Goal: Task Accomplishment & Management: Use online tool/utility

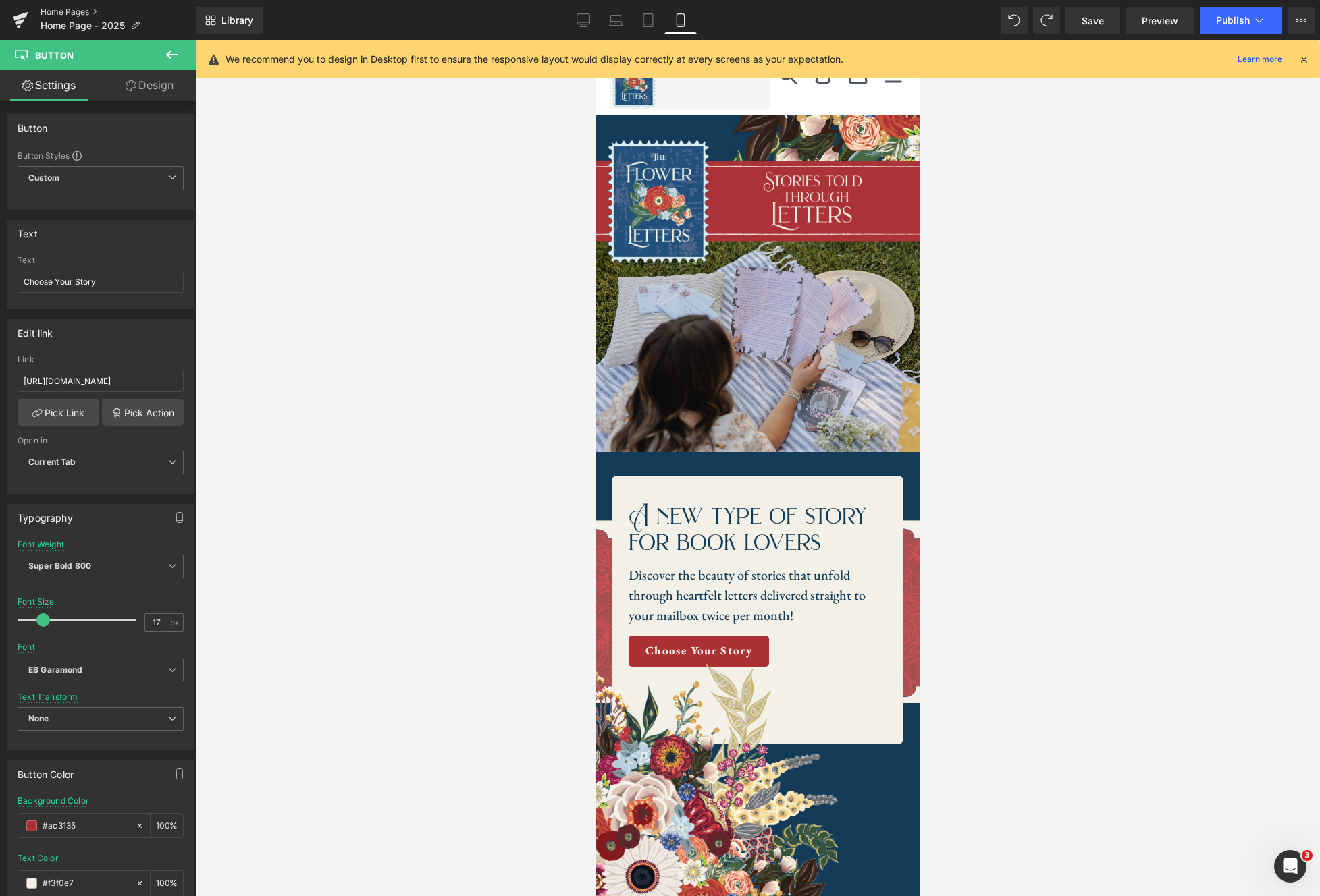
click at [70, 12] on link "Home Pages" at bounding box center [118, 11] width 155 height 10
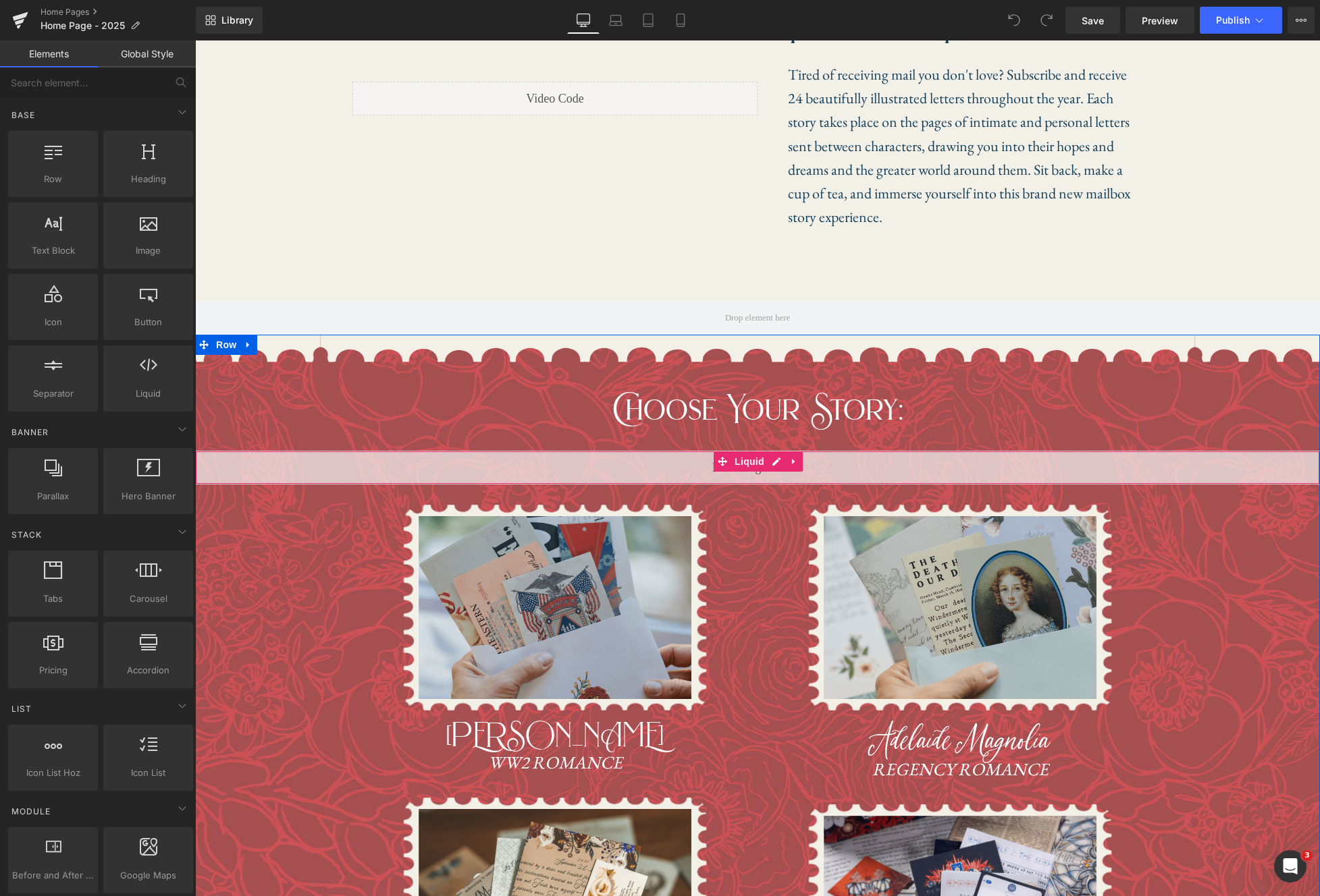
scroll to position [699, 0]
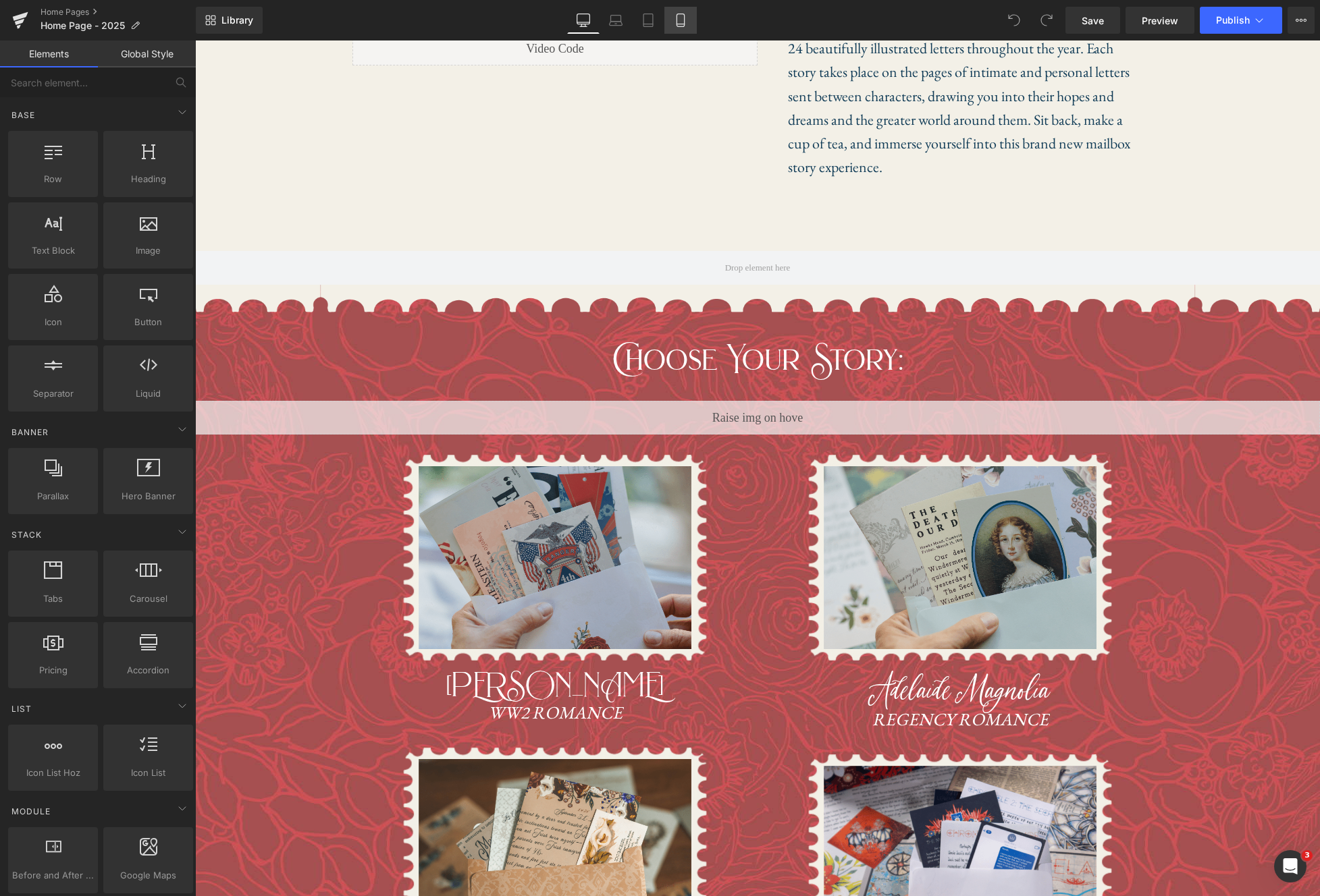
click at [683, 21] on icon at bounding box center [681, 20] width 14 height 14
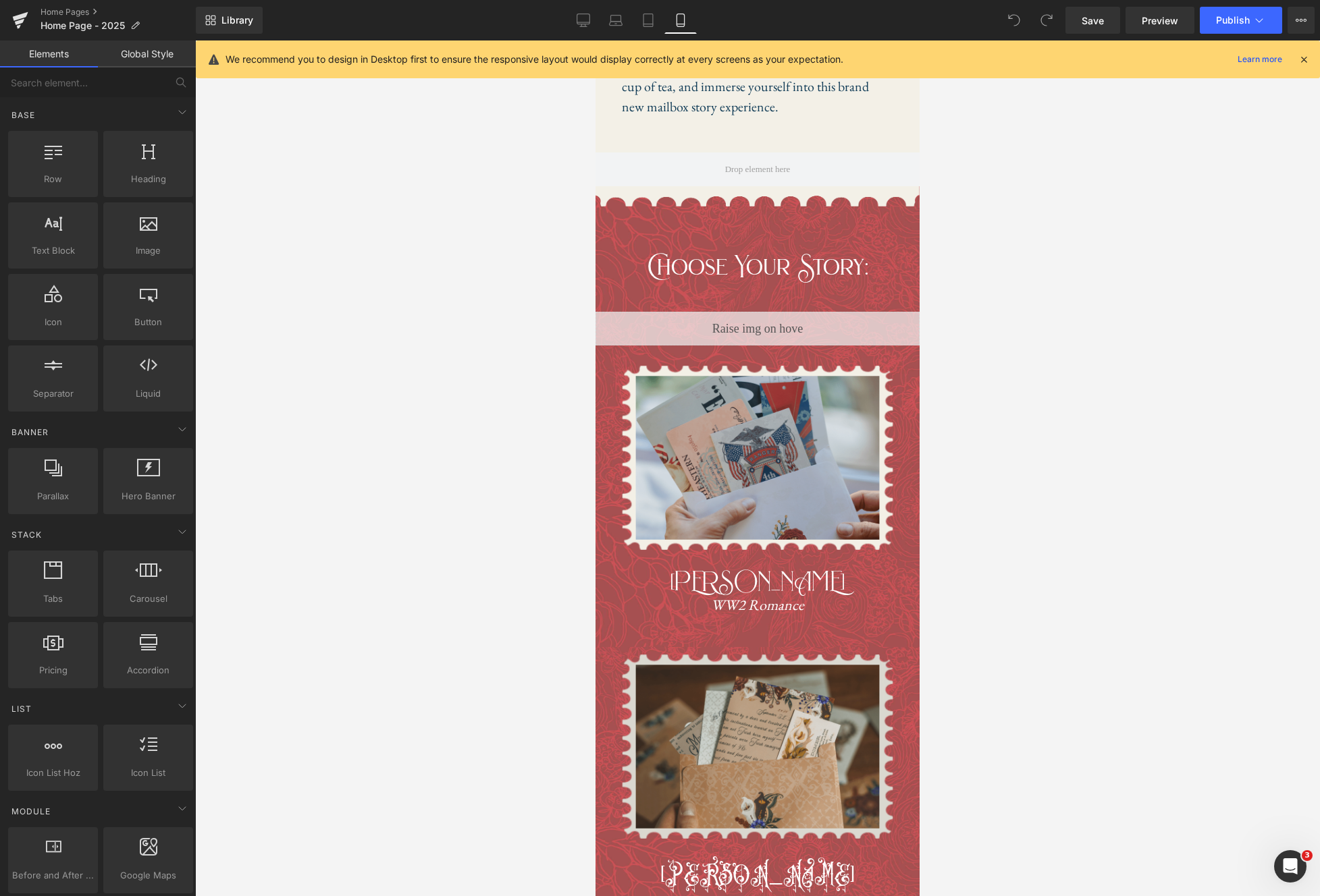
scroll to position [1012, 0]
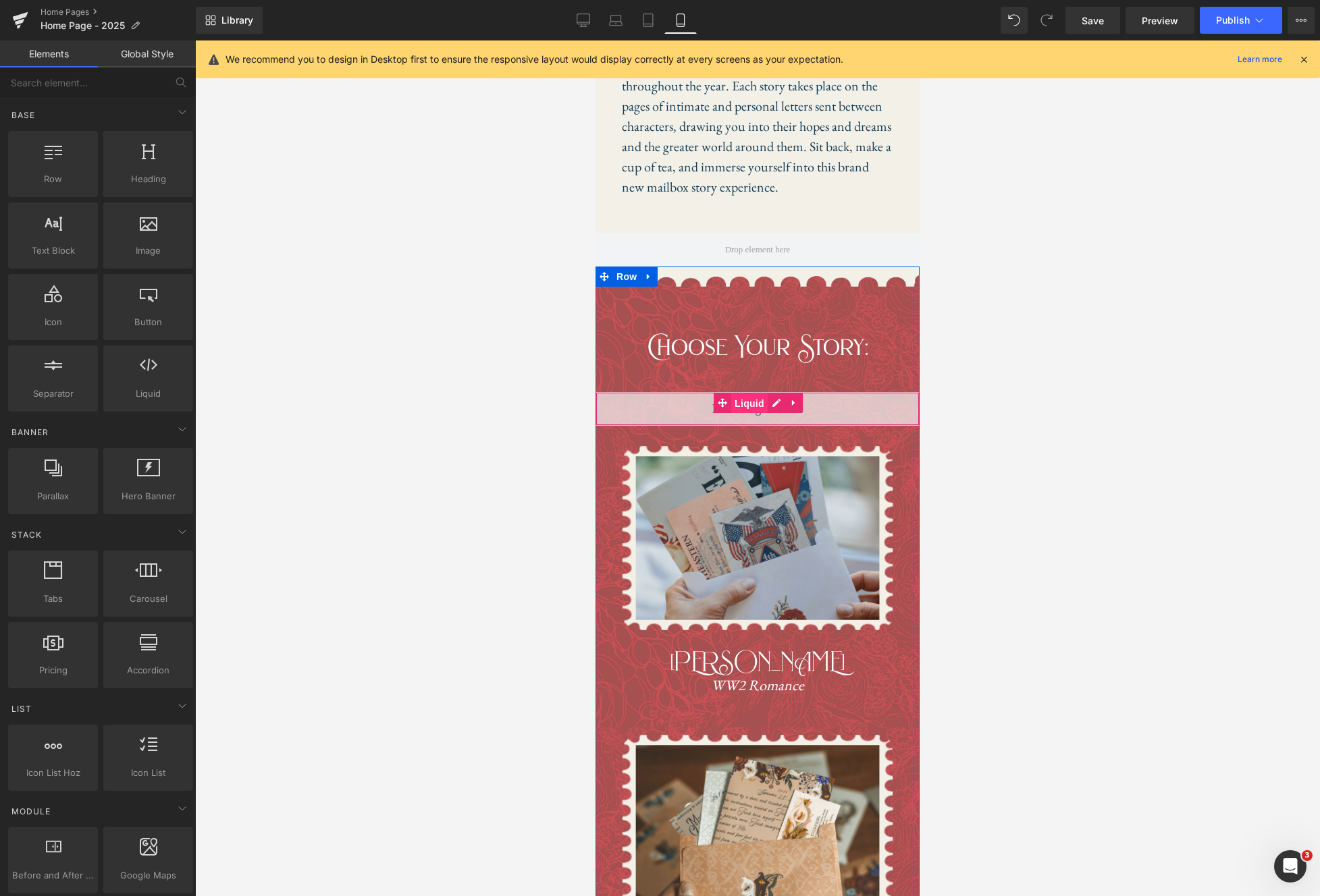
click at [750, 408] on span "Liquid" at bounding box center [749, 404] width 36 height 20
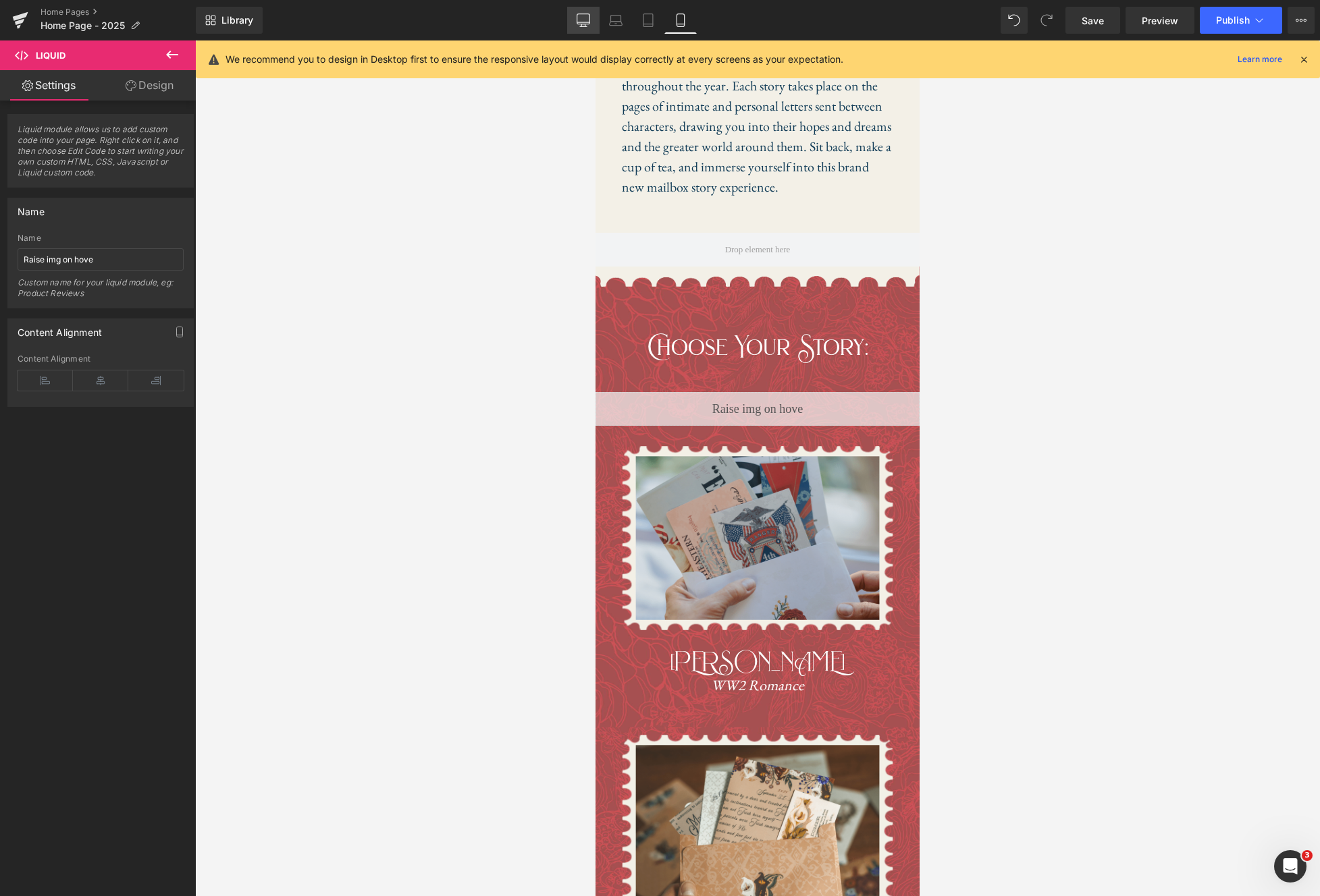
click at [587, 23] on icon at bounding box center [583, 20] width 14 height 14
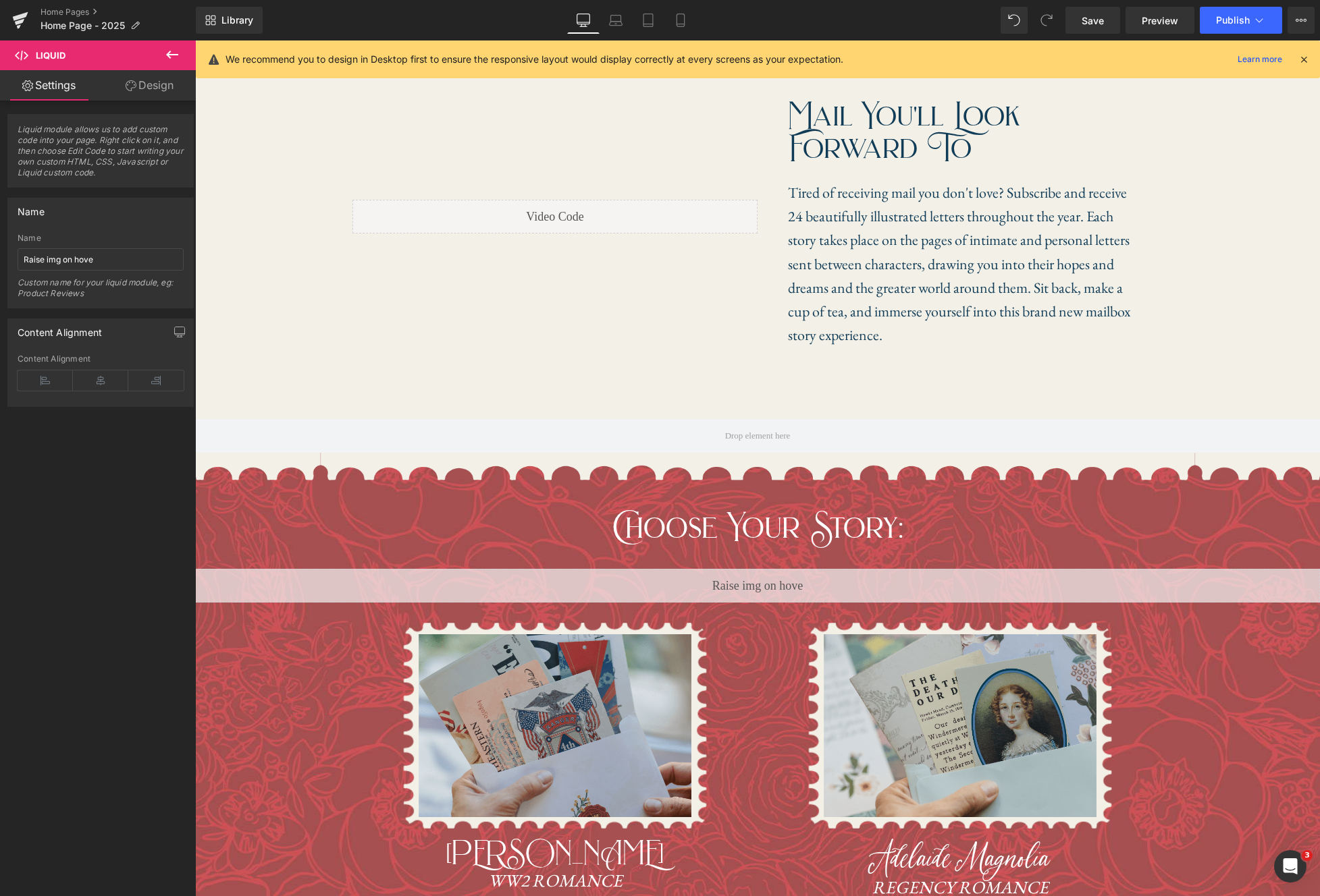
scroll to position [525, 0]
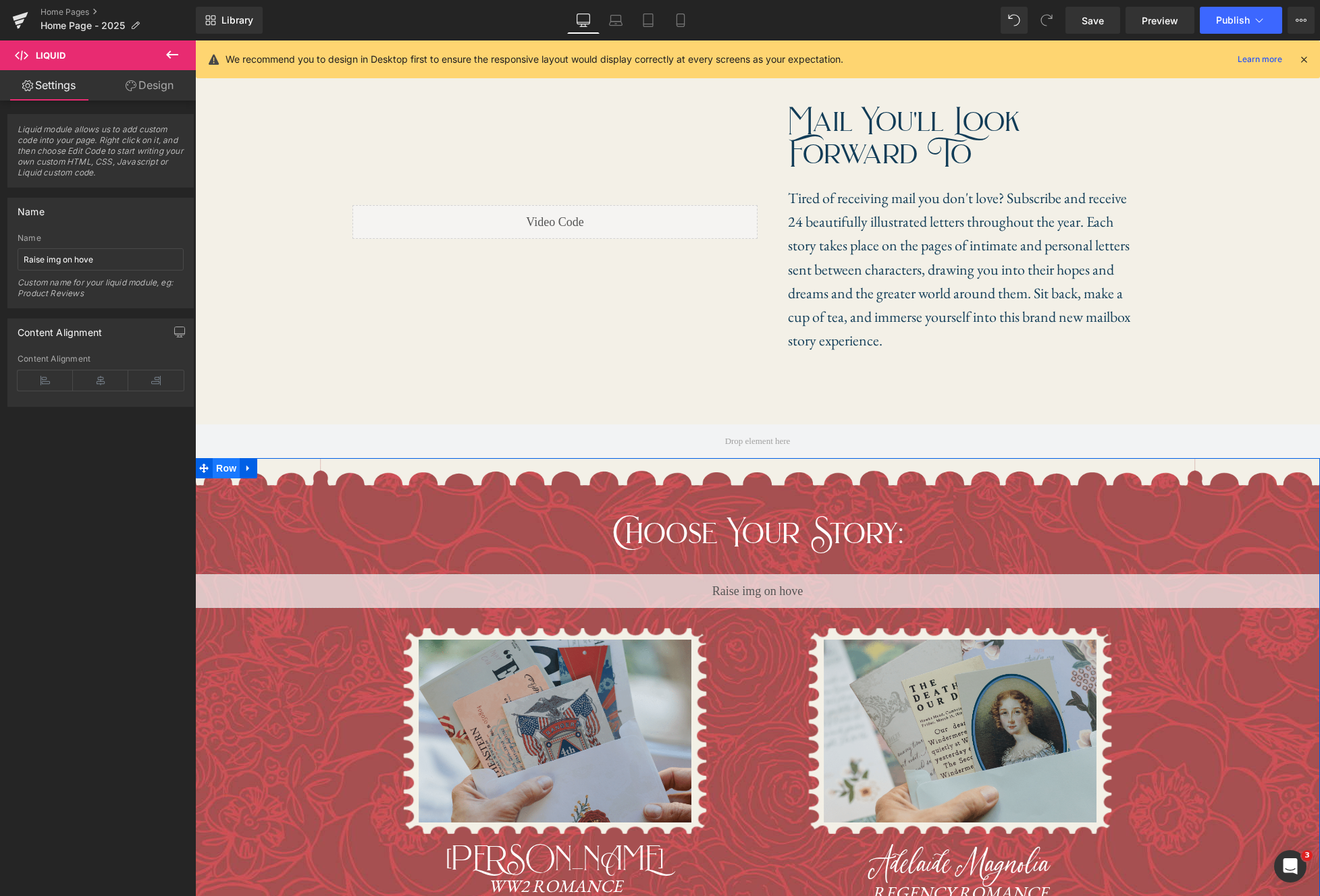
click at [233, 470] on span "Row" at bounding box center [225, 468] width 27 height 20
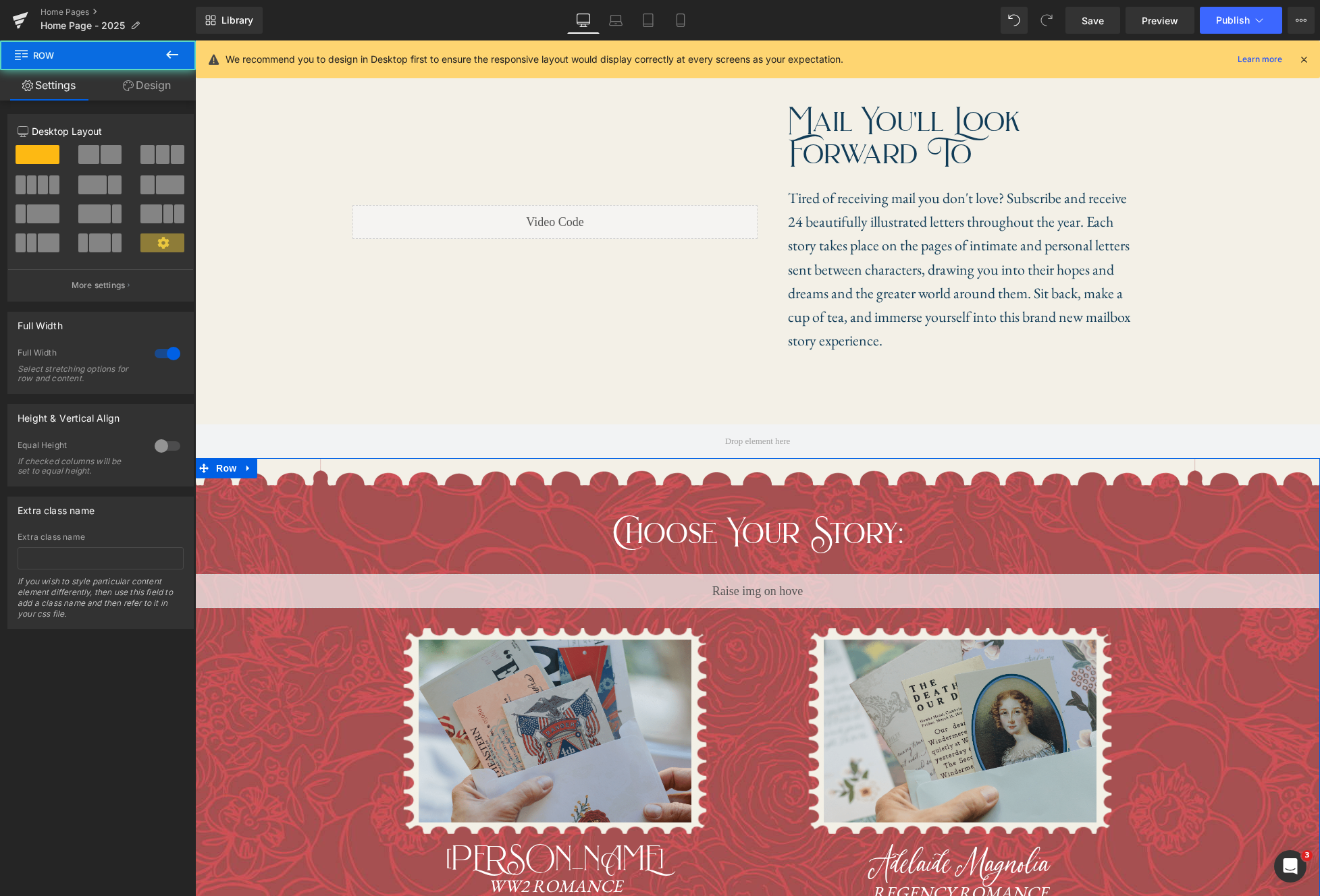
click at [147, 94] on link "Design" at bounding box center [146, 86] width 98 height 31
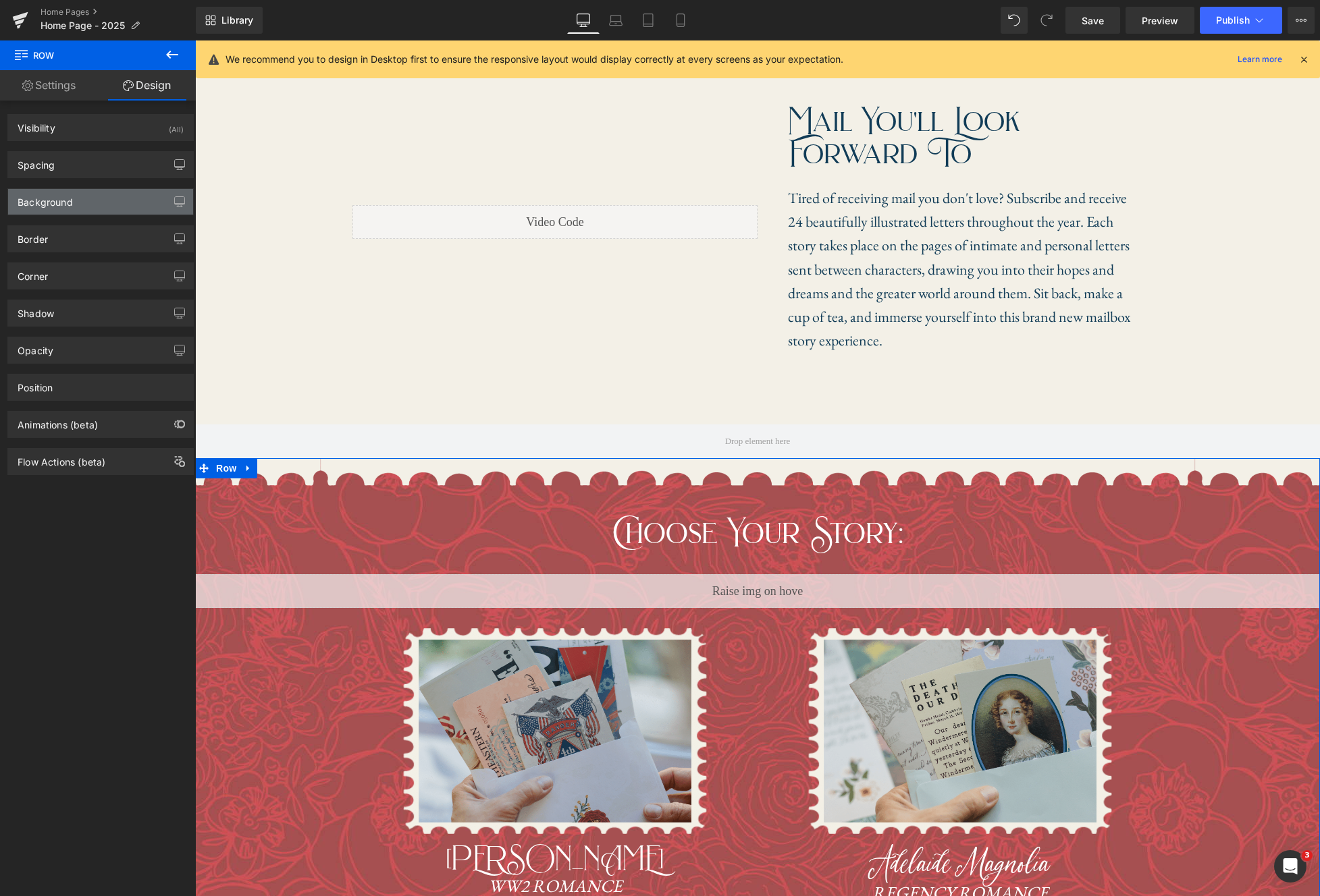
click at [79, 205] on div "Background" at bounding box center [100, 202] width 185 height 26
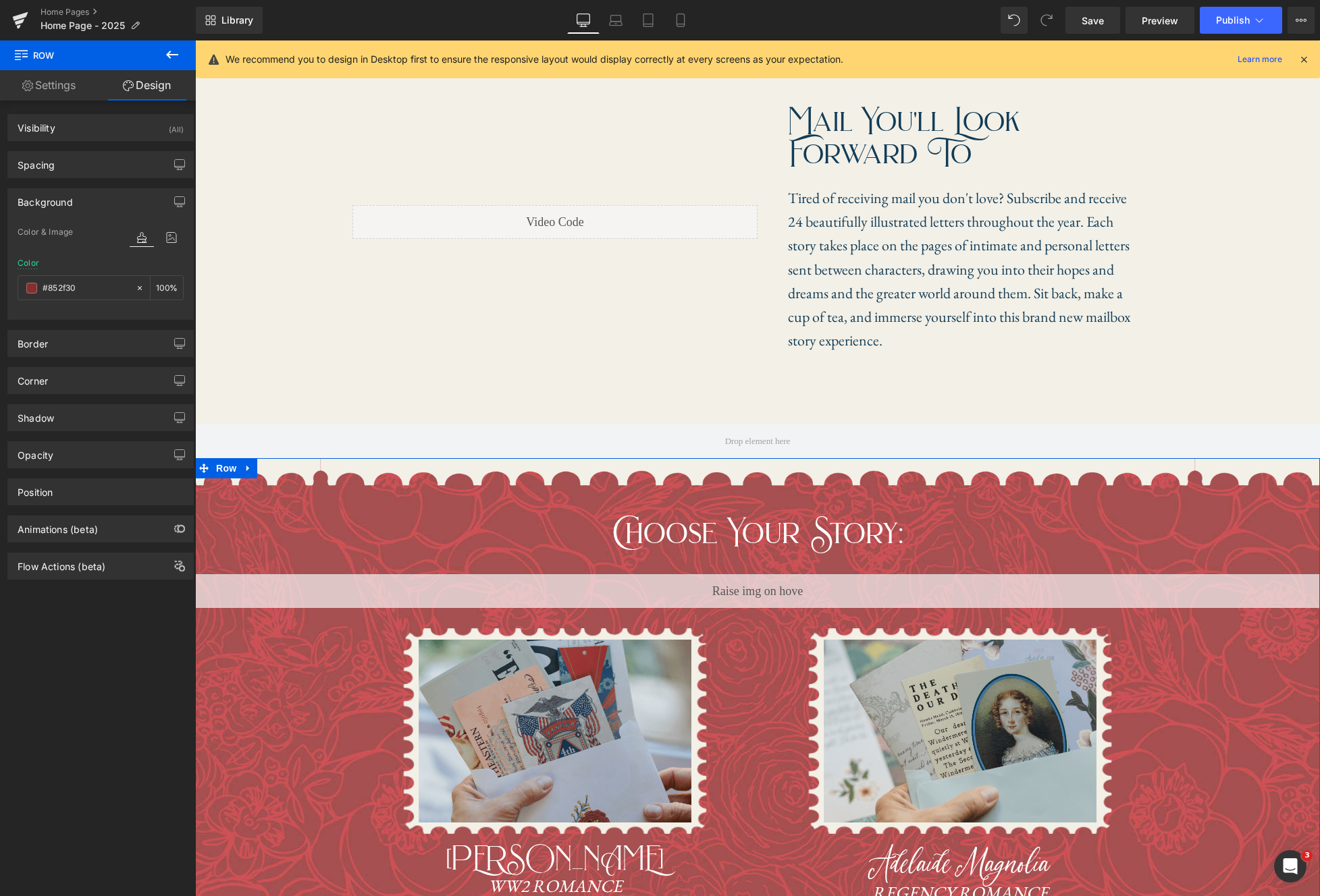
scroll to position [568, 0]
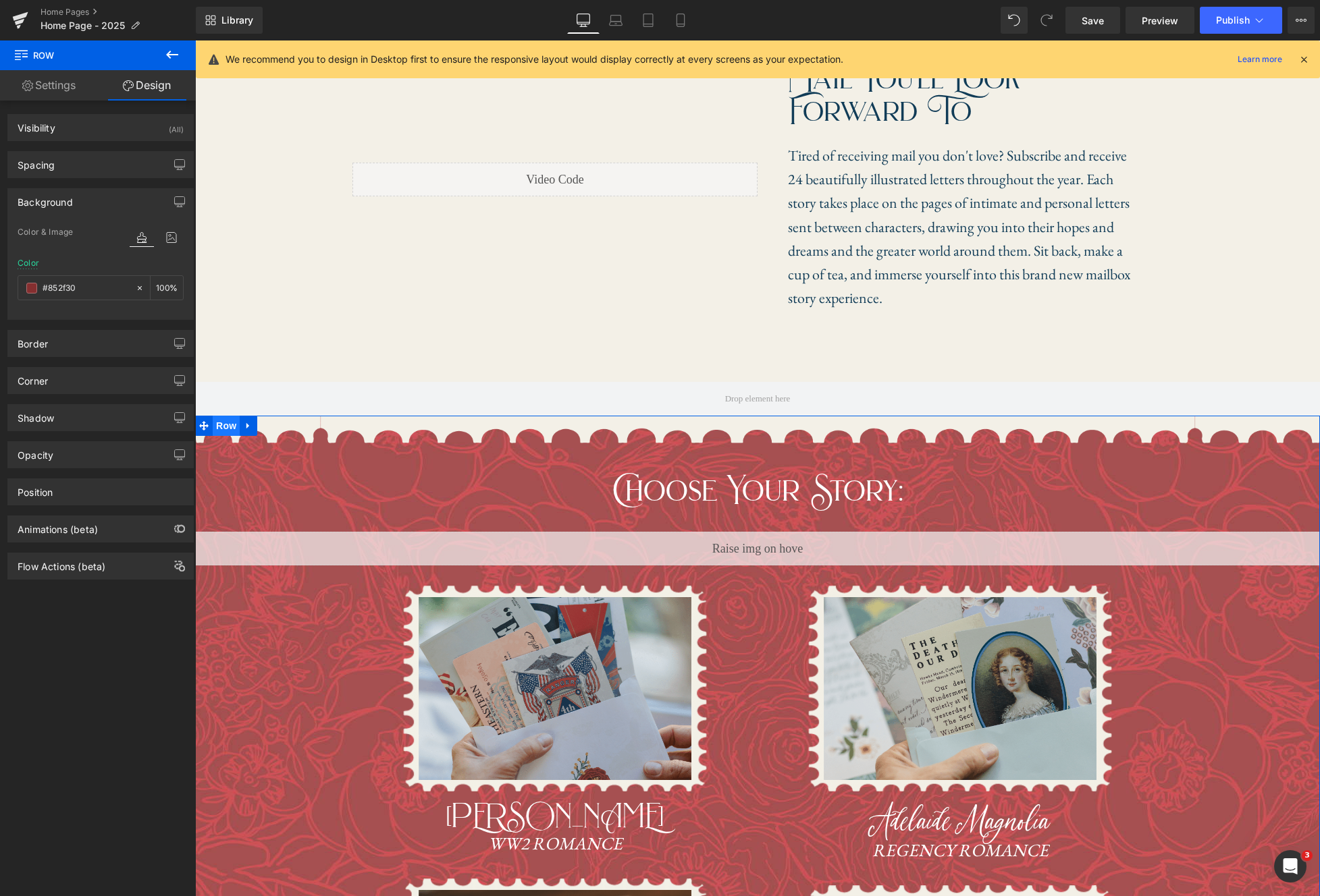
click at [224, 429] on span "Row" at bounding box center [225, 425] width 27 height 20
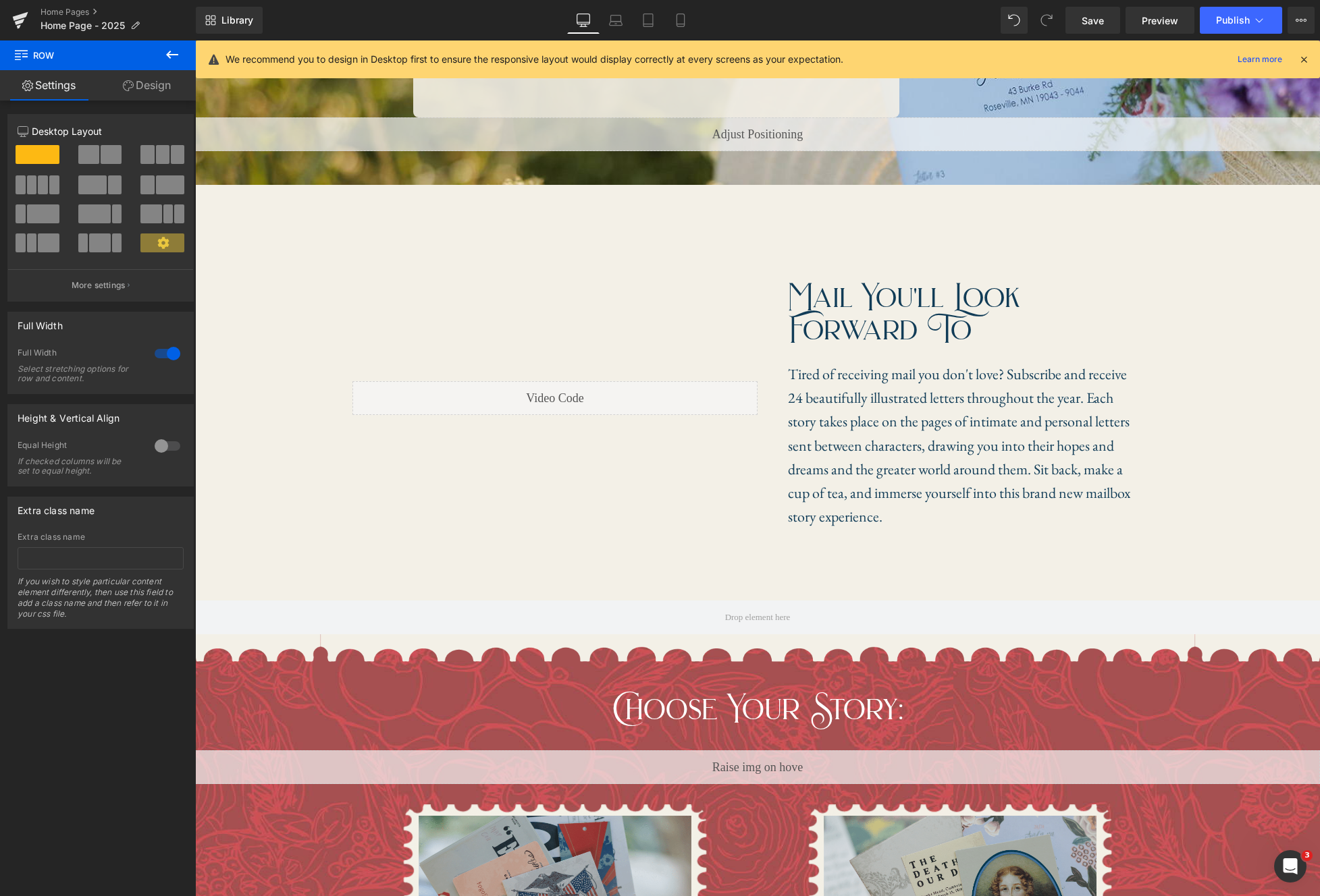
scroll to position [490, 0]
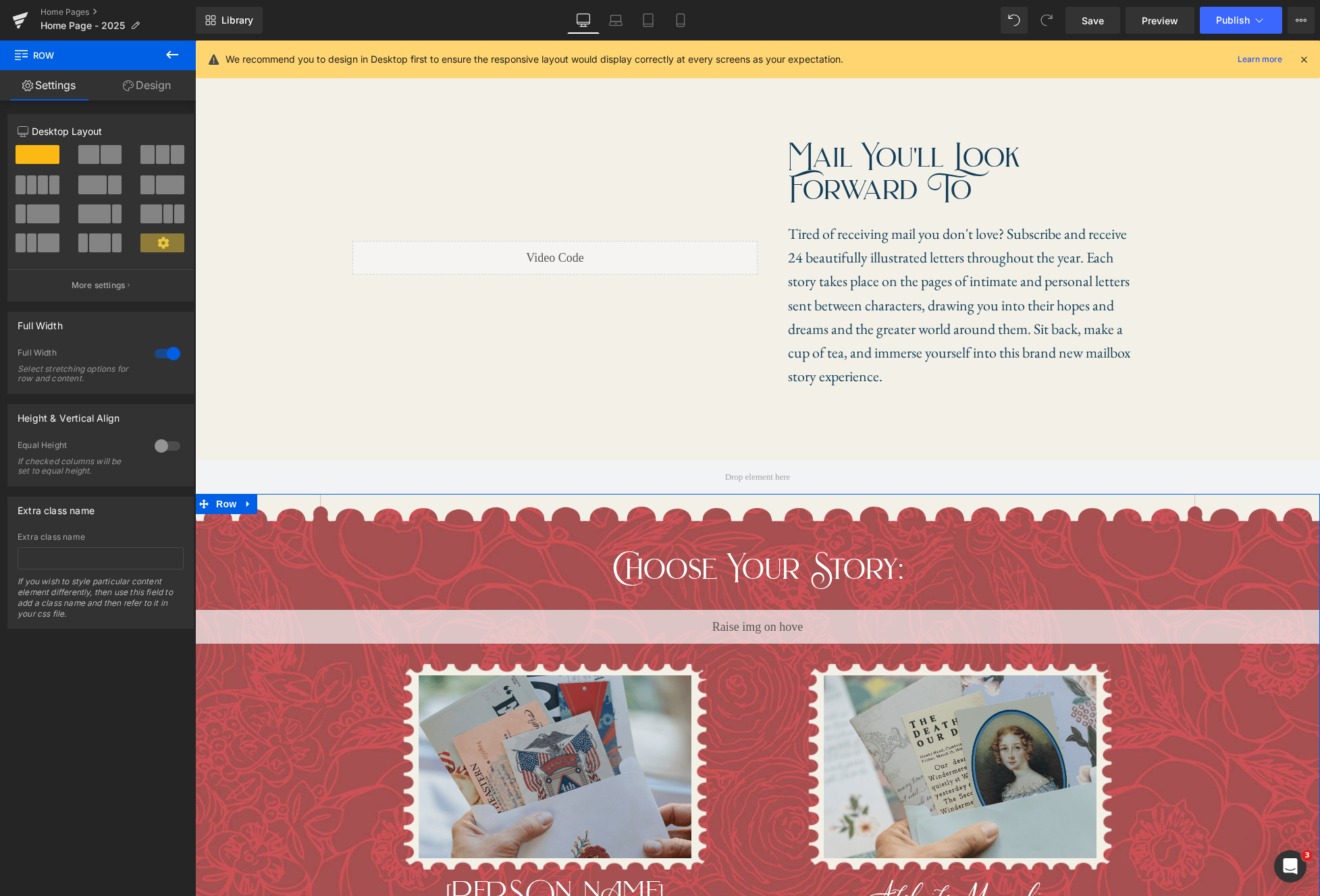
click at [157, 87] on link "Design" at bounding box center [146, 86] width 98 height 31
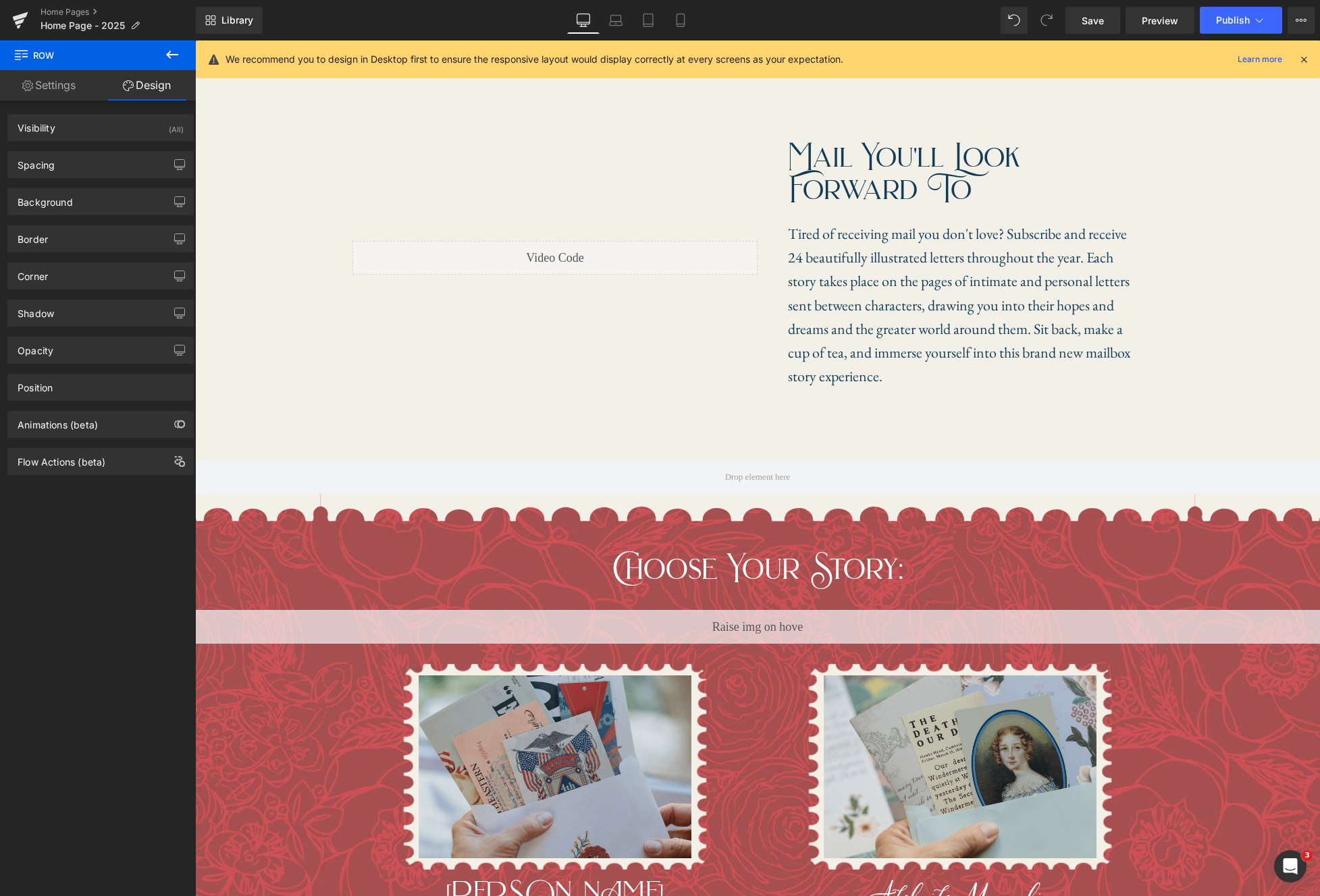
click at [167, 56] on icon at bounding box center [172, 55] width 16 height 16
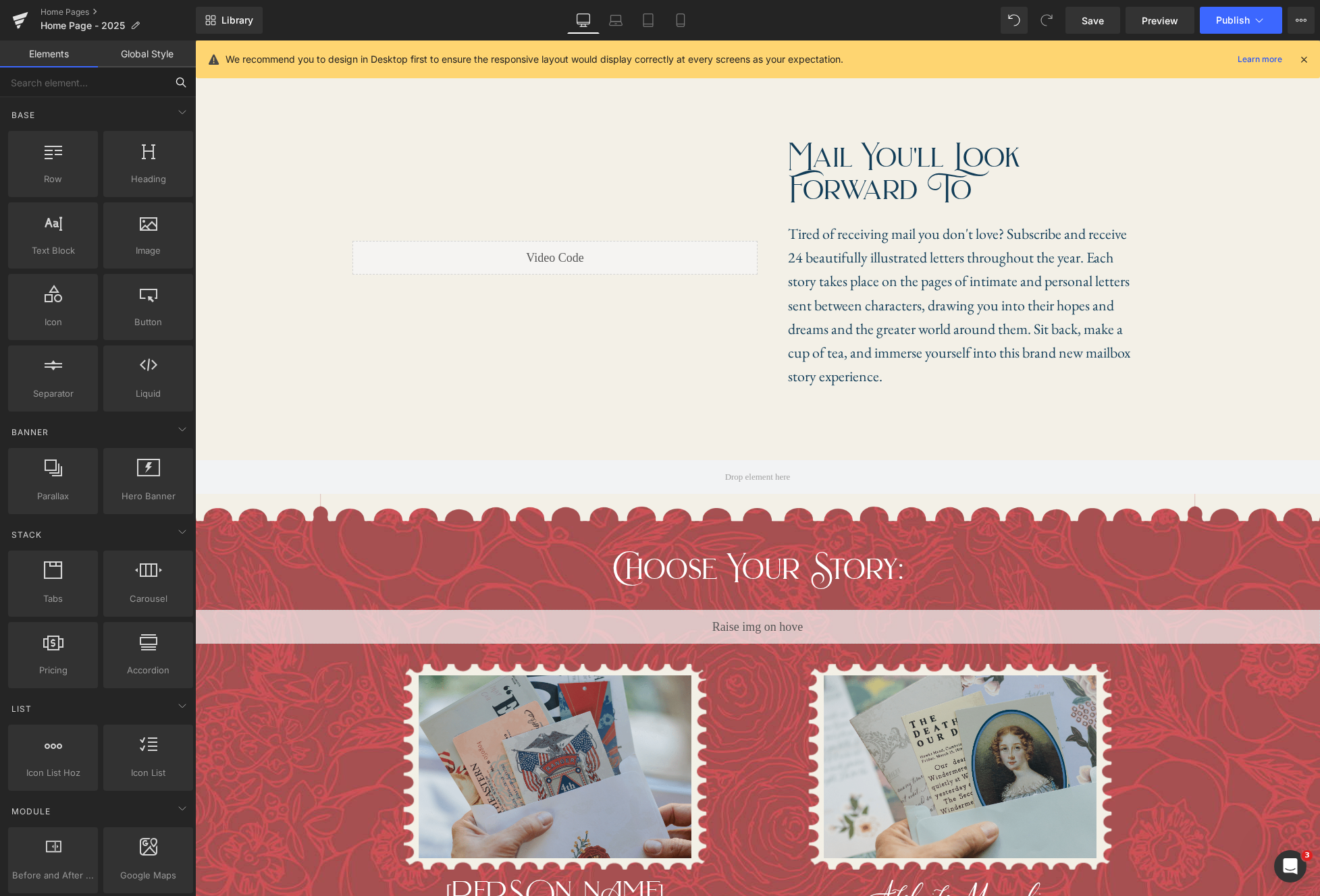
click at [155, 82] on input "text" at bounding box center [83, 82] width 166 height 30
drag, startPoint x: 182, startPoint y: 82, endPoint x: 155, endPoint y: 84, distance: 27.1
click at [181, 82] on icon at bounding box center [181, 82] width 12 height 12
click at [142, 83] on input "text" at bounding box center [83, 82] width 166 height 30
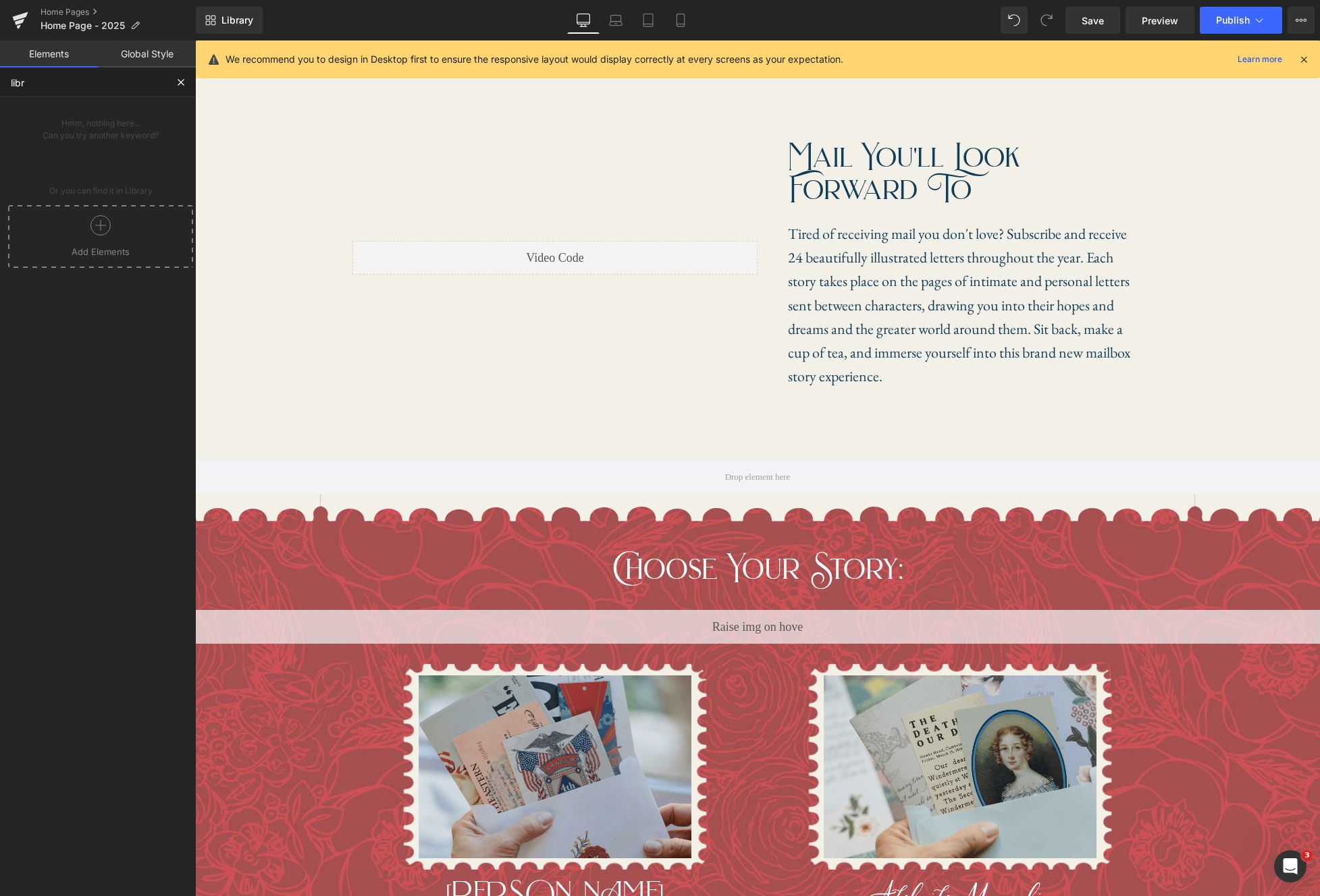
click at [104, 224] on icon at bounding box center [100, 225] width 20 height 20
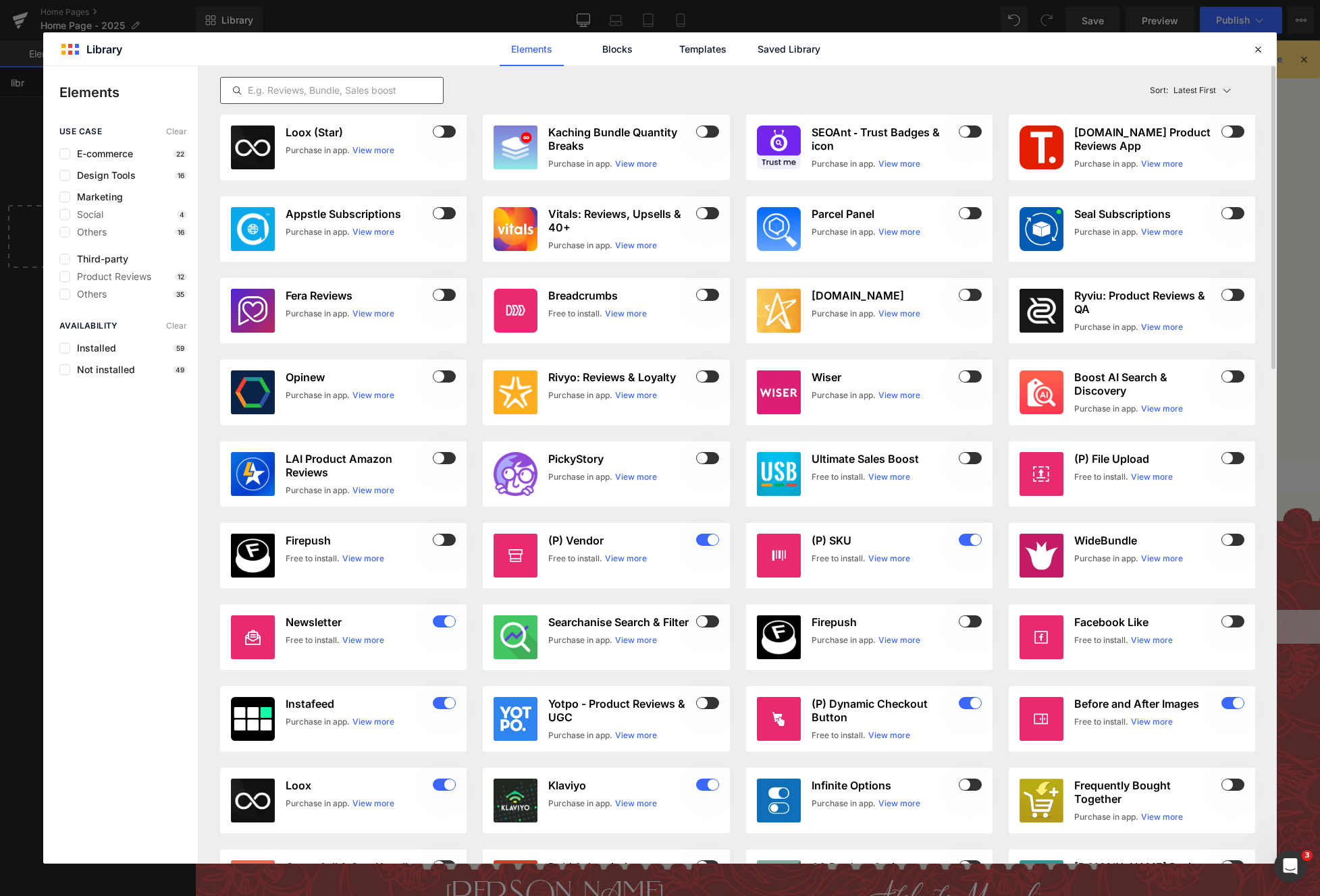
type input "libr"
click at [383, 87] on input "text" at bounding box center [331, 90] width 222 height 16
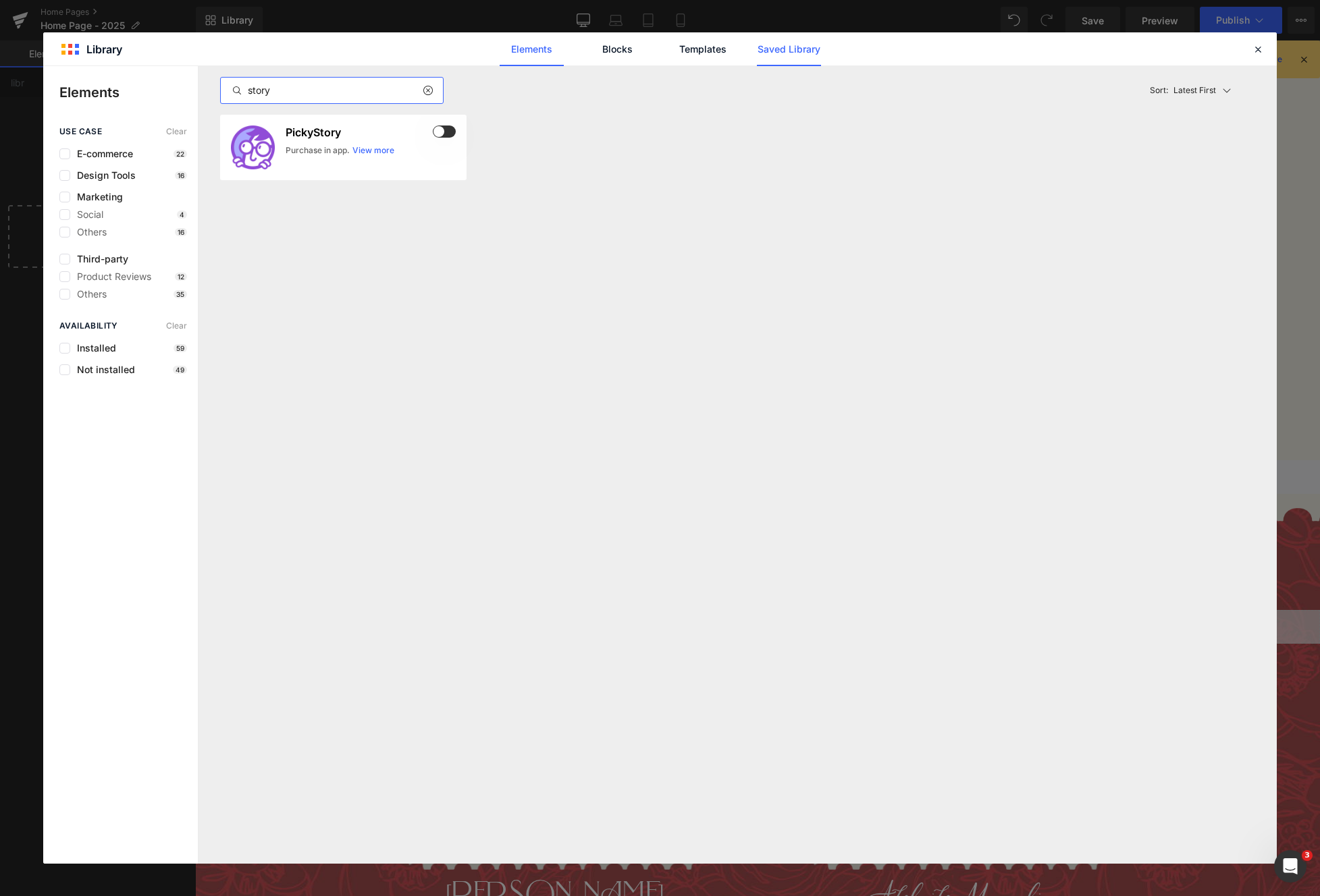
type input "story"
click at [782, 41] on link "Saved Library" at bounding box center [788, 49] width 64 height 34
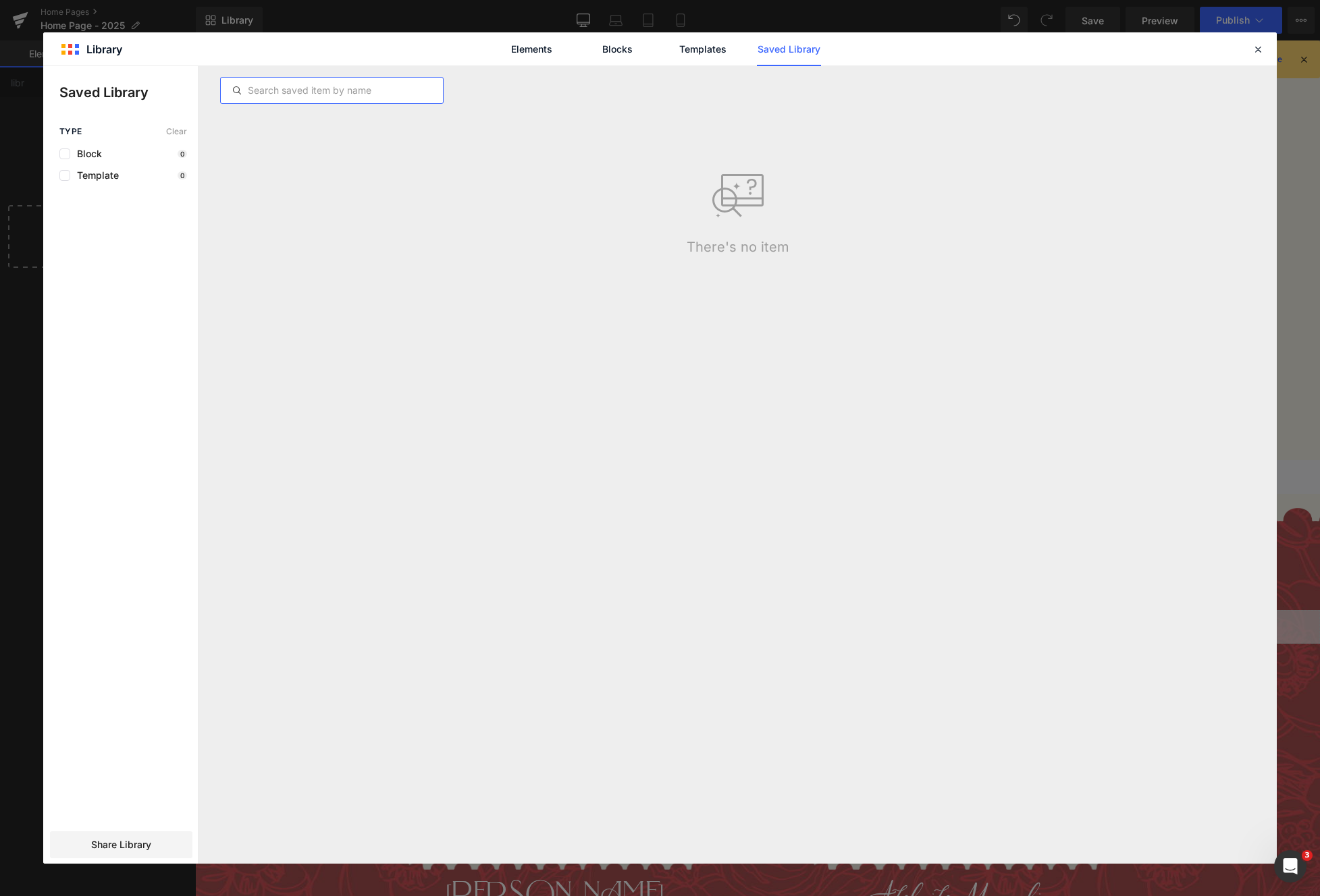
click at [349, 89] on input "text" at bounding box center [331, 90] width 222 height 16
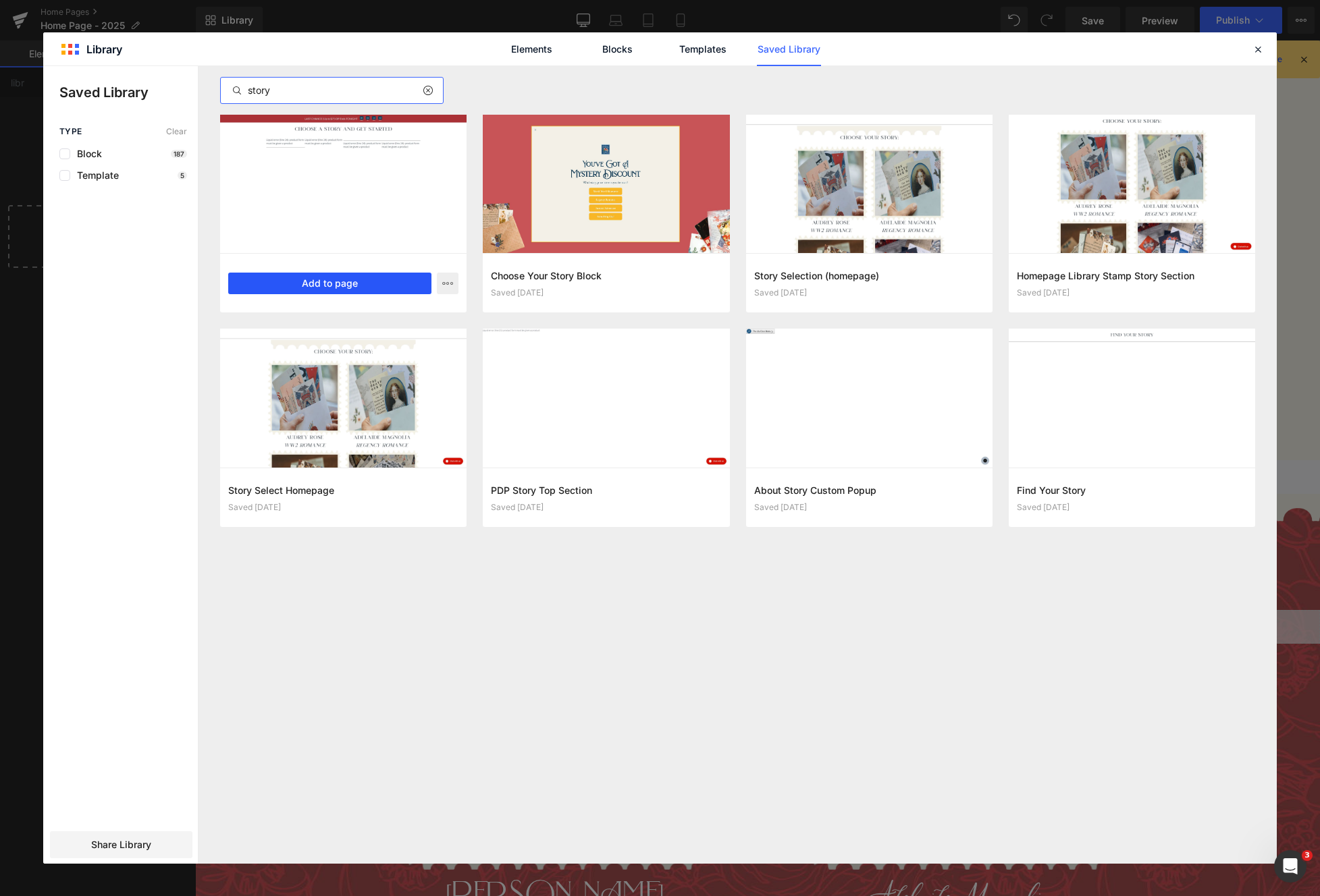
type input "story"
click at [361, 290] on button "Add to page" at bounding box center [330, 283] width 203 height 22
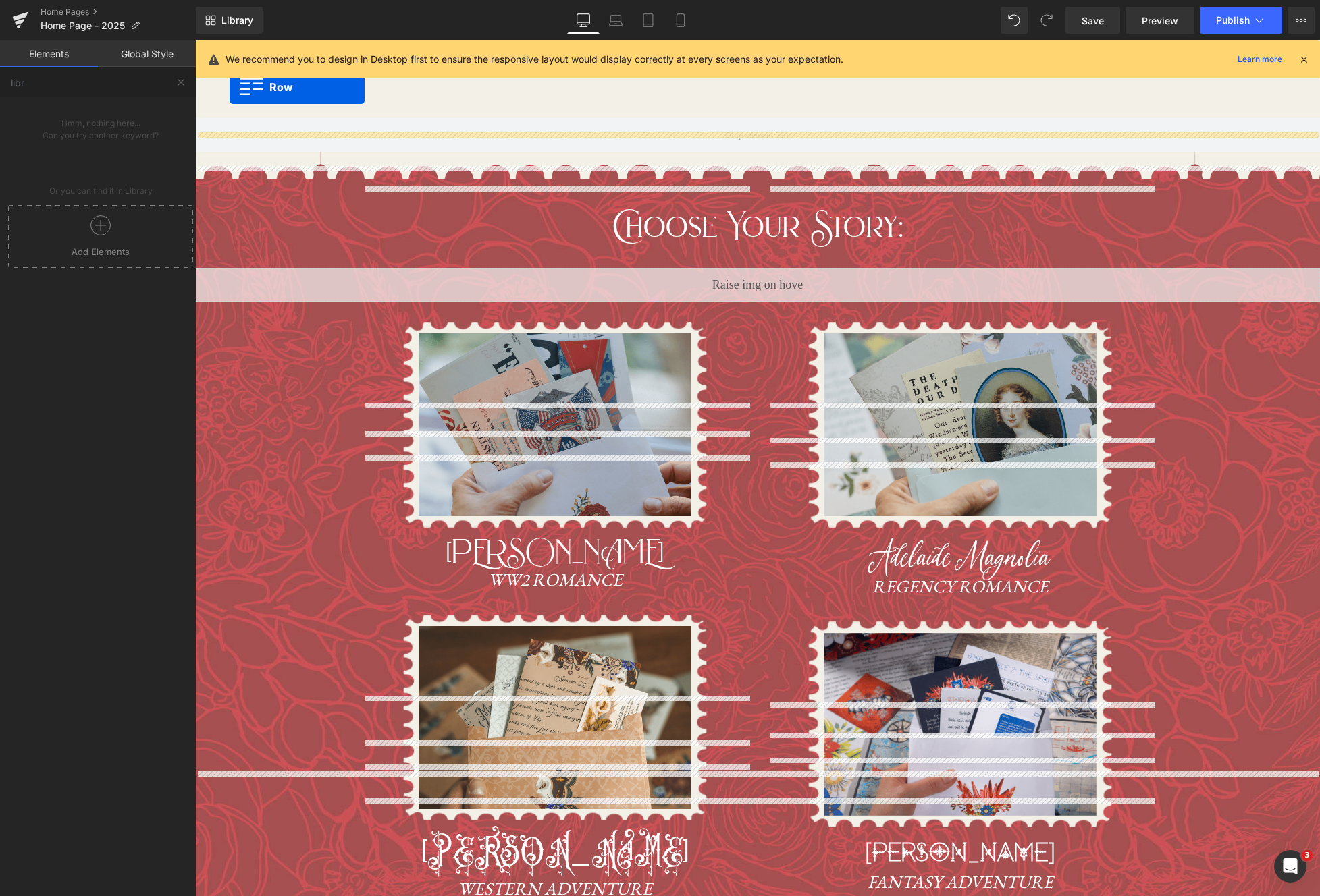
scroll to position [643, 0]
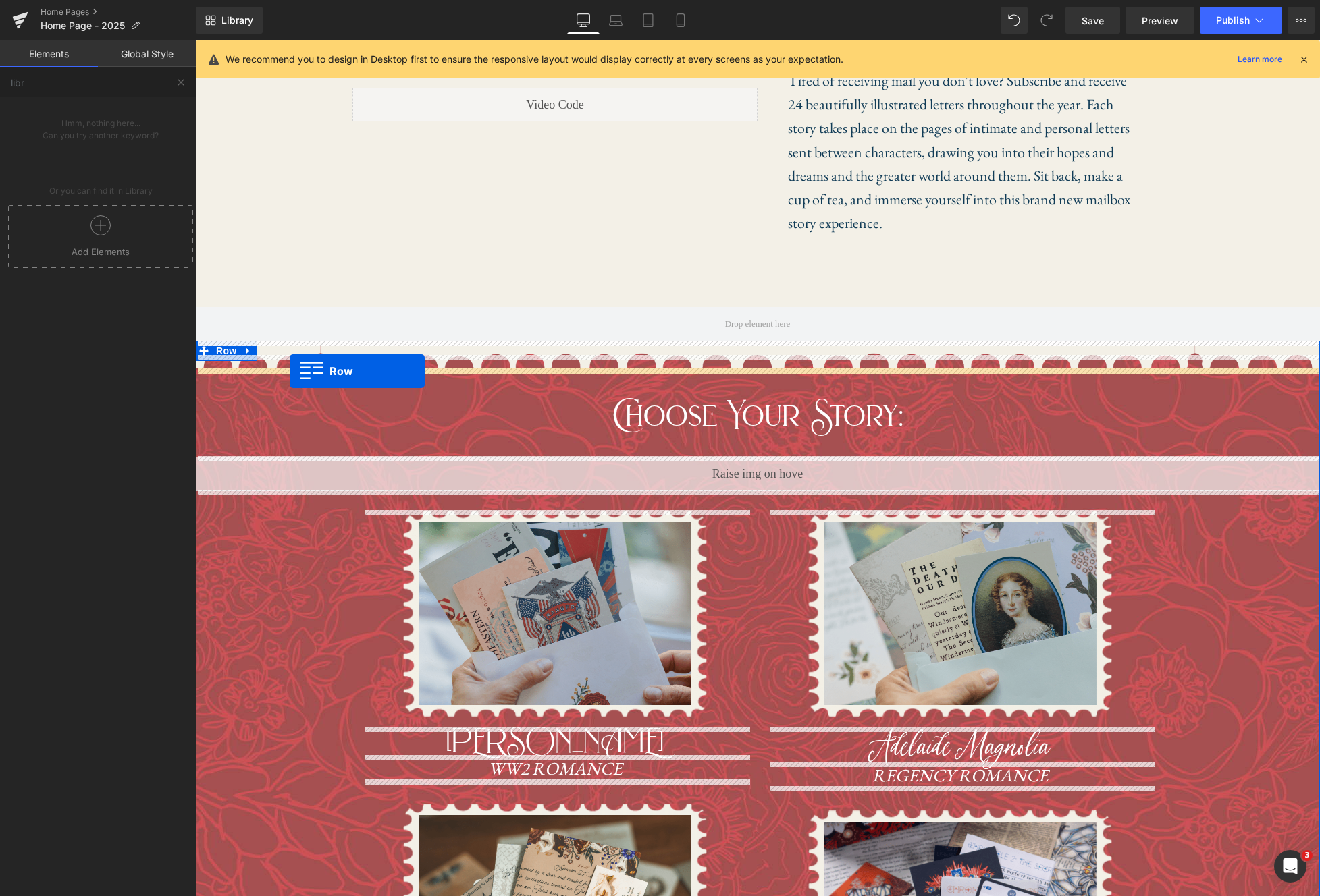
drag, startPoint x: 202, startPoint y: 212, endPoint x: 290, endPoint y: 371, distance: 181.7
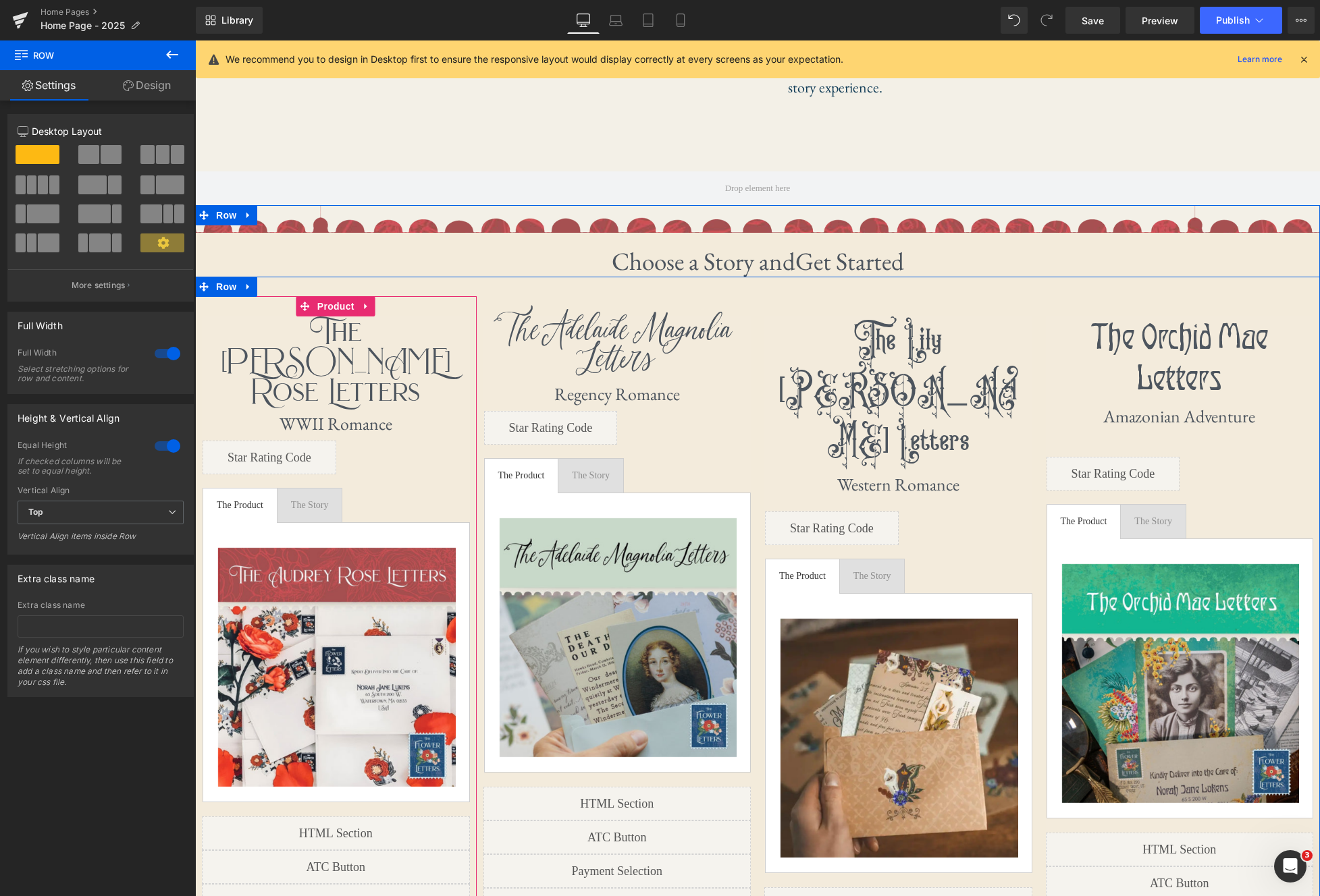
scroll to position [735, 0]
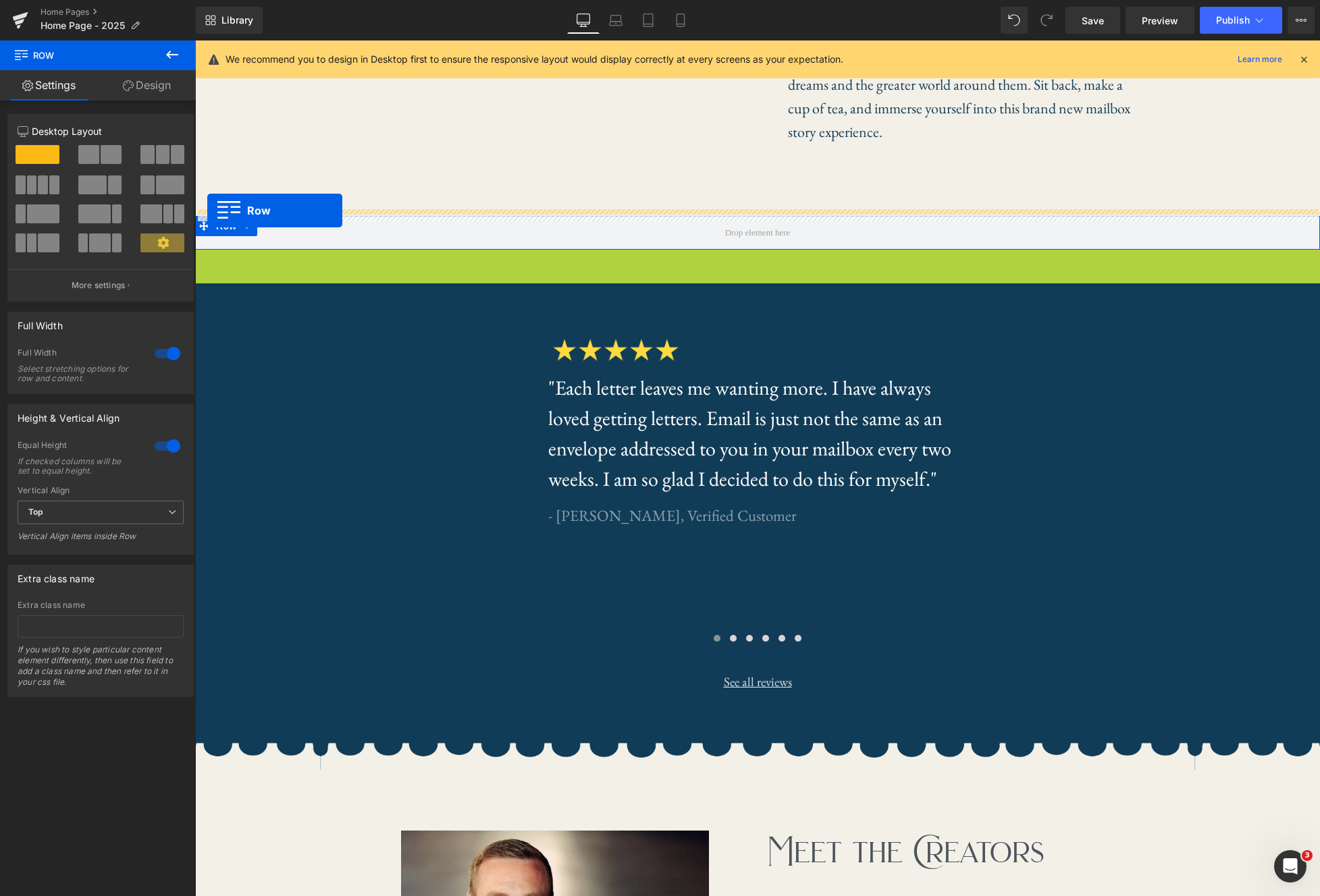
drag, startPoint x: 202, startPoint y: 258, endPoint x: 207, endPoint y: 211, distance: 47.3
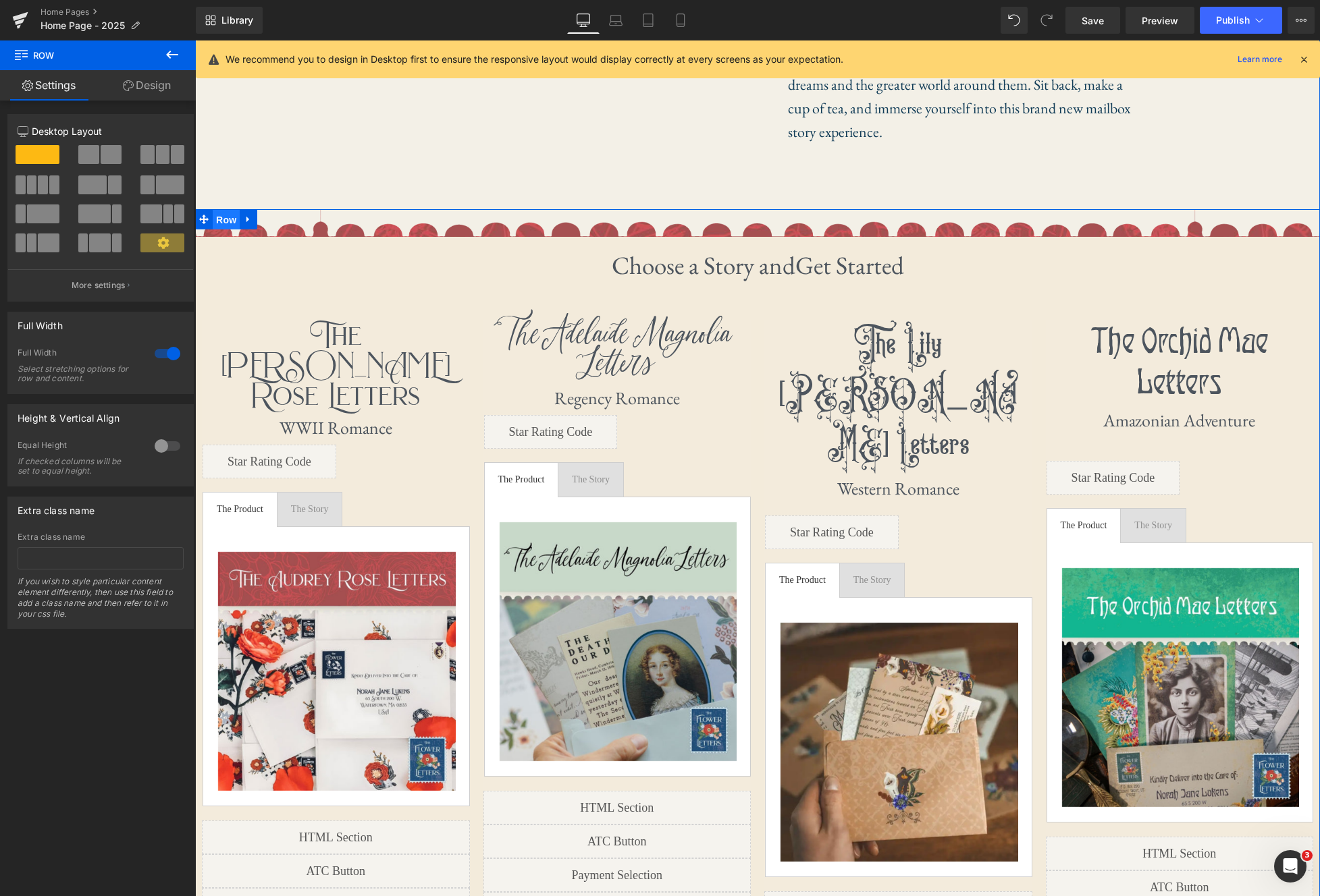
click at [227, 223] on span "Row" at bounding box center [225, 220] width 27 height 20
click at [143, 86] on link "Design" at bounding box center [146, 86] width 98 height 31
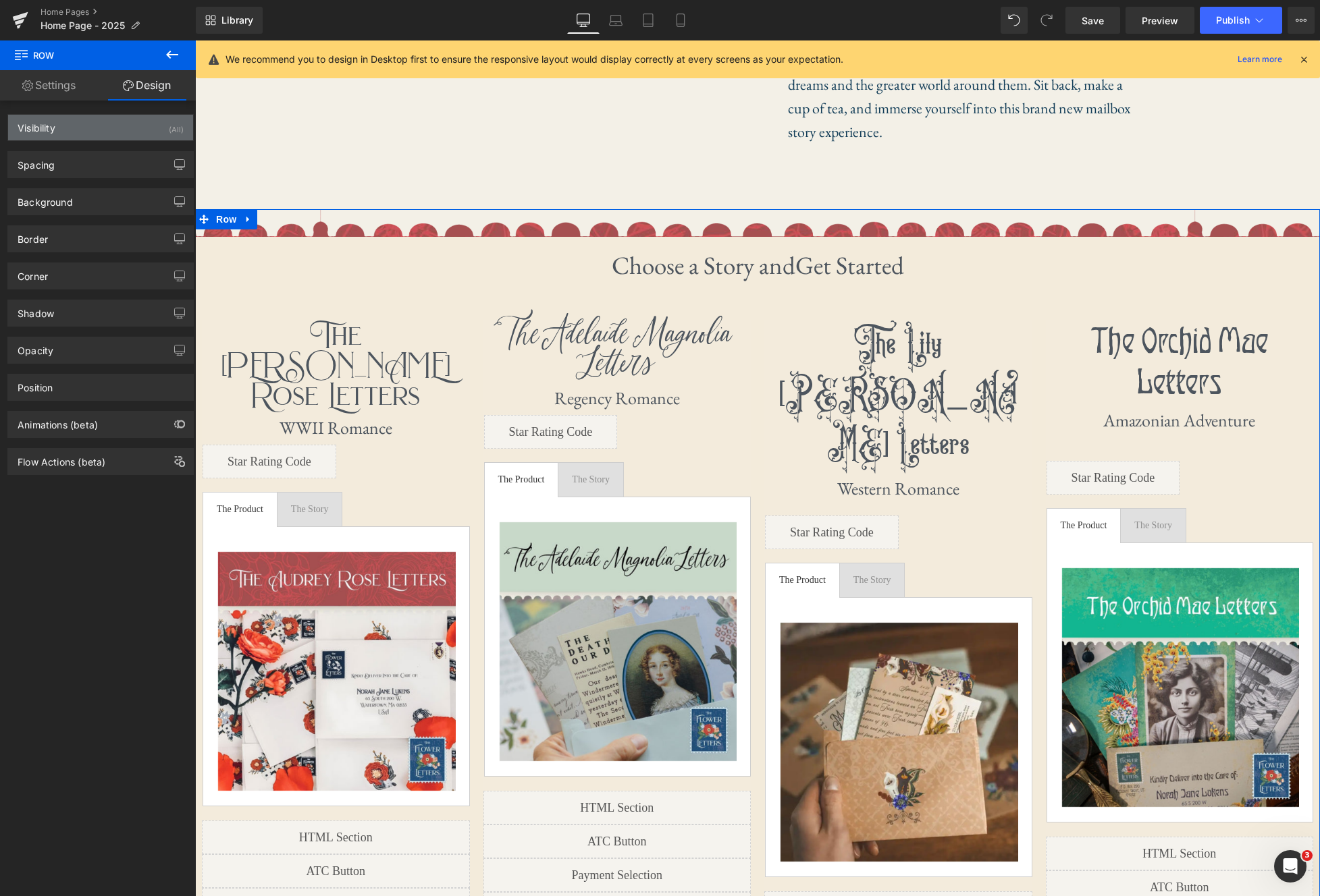
click at [128, 138] on div "Visibility (All)" at bounding box center [100, 128] width 185 height 26
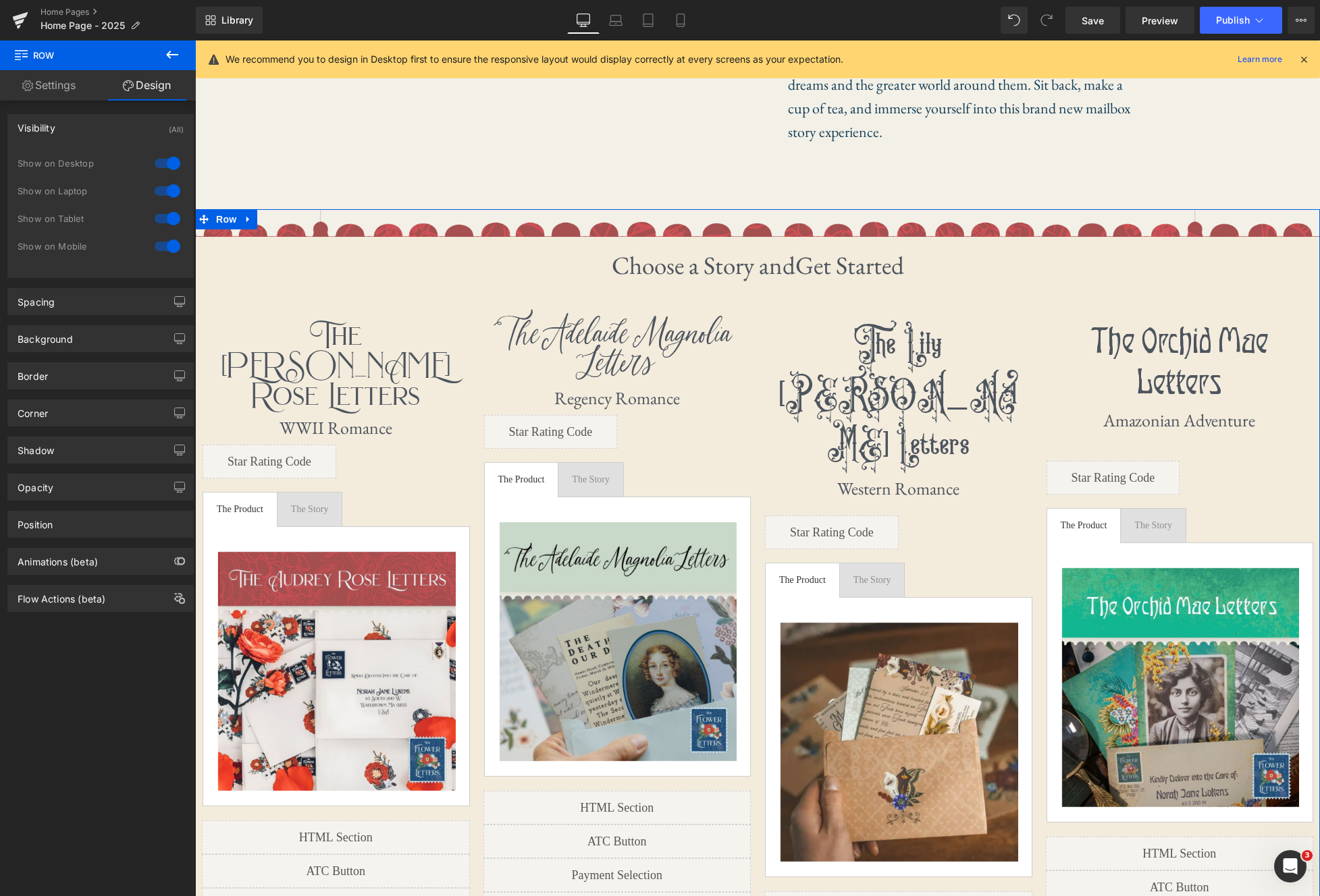
click at [127, 132] on div "Visibility (All)" at bounding box center [100, 128] width 185 height 26
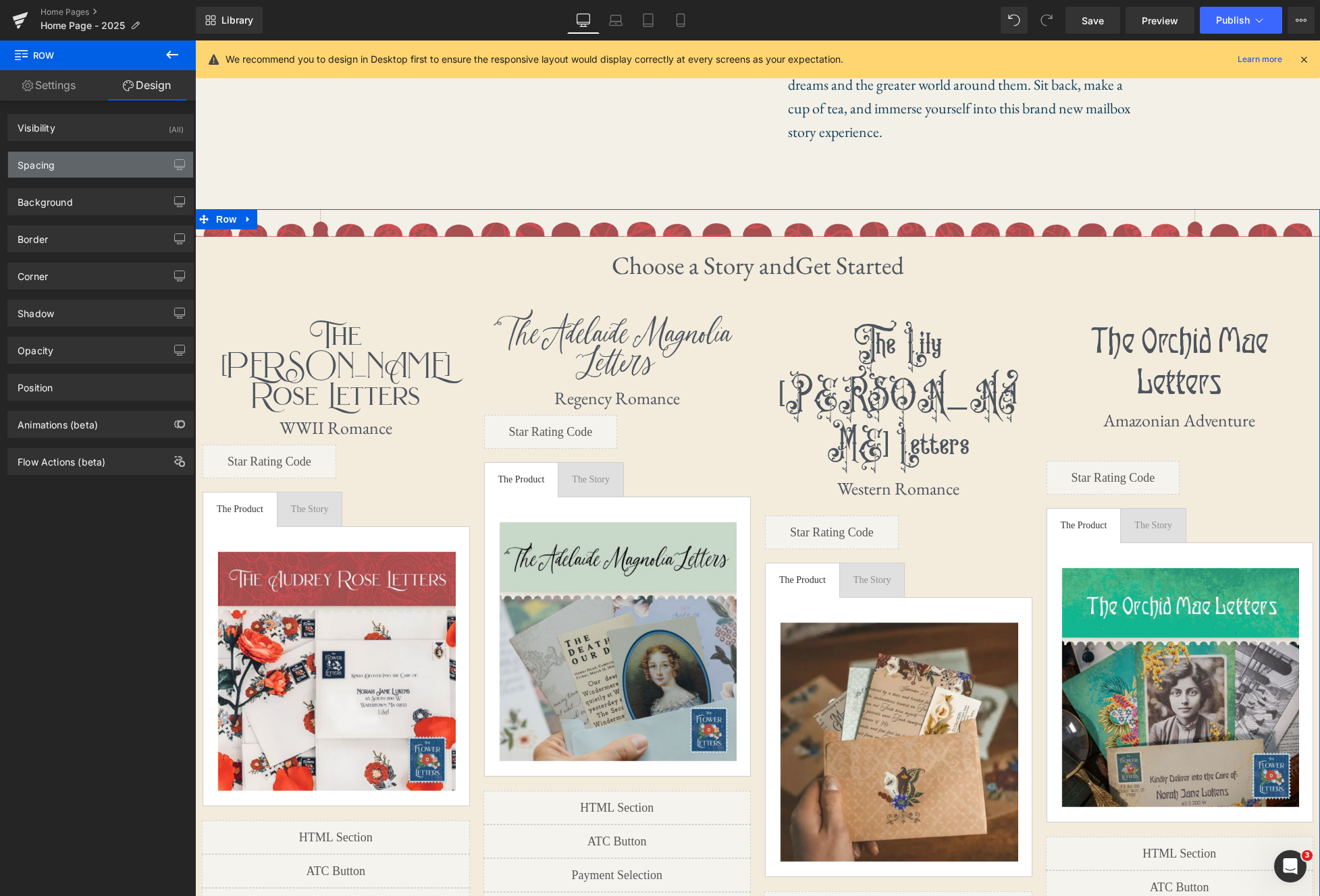
click at [126, 157] on div "Spacing" at bounding box center [100, 165] width 185 height 26
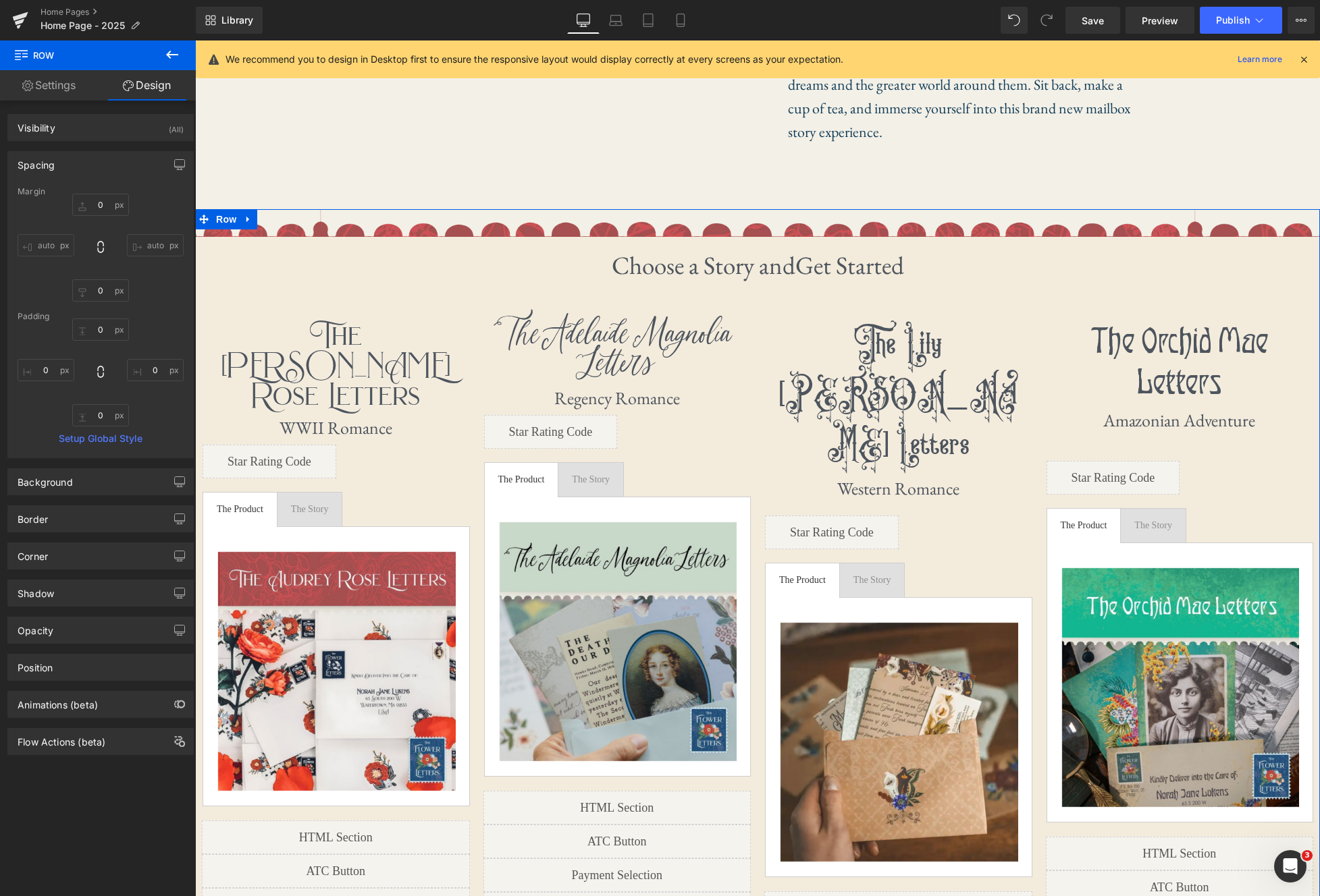
click at [126, 157] on div "Spacing" at bounding box center [100, 165] width 185 height 26
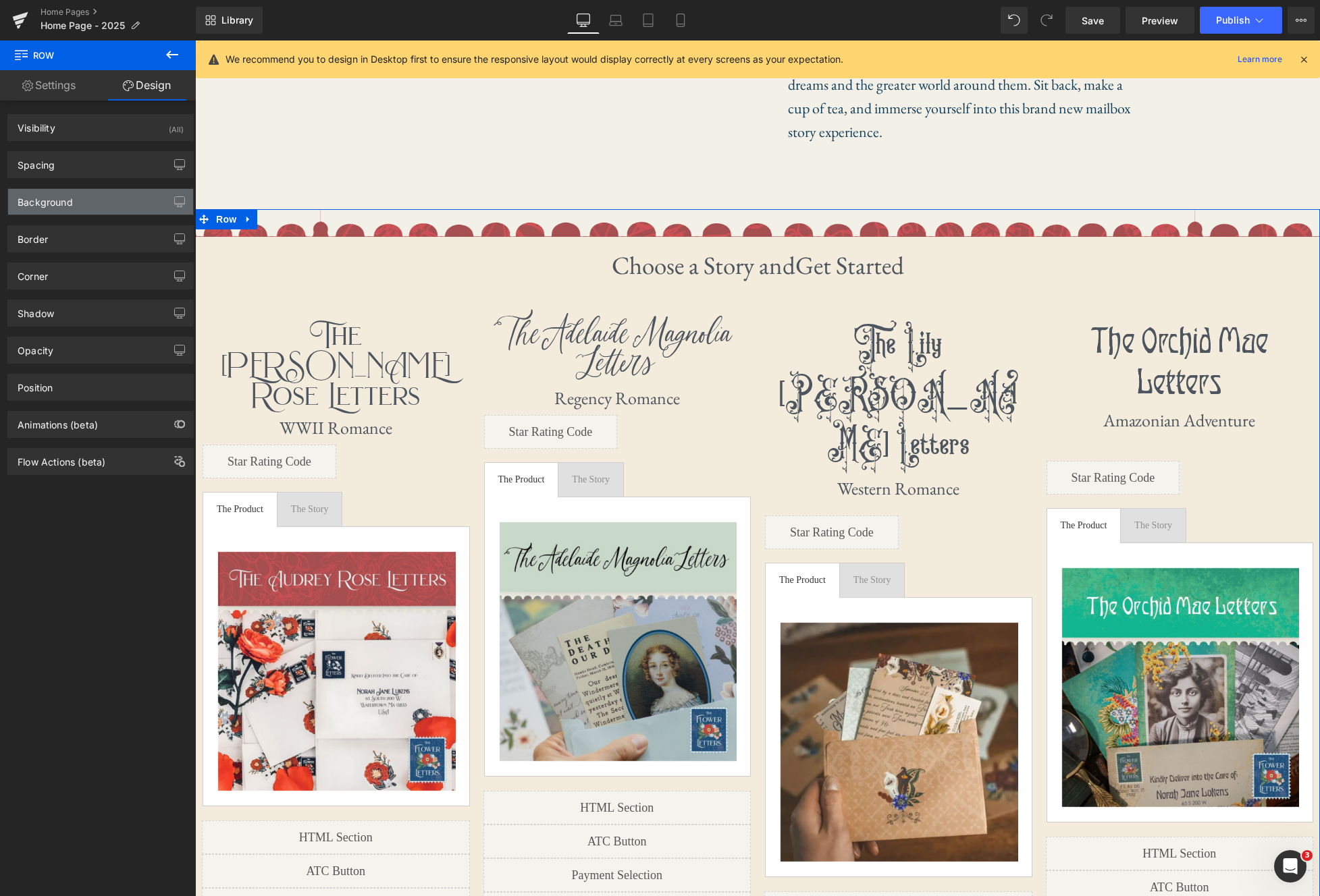
click at [132, 211] on div "Background" at bounding box center [100, 202] width 185 height 26
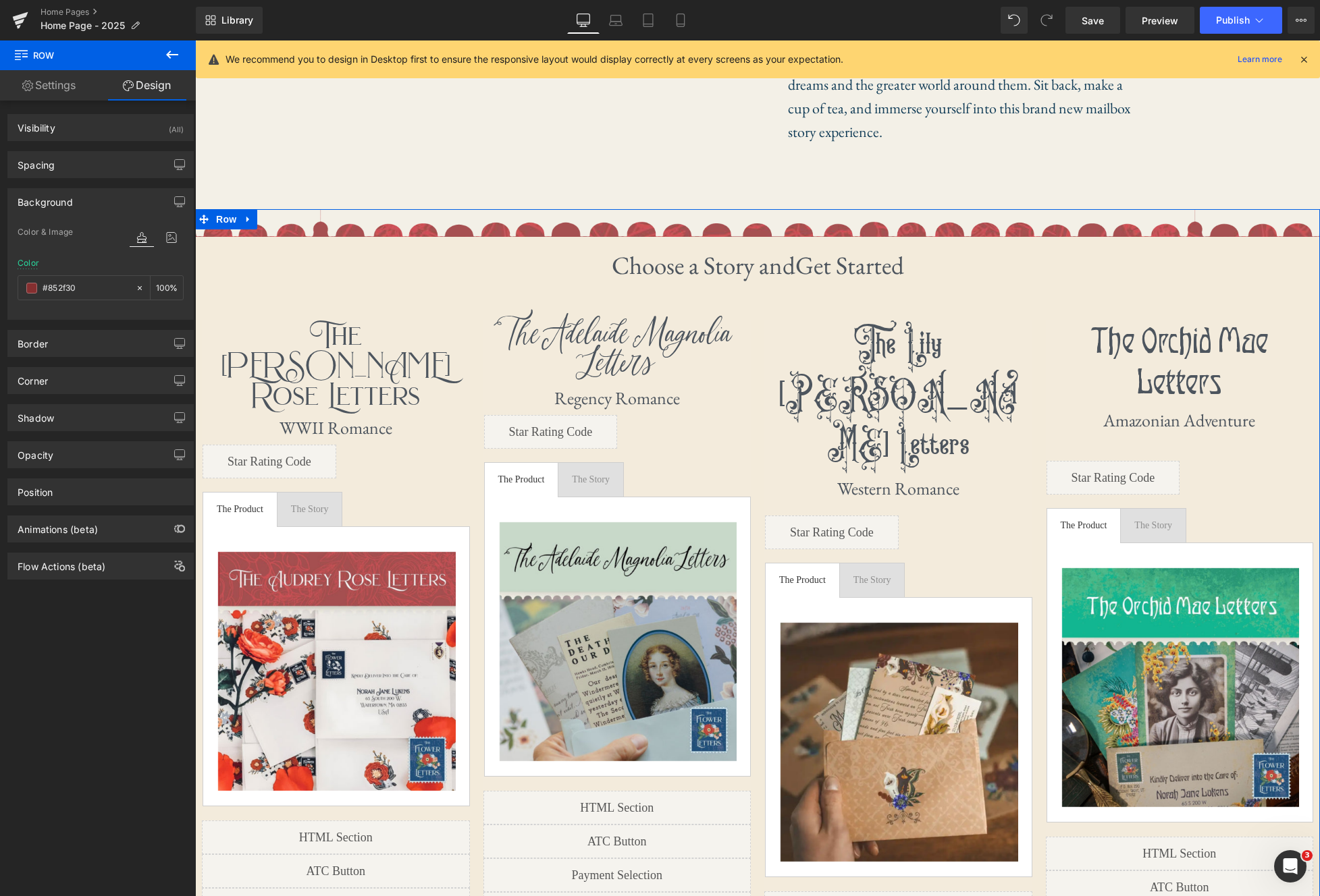
click at [132, 211] on div "Background" at bounding box center [100, 202] width 185 height 26
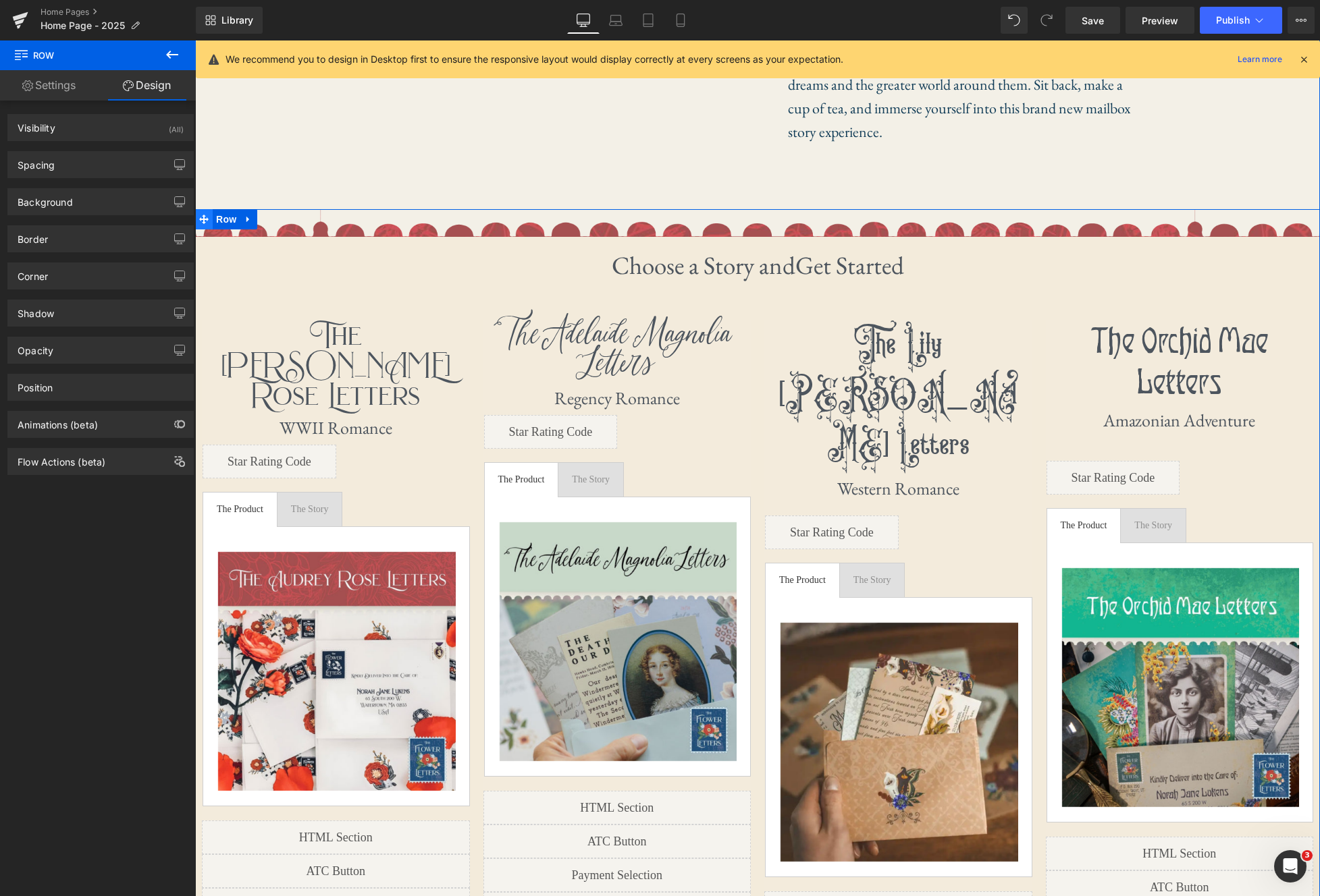
click at [199, 224] on icon at bounding box center [204, 220] width 10 height 10
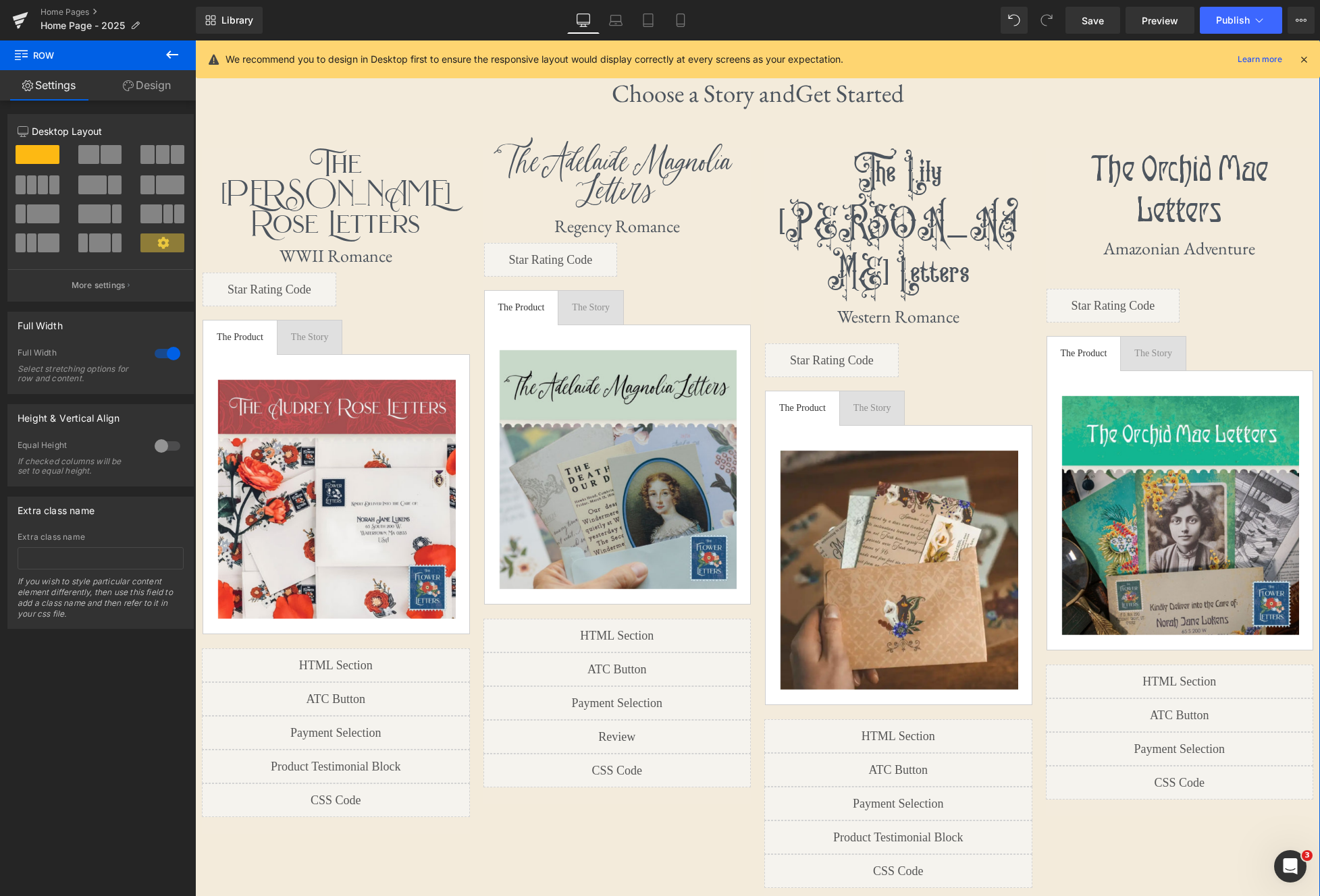
scroll to position [714, 0]
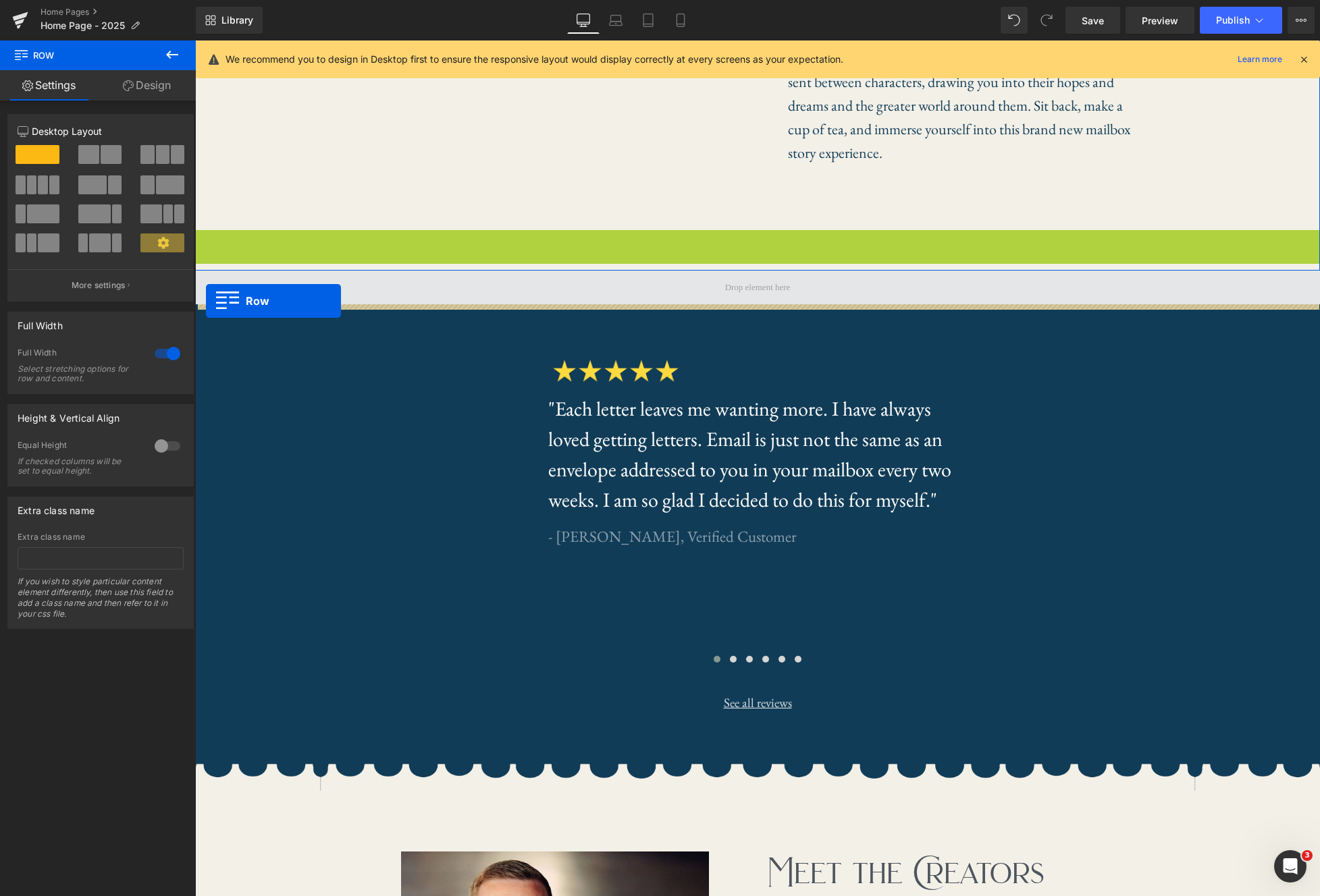
drag, startPoint x: 203, startPoint y: 242, endPoint x: 206, endPoint y: 301, distance: 59.1
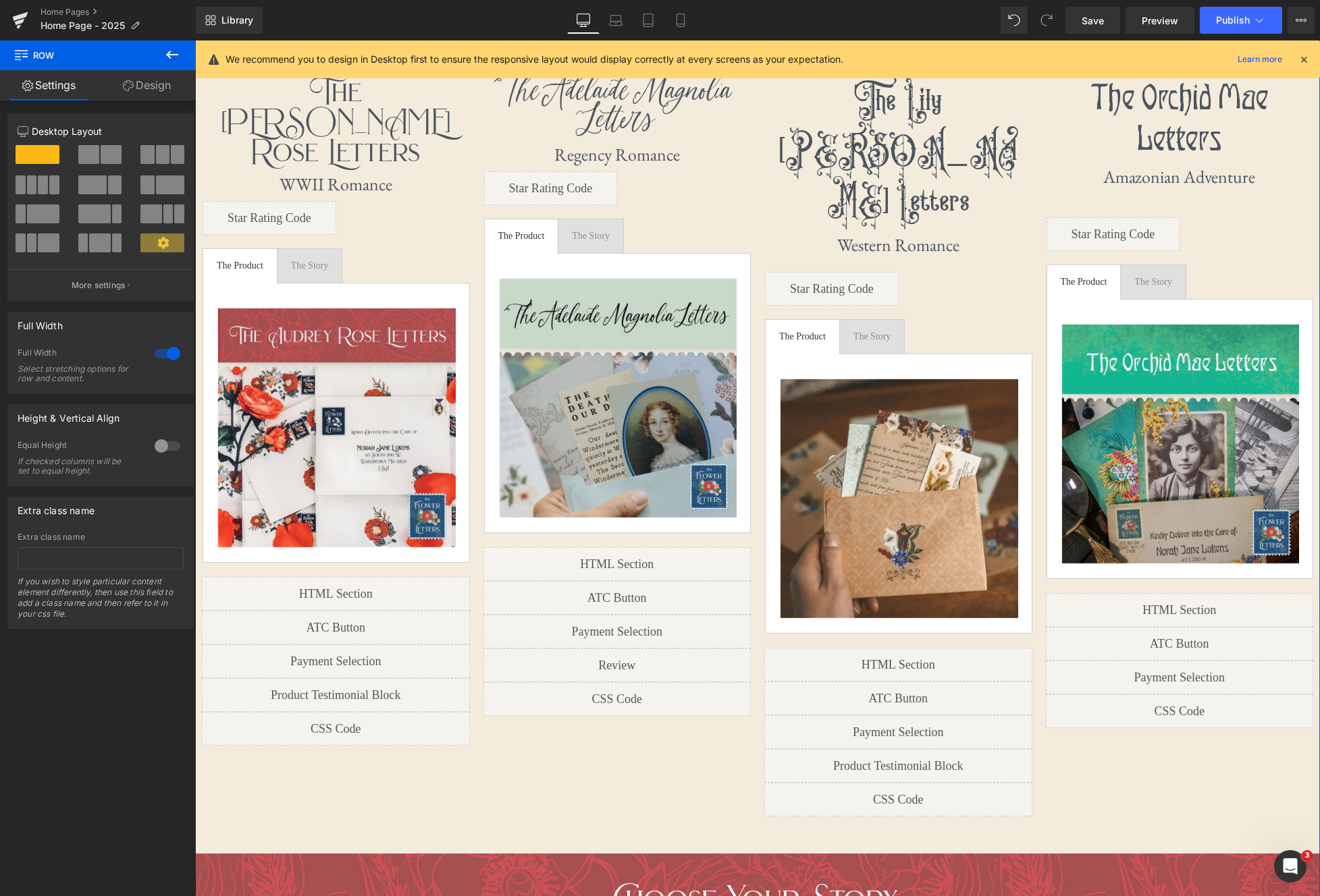
scroll to position [800, 0]
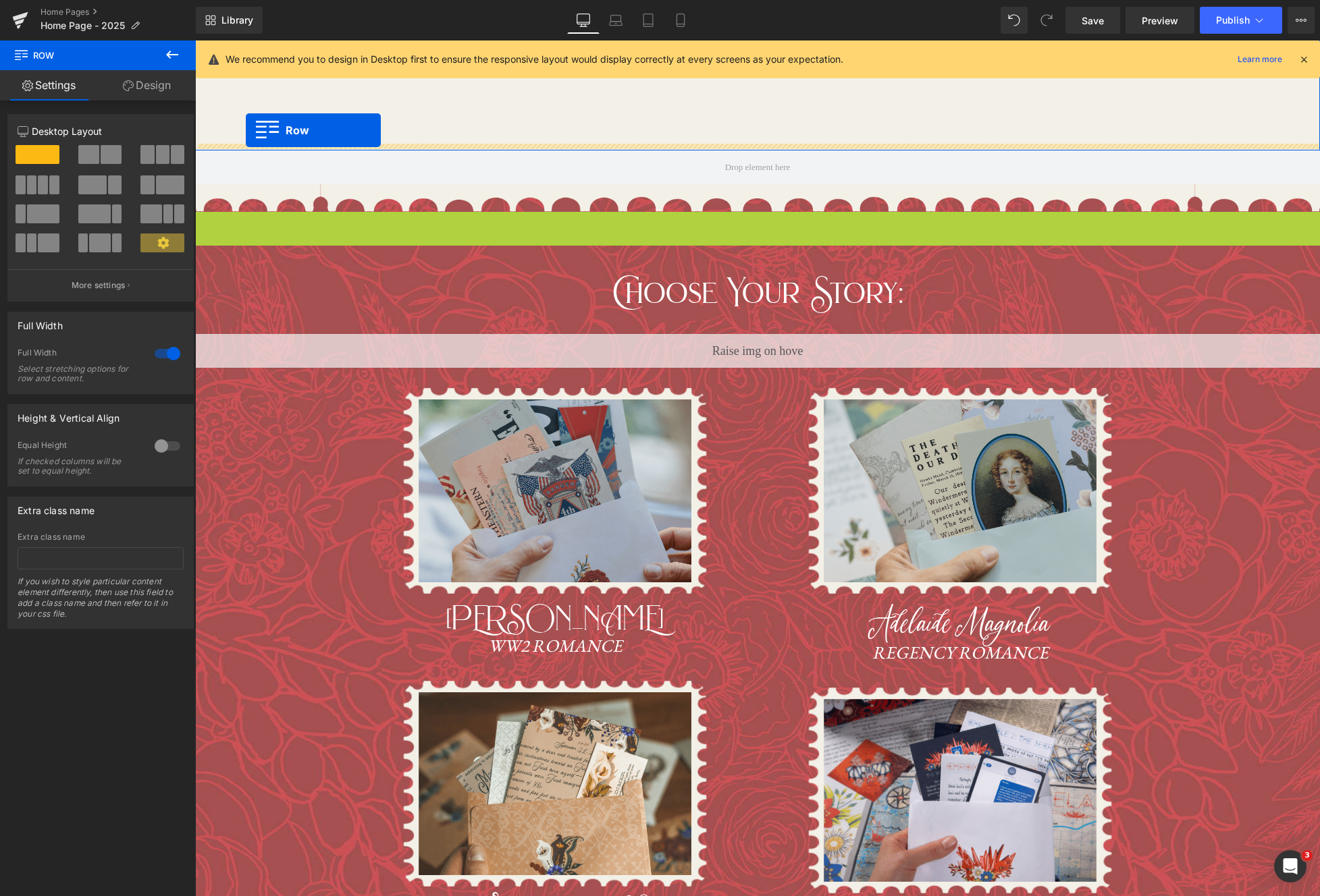
drag, startPoint x: 202, startPoint y: 223, endPoint x: 245, endPoint y: 130, distance: 102.5
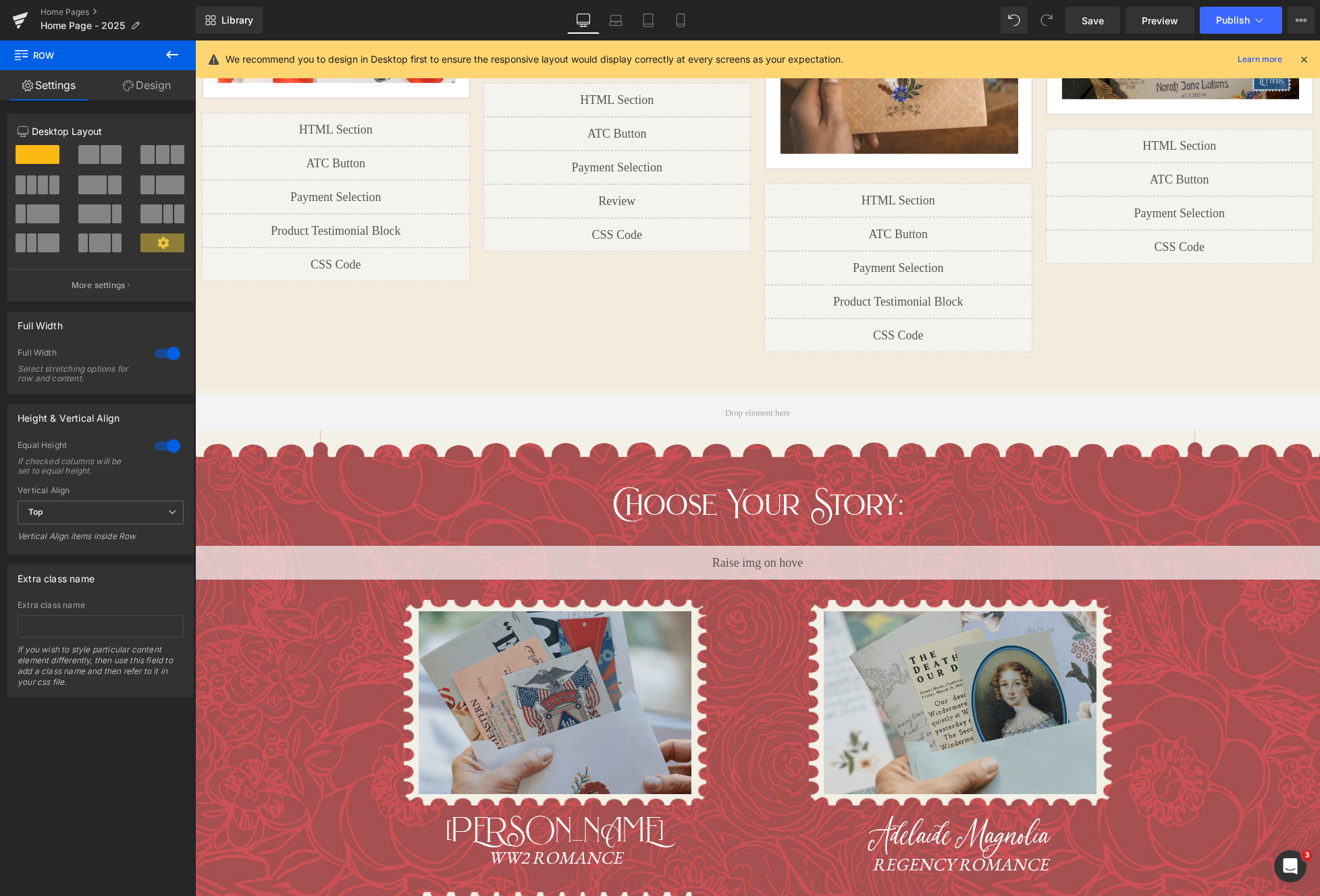
scroll to position [1387, 0]
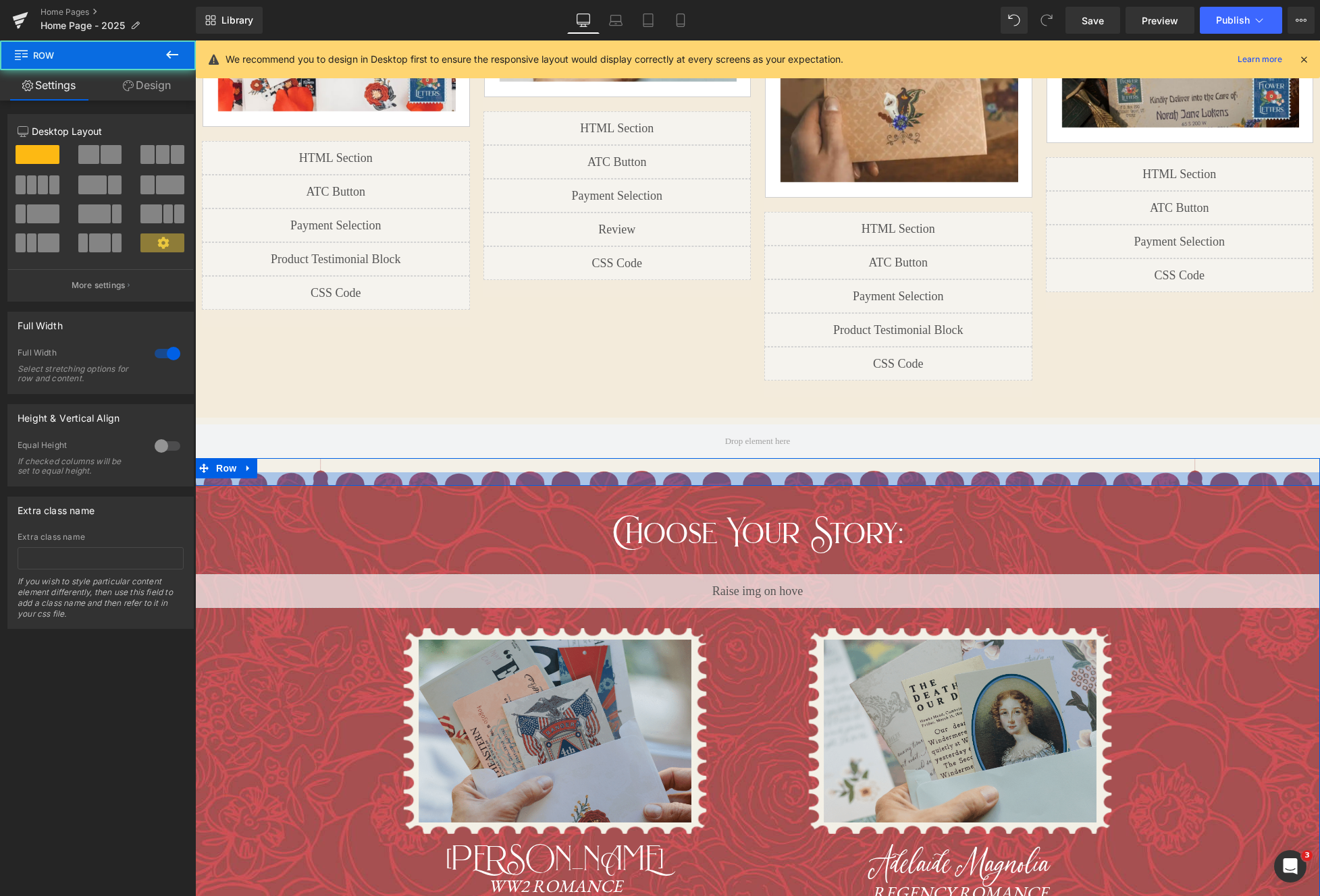
click at [731, 472] on div at bounding box center [757, 479] width 1125 height 14
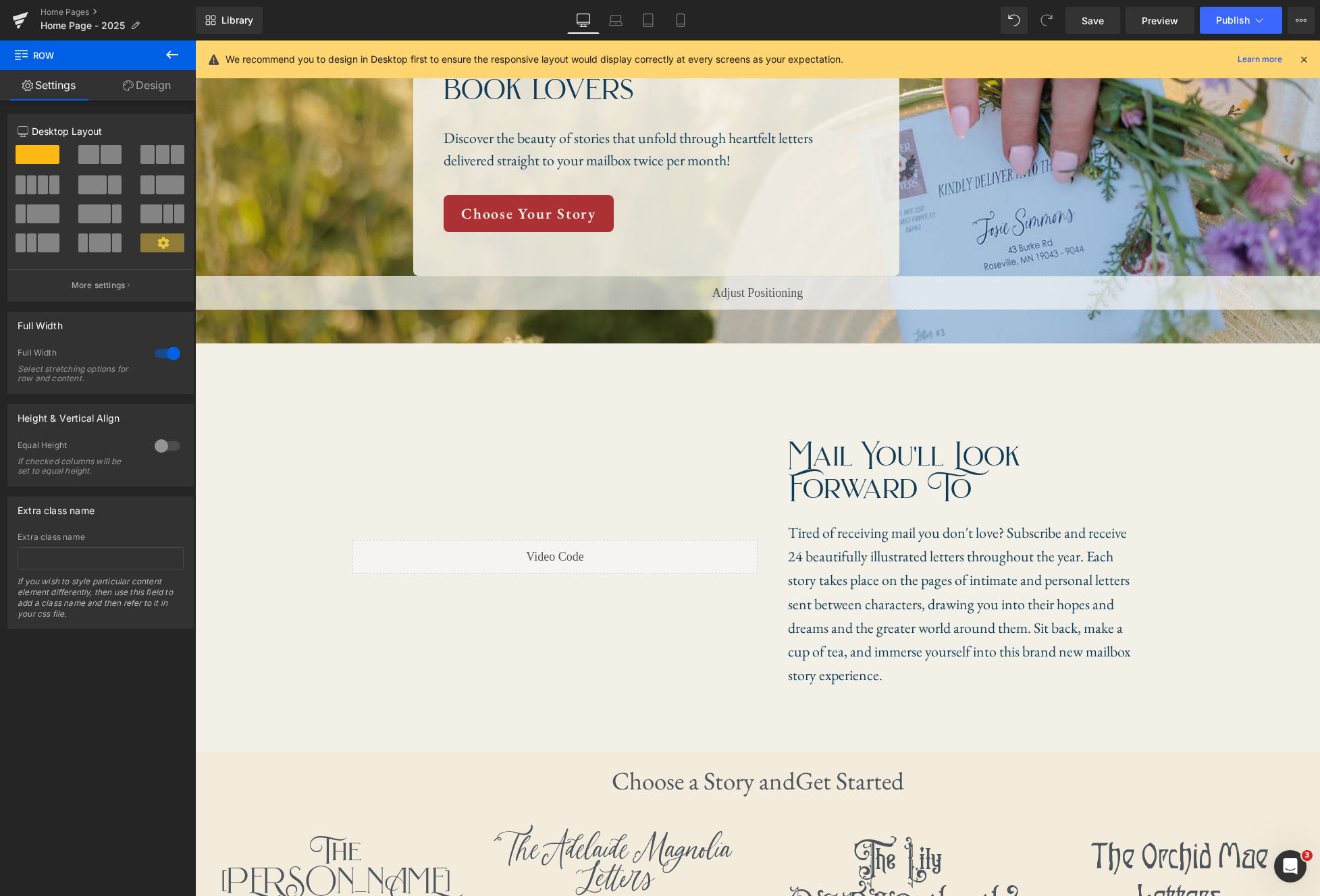
scroll to position [257, 0]
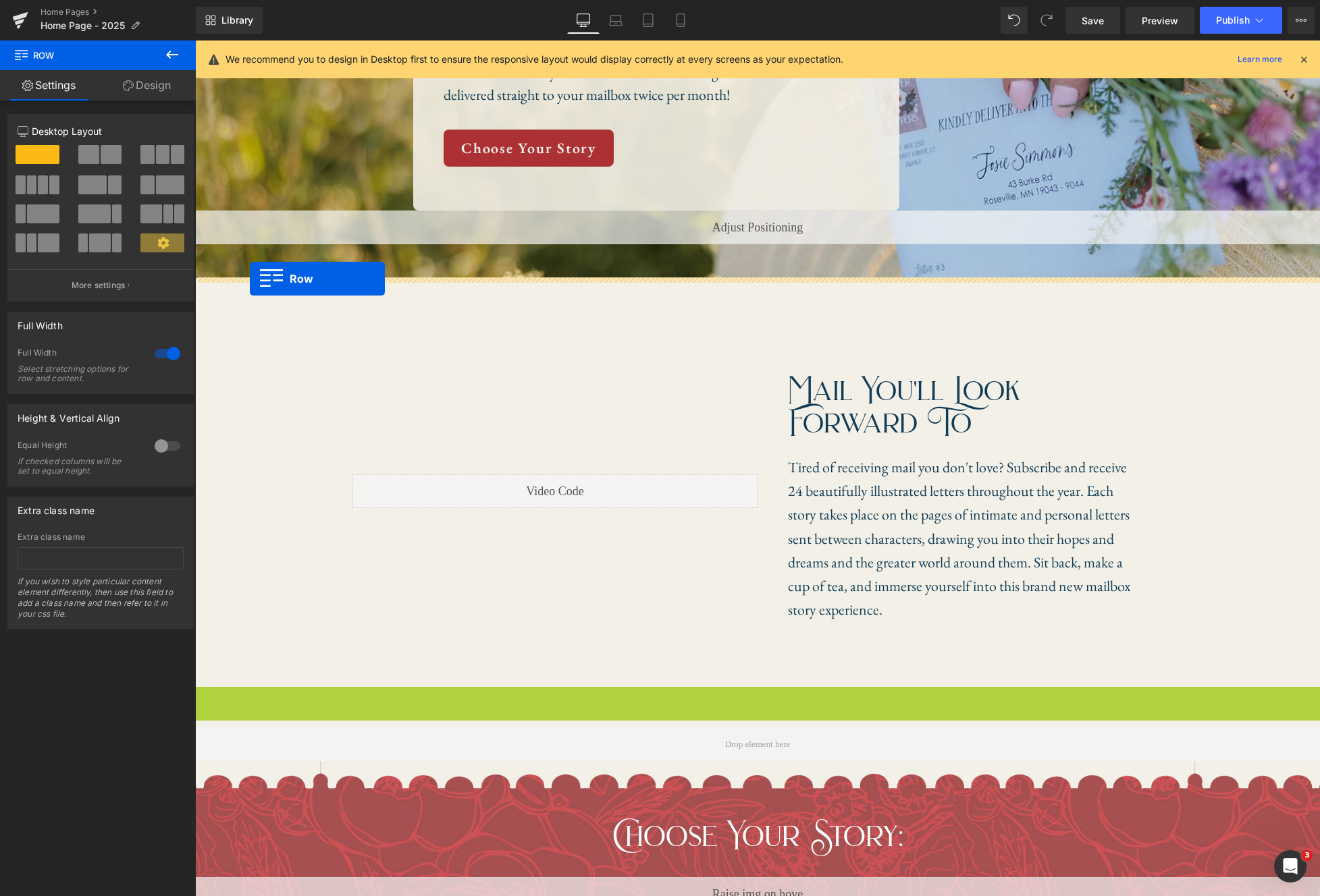
drag, startPoint x: 215, startPoint y: 662, endPoint x: 249, endPoint y: 278, distance: 385.5
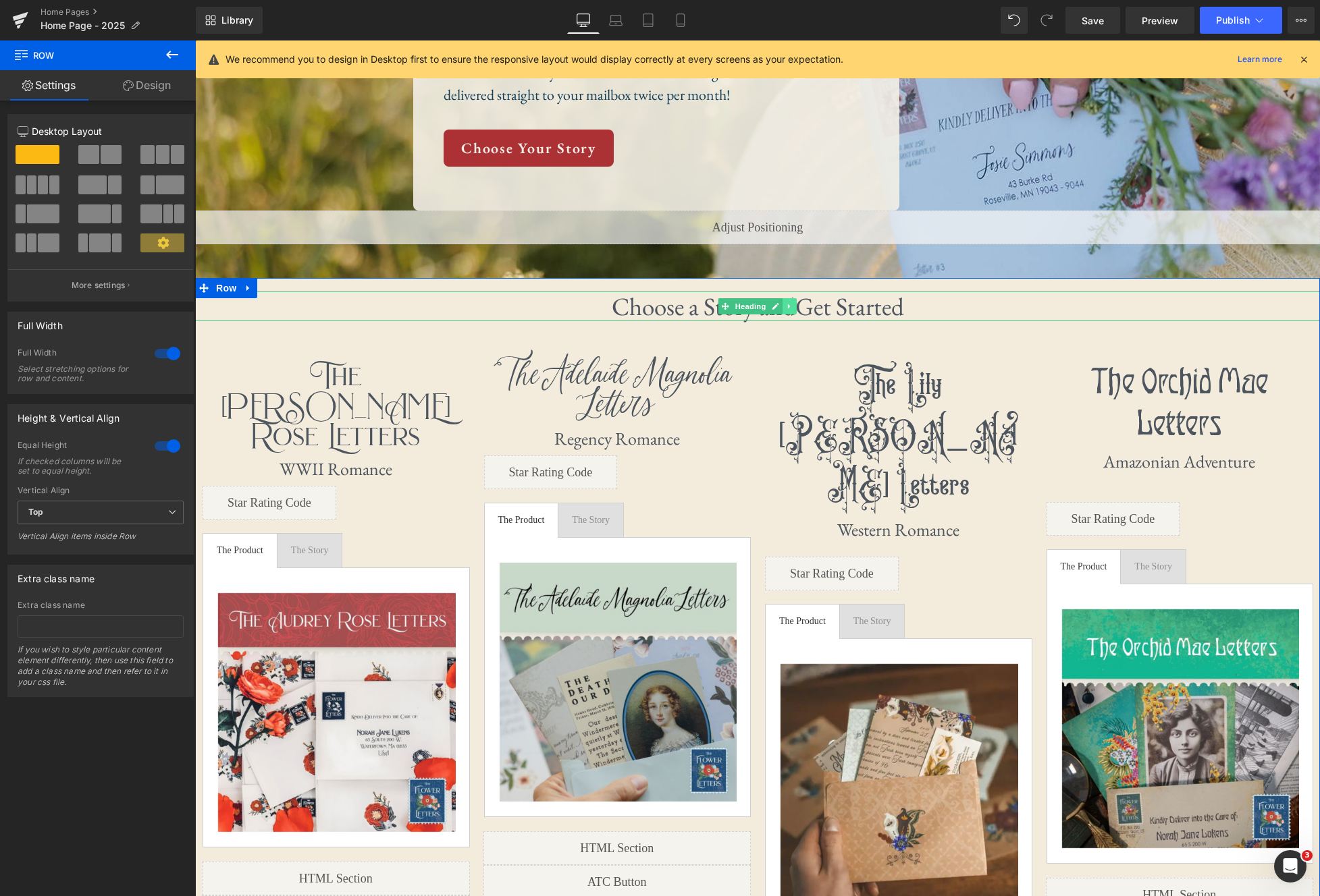
click at [794, 306] on icon at bounding box center [789, 307] width 7 height 8
click at [798, 310] on icon at bounding box center [797, 307] width 7 height 8
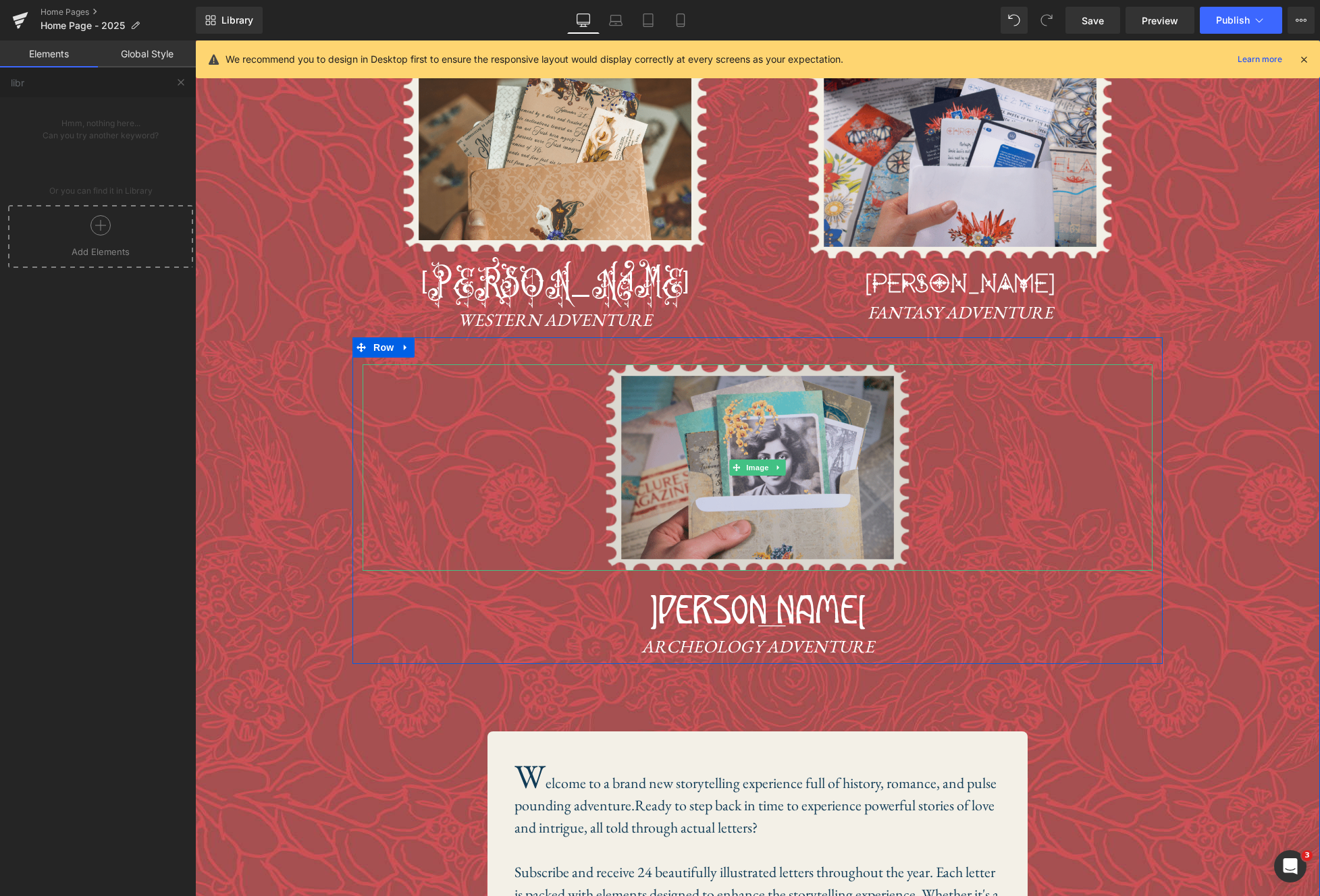
scroll to position [2153, 0]
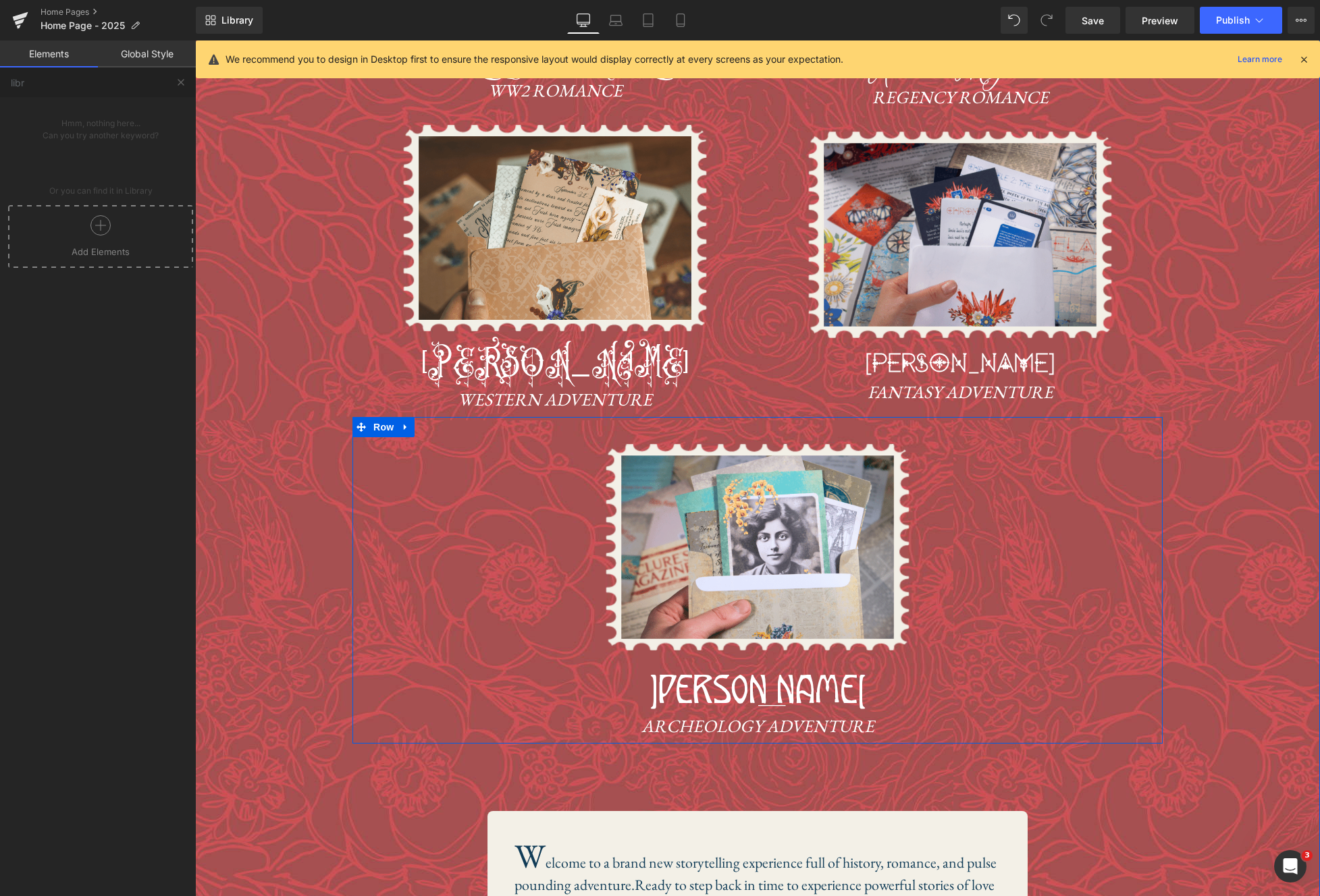
click at [412, 417] on link at bounding box center [406, 427] width 18 height 20
click at [439, 422] on icon at bounding box center [441, 427] width 10 height 10
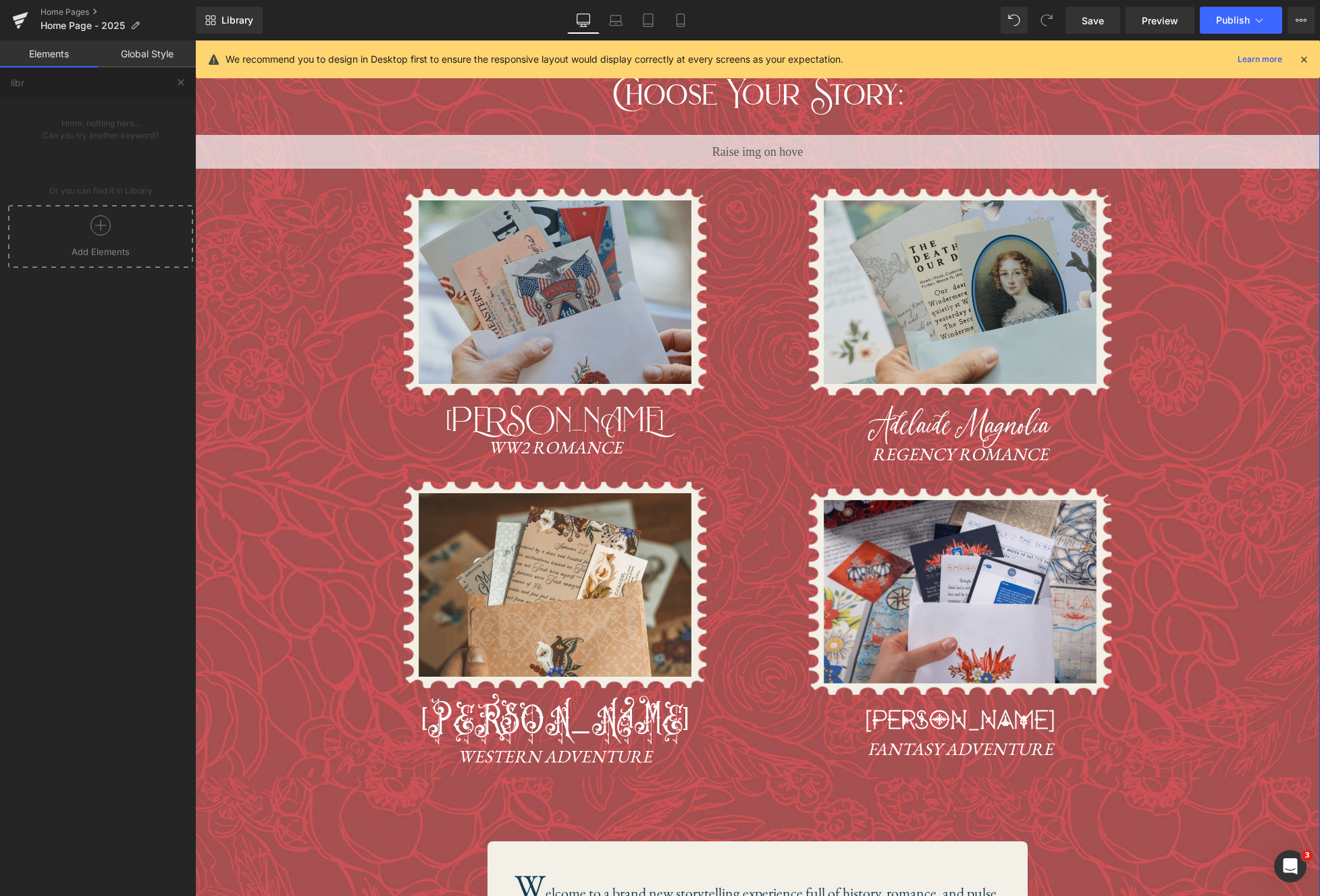
scroll to position [1800, 0]
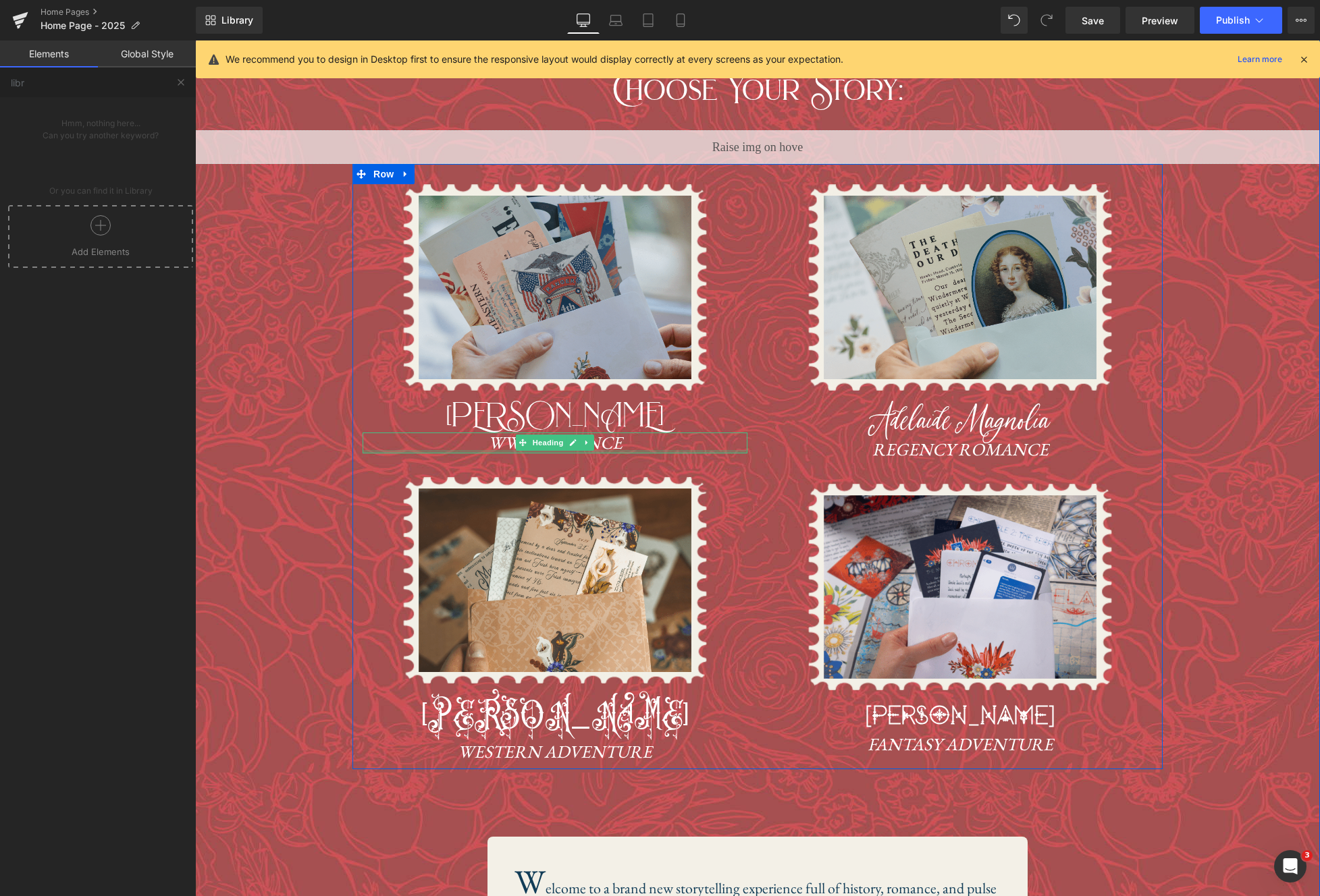
click at [401, 450] on div at bounding box center [555, 452] width 385 height 3
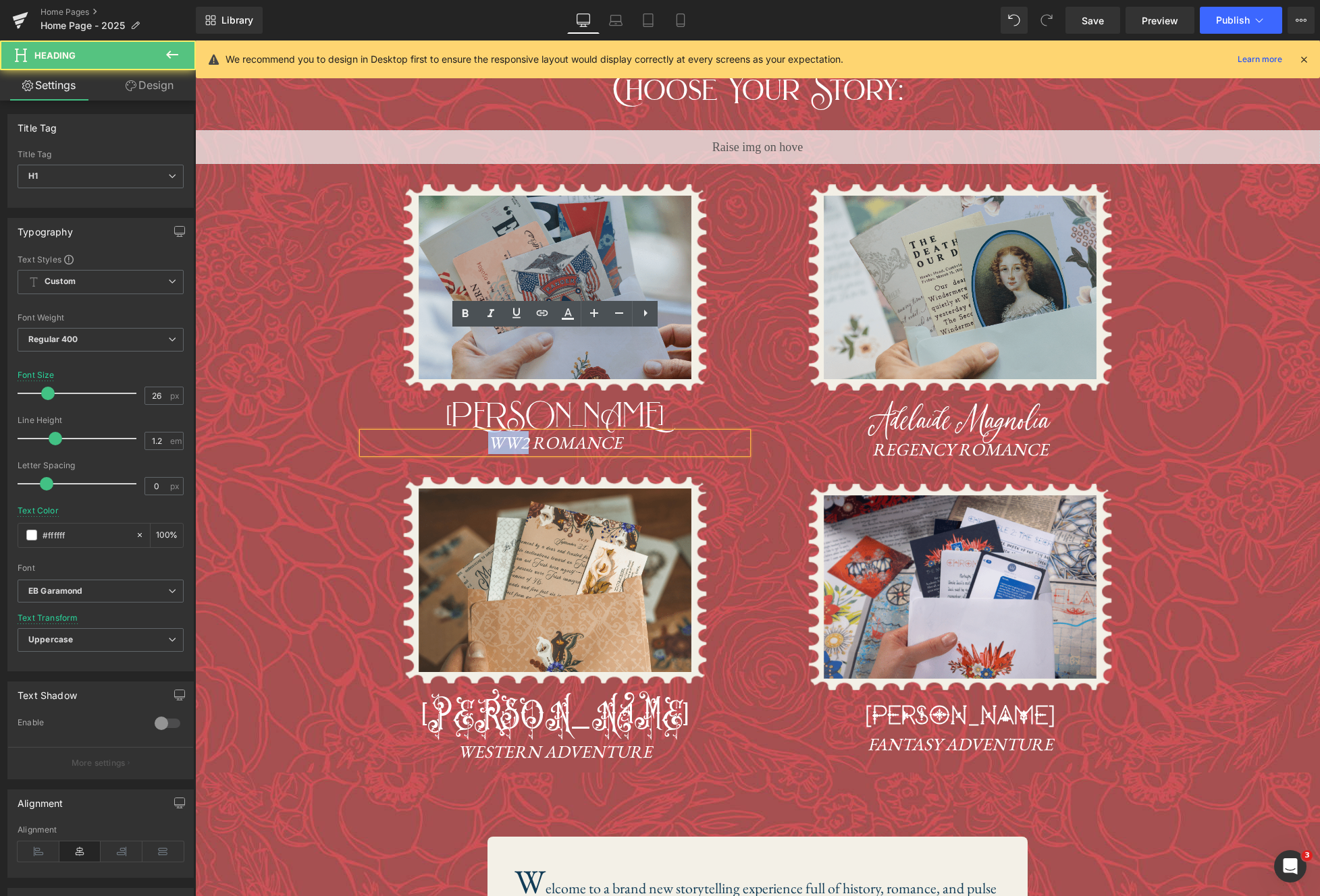
click at [401, 433] on h1 "WW2 Romance" at bounding box center [555, 443] width 385 height 21
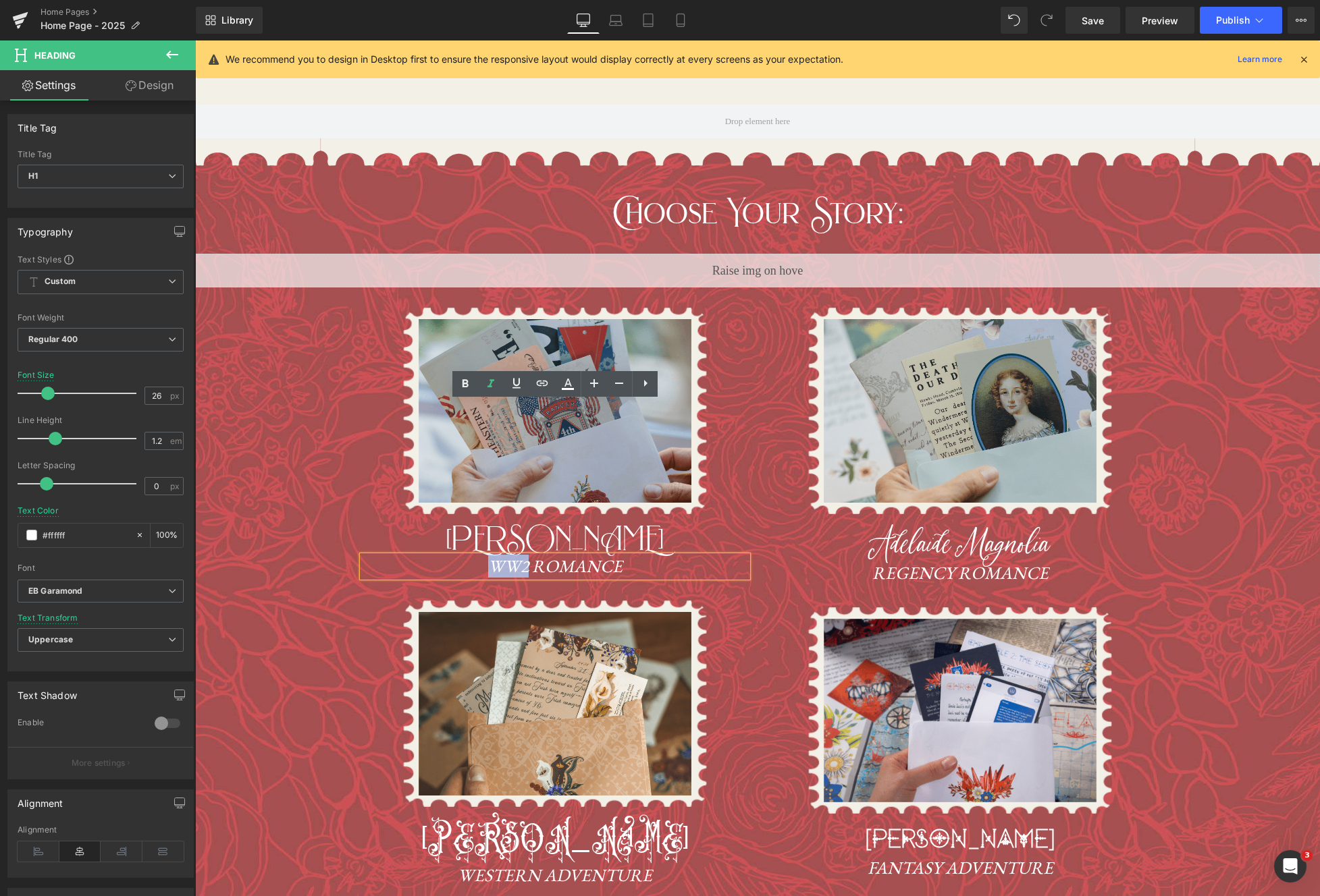
scroll to position [1673, 0]
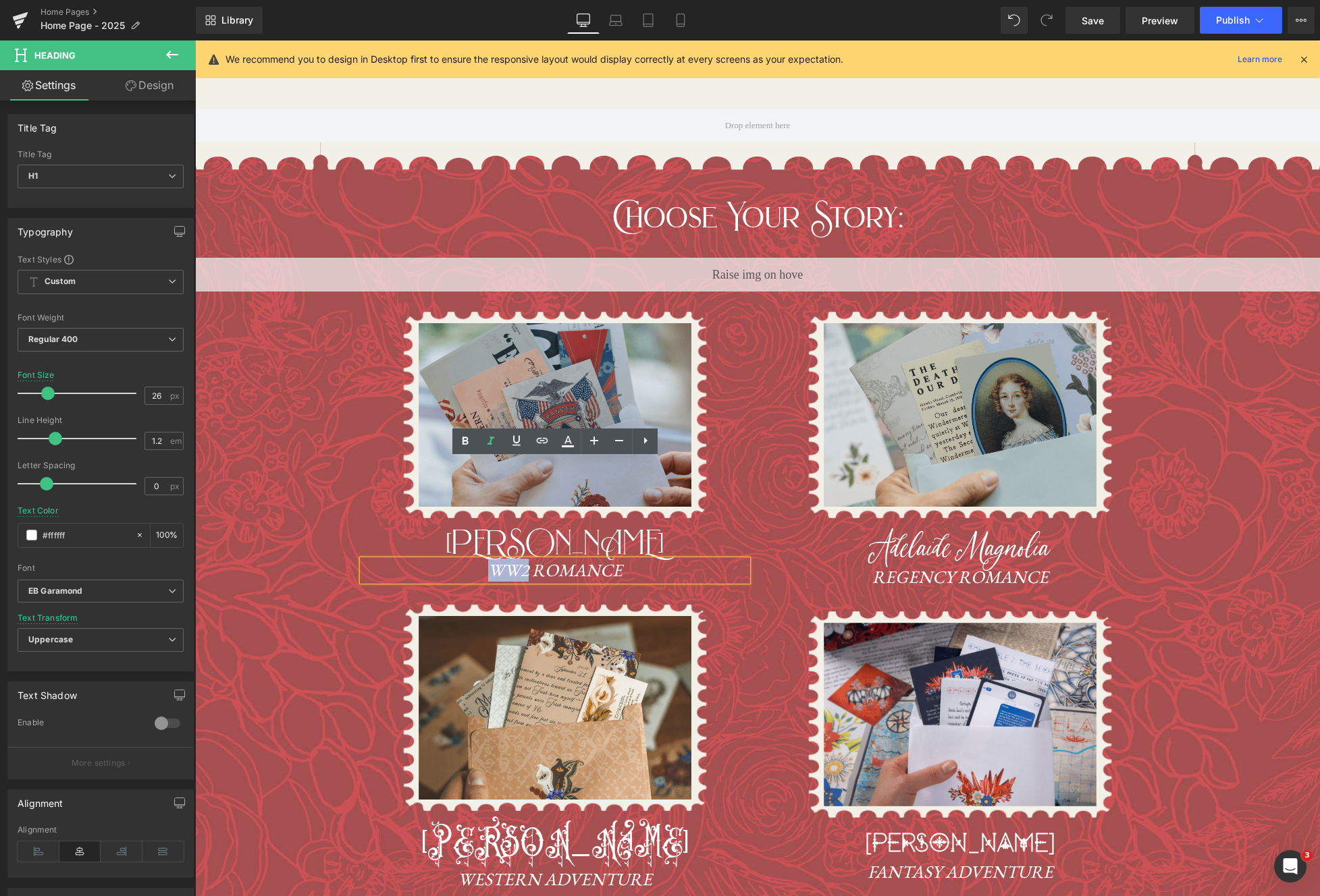
click at [293, 243] on div "Separator Row Image Choose Your Story: Heading Liquid Image Audrey Rose Heading…" at bounding box center [757, 817] width 1125 height 1350
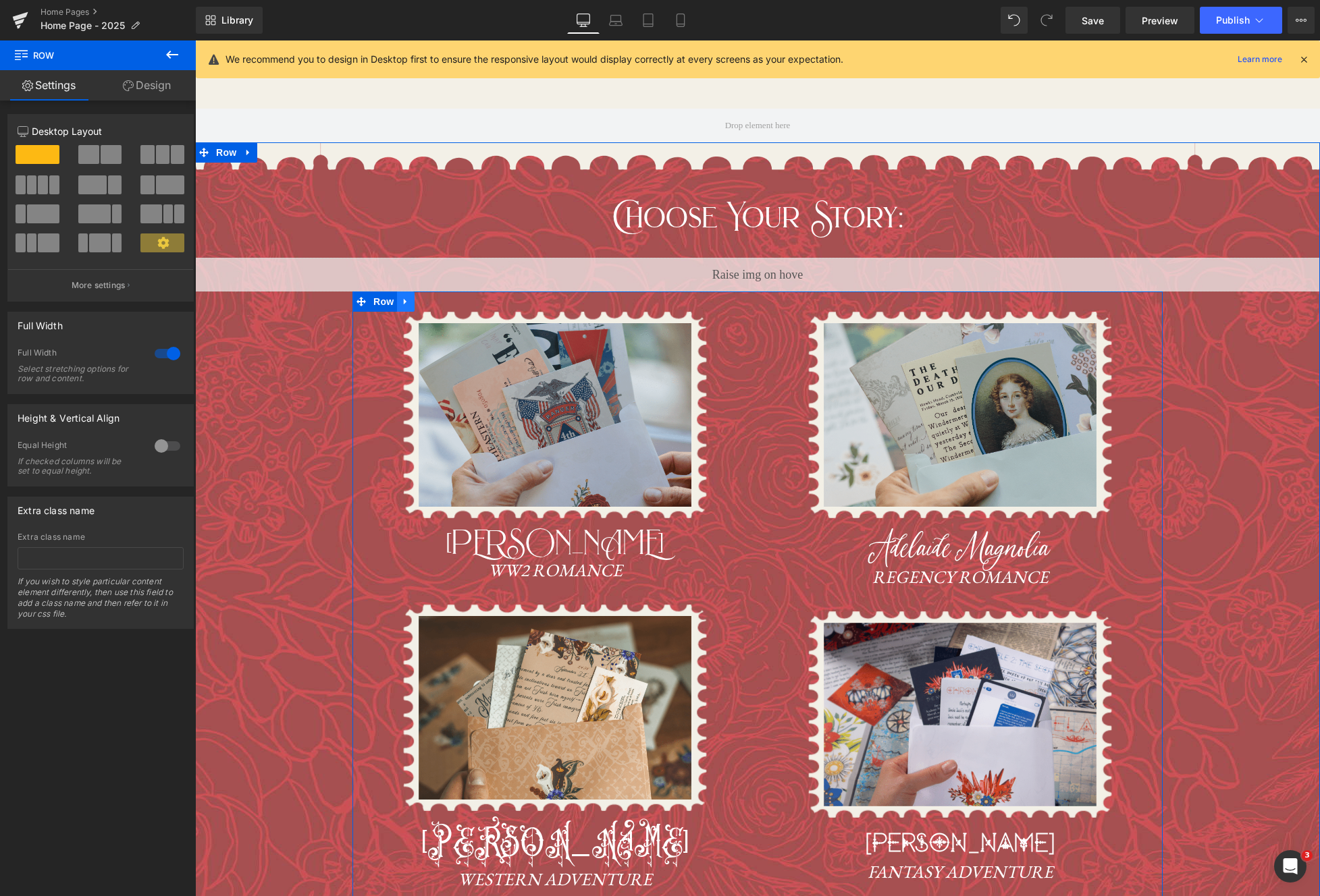
click at [407, 297] on icon at bounding box center [406, 302] width 10 height 10
click at [441, 297] on icon at bounding box center [441, 302] width 10 height 10
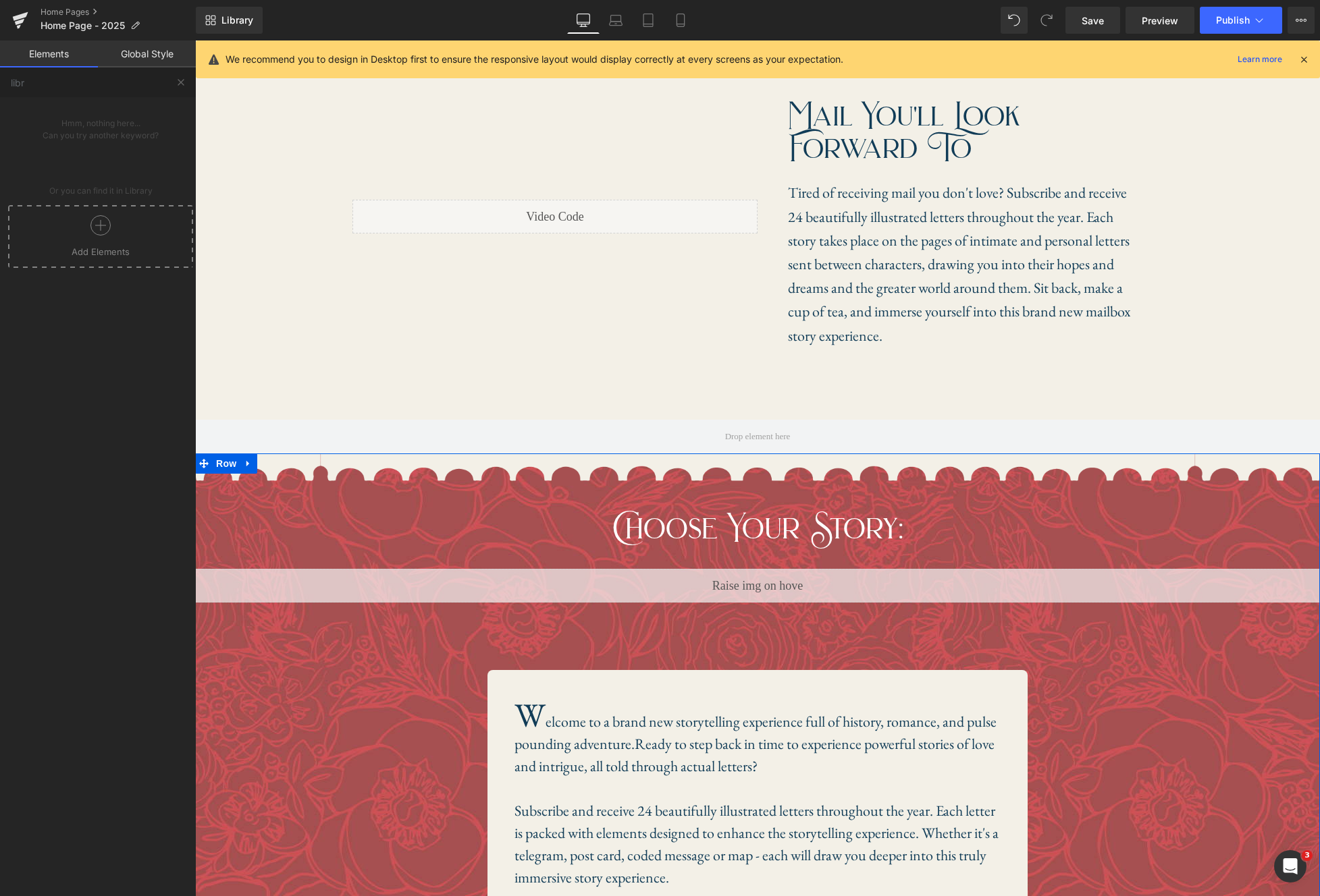
scroll to position [1245, 0]
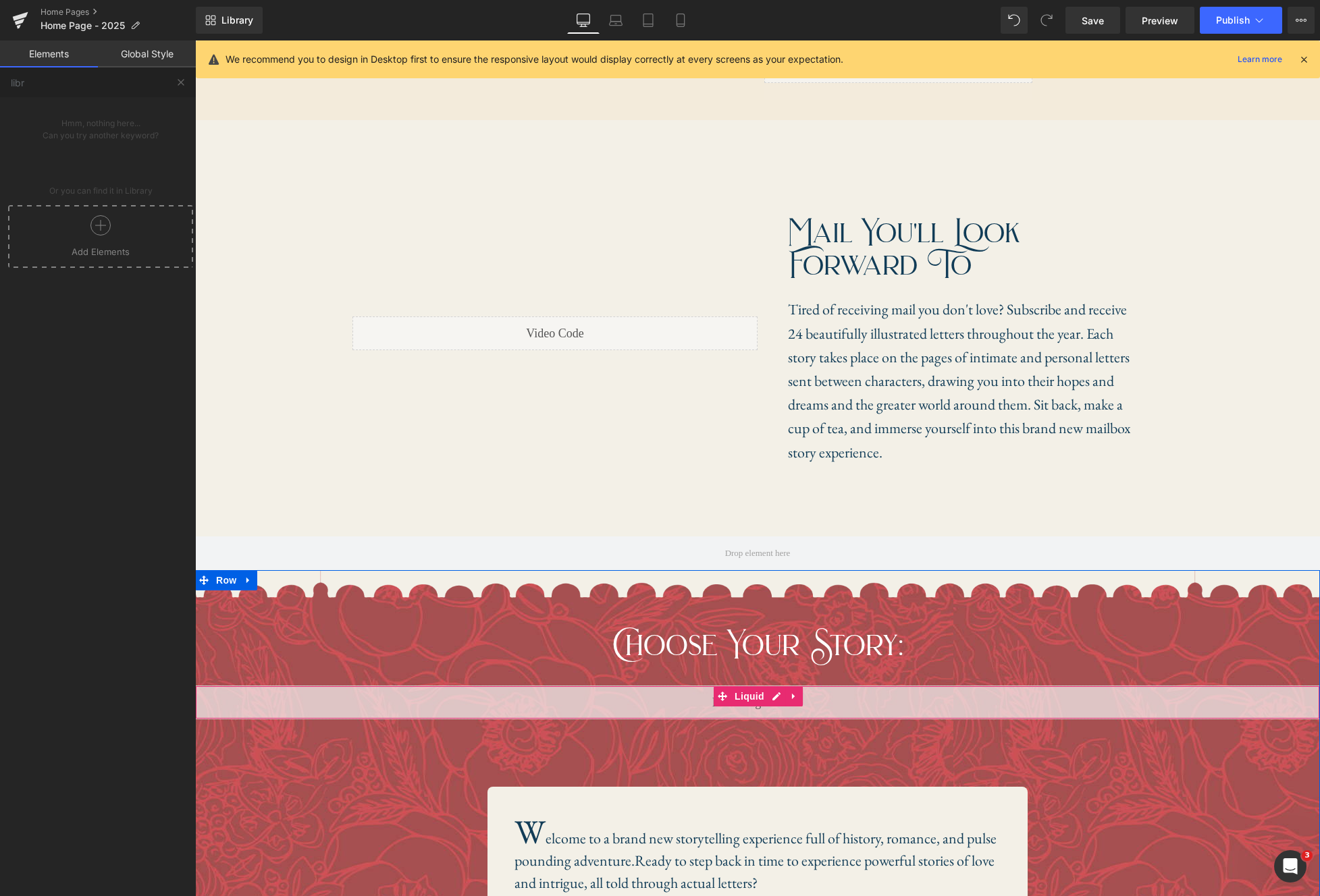
click at [794, 692] on icon at bounding box center [794, 697] width 10 height 10
click at [798, 692] on icon at bounding box center [802, 697] width 10 height 10
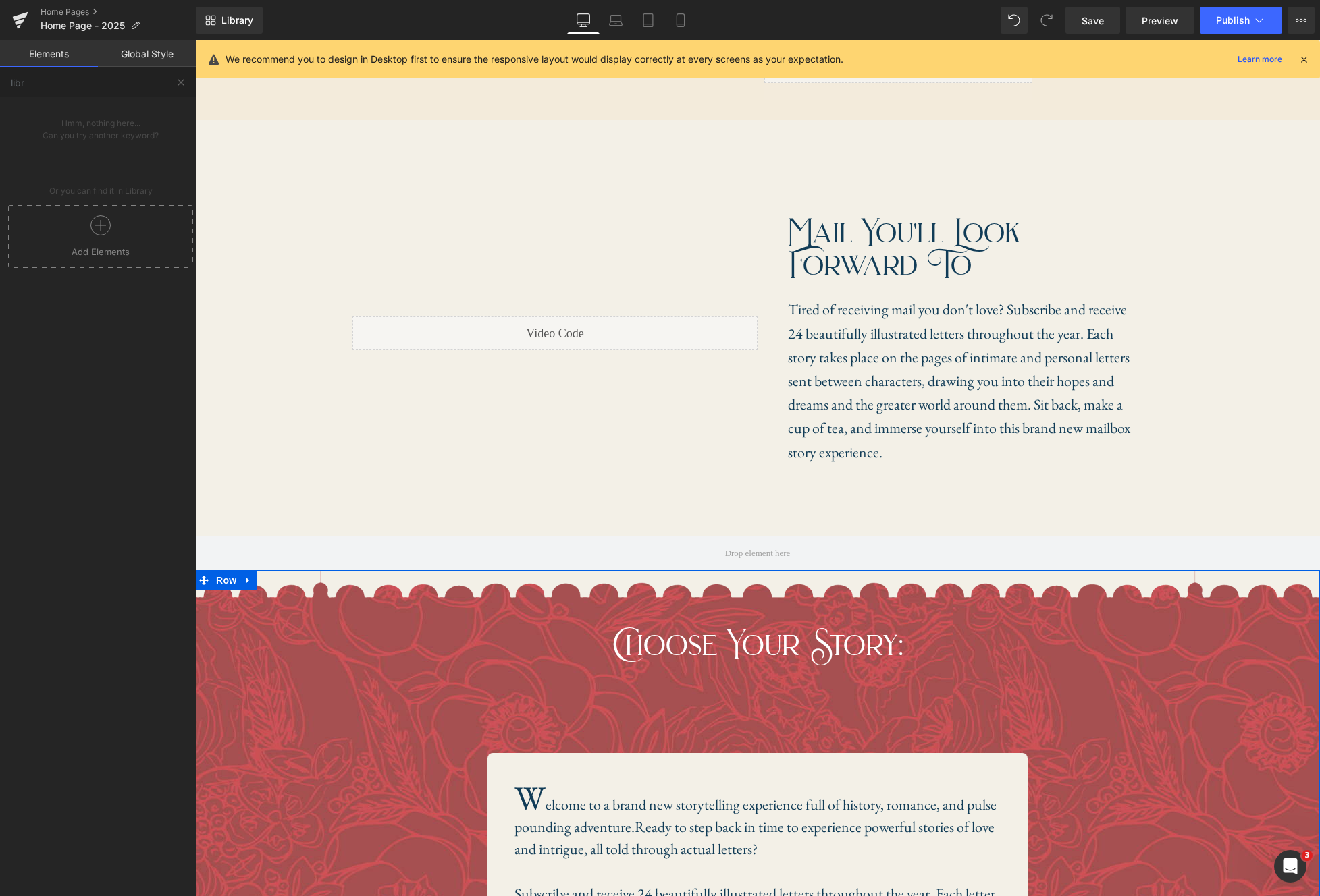
scroll to position [1381, 0]
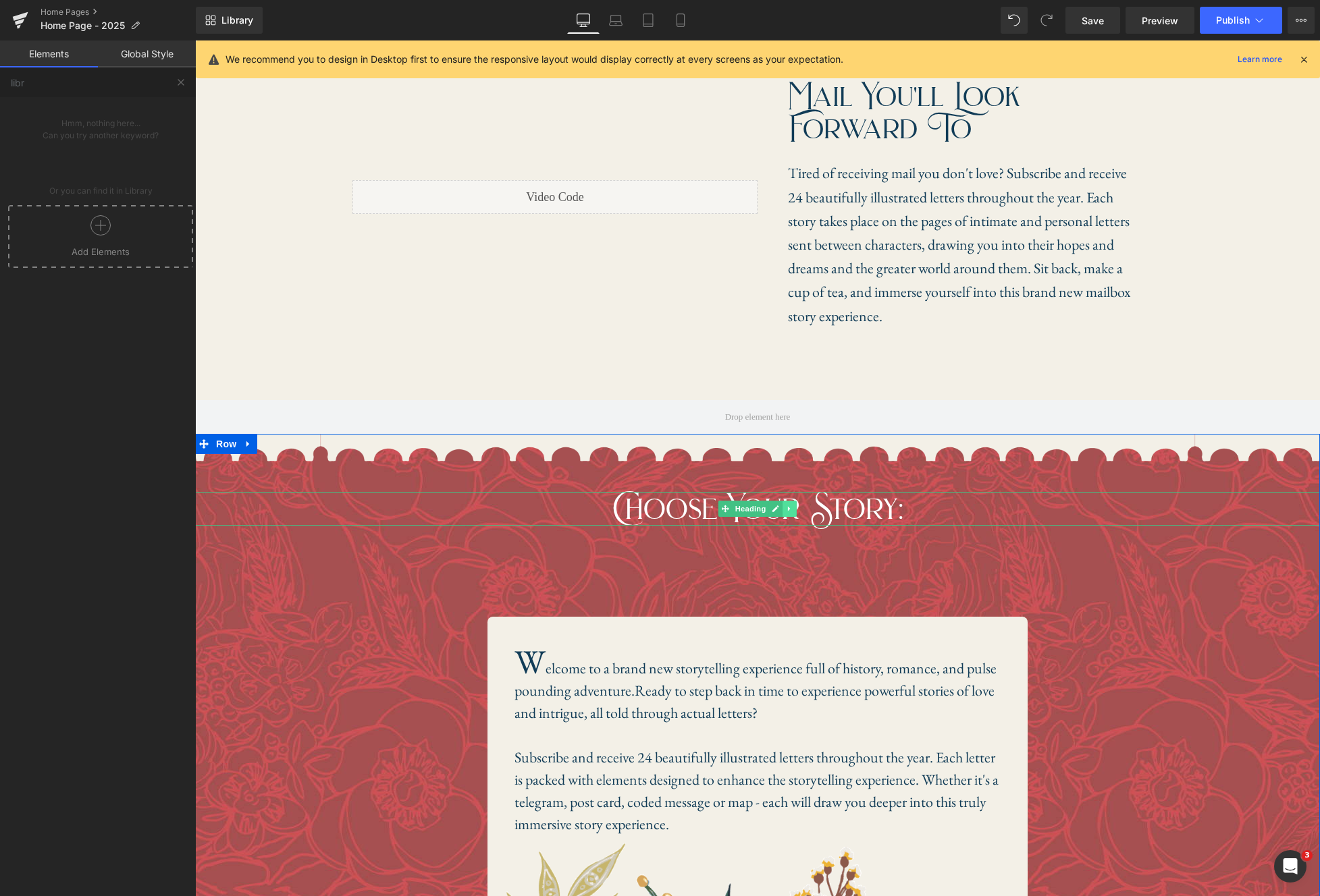
click at [789, 507] on icon at bounding box center [789, 509] width 2 height 5
click at [796, 505] on icon at bounding box center [797, 508] width 7 height 7
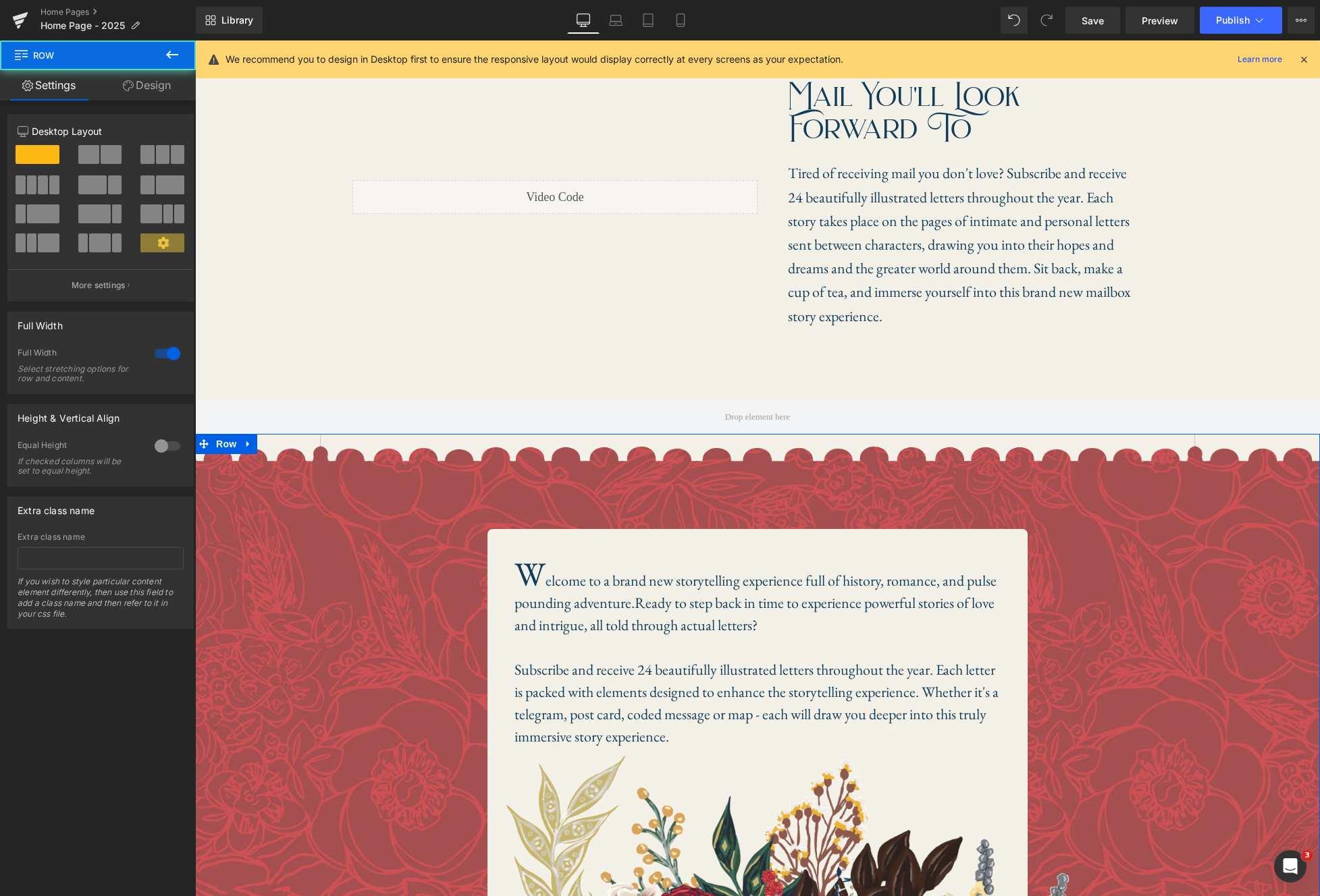
click at [782, 434] on div "Separator Row Image W elcome to a brand new storytelling experience full of his…" at bounding box center [757, 746] width 1125 height 624
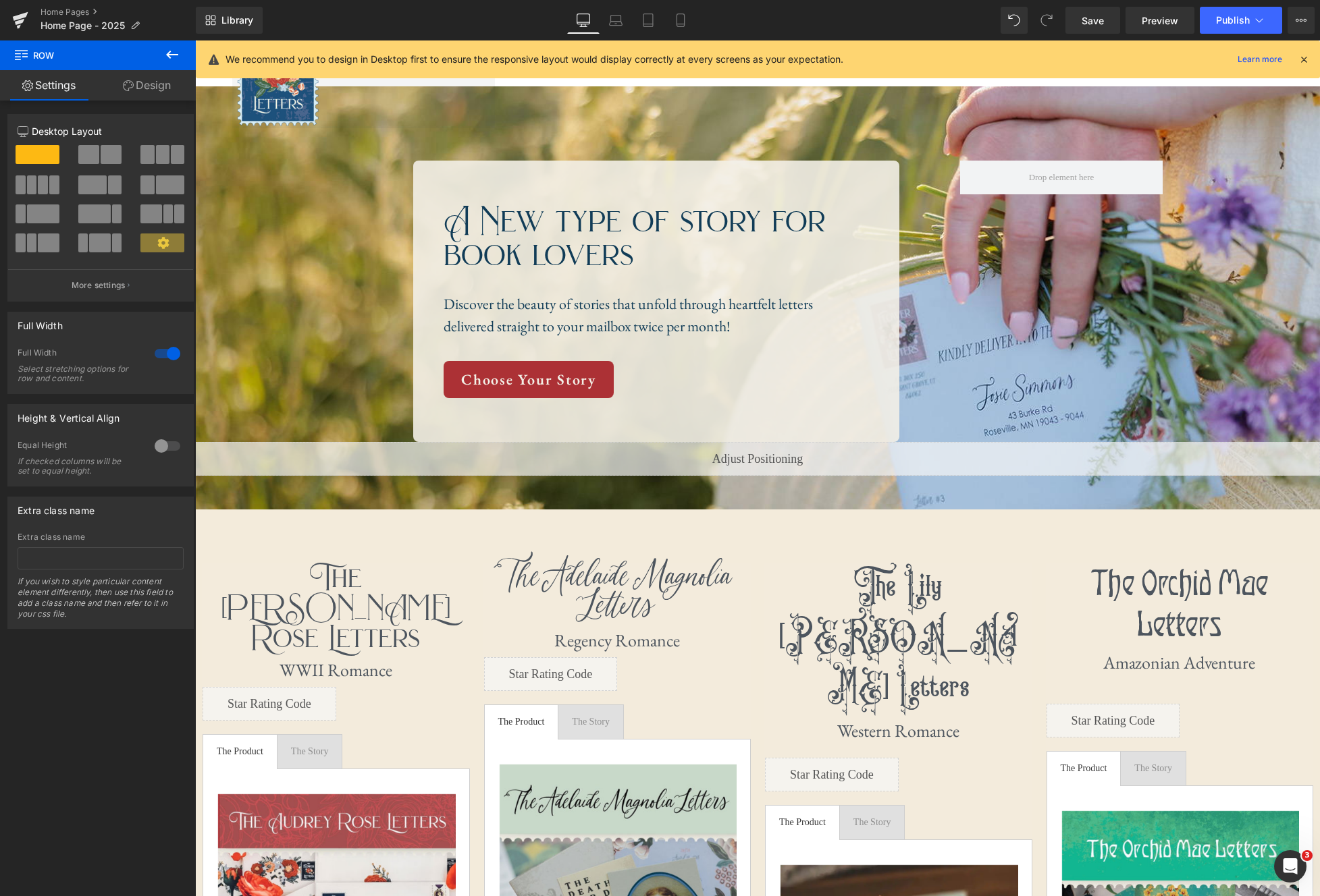
scroll to position [0, 0]
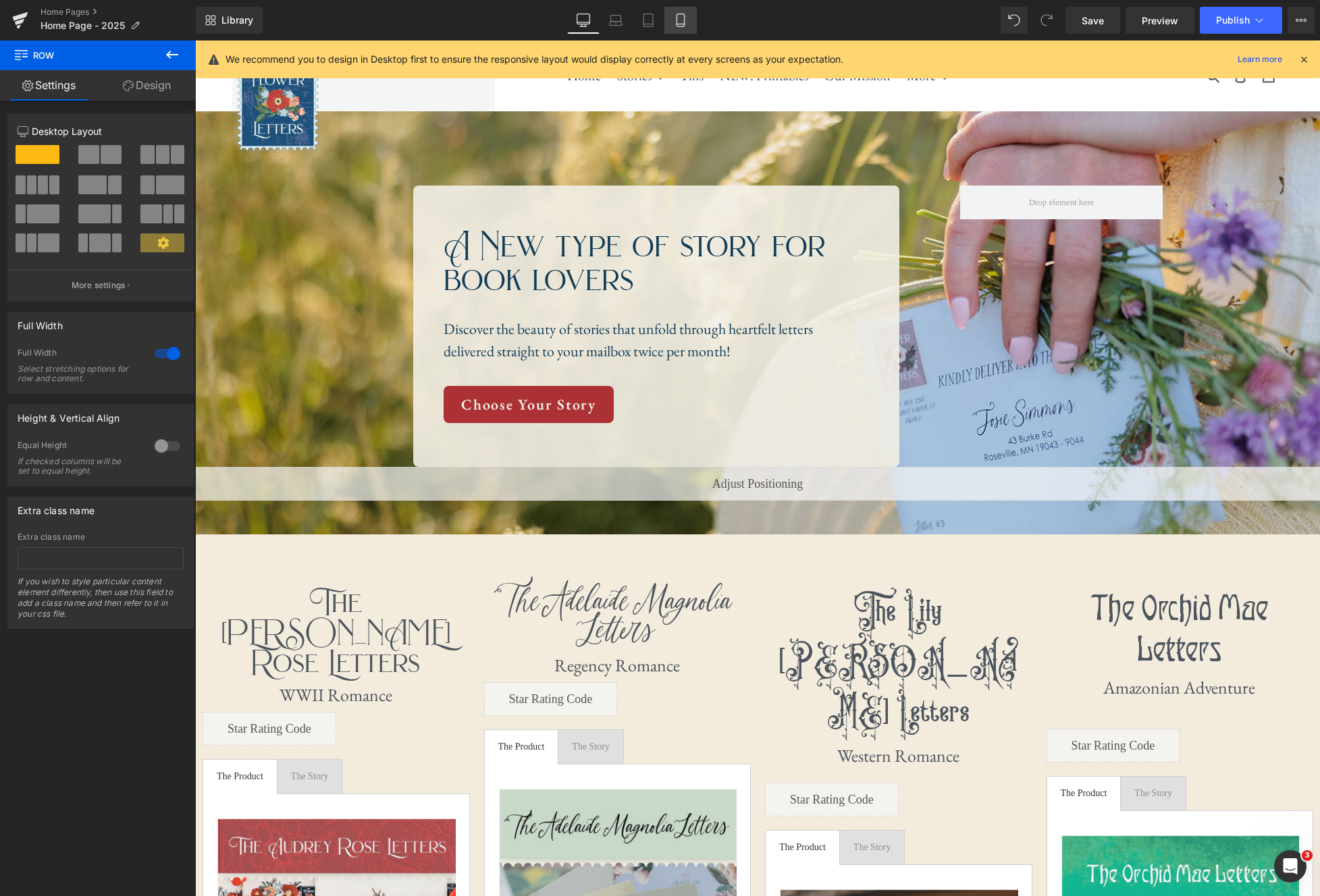
click at [686, 24] on link "Mobile" at bounding box center [681, 19] width 32 height 27
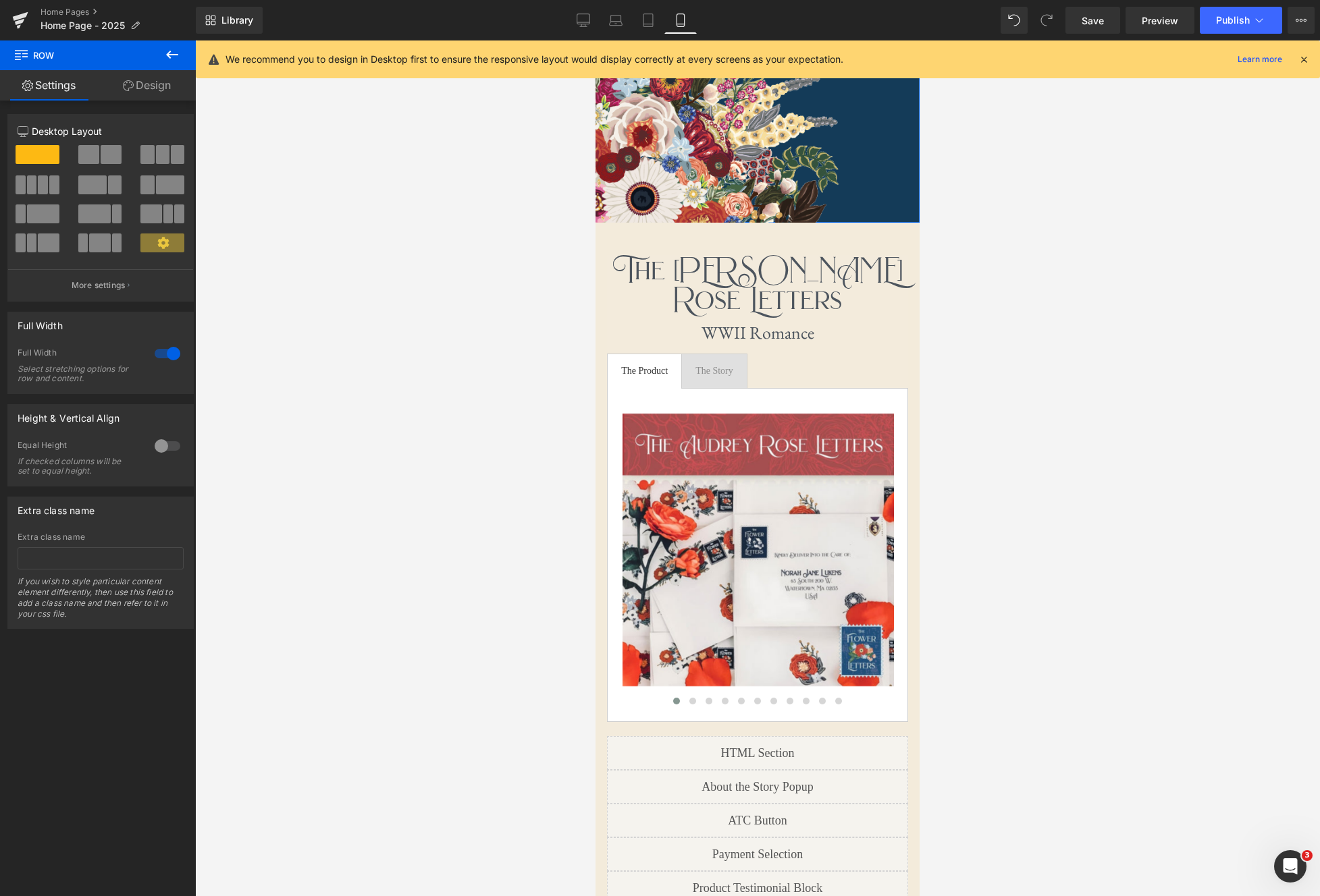
scroll to position [766, 0]
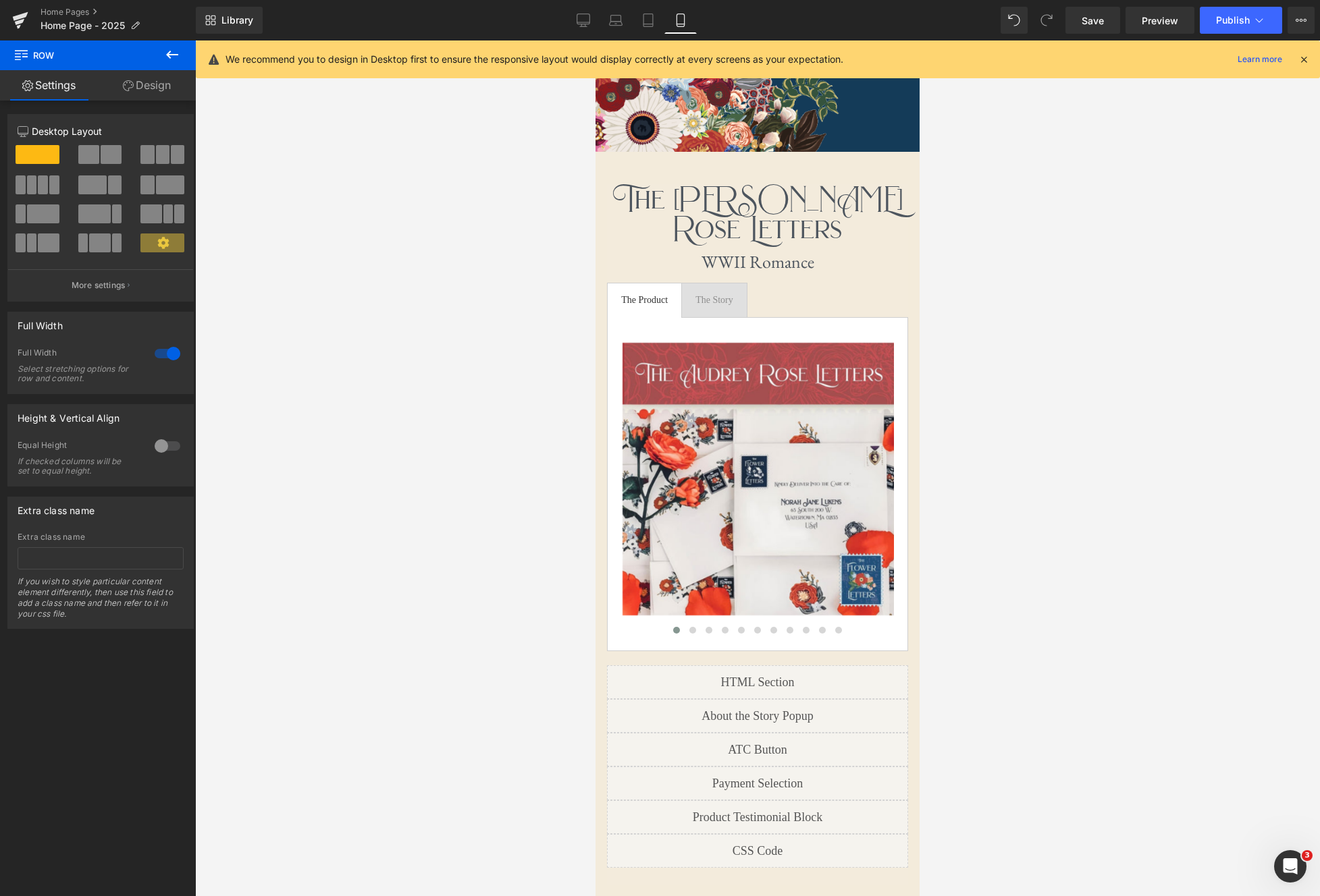
click at [727, 305] on div "The Story Text Block" at bounding box center [714, 300] width 38 height 15
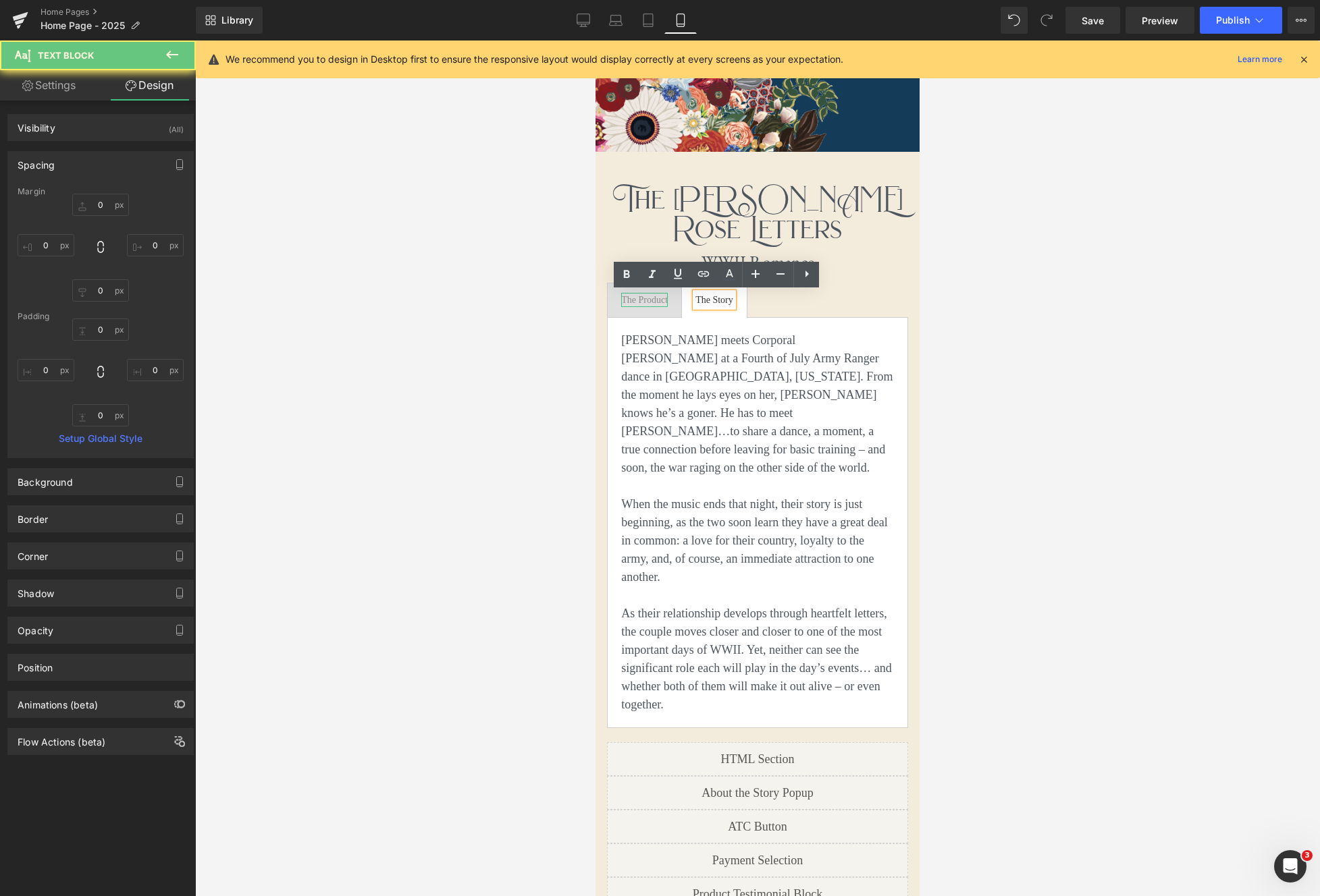
click at [643, 302] on div "The Product" at bounding box center [644, 300] width 47 height 15
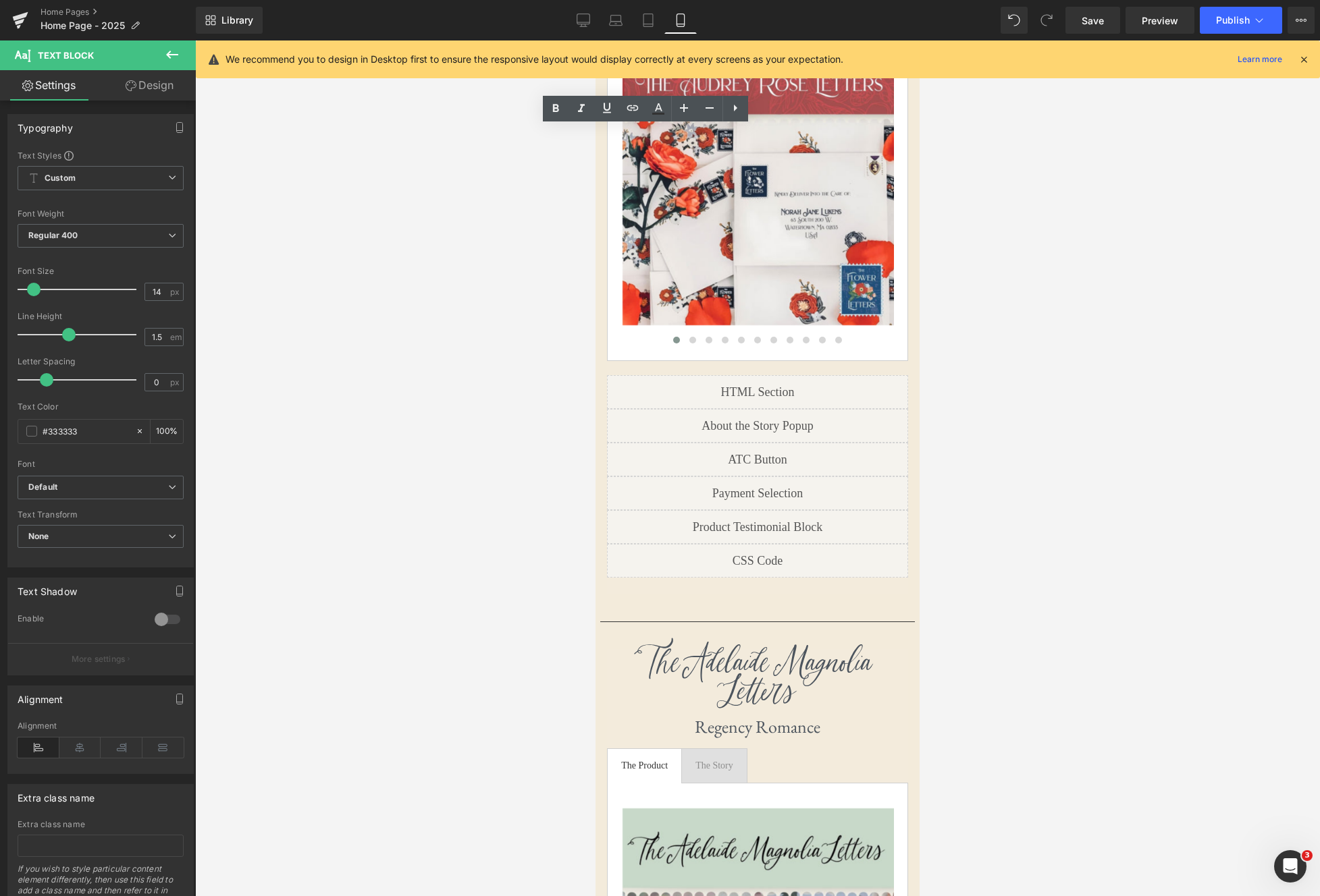
scroll to position [1065, 0]
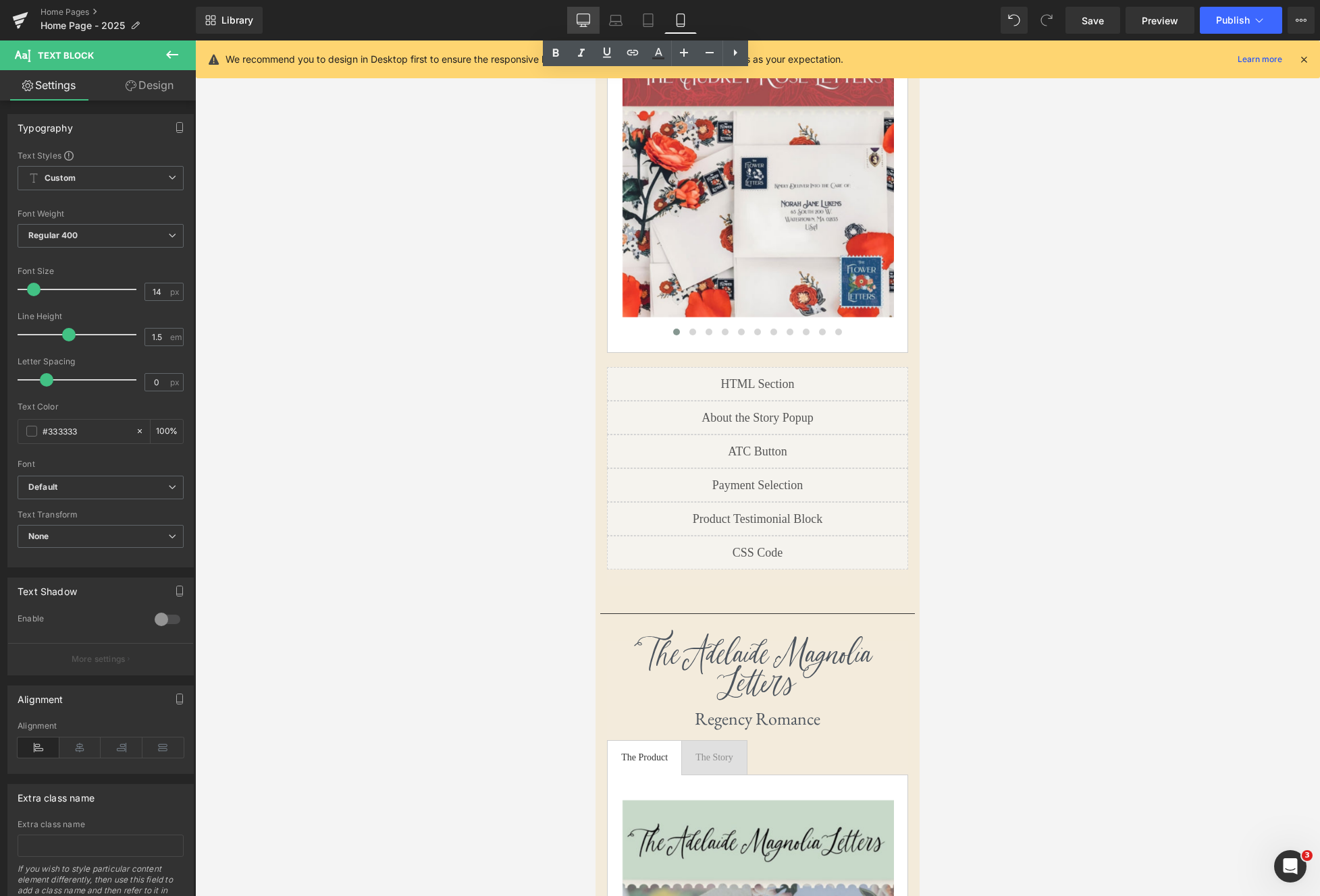
click at [576, 19] on link "Desktop" at bounding box center [583, 19] width 32 height 27
type input "100"
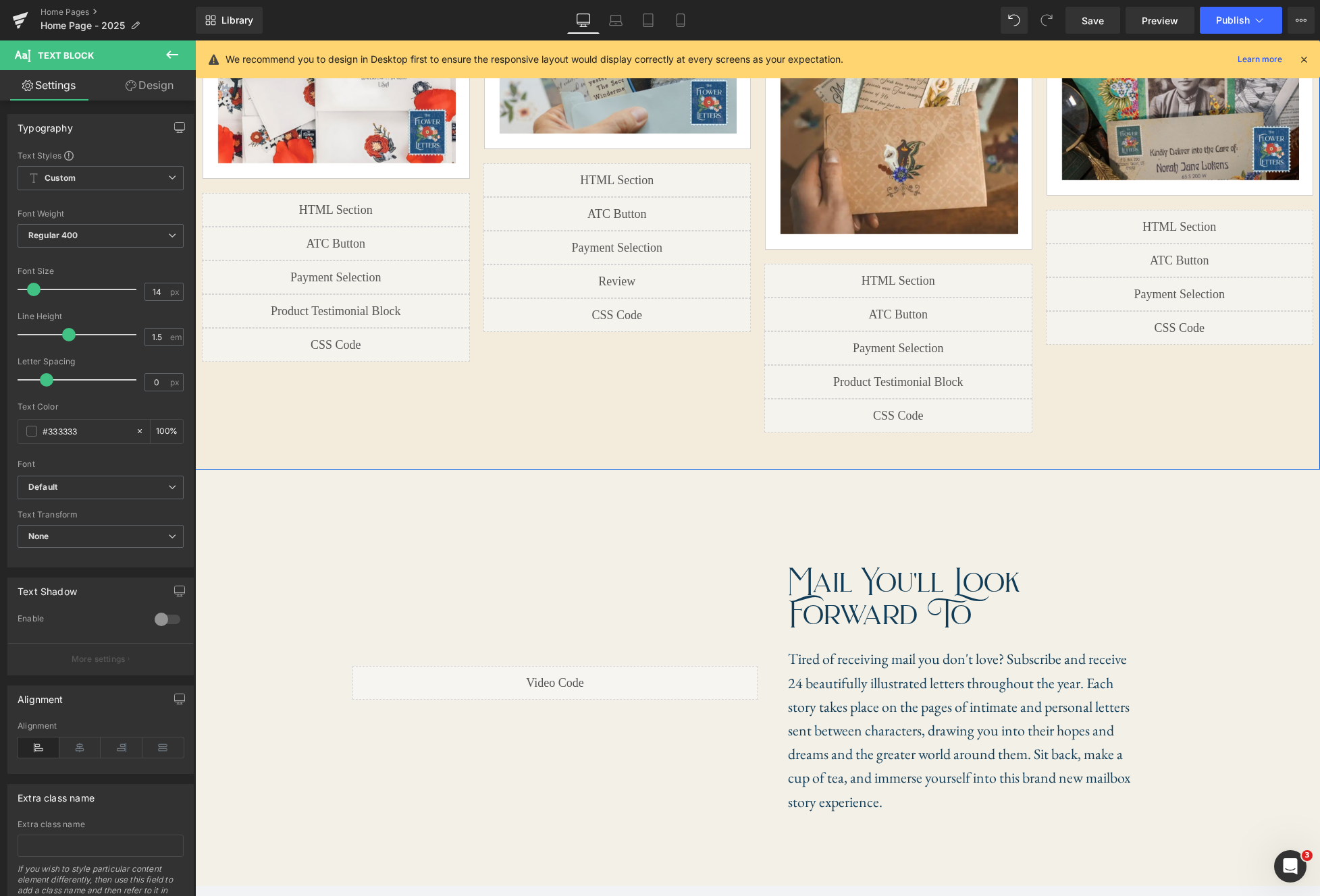
scroll to position [907, 0]
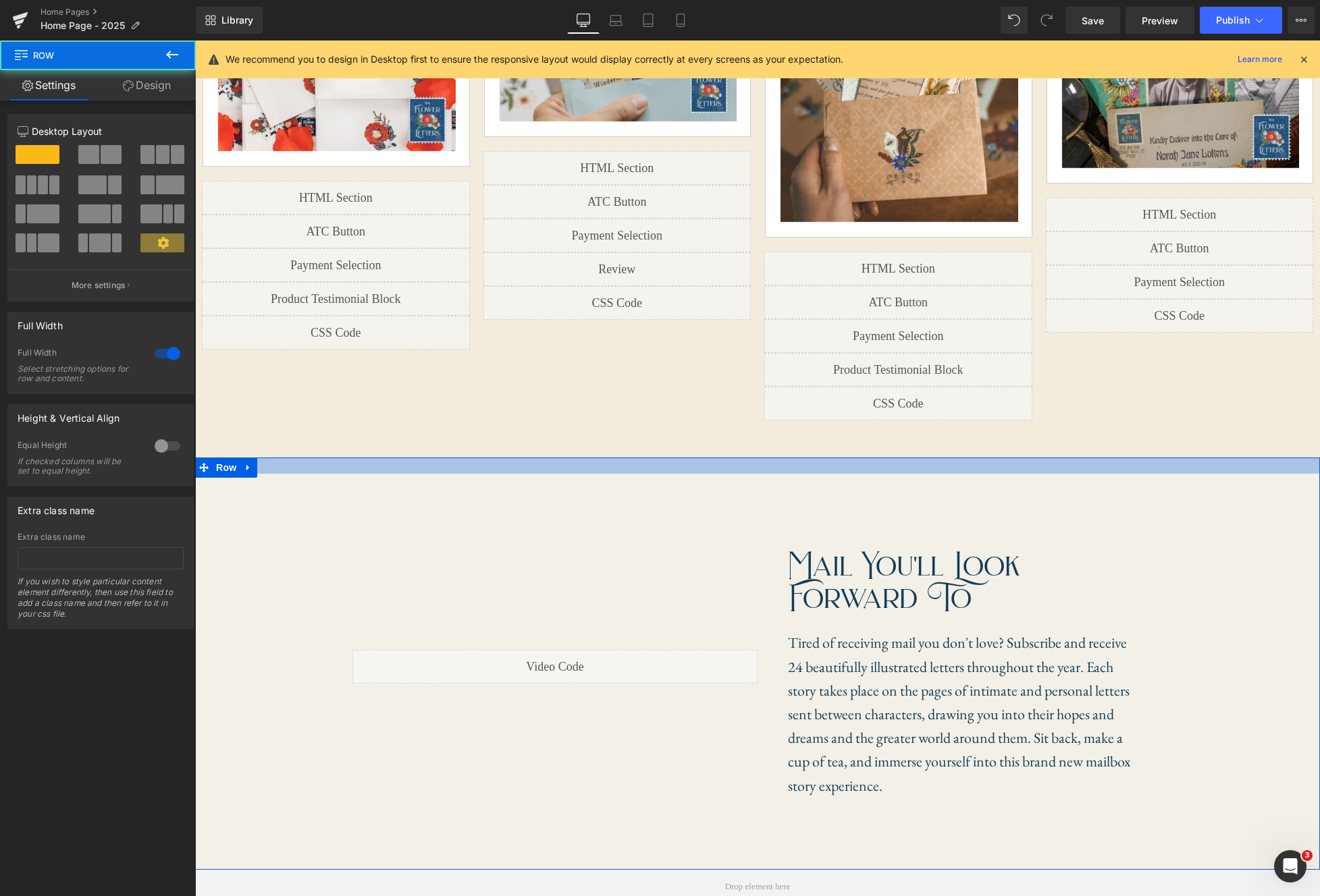
click at [790, 458] on div at bounding box center [757, 466] width 1125 height 16
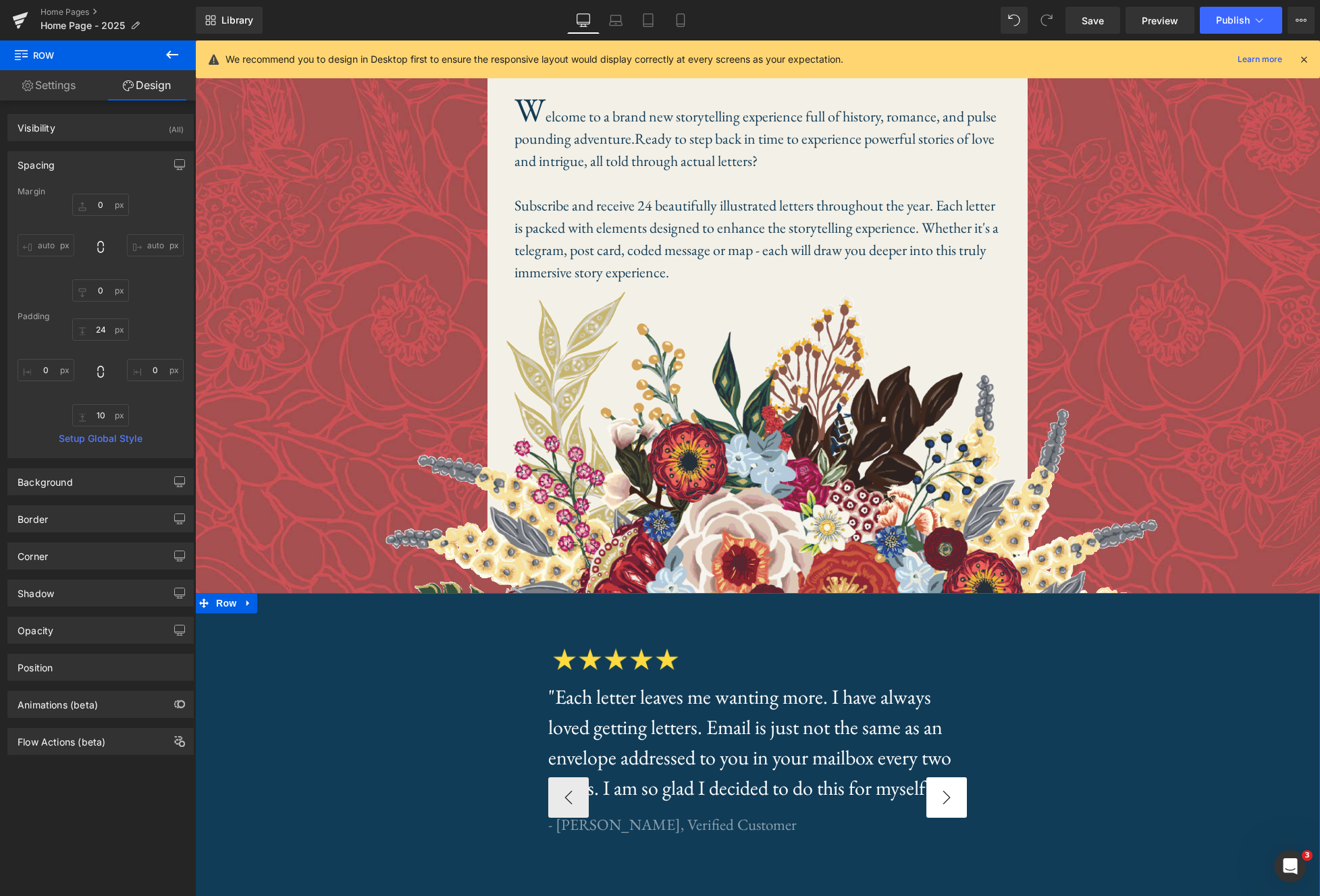
scroll to position [1842, 0]
click at [954, 777] on button "›" at bounding box center [946, 797] width 40 height 40
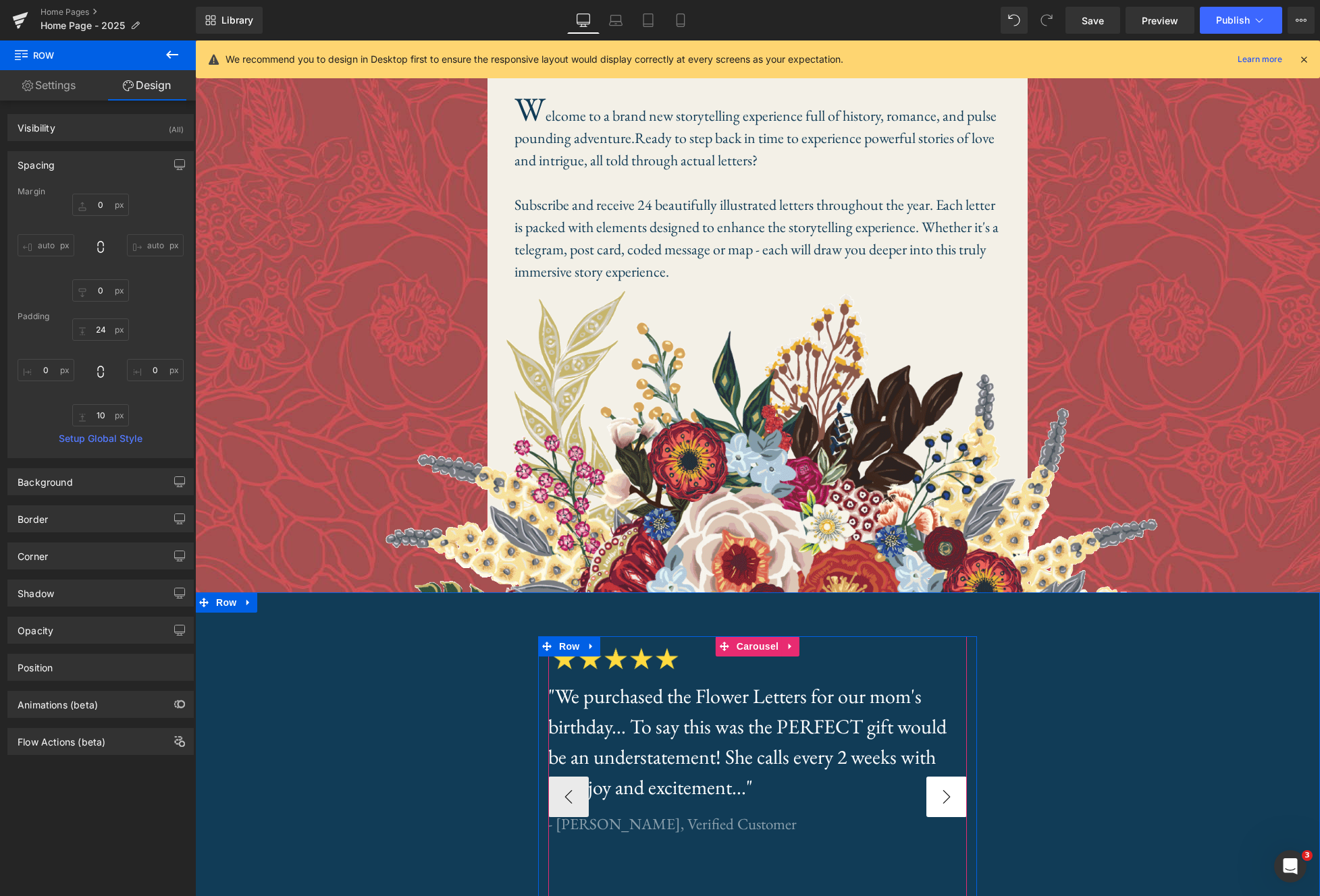
click at [953, 777] on button "›" at bounding box center [946, 797] width 40 height 40
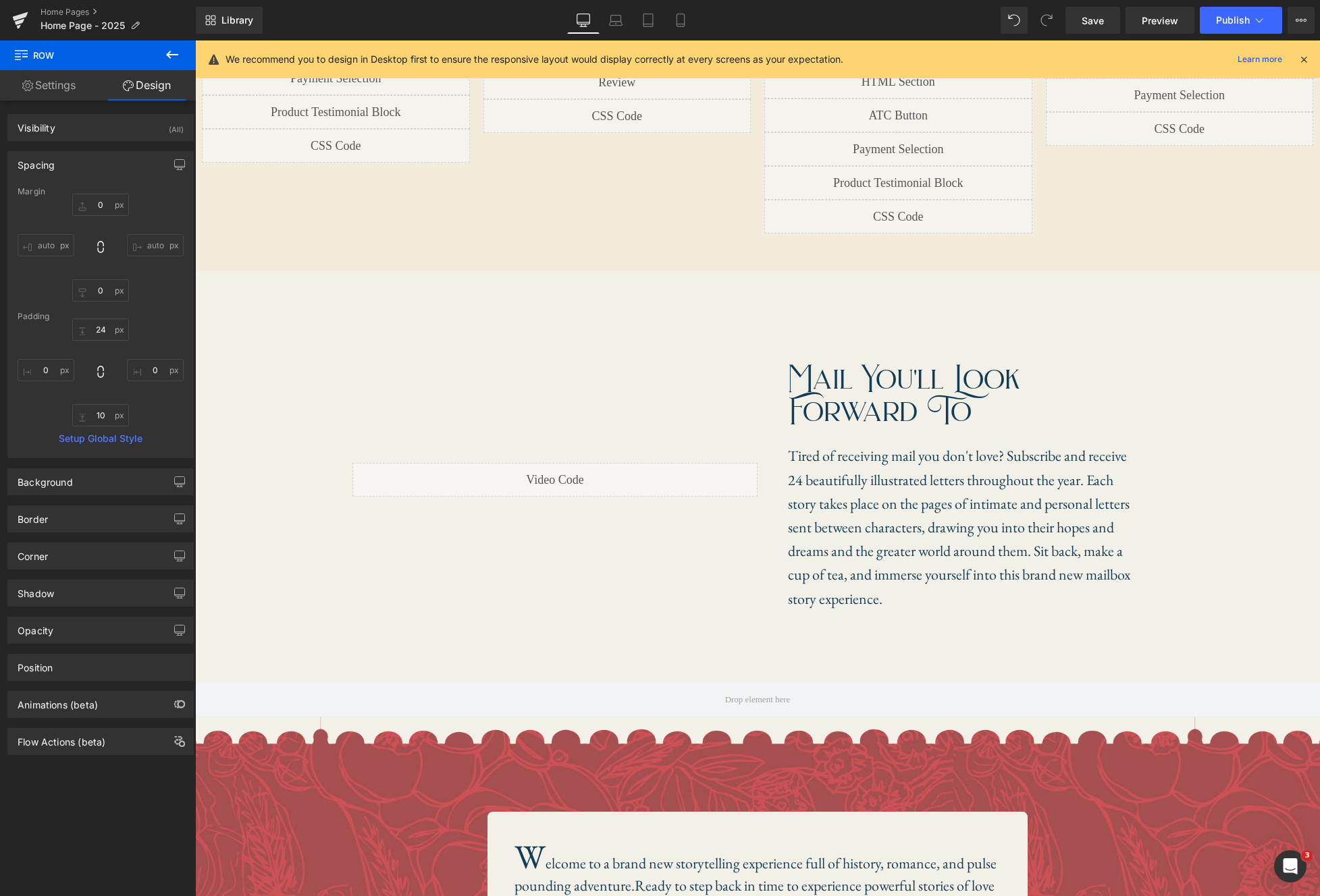
scroll to position [1107, 0]
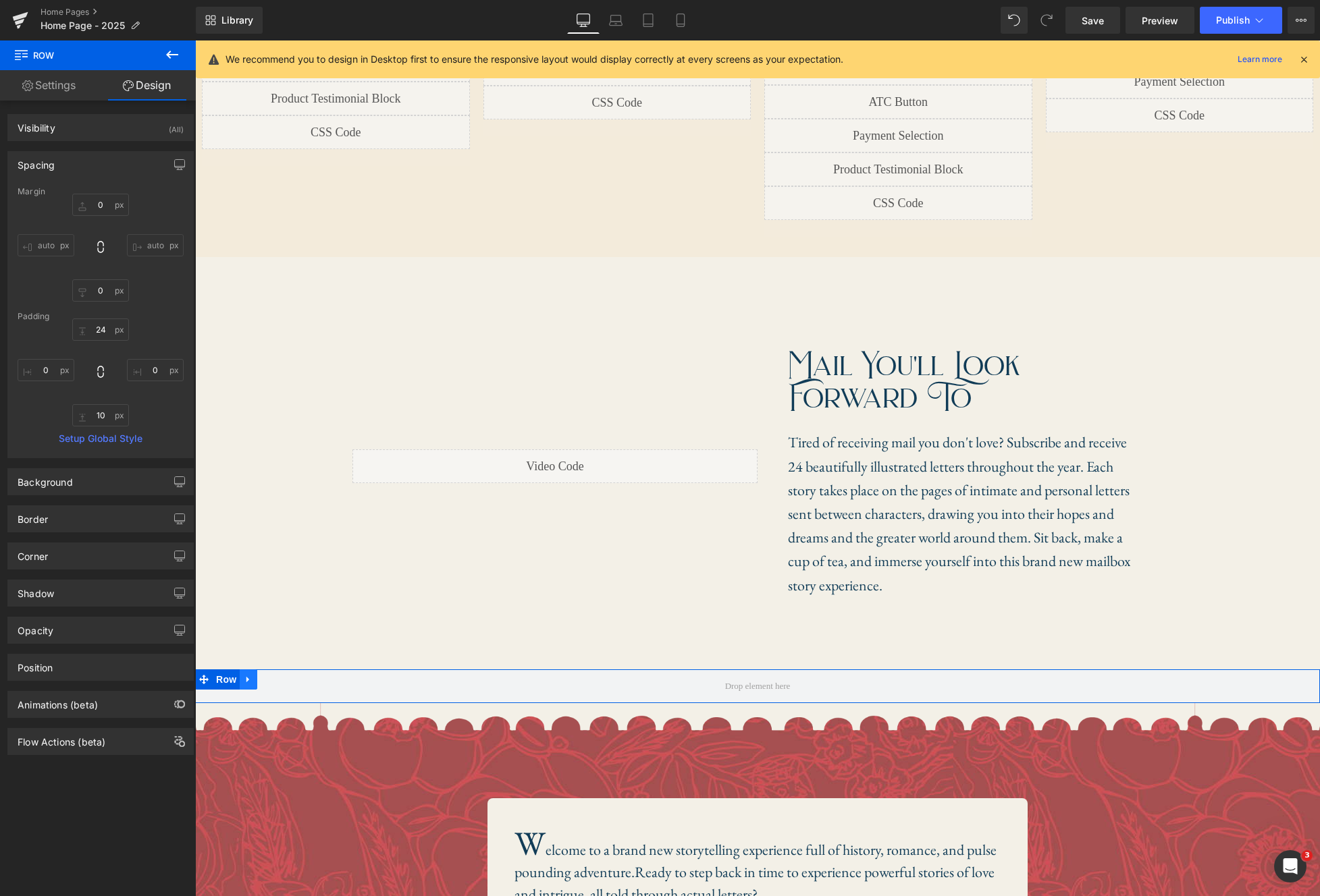
click at [252, 674] on icon at bounding box center [249, 679] width 10 height 10
click at [279, 675] on icon at bounding box center [283, 680] width 10 height 10
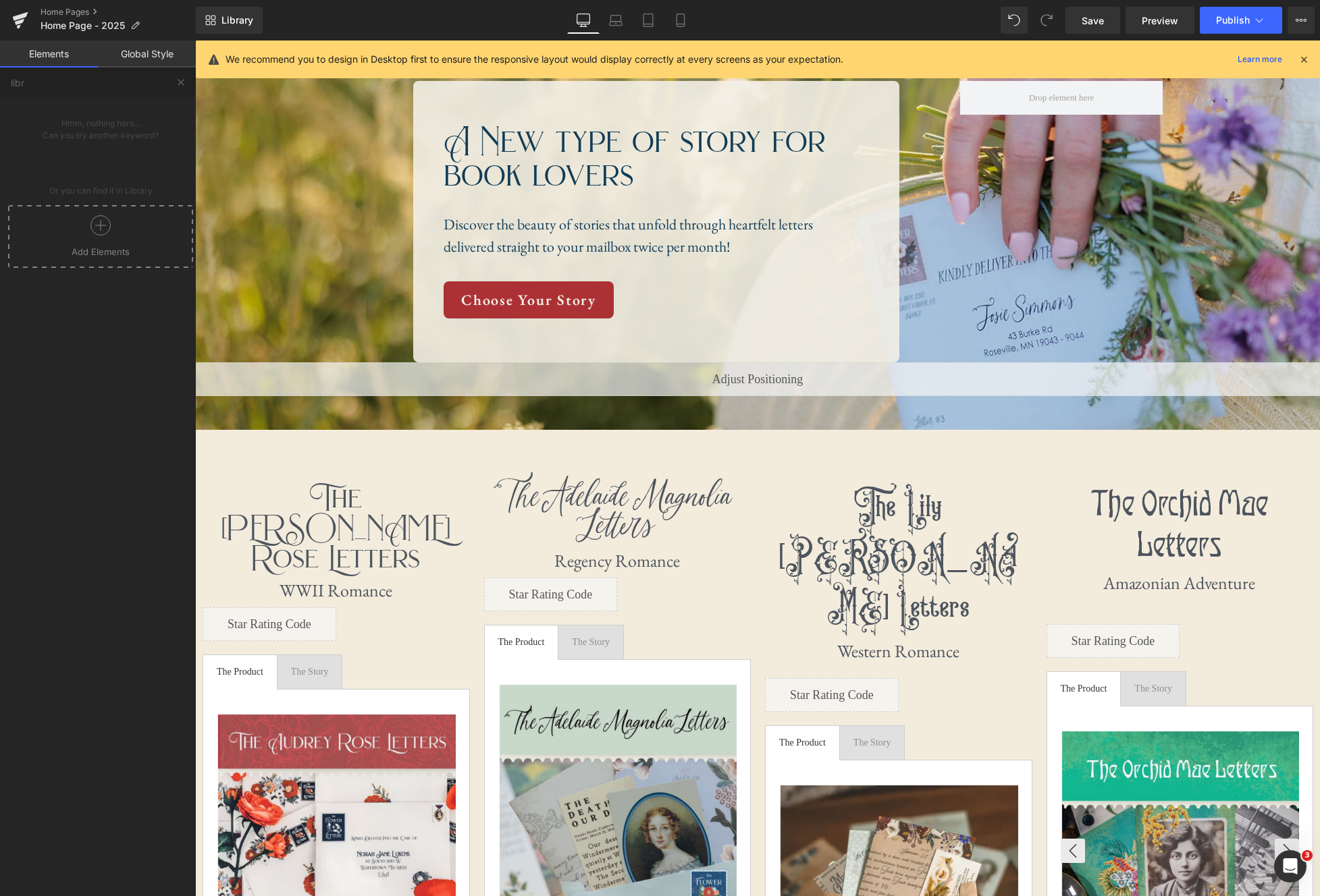
scroll to position [0, 0]
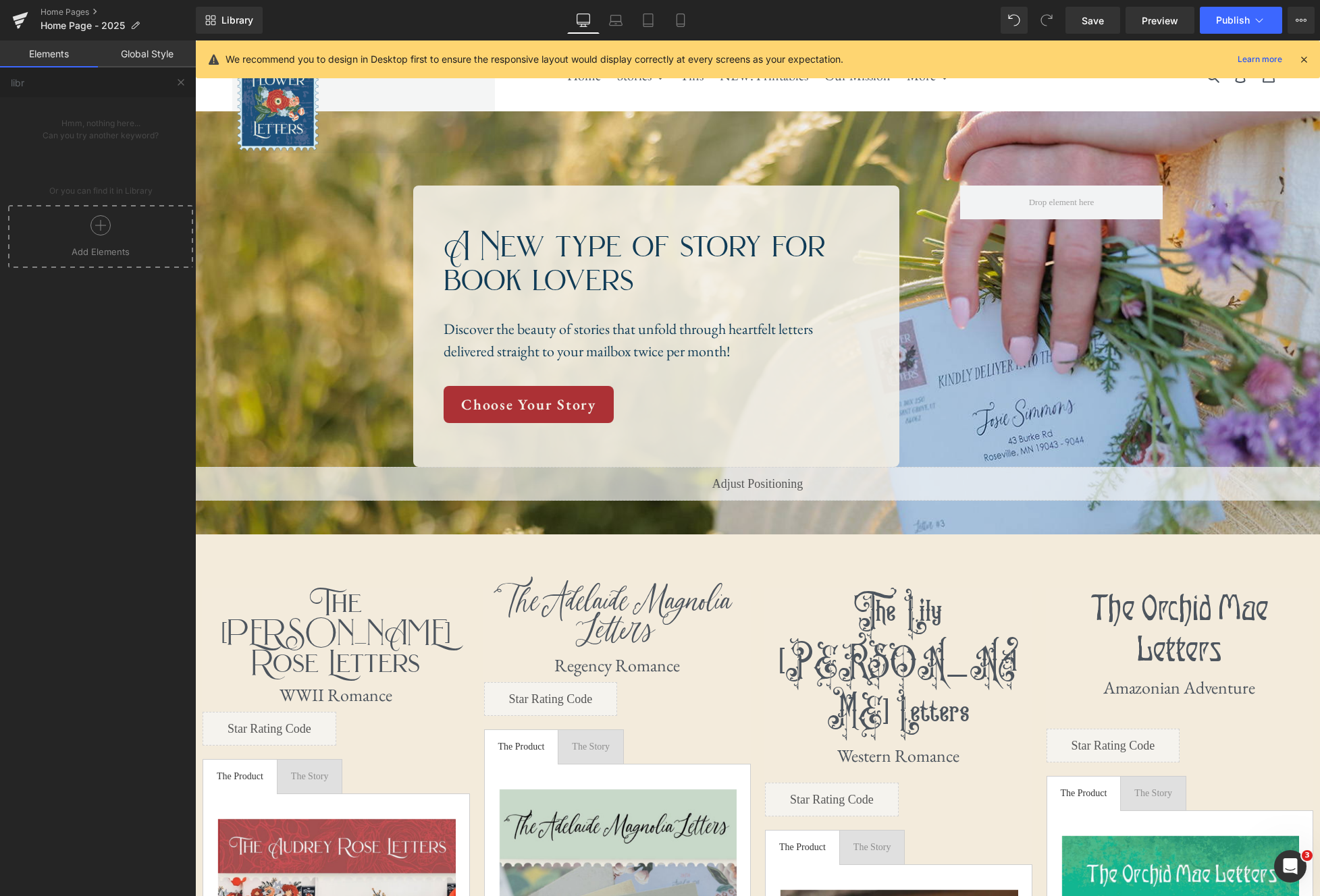
click at [102, 223] on icon at bounding box center [100, 225] width 20 height 20
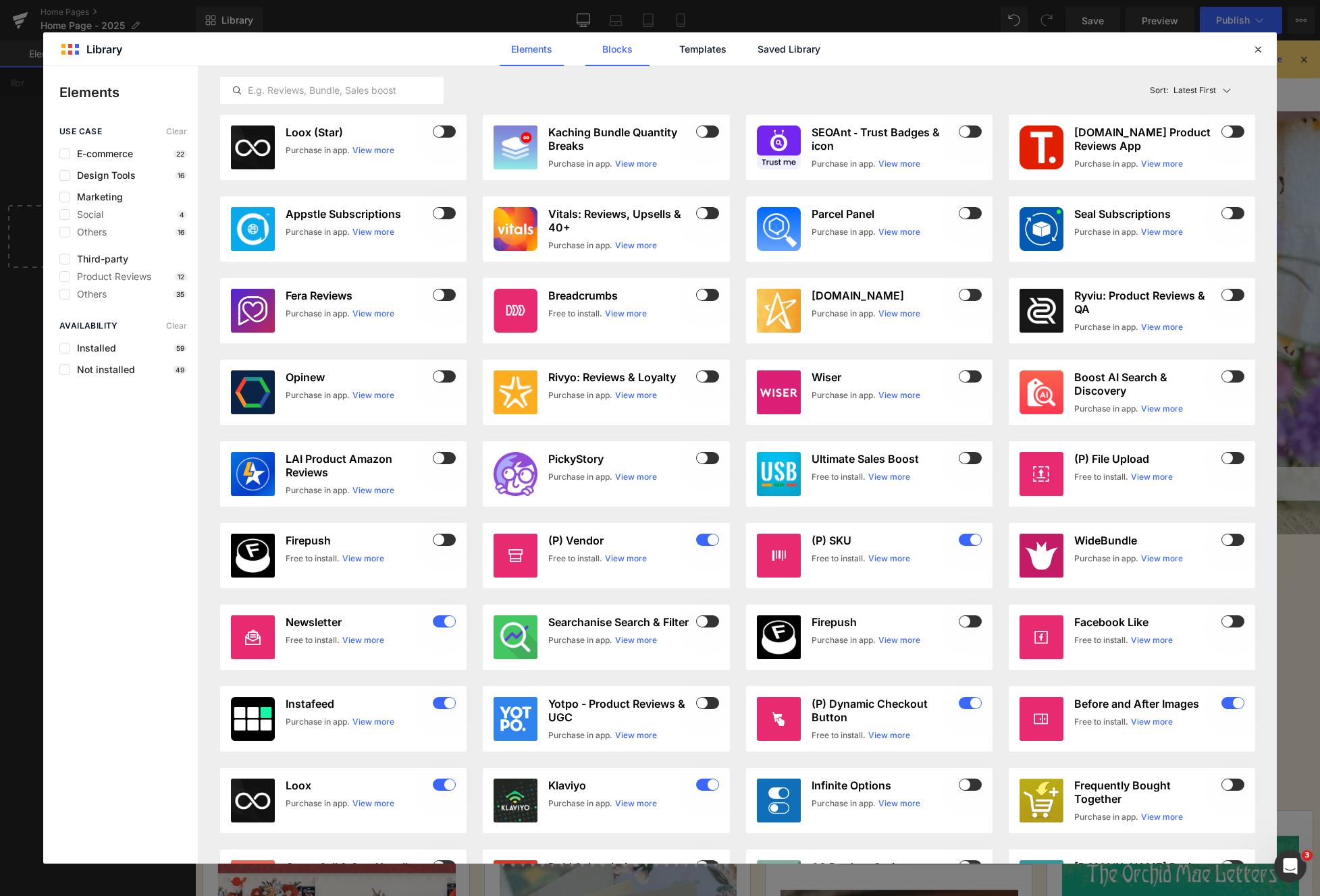
drag, startPoint x: 768, startPoint y: 47, endPoint x: 641, endPoint y: 51, distance: 127.1
click at [768, 47] on link "Saved Library" at bounding box center [788, 49] width 64 height 34
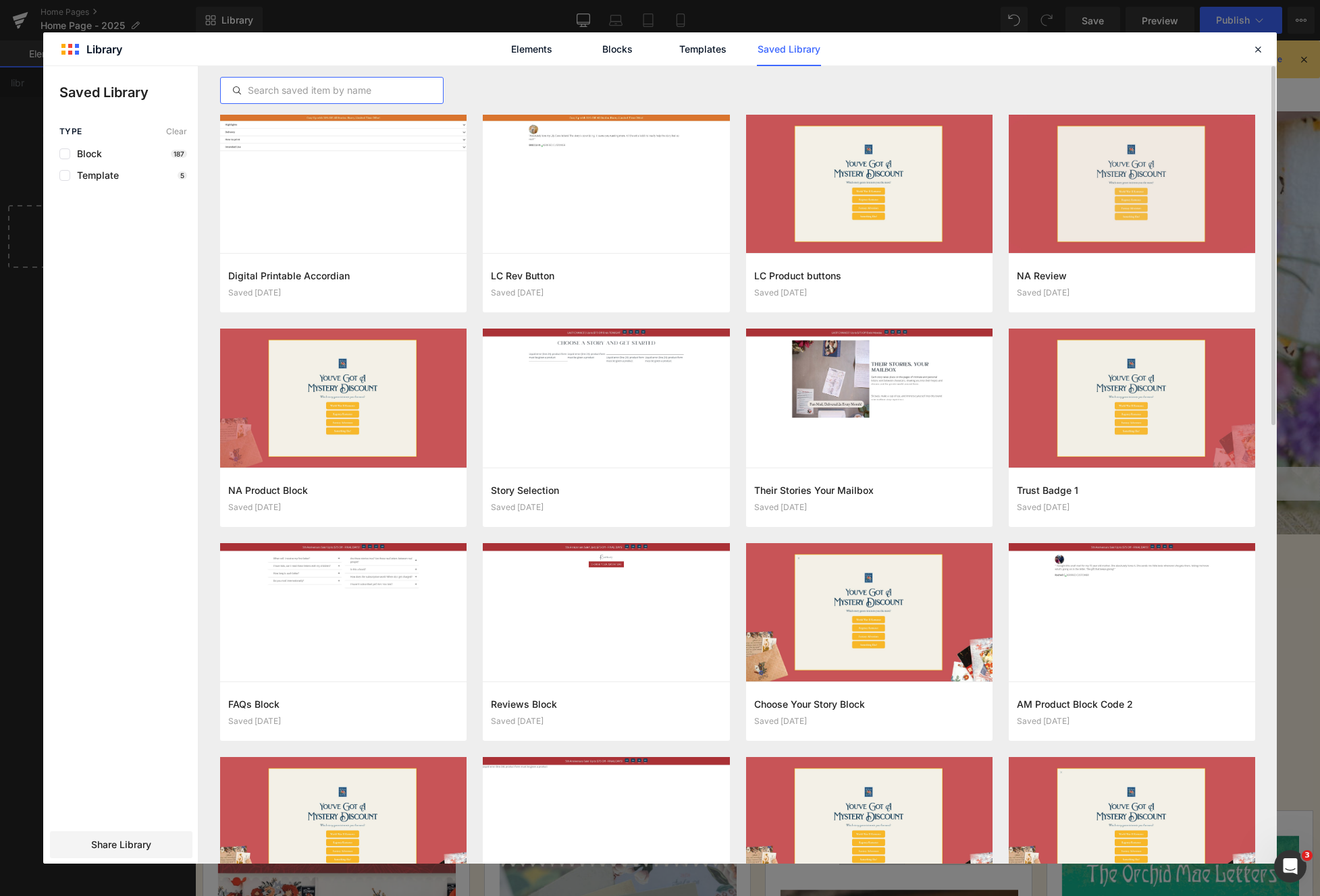
click at [340, 90] on input "text" at bounding box center [331, 90] width 222 height 16
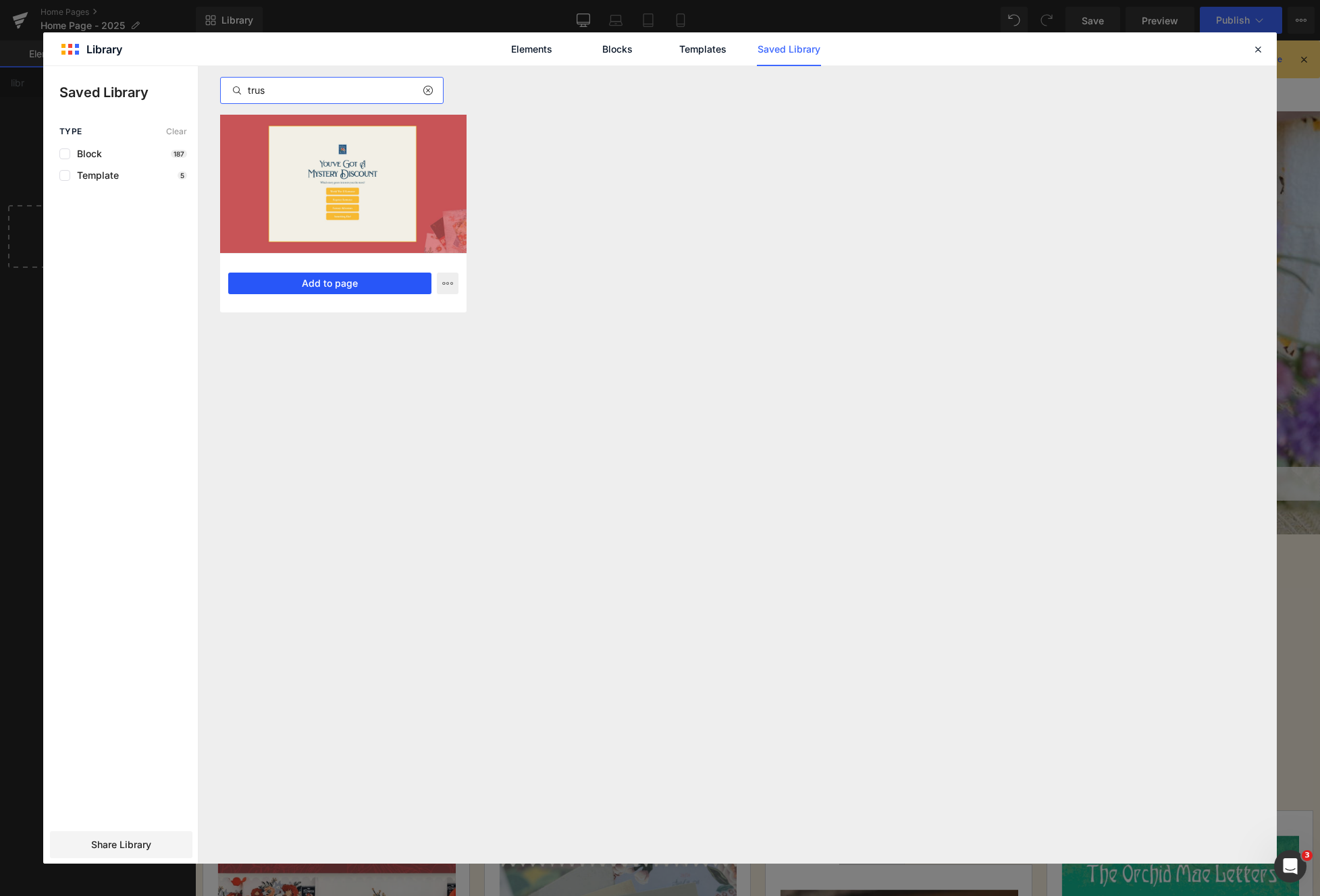
type input "trus"
click at [346, 285] on button "Add to page" at bounding box center [330, 283] width 203 height 22
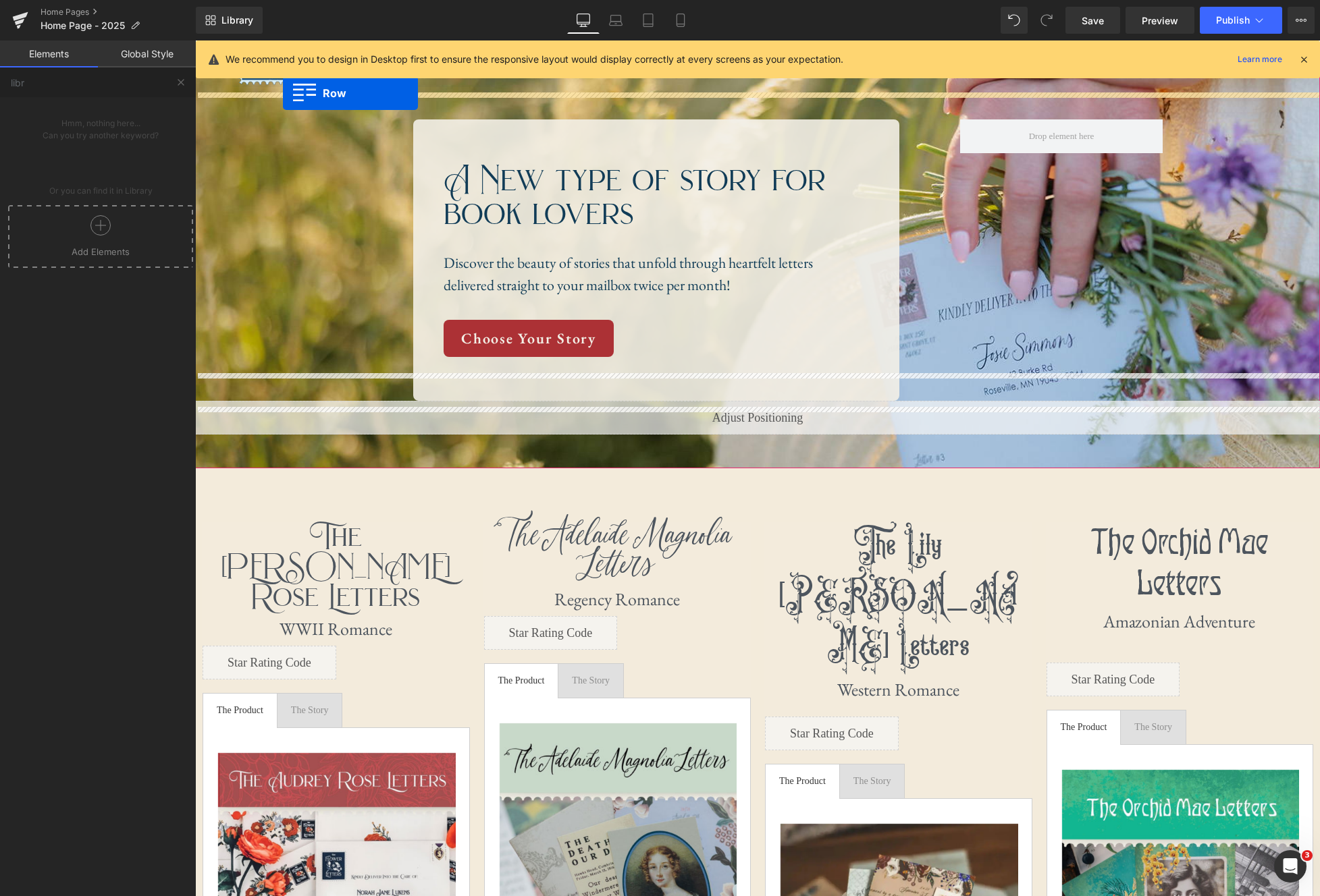
scroll to position [26, 0]
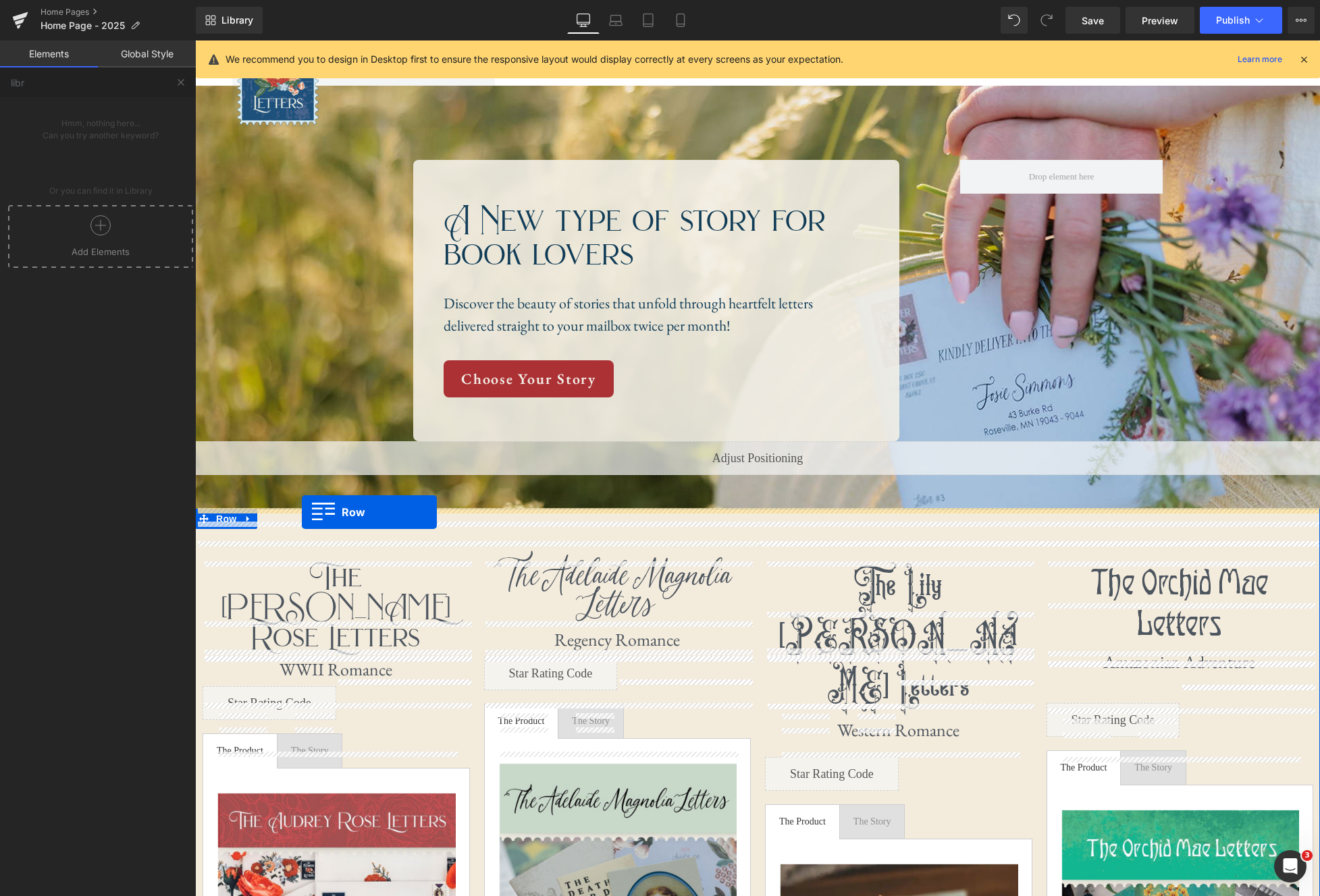
drag, startPoint x: 203, startPoint y: 644, endPoint x: 302, endPoint y: 513, distance: 164.2
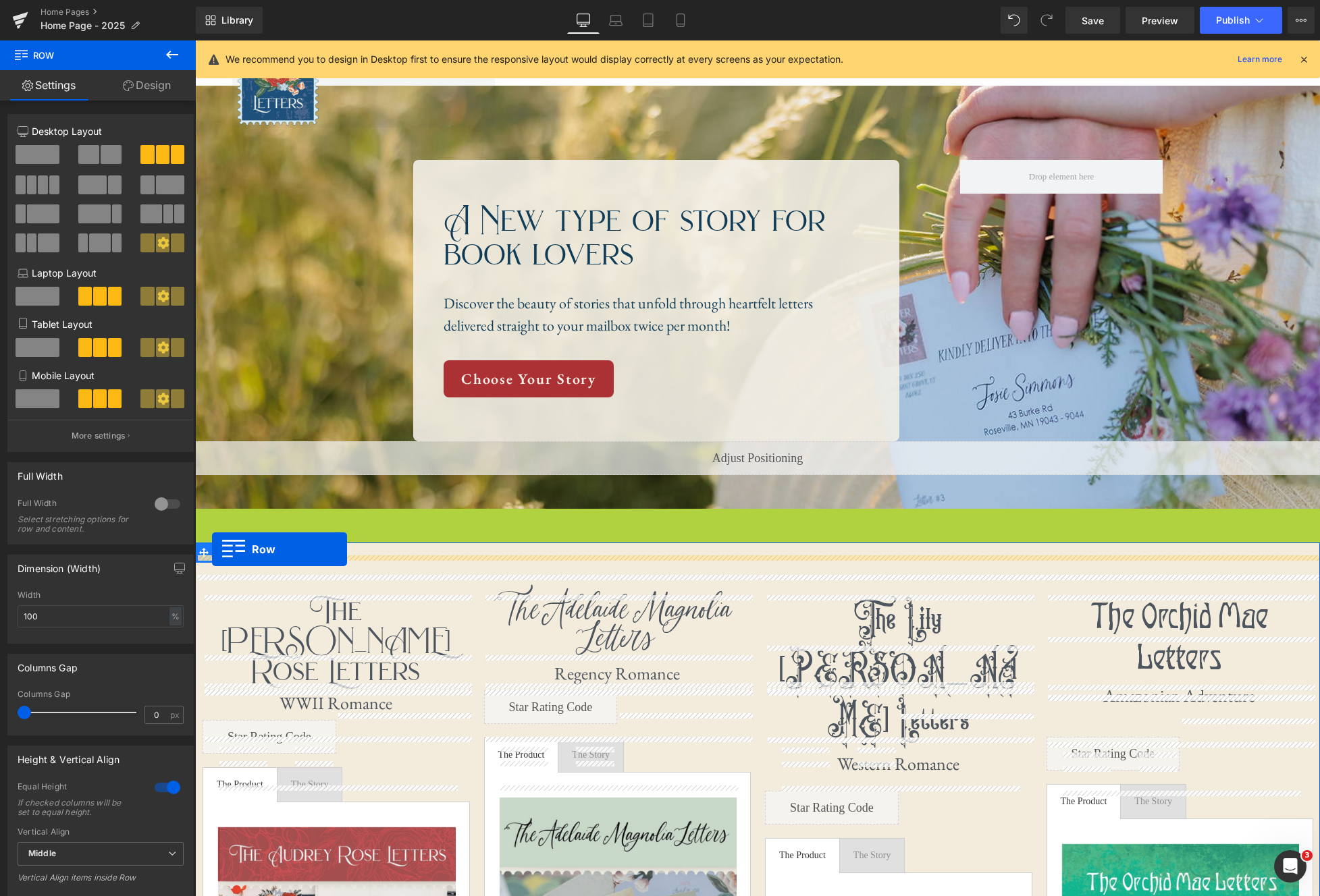
drag, startPoint x: 203, startPoint y: 516, endPoint x: 212, endPoint y: 550, distance: 35.2
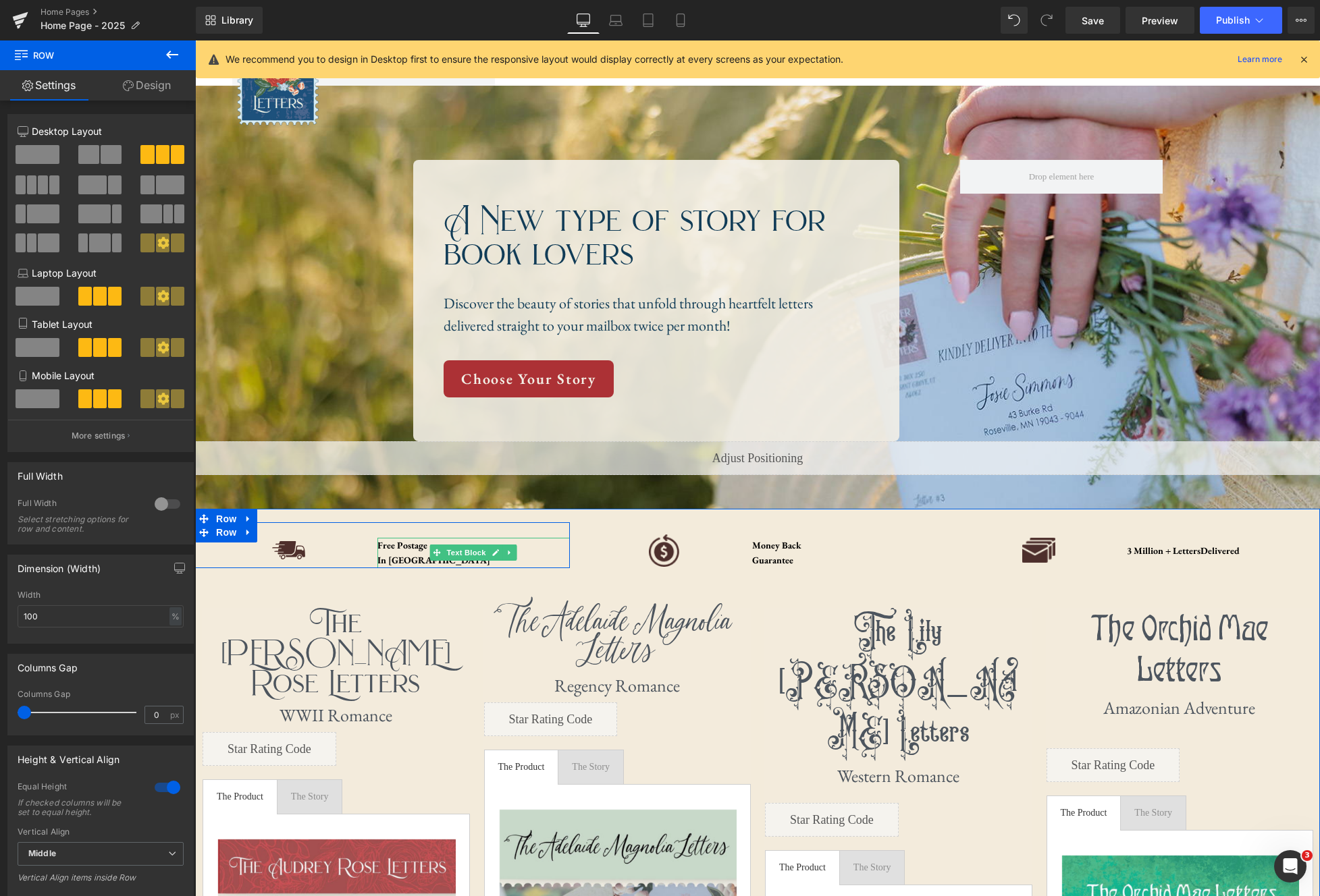
click at [489, 556] on link at bounding box center [496, 553] width 15 height 16
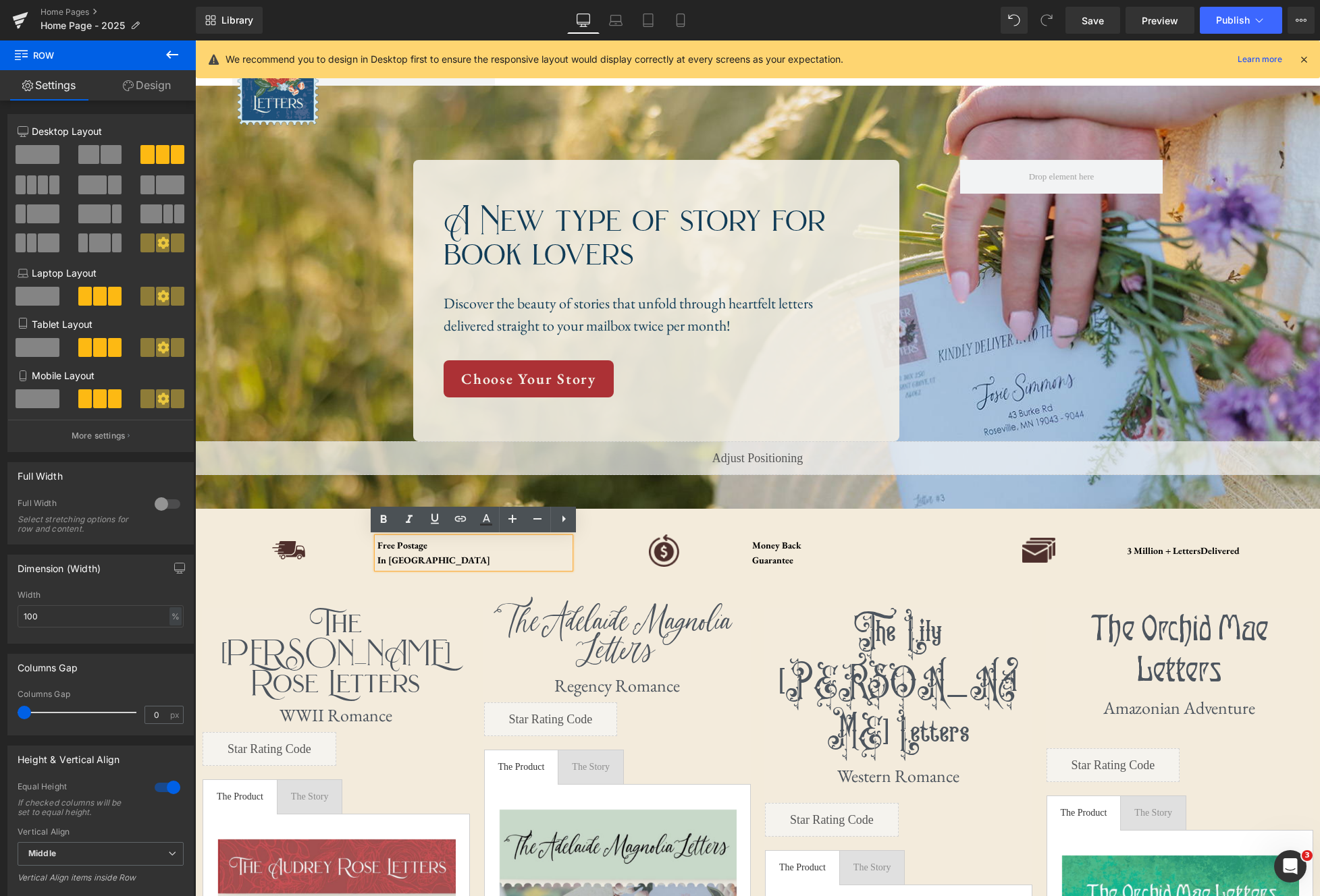
click at [406, 554] on div "In US" at bounding box center [473, 560] width 193 height 15
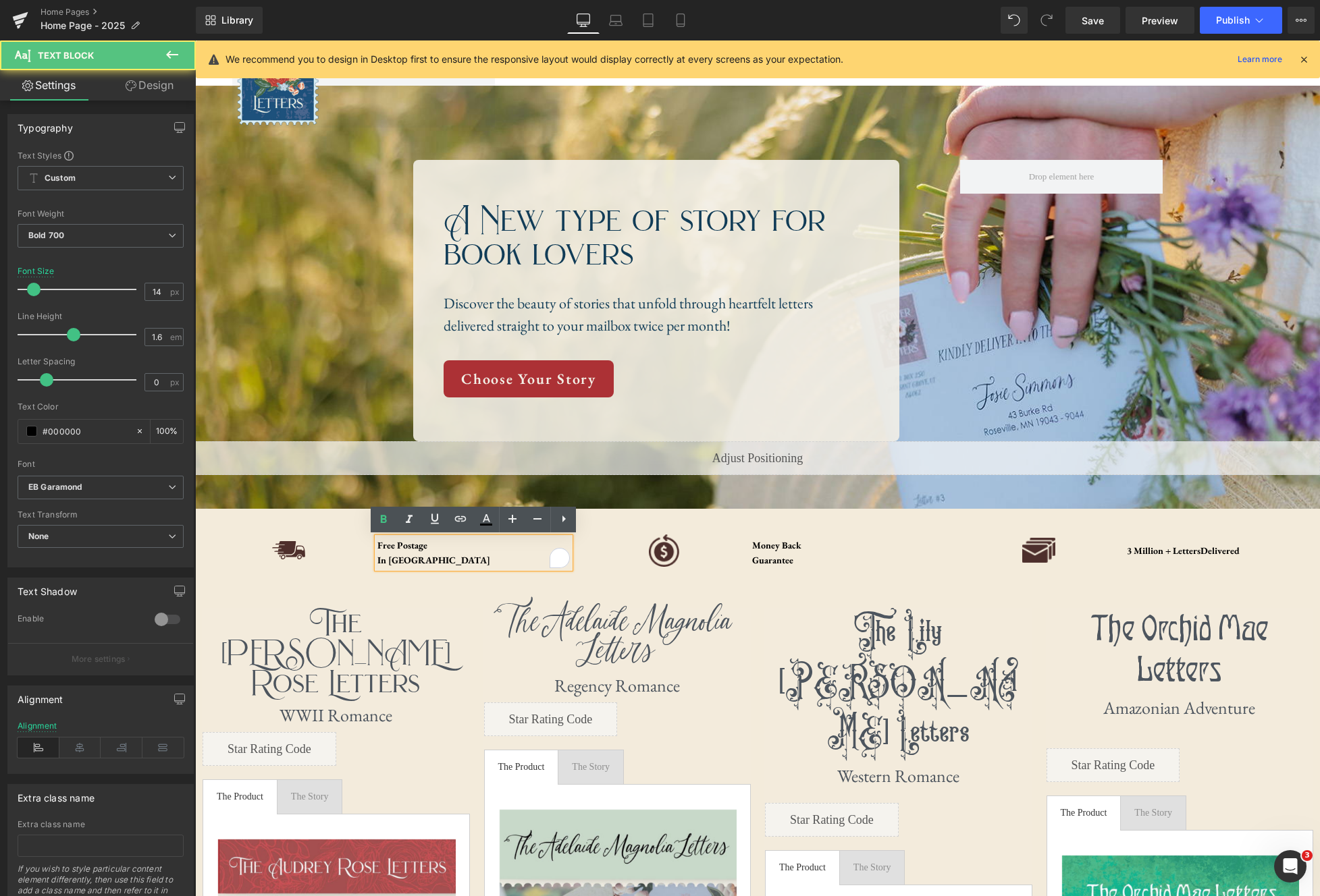
click at [406, 554] on div "In US" at bounding box center [473, 560] width 193 height 15
click at [409, 557] on div "In US" at bounding box center [473, 560] width 193 height 15
drag, startPoint x: 406, startPoint y: 558, endPoint x: 379, endPoint y: 546, distance: 29.5
click at [379, 546] on div "Free Postage In US" at bounding box center [473, 553] width 193 height 31
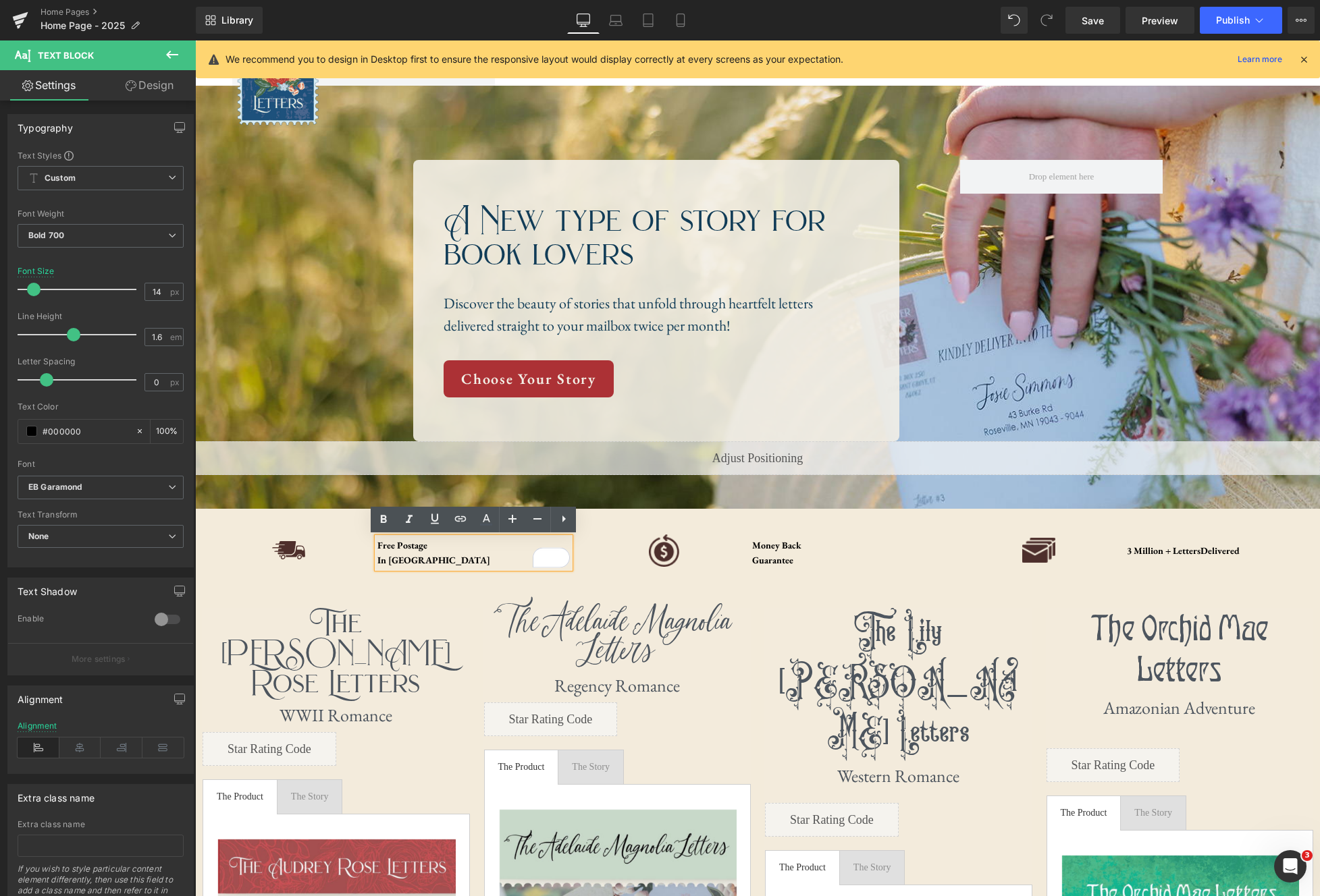
click at [379, 546] on div "Free Postage In US" at bounding box center [473, 553] width 193 height 31
click at [379, 546] on div "Free Postage In US" at bounding box center [473, 553] width 193 height 31
drag, startPoint x: 379, startPoint y: 546, endPoint x: 411, endPoint y: 550, distance: 32.2
click at [411, 550] on div "Free Postage In US" at bounding box center [473, 553] width 193 height 31
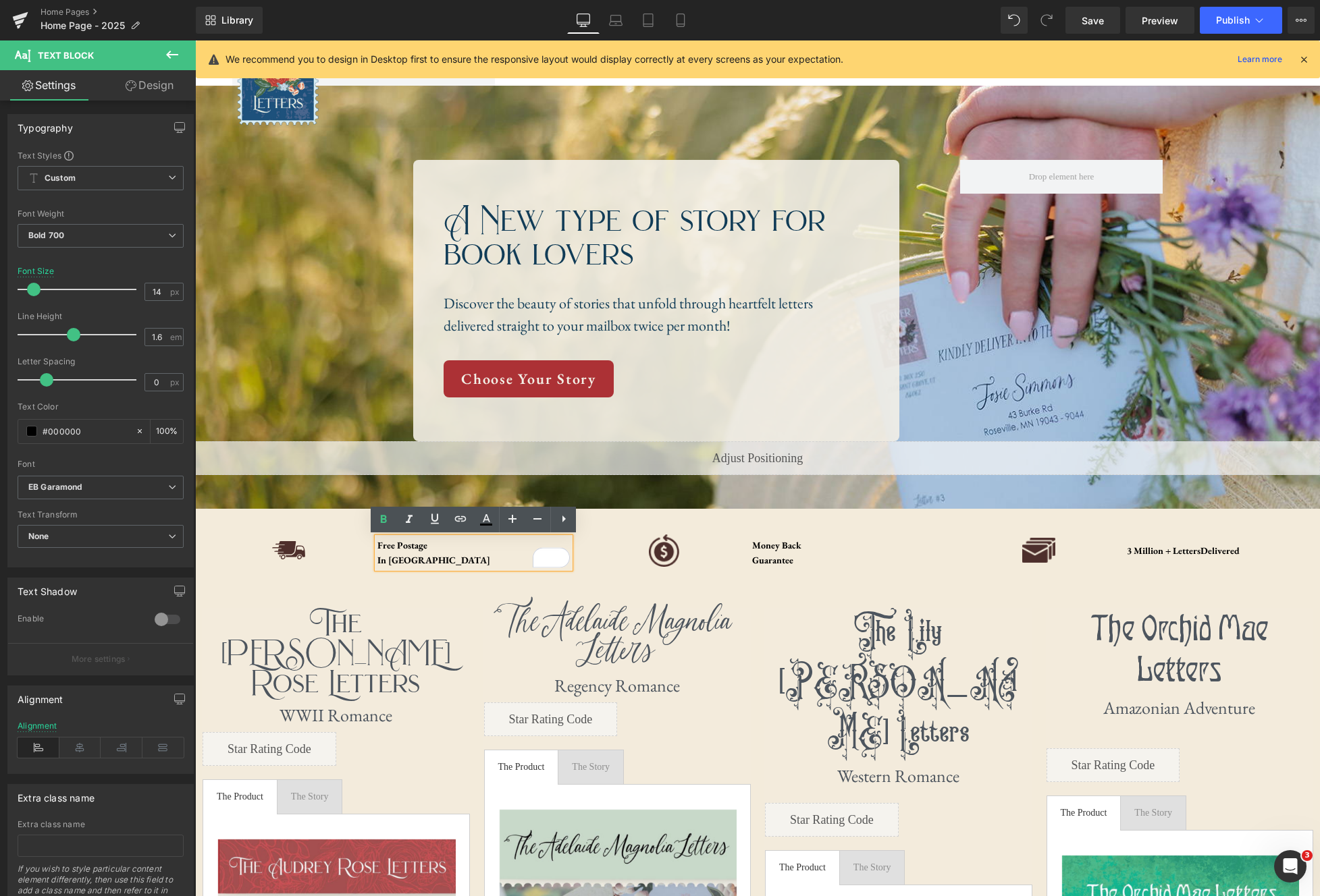
click at [412, 550] on div "Free Postage In US" at bounding box center [473, 553] width 193 height 31
click at [420, 562] on div "In US" at bounding box center [473, 560] width 193 height 15
drag, startPoint x: 409, startPoint y: 562, endPoint x: 379, endPoint y: 546, distance: 34.0
click at [379, 546] on div "Free Postage In US" at bounding box center [473, 553] width 193 height 31
drag, startPoint x: 435, startPoint y: 564, endPoint x: 509, endPoint y: 552, distance: 75.0
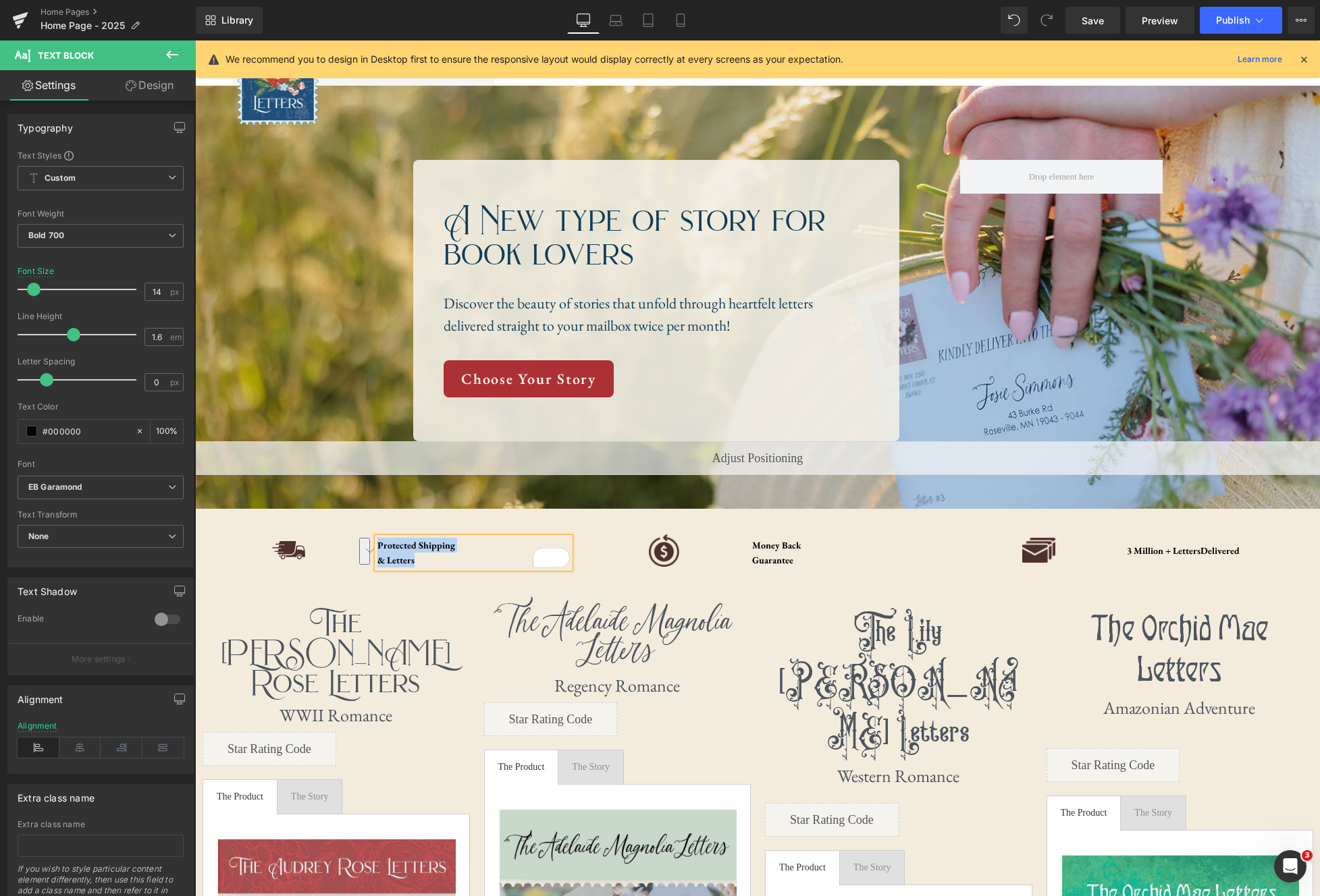
click at [379, 546] on div "Protected Shipping & Letters" at bounding box center [473, 553] width 193 height 31
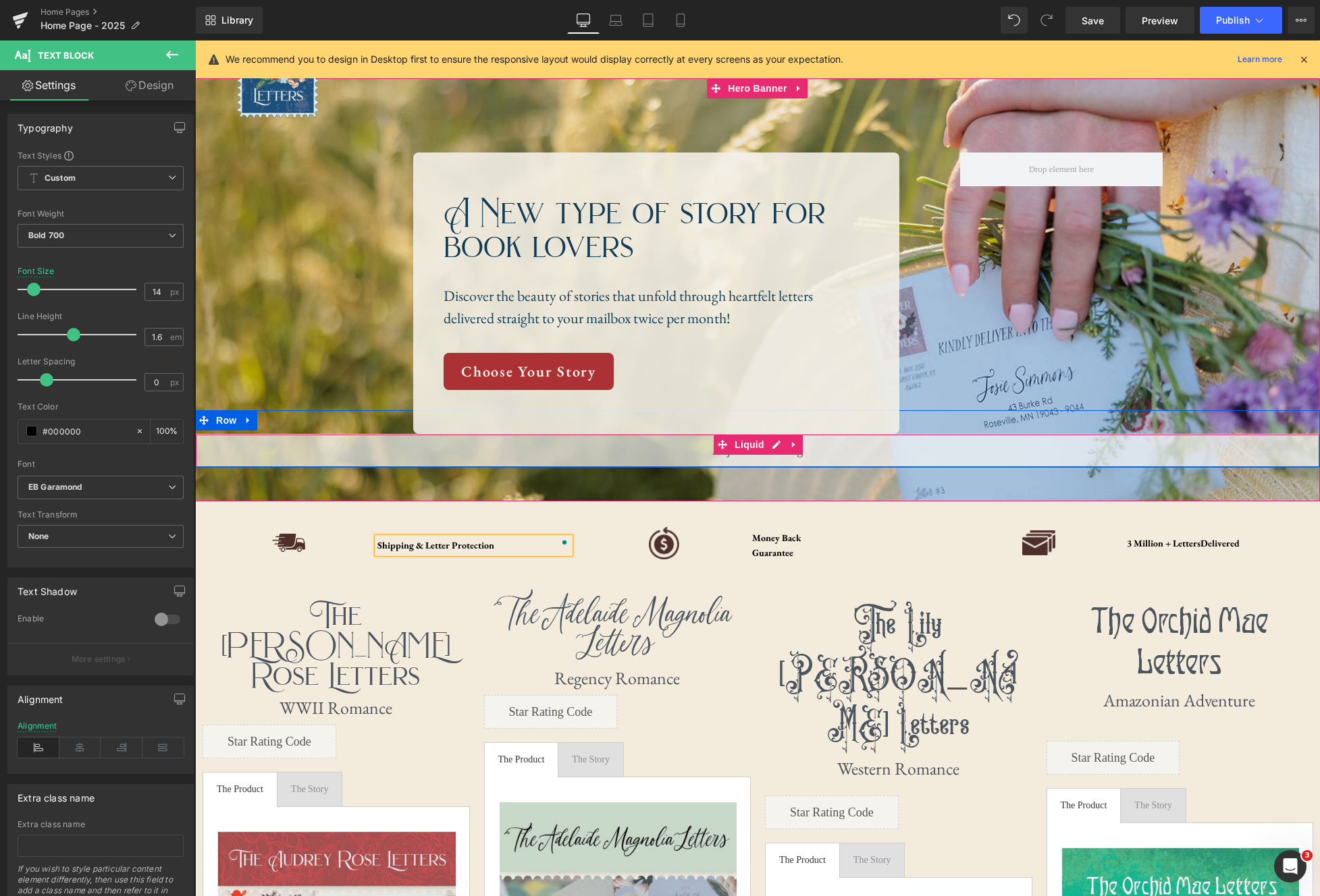
scroll to position [0, 0]
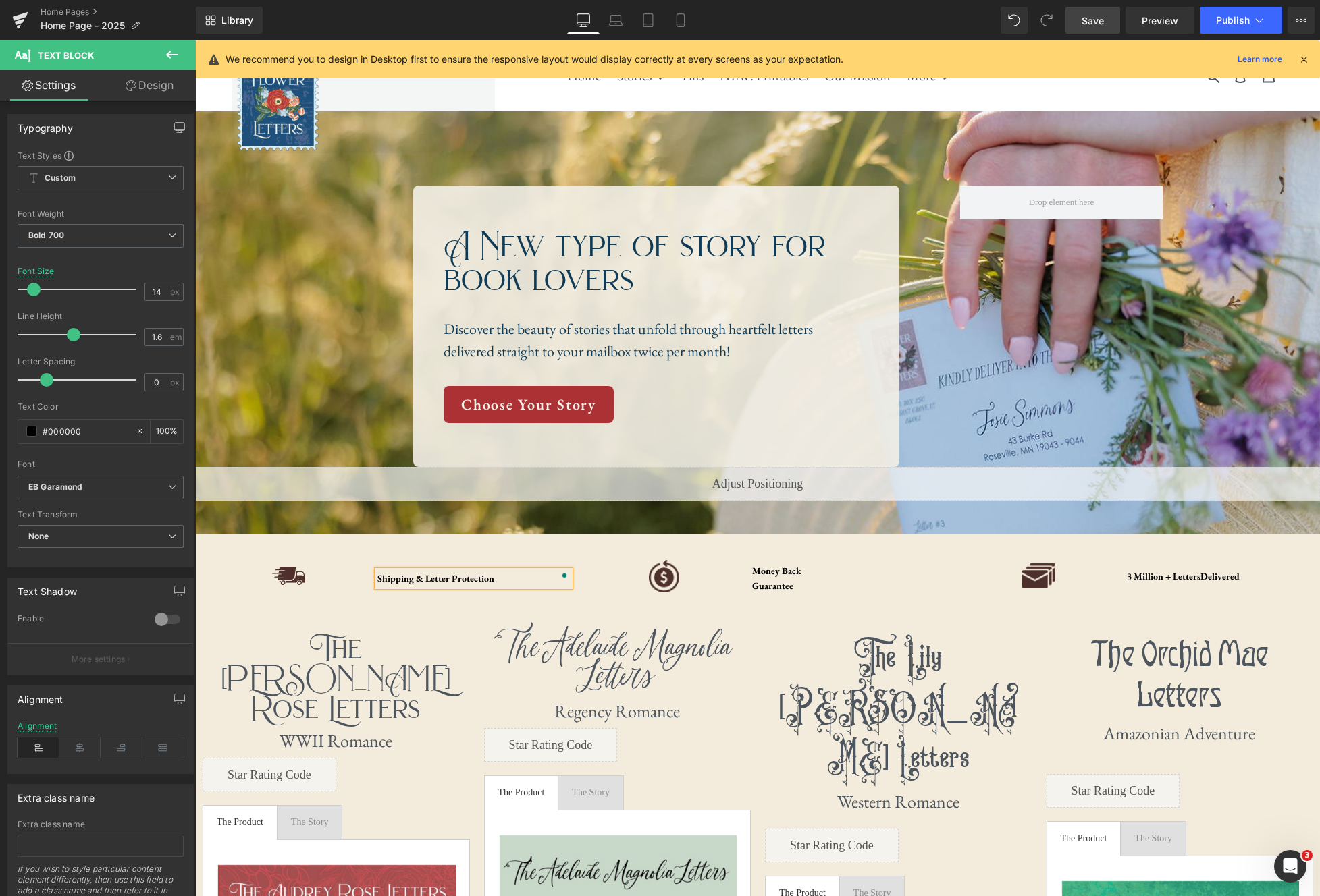
click at [1101, 22] on span "Save" at bounding box center [1093, 21] width 23 height 15
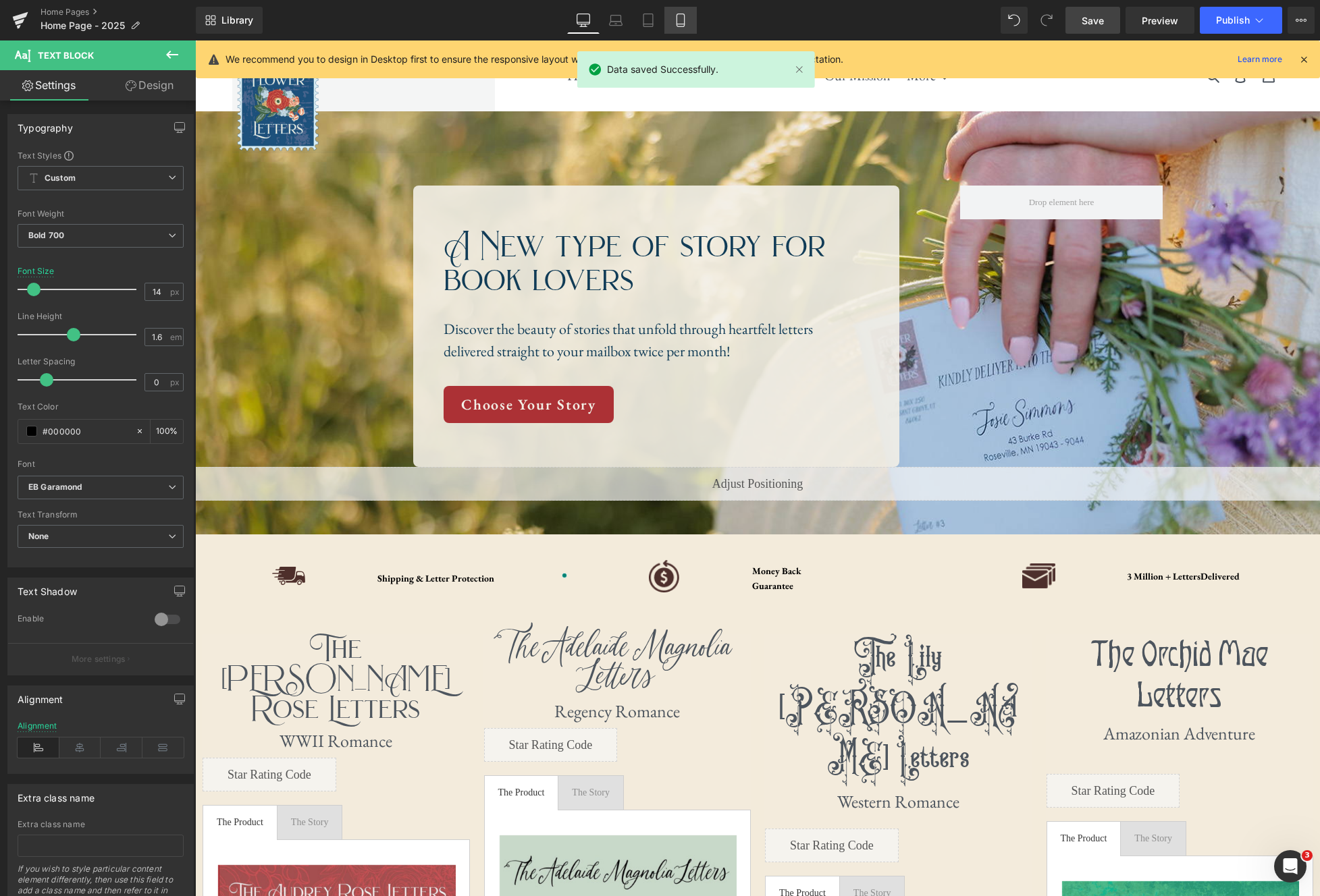
click at [687, 21] on link "Mobile" at bounding box center [681, 19] width 32 height 27
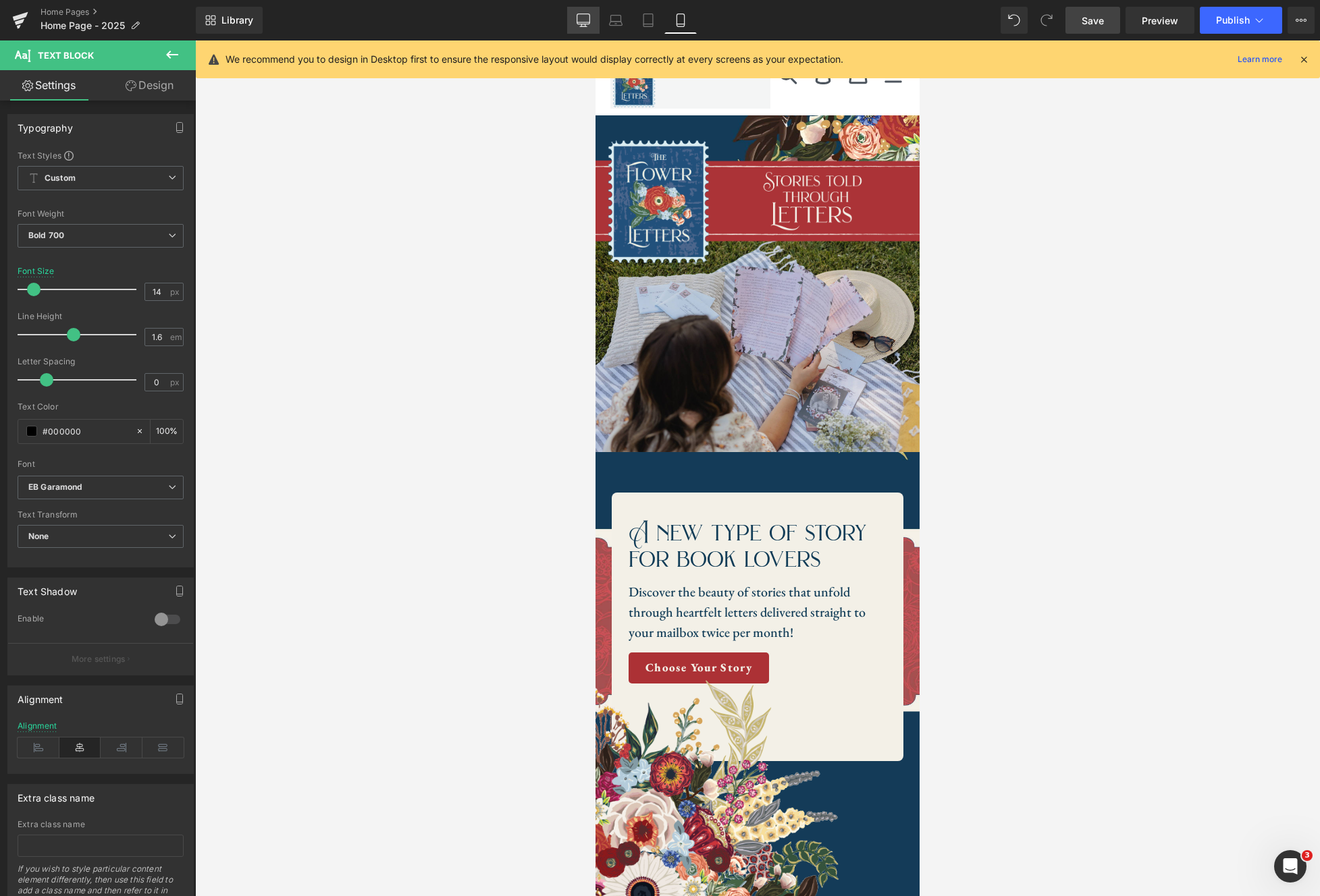
click at [580, 24] on icon at bounding box center [583, 20] width 14 height 14
type input "100"
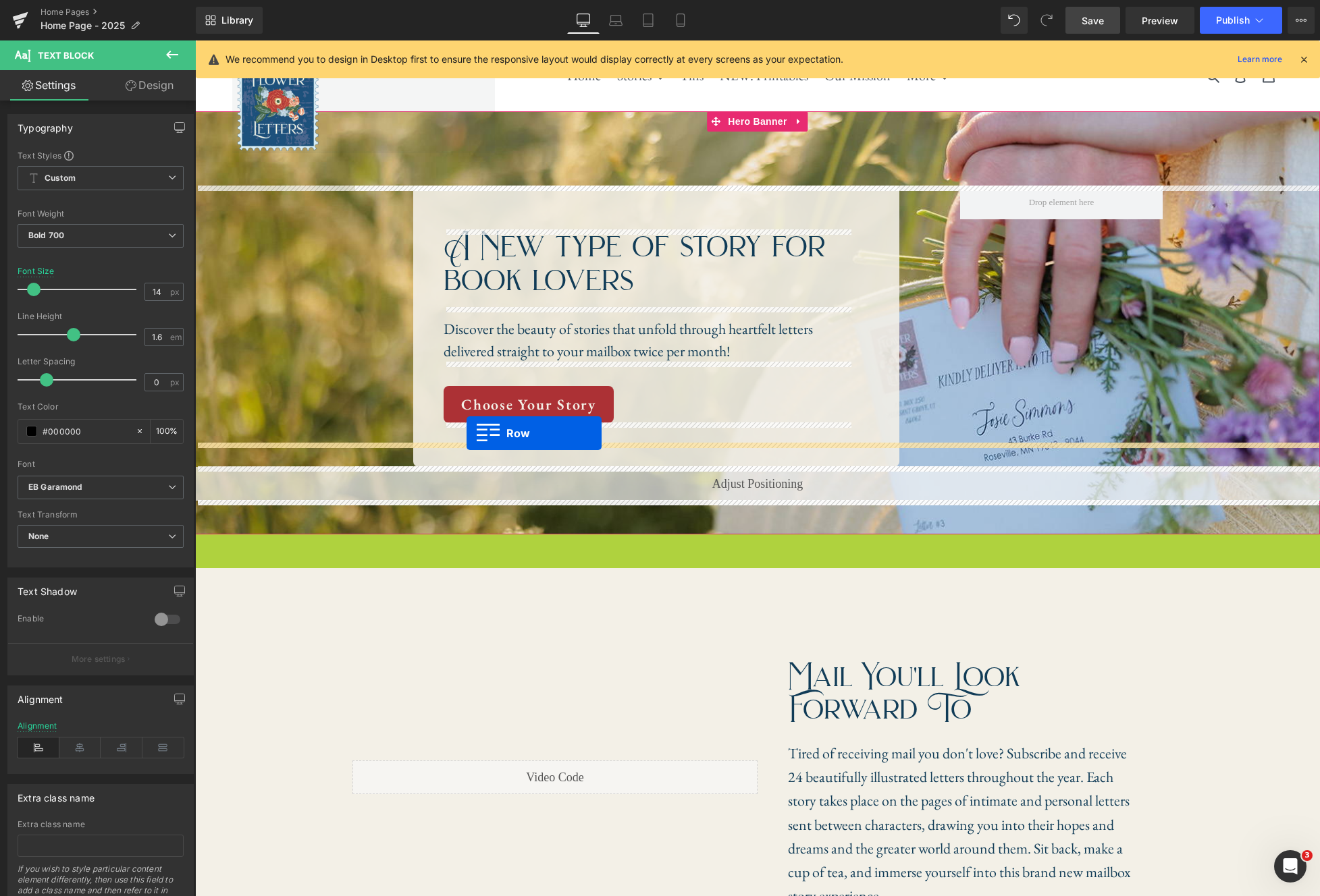
drag, startPoint x: 203, startPoint y: 542, endPoint x: 467, endPoint y: 433, distance: 285.6
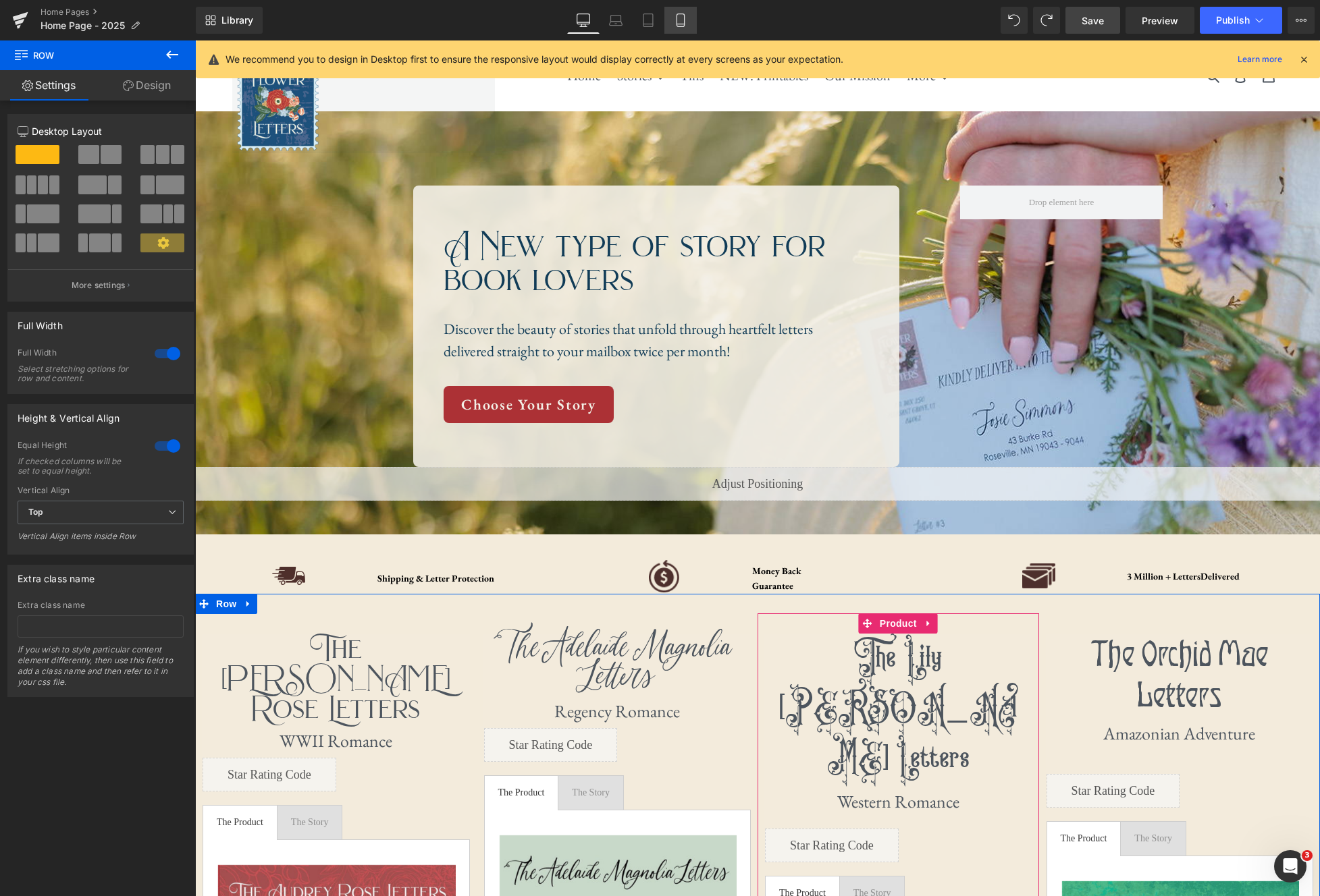
click at [686, 23] on icon at bounding box center [681, 20] width 14 height 14
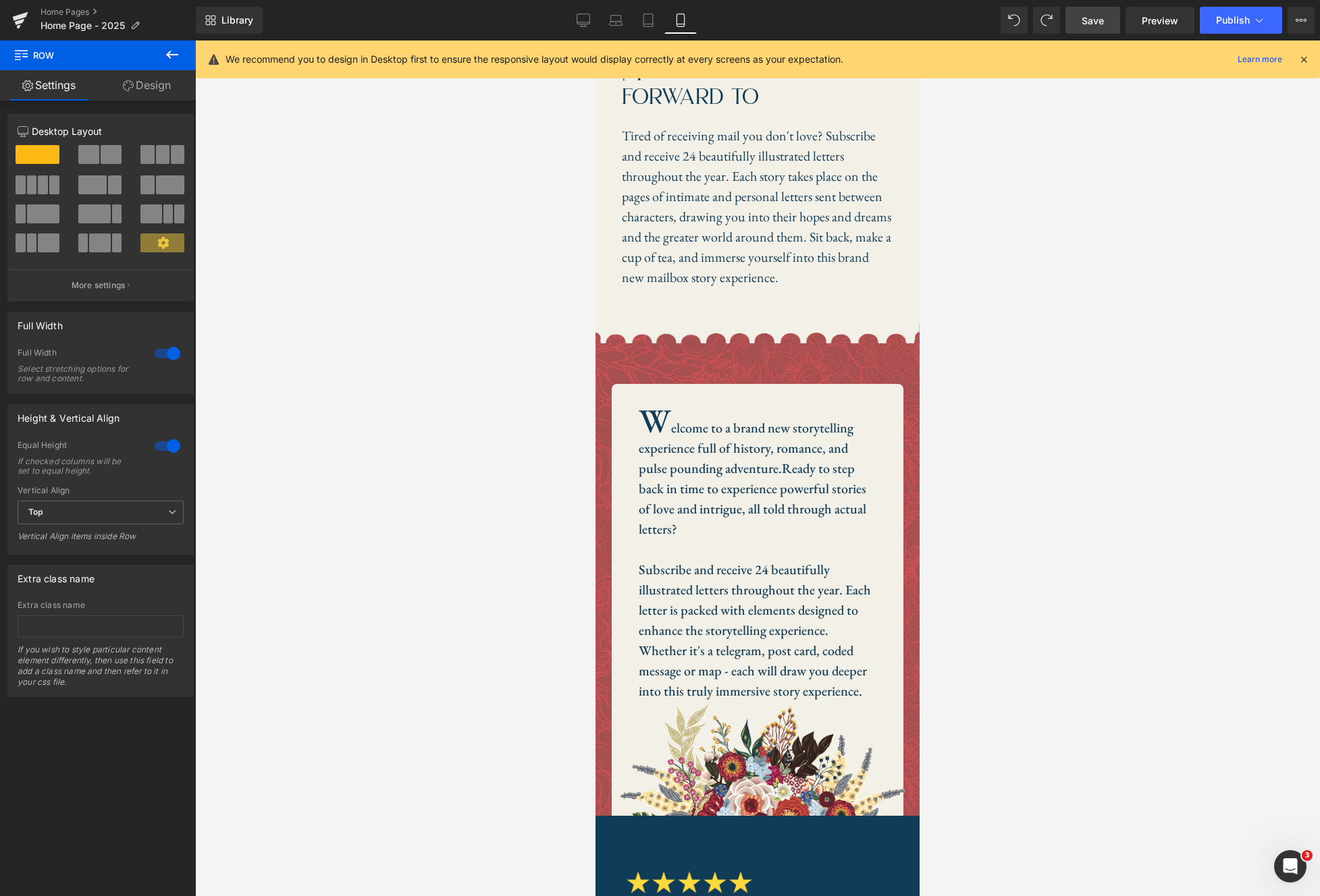
scroll to position [3996, 0]
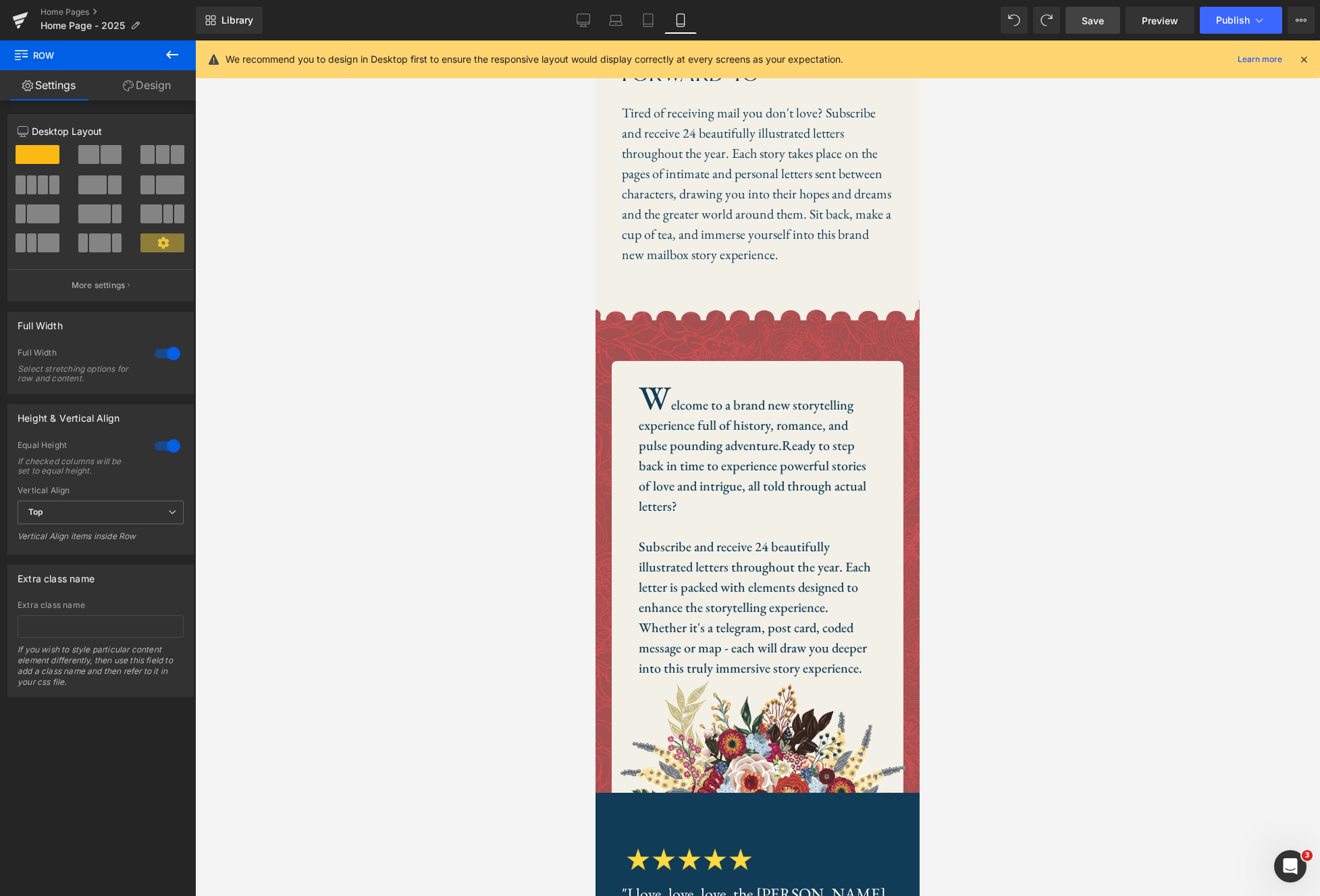
drag, startPoint x: 579, startPoint y: 24, endPoint x: 562, endPoint y: 36, distance: 20.8
click at [579, 24] on icon at bounding box center [583, 20] width 14 height 14
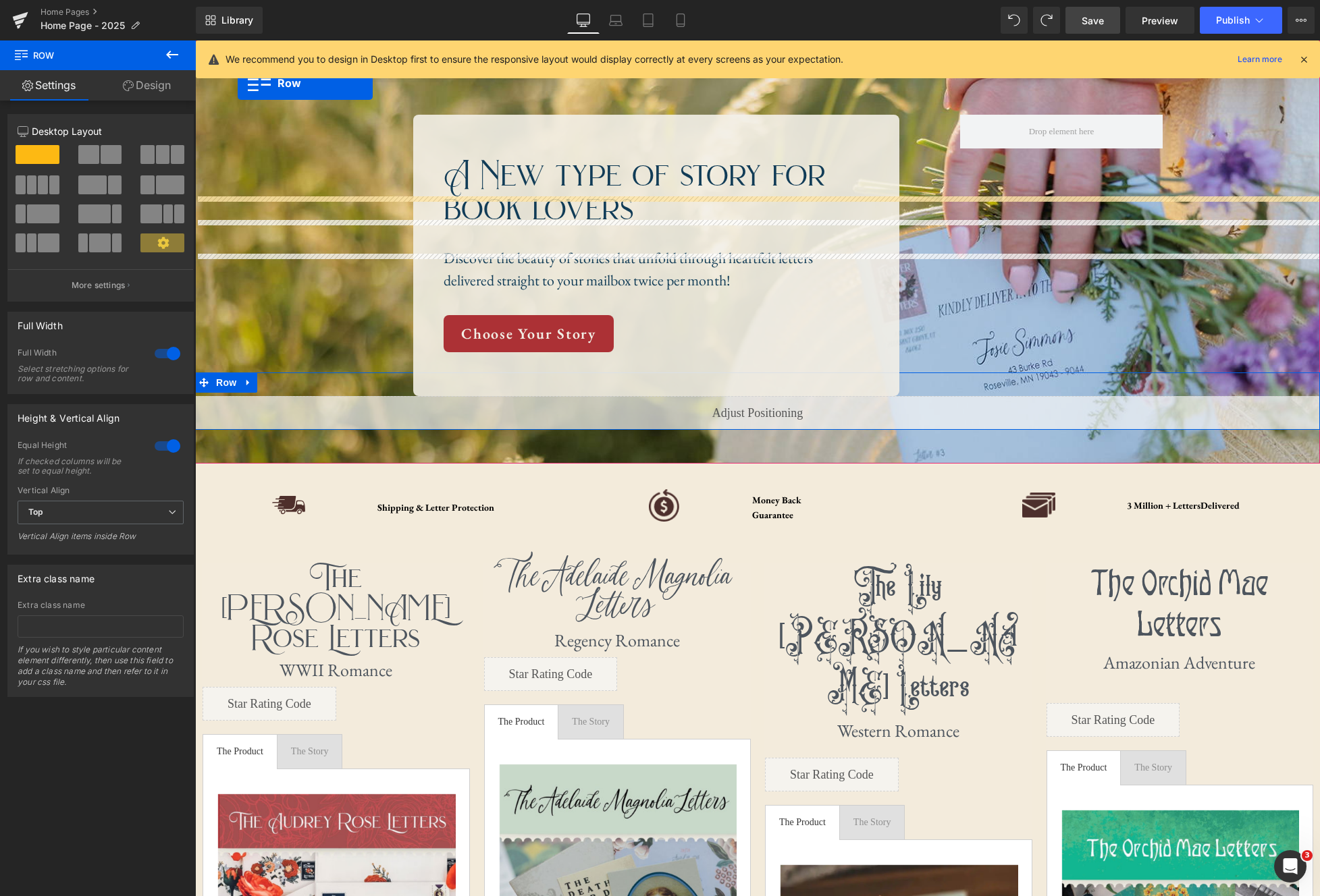
scroll to position [44, 0]
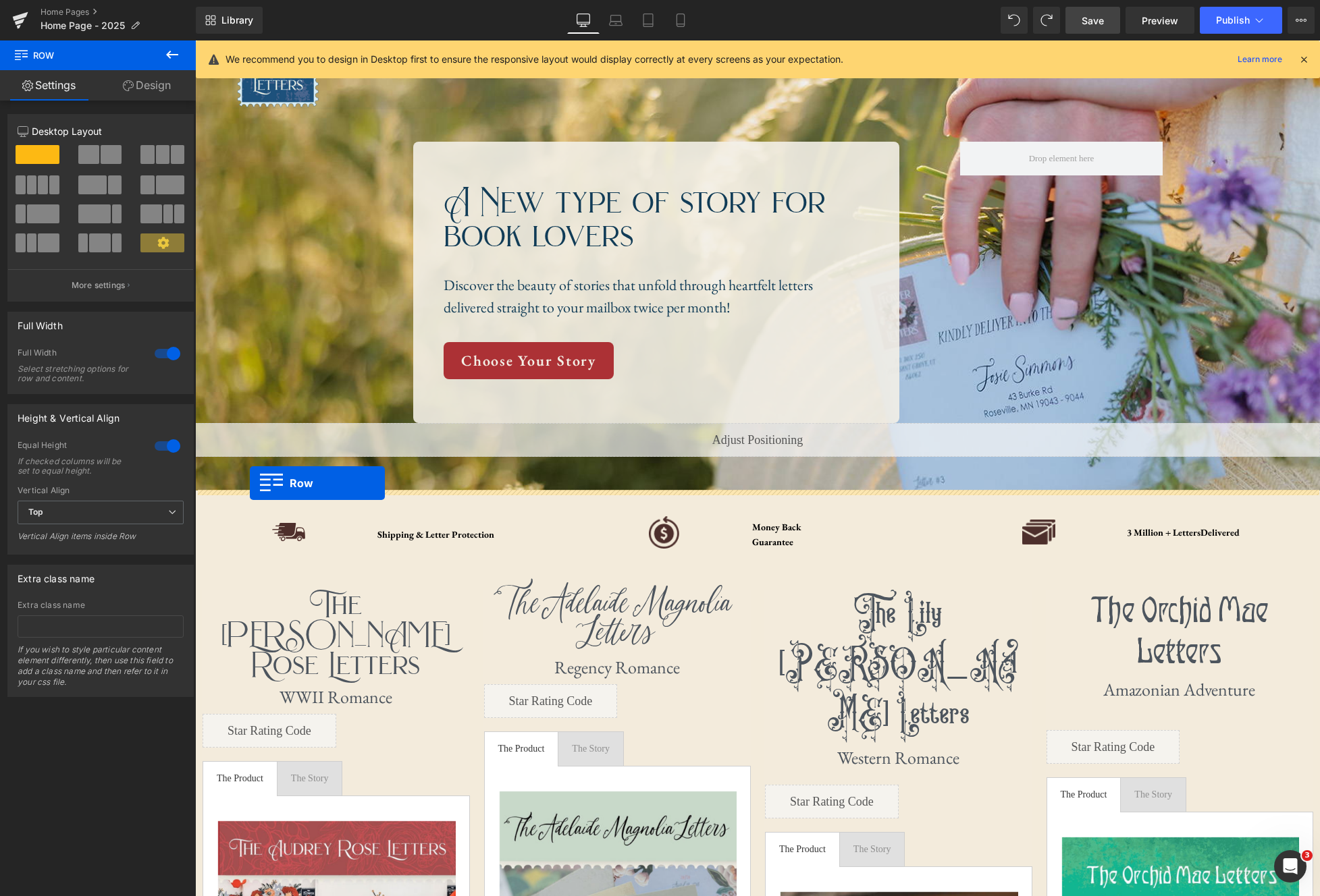
drag, startPoint x: 203, startPoint y: 543, endPoint x: 249, endPoint y: 484, distance: 74.8
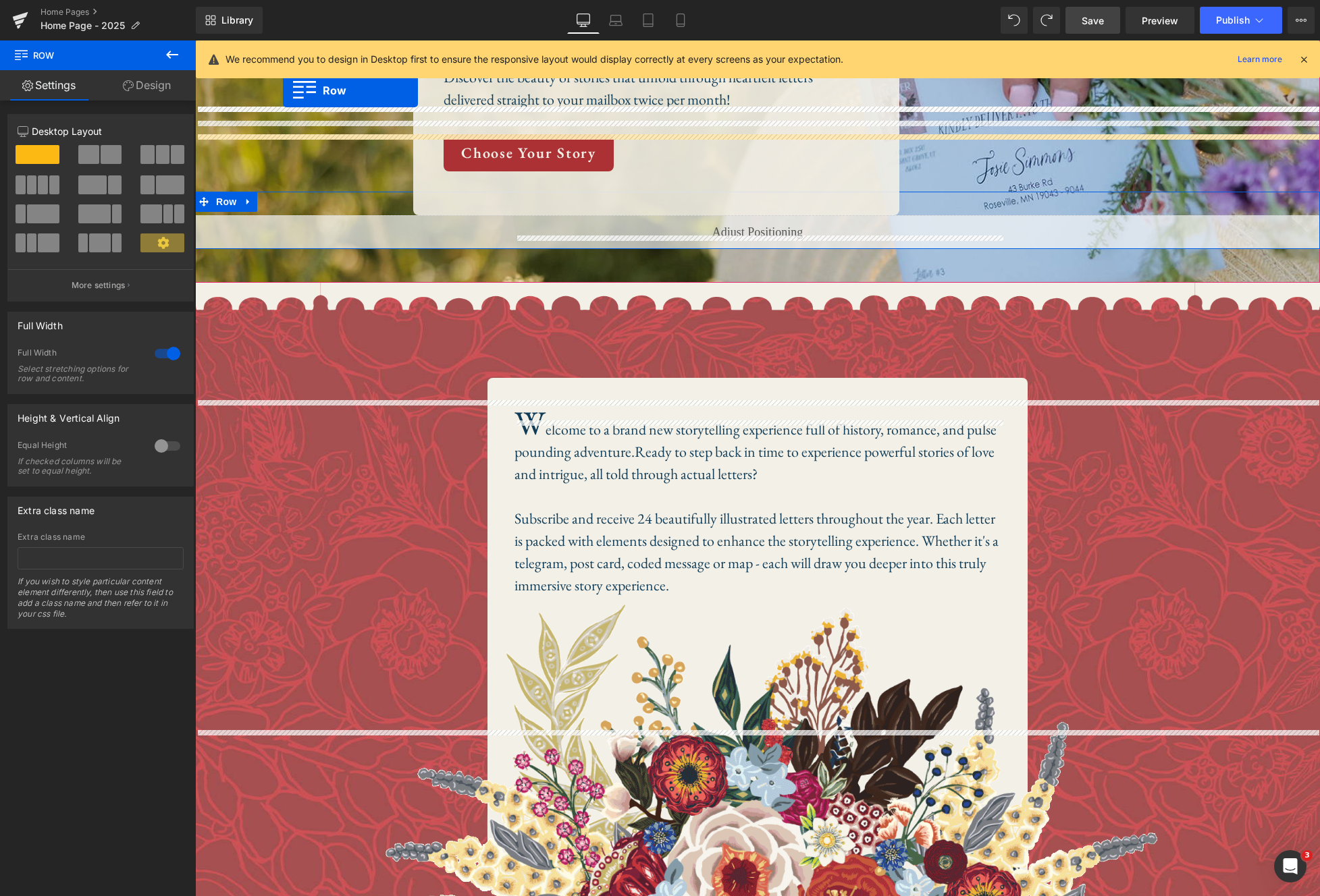
scroll to position [144, 0]
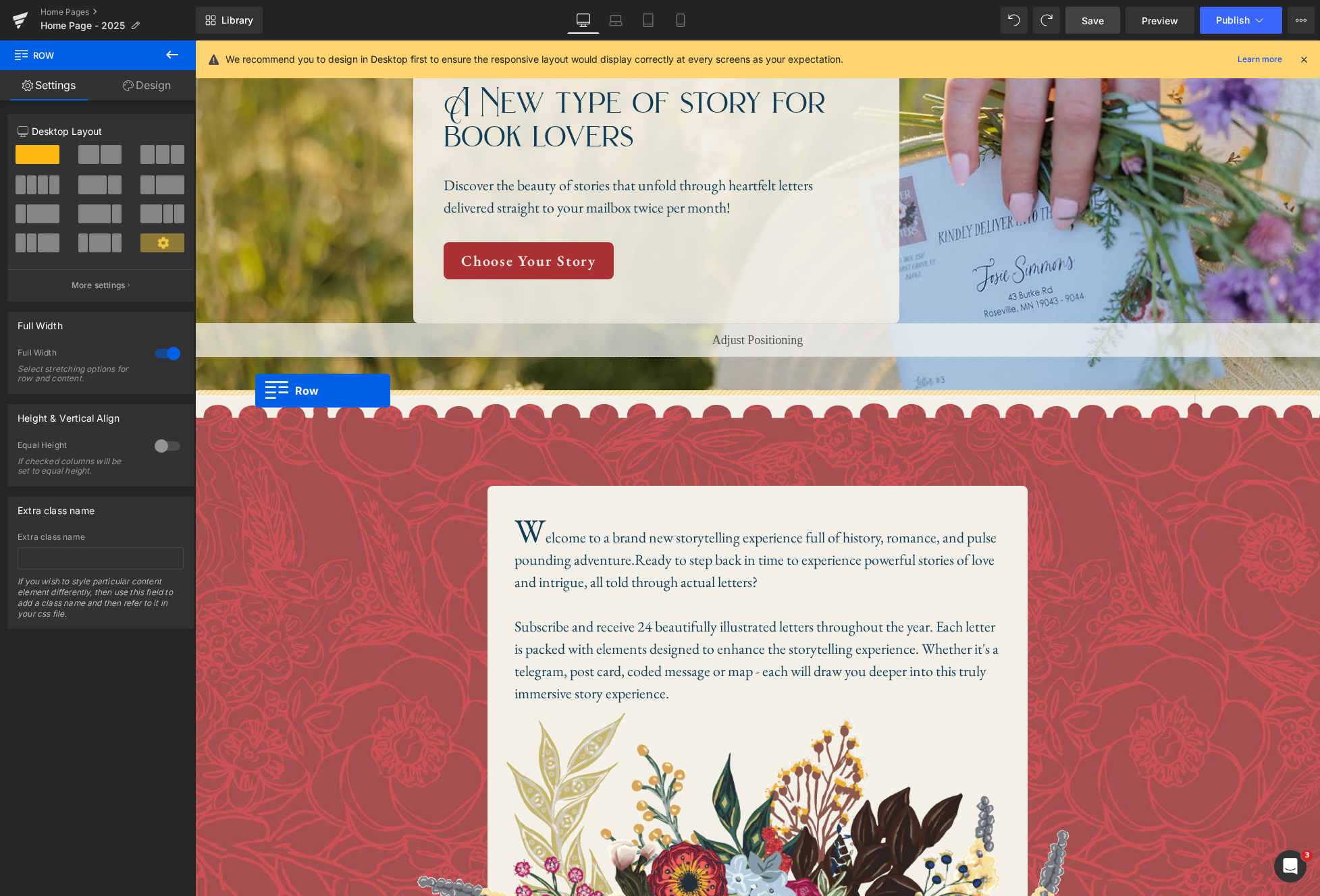
drag, startPoint x: 200, startPoint y: 645, endPoint x: 255, endPoint y: 391, distance: 259.9
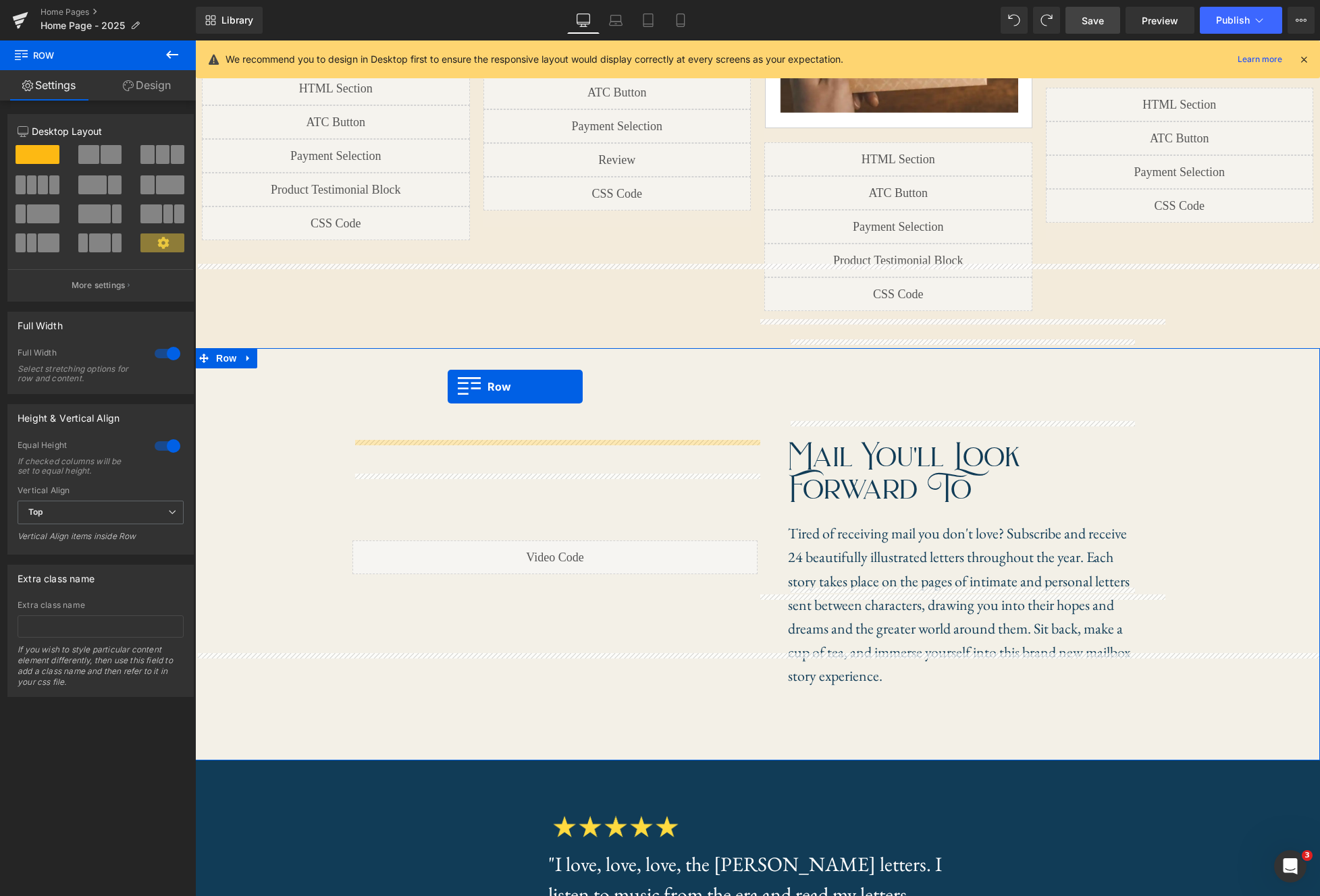
scroll to position [1094, 0]
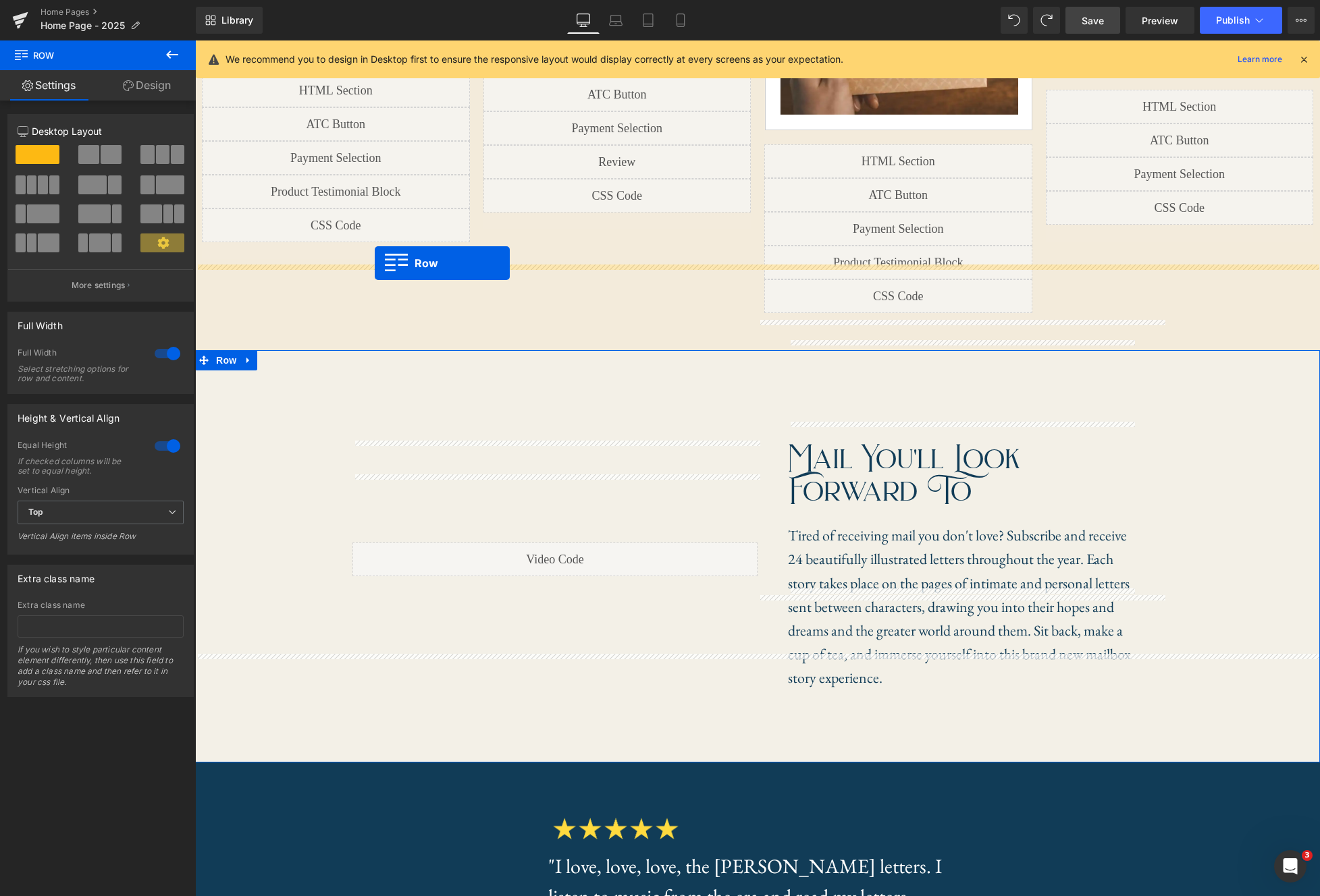
drag, startPoint x: 201, startPoint y: 114, endPoint x: 375, endPoint y: 265, distance: 230.4
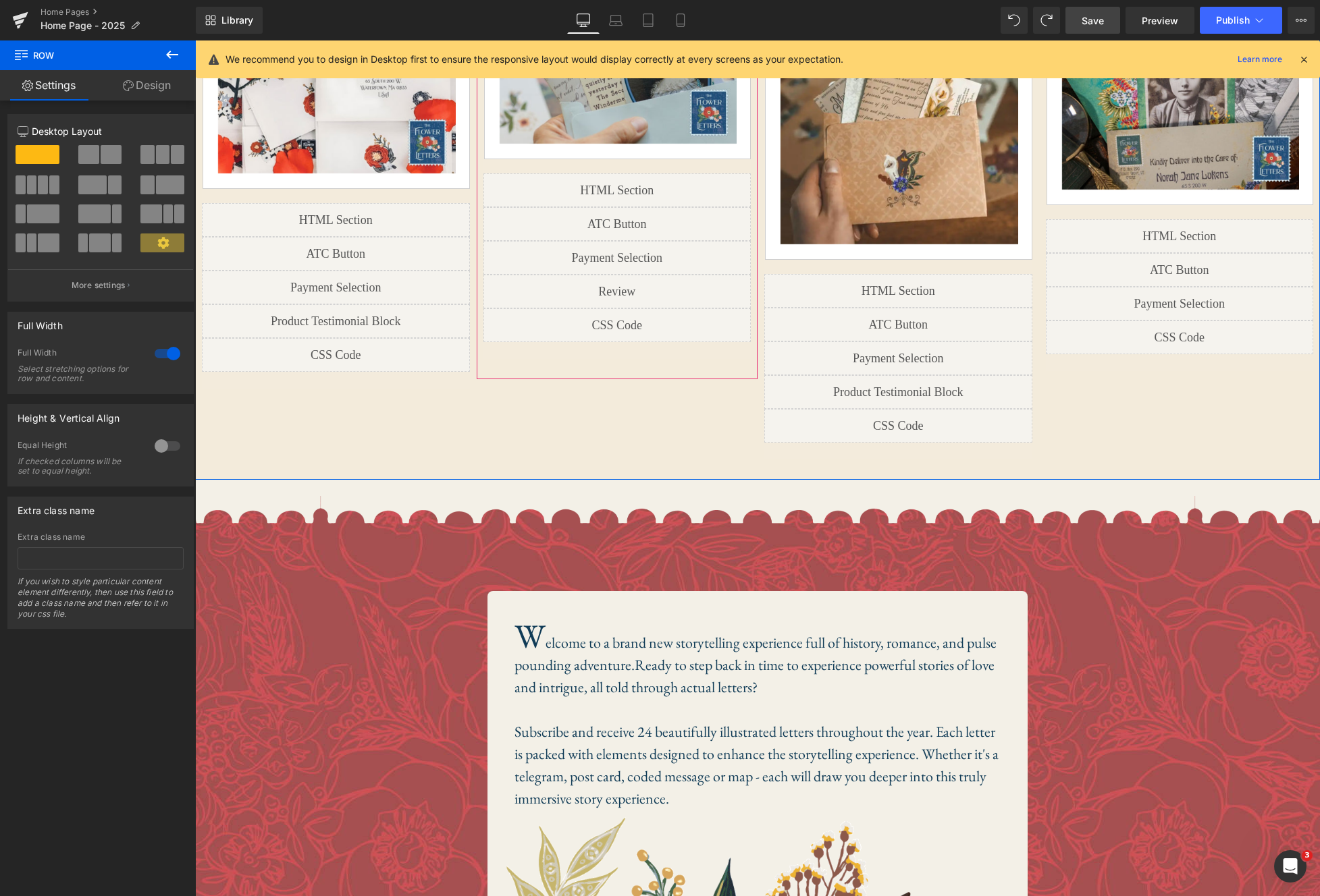
scroll to position [932, 0]
click at [1074, 352] on div at bounding box center [660, 448] width 1320 height 896
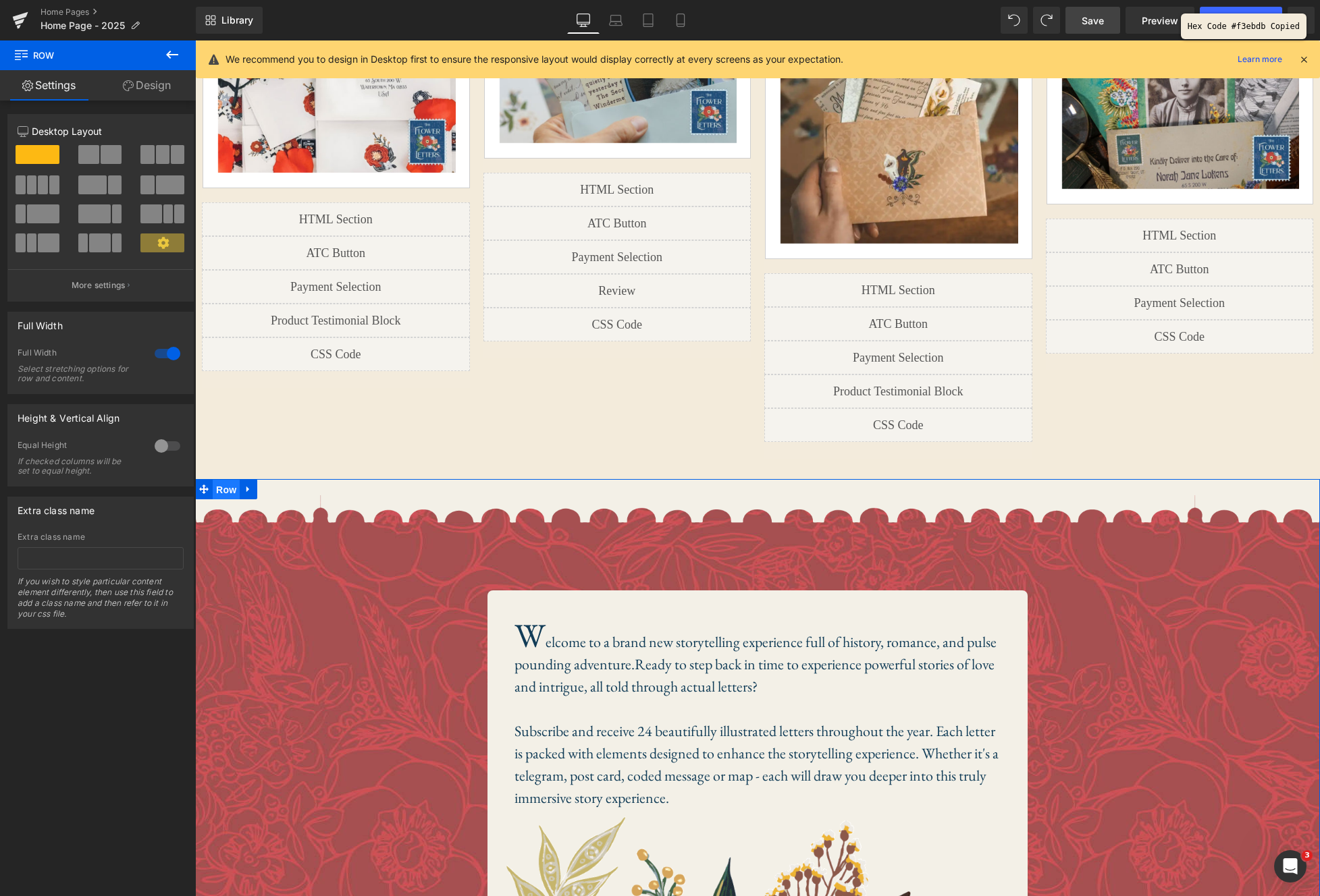
click at [231, 480] on span "Row" at bounding box center [225, 490] width 27 height 20
click at [167, 82] on link "Design" at bounding box center [146, 86] width 98 height 31
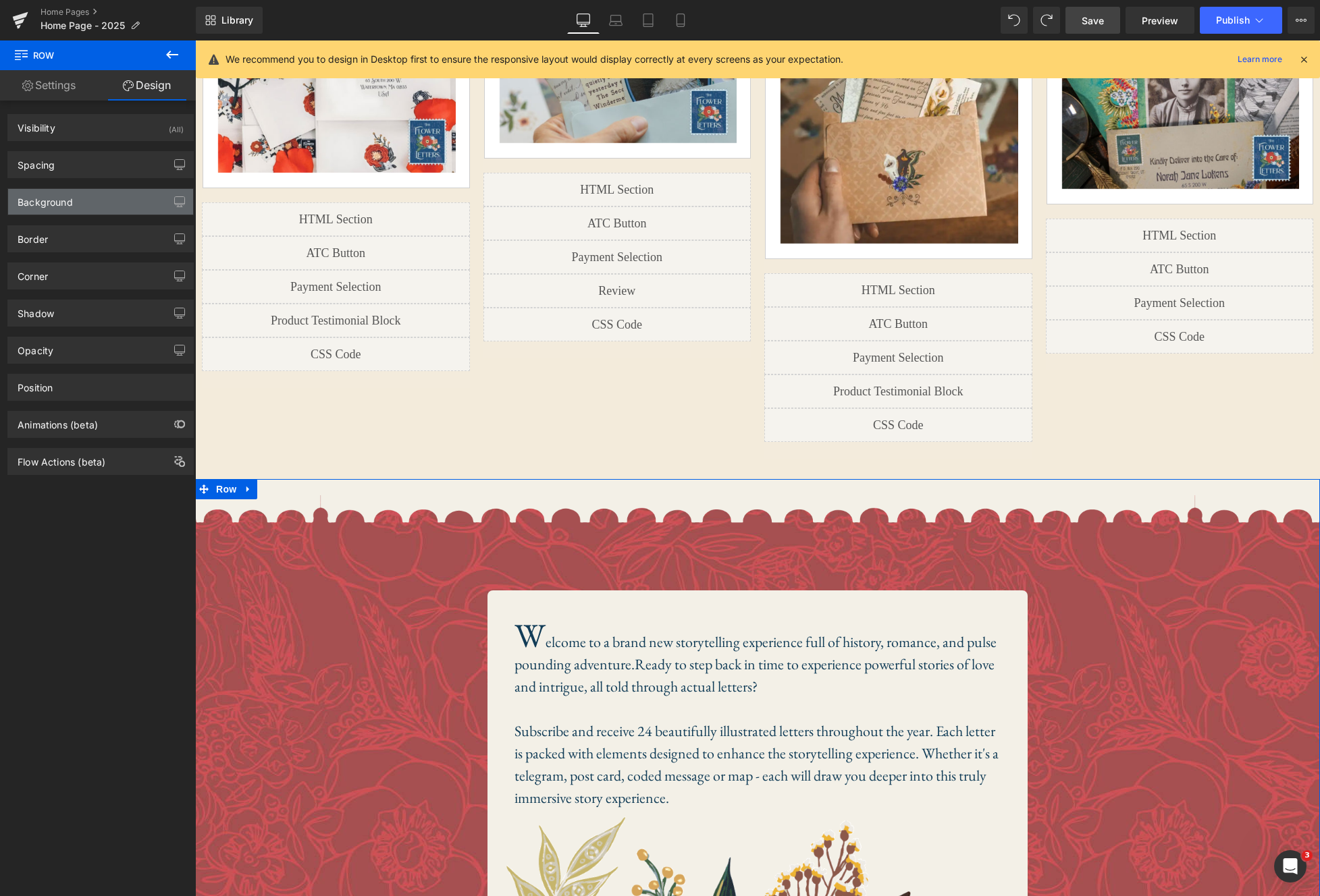
click at [99, 196] on div "Background" at bounding box center [100, 202] width 185 height 26
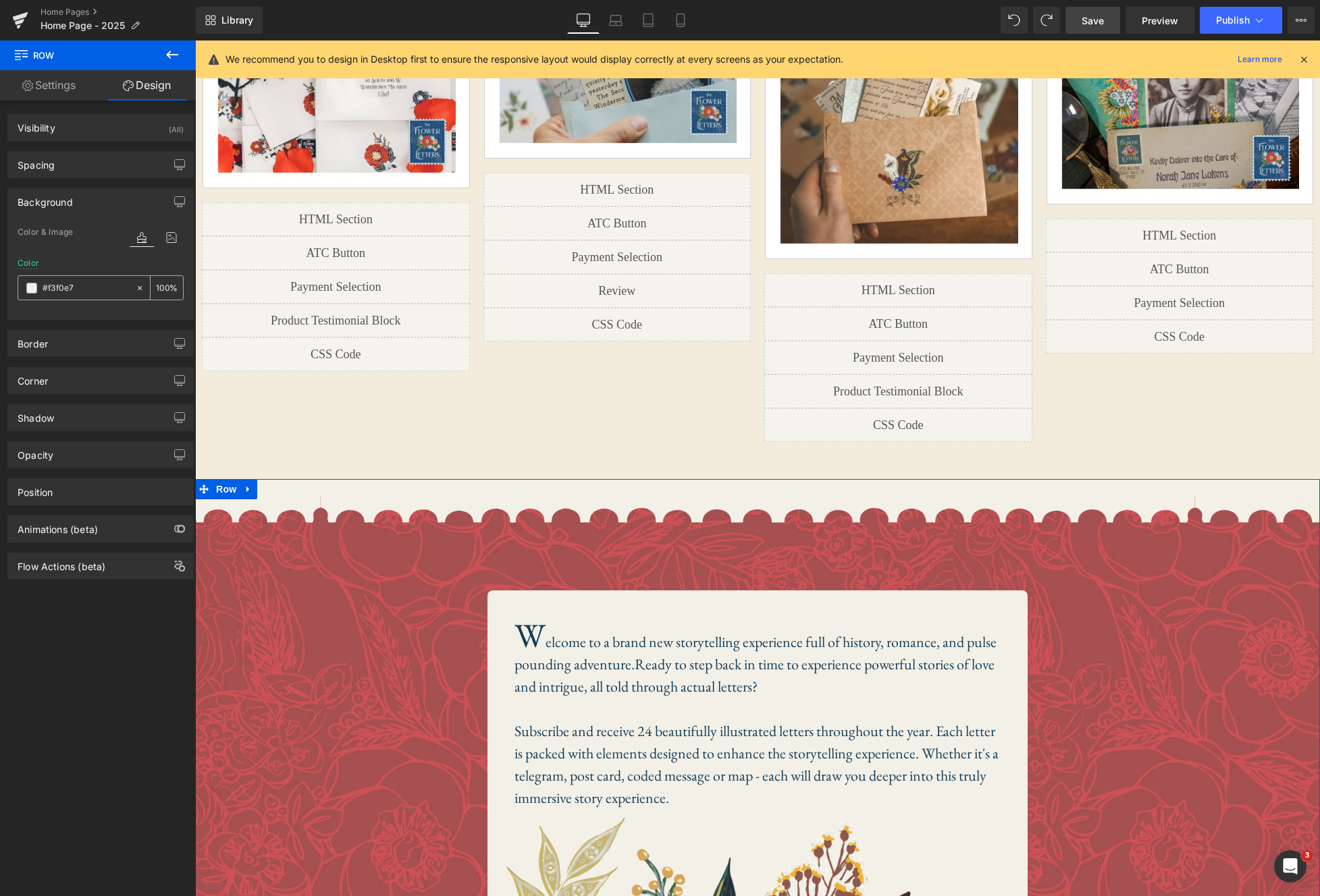
click at [94, 289] on input "text" at bounding box center [86, 288] width 86 height 15
paste input "ebdb"
type input "#f3ebdb"
click at [227, 496] on span "Row" at bounding box center [225, 506] width 27 height 20
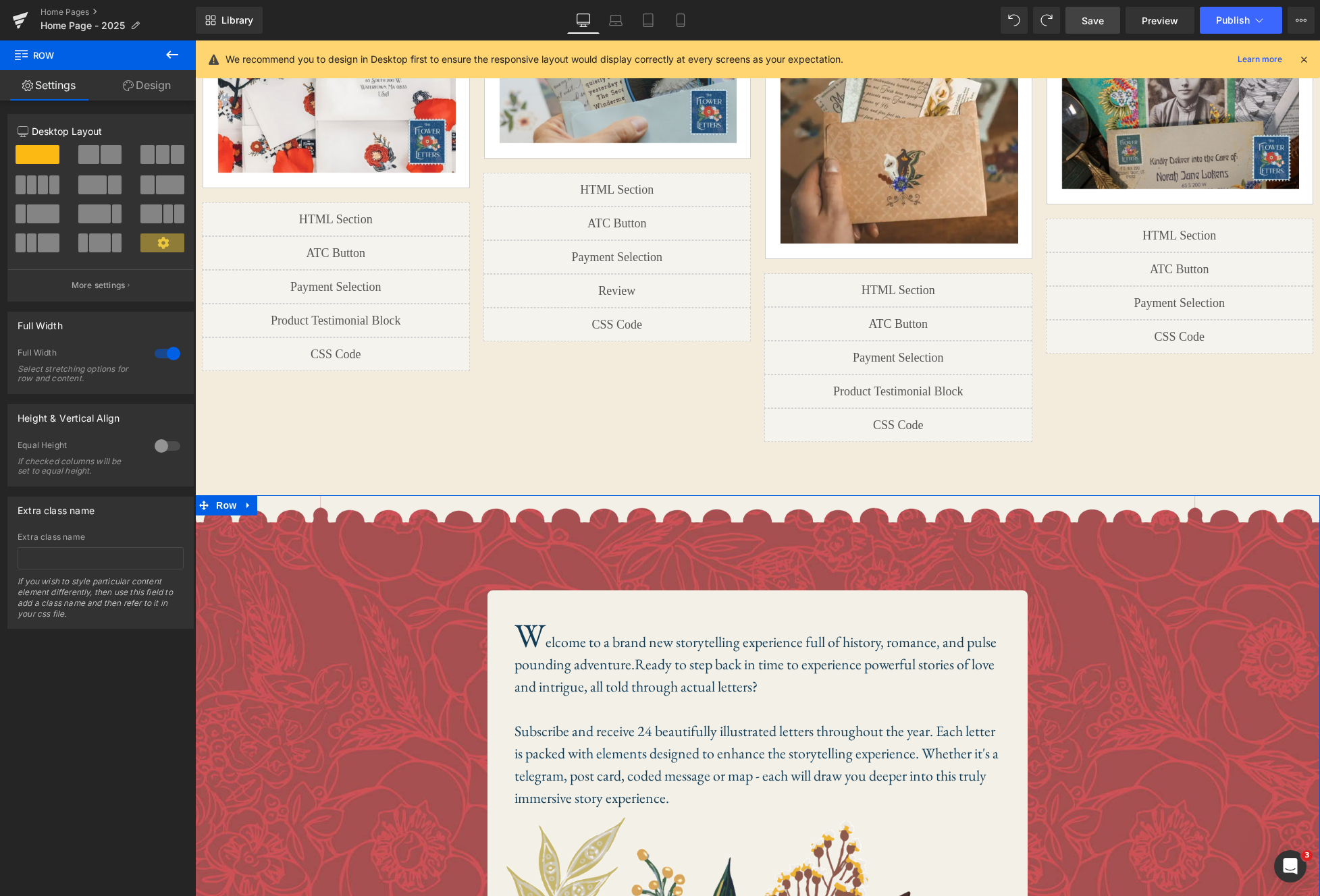
click at [144, 84] on link "Design" at bounding box center [146, 86] width 98 height 31
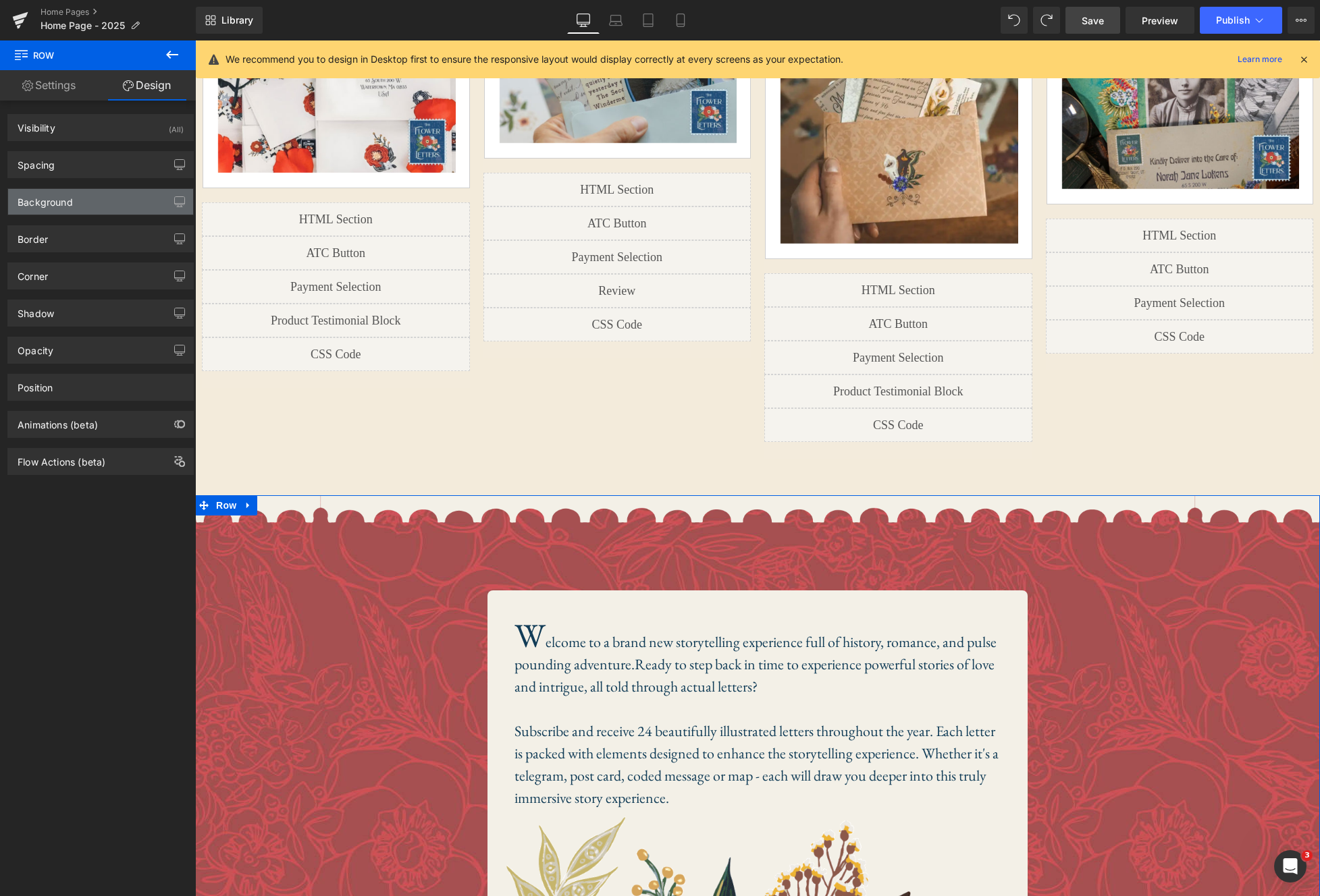
click at [155, 202] on div "Background" at bounding box center [100, 202] width 185 height 26
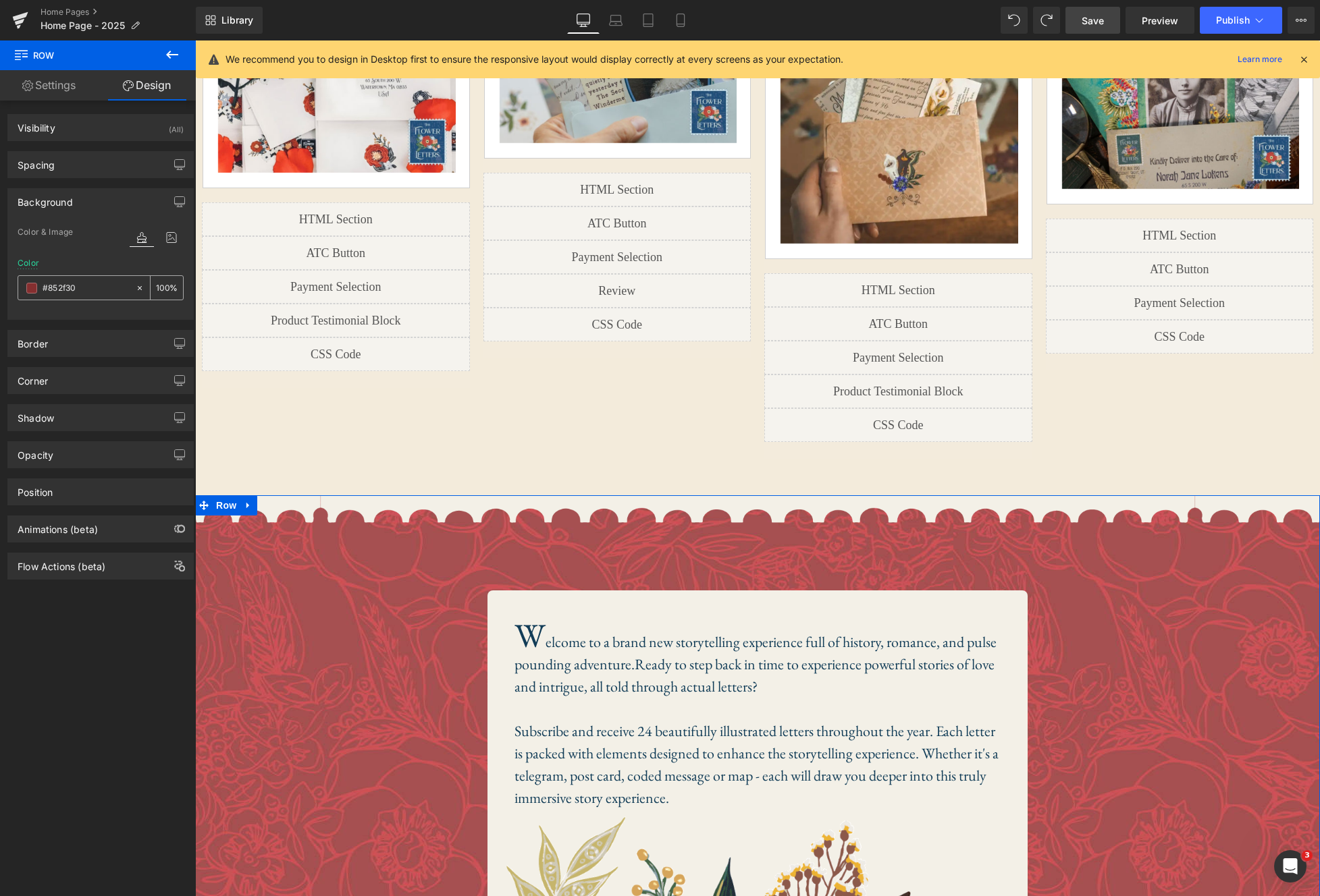
click at [97, 287] on input "#852f30" at bounding box center [86, 288] width 86 height 15
paste input "f3ebdb"
click at [102, 269] on div "Color #f3ebdb 100 %" at bounding box center [101, 287] width 166 height 57
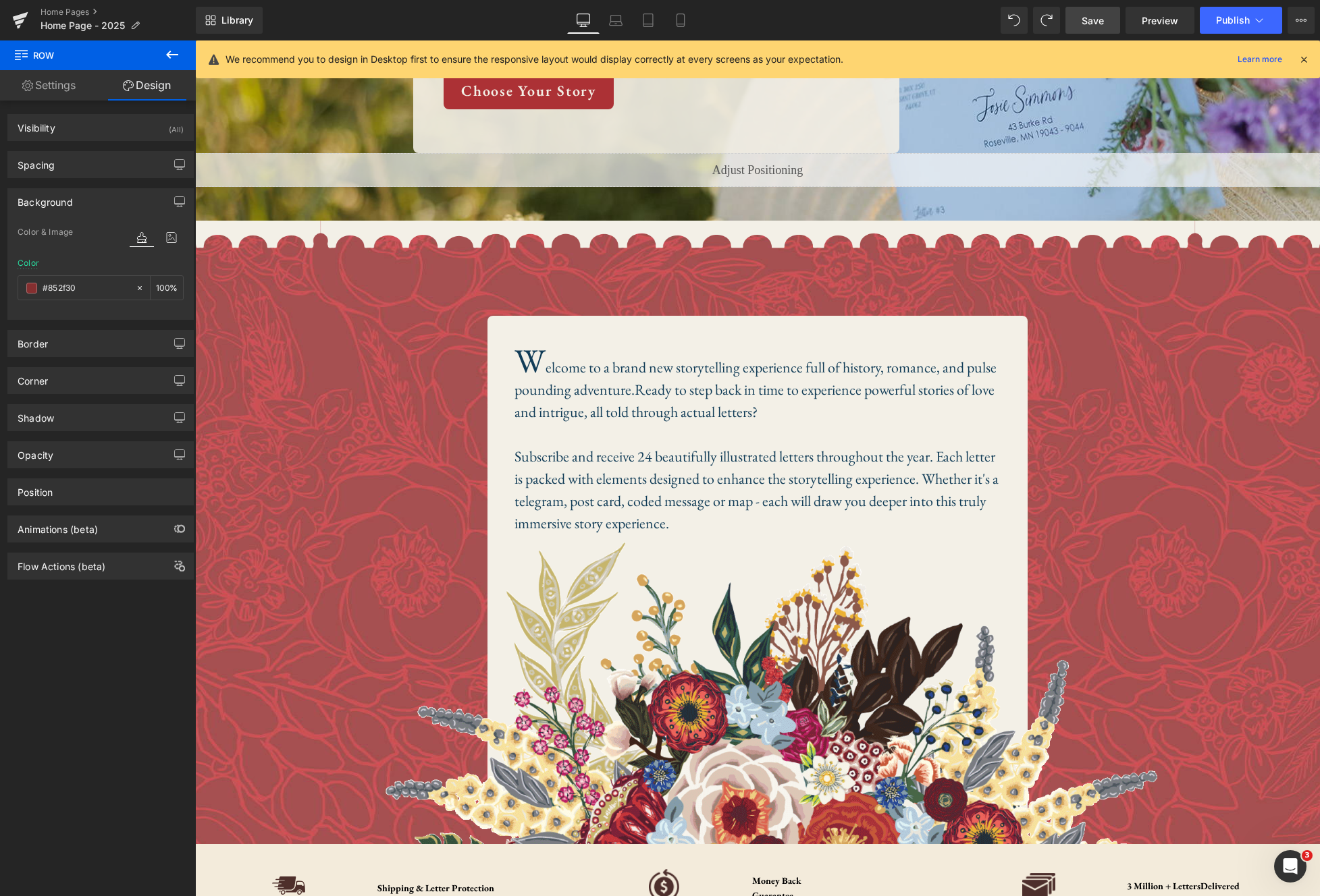
scroll to position [207, 0]
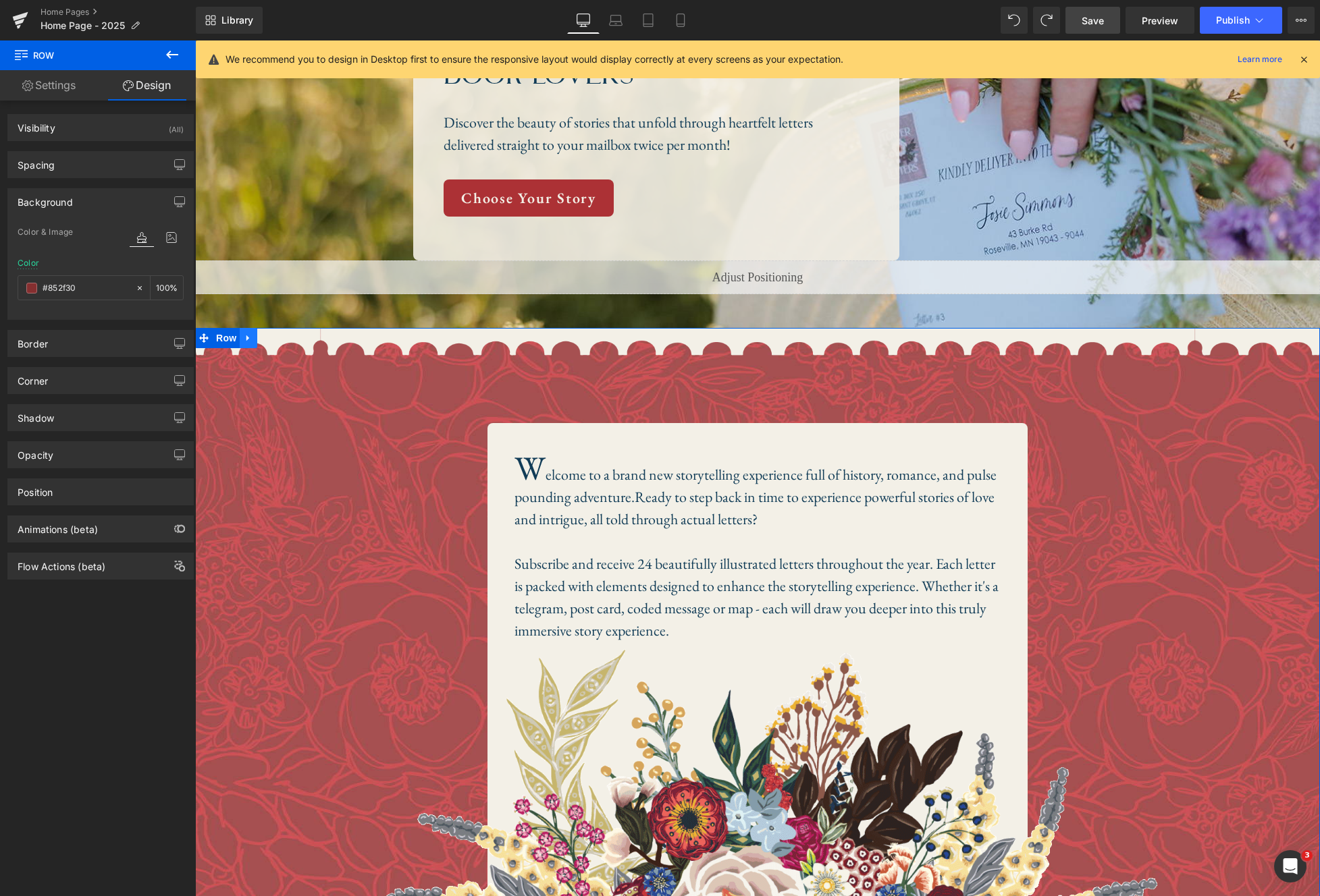
type input "#852f30"
click at [252, 347] on link at bounding box center [249, 337] width 18 height 20
click at [279, 342] on icon at bounding box center [283, 337] width 10 height 10
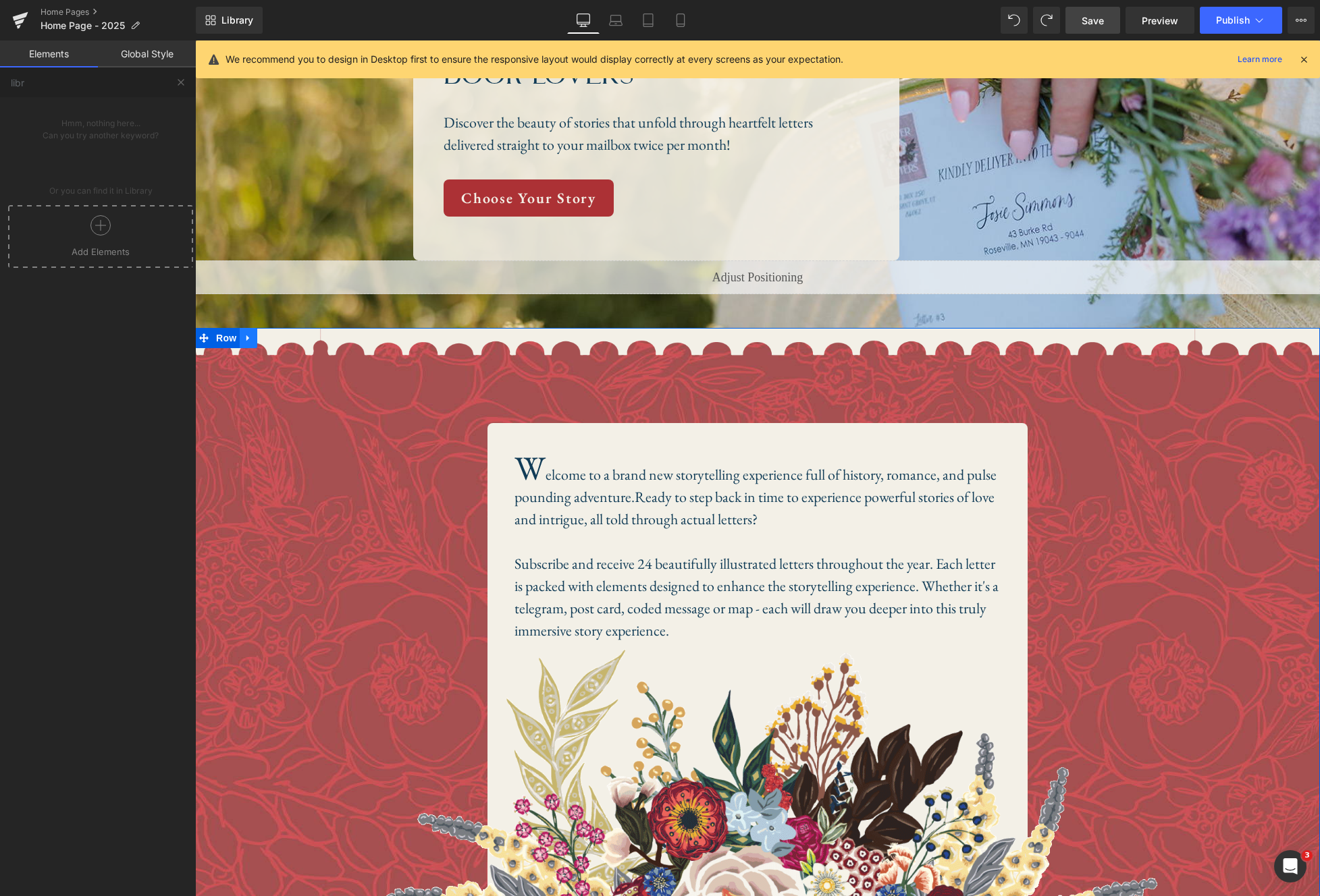
click at [250, 337] on icon at bounding box center [249, 337] width 10 height 10
click at [285, 337] on icon at bounding box center [283, 338] width 10 height 10
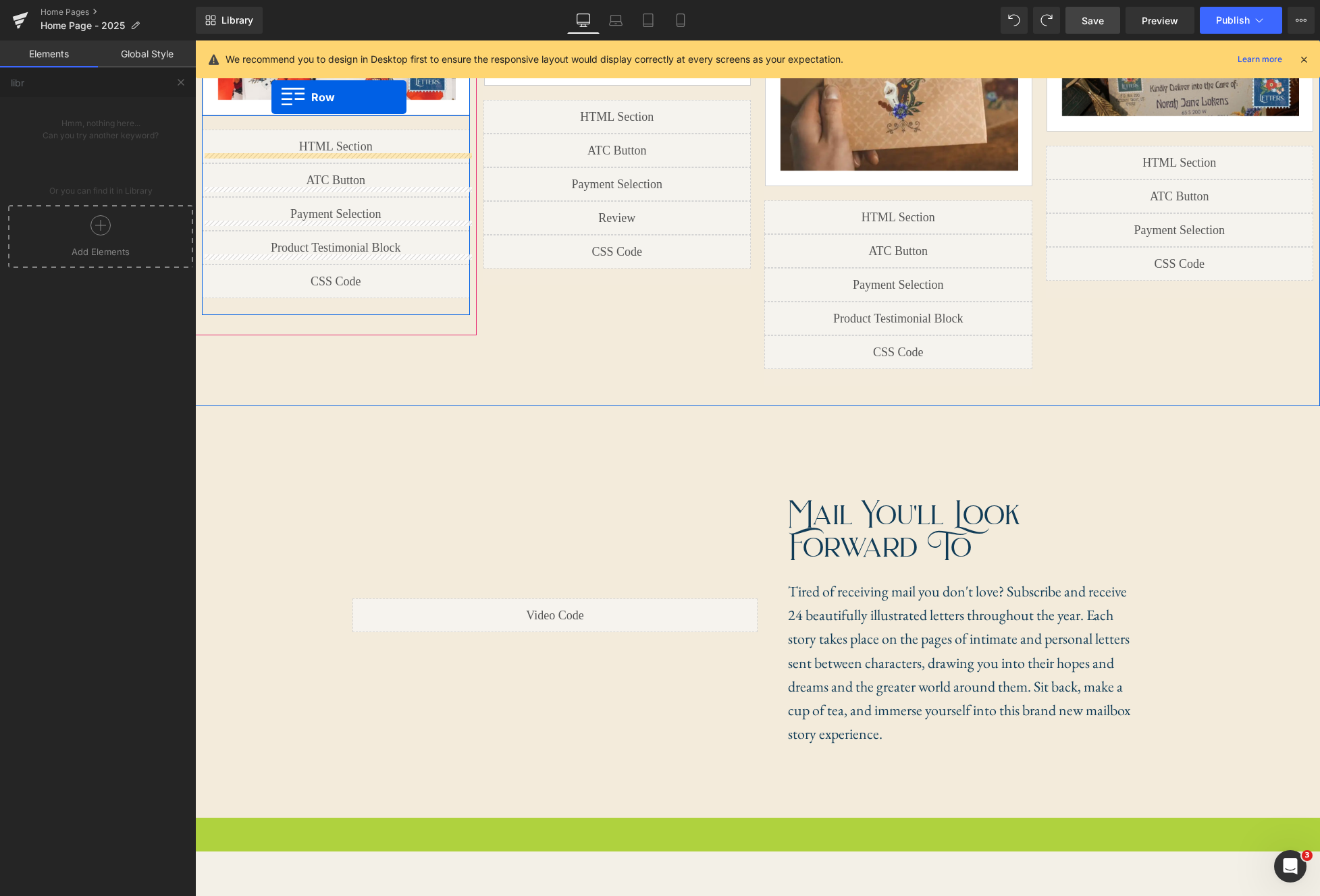
scroll to position [1574, 0]
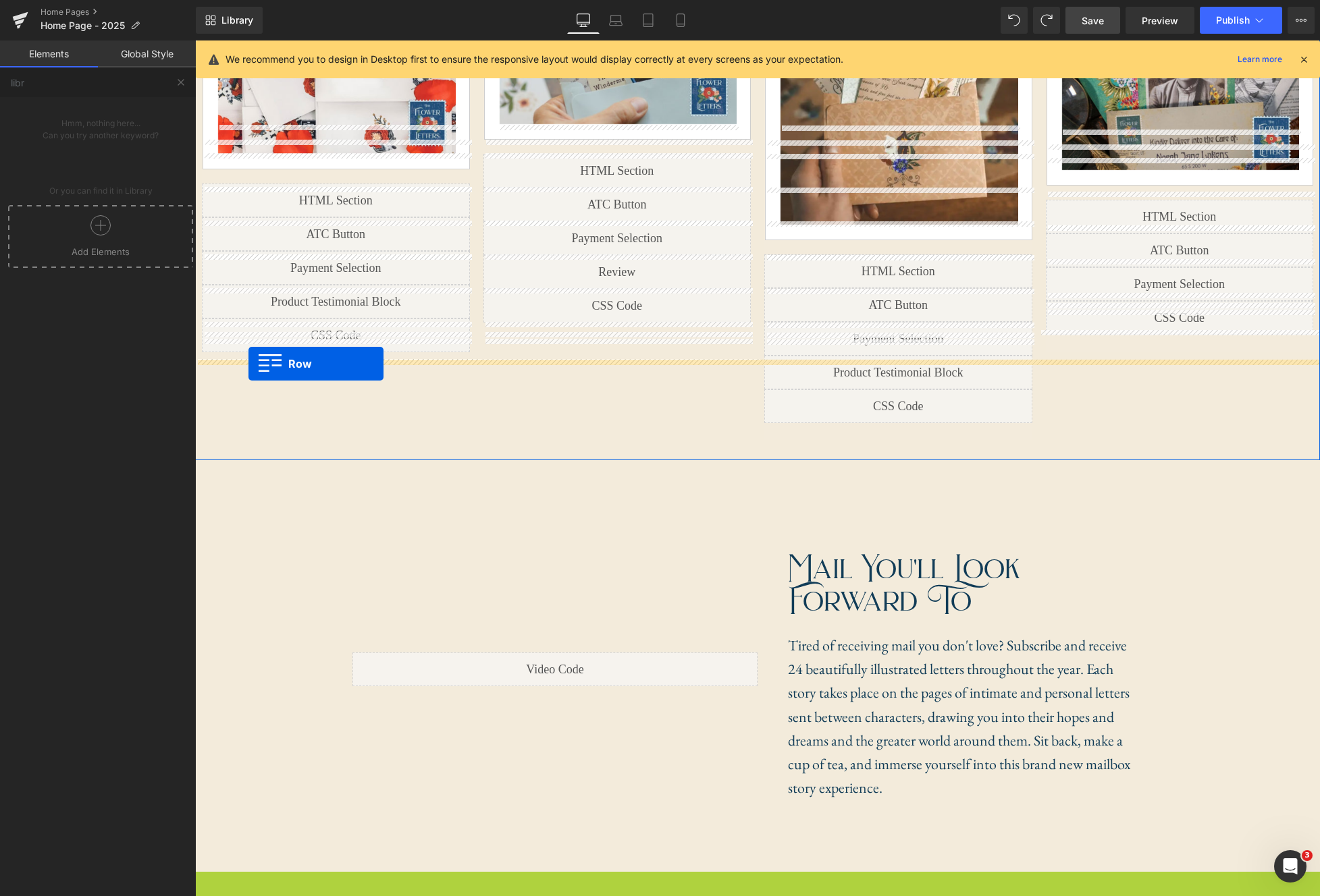
drag, startPoint x: 196, startPoint y: 582, endPoint x: 249, endPoint y: 364, distance: 224.4
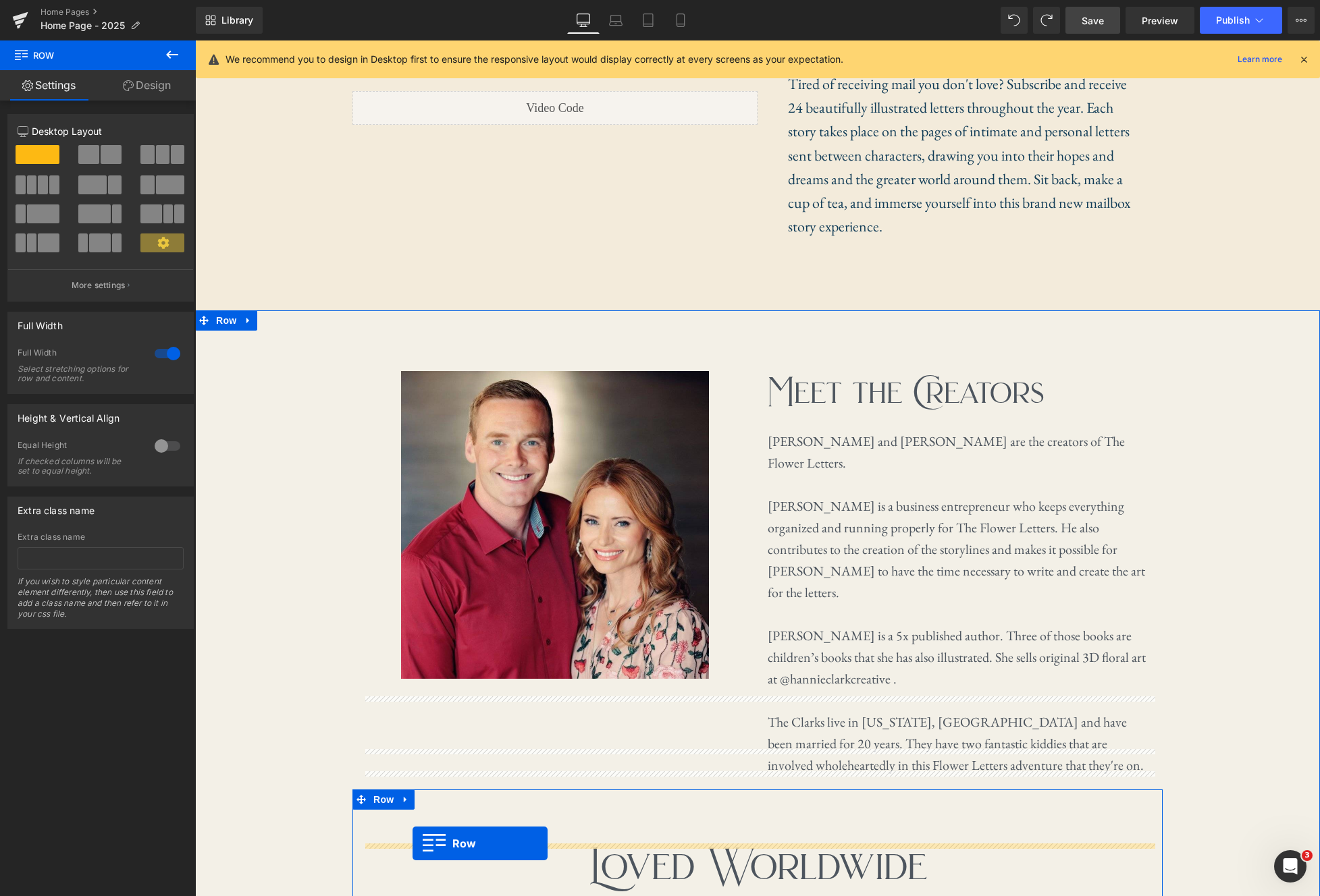
scroll to position [2059, 0]
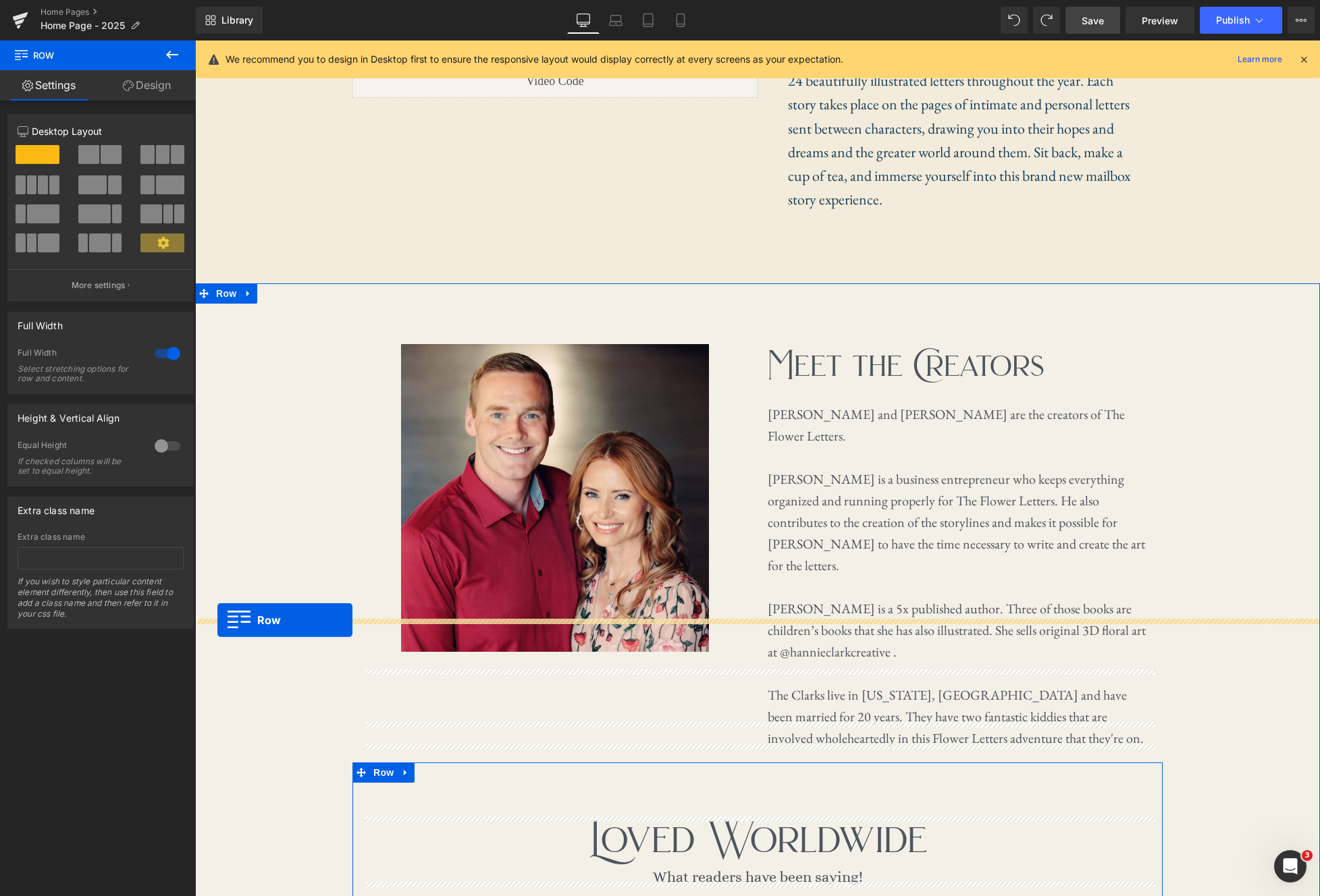
drag, startPoint x: 203, startPoint y: 249, endPoint x: 217, endPoint y: 620, distance: 371.3
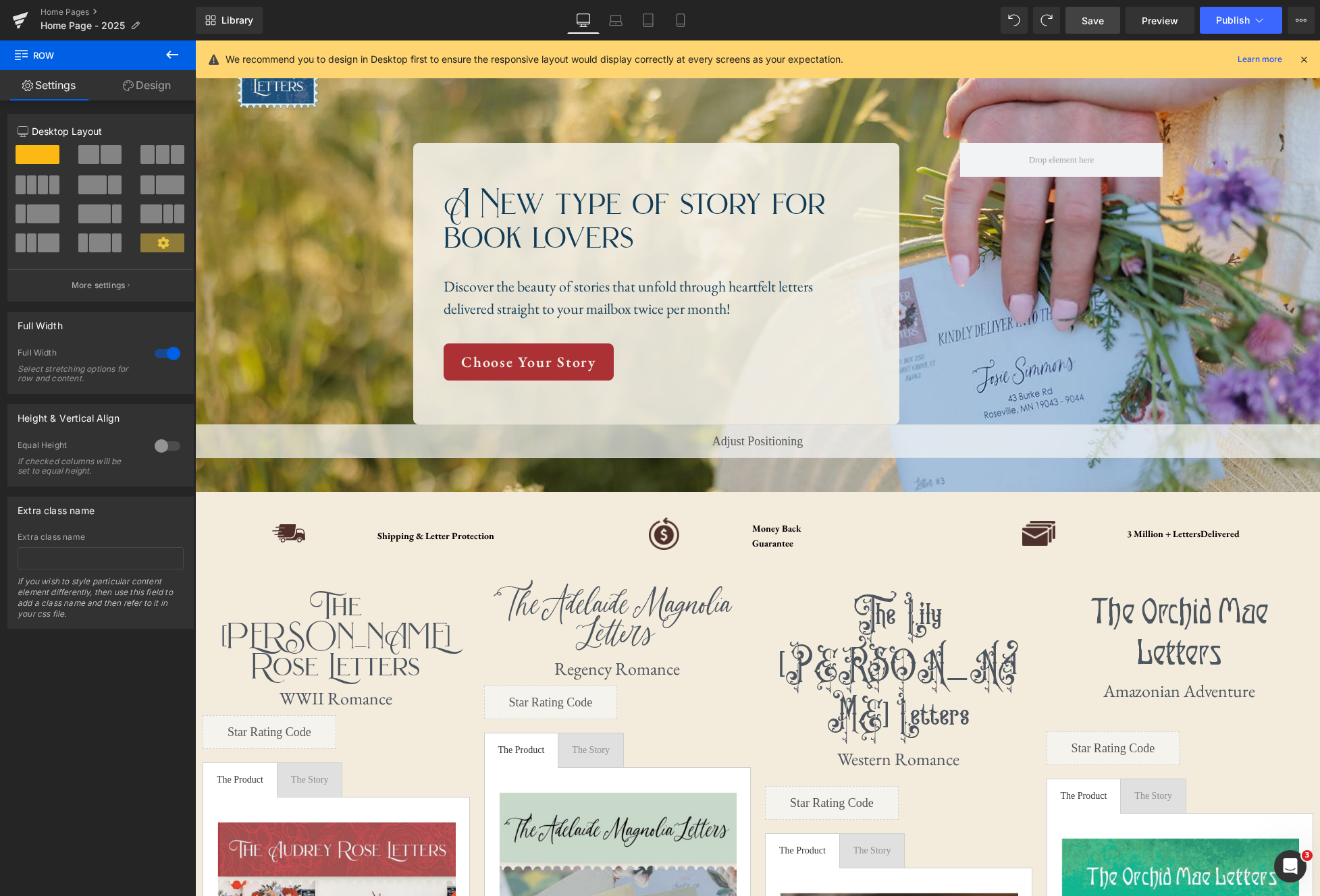
scroll to position [0, 0]
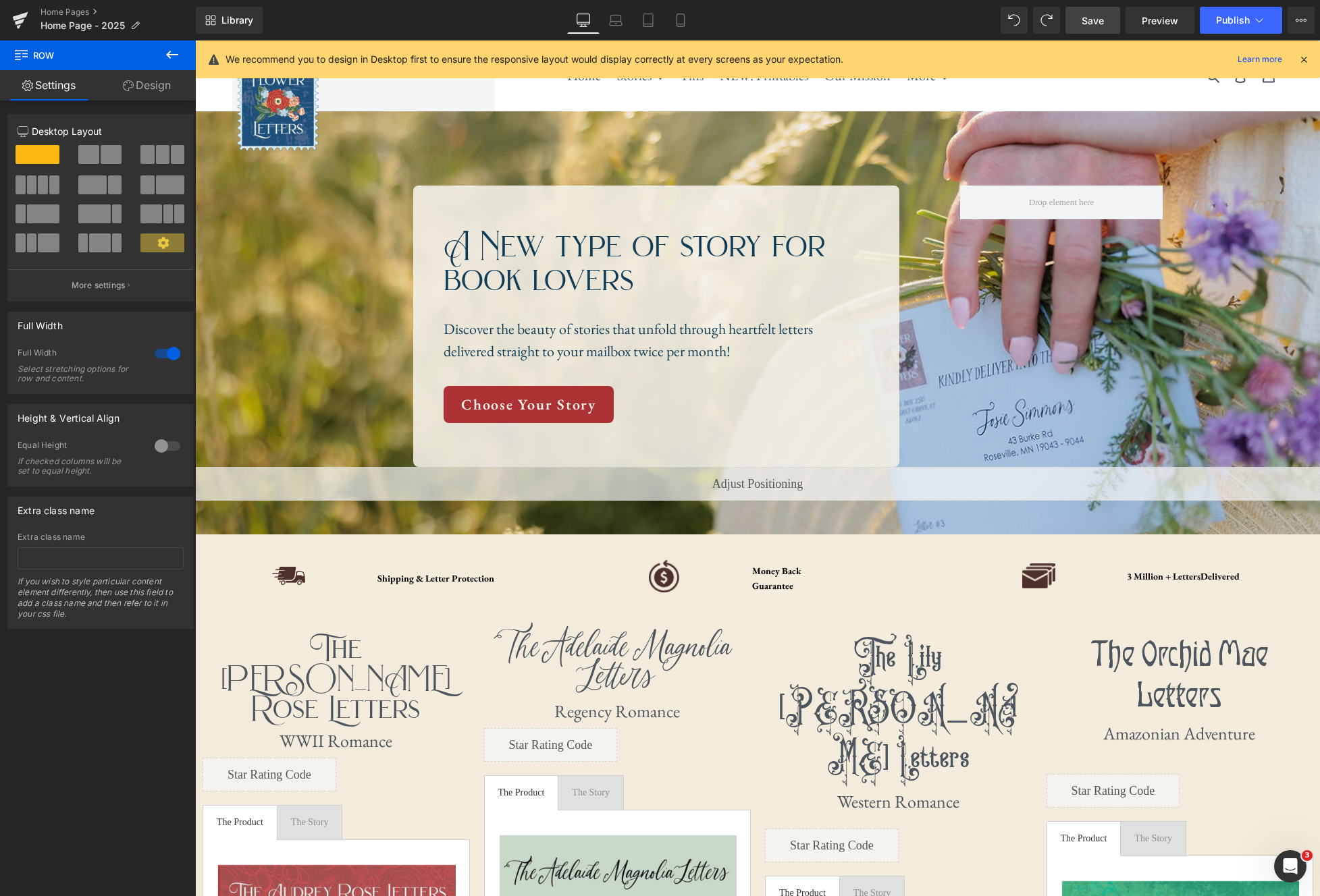
click at [1092, 26] on span "Save" at bounding box center [1093, 21] width 23 height 15
click at [682, 21] on icon at bounding box center [681, 20] width 14 height 14
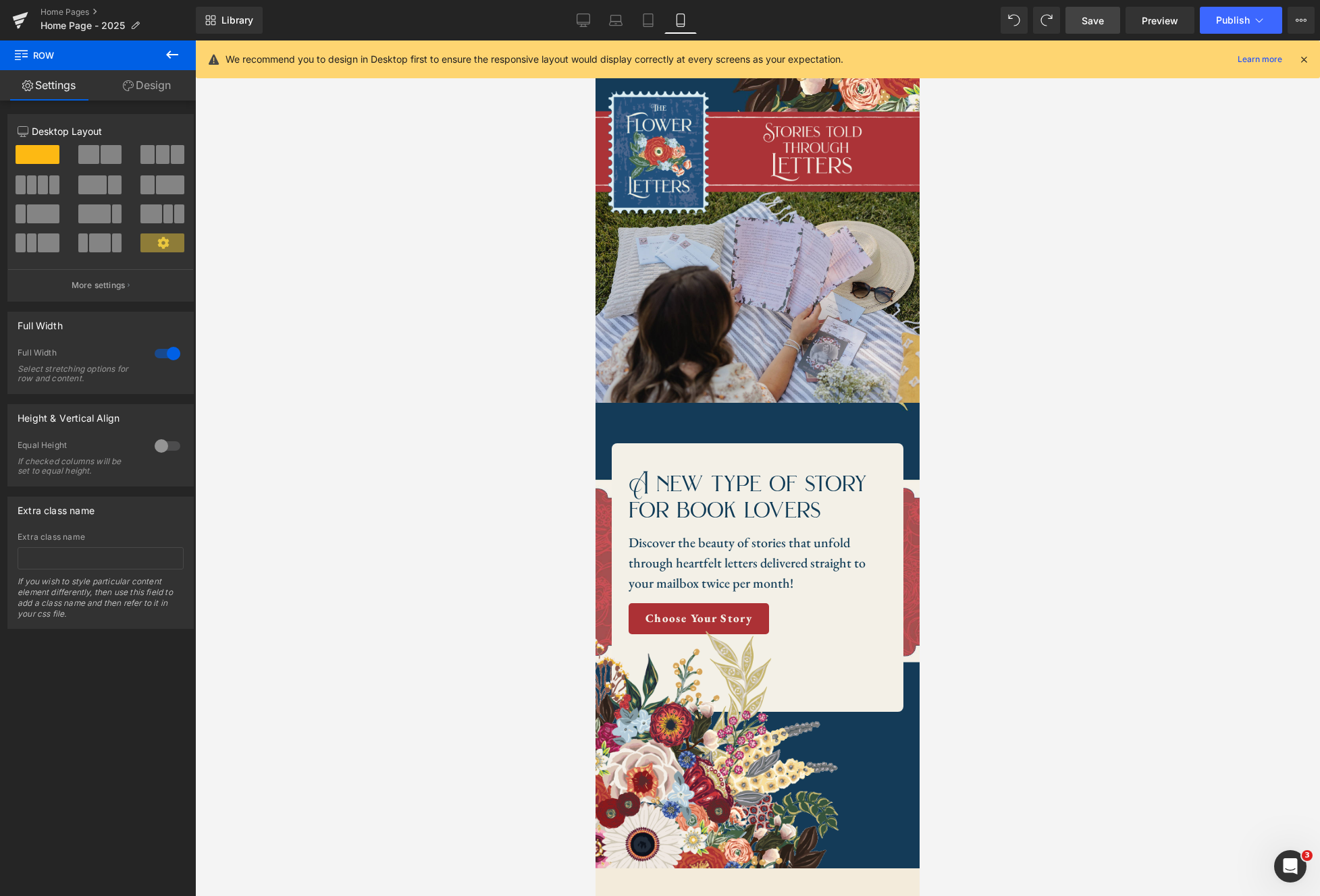
scroll to position [5, 0]
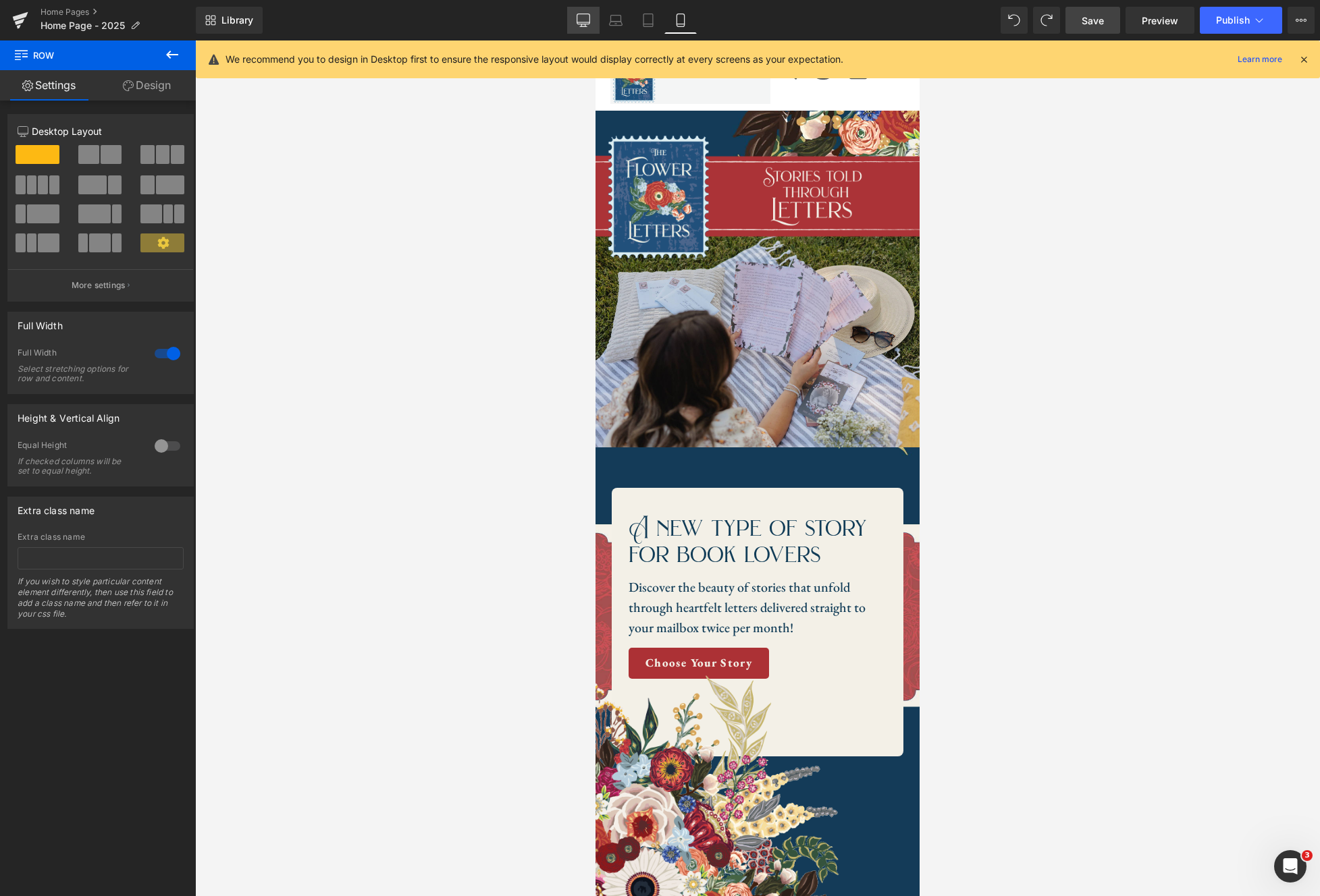
click at [589, 19] on icon at bounding box center [583, 19] width 13 height 10
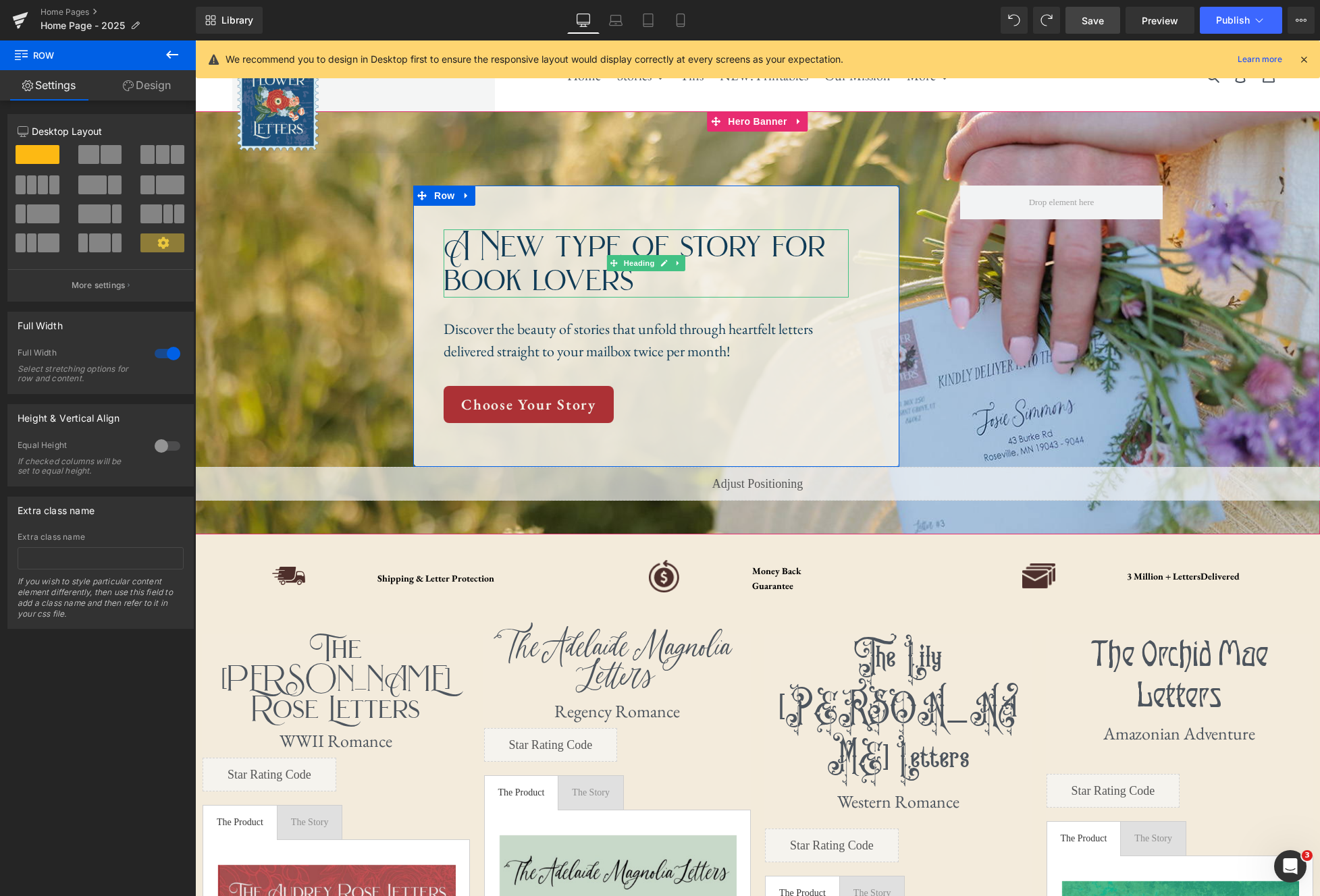
click at [584, 287] on h1 "A New type of story for book lovers" at bounding box center [646, 263] width 405 height 68
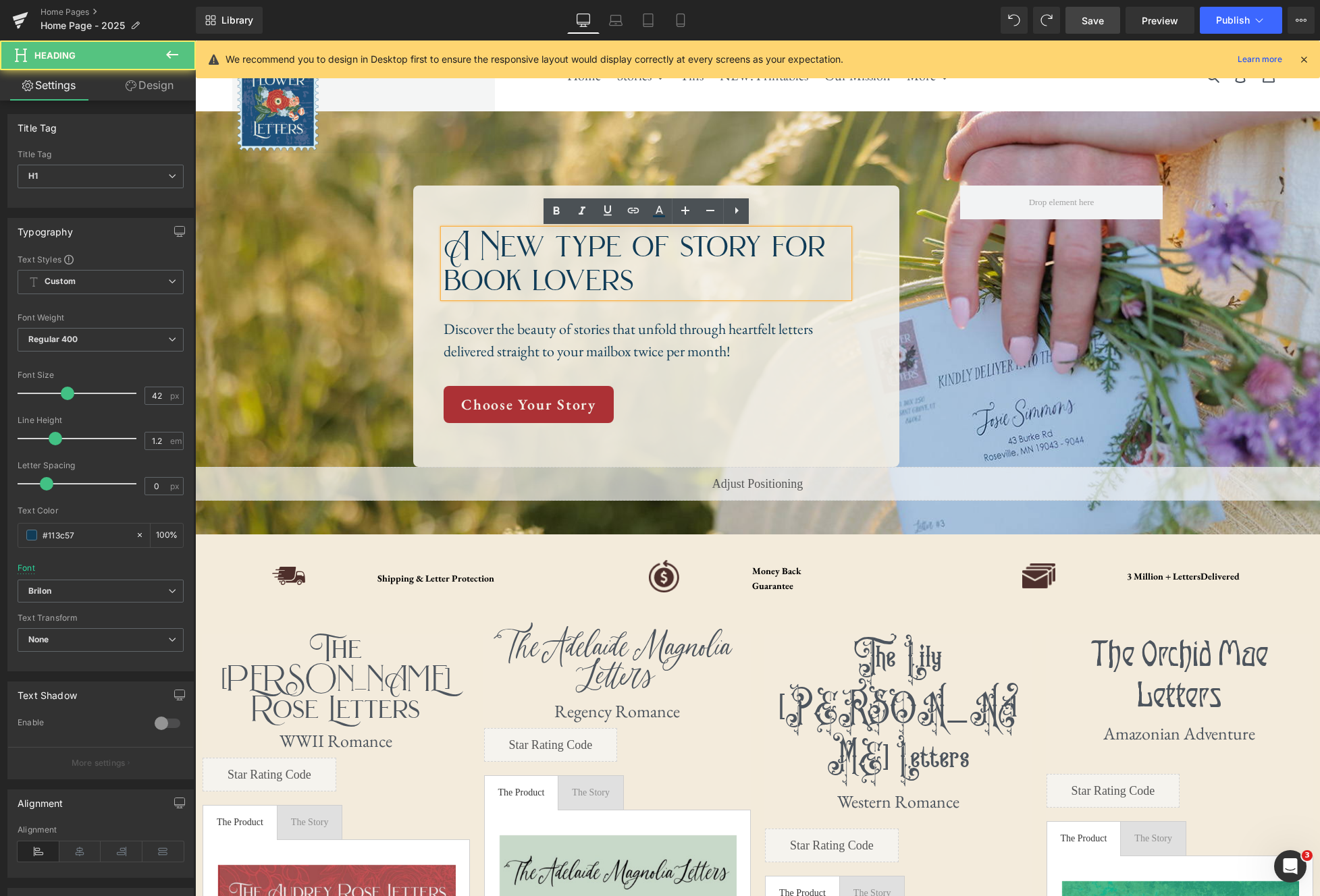
click at [584, 287] on h1 "A New type of story for book lovers" at bounding box center [646, 263] width 405 height 68
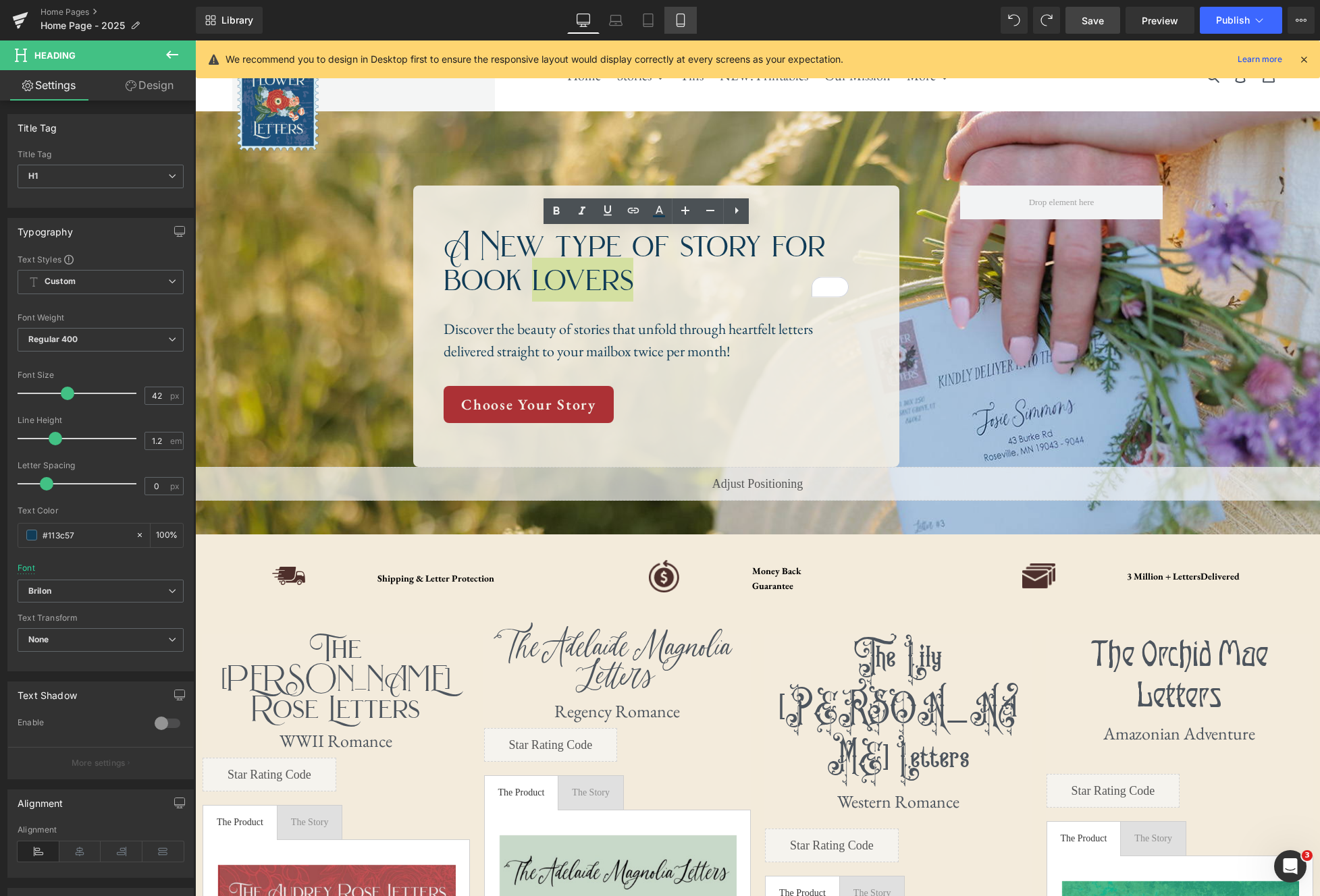
click at [689, 27] on link "Mobile" at bounding box center [681, 19] width 32 height 27
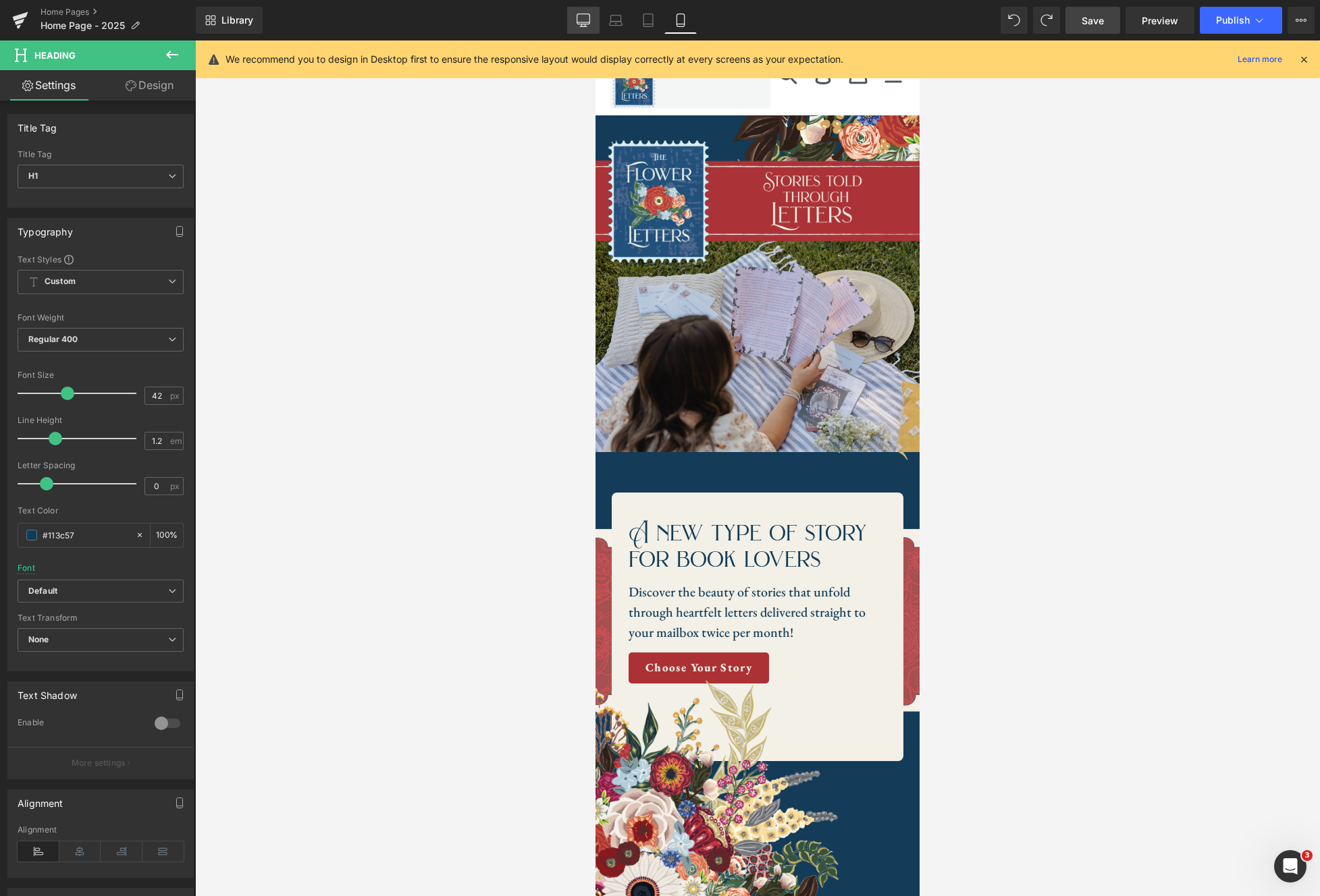
click at [582, 23] on icon at bounding box center [583, 19] width 13 height 10
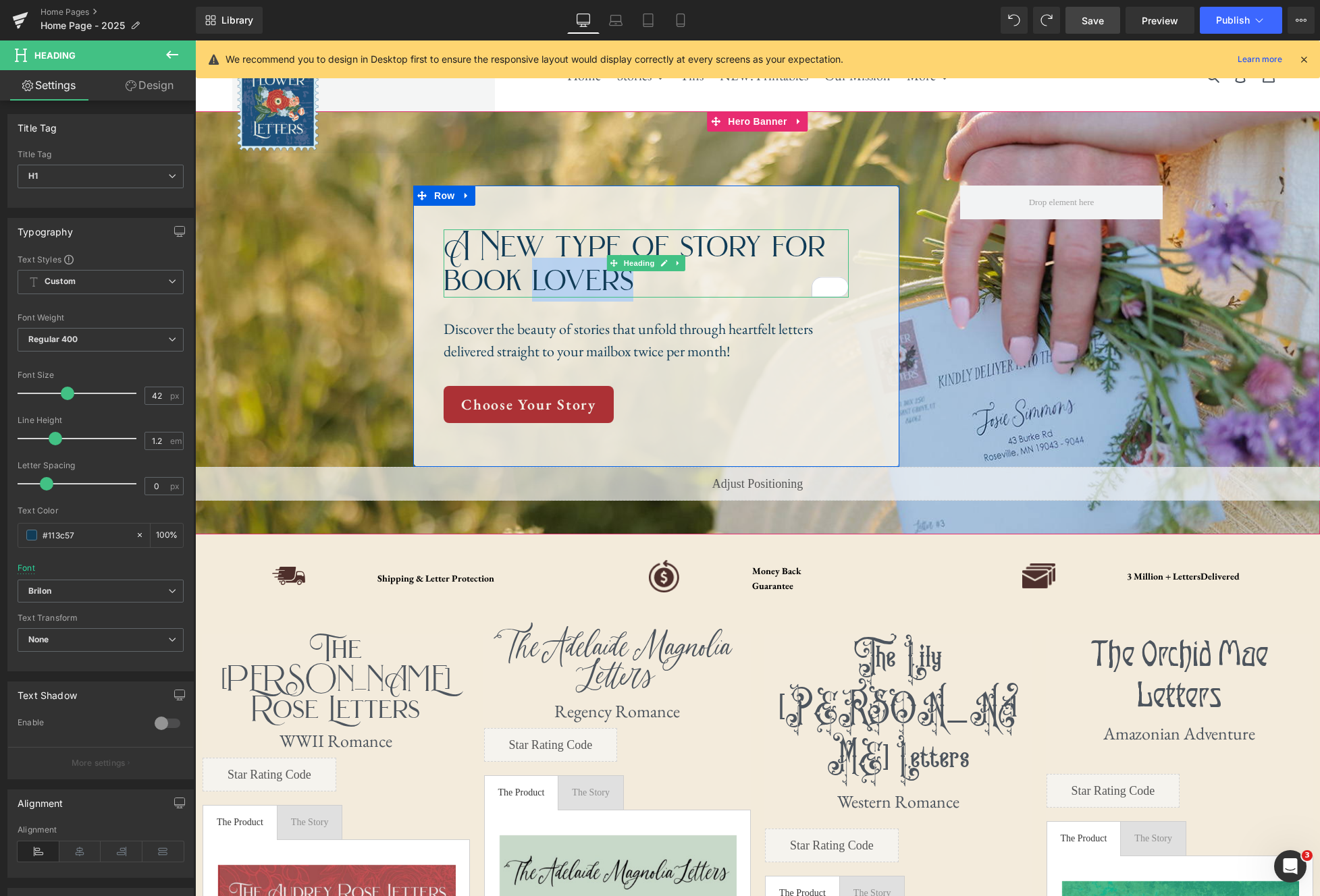
click at [650, 287] on h1 "A New type of story for book lovers" at bounding box center [646, 263] width 405 height 68
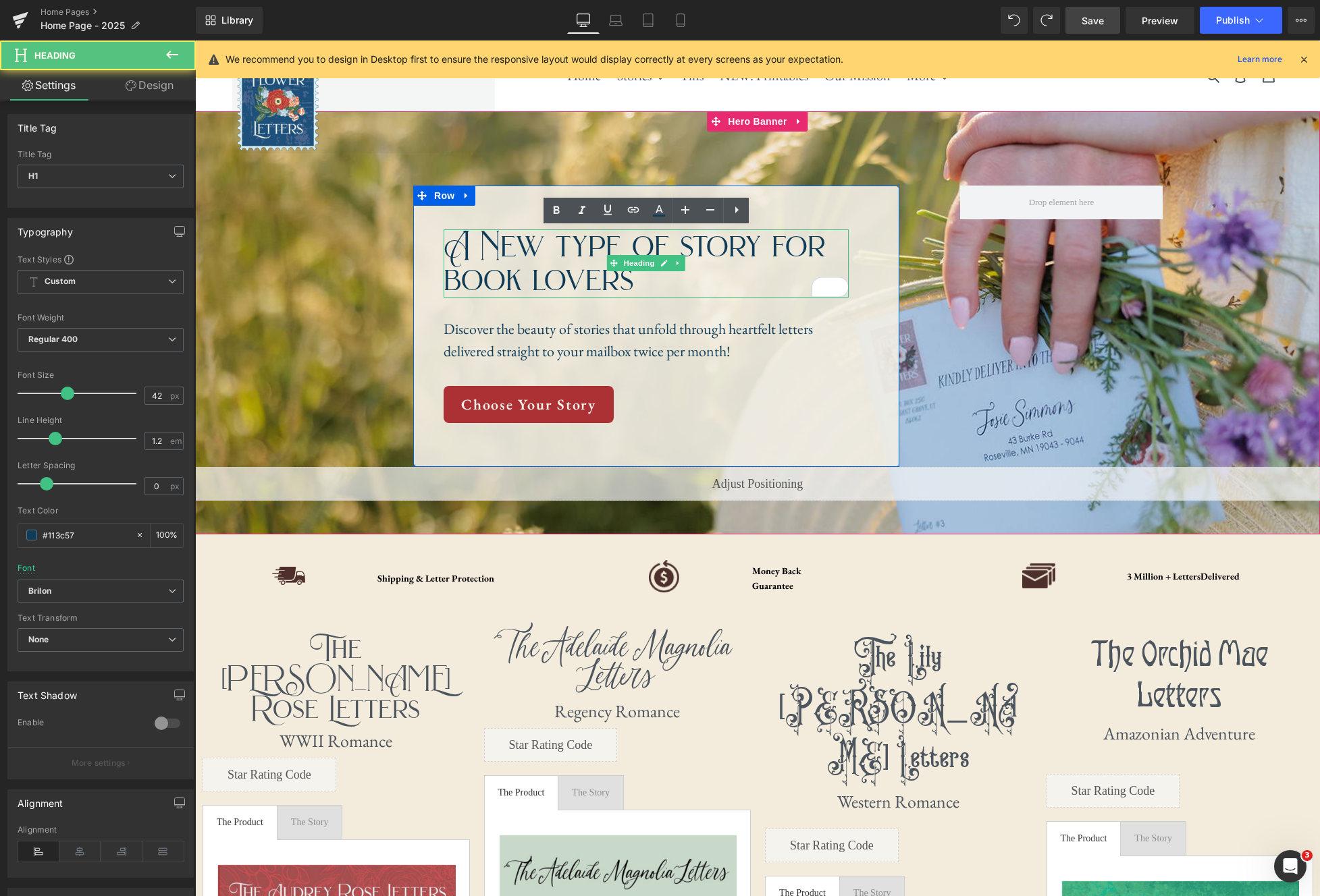
scroll to position [1, 0]
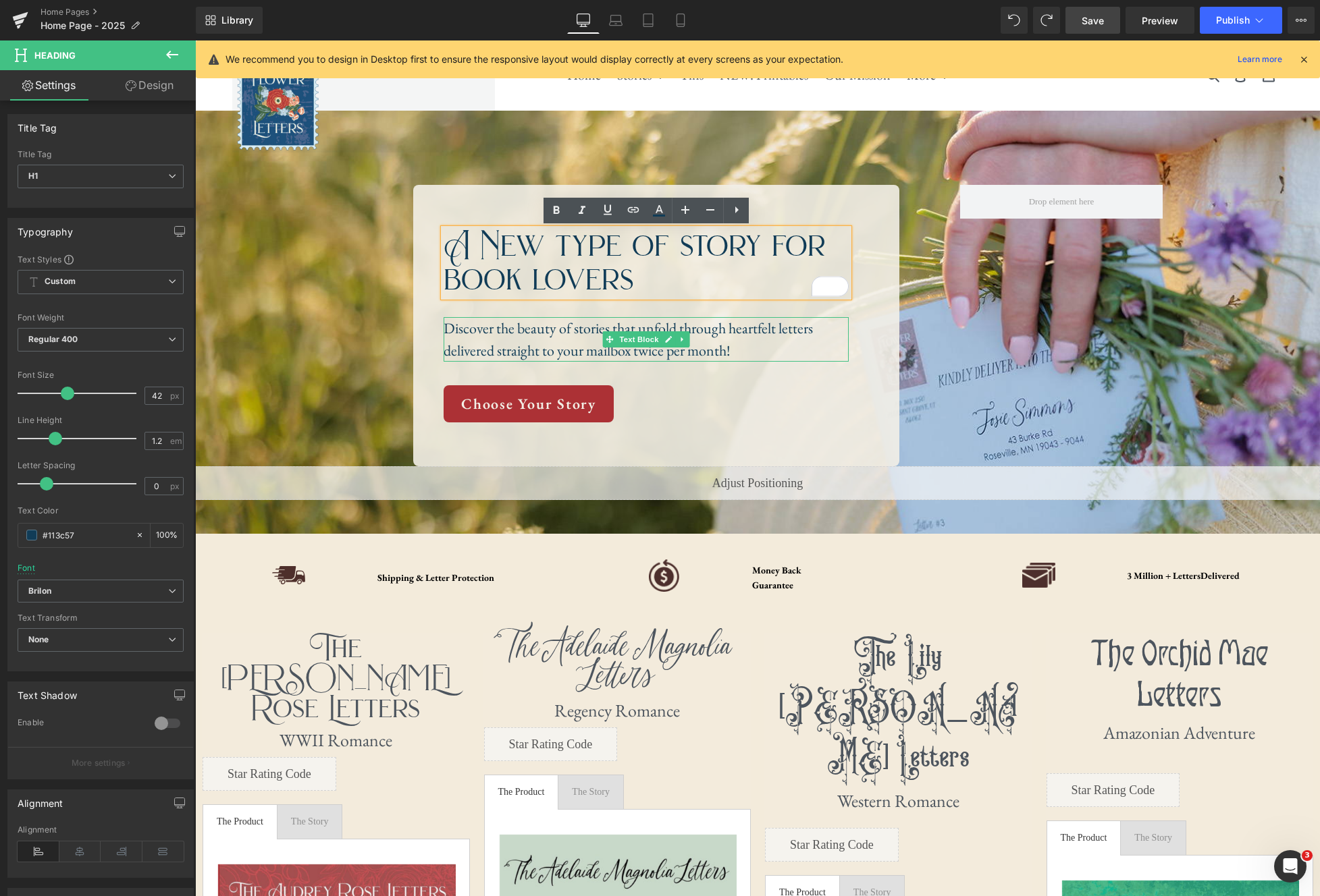
drag, startPoint x: 741, startPoint y: 341, endPoint x: 719, endPoint y: 312, distance: 36.4
click at [740, 341] on p "Discover the beauty of stories that unfold through heartfelt letters delivered …" at bounding box center [646, 339] width 405 height 44
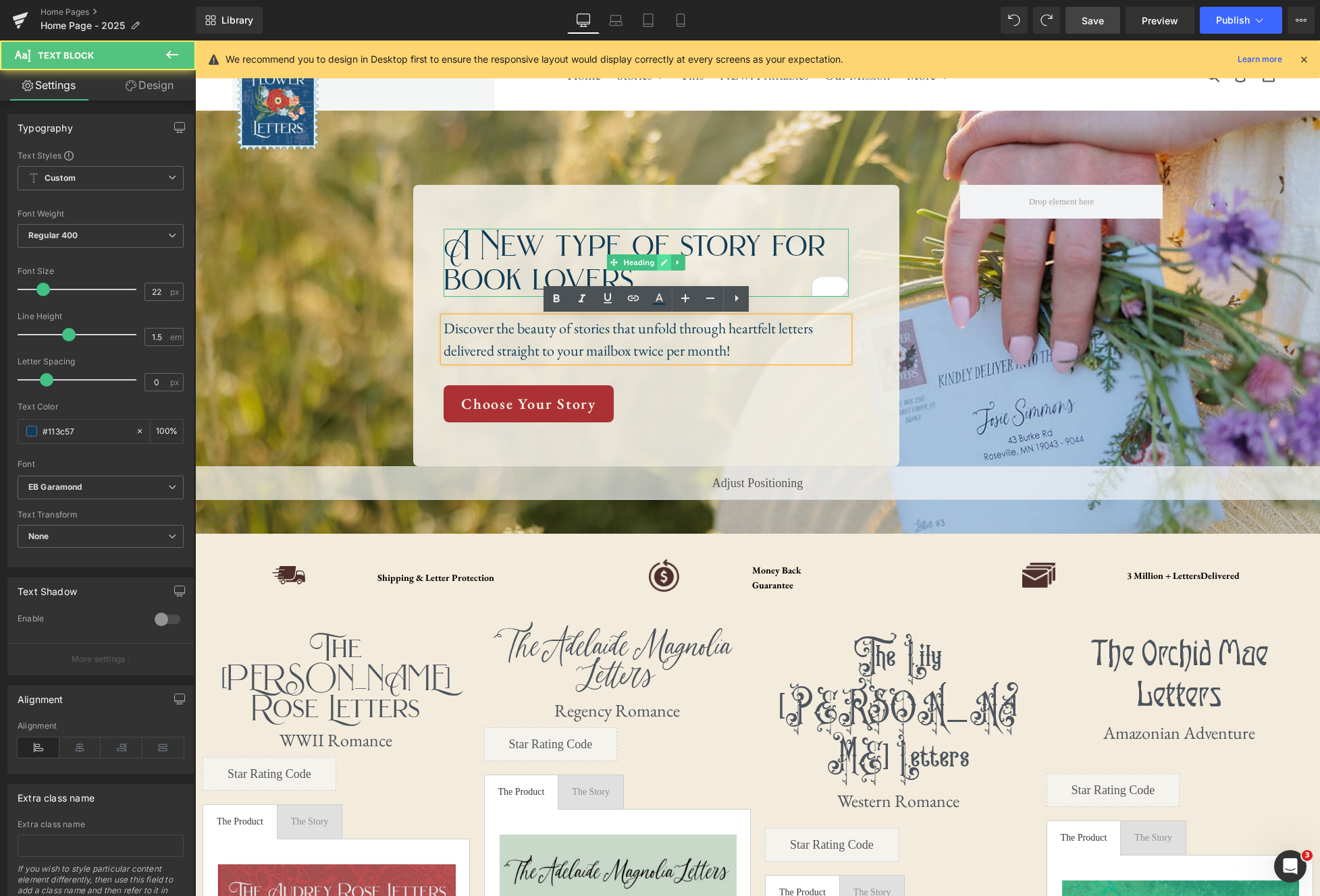
click at [663, 262] on icon at bounding box center [664, 263] width 6 height 6
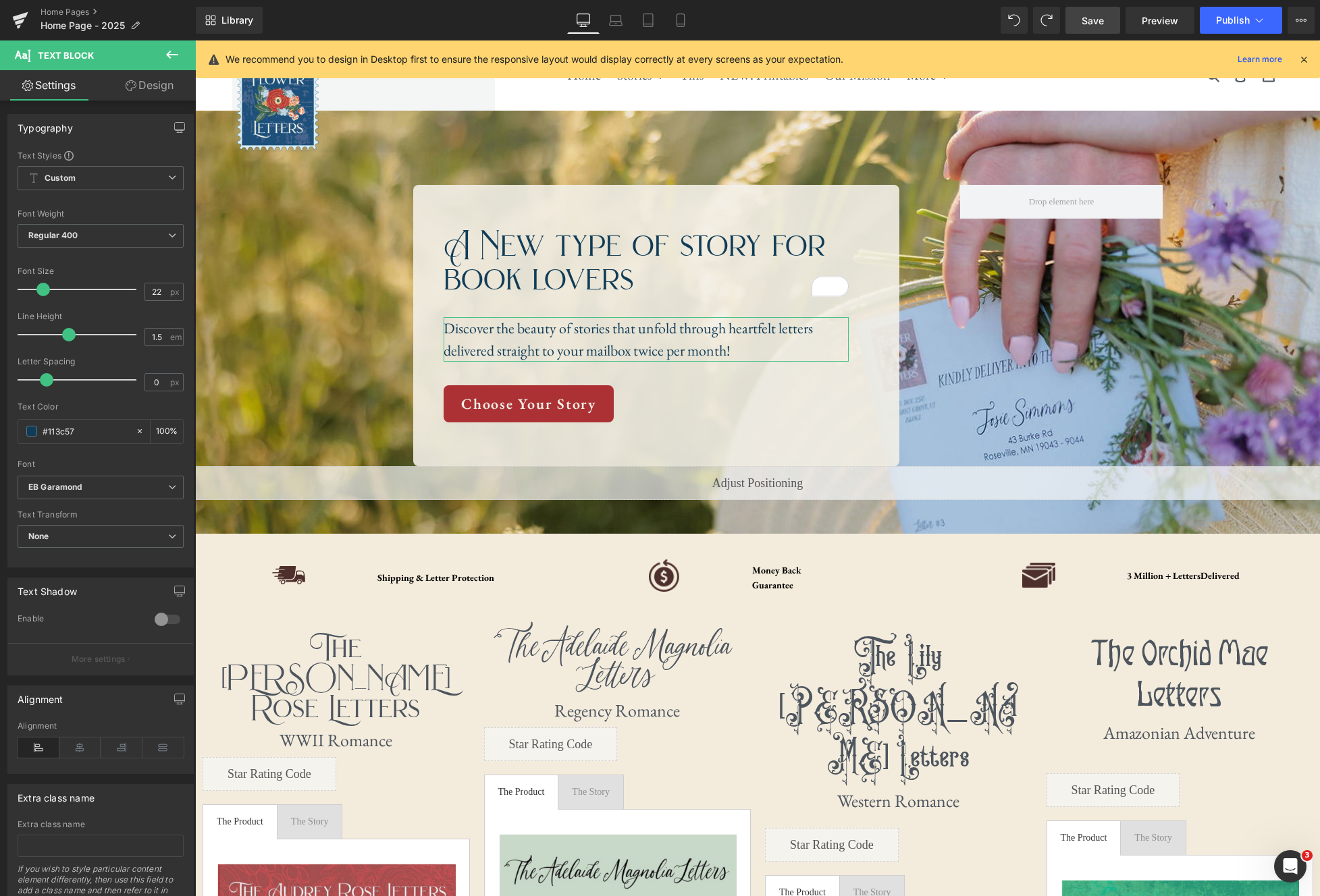
click at [154, 89] on link "Design" at bounding box center [149, 86] width 98 height 31
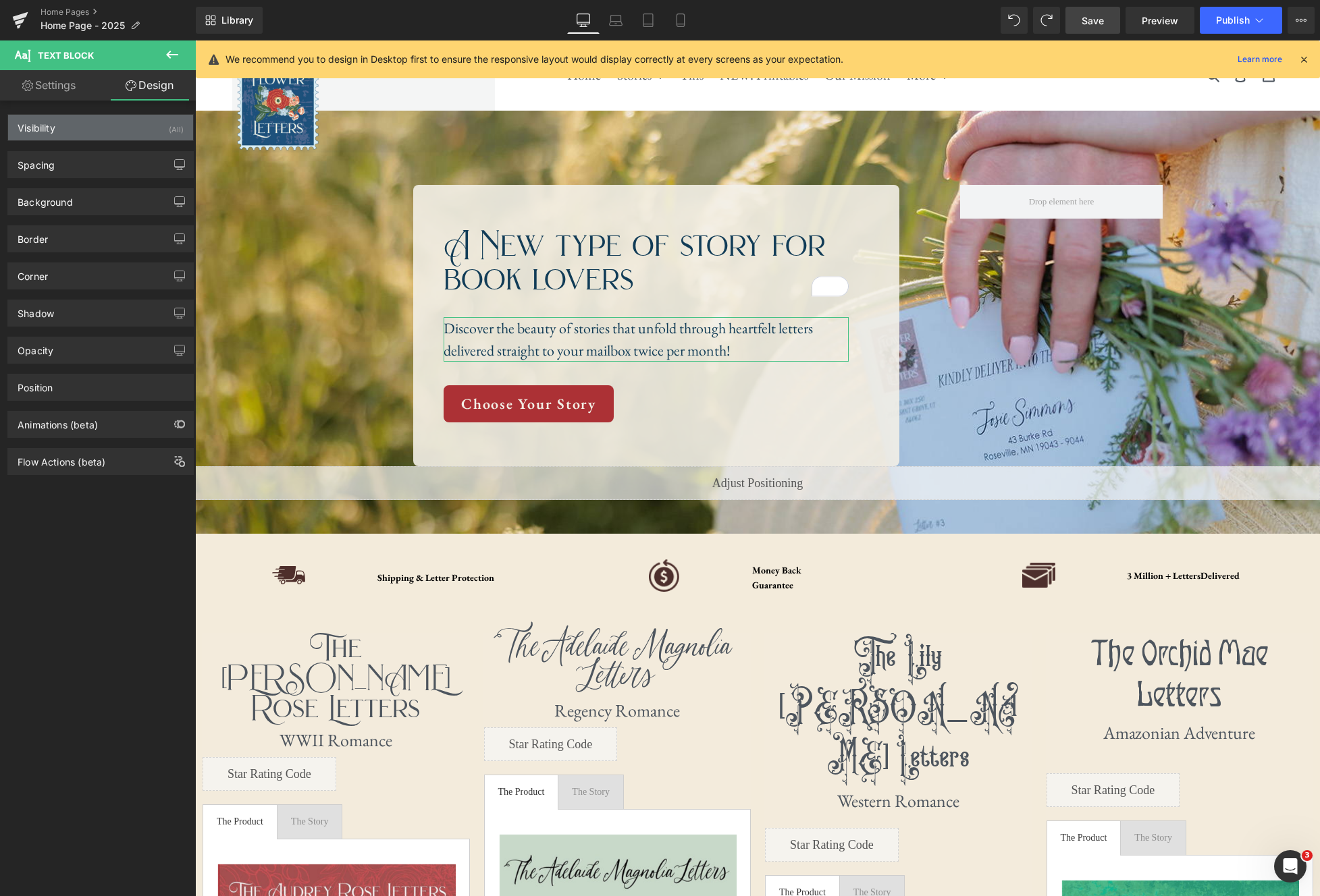
click at [157, 129] on div "Visibility (All)" at bounding box center [100, 128] width 185 height 26
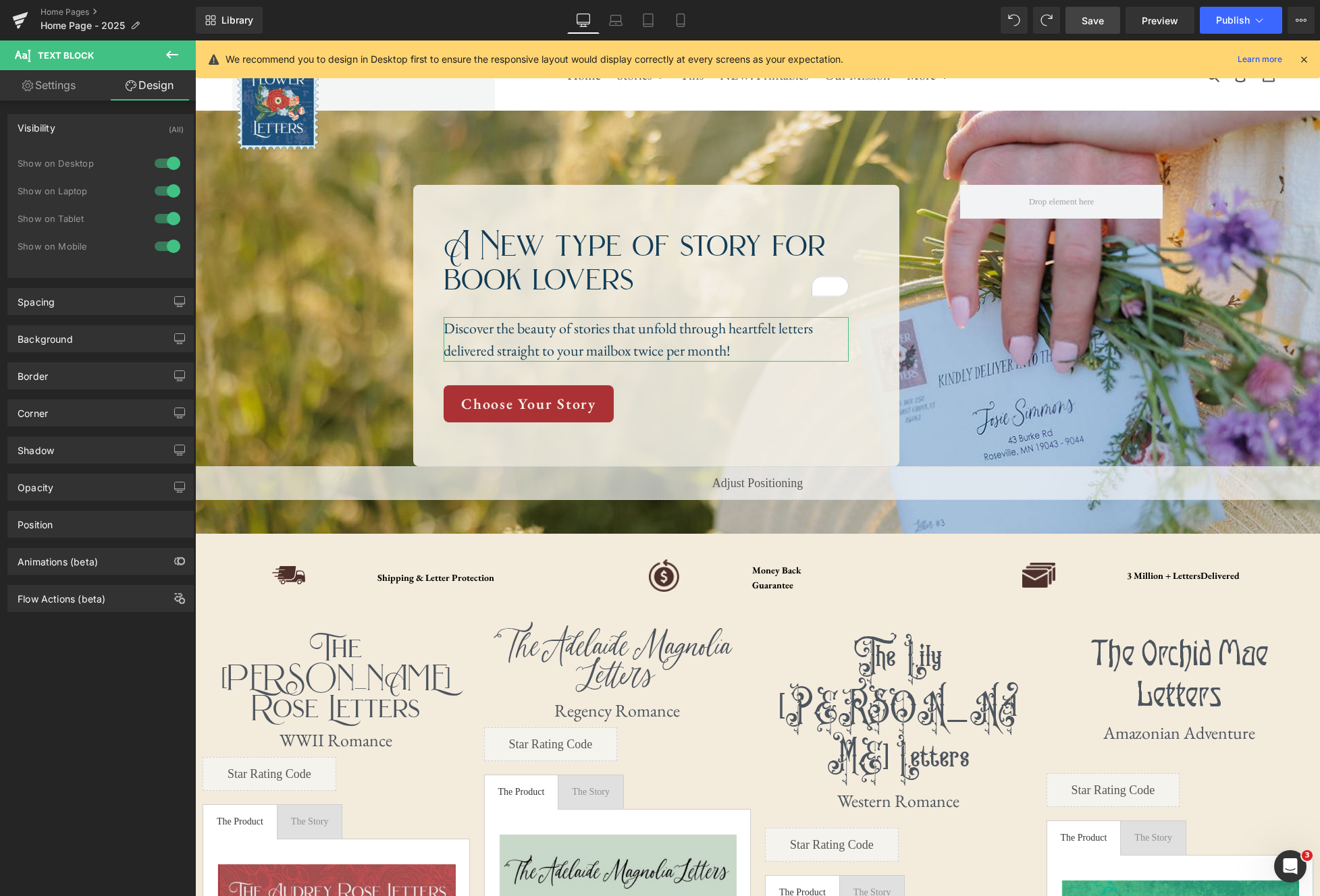
click at [49, 89] on link "Settings" at bounding box center [48, 86] width 98 height 31
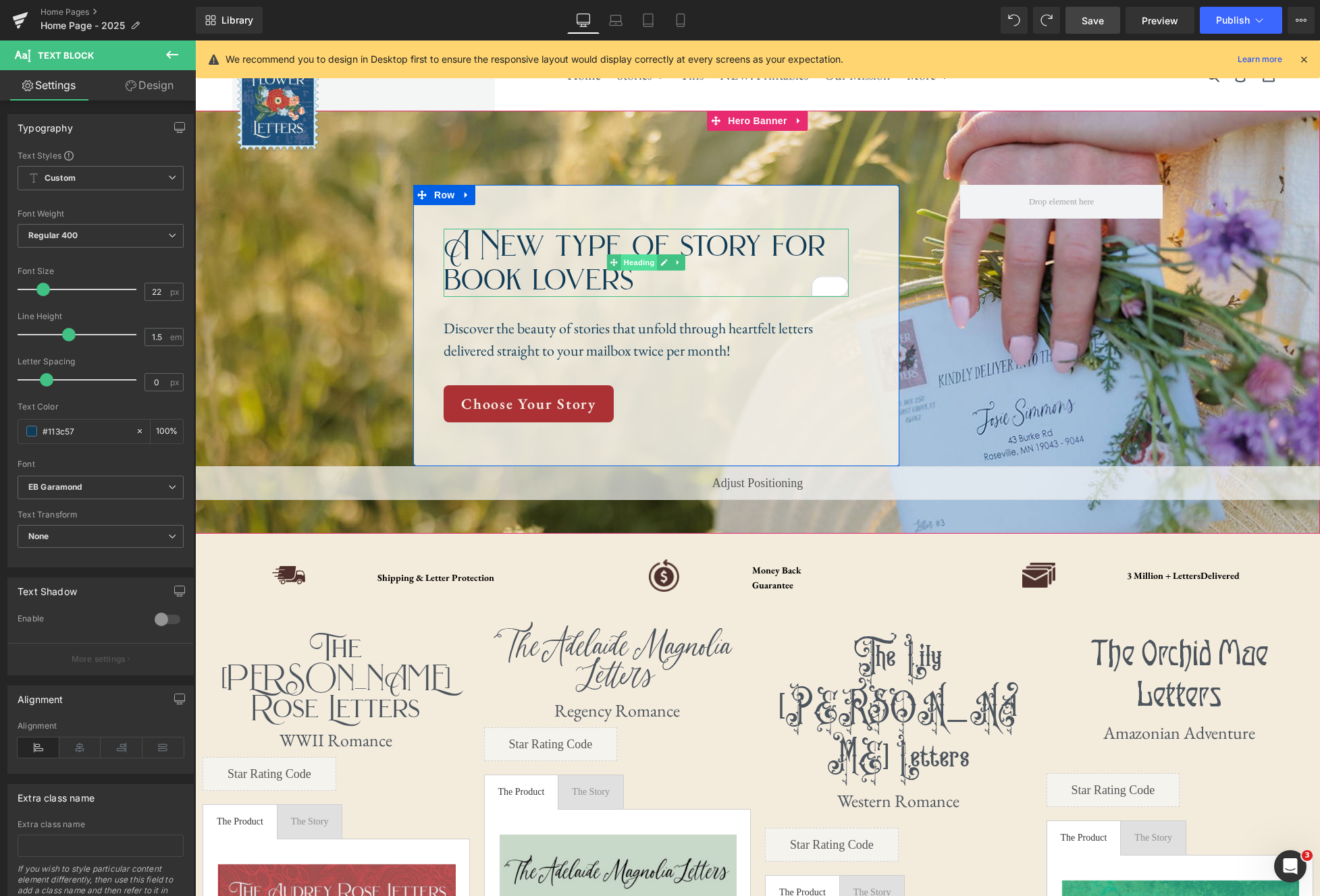
click at [647, 268] on span "Heading" at bounding box center [639, 262] width 36 height 16
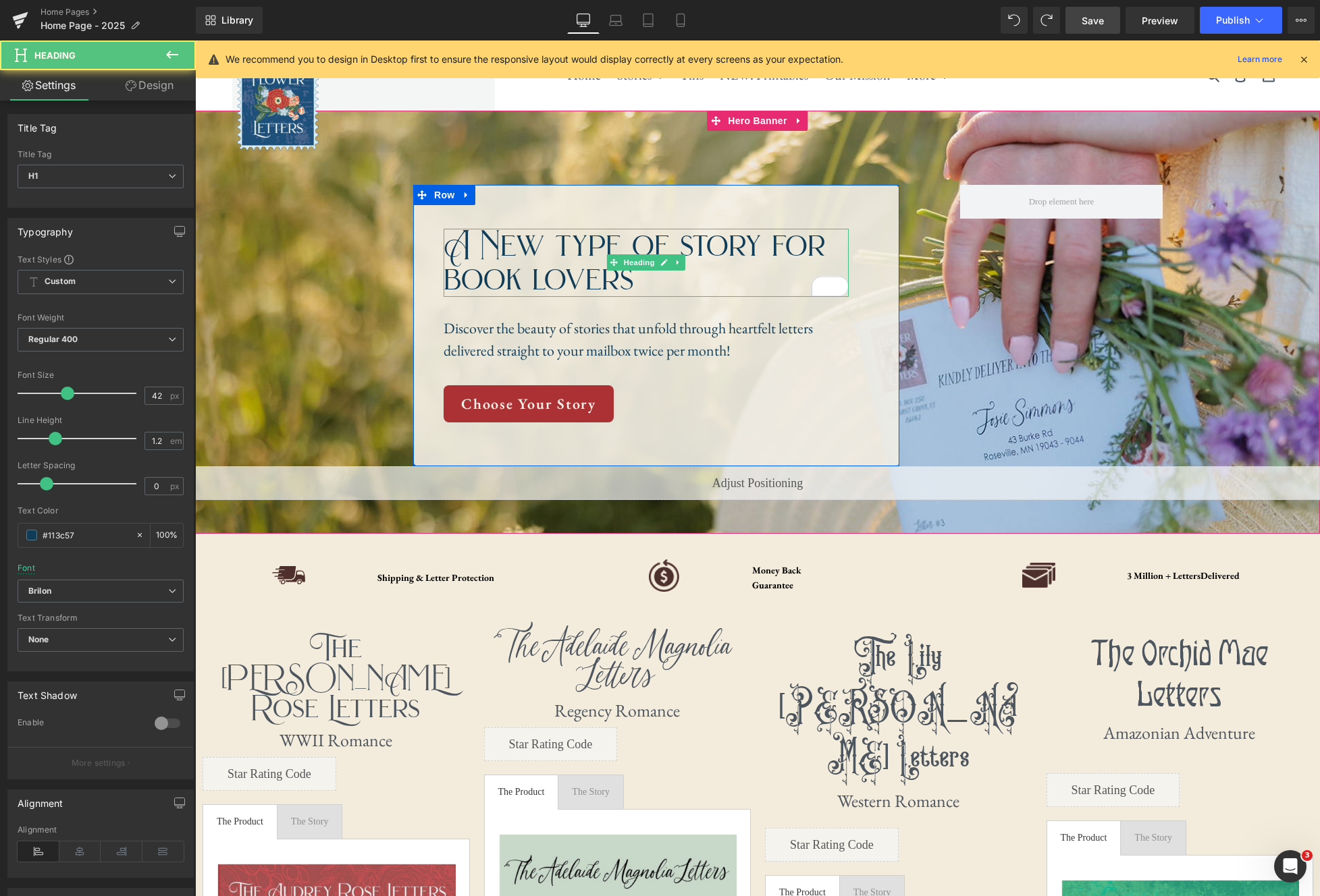
click at [628, 284] on h1 "A New type of story for book lovers" at bounding box center [646, 262] width 405 height 68
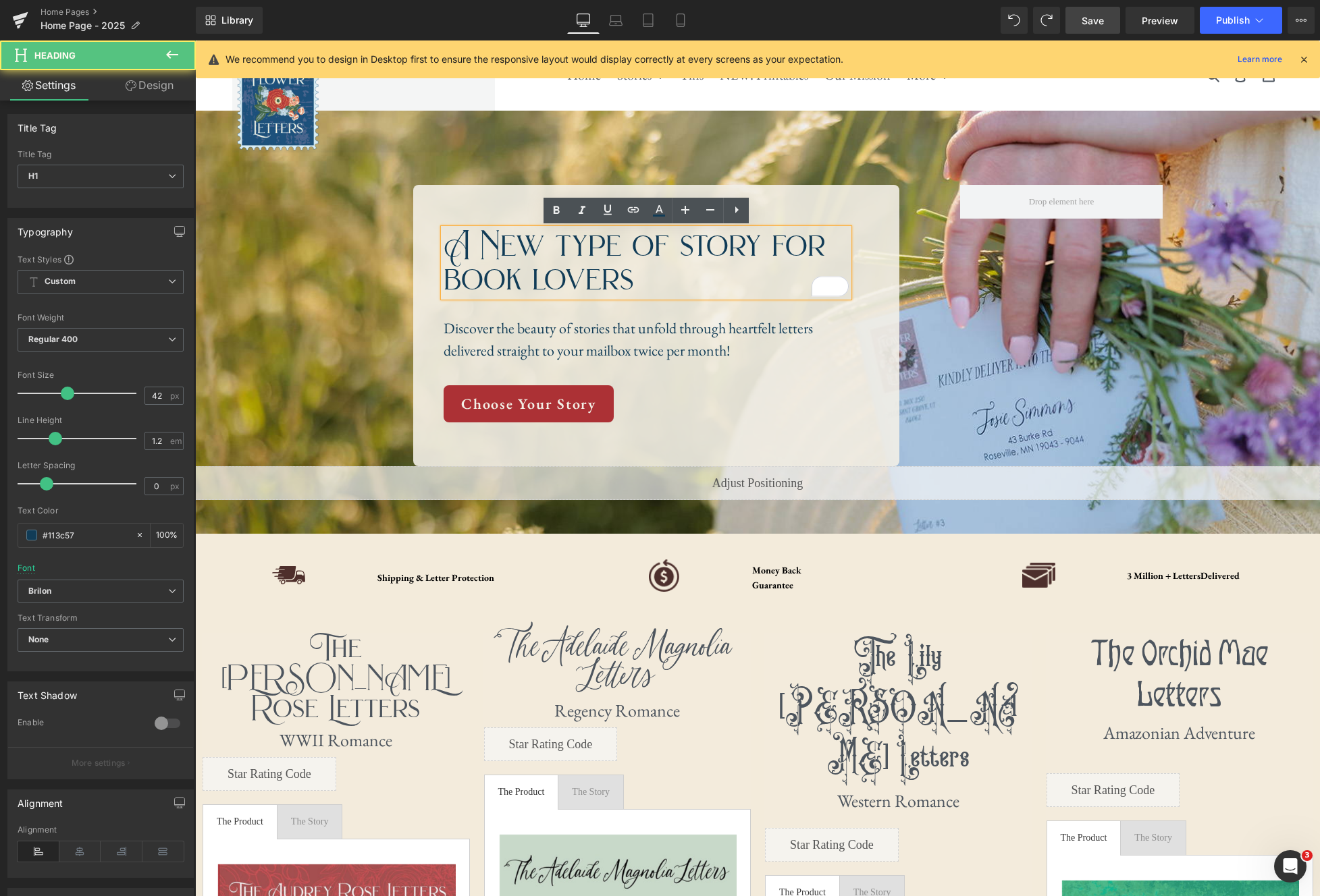
click at [633, 280] on h1 "A New type of story for book lovers" at bounding box center [646, 262] width 405 height 68
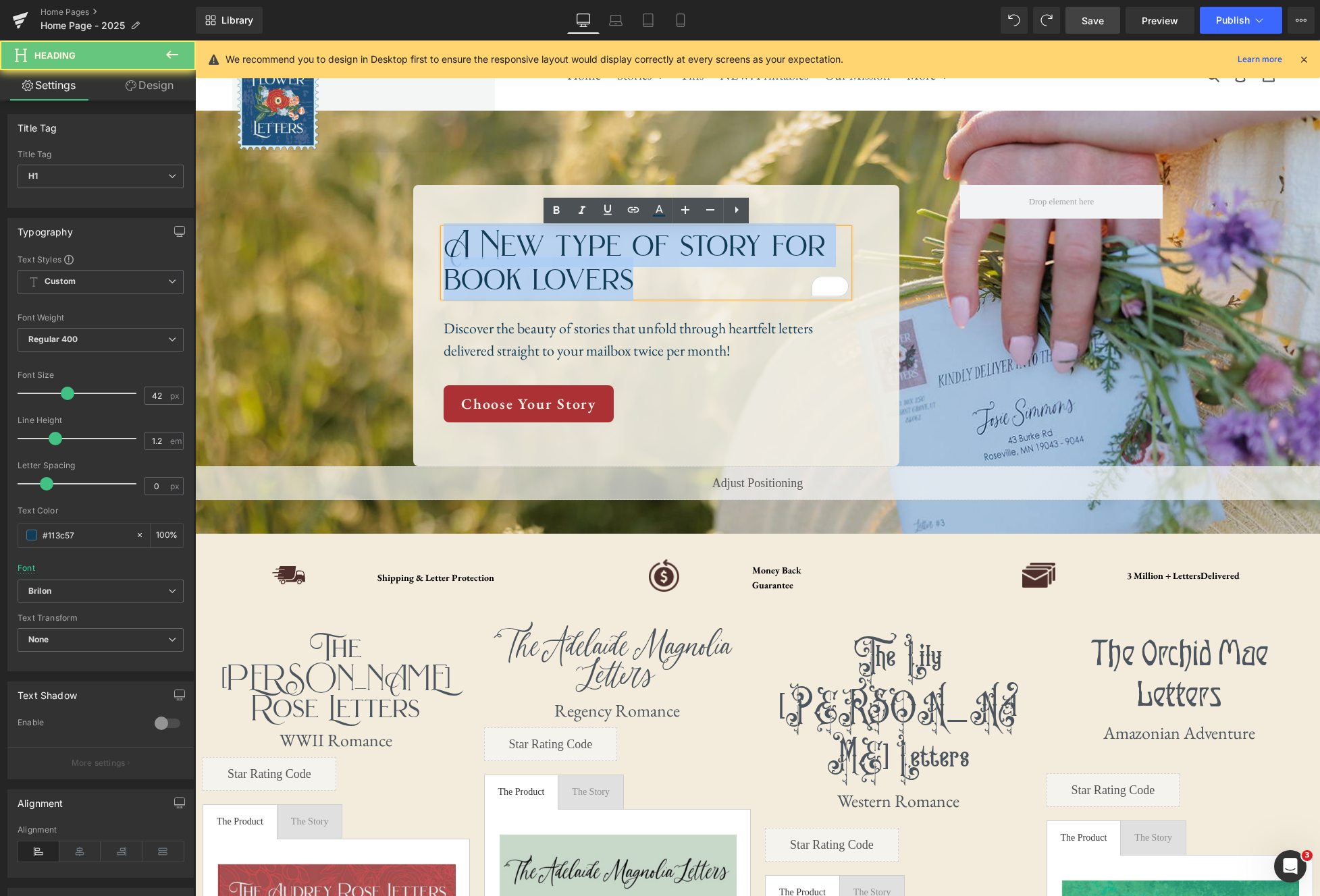
click at [633, 280] on h1 "A New type of story for book lovers" at bounding box center [646, 262] width 405 height 68
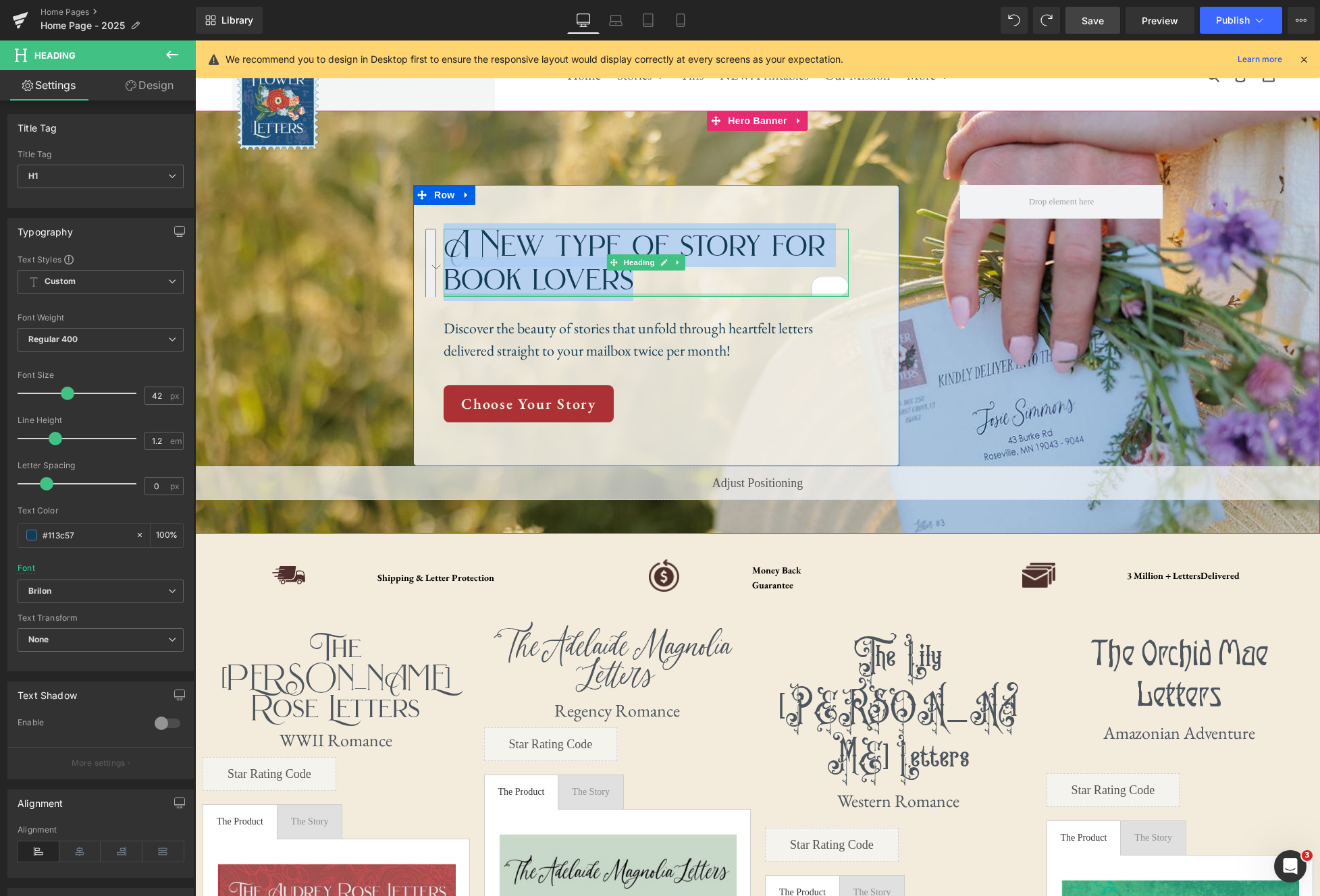
click at [637, 295] on div "A New type of story for book lovers Heading" at bounding box center [646, 262] width 405 height 68
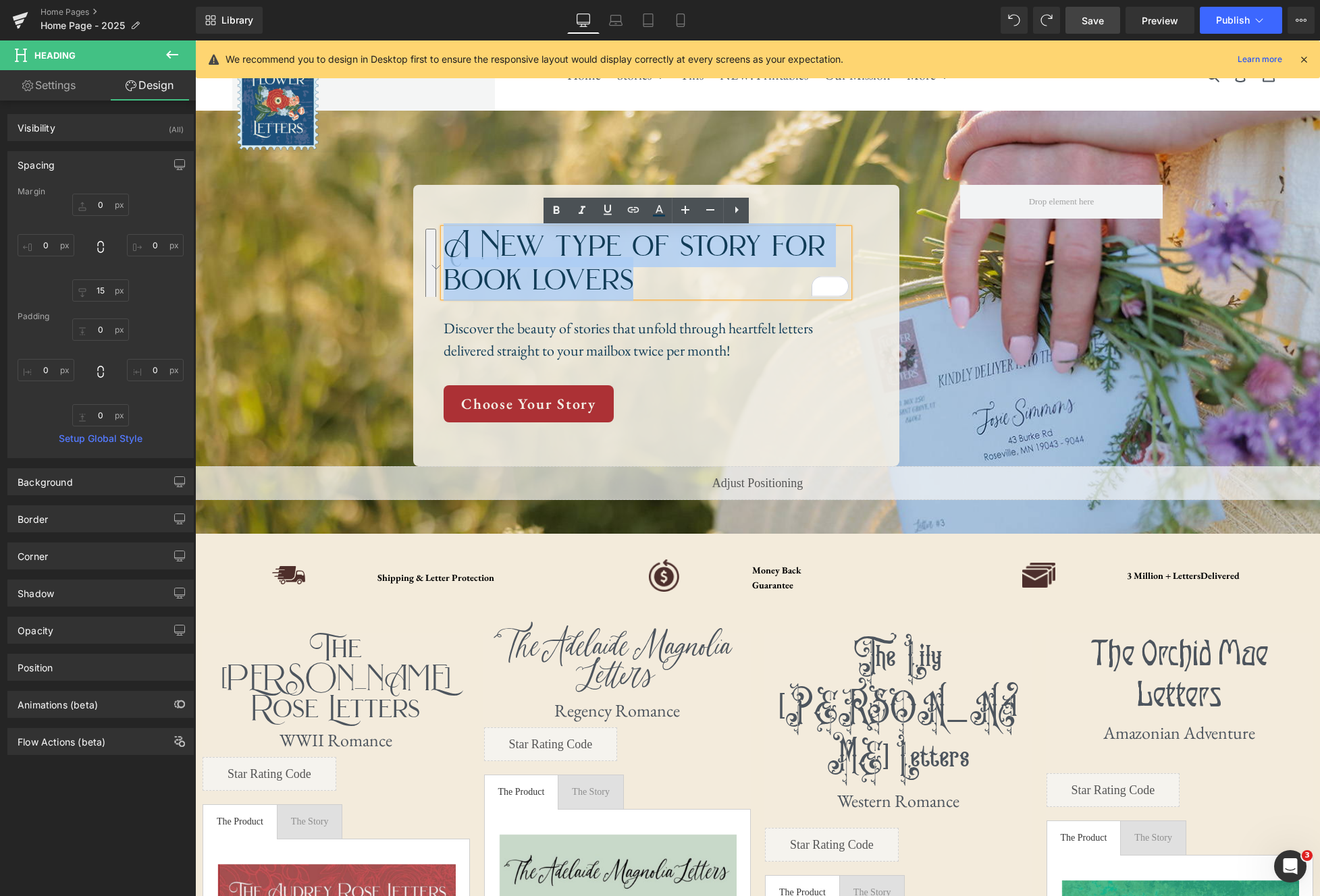
click at [607, 288] on h1 "A New type of story for book lovers" at bounding box center [646, 262] width 405 height 68
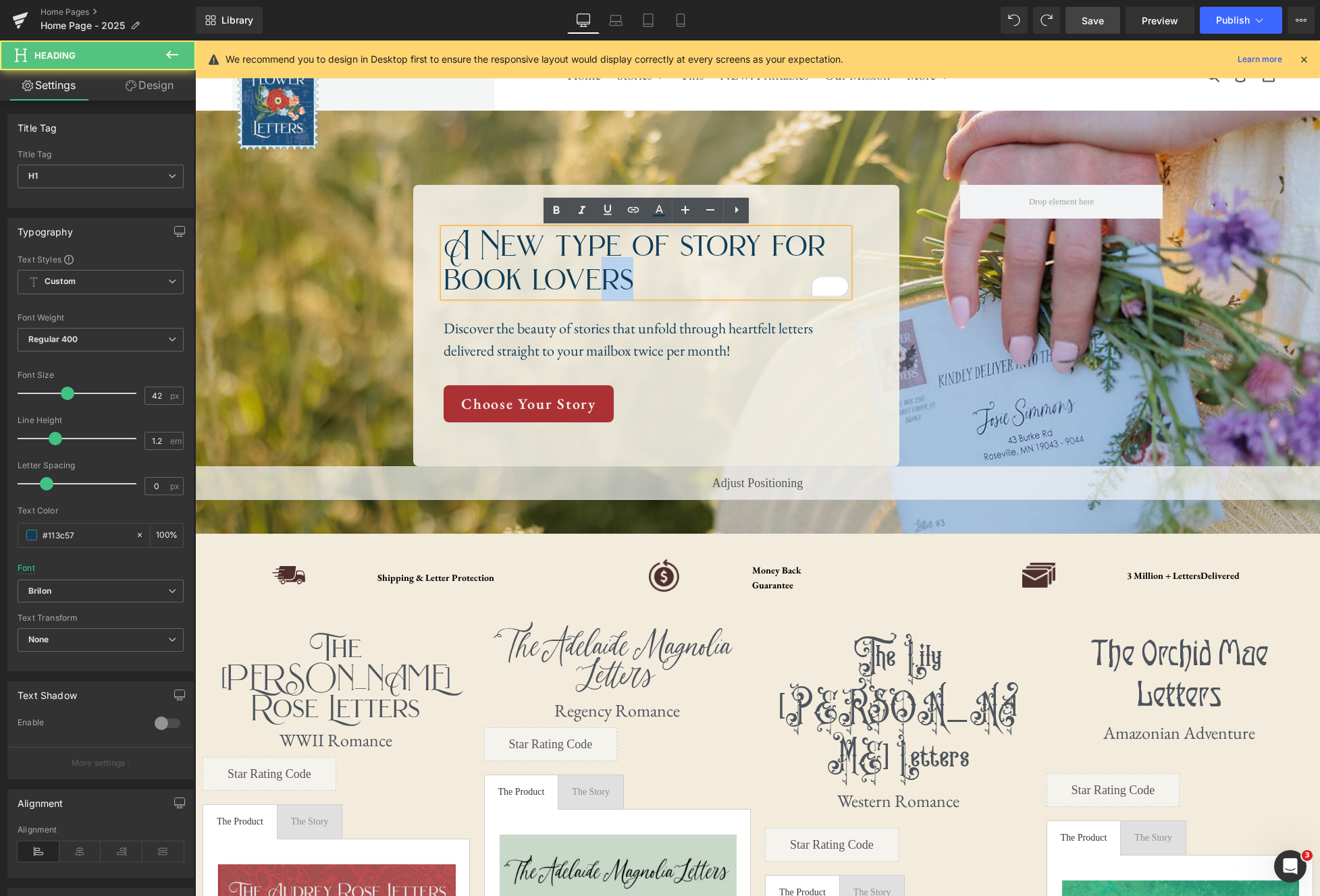
click at [637, 278] on h1 "A New type of story for book lovers" at bounding box center [646, 262] width 405 height 68
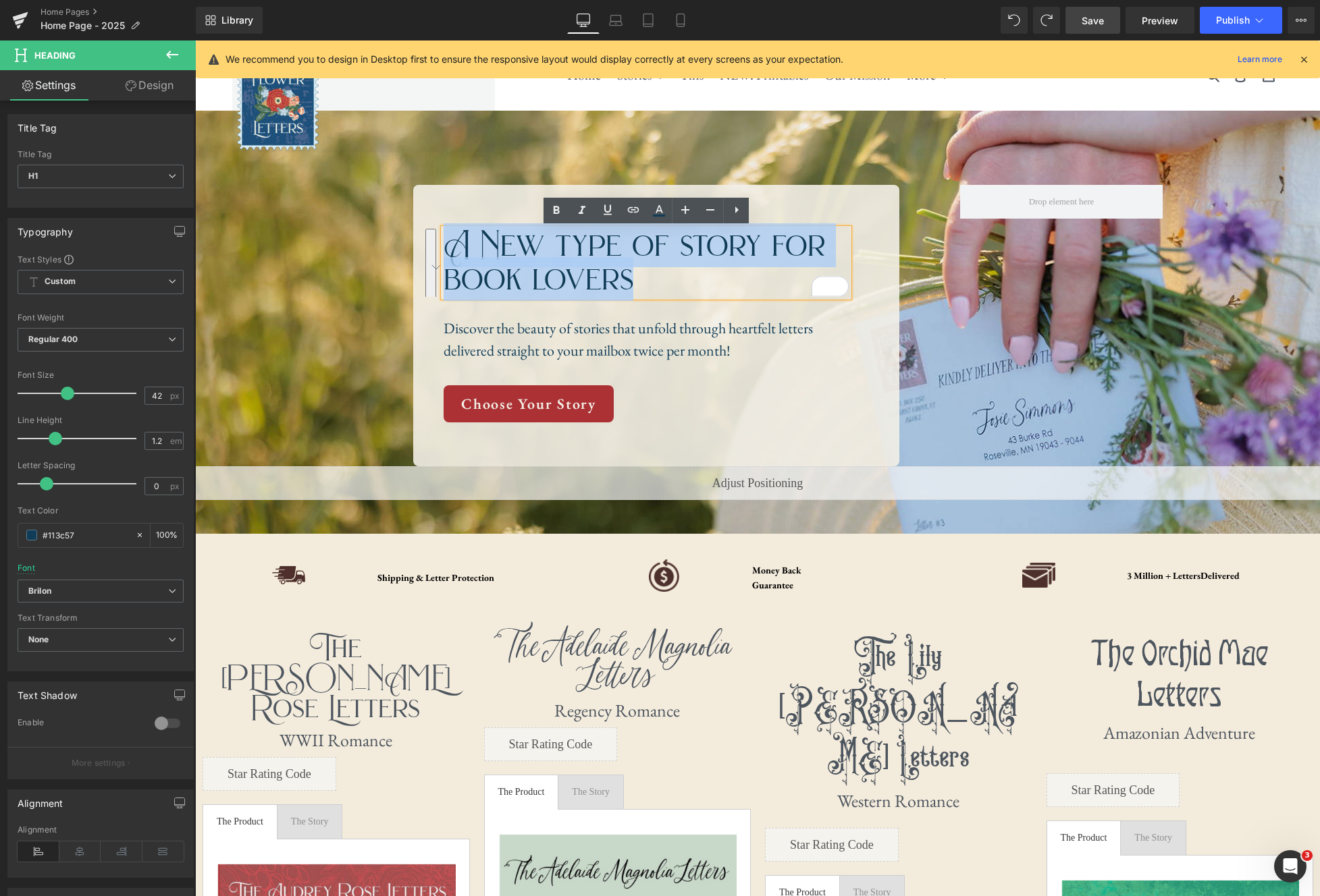
drag, startPoint x: 638, startPoint y: 278, endPoint x: 455, endPoint y: 251, distance: 185.0
click at [455, 251] on h1 "A New type of story for book lovers" at bounding box center [646, 262] width 405 height 68
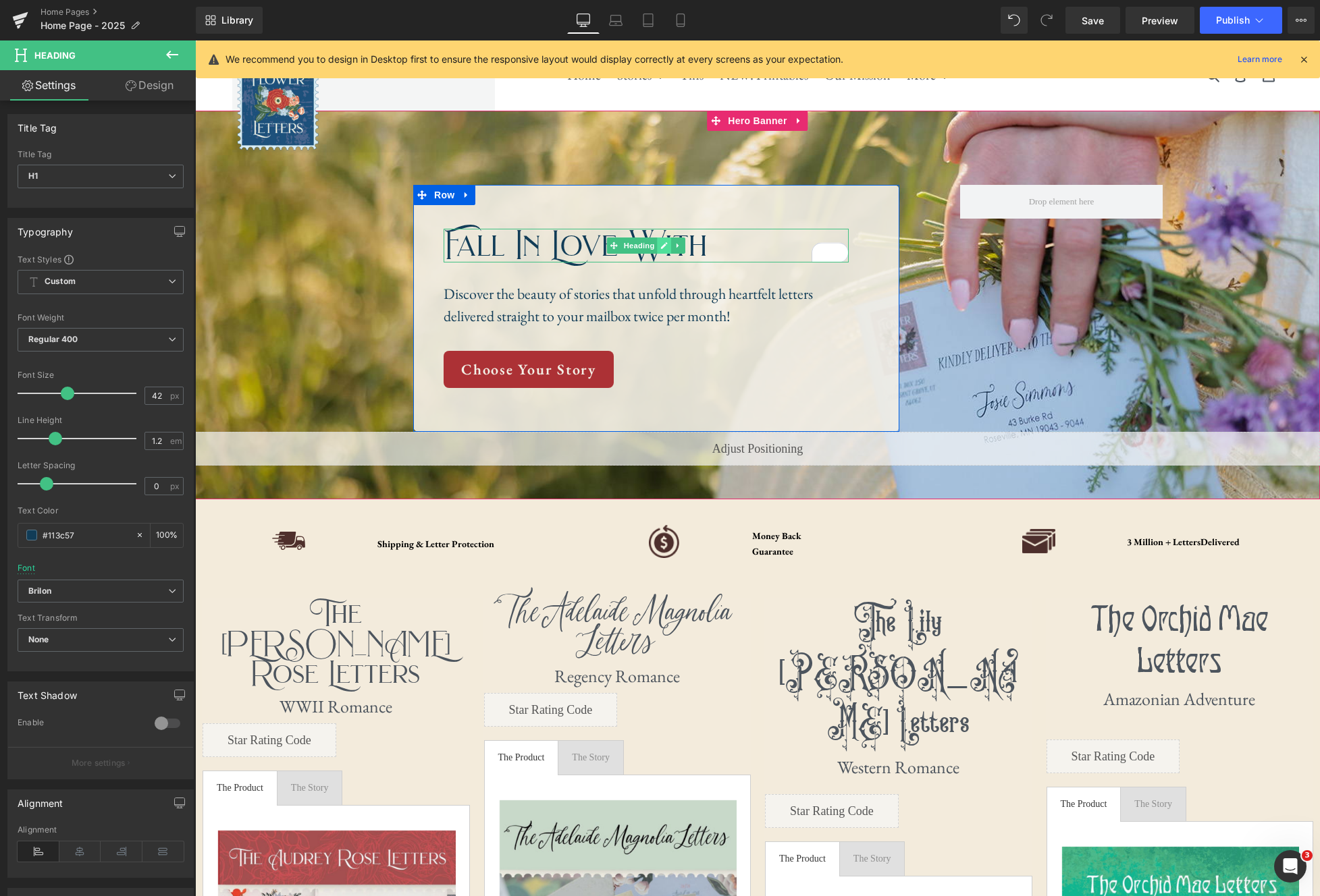
click at [661, 248] on icon at bounding box center [664, 245] width 6 height 6
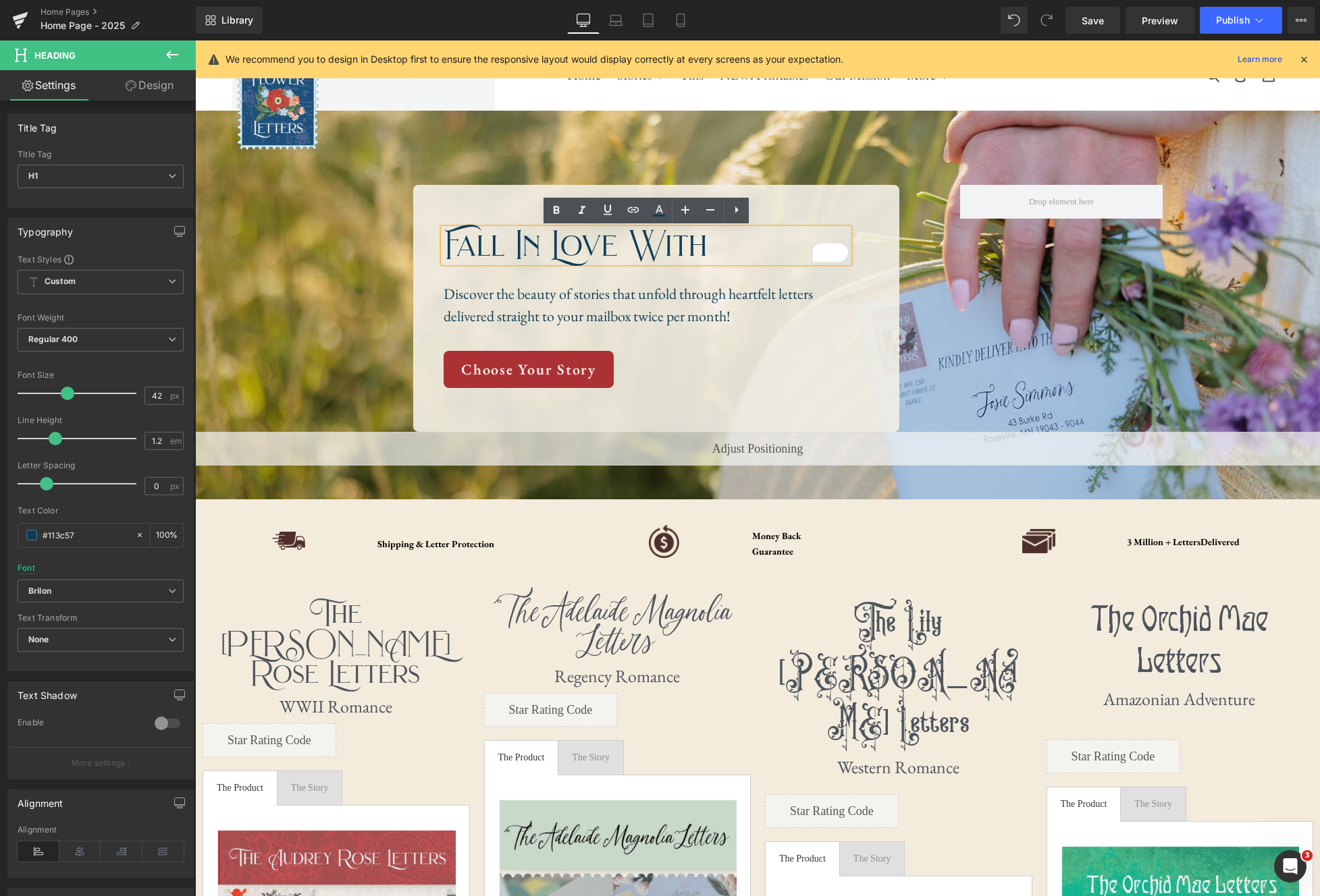
click at [627, 247] on h1 "Fall In Love With" at bounding box center [646, 245] width 405 height 34
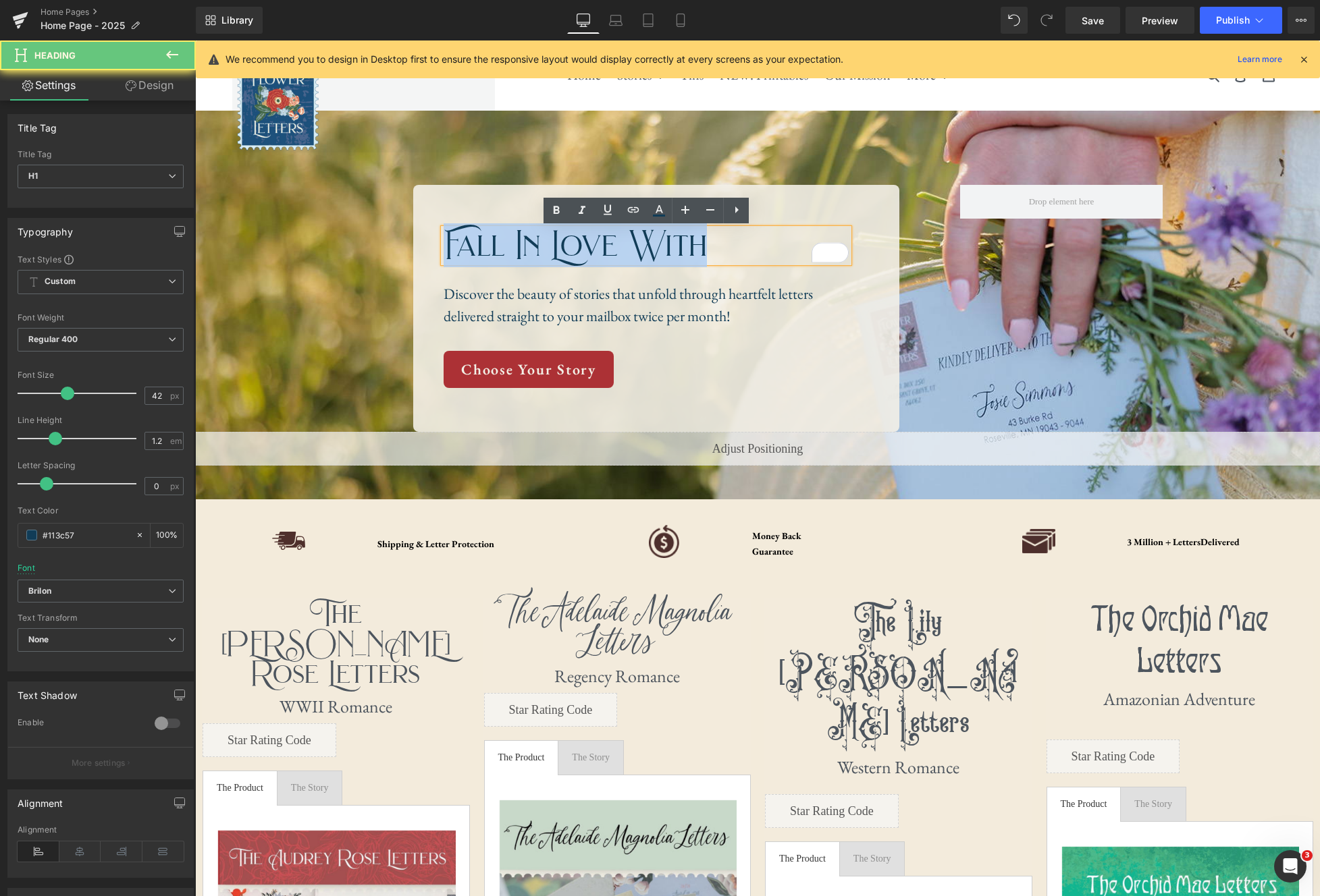
click at [627, 247] on h1 "Fall In Love With" at bounding box center [646, 245] width 405 height 34
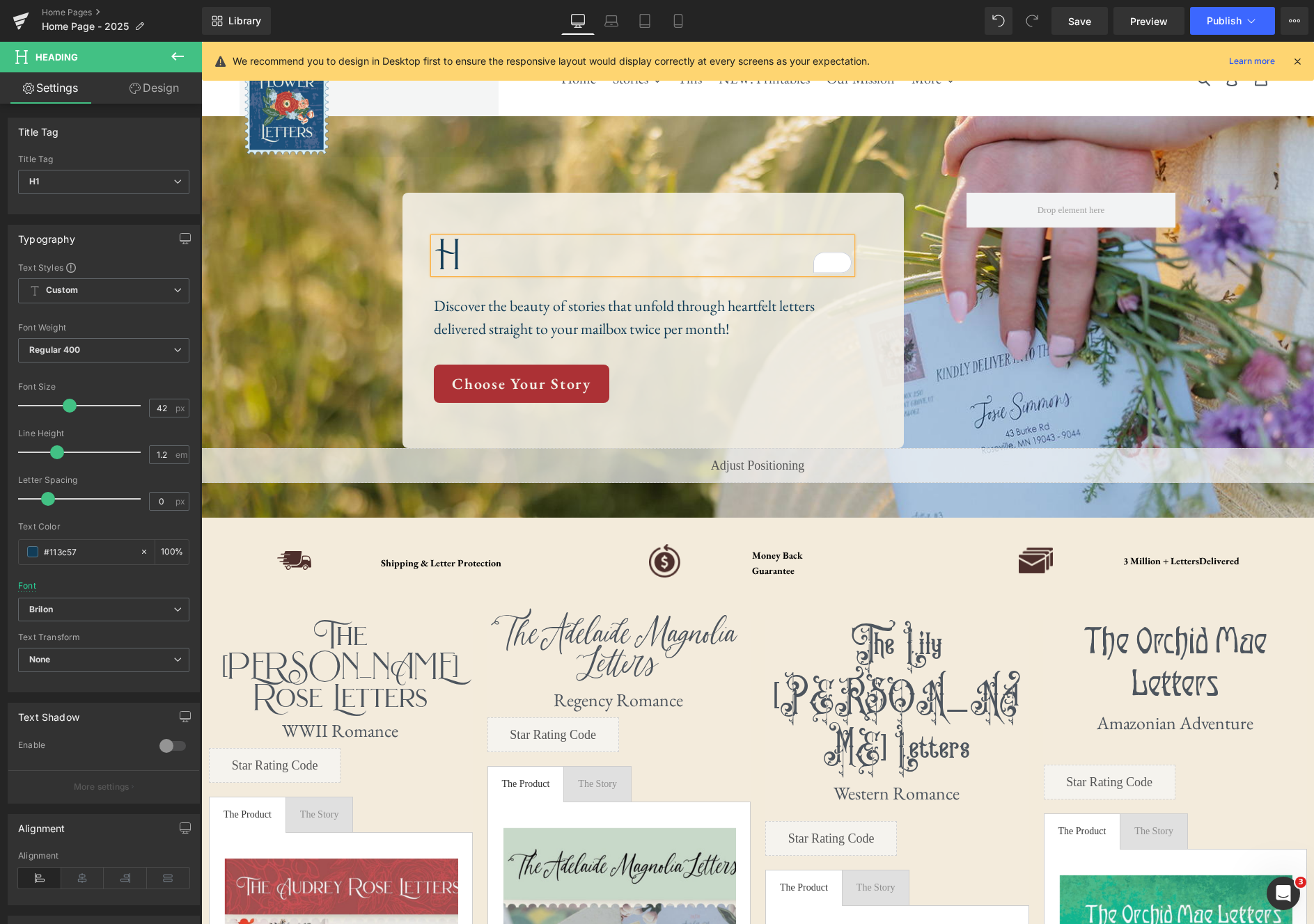
scroll to position [2, 0]
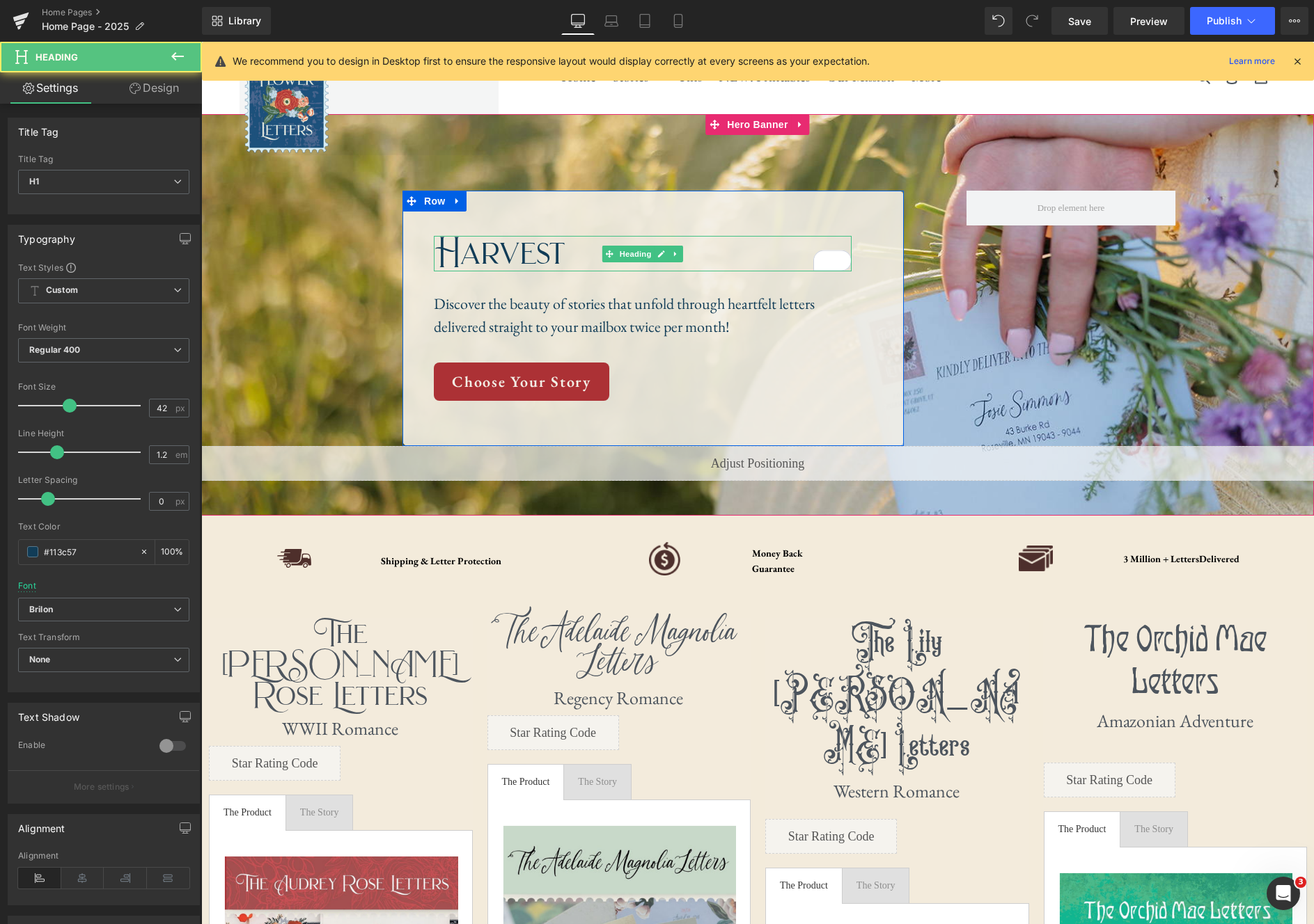
click at [495, 249] on h1 "Harvest" at bounding box center [643, 253] width 418 height 35
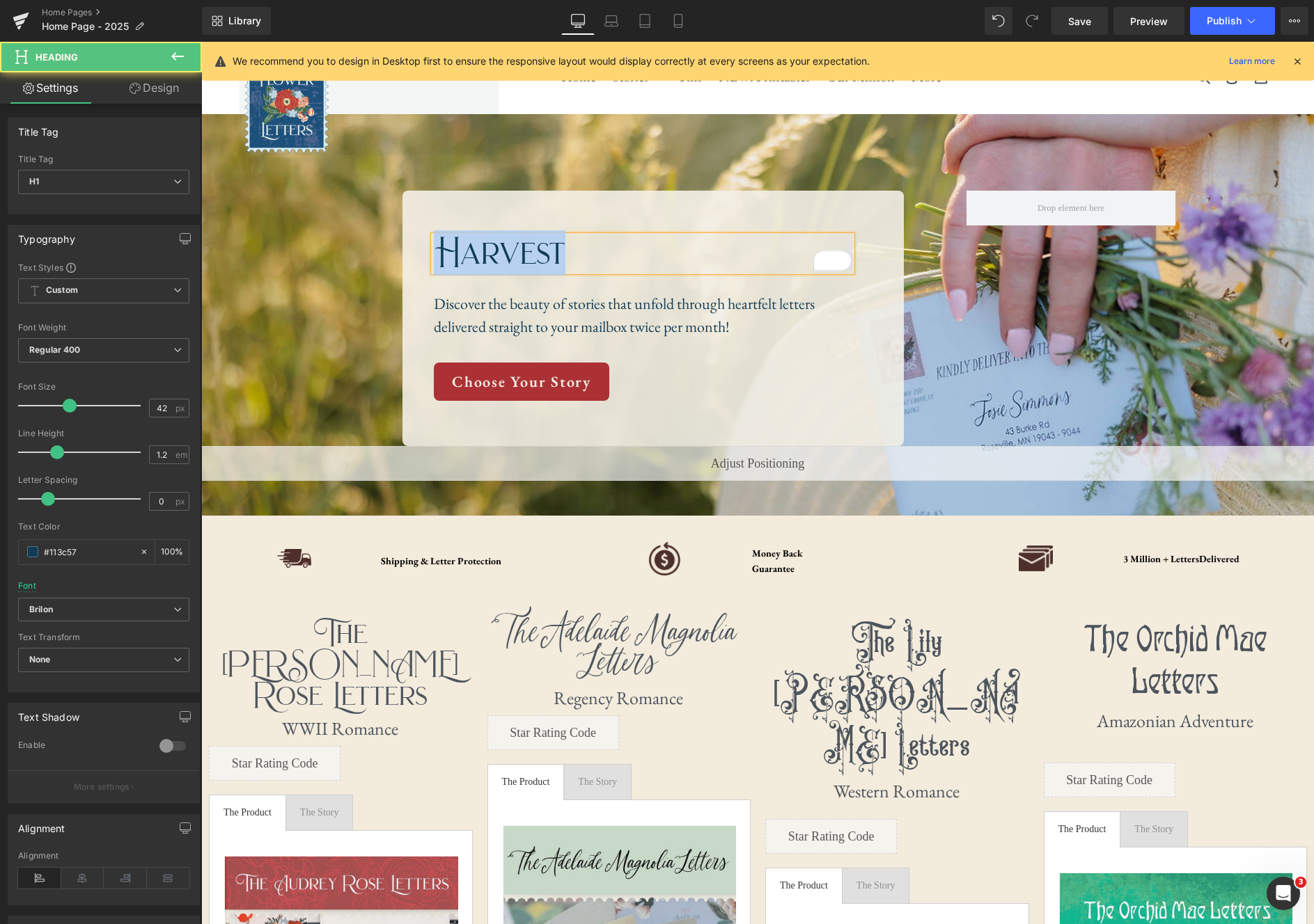
click at [495, 249] on h1 "Harvest" at bounding box center [643, 253] width 418 height 35
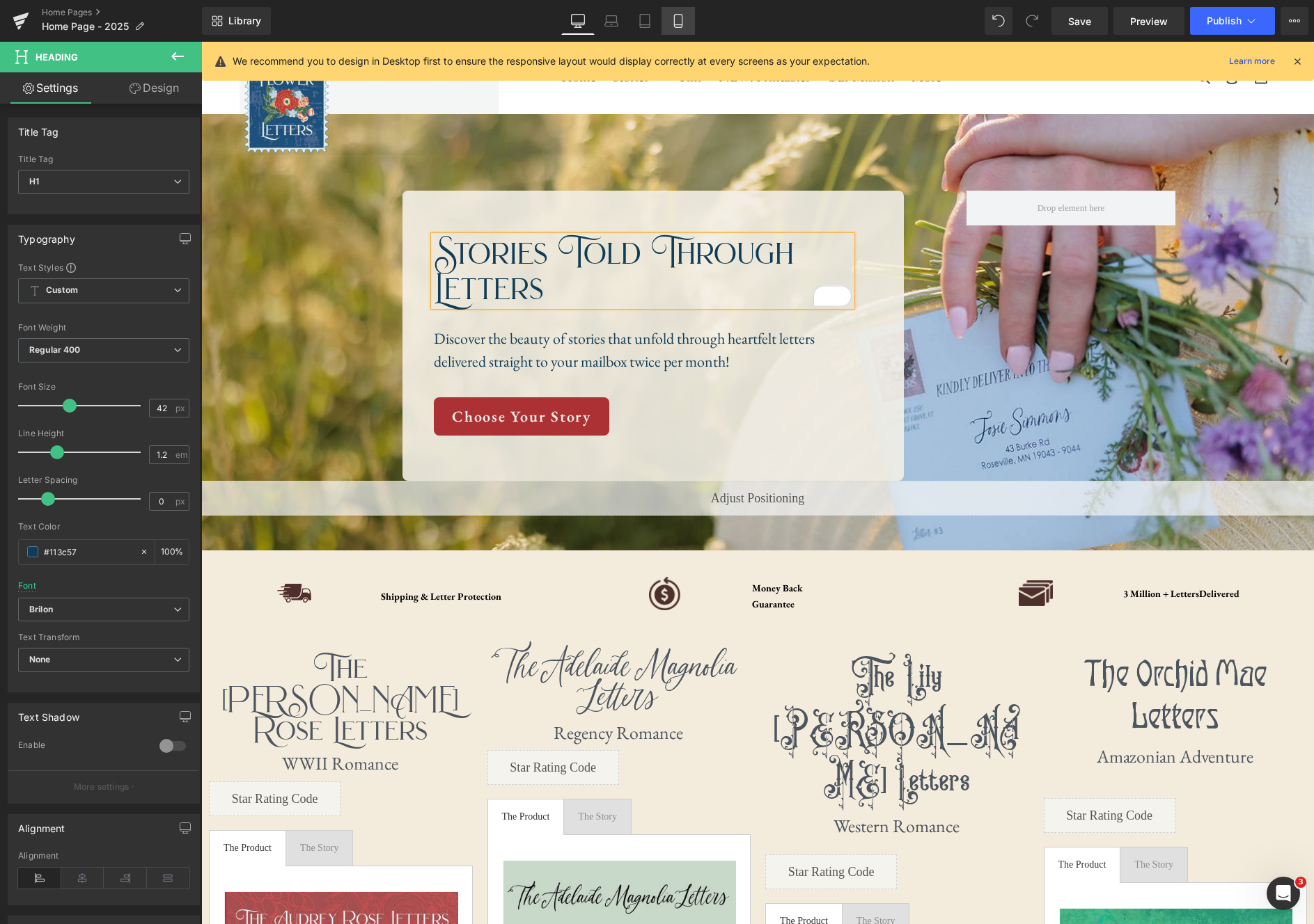
click at [677, 29] on link "Mobile" at bounding box center [678, 20] width 33 height 27
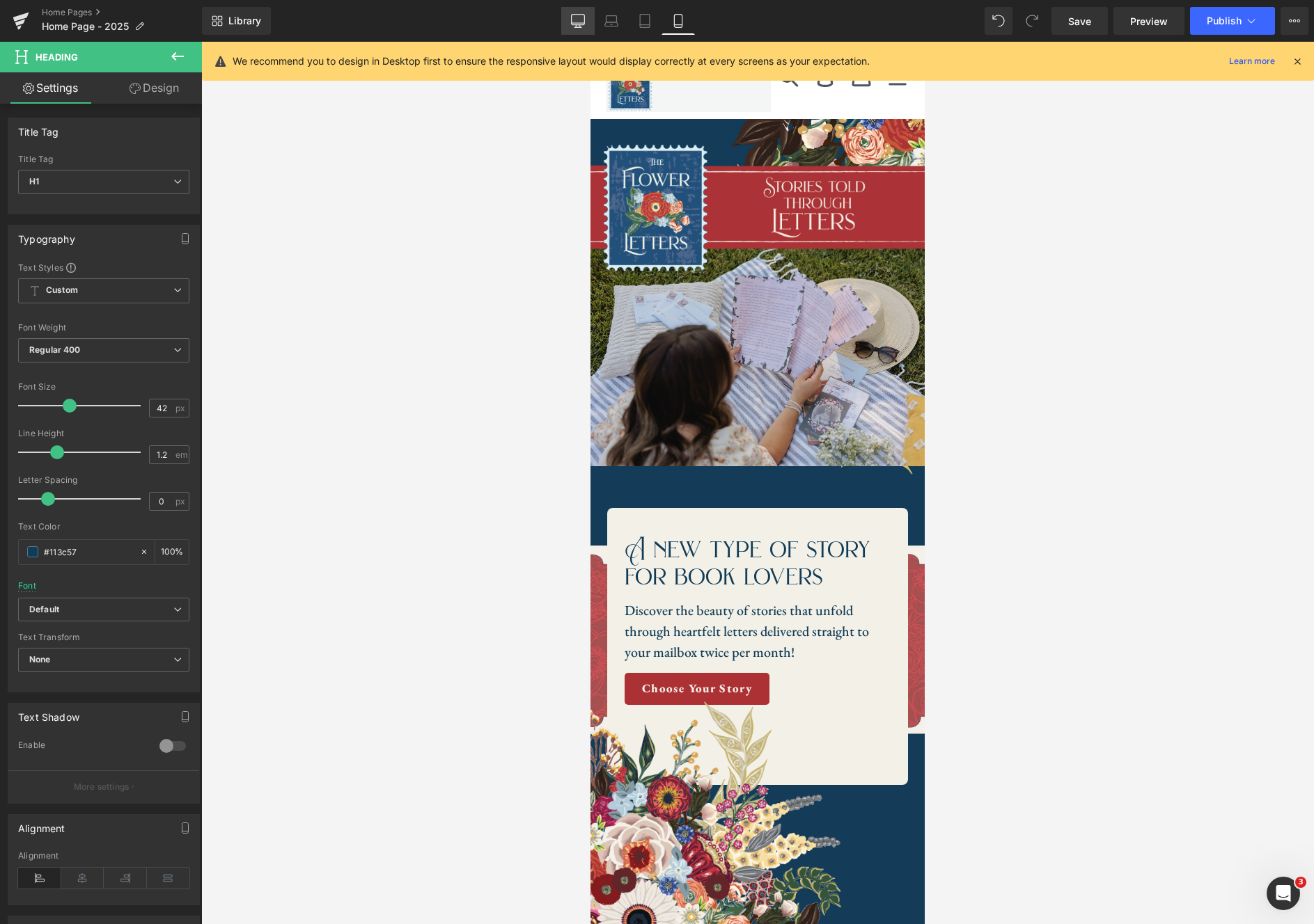
click at [575, 20] on icon at bounding box center [578, 21] width 14 height 14
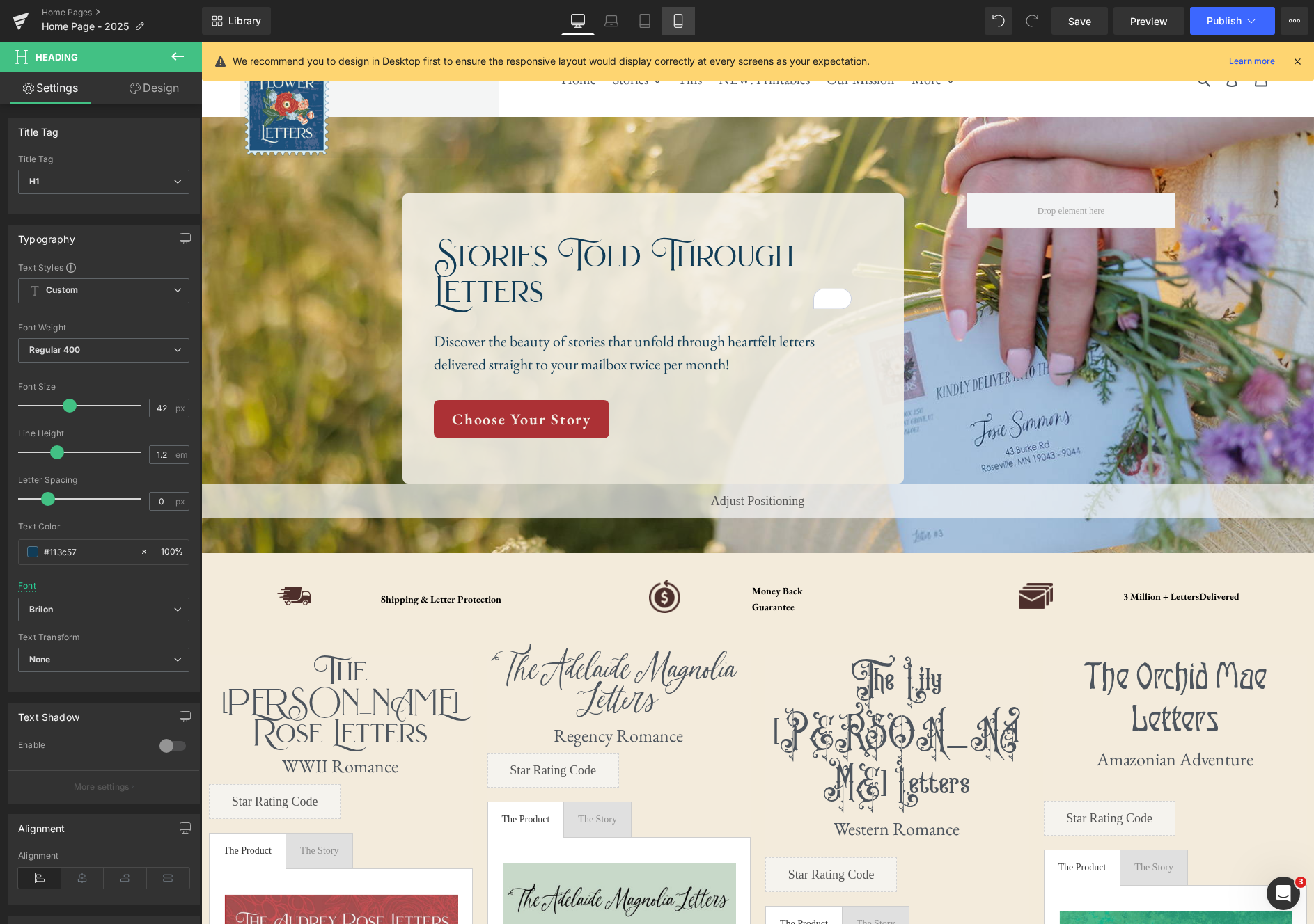
click at [668, 25] on link "Mobile" at bounding box center [678, 20] width 33 height 27
type input "100"
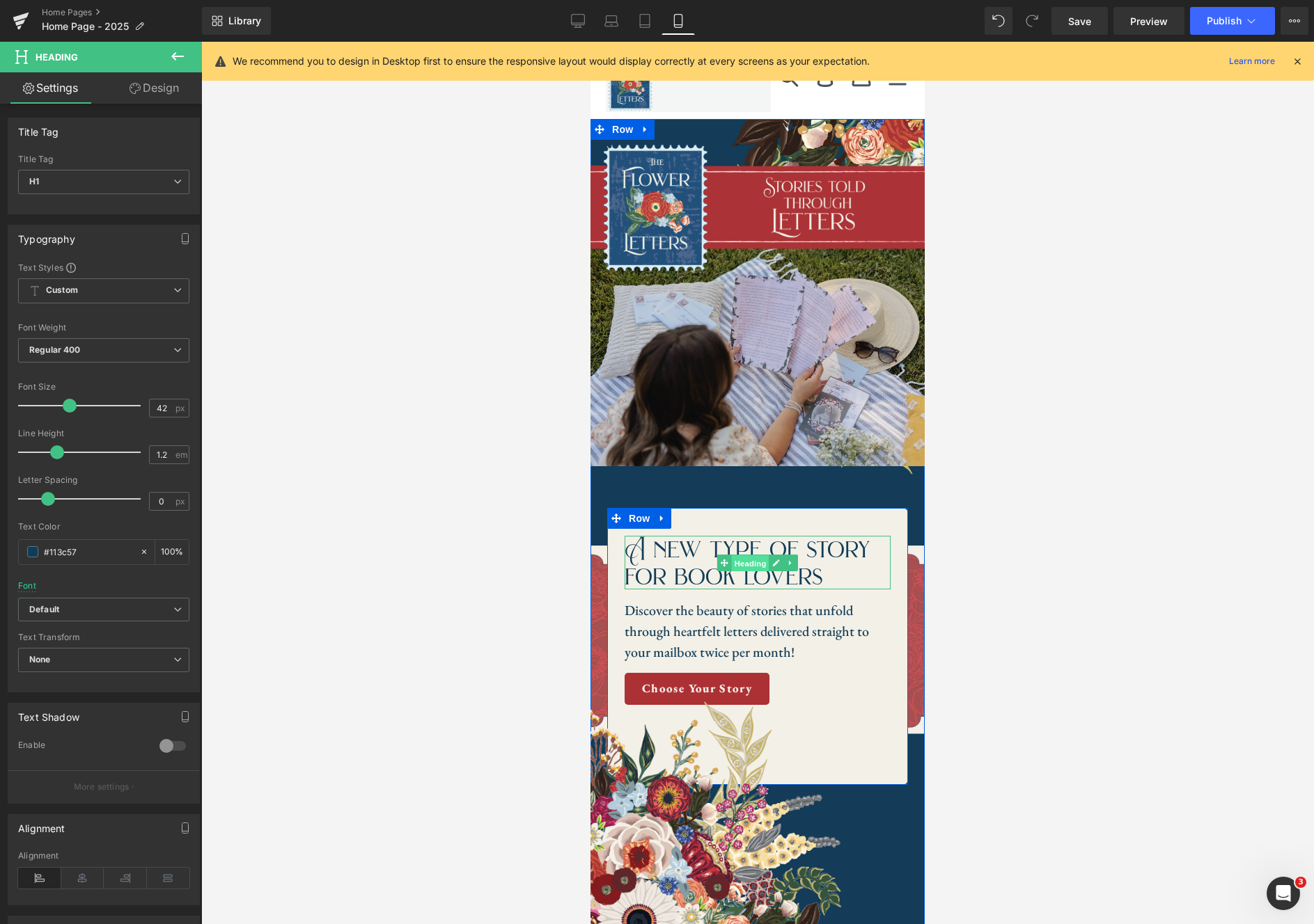
click at [749, 561] on span "Heading" at bounding box center [750, 564] width 37 height 17
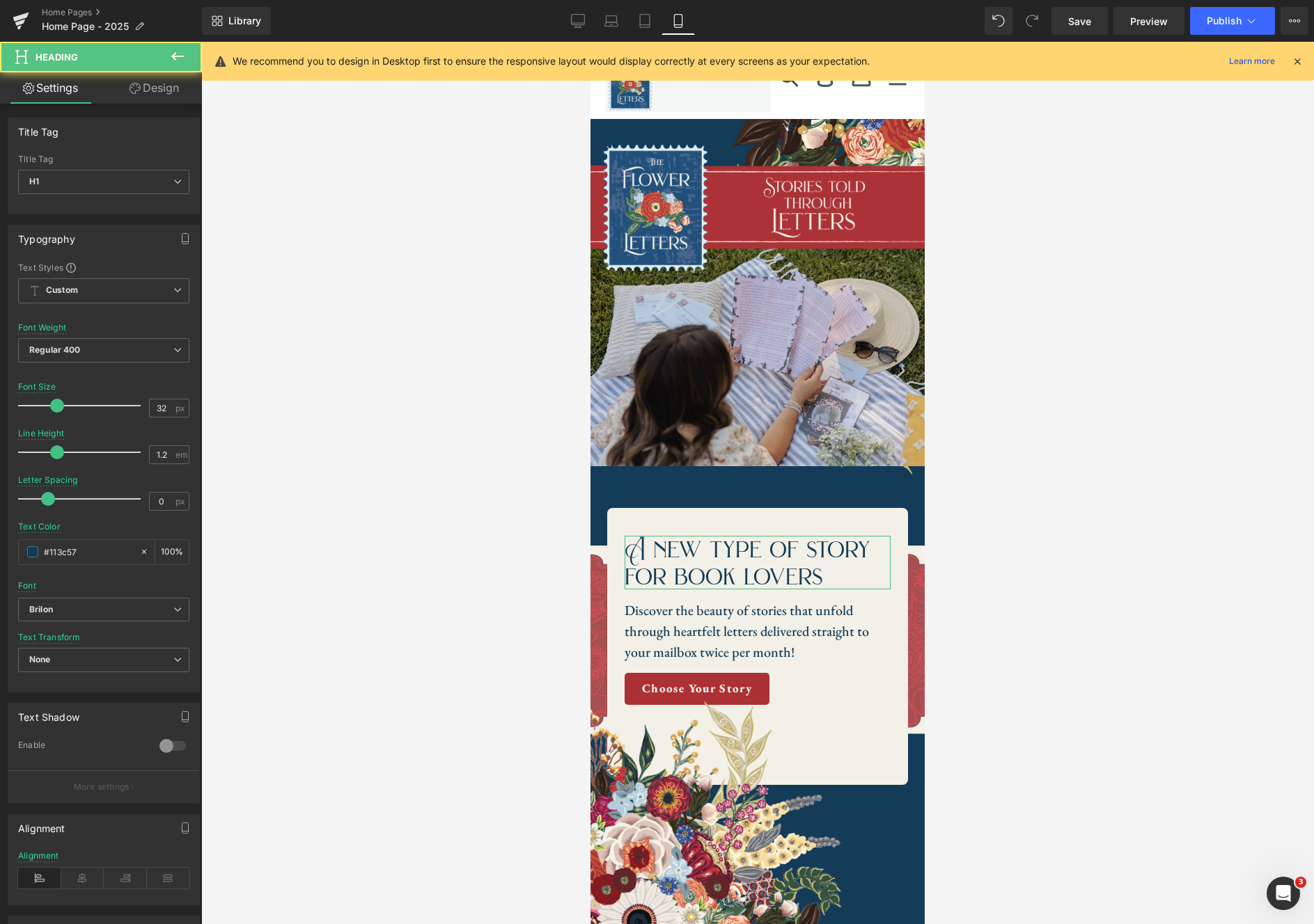
click at [155, 86] on link "Design" at bounding box center [154, 88] width 101 height 32
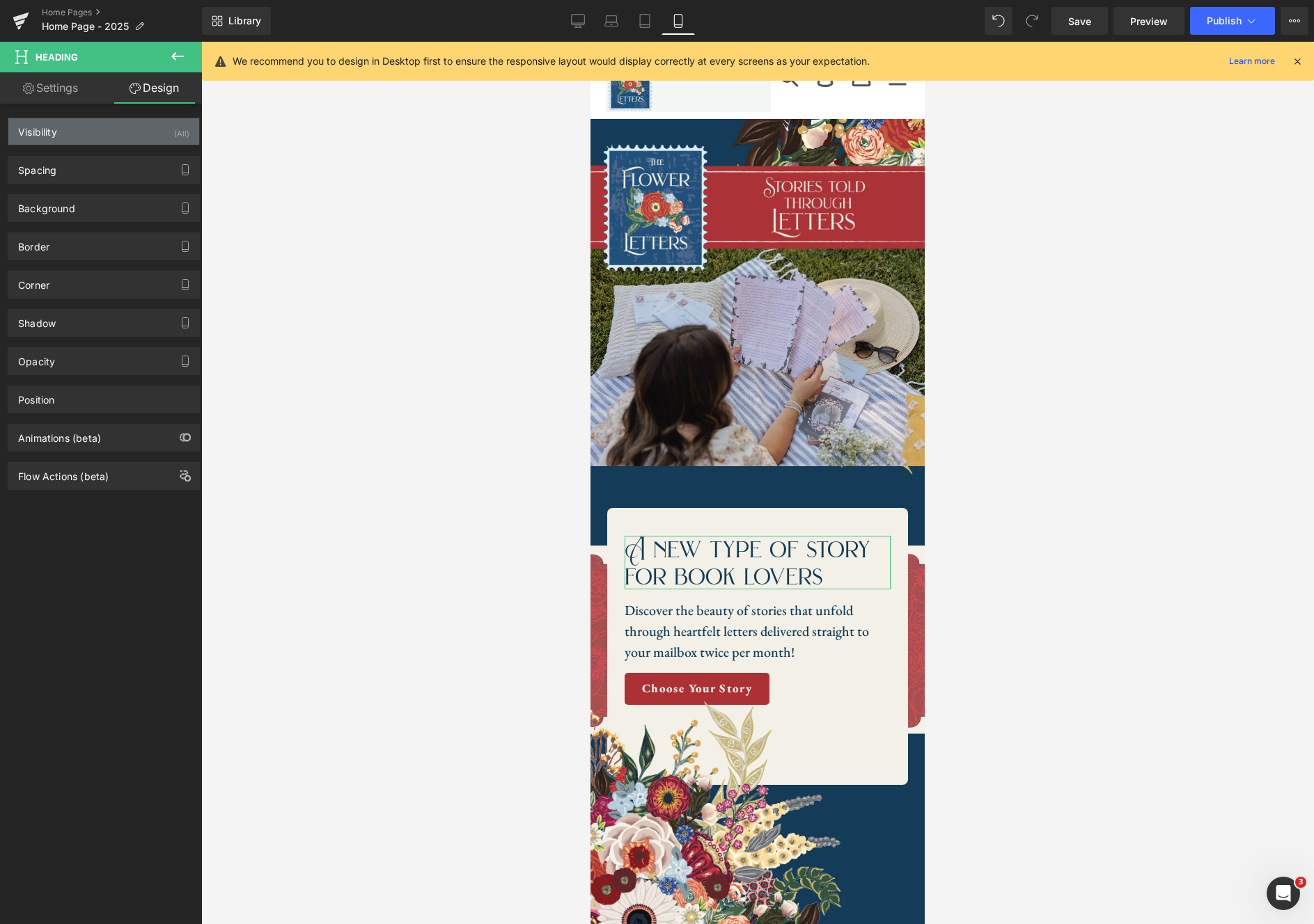
click at [162, 135] on div "Visibility (All)" at bounding box center [103, 132] width 191 height 27
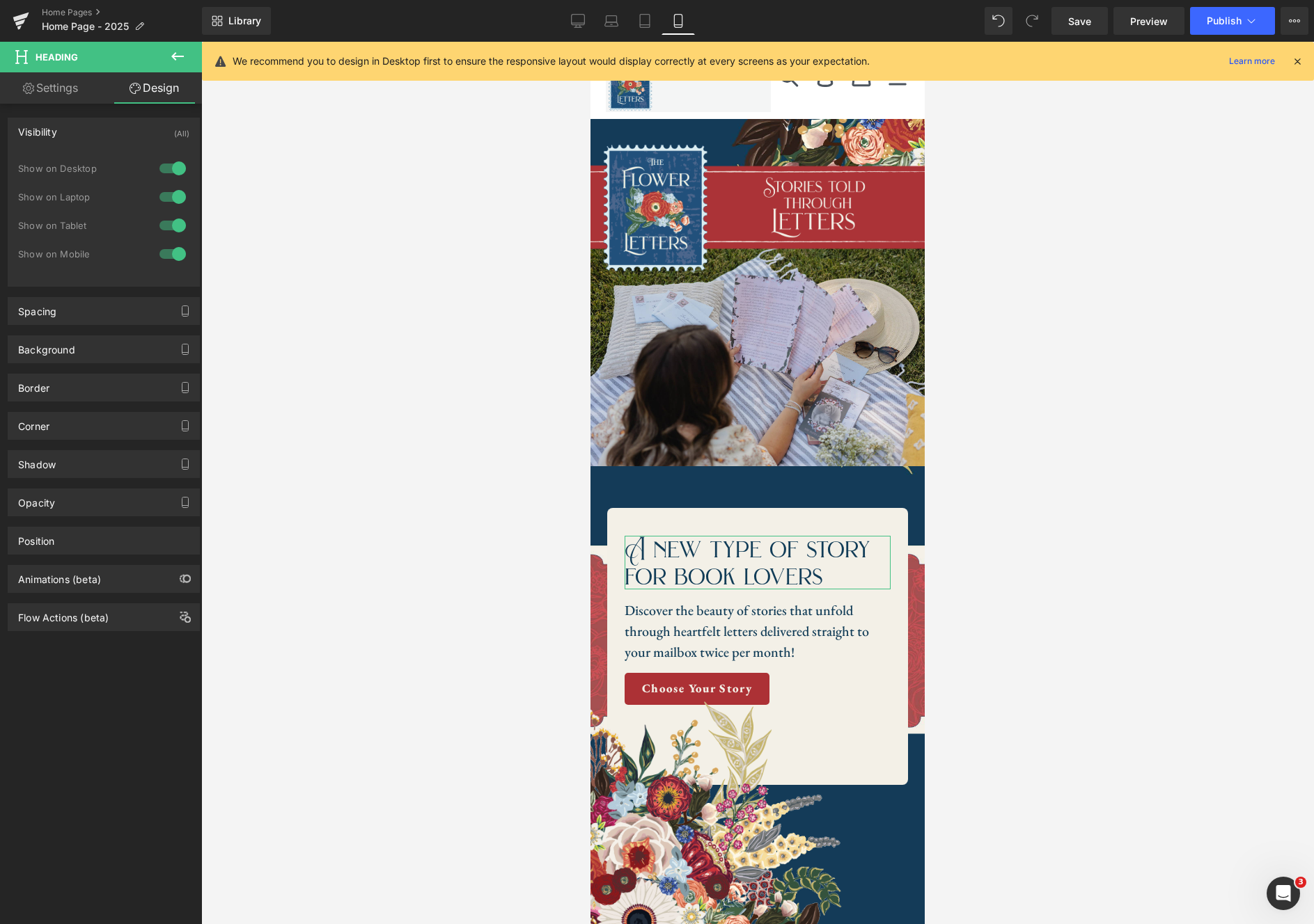
click at [162, 135] on div "Visibility (All)" at bounding box center [103, 132] width 191 height 27
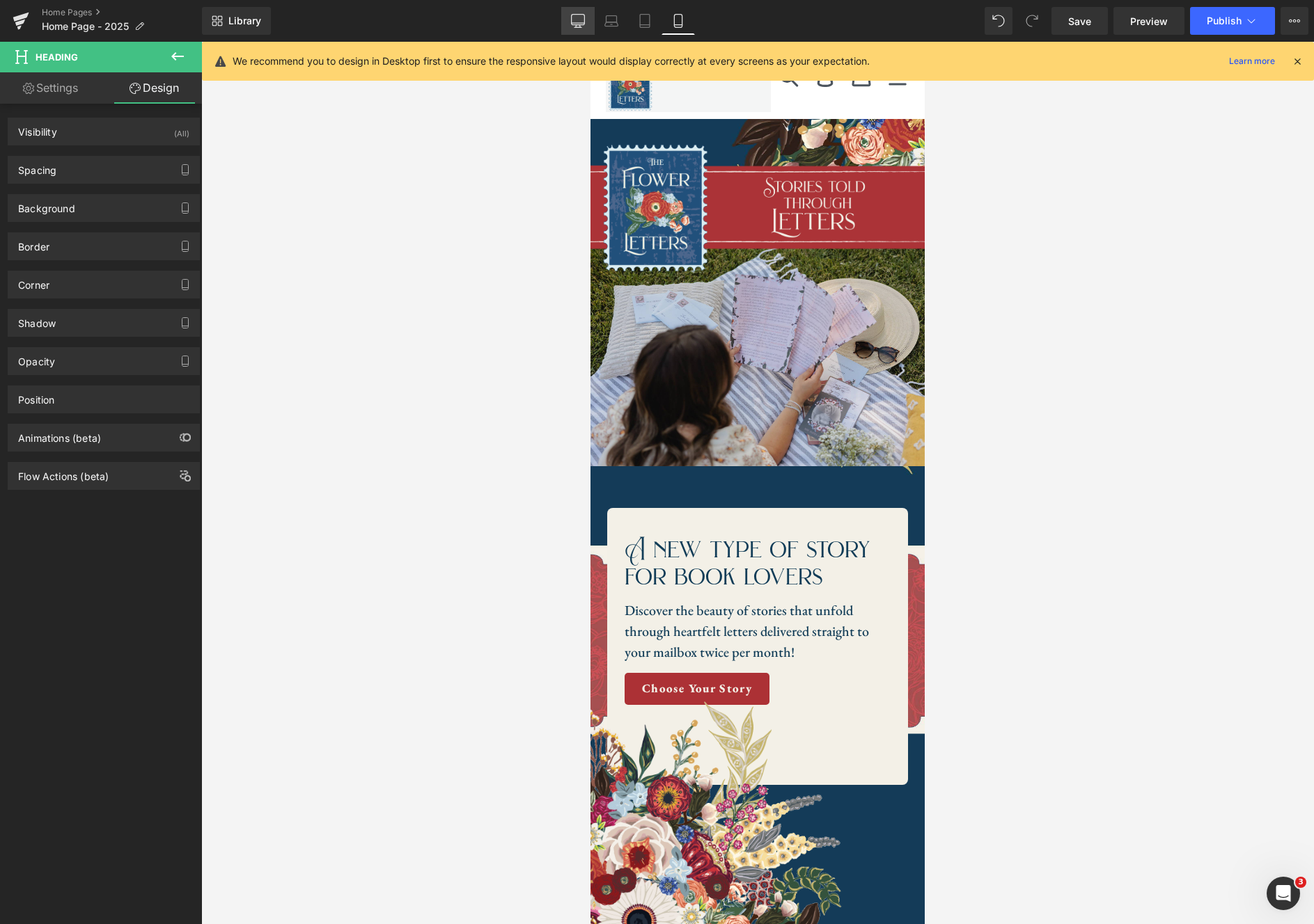
click at [579, 18] on icon at bounding box center [578, 21] width 14 height 14
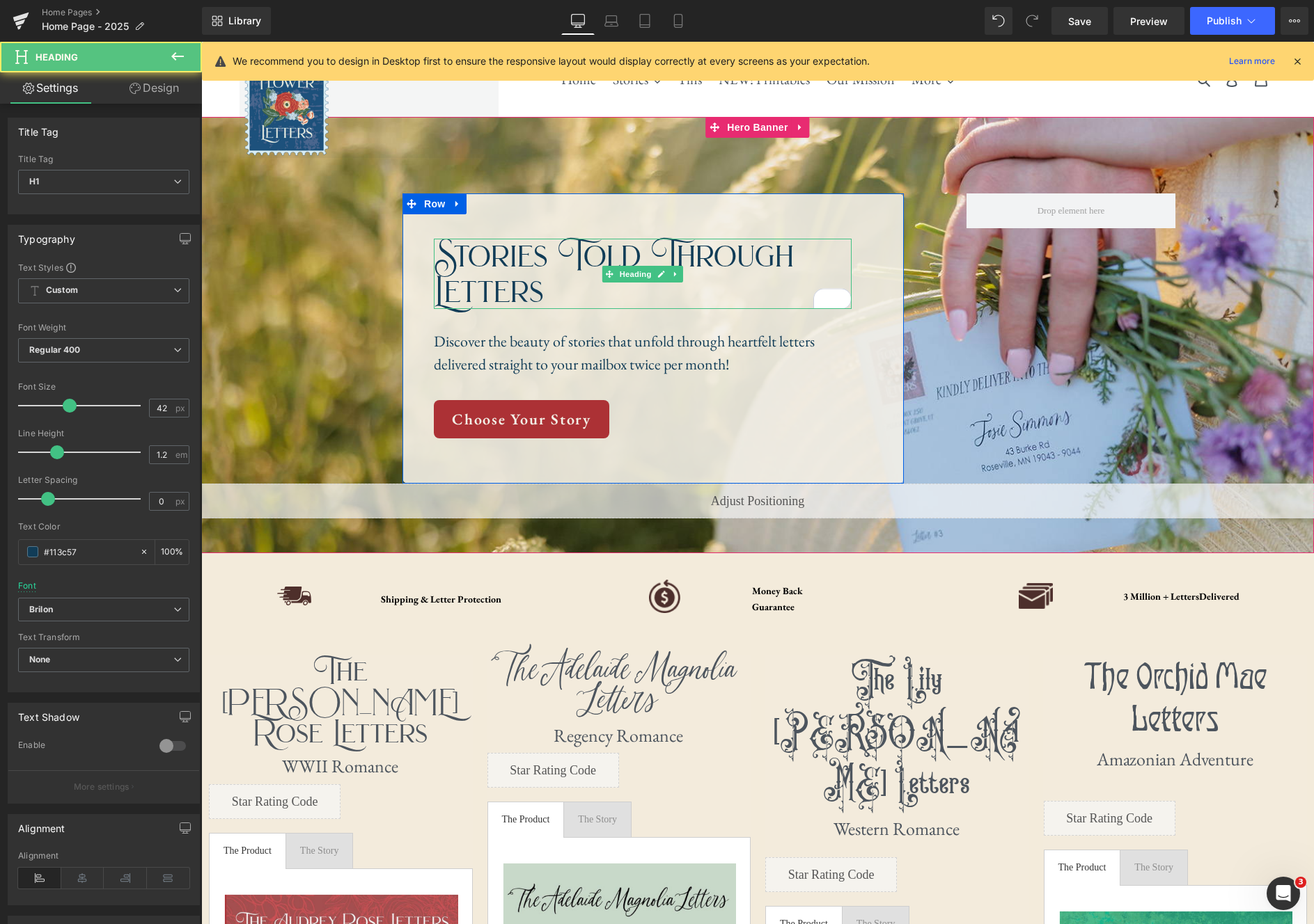
click at [531, 289] on h1 "Stories Told Through Letters" at bounding box center [643, 274] width 418 height 70
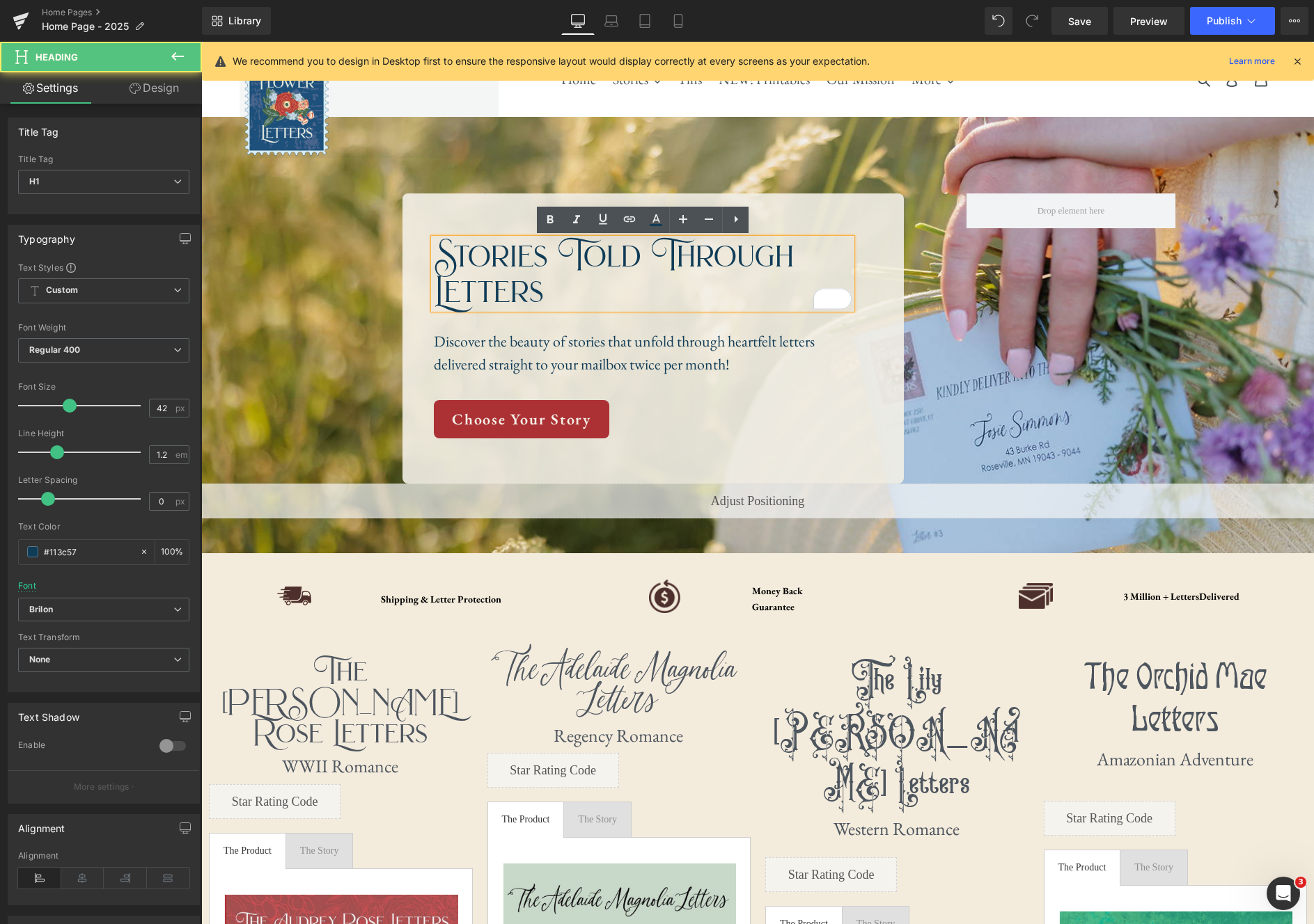
click at [560, 291] on h1 "Stories Told Through Letters" at bounding box center [643, 274] width 418 height 70
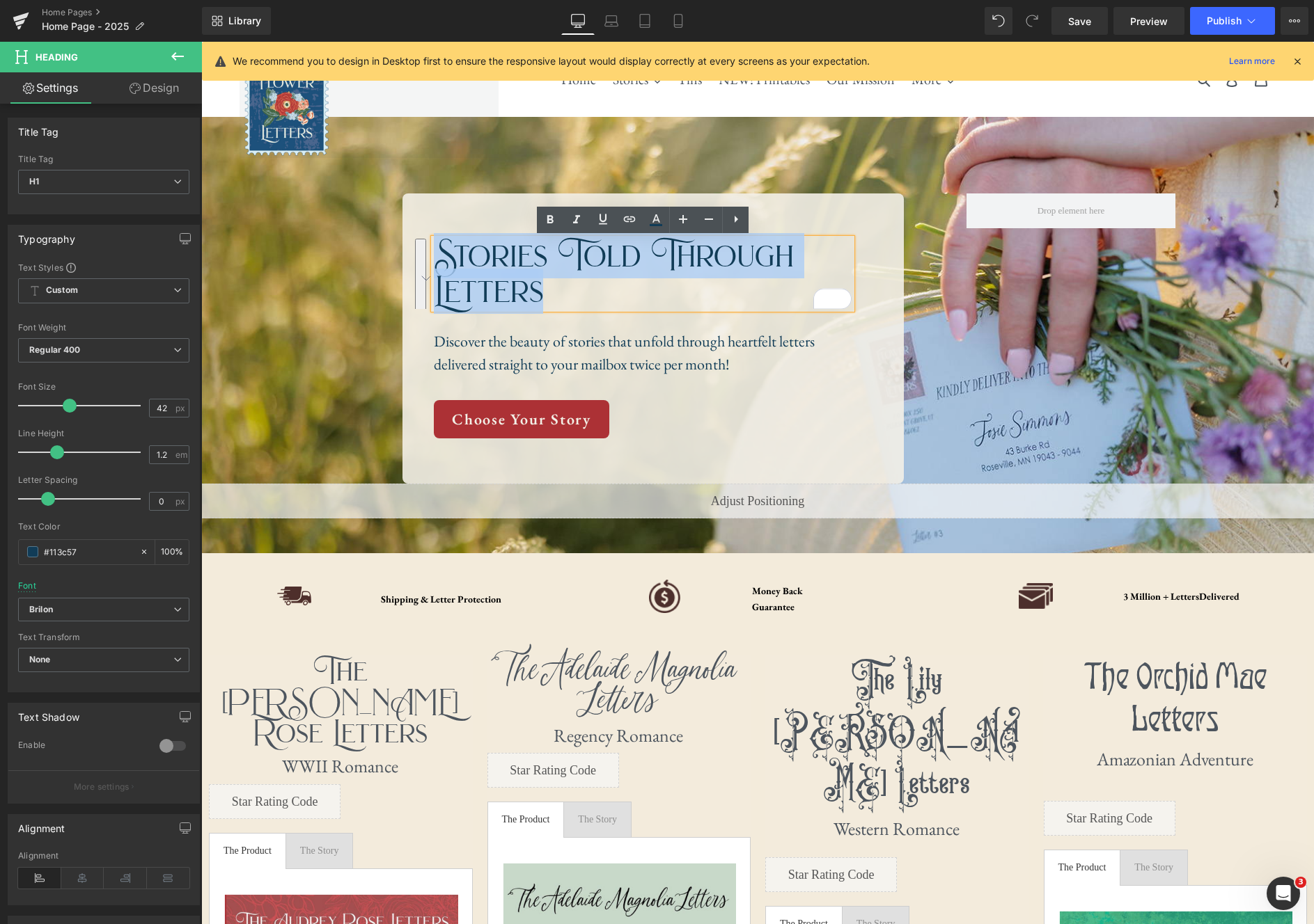
drag, startPoint x: 555, startPoint y: 291, endPoint x: 443, endPoint y: 247, distance: 120.3
click at [443, 247] on h1 "Stories Told Through Letters" at bounding box center [643, 274] width 418 height 70
click at [625, 293] on h1 "Stories Told Through Letters" at bounding box center [643, 274] width 418 height 70
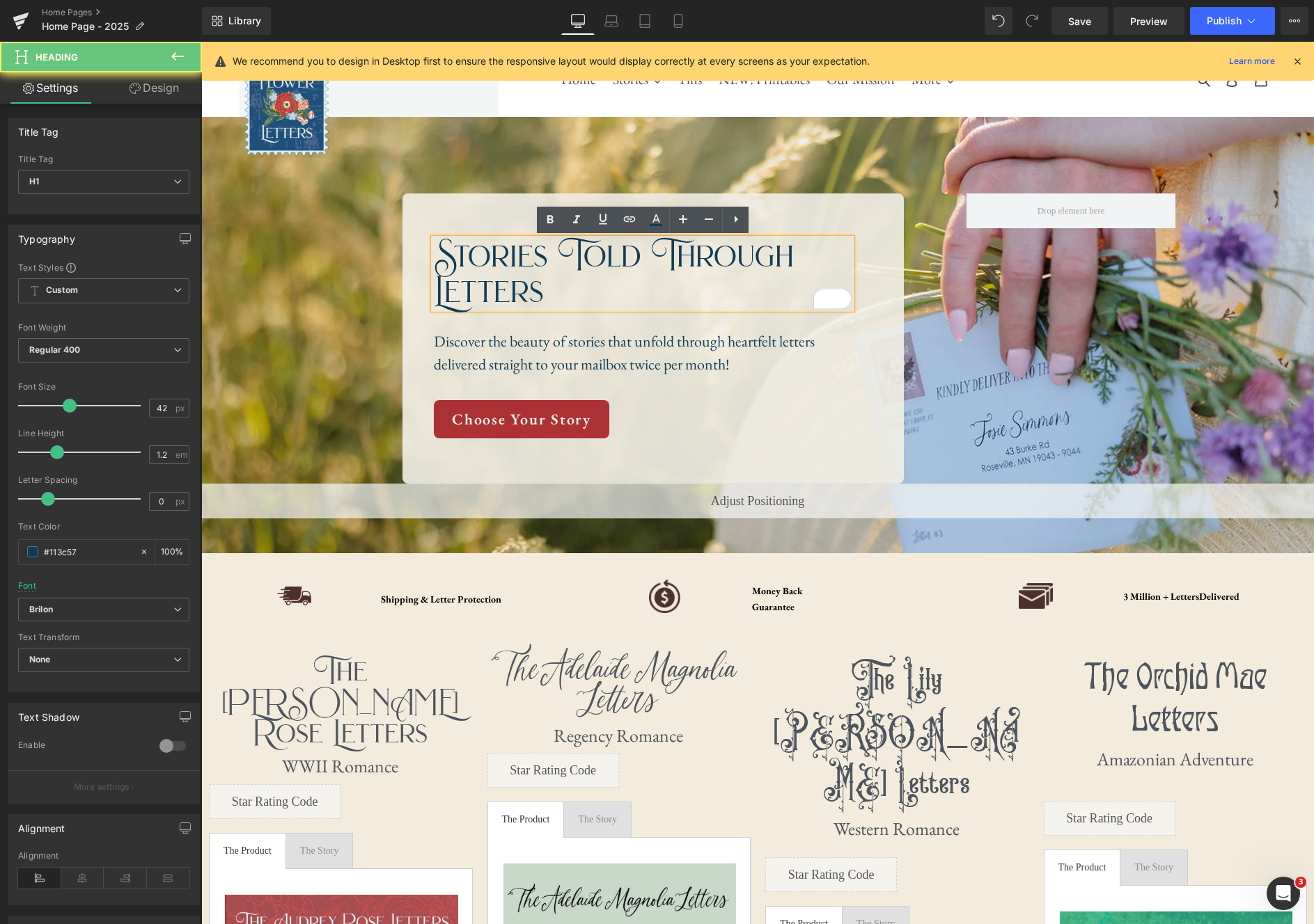
click at [664, 264] on h1 "Stories Told Through Letters" at bounding box center [643, 274] width 418 height 70
click at [654, 263] on h1 "Stories Told Through Letters" at bounding box center [643, 274] width 418 height 70
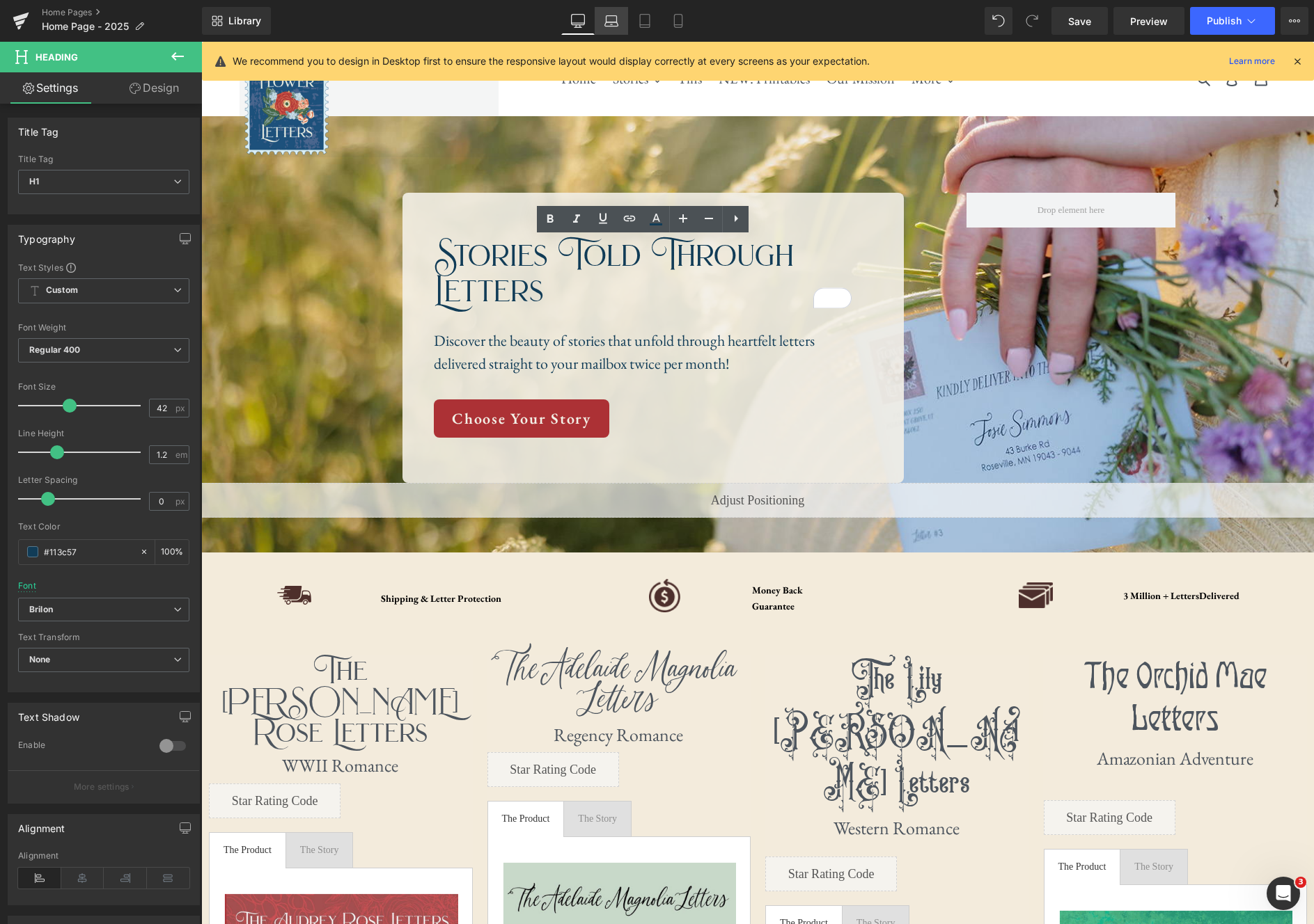
click at [602, 28] on link "Laptop" at bounding box center [611, 20] width 33 height 27
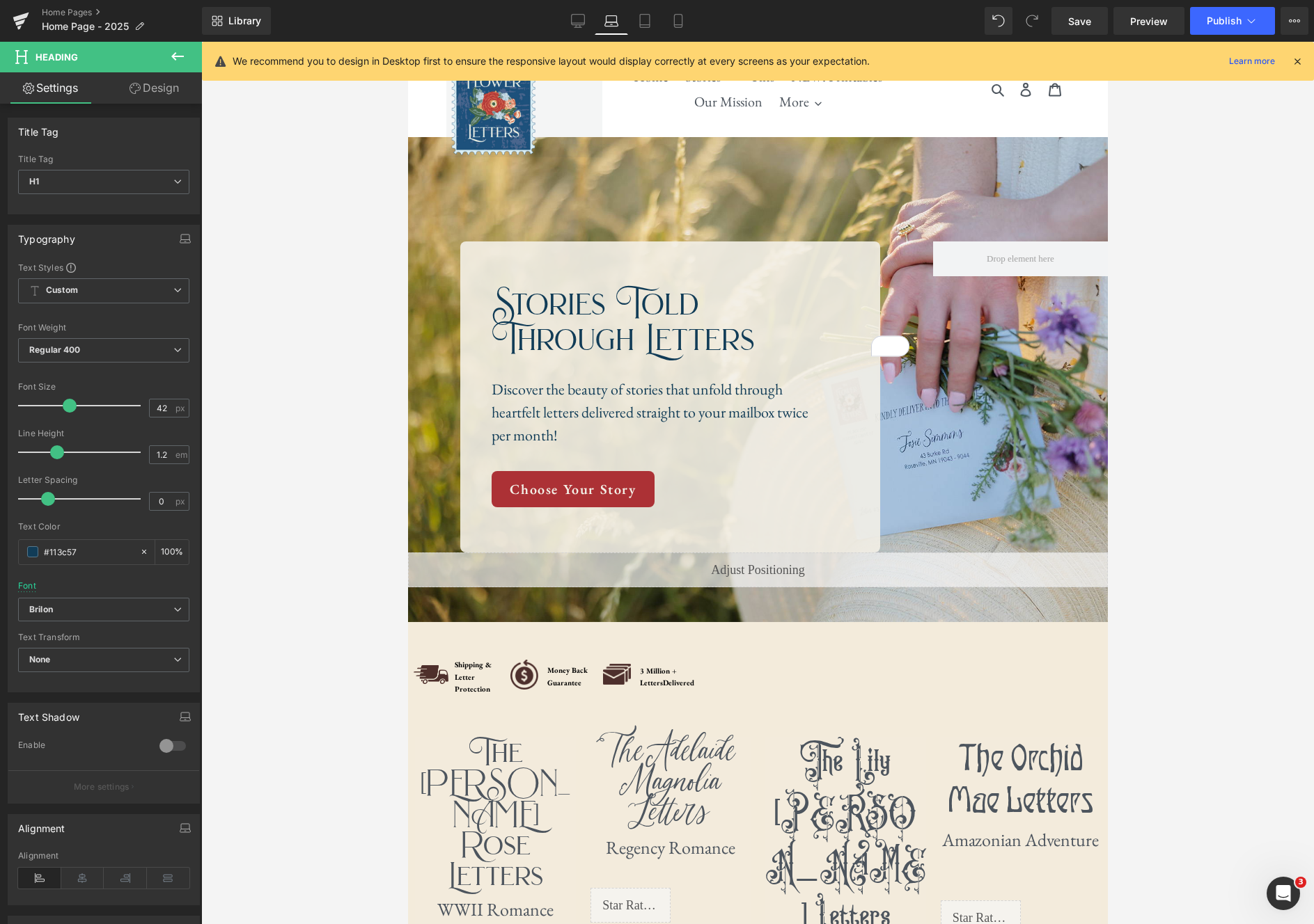
scroll to position [49, 0]
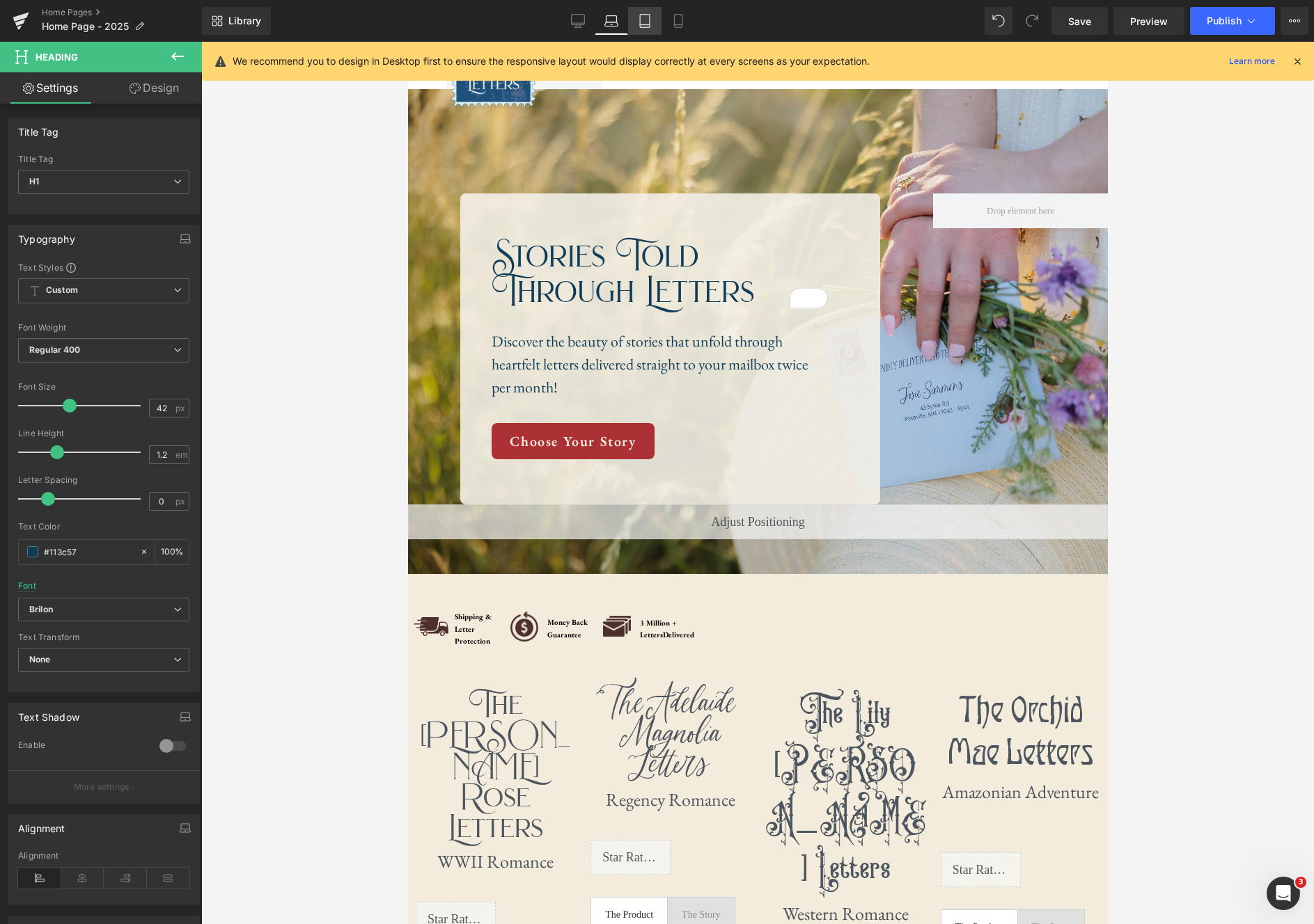
click at [643, 23] on icon at bounding box center [645, 21] width 14 height 14
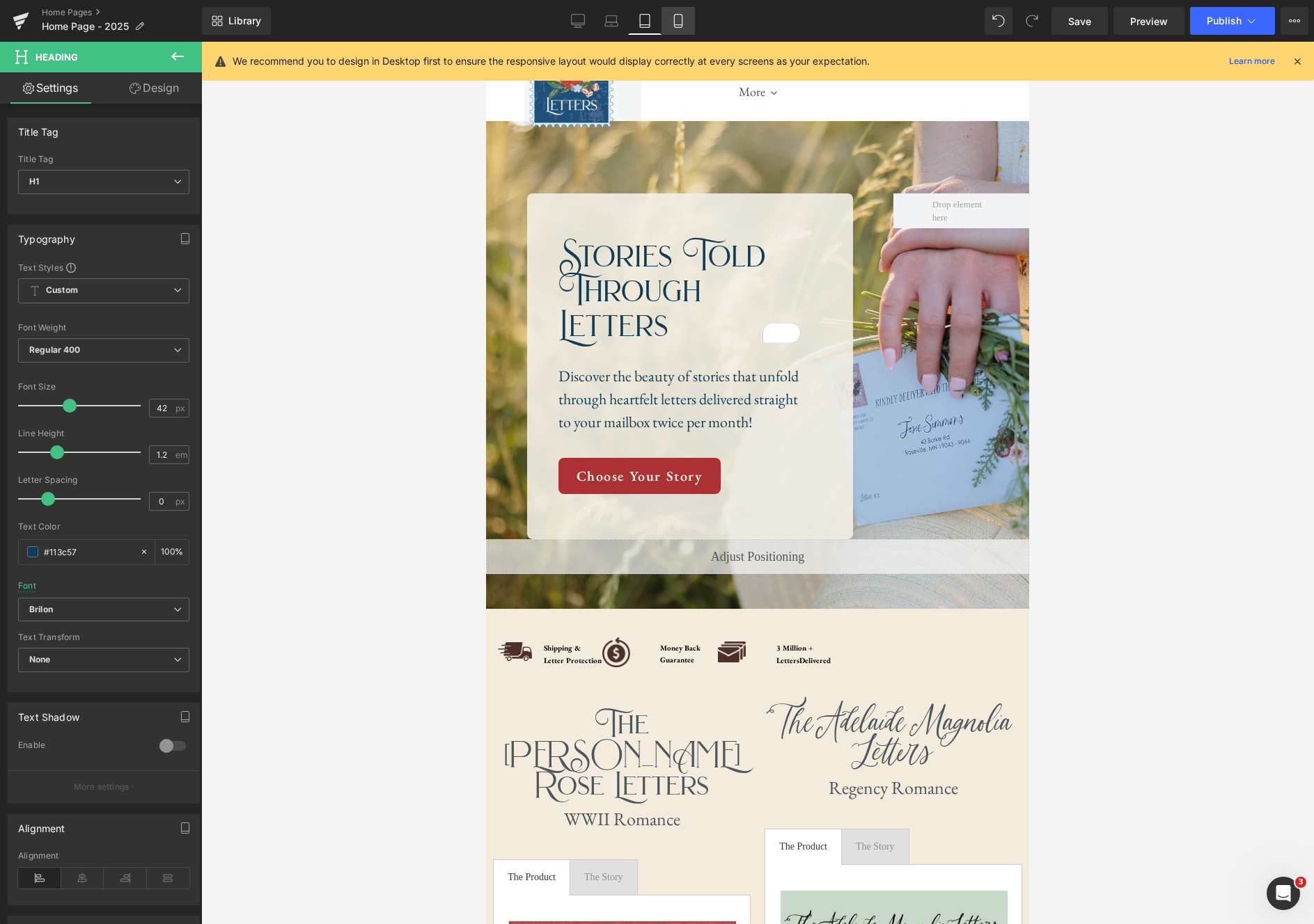
click at [679, 23] on icon at bounding box center [678, 21] width 14 height 14
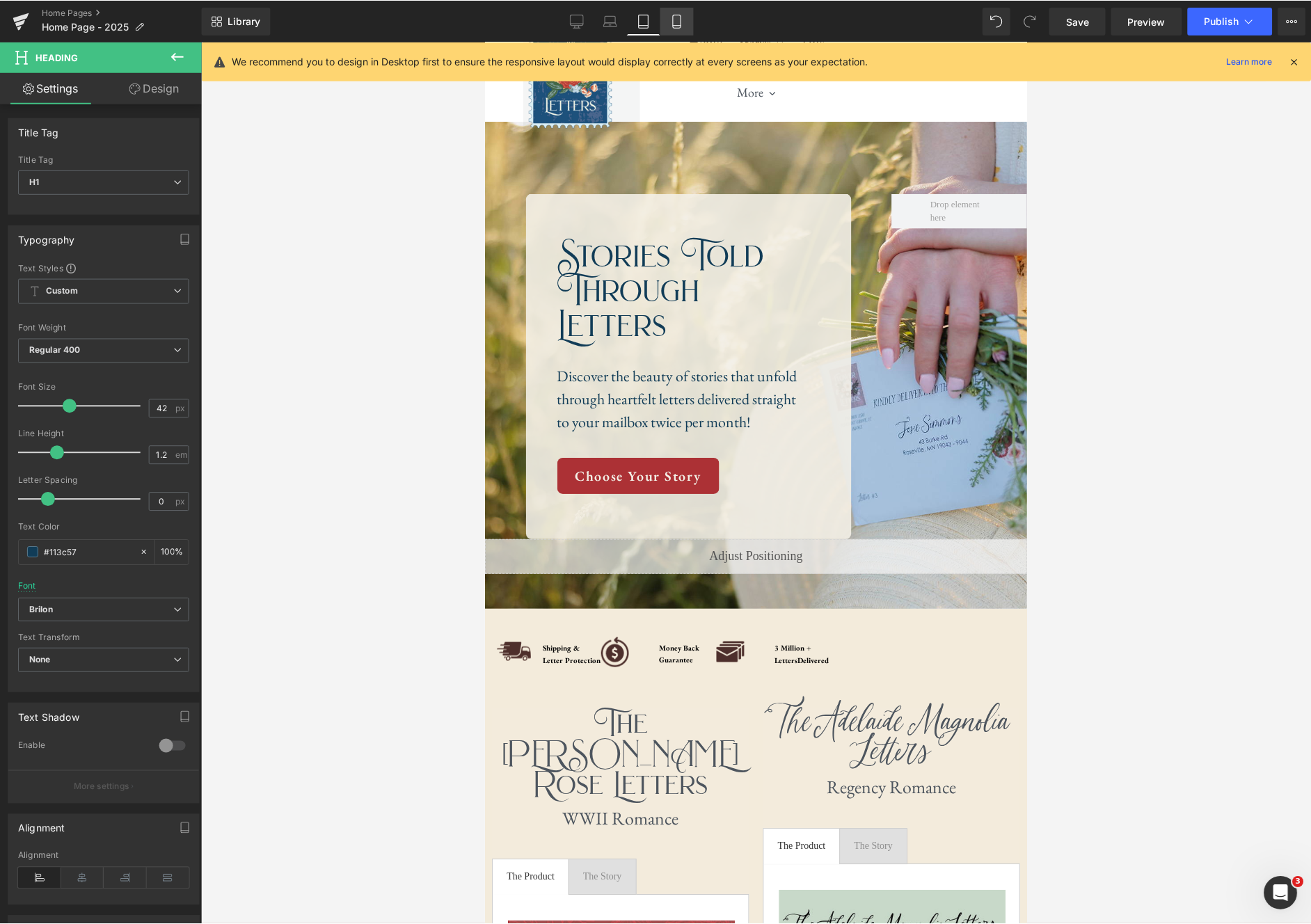
scroll to position [0, 0]
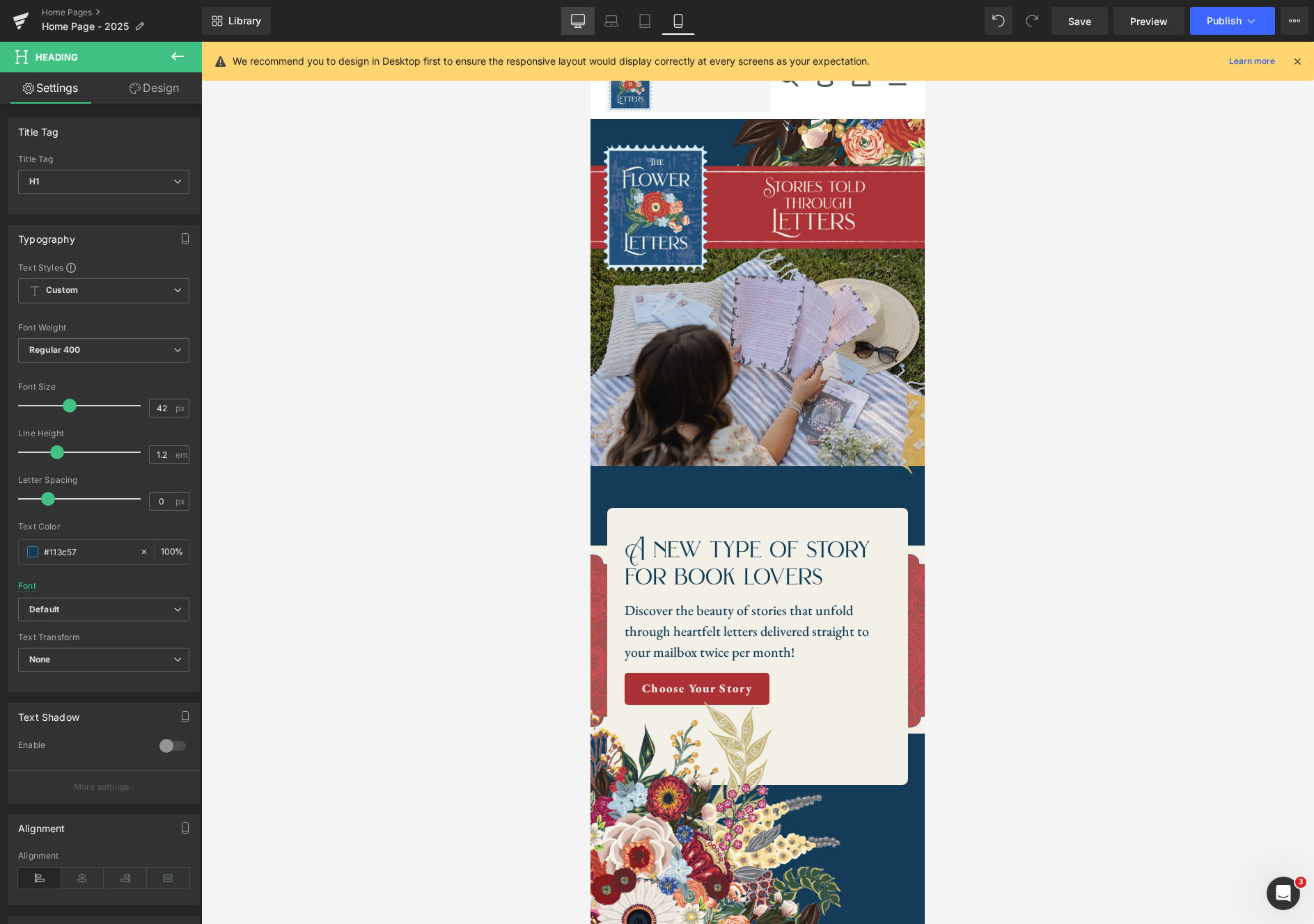
click at [583, 22] on icon at bounding box center [578, 21] width 14 height 14
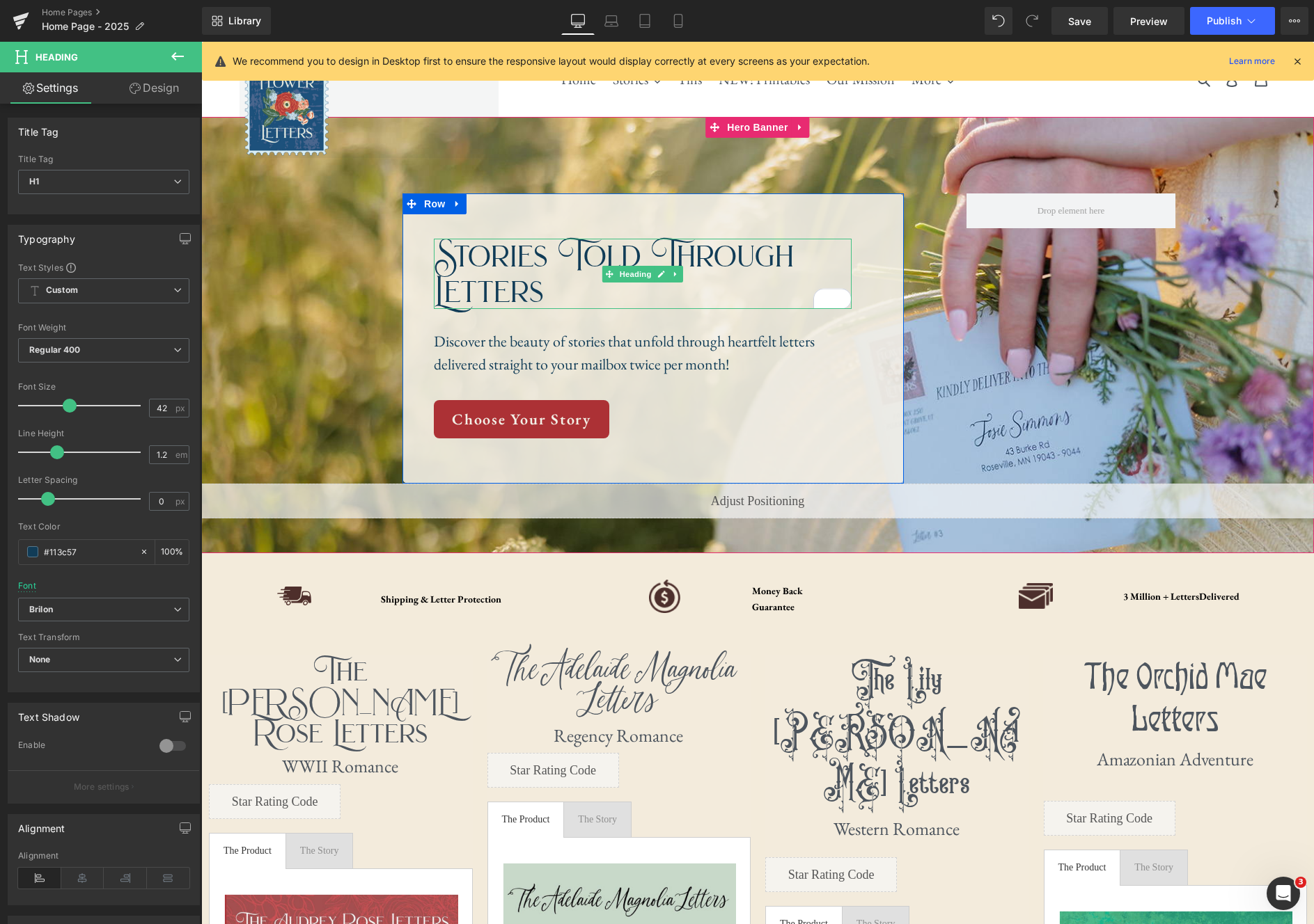
click at [559, 299] on h1 "Stories Told Through Letters" at bounding box center [643, 274] width 418 height 70
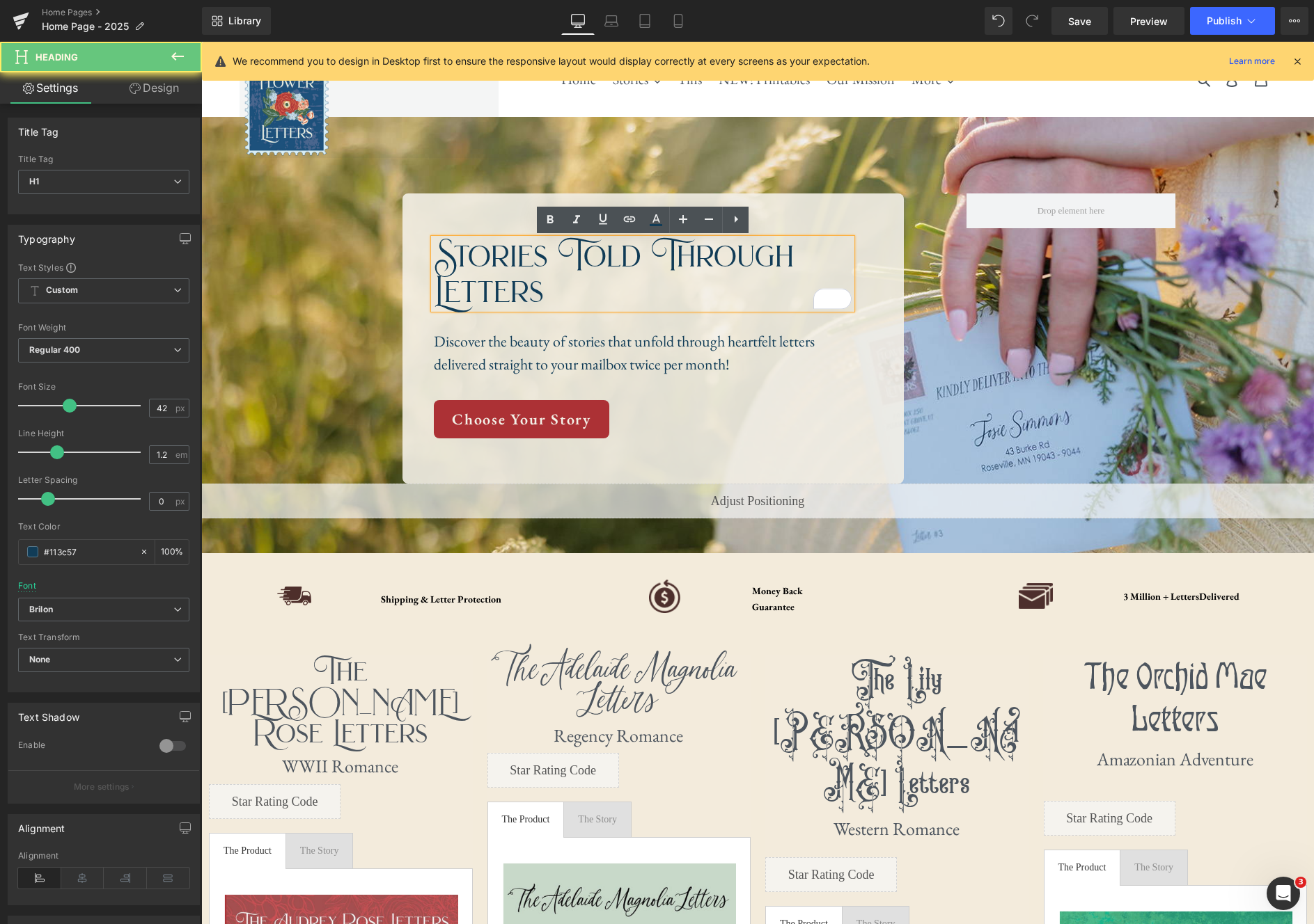
click at [559, 299] on h1 "Stories Told Through Letters" at bounding box center [643, 274] width 418 height 70
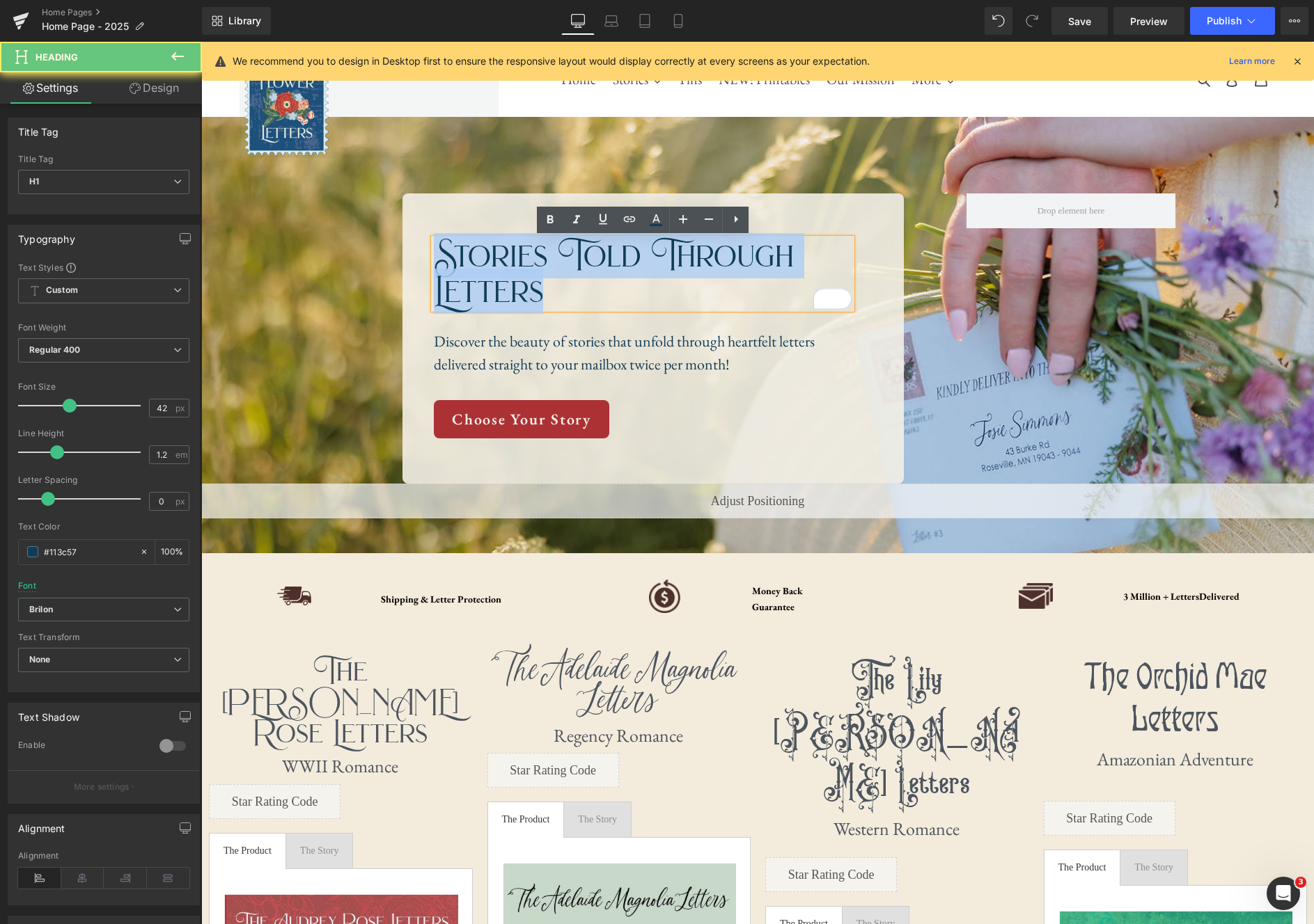
click at [559, 299] on h1 "Stories Told Through Letters" at bounding box center [643, 274] width 418 height 70
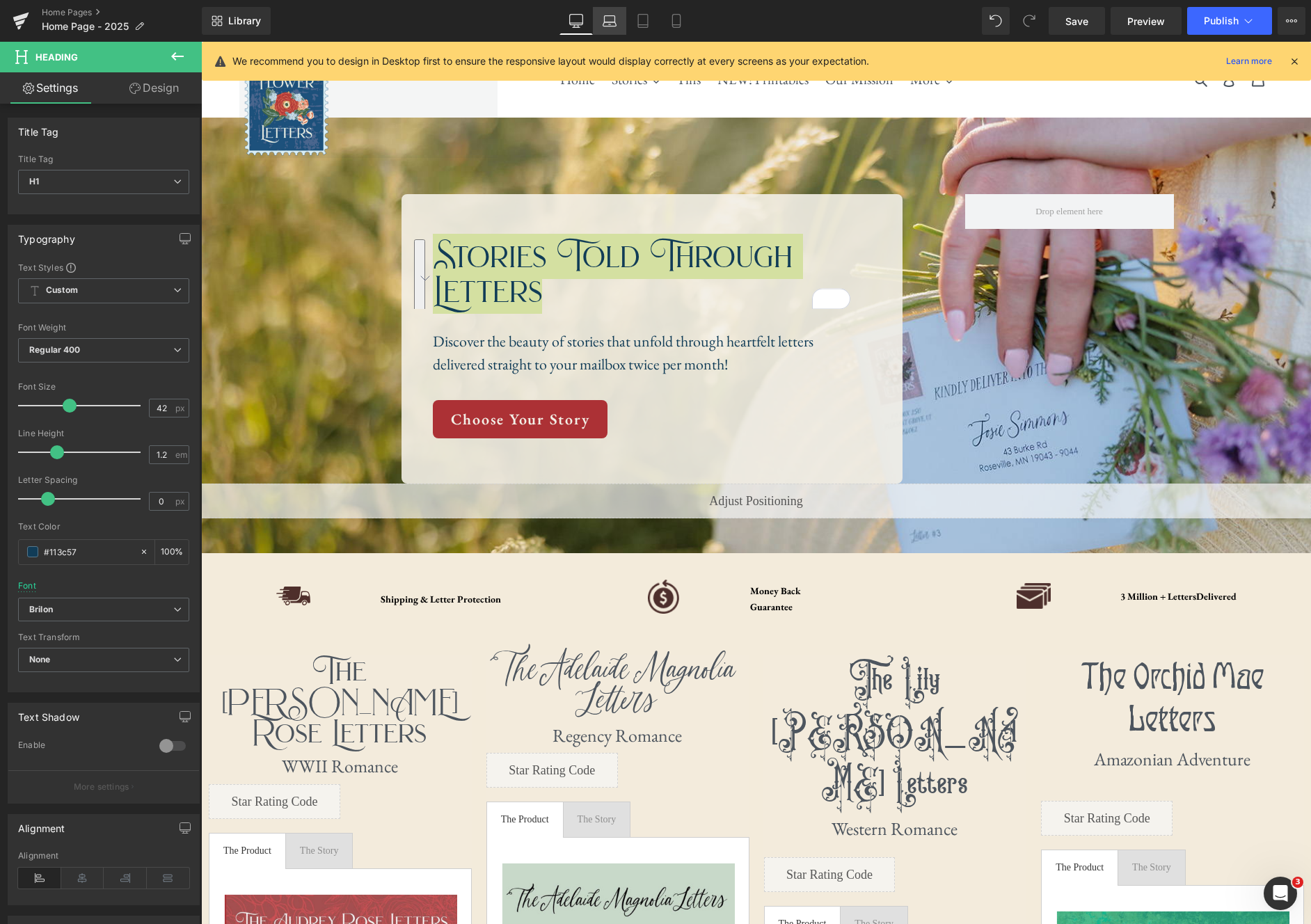
click at [610, 17] on icon at bounding box center [609, 21] width 14 height 14
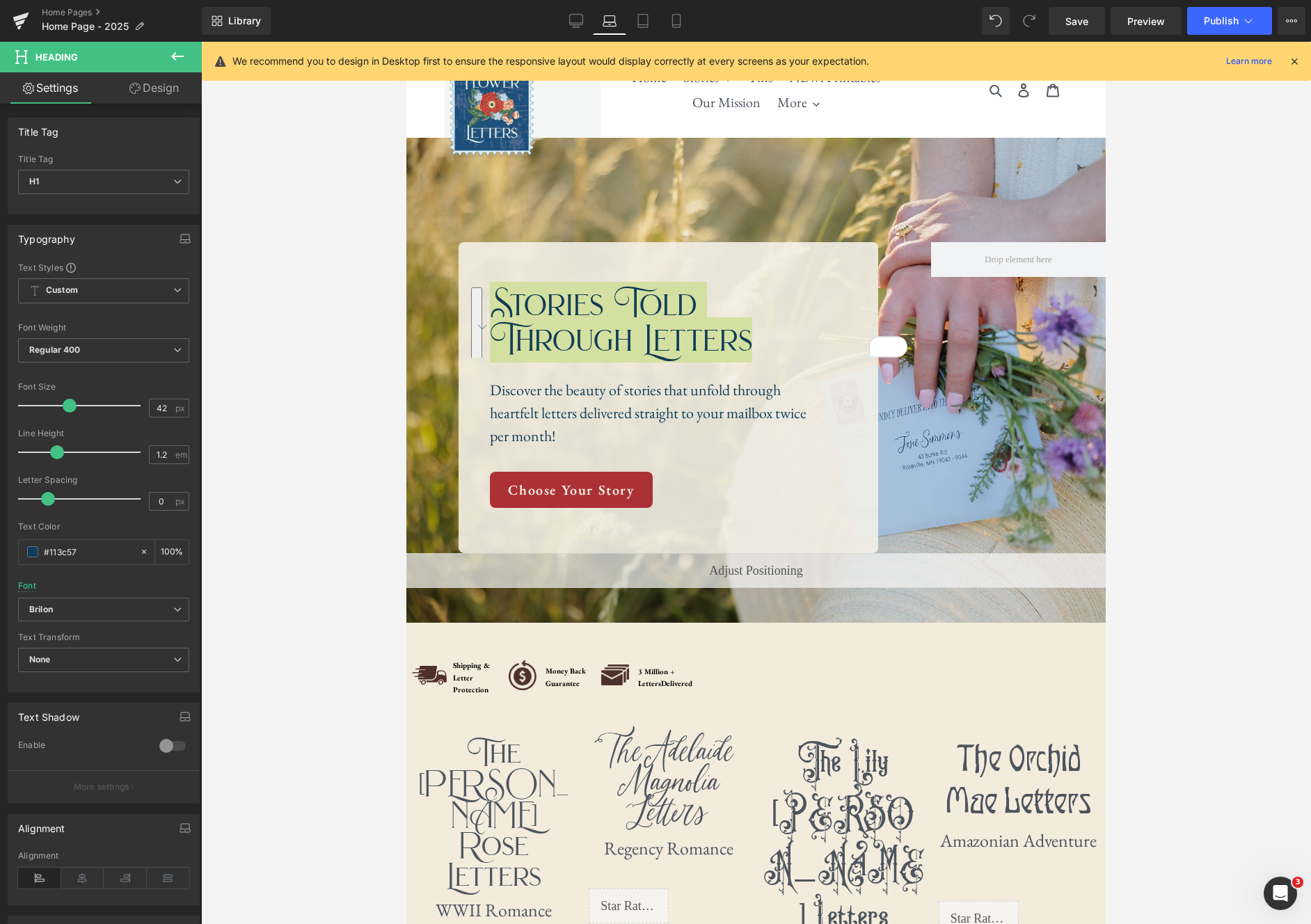
scroll to position [48, 0]
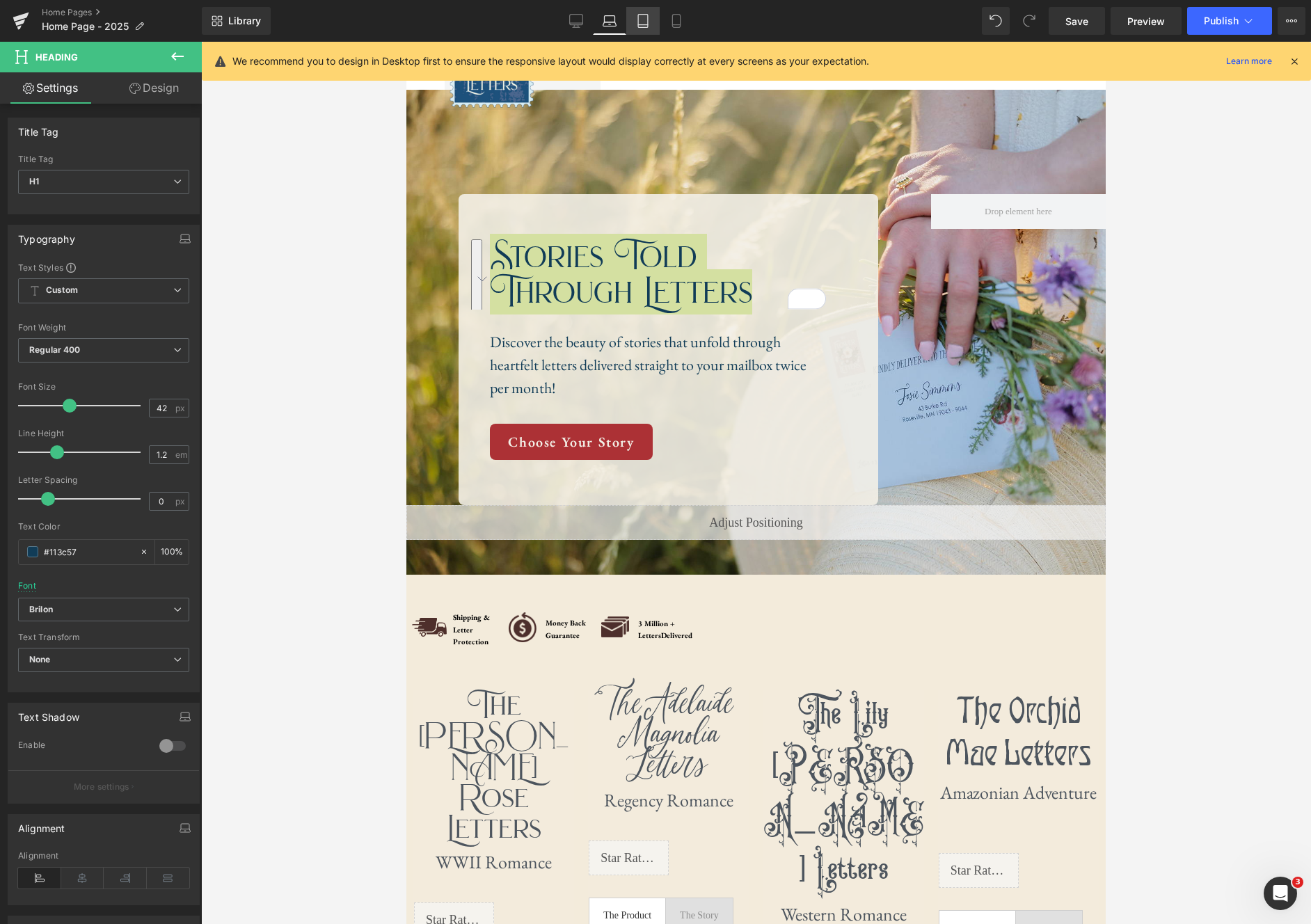
click at [635, 19] on link "Tablet" at bounding box center [643, 20] width 33 height 27
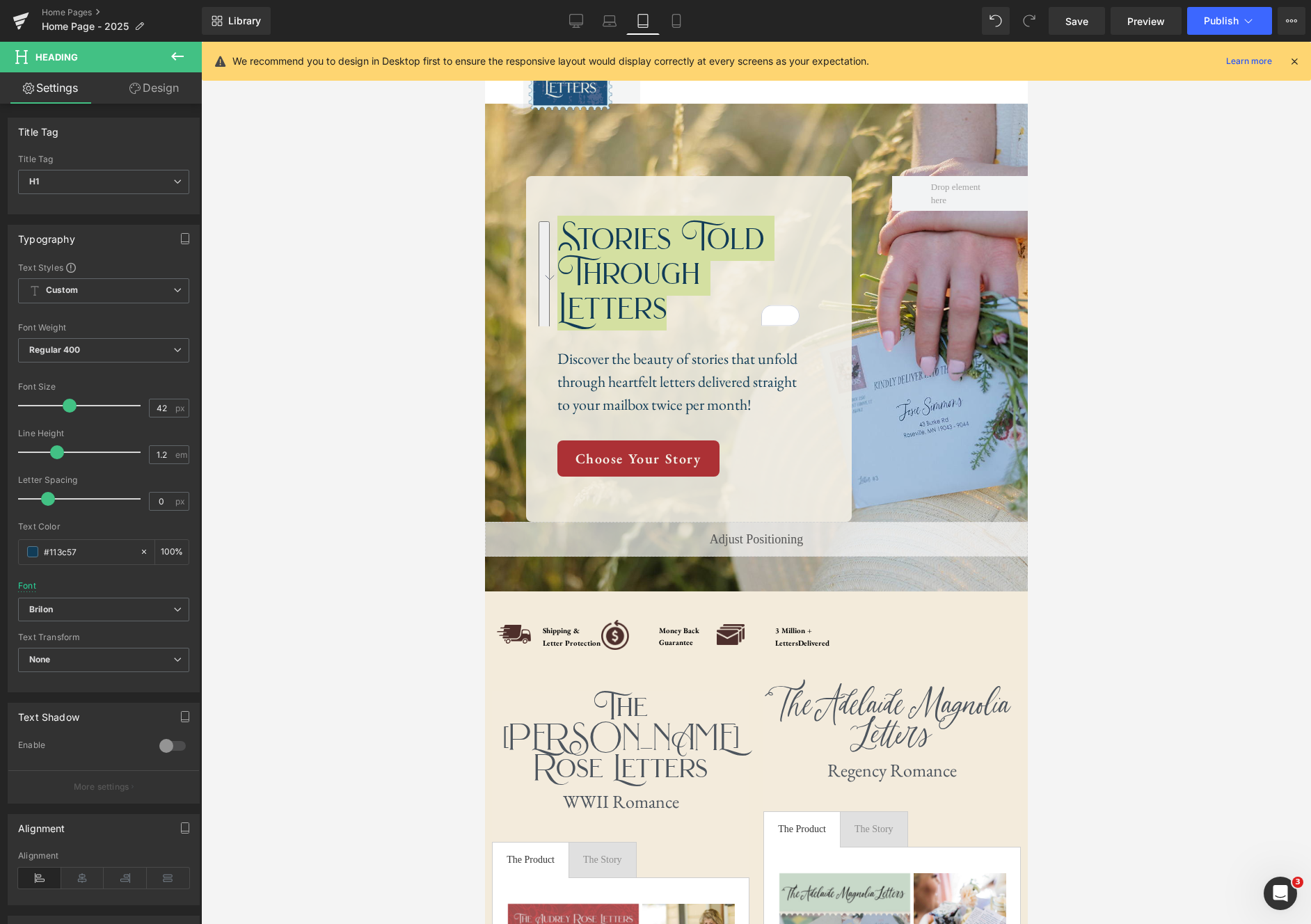
scroll to position [30, 0]
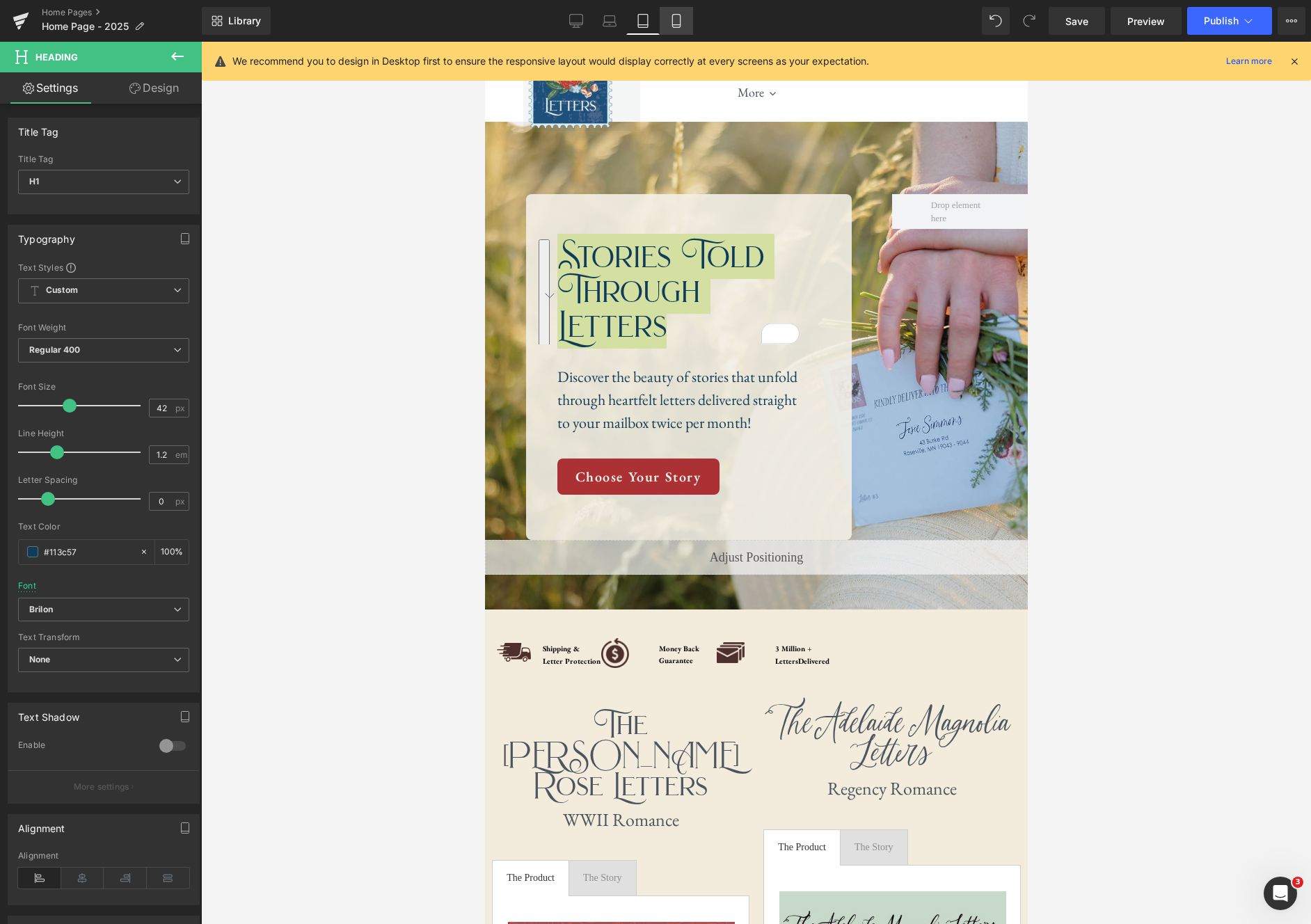
click at [678, 23] on icon at bounding box center [676, 21] width 14 height 14
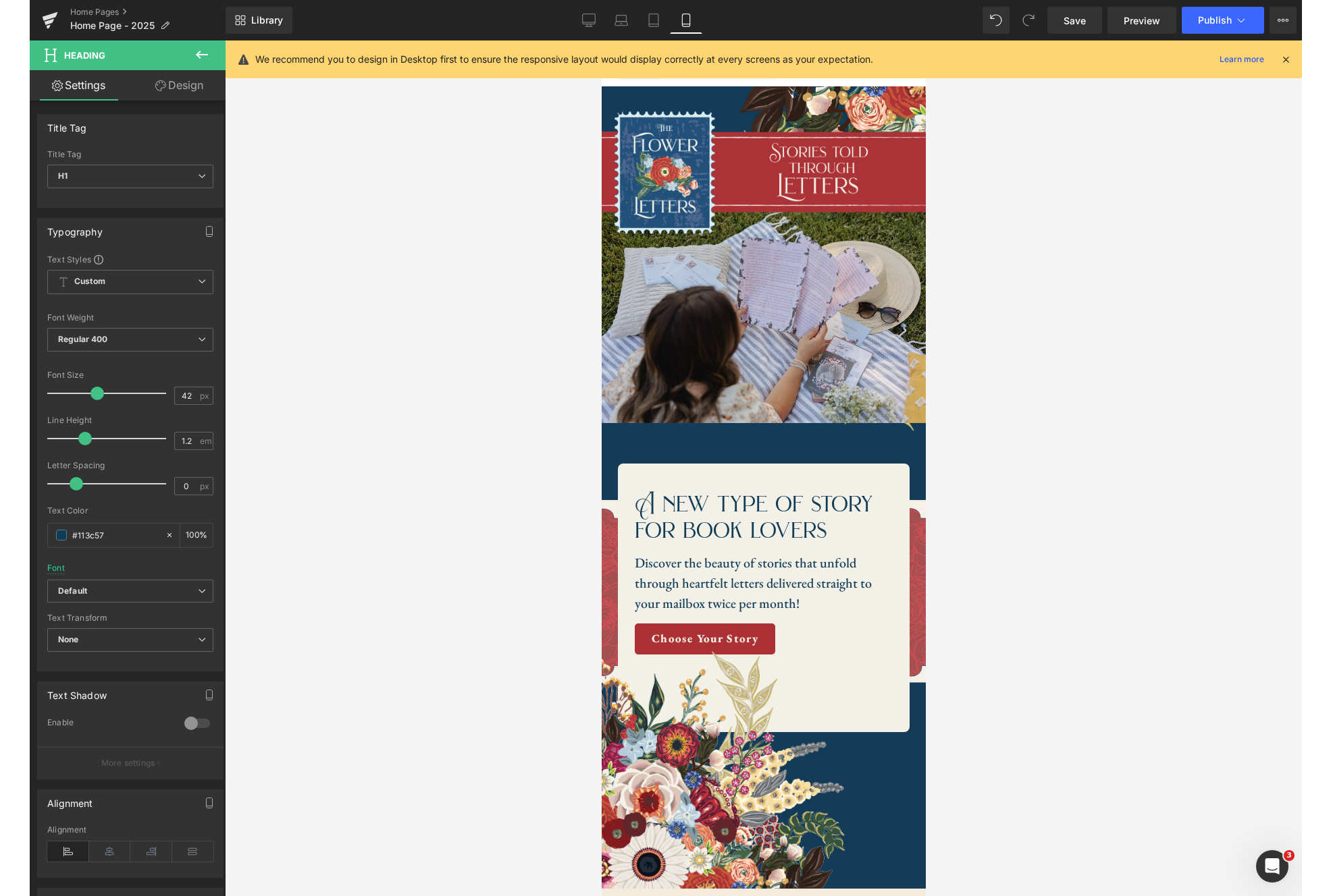
scroll to position [0, 0]
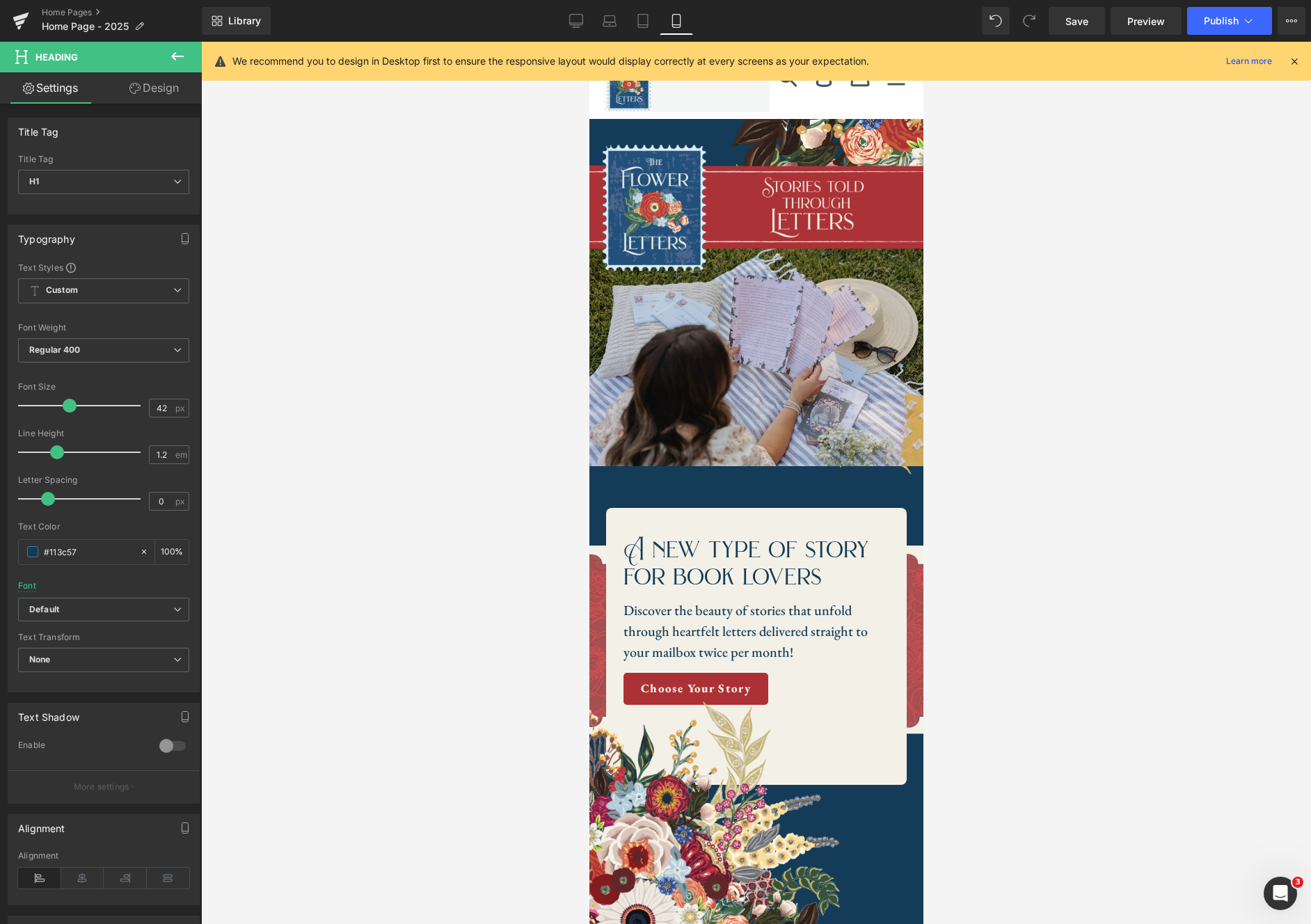
click at [557, 19] on div "Library Mobile Desktop Laptop Tablet Mobile Save Preview Publish Scheduled View…" at bounding box center [757, 20] width 1110 height 27
drag, startPoint x: 576, startPoint y: 19, endPoint x: 633, endPoint y: 53, distance: 66.4
click at [576, 19] on icon at bounding box center [576, 21] width 14 height 14
type input "100"
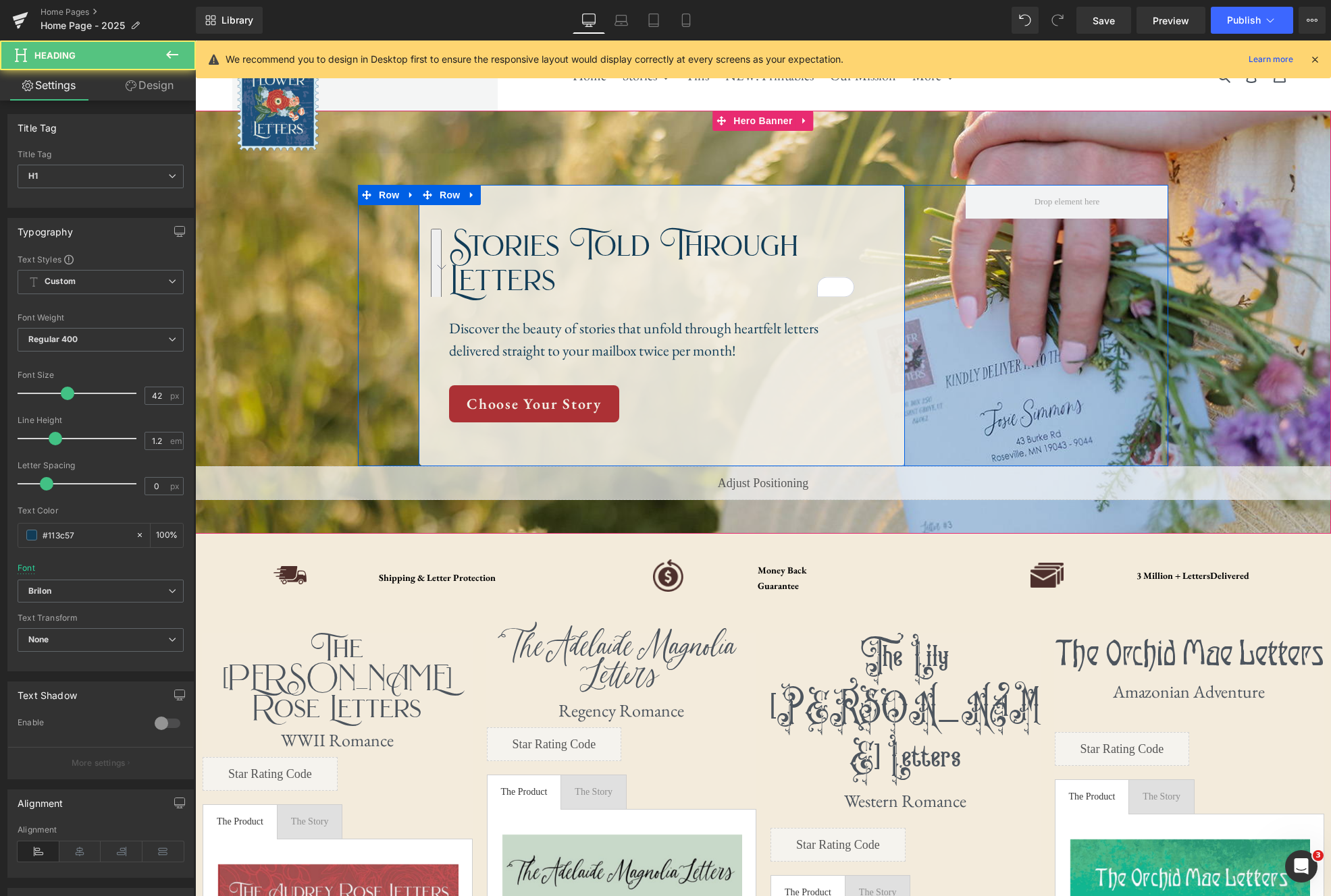
click at [603, 287] on h1 "Stories Told Through Letters" at bounding box center [652, 262] width 405 height 68
click at [624, 249] on h1 "Stories Told Through Letters" at bounding box center [652, 262] width 405 height 68
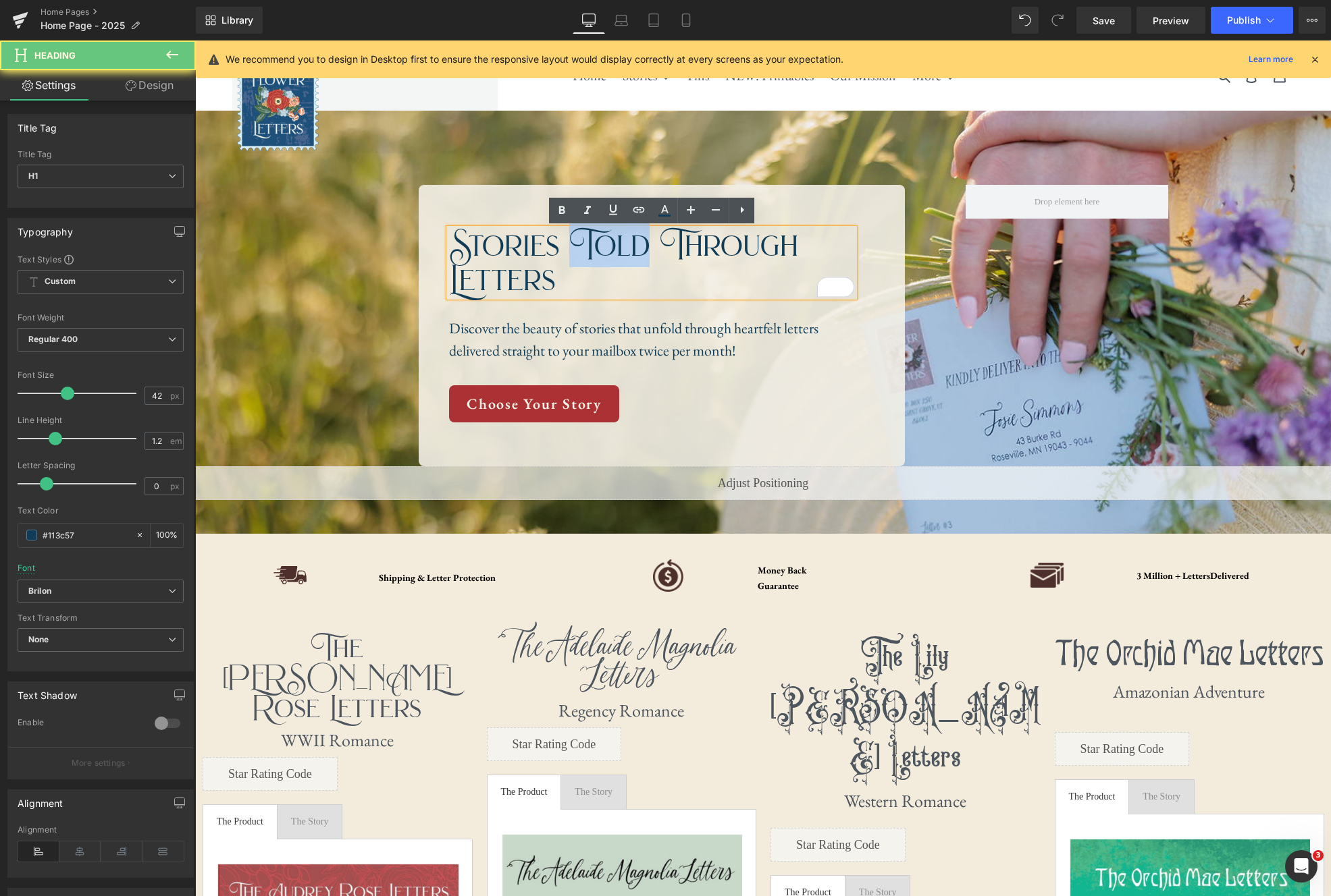
click at [624, 249] on h1 "Stories Told Through Letters" at bounding box center [652, 262] width 405 height 68
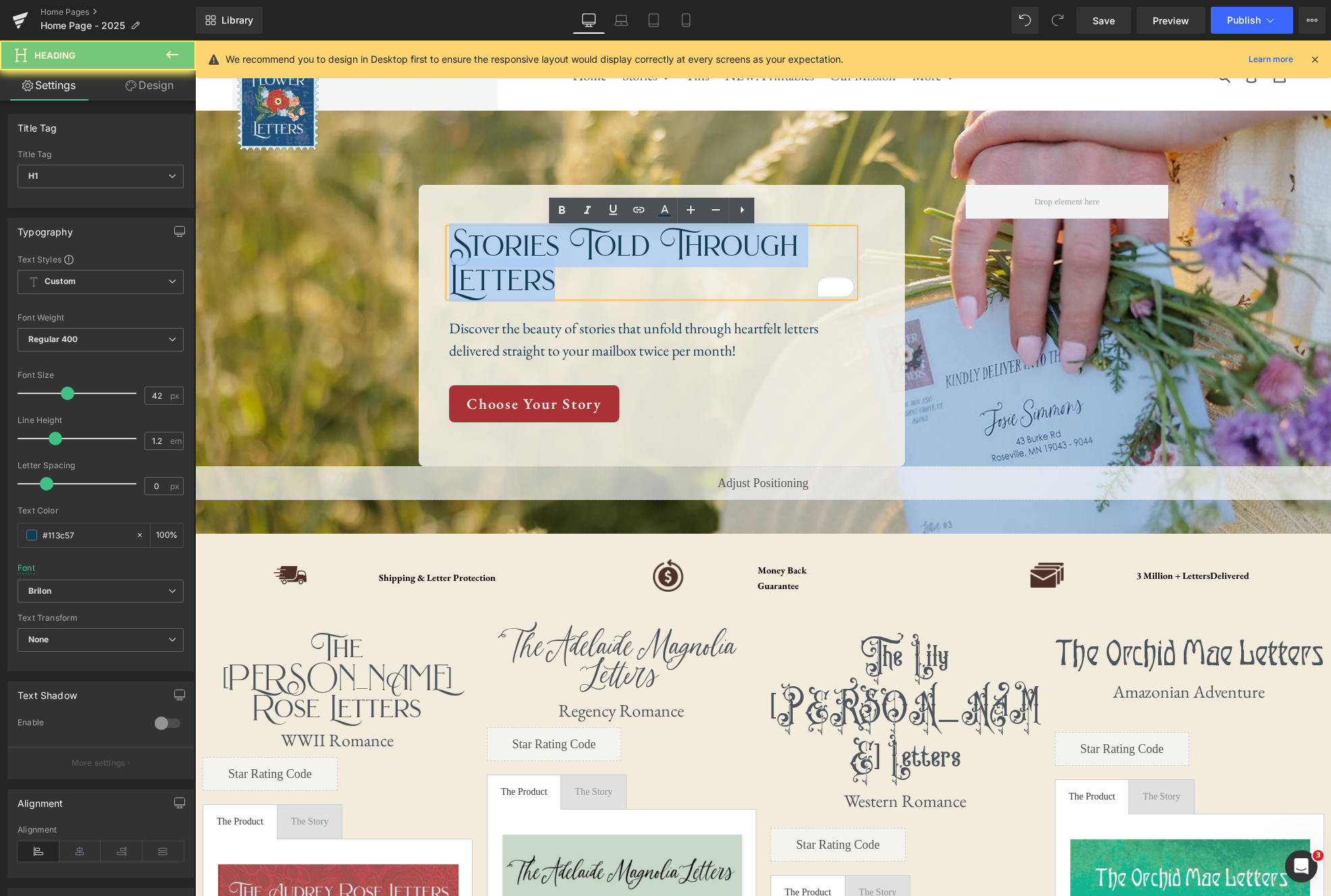
click at [624, 249] on h1 "Stories Told Through Letters" at bounding box center [652, 262] width 405 height 68
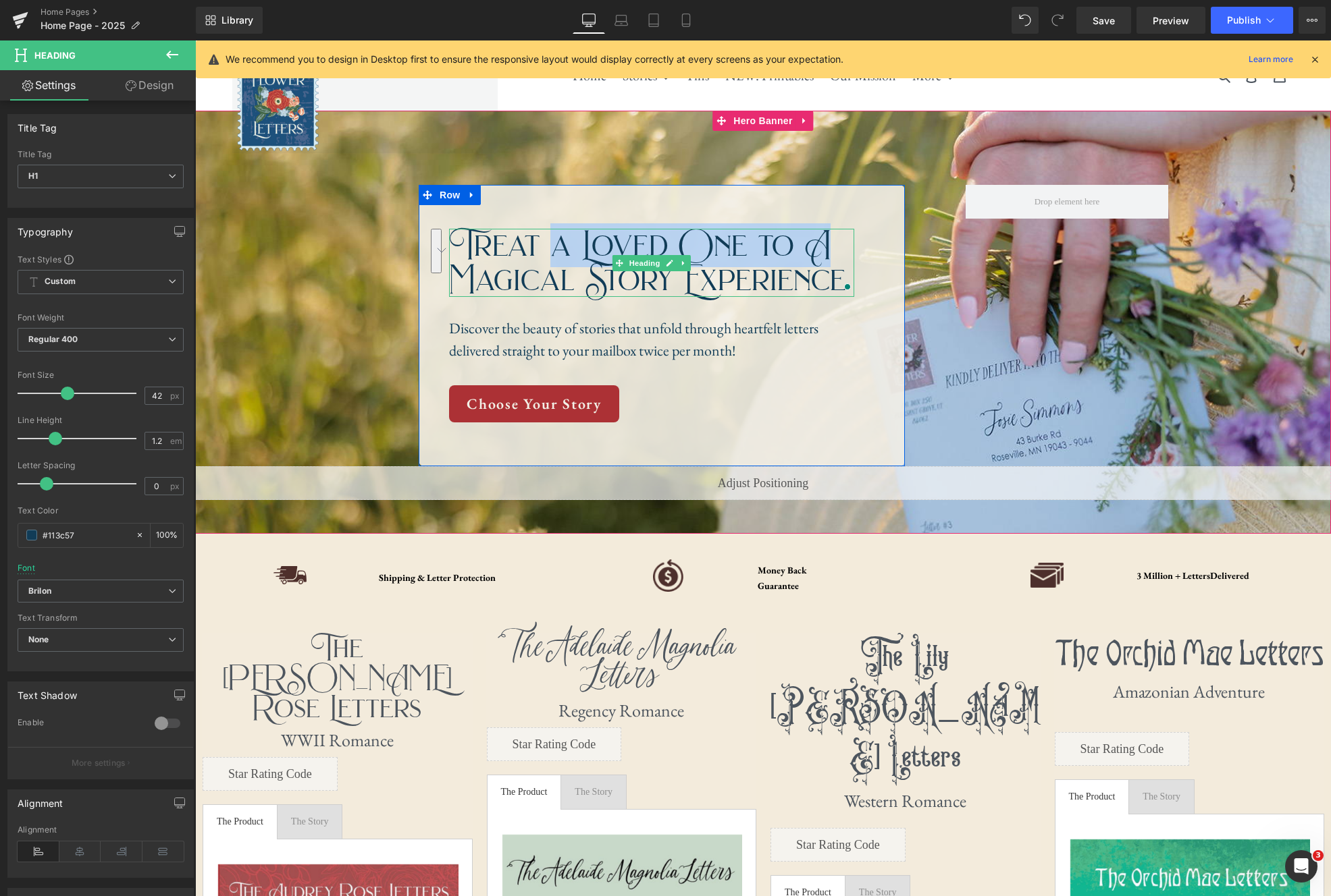
drag, startPoint x: 835, startPoint y: 243, endPoint x: 549, endPoint y: 241, distance: 286.0
click at [552, 241] on h1 "Treat a Loved One to A Magical Story Experience" at bounding box center [652, 262] width 405 height 68
drag, startPoint x: 843, startPoint y: 278, endPoint x: 551, endPoint y: 236, distance: 295.0
click at [535, 236] on div "Treat Loved Ones To a Magical Story Experience Heading" at bounding box center [652, 262] width 405 height 68
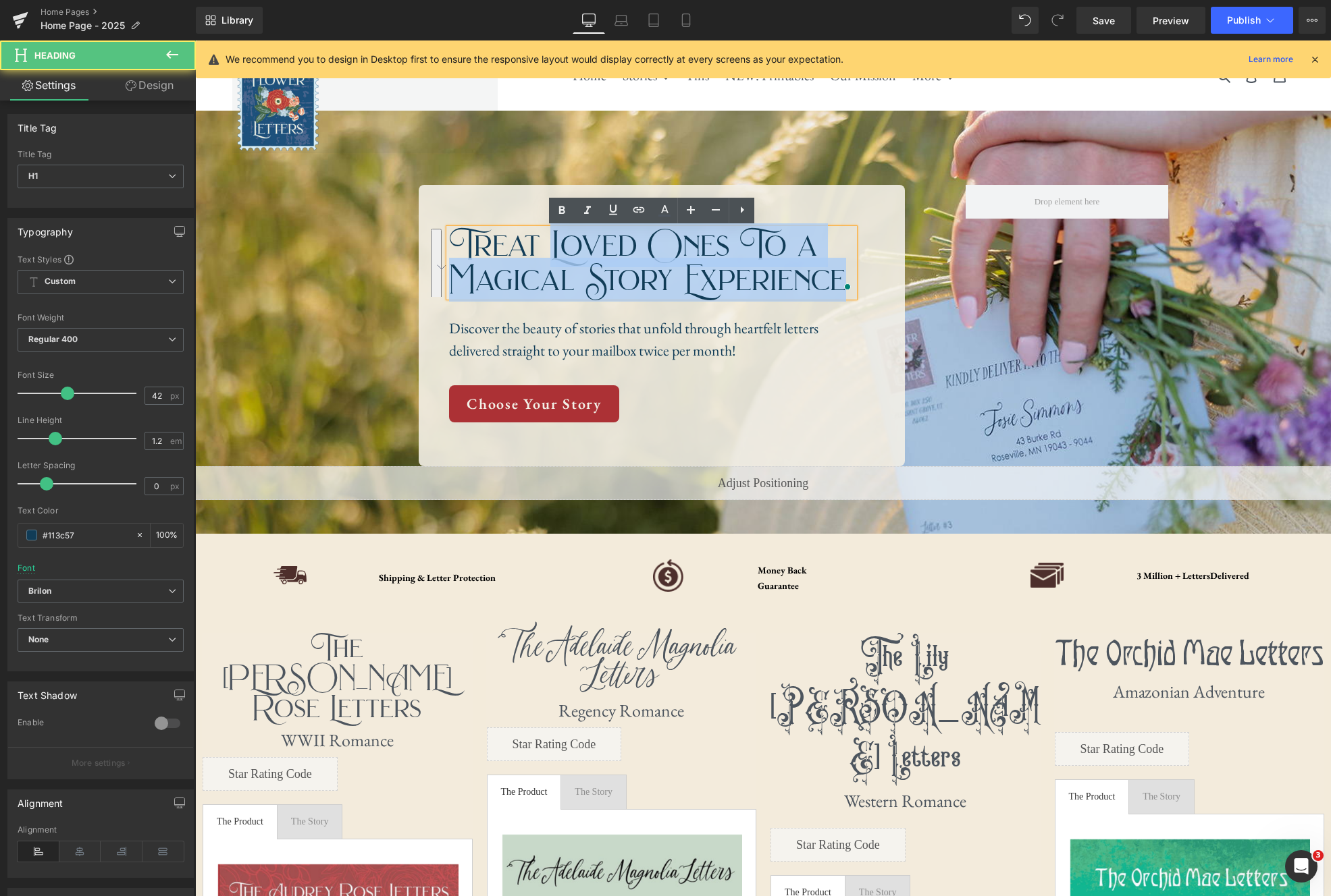
drag, startPoint x: 552, startPoint y: 237, endPoint x: 847, endPoint y: 269, distance: 296.7
click at [847, 269] on h1 "Treat Loved Ones To a Magical Story Experience" at bounding box center [652, 262] width 405 height 68
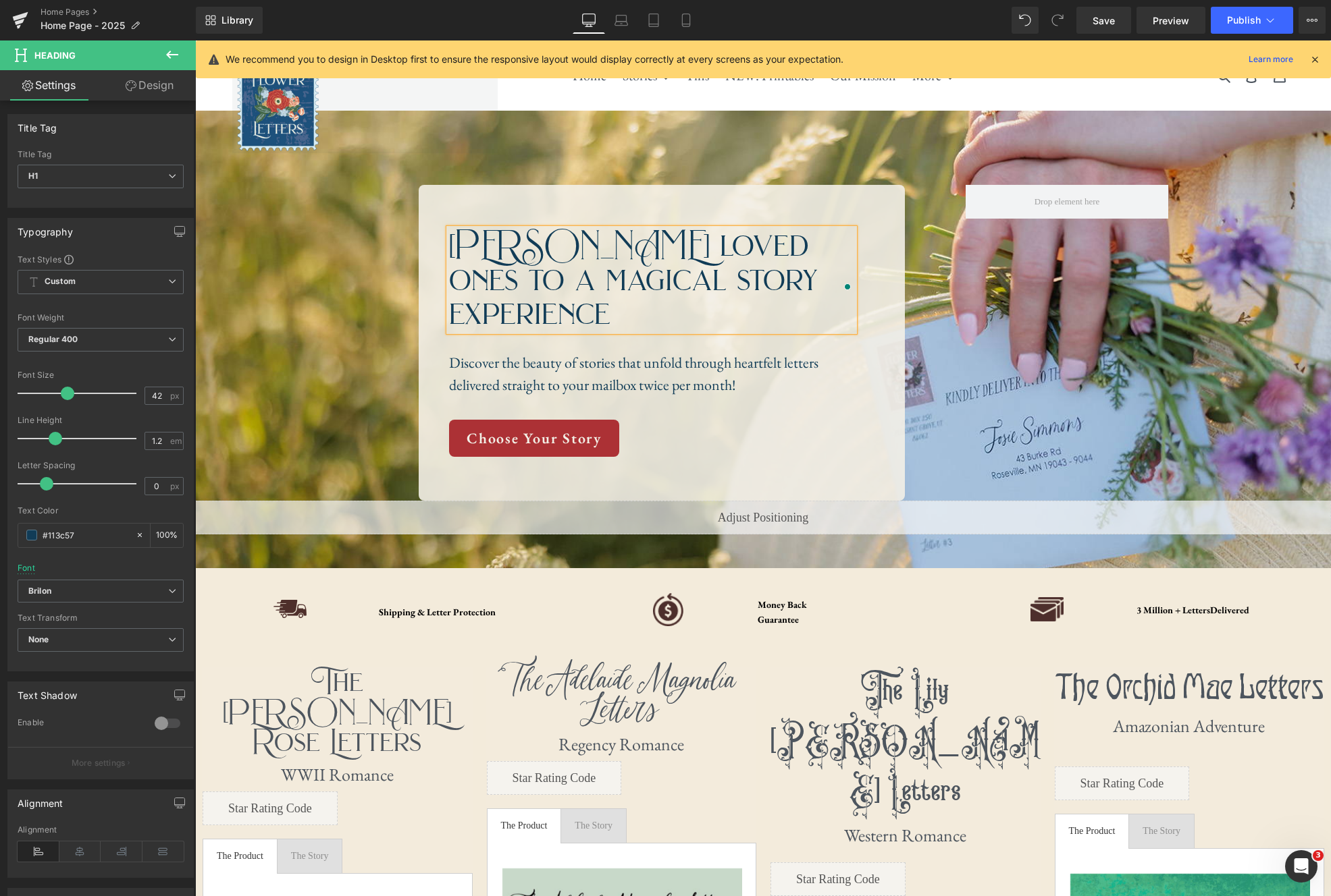
click at [451, 278] on h1 "Treat loved ones to a magical story experience" at bounding box center [652, 279] width 405 height 102
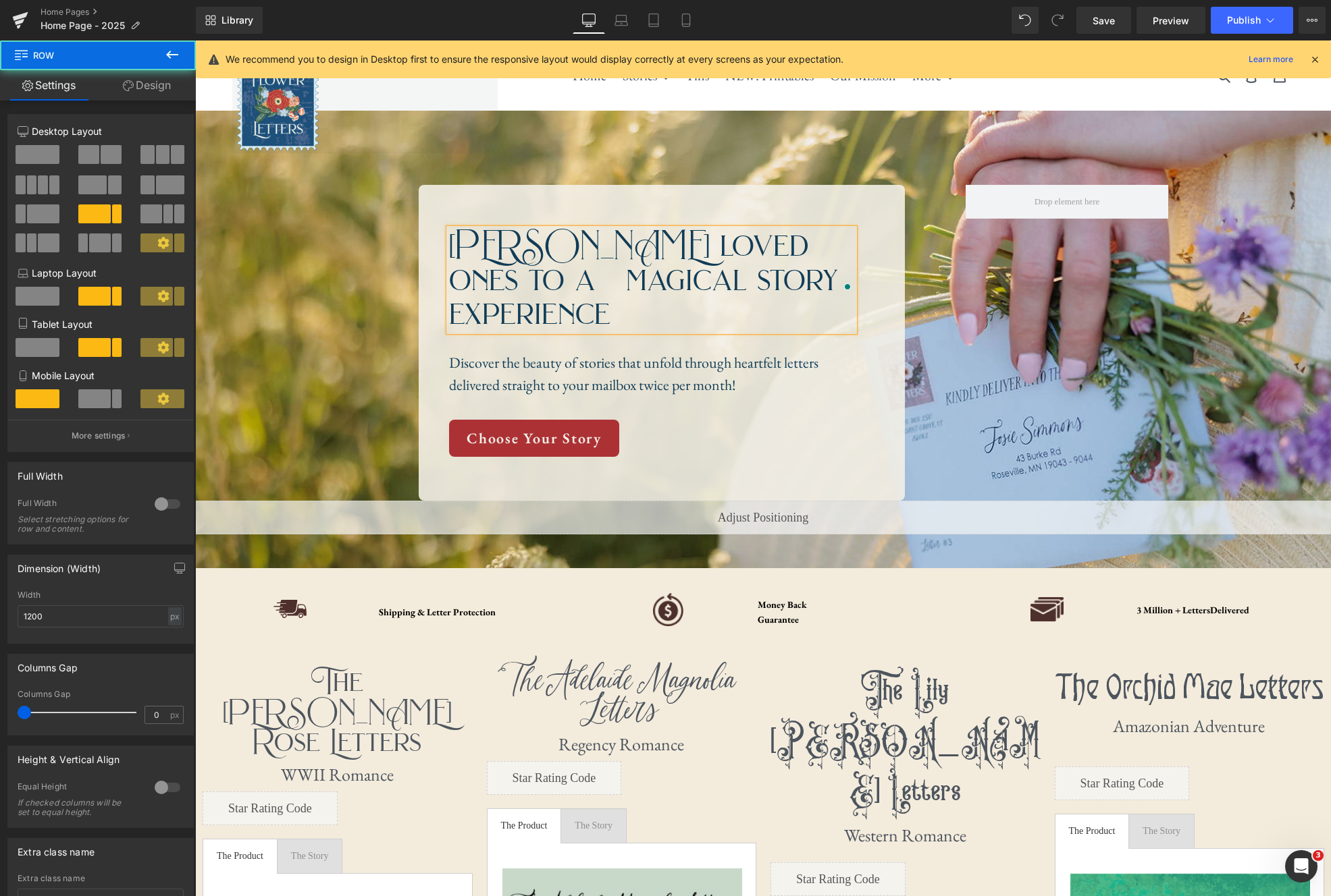
click at [1025, 272] on div "Treat loved ones to a magical story experience Heading Discover the beauty of s…" at bounding box center [762, 342] width 810 height 316
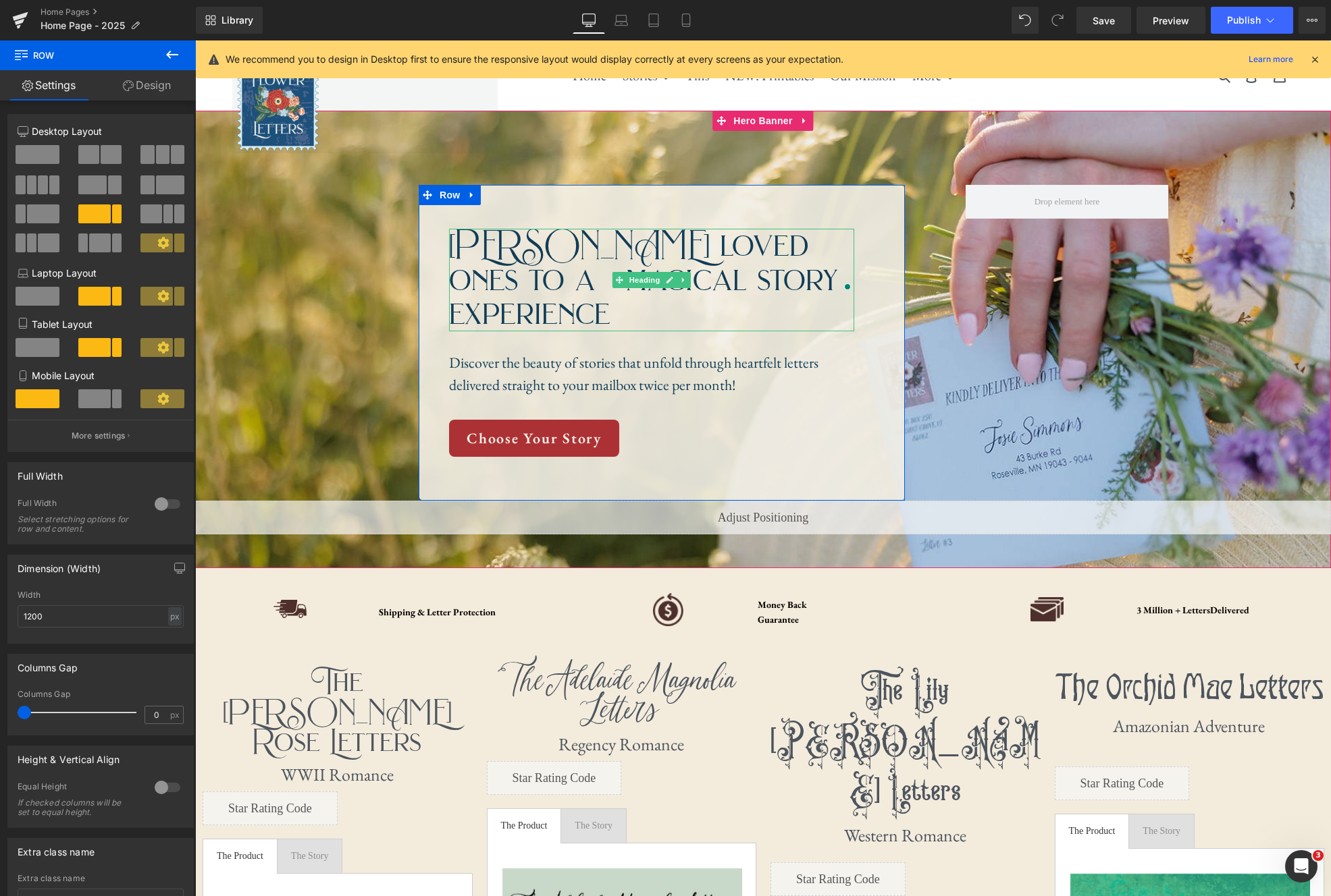
click at [658, 244] on h1 "Treat loved ones to a magical story experience" at bounding box center [652, 279] width 405 height 102
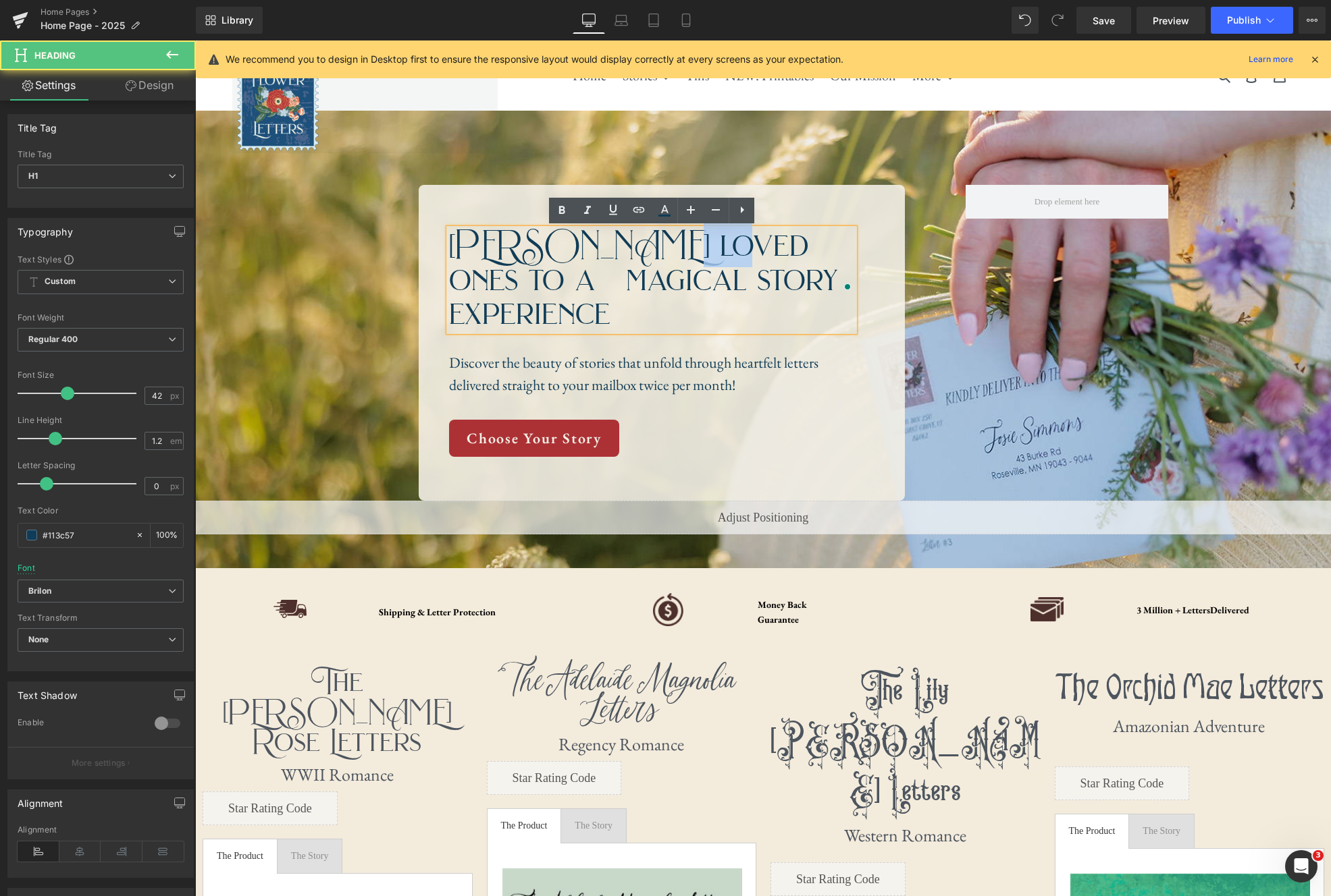
click at [658, 244] on h1 "Treat loved ones to a magical story experience" at bounding box center [652, 279] width 405 height 102
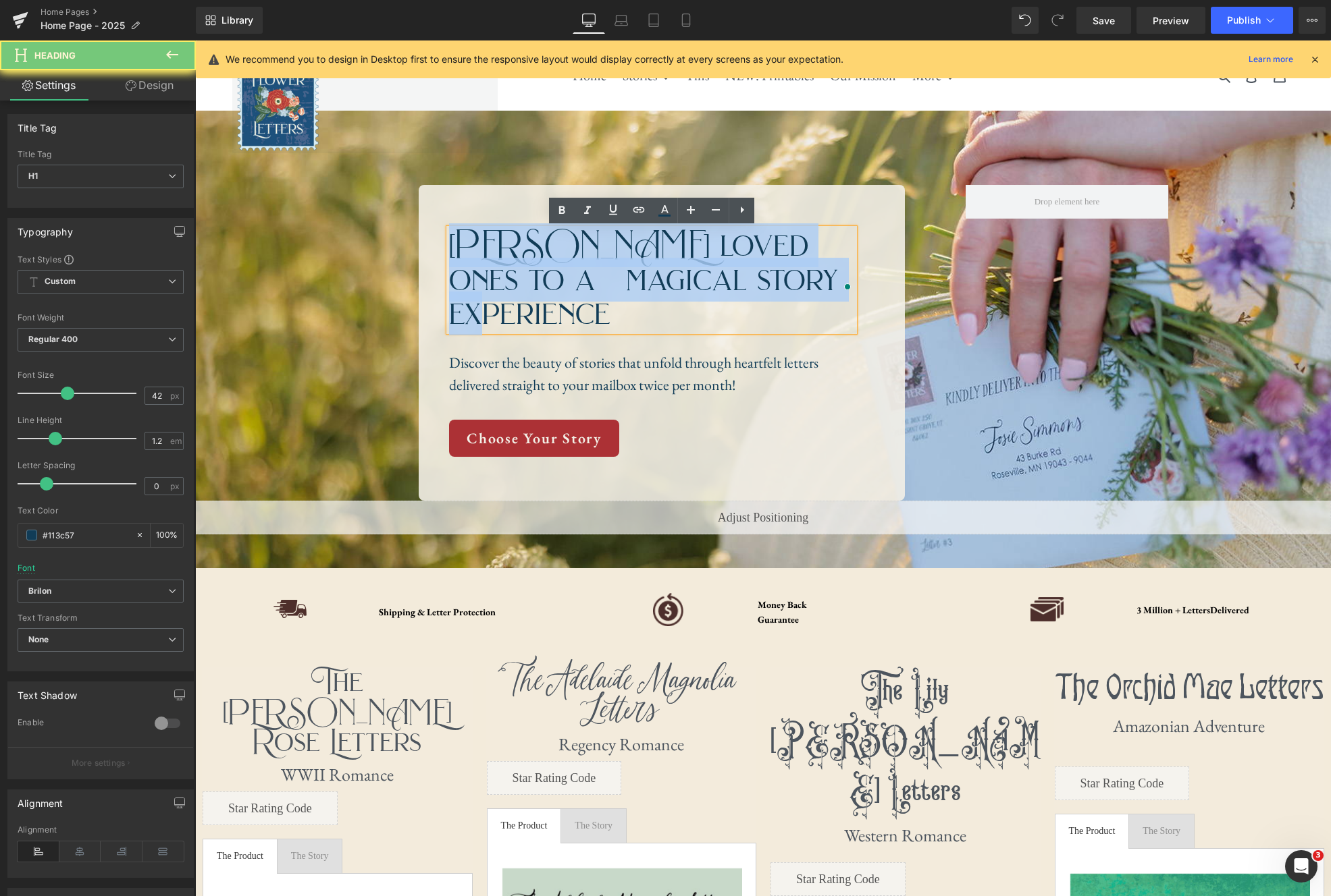
click at [658, 244] on h1 "Treat loved ones to a magical story experience" at bounding box center [652, 279] width 405 height 102
copy h1 "Treat loved ones to a magical story experience"
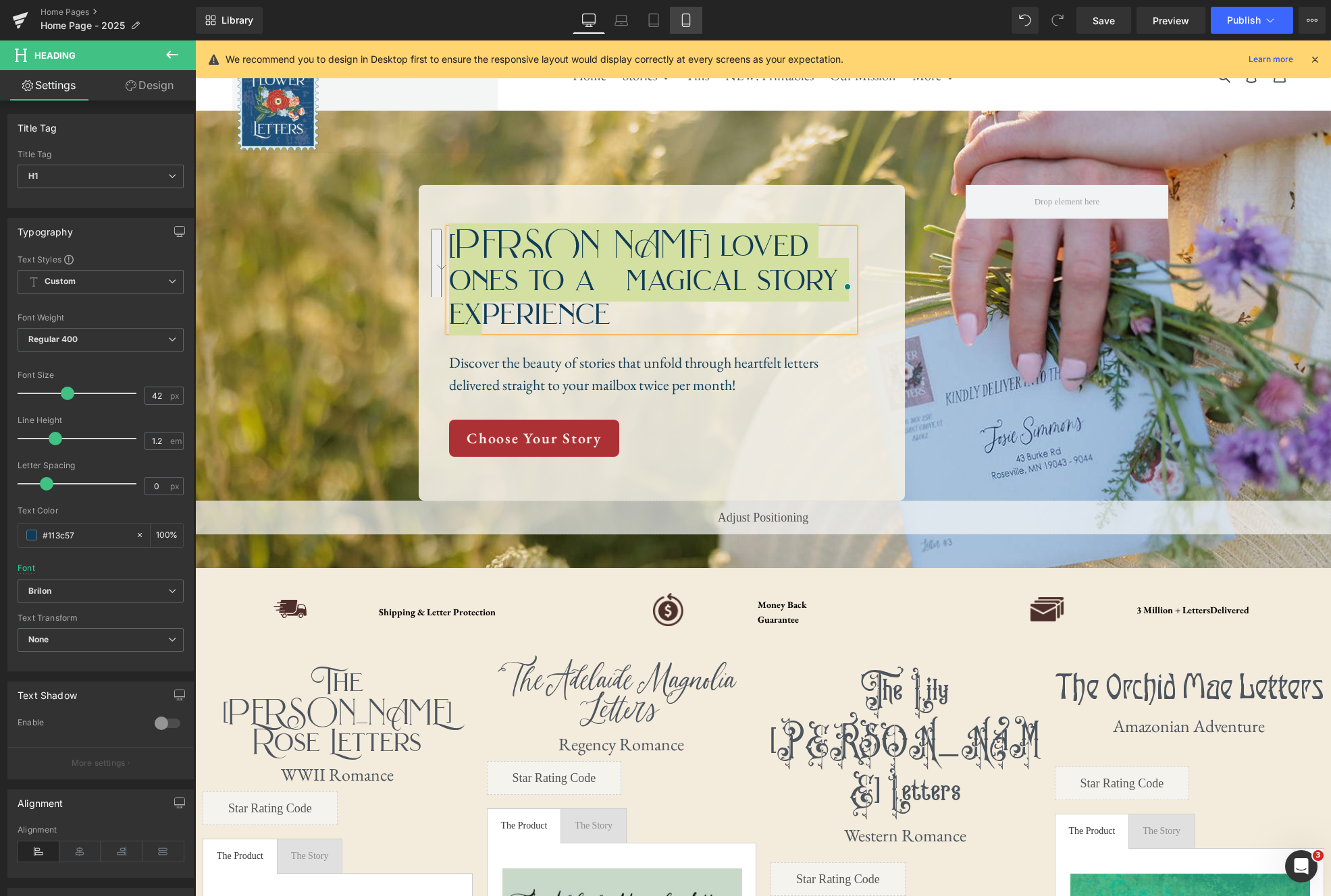
click at [685, 21] on icon at bounding box center [686, 20] width 14 height 14
type input "100"
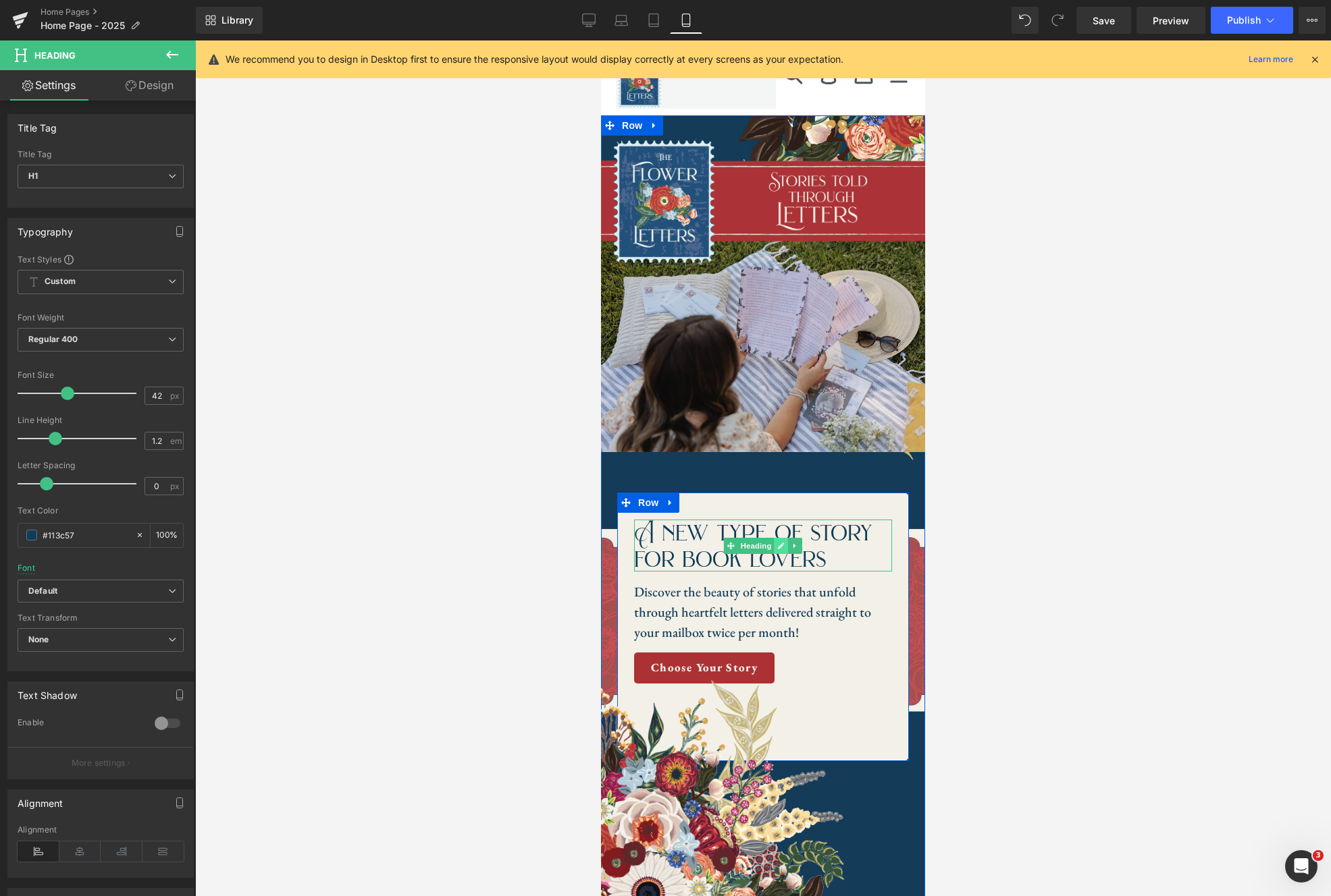
click at [783, 549] on icon at bounding box center [780, 546] width 7 height 8
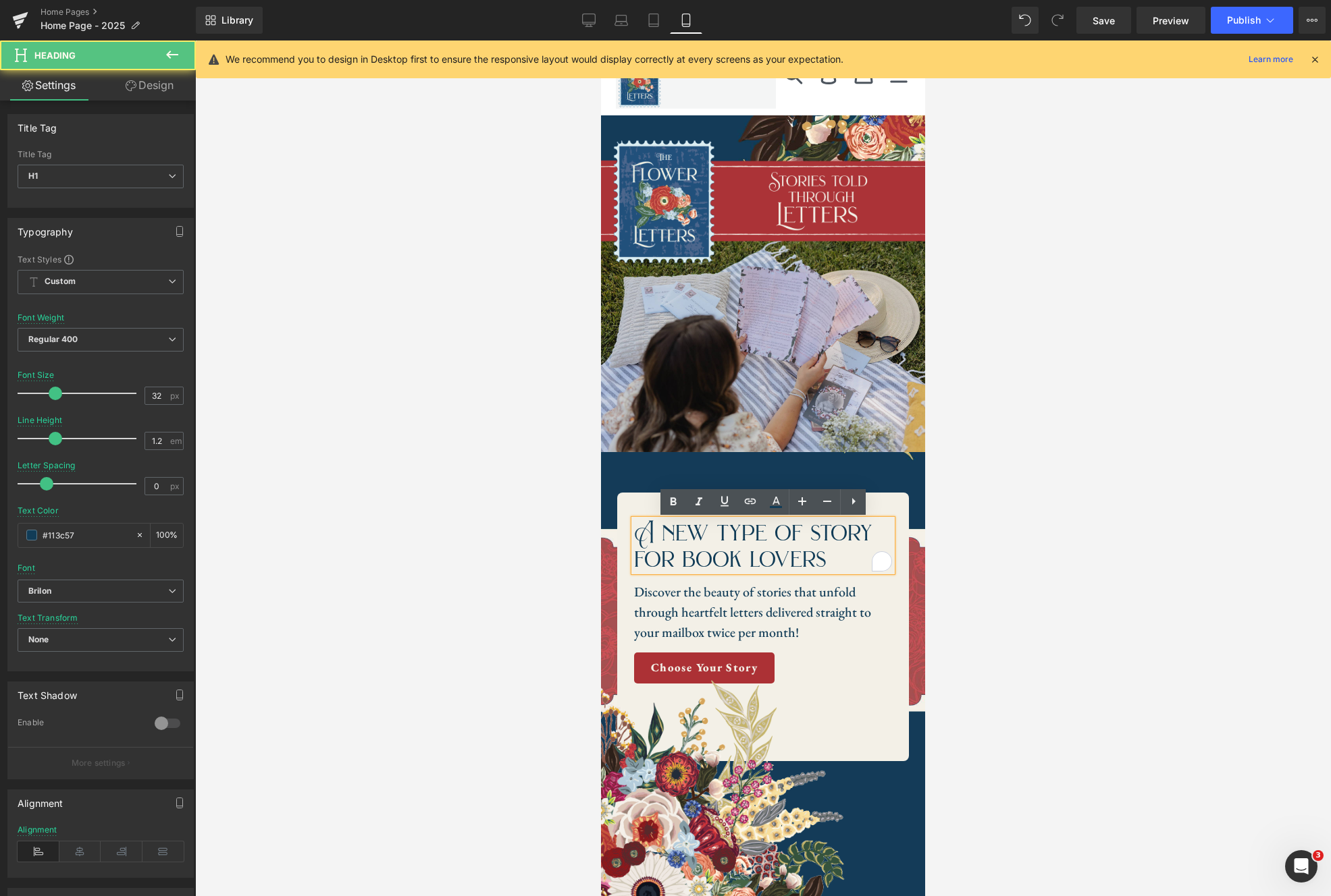
click at [821, 564] on h1 "A new type of story for book lovers" at bounding box center [762, 546] width 258 height 52
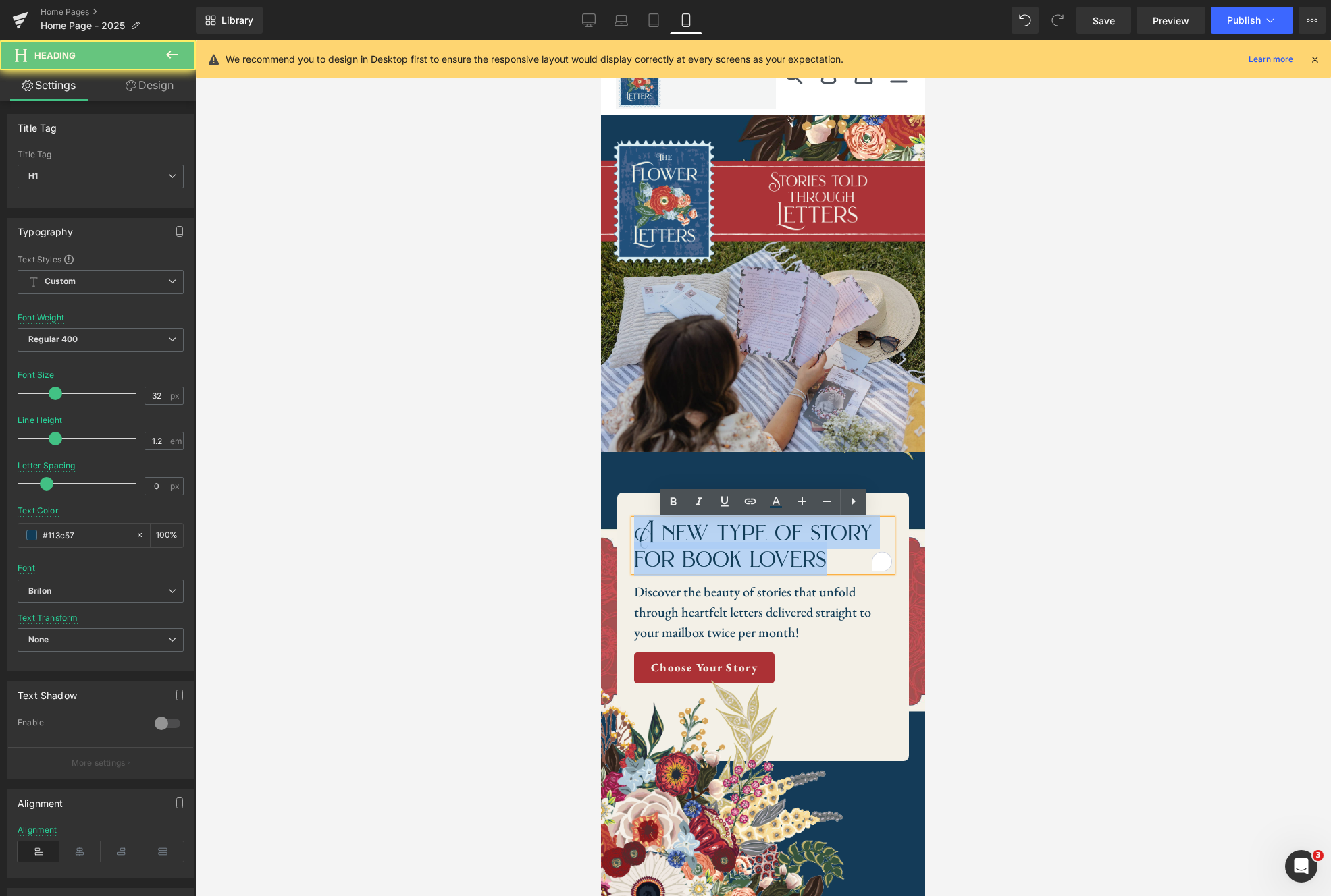
click at [821, 564] on h1 "A new type of story for book lovers" at bounding box center [762, 546] width 258 height 52
paste div "To enrich screen reader interactions, please activate Accessibility in Grammarl…"
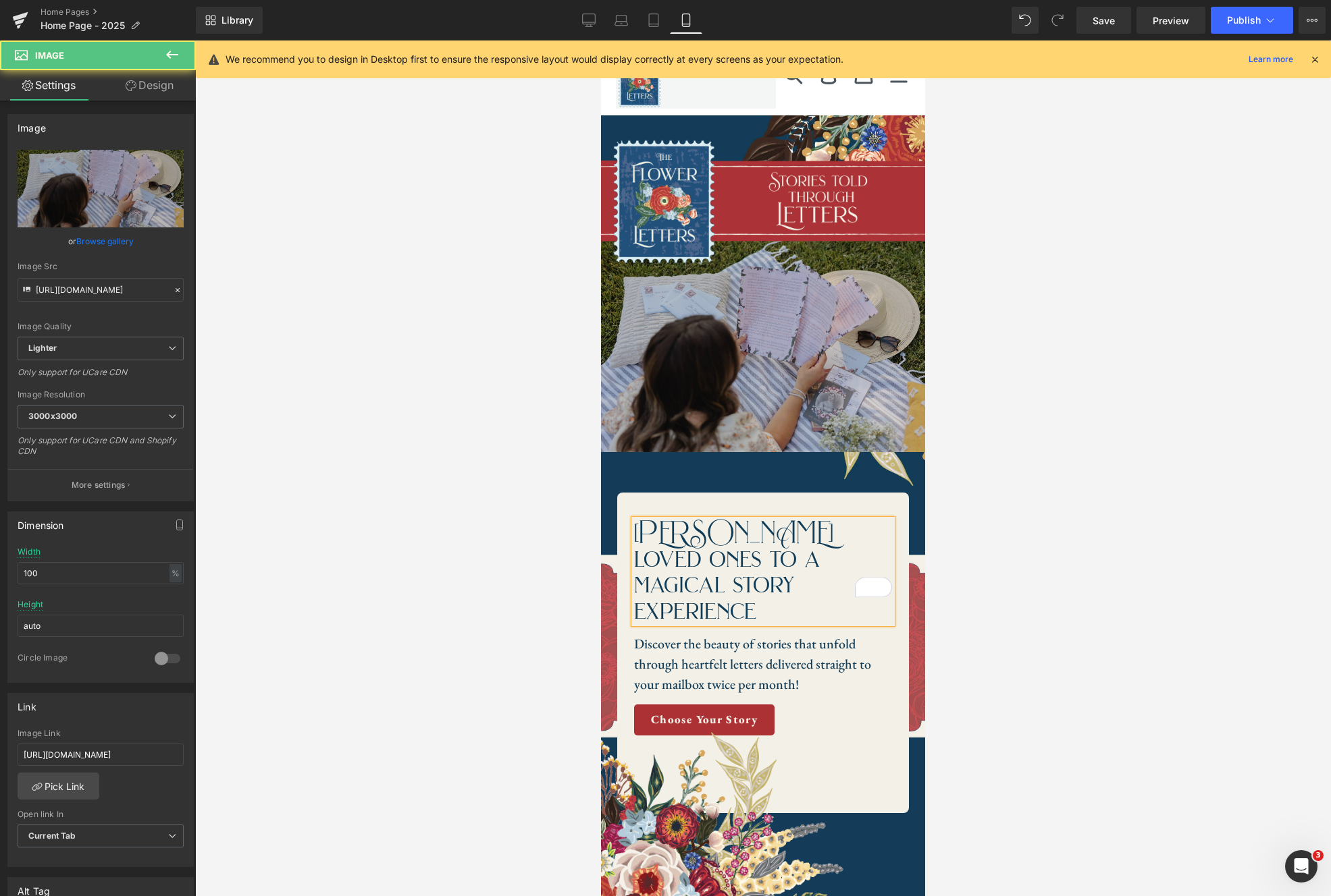
click at [913, 422] on img at bounding box center [762, 345] width 324 height 216
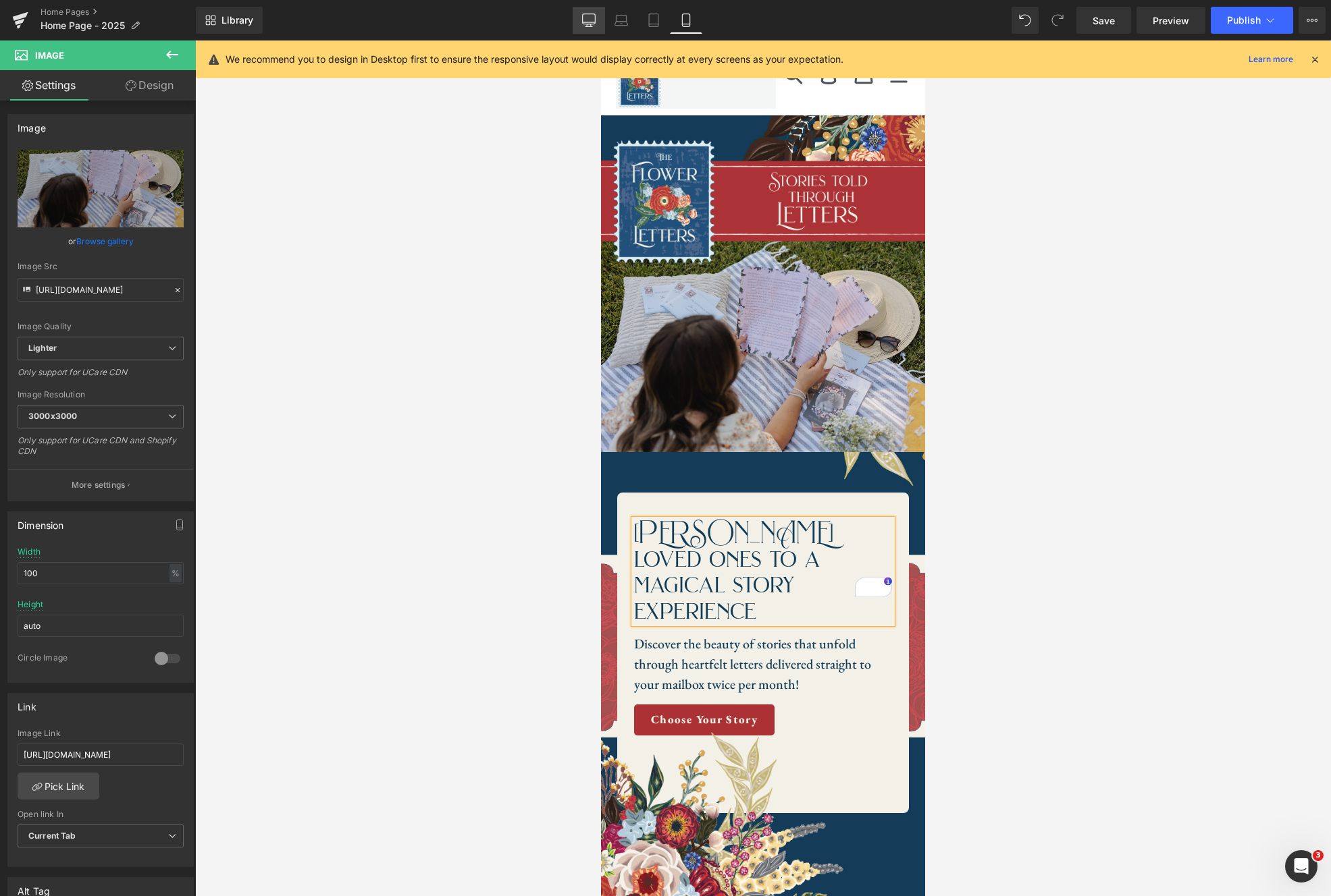
click at [576, 26] on link "Desktop" at bounding box center [589, 19] width 32 height 27
type input "700"
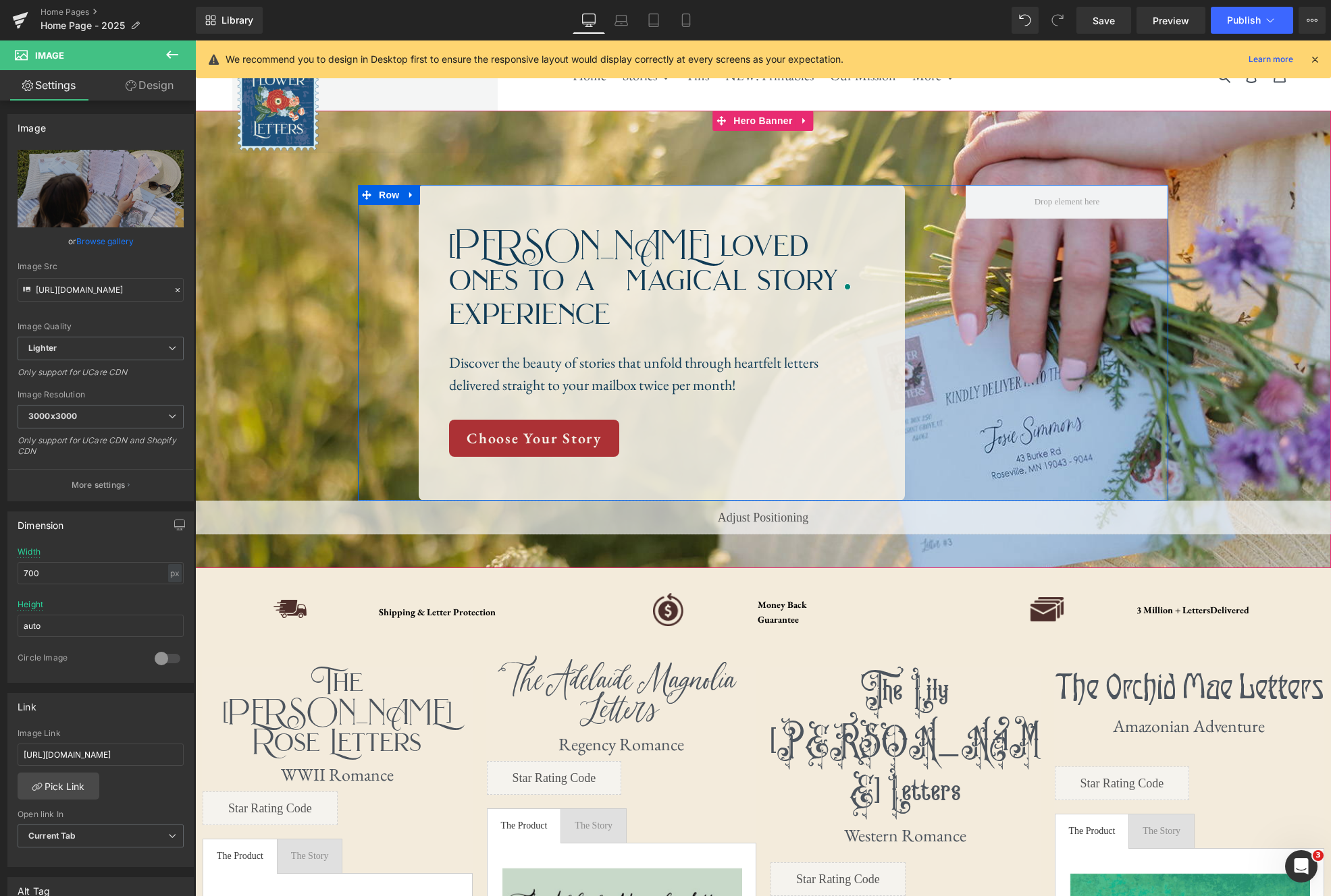
drag, startPoint x: 1303, startPoint y: 62, endPoint x: 843, endPoint y: 216, distance: 485.1
click at [691, 245] on h1 "Treat loved ones to a magical story experience" at bounding box center [652, 279] width 405 height 102
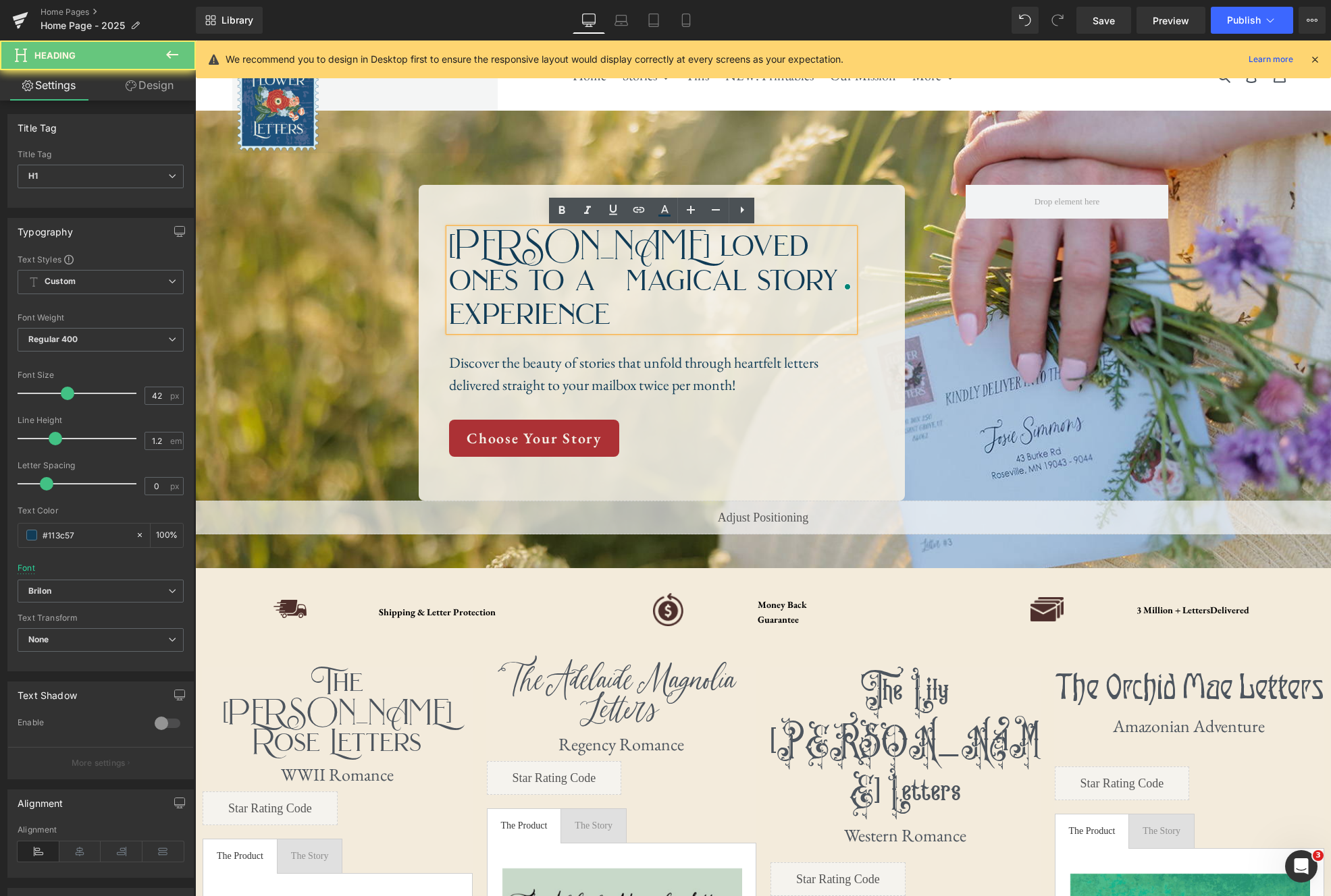
click at [716, 245] on h1 "Treat loved ones to a magical story experience" at bounding box center [652, 279] width 405 height 102
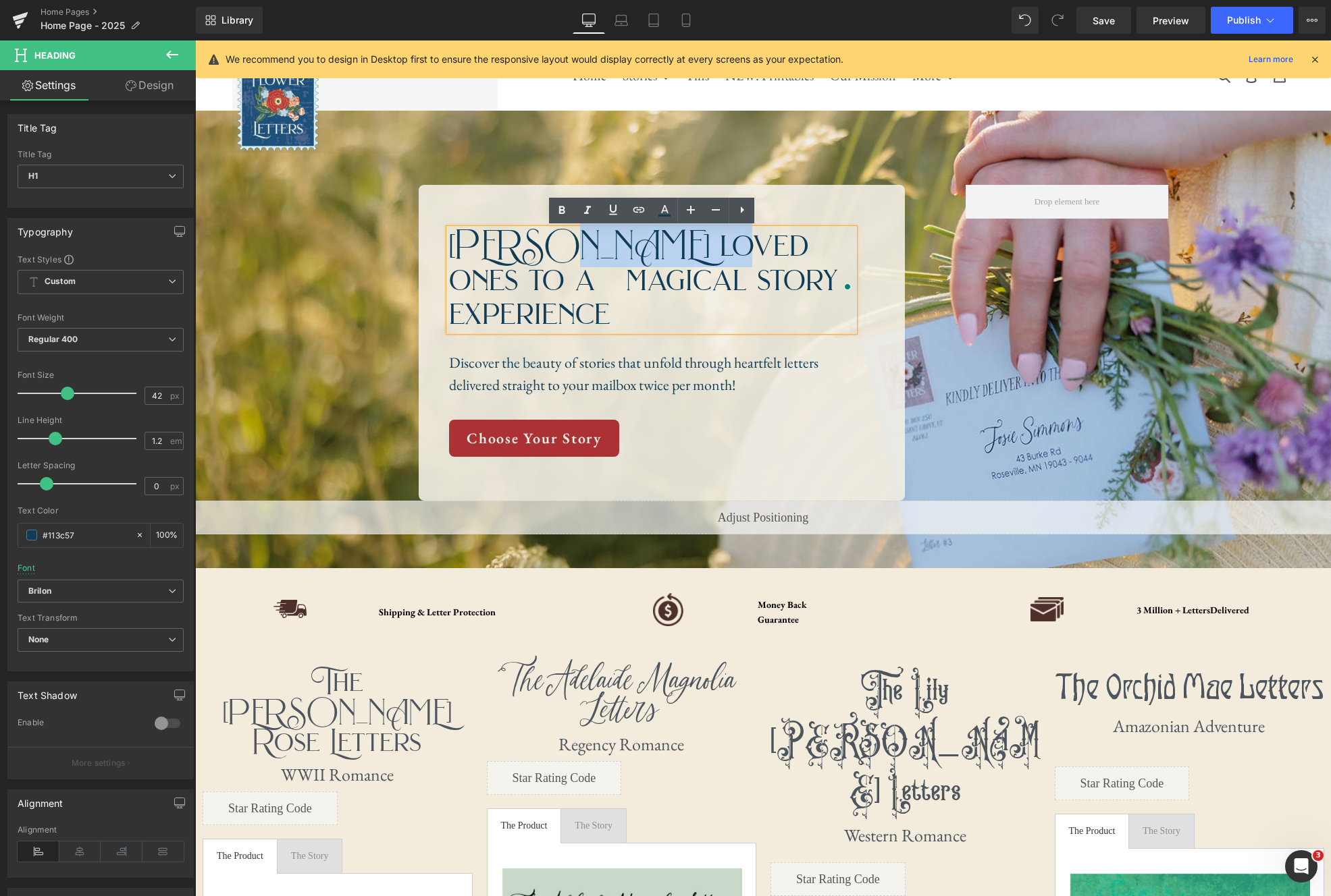
drag, startPoint x: 720, startPoint y: 245, endPoint x: 553, endPoint y: 240, distance: 167.1
click at [553, 240] on h1 "Treat loved ones to a magical story experience" at bounding box center [652, 279] width 405 height 102
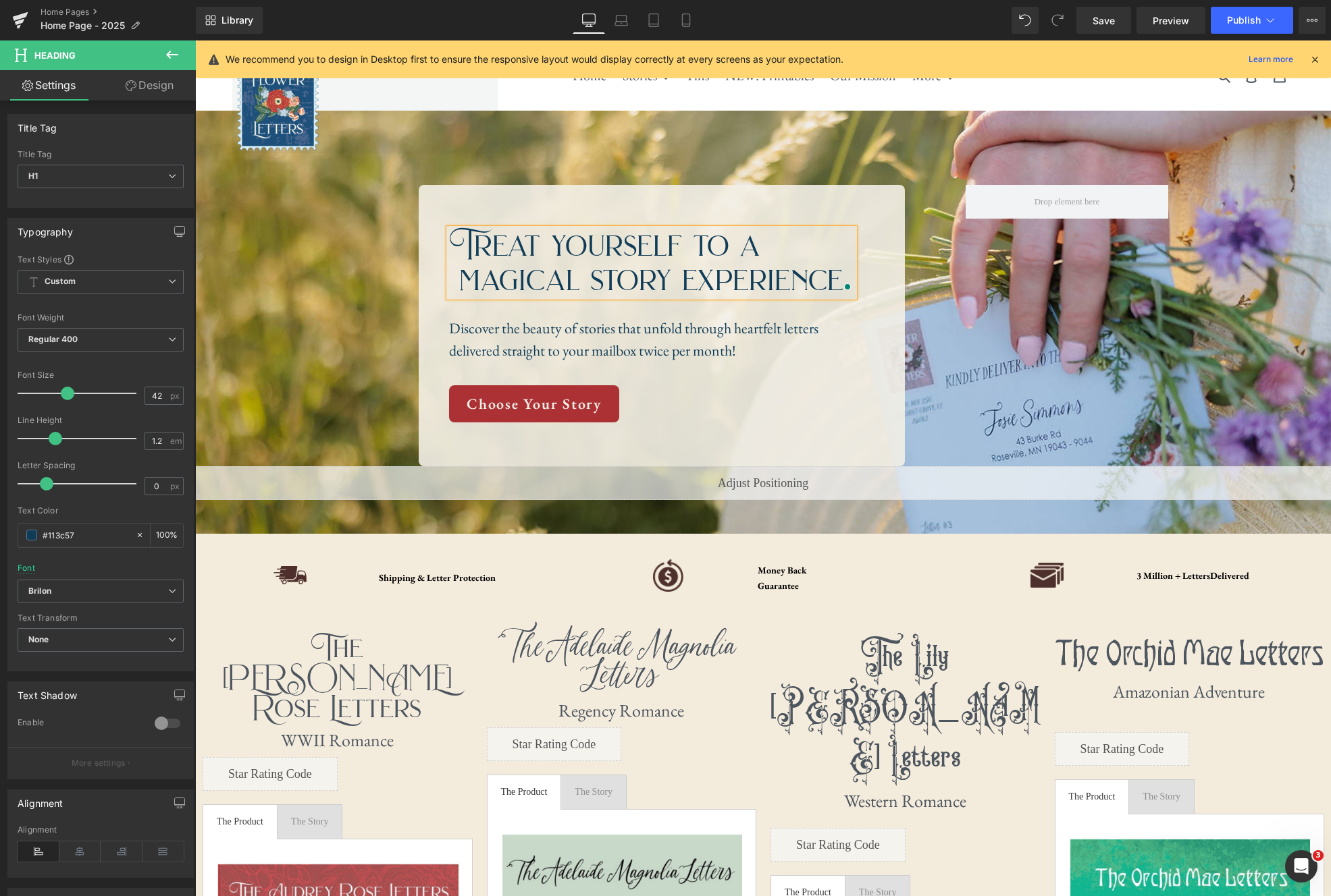
click at [986, 142] on div at bounding box center [763, 322] width 1136 height 423
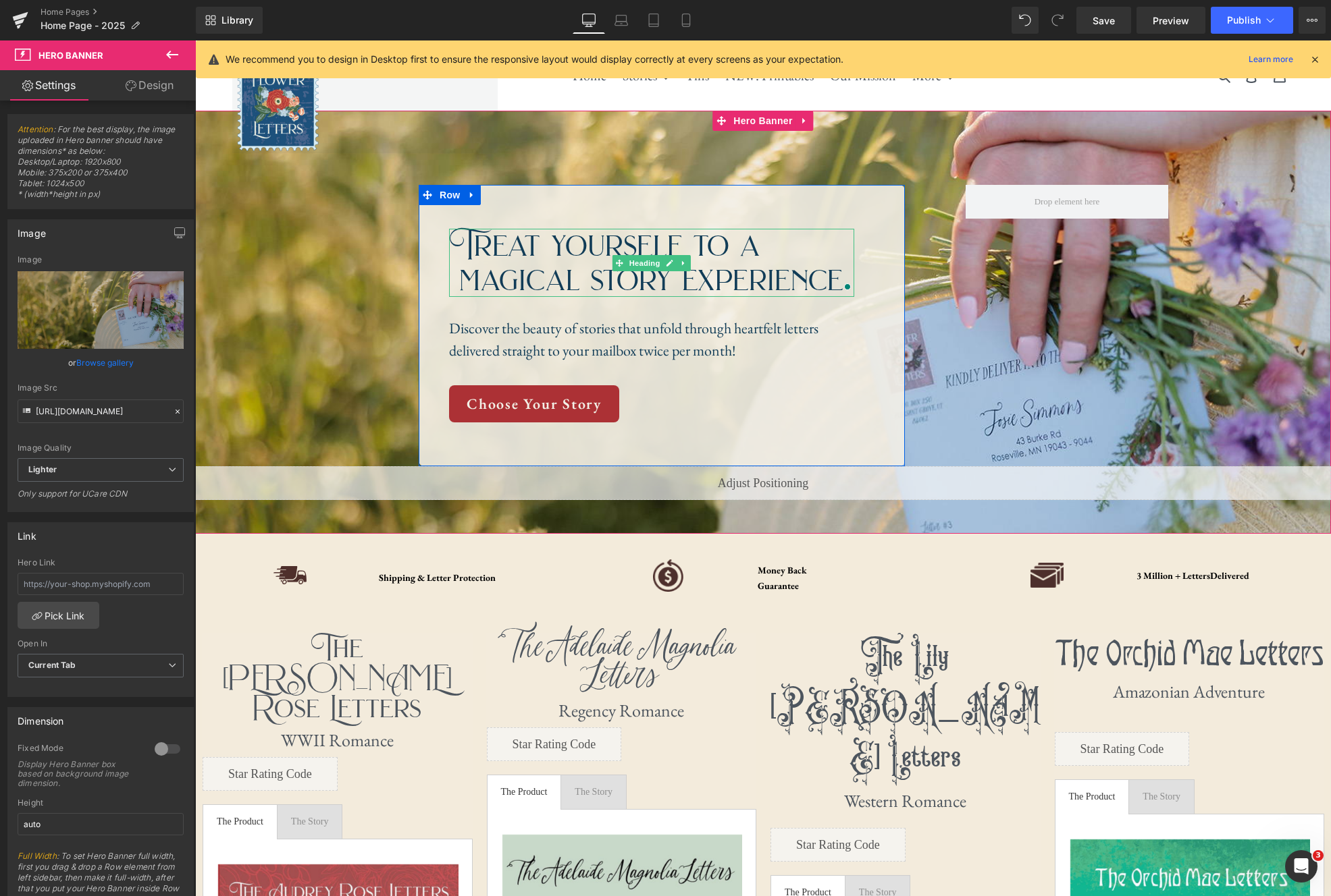
click at [681, 297] on h1 "Treat yourself to a magical story experience" at bounding box center [652, 262] width 405 height 68
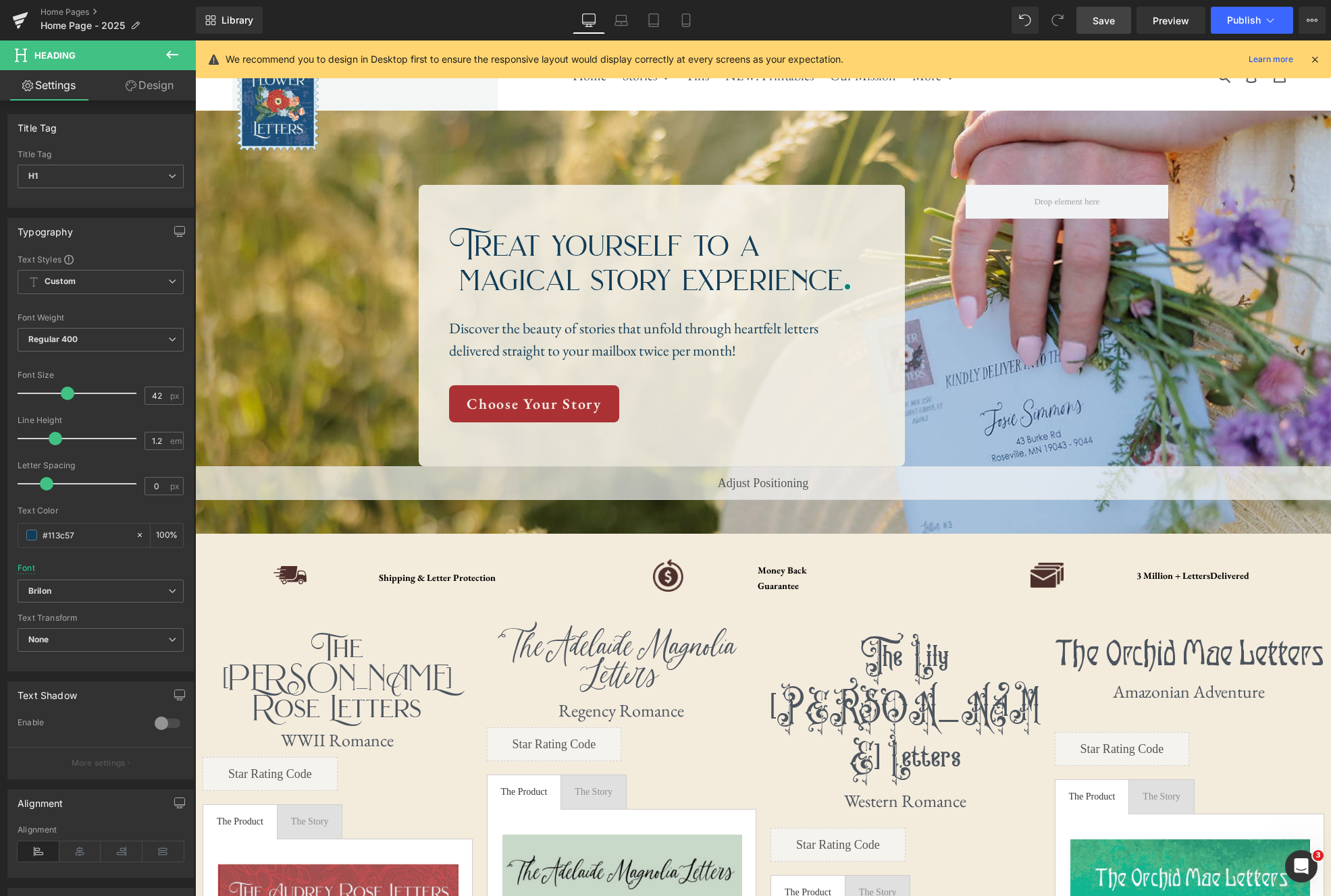
click at [1115, 22] on span "Save" at bounding box center [1104, 21] width 23 height 15
click at [687, 27] on icon at bounding box center [686, 21] width 7 height 13
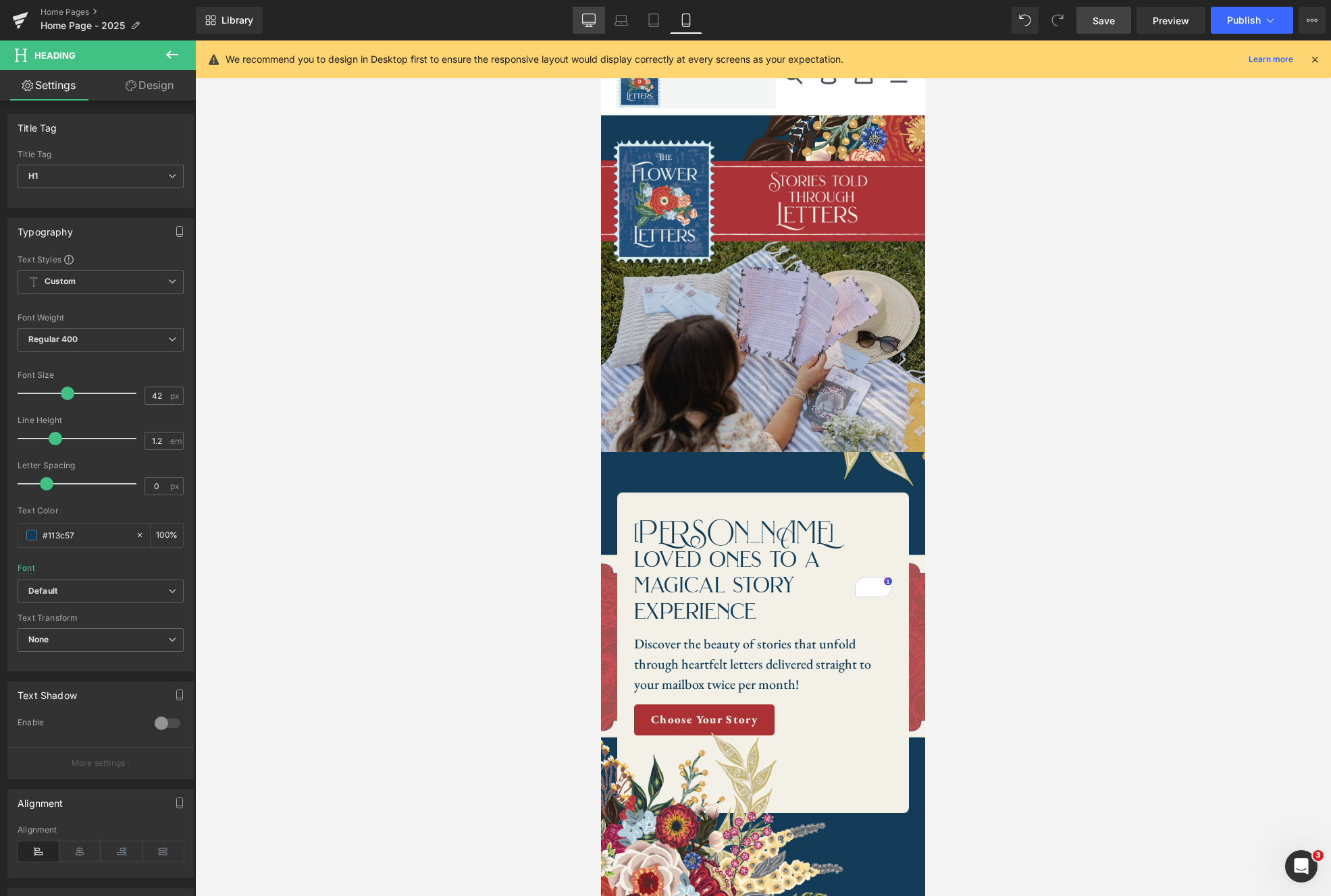
click at [582, 20] on icon at bounding box center [589, 20] width 14 height 14
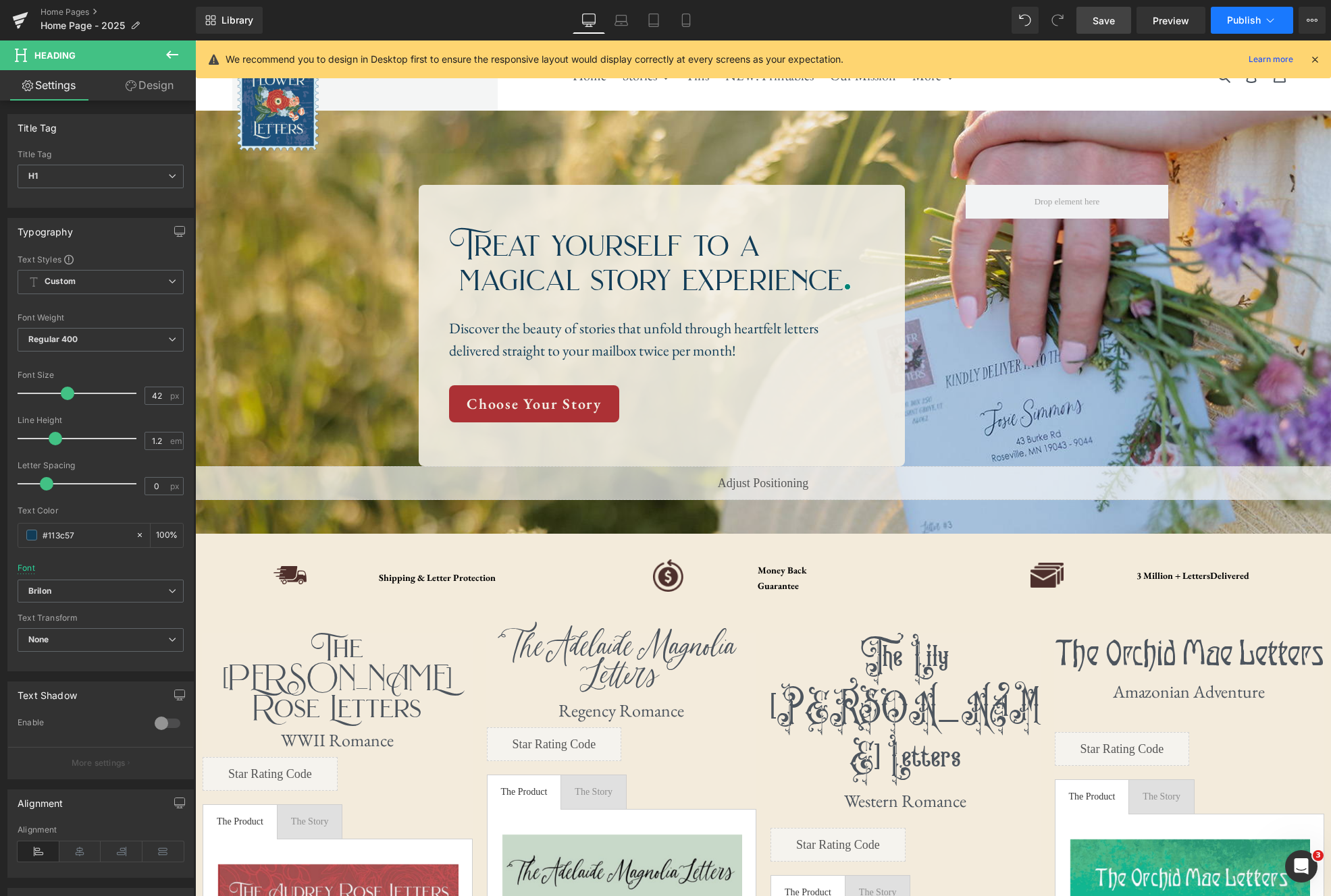
click at [1279, 23] on button "Publish" at bounding box center [1252, 19] width 82 height 27
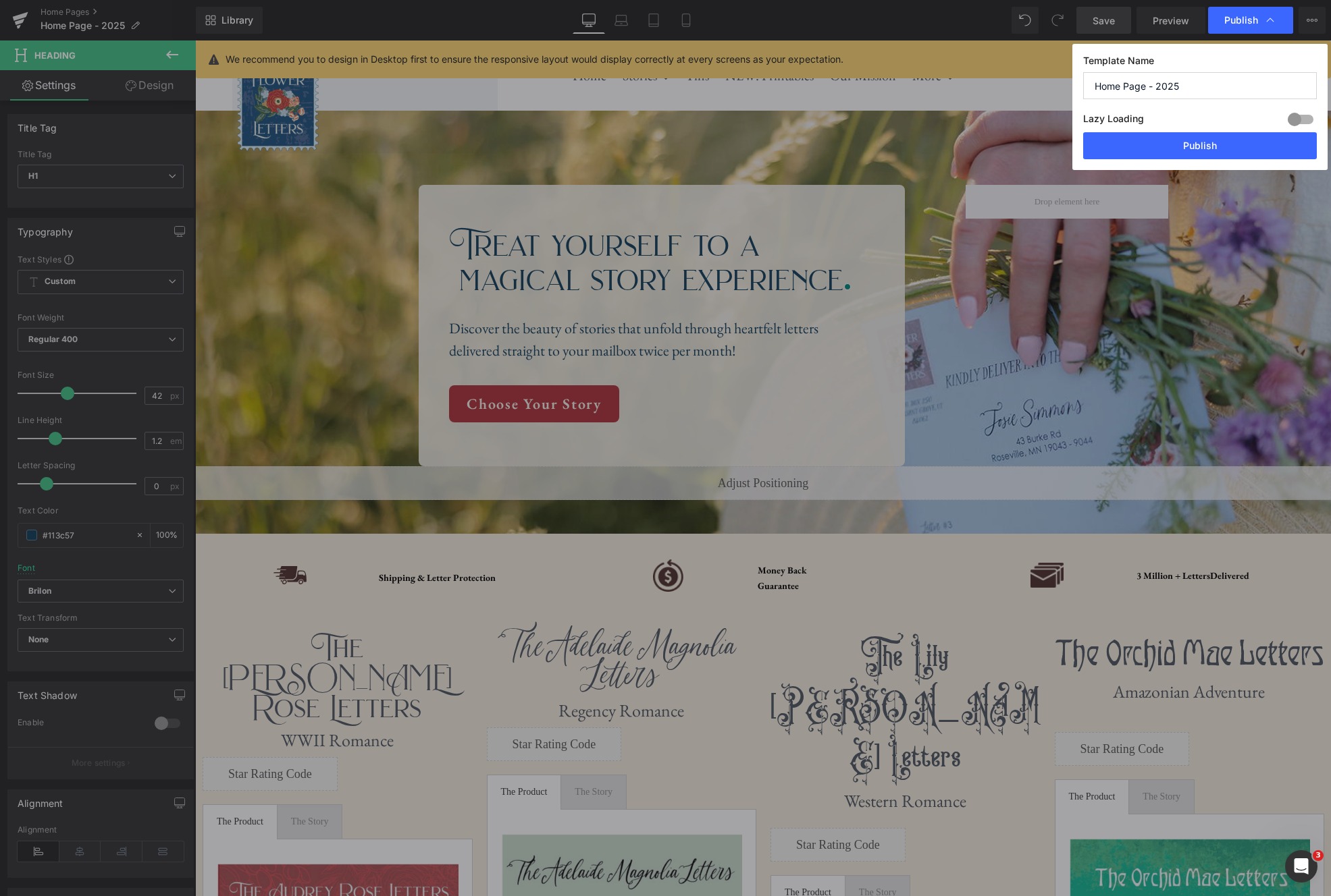
click at [1196, 86] on input "Home Page - 2025" at bounding box center [1199, 85] width 233 height 27
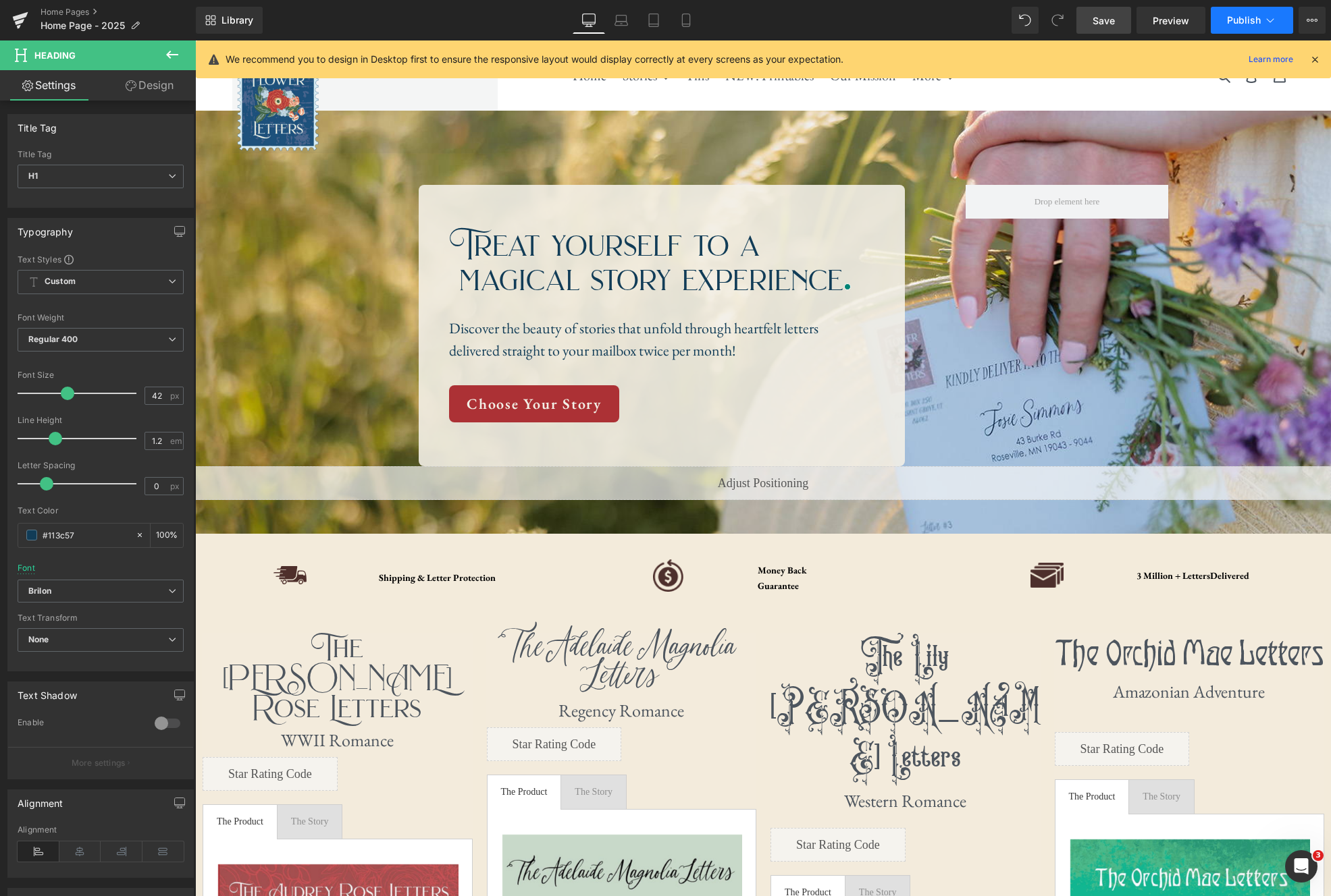
click at [1267, 19] on icon at bounding box center [1270, 20] width 14 height 14
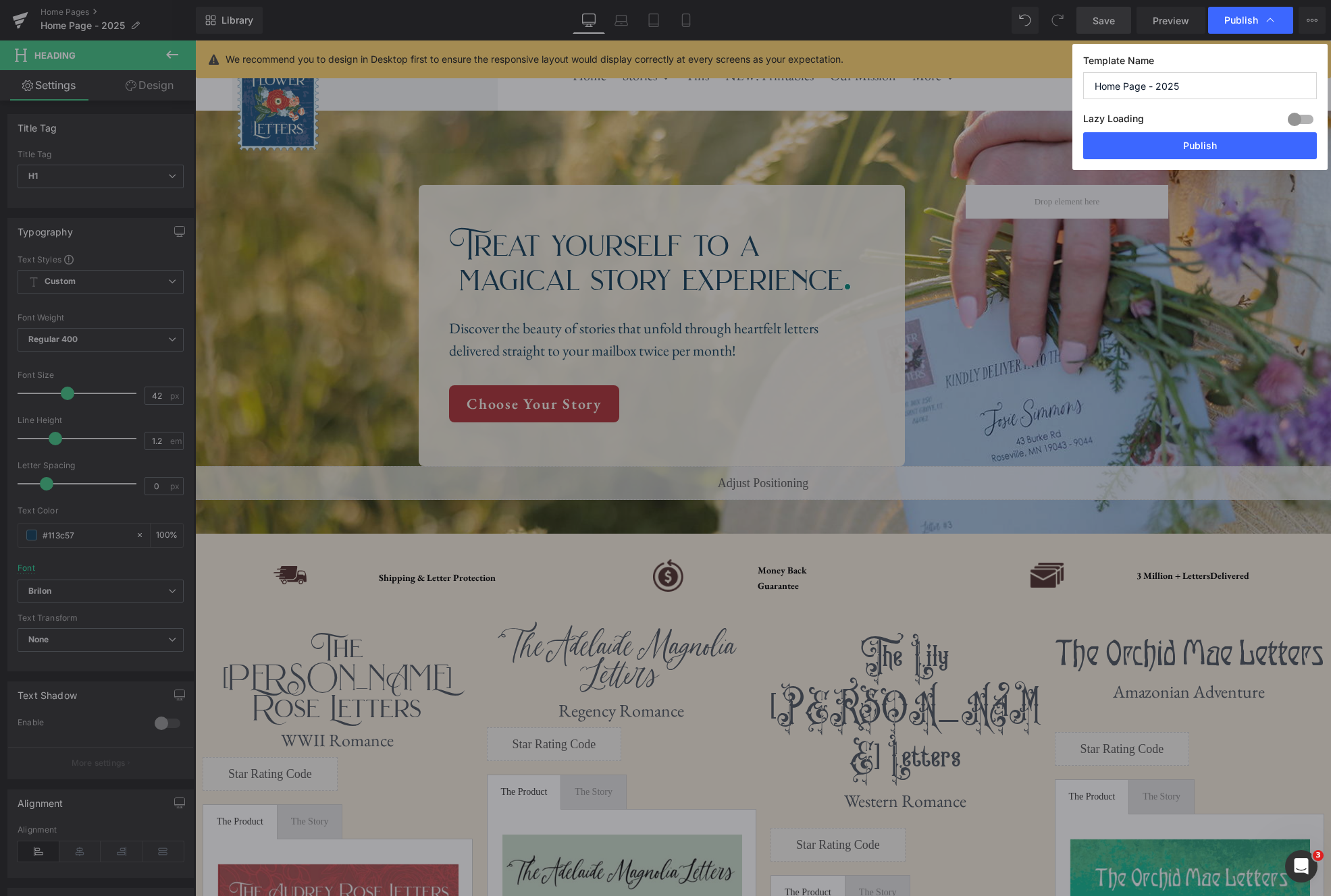
click at [1267, 19] on icon at bounding box center [1270, 20] width 14 height 14
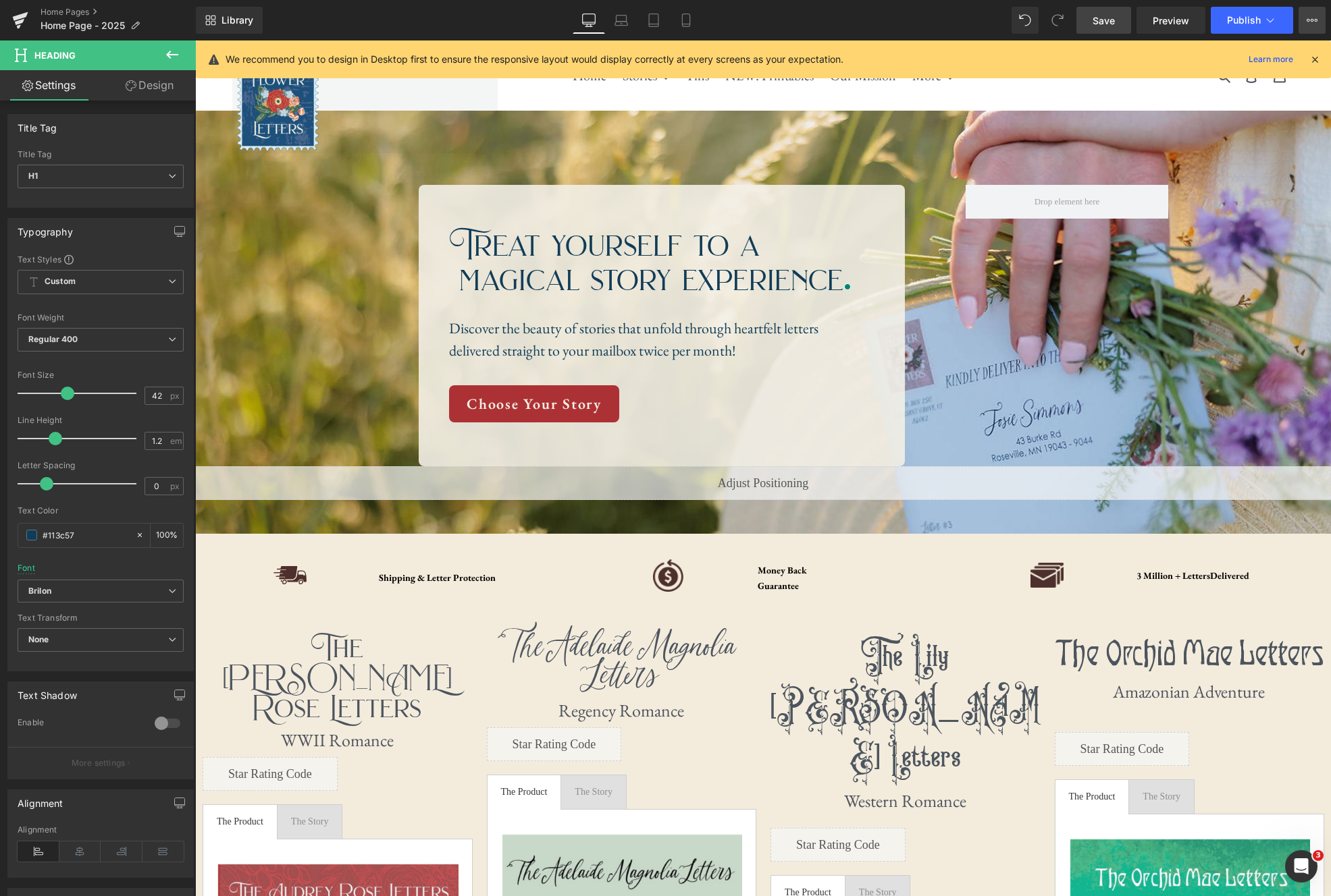
click at [1316, 19] on icon at bounding box center [1312, 19] width 10 height 10
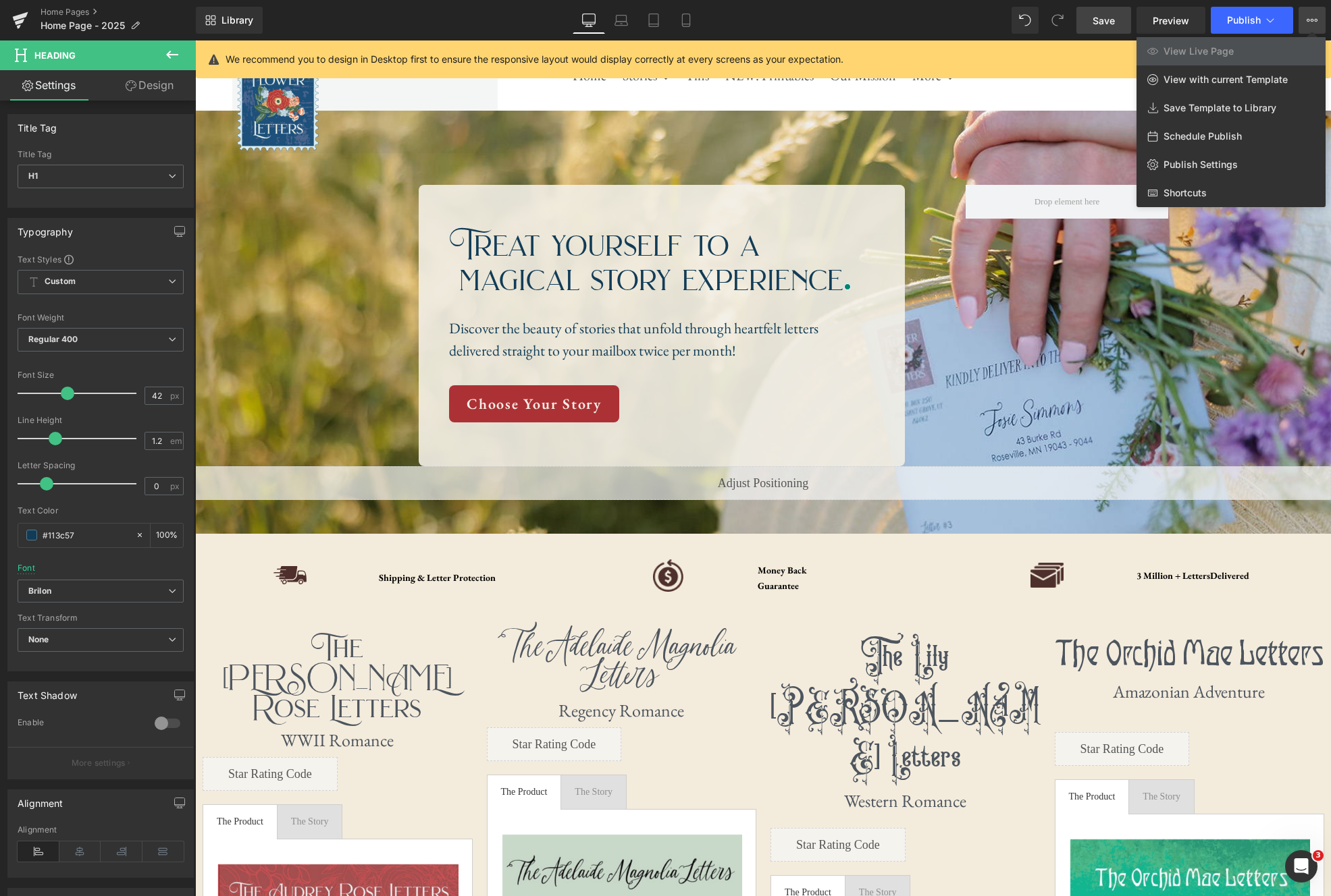
click at [986, 62] on div "We recommend you to design in Desktop first to ensure the responsive layout wou…" at bounding box center [767, 60] width 1084 height 16
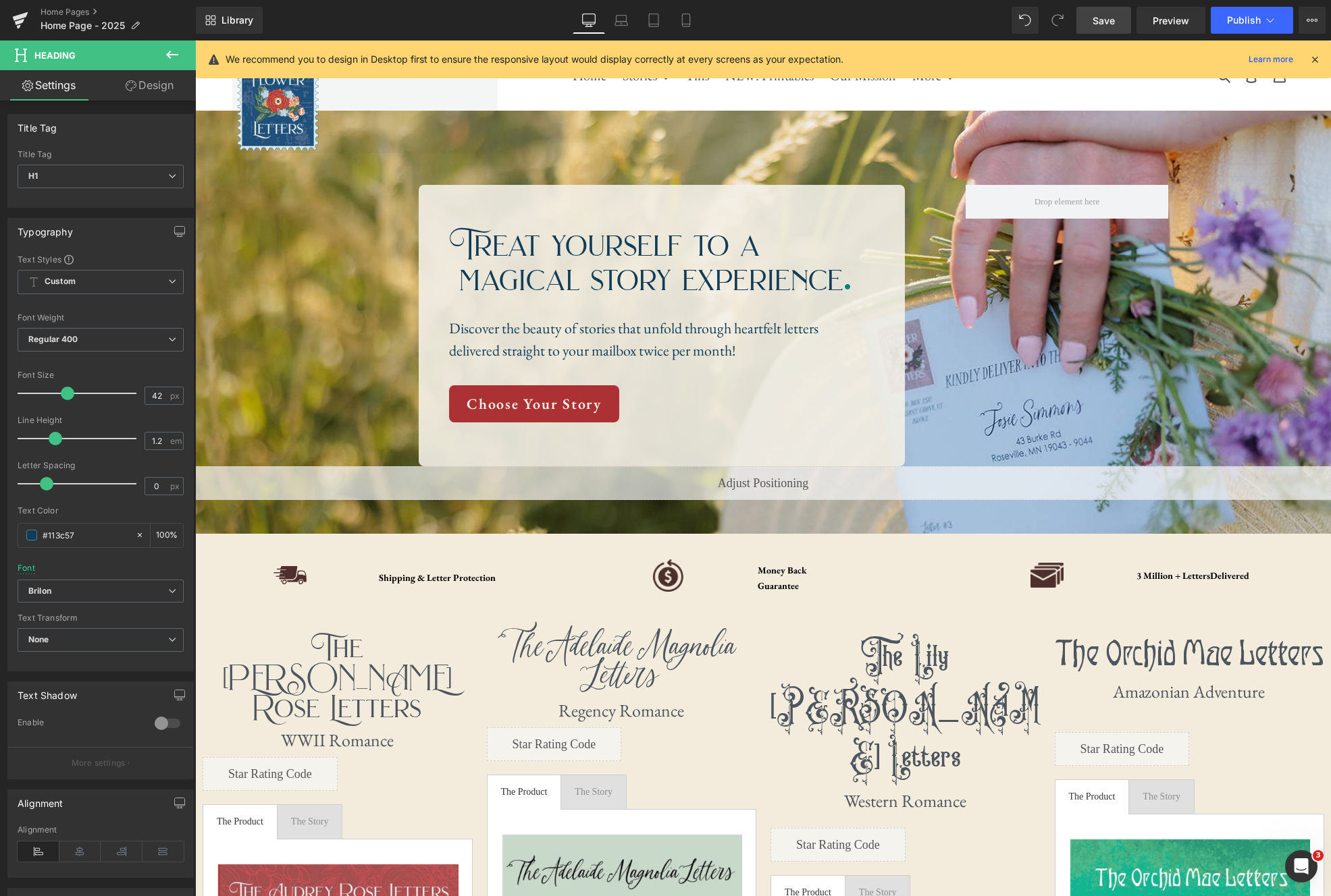
click at [1313, 60] on icon at bounding box center [1315, 59] width 12 height 12
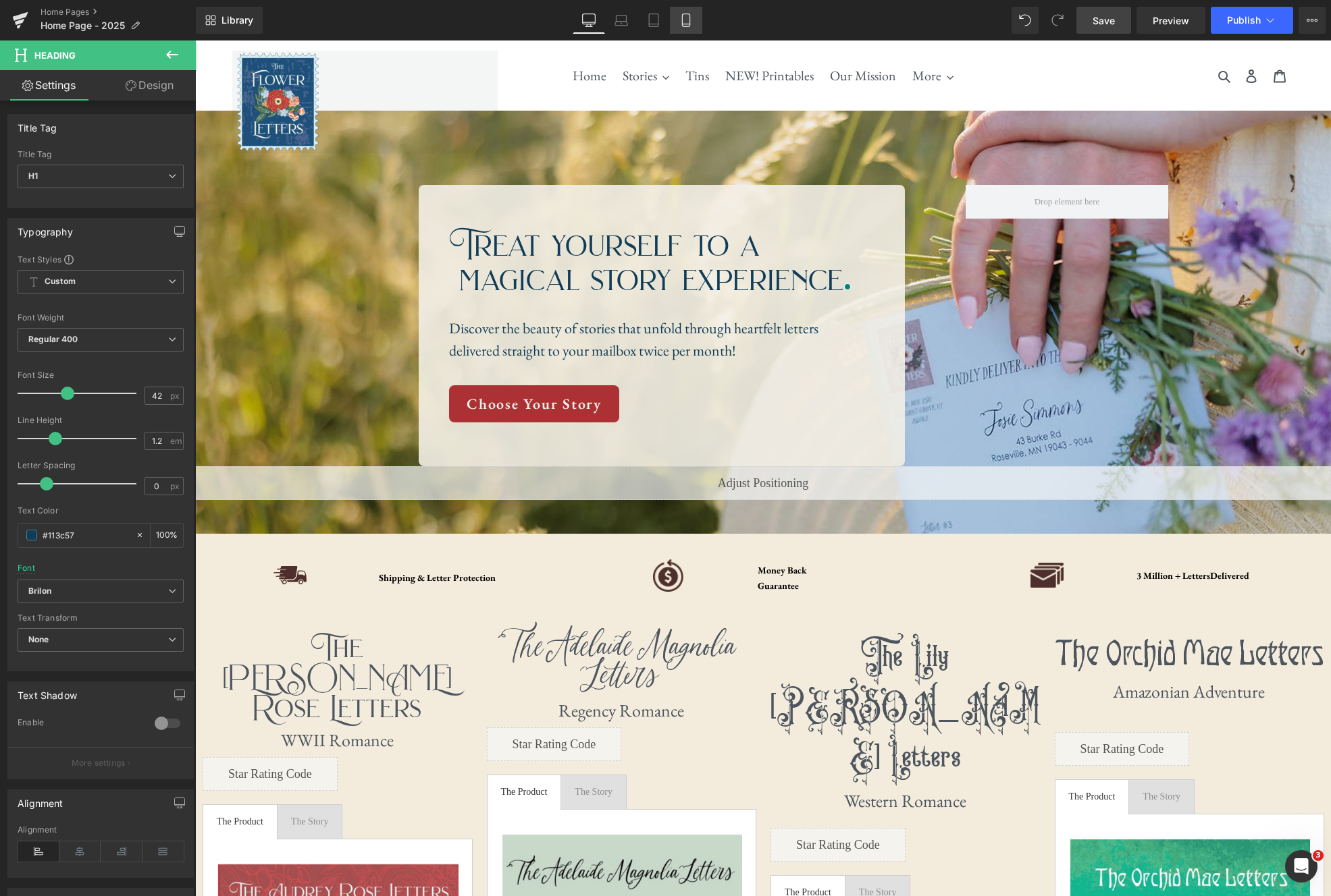
click at [686, 24] on icon at bounding box center [686, 24] width 7 height 0
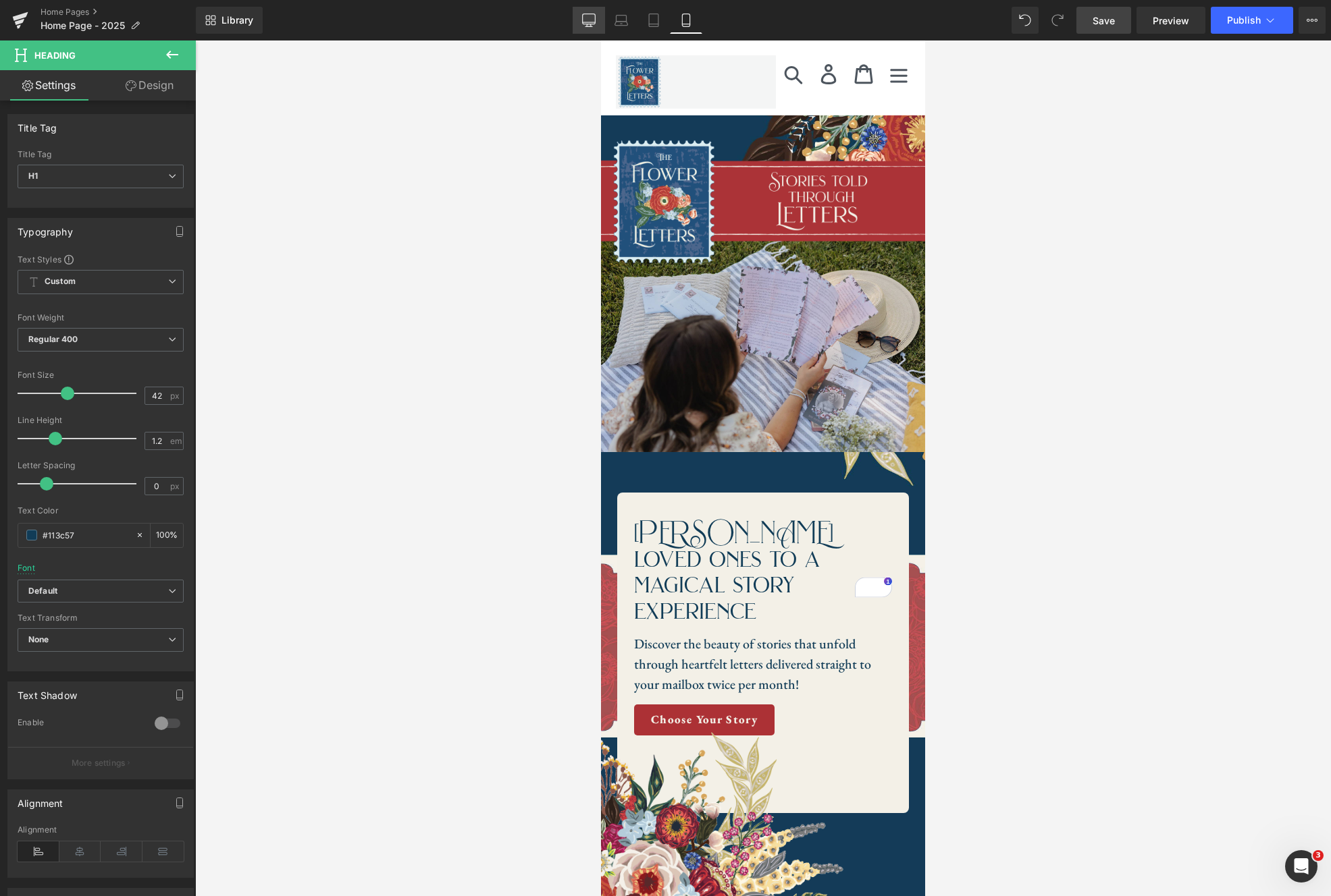
click at [592, 18] on icon at bounding box center [589, 20] width 14 height 14
type input "100"
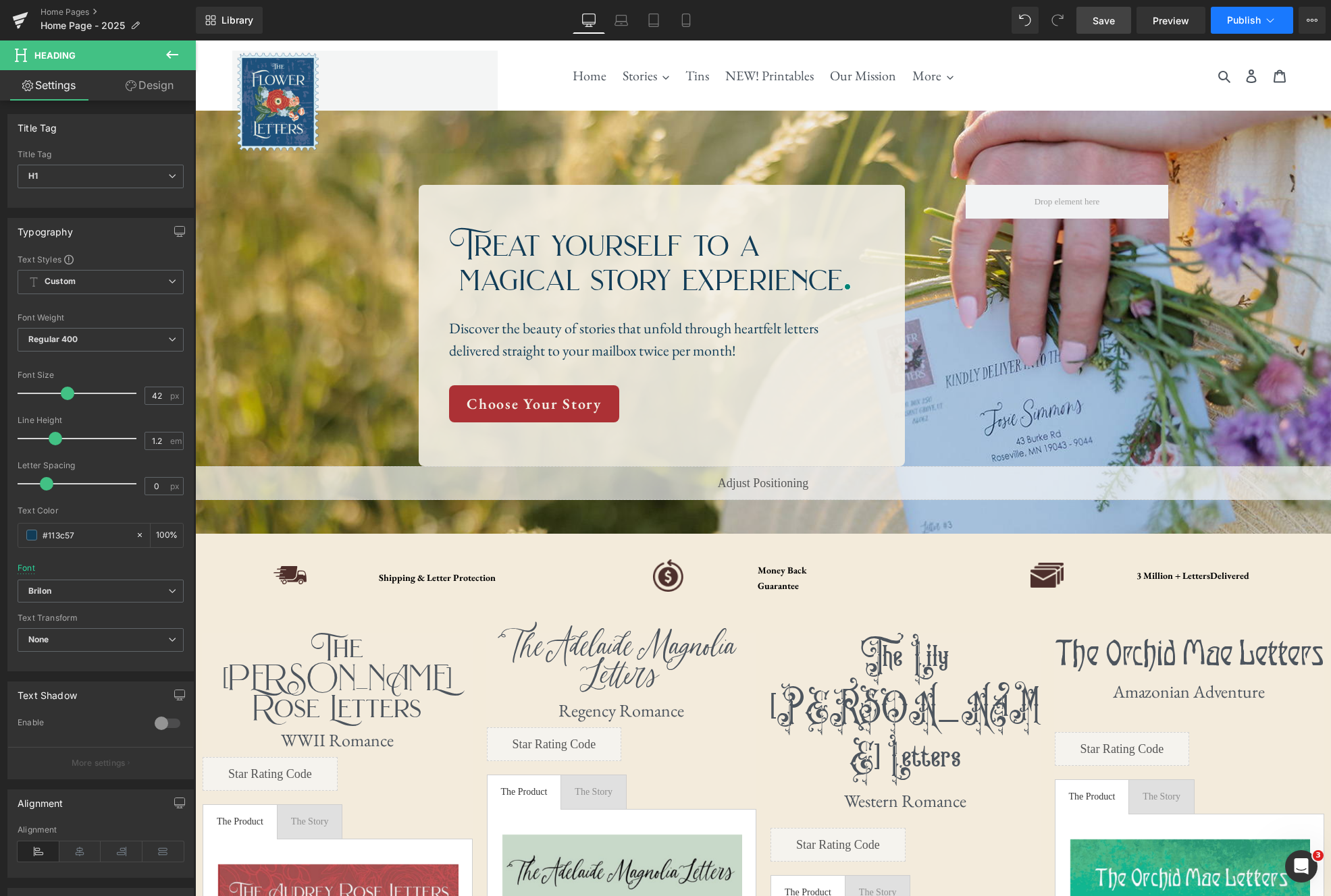
click at [1256, 16] on span "Publish" at bounding box center [1244, 19] width 34 height 10
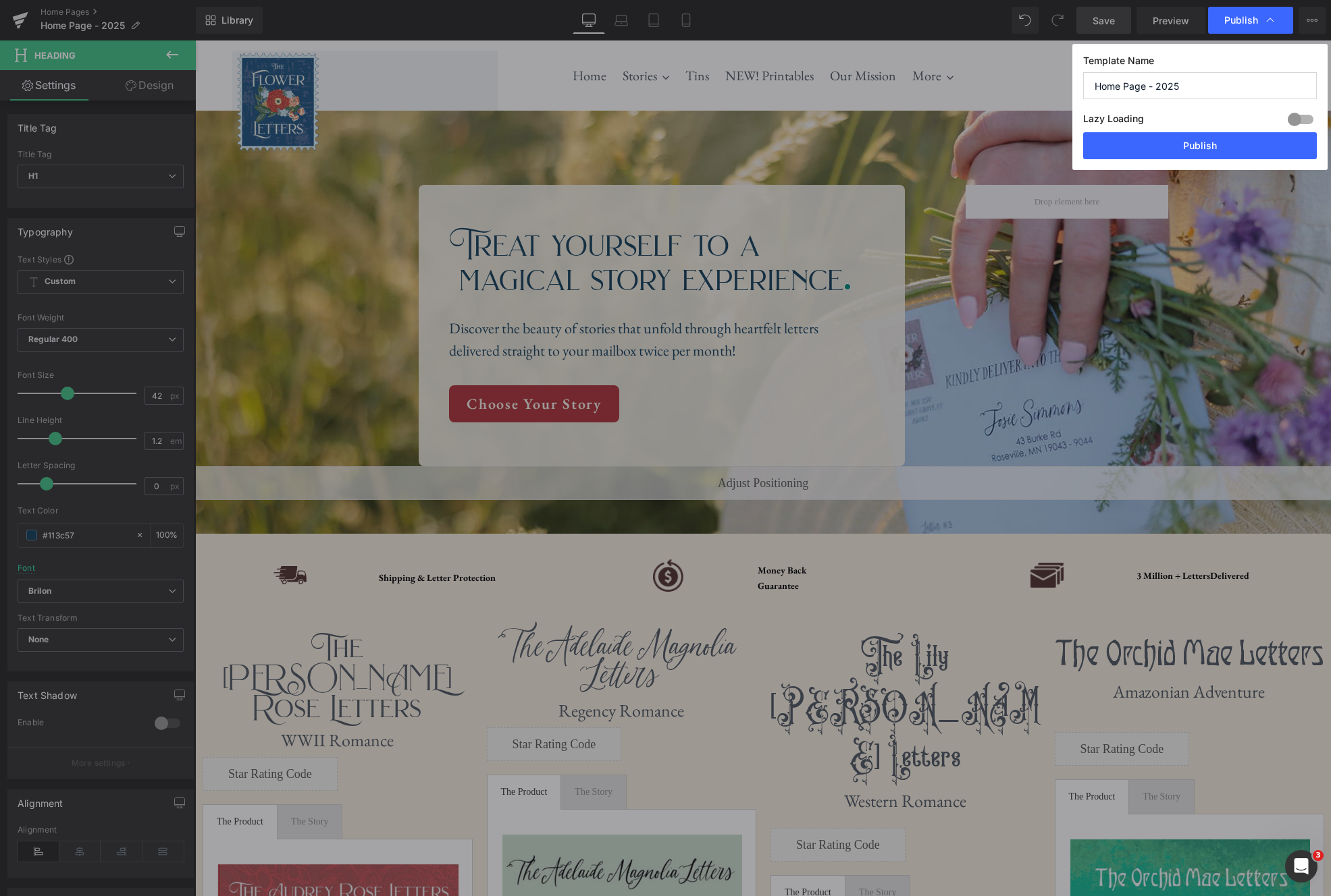
click at [1208, 85] on input "Home Page - 2025" at bounding box center [1199, 85] width 233 height 27
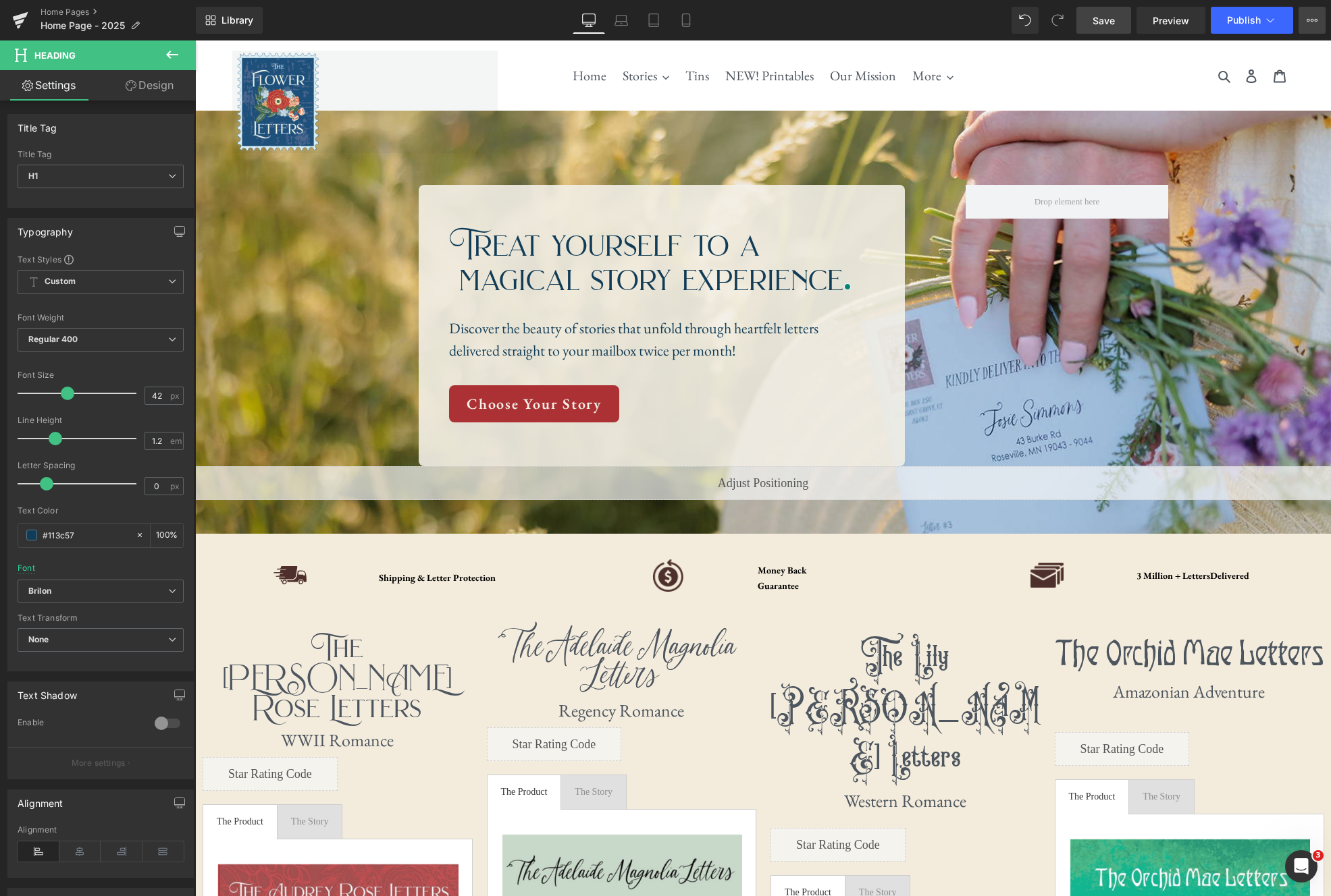
click at [1312, 27] on button "View Live Page View with current Template Save Template to Library Schedule Pub…" at bounding box center [1312, 19] width 27 height 27
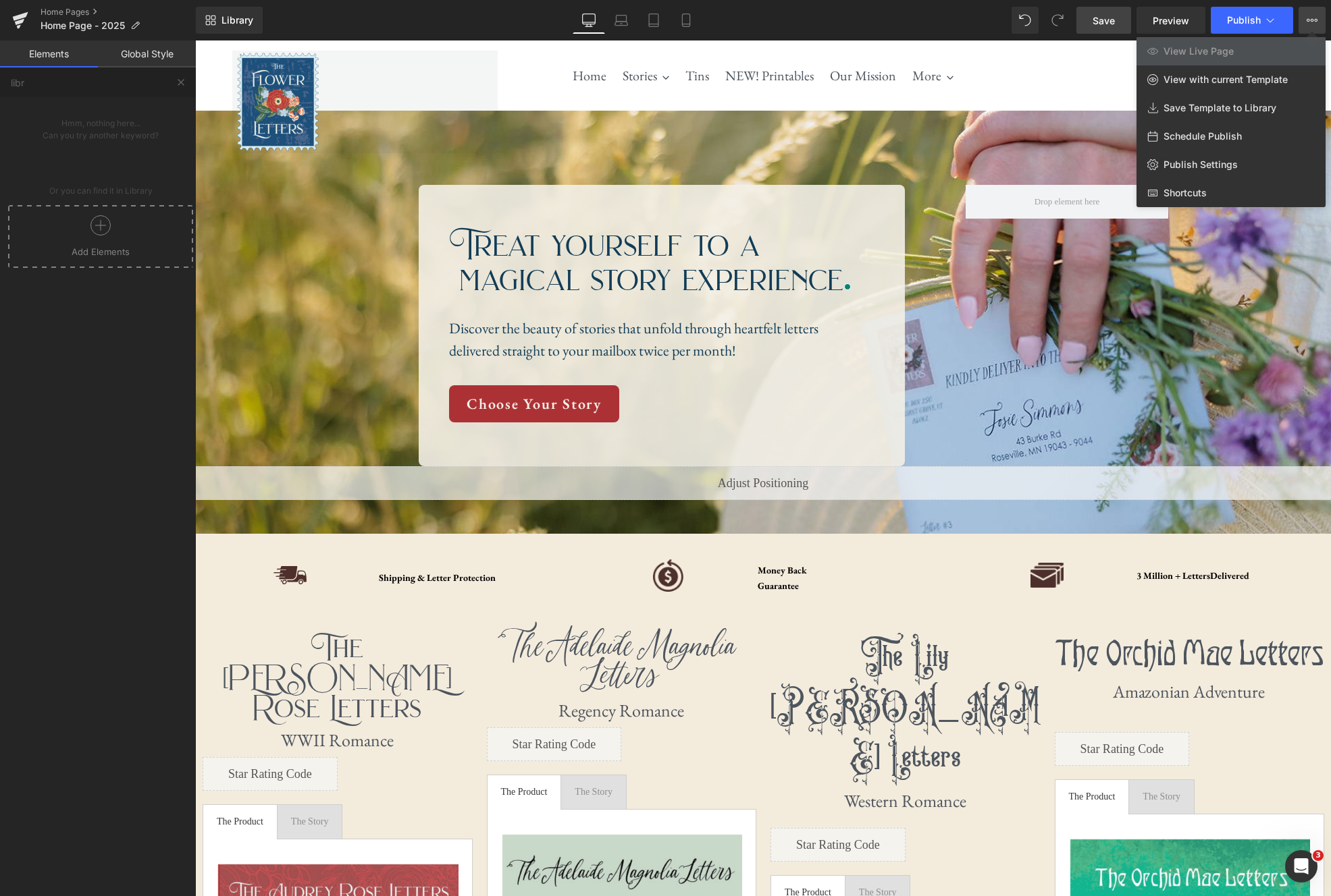
click at [1035, 58] on div at bounding box center [763, 468] width 1136 height 856
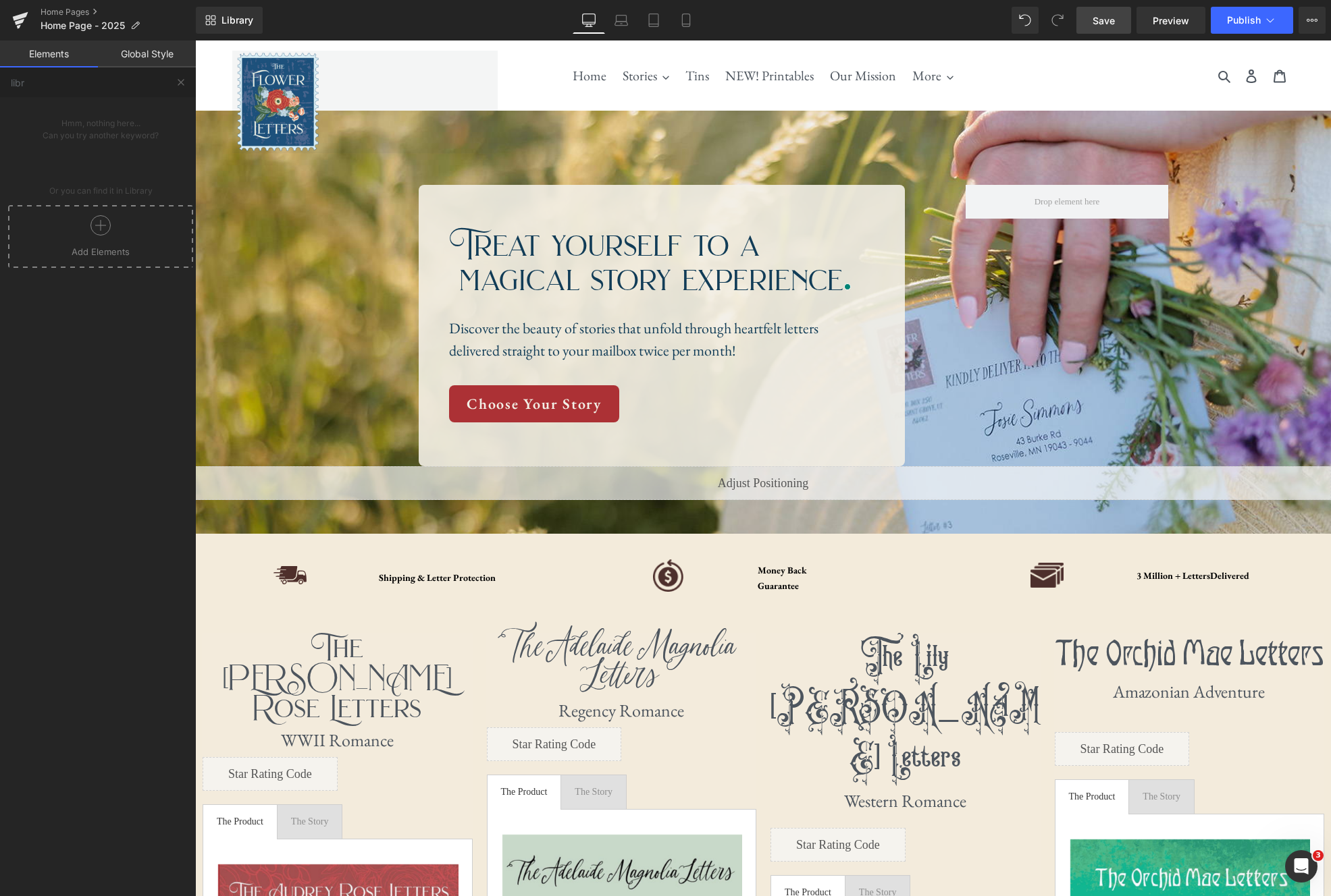
click at [1101, 15] on span "Save" at bounding box center [1104, 21] width 23 height 15
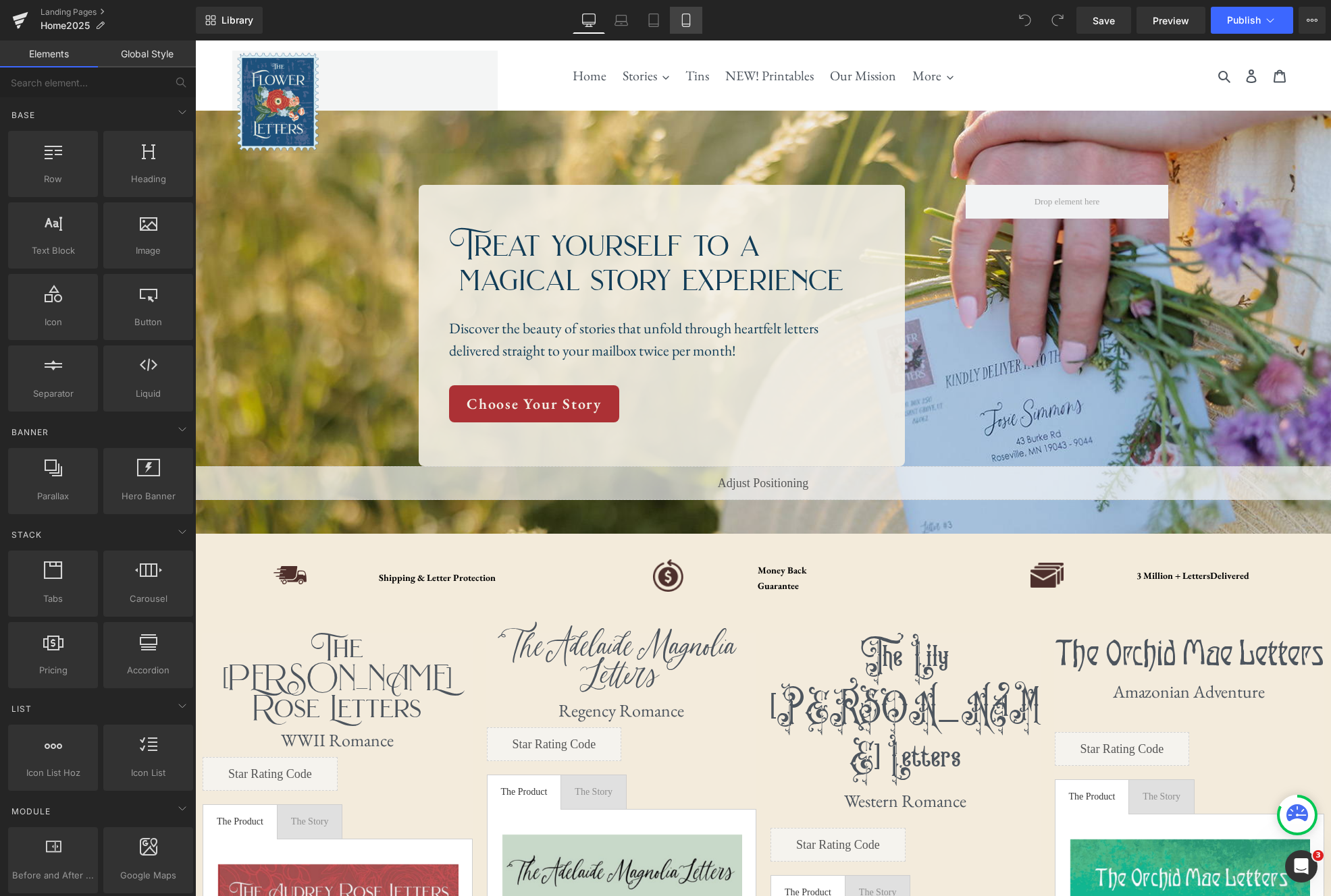
click at [699, 21] on link "Mobile" at bounding box center [686, 19] width 32 height 27
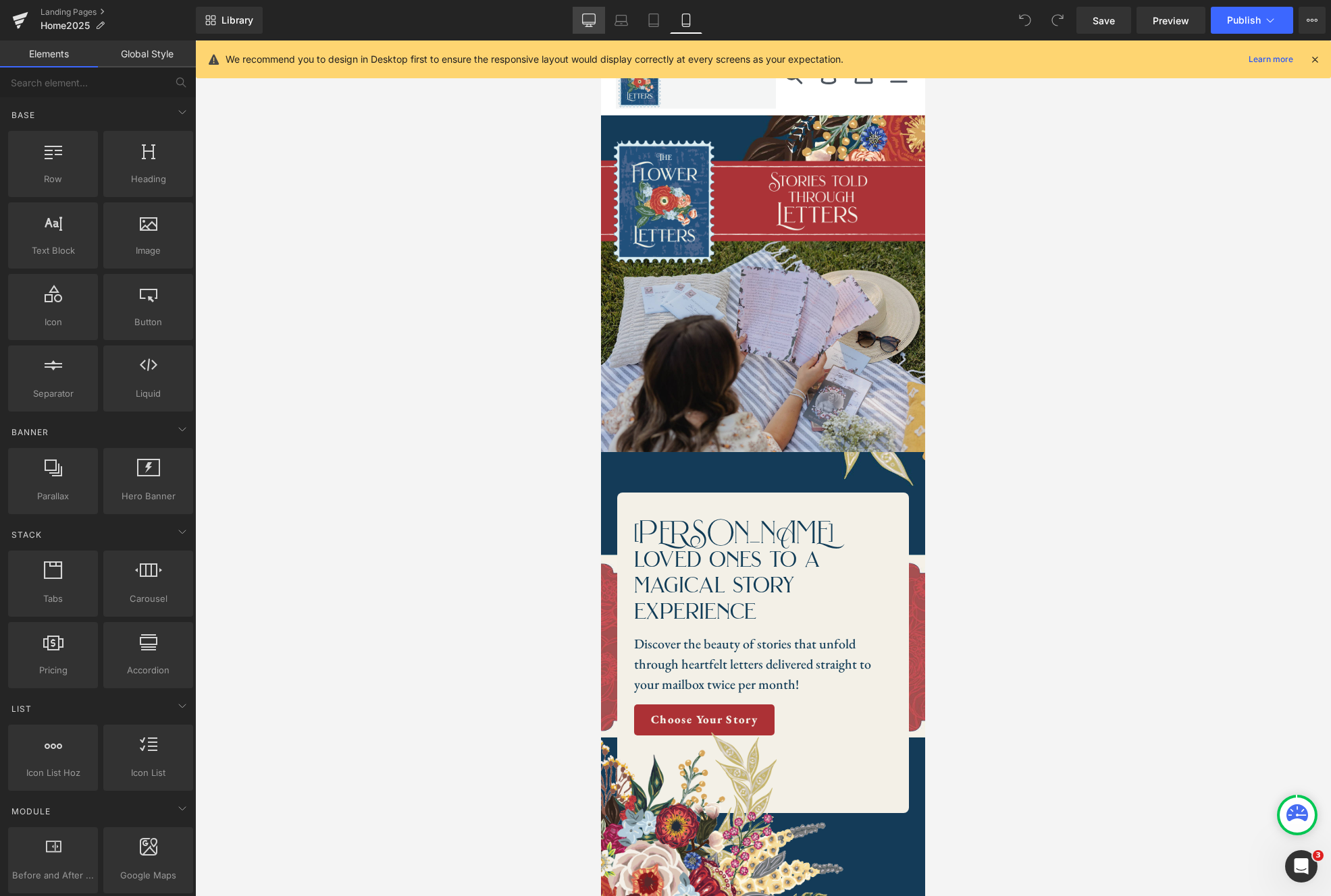
click at [586, 23] on icon at bounding box center [589, 23] width 13 height 0
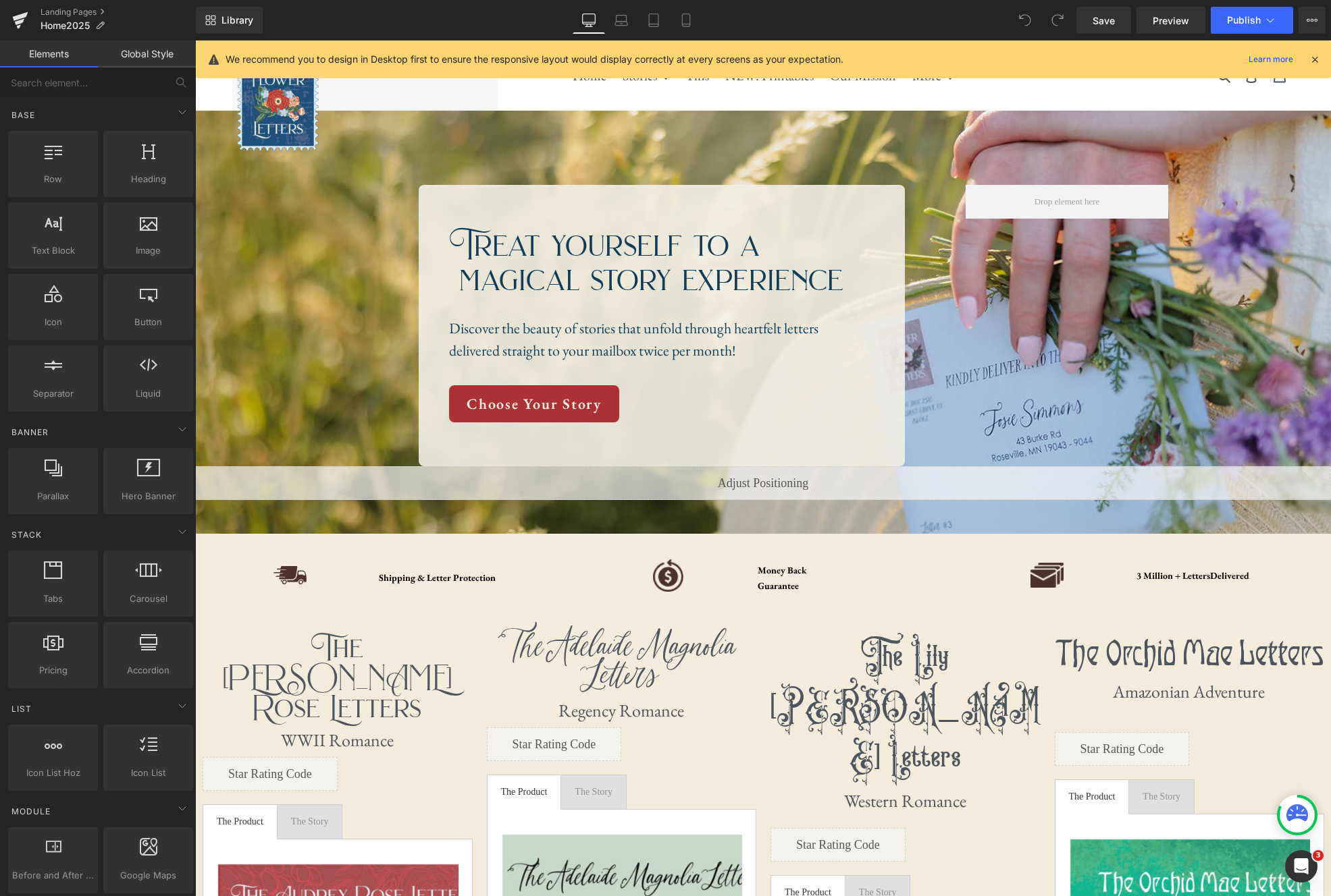
scroll to position [70, 0]
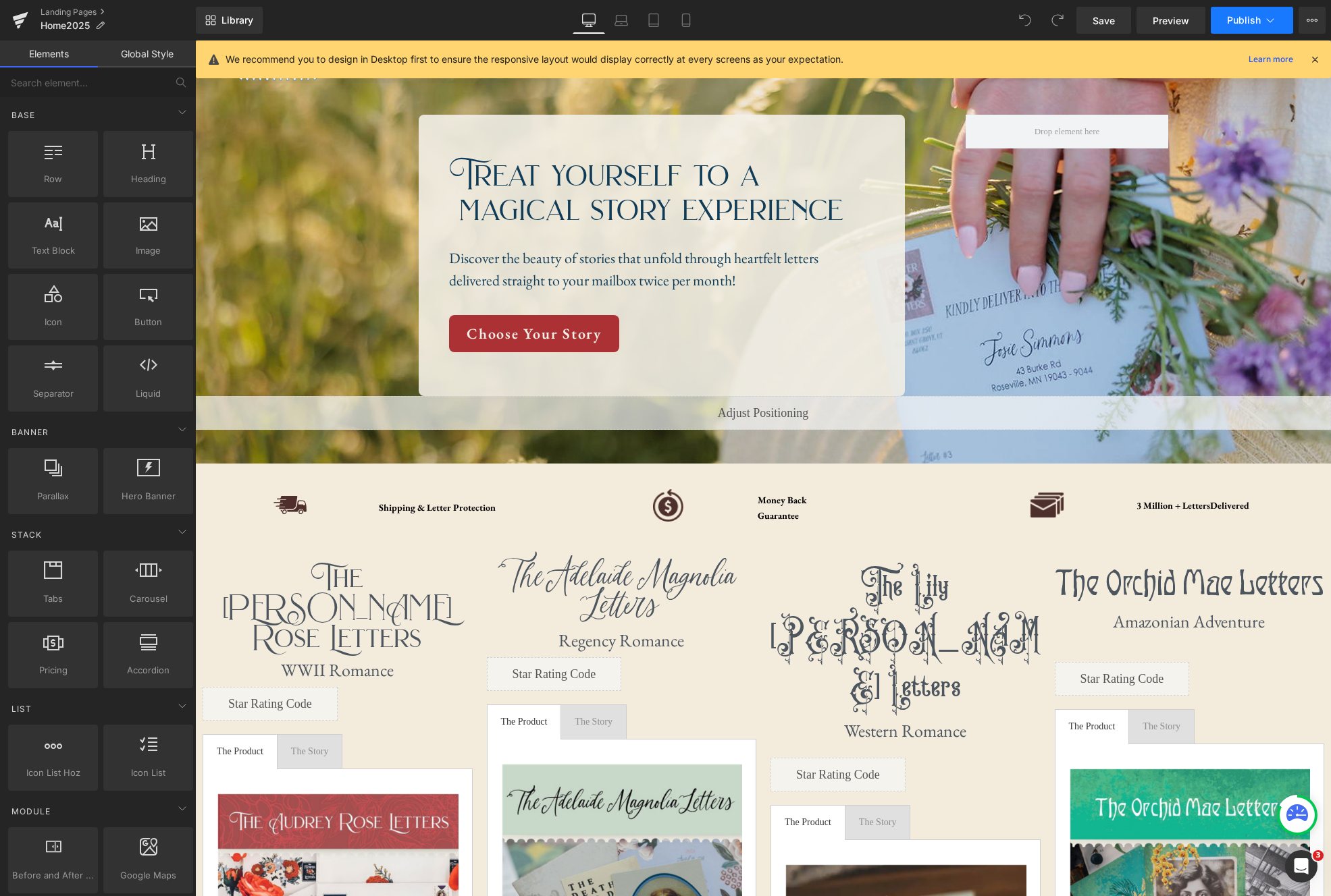
click at [1271, 19] on icon at bounding box center [1270, 20] width 14 height 14
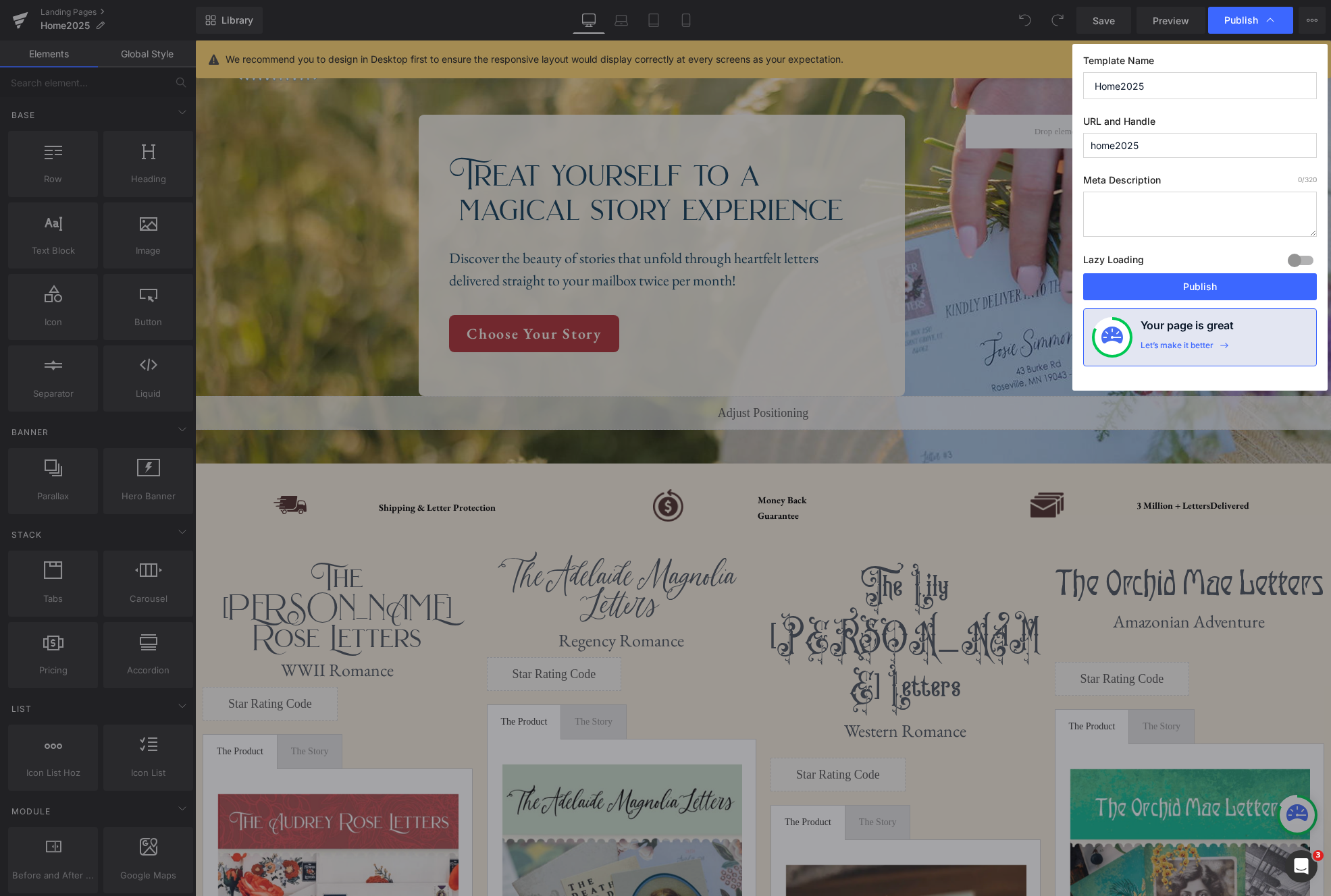
click at [1119, 203] on textarea at bounding box center [1199, 214] width 233 height 45
type textarea "Stories told through letters delivered to your mailbox."
click at [1208, 290] on button "Publish" at bounding box center [1199, 287] width 233 height 27
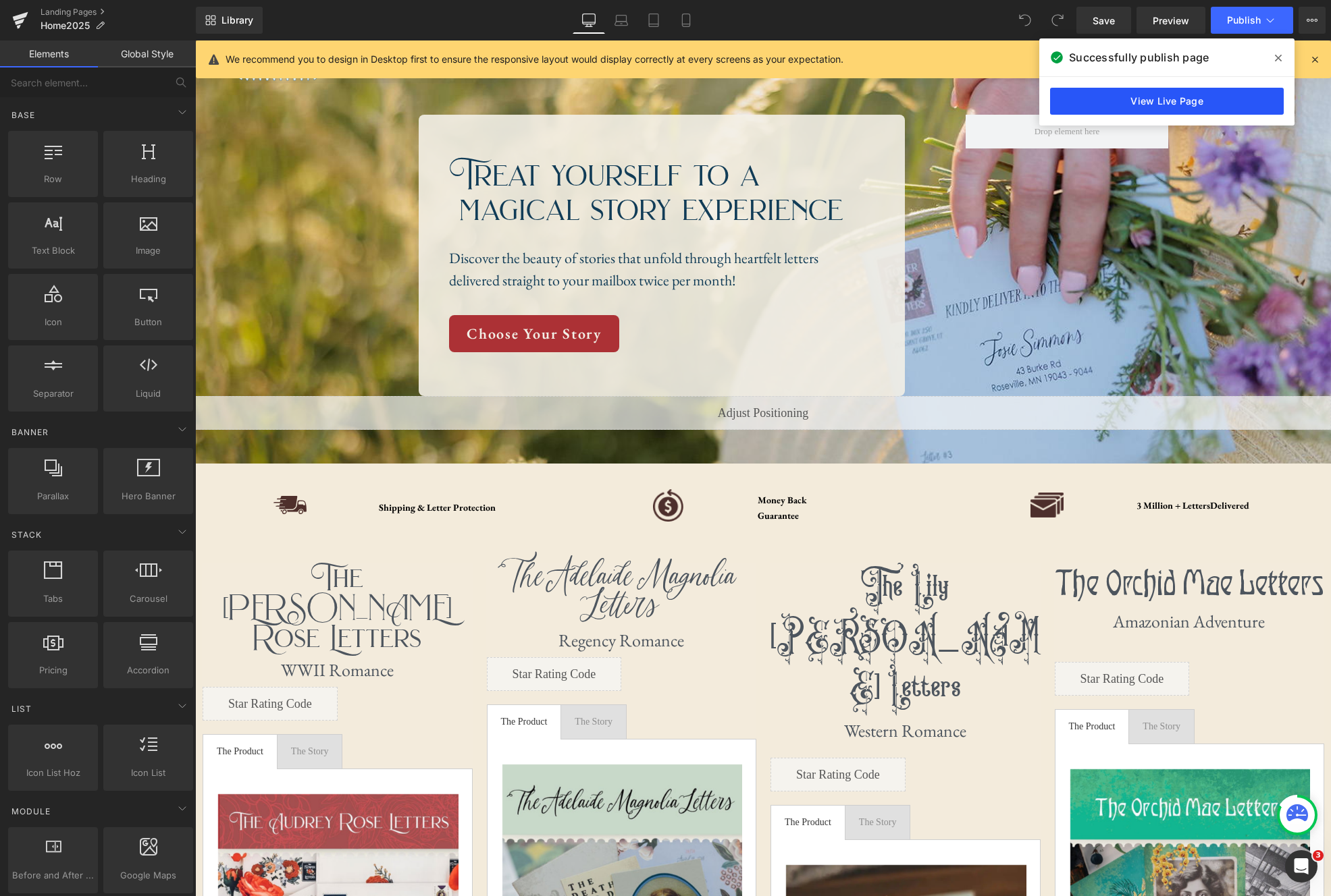
click at [1216, 100] on link "View Live Page" at bounding box center [1166, 101] width 233 height 27
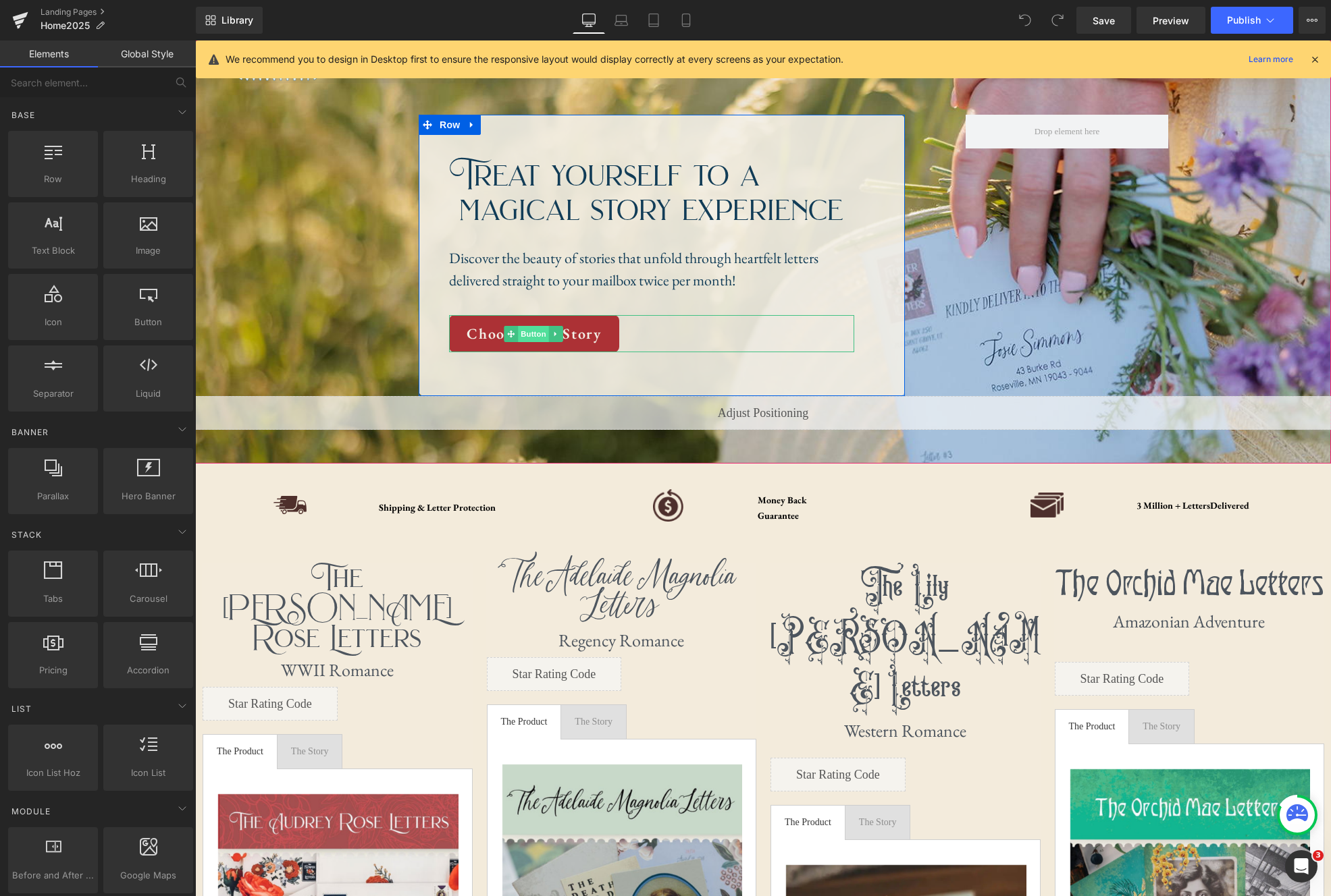
click at [533, 335] on span "Button" at bounding box center [533, 334] width 31 height 16
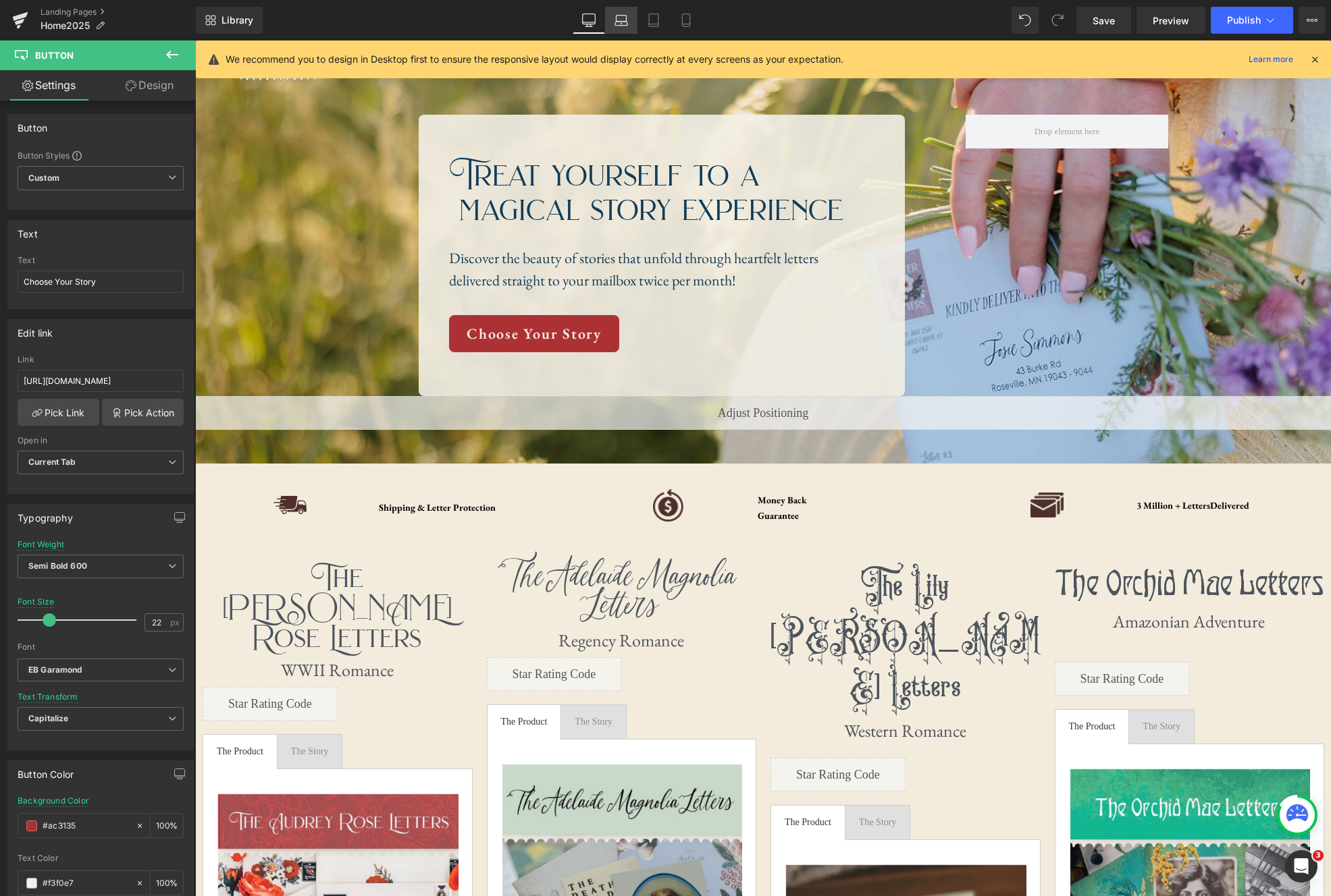
drag, startPoint x: 695, startPoint y: 15, endPoint x: 618, endPoint y: 15, distance: 77.0
click at [695, 15] on link "Mobile" at bounding box center [686, 19] width 32 height 27
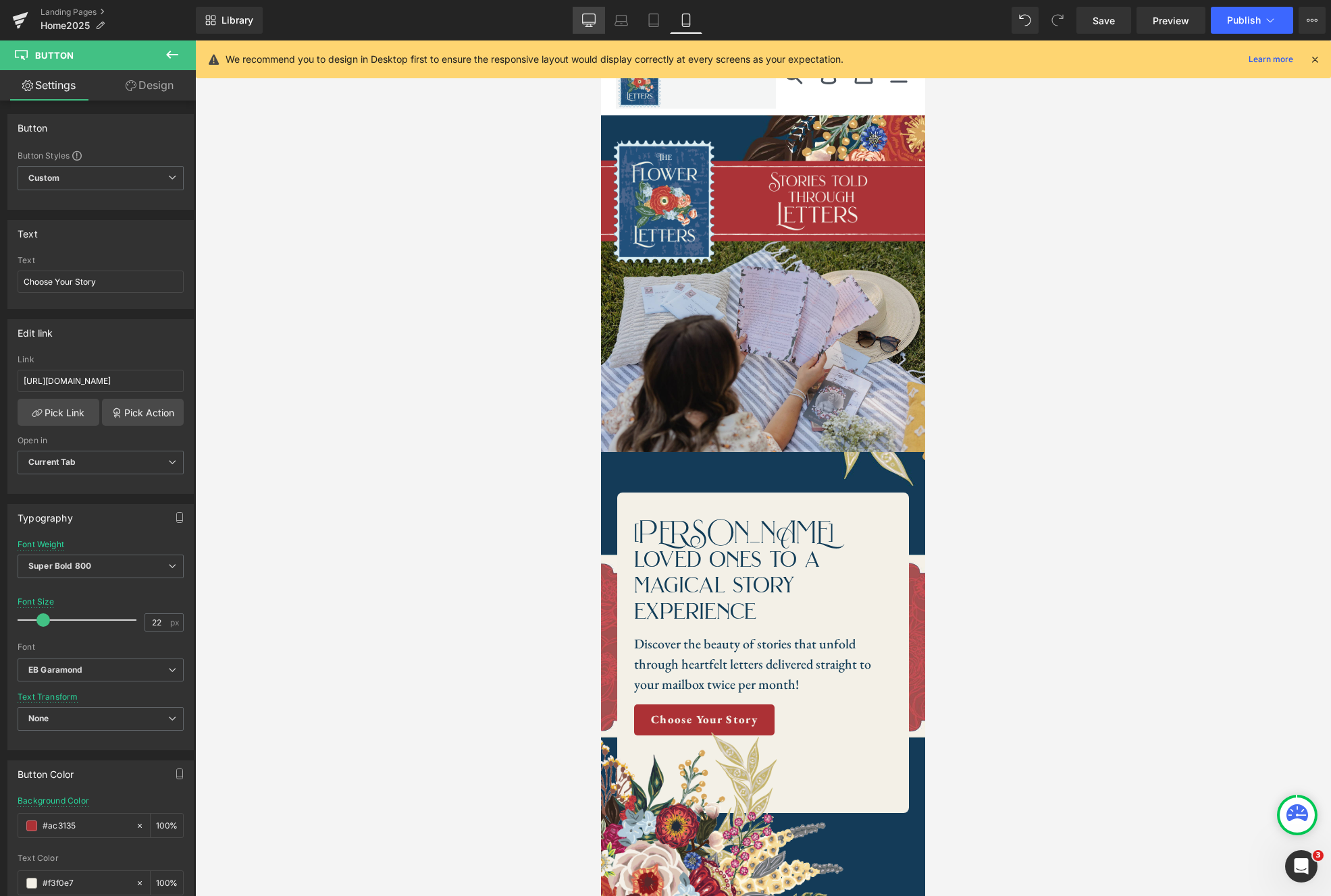
click at [593, 19] on icon at bounding box center [589, 20] width 14 height 14
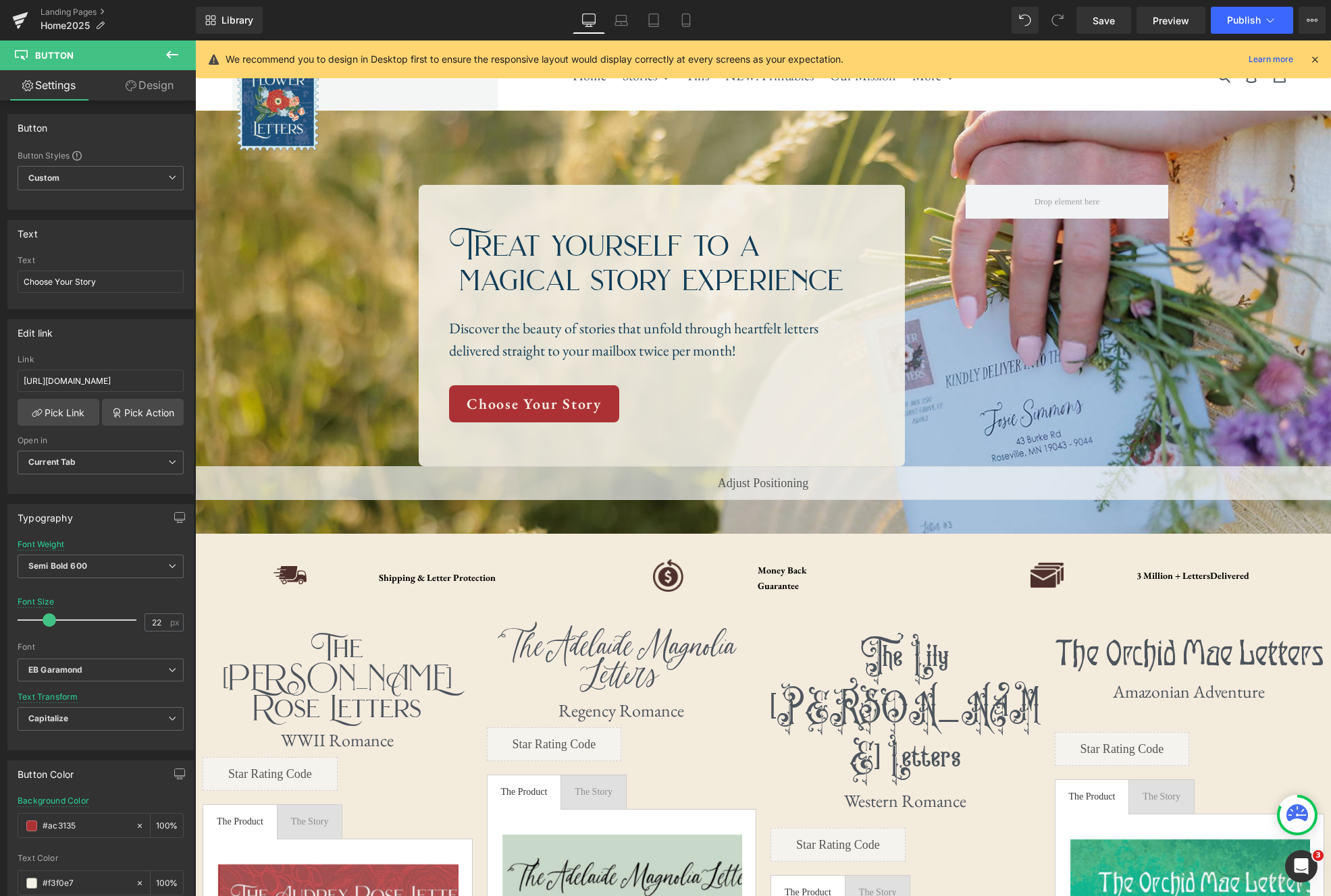
scroll to position [57, 0]
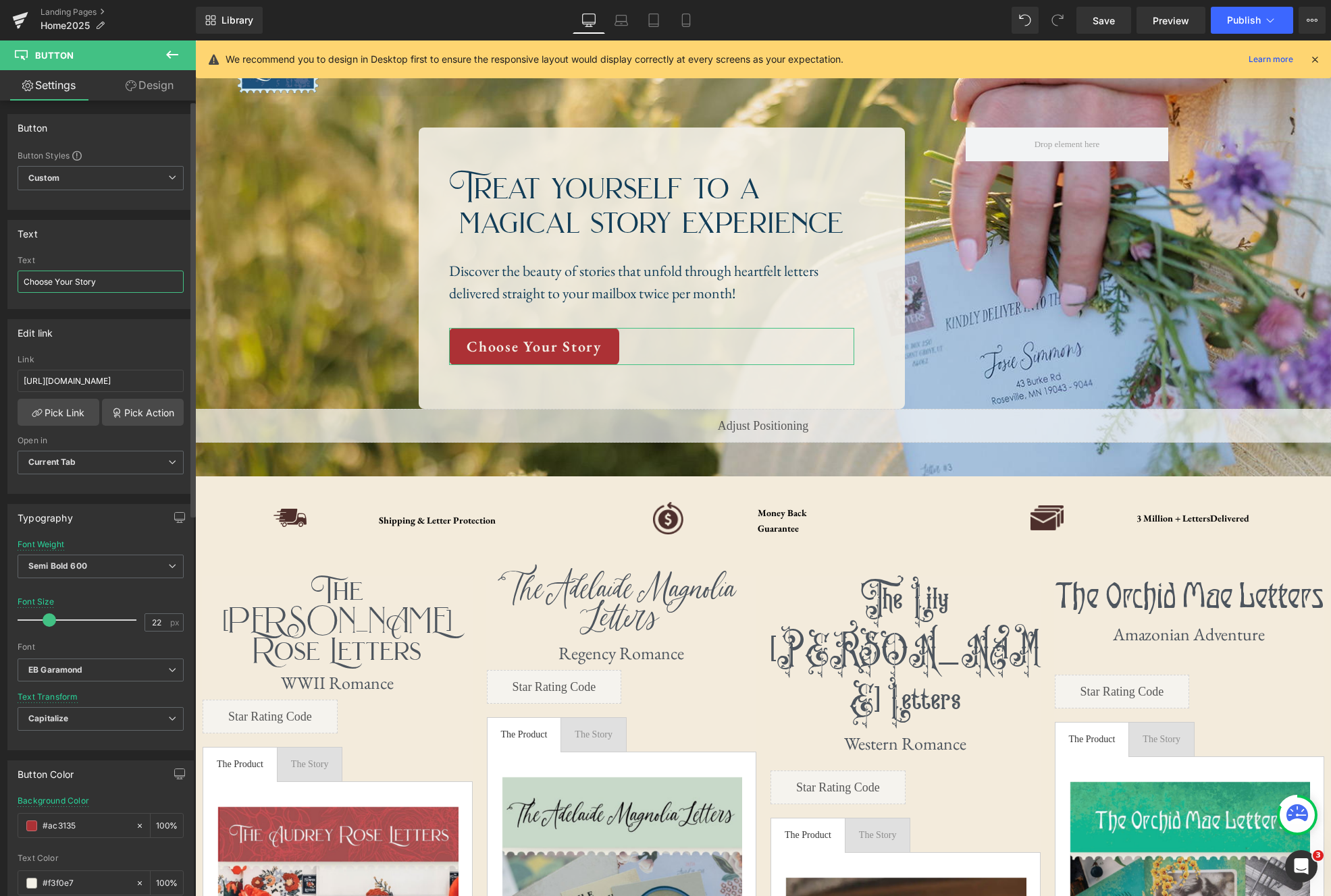
click at [136, 283] on input "Choose Your Story" at bounding box center [101, 282] width 166 height 23
type input "50% OFF STORY VOUCHERS"
click at [95, 375] on input "https://theflowerletters.com/collections/all-letter-stories" at bounding box center [101, 381] width 166 height 23
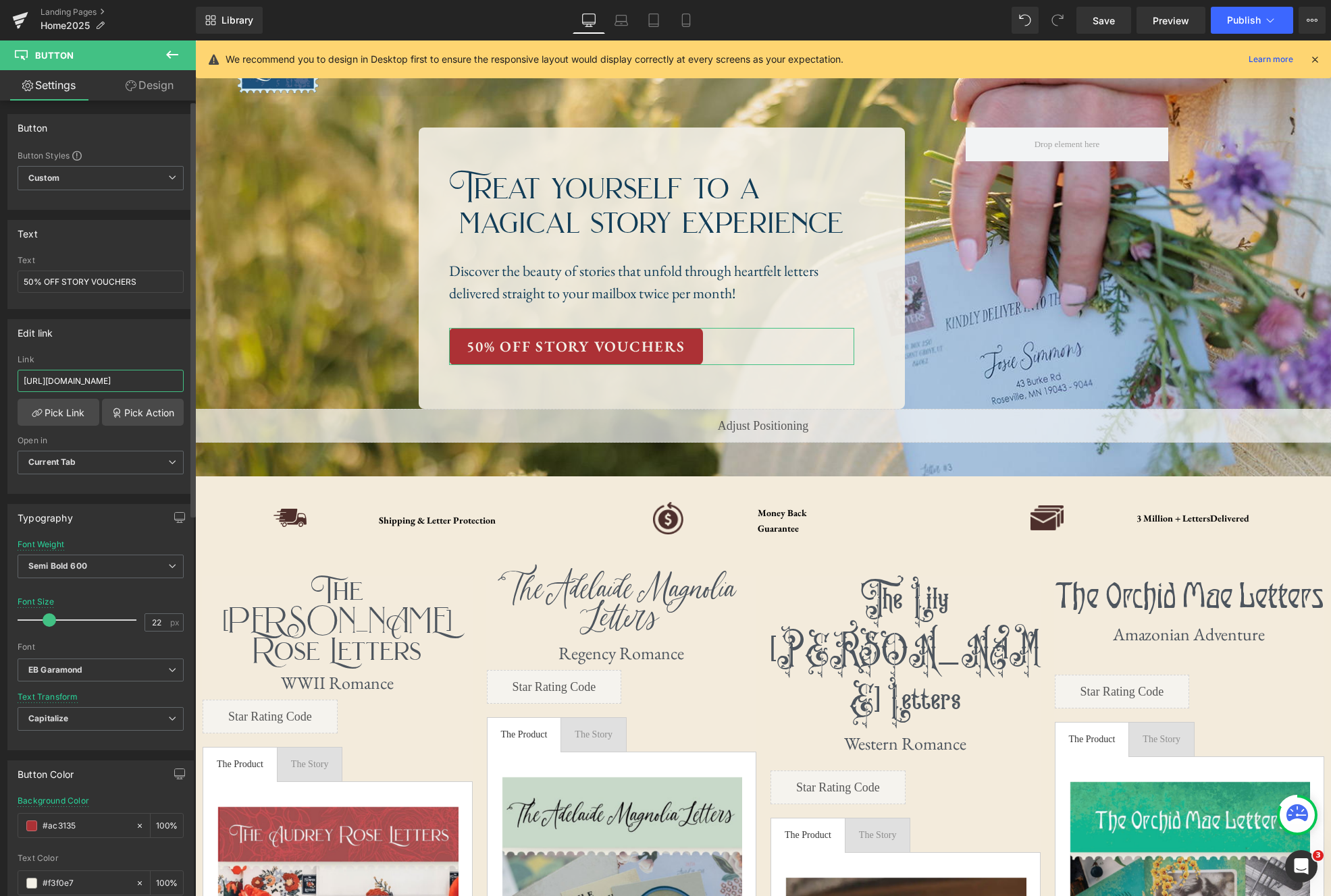
click at [95, 375] on input "https://theflowerletters.com/collections/all-letter-stories" at bounding box center [101, 381] width 166 height 23
paste input "products/gift-the-flower-letters-story-redemption-code"
type input "https://theflowerletters.com/products/gift-the-flower-letters-story-redemption-…"
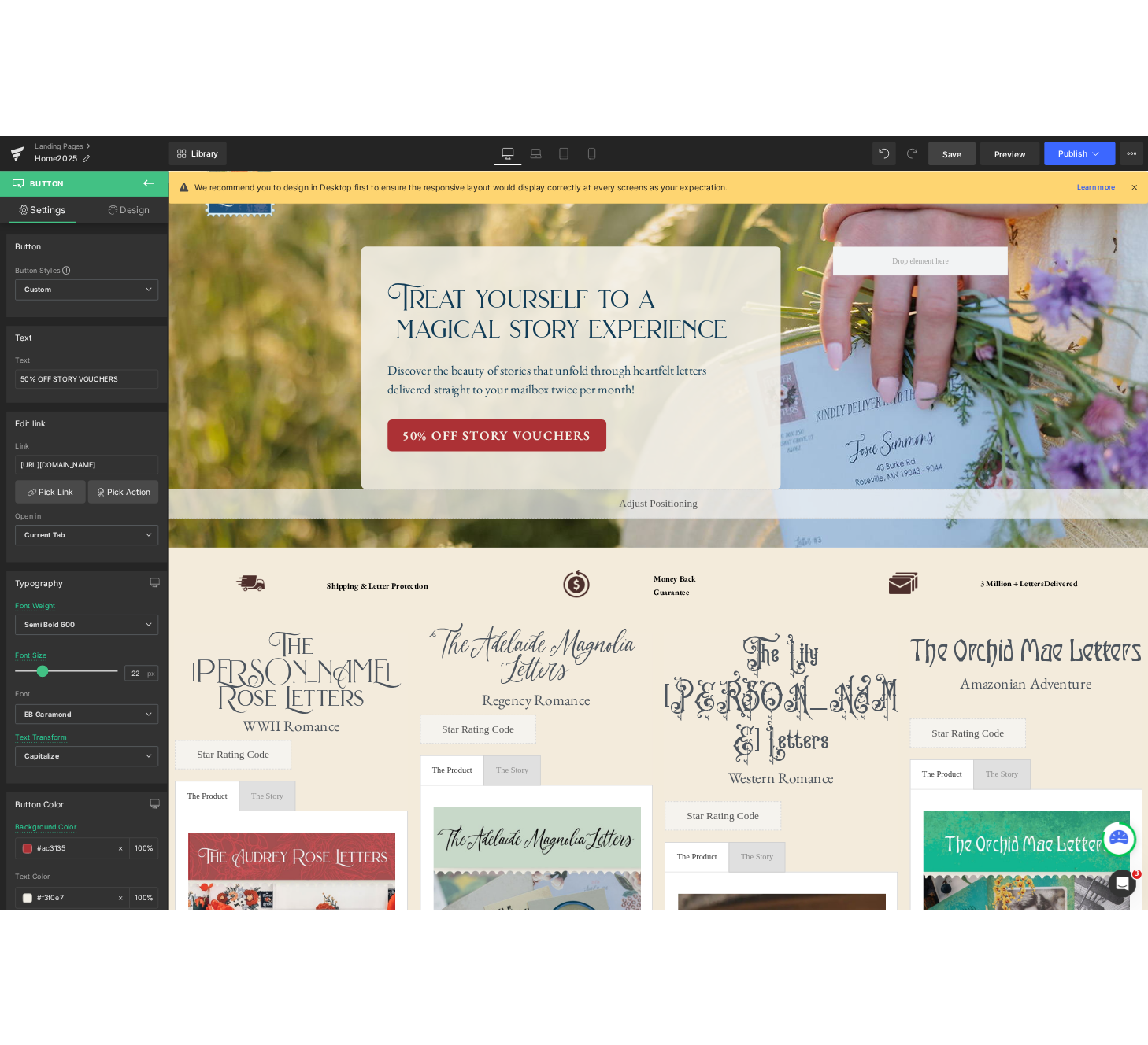
scroll to position [0, 0]
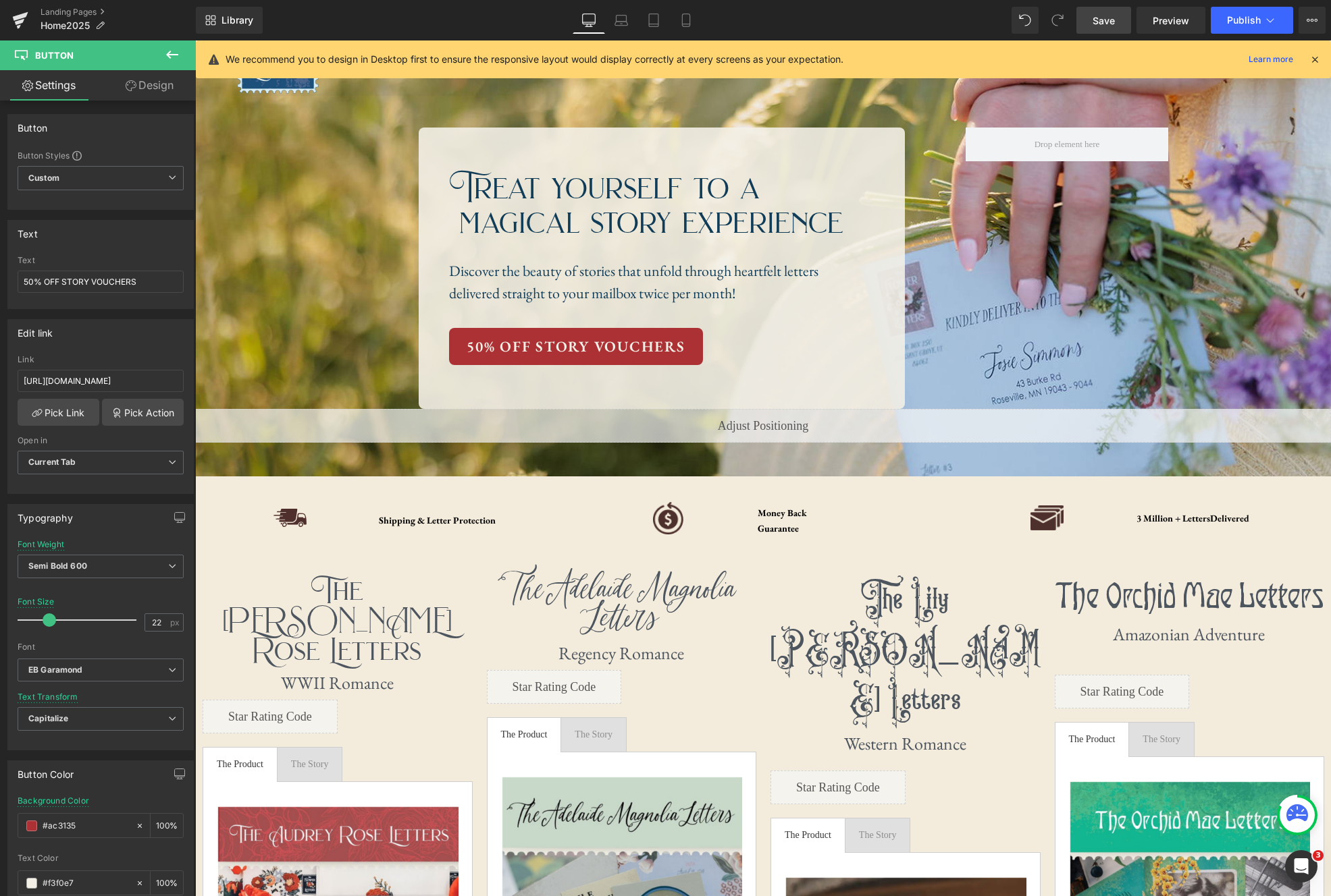
click at [1105, 20] on span "Save" at bounding box center [1104, 21] width 23 height 15
click at [1257, 16] on span "Publish" at bounding box center [1244, 19] width 34 height 10
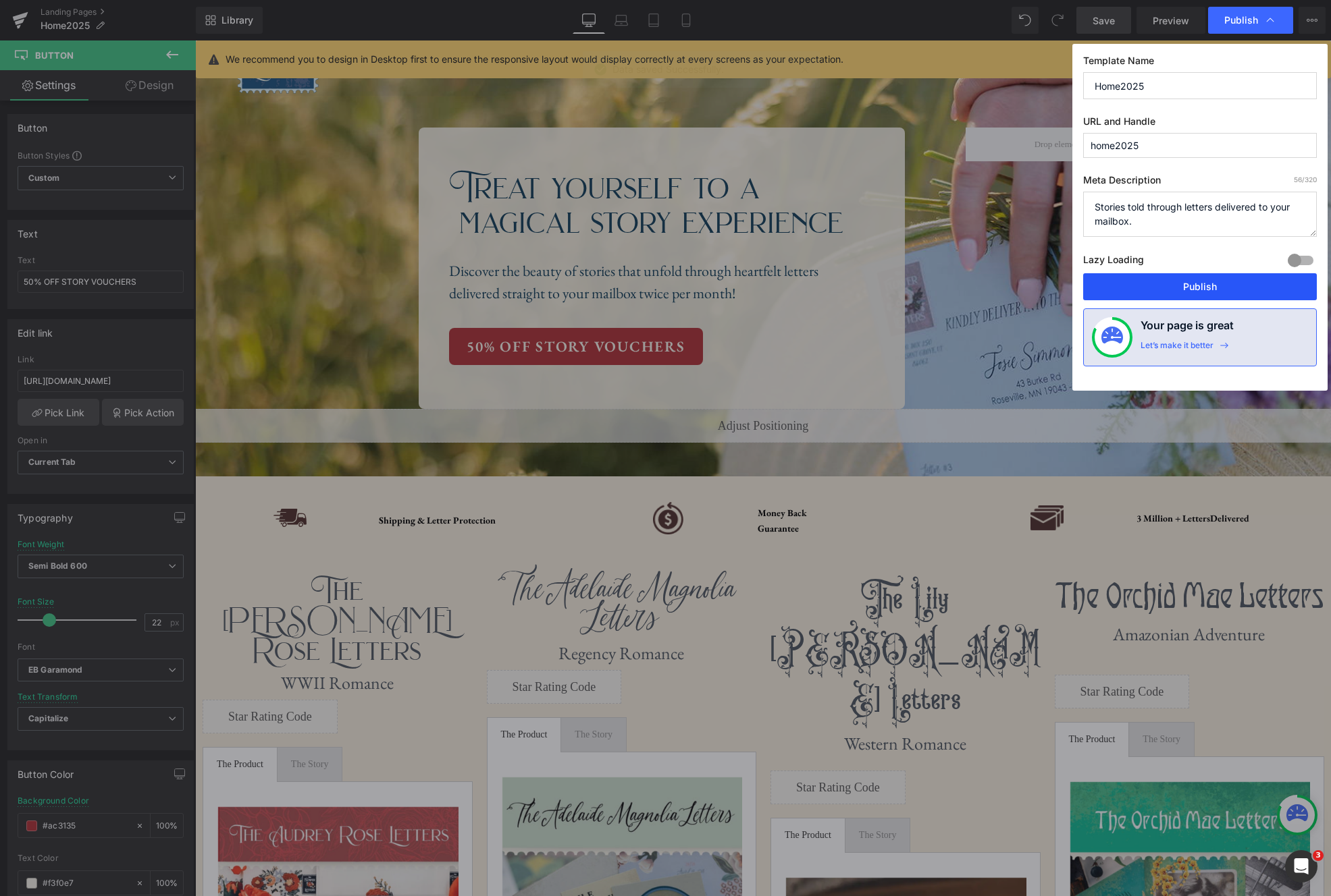
click at [1223, 293] on button "Publish" at bounding box center [1199, 287] width 233 height 27
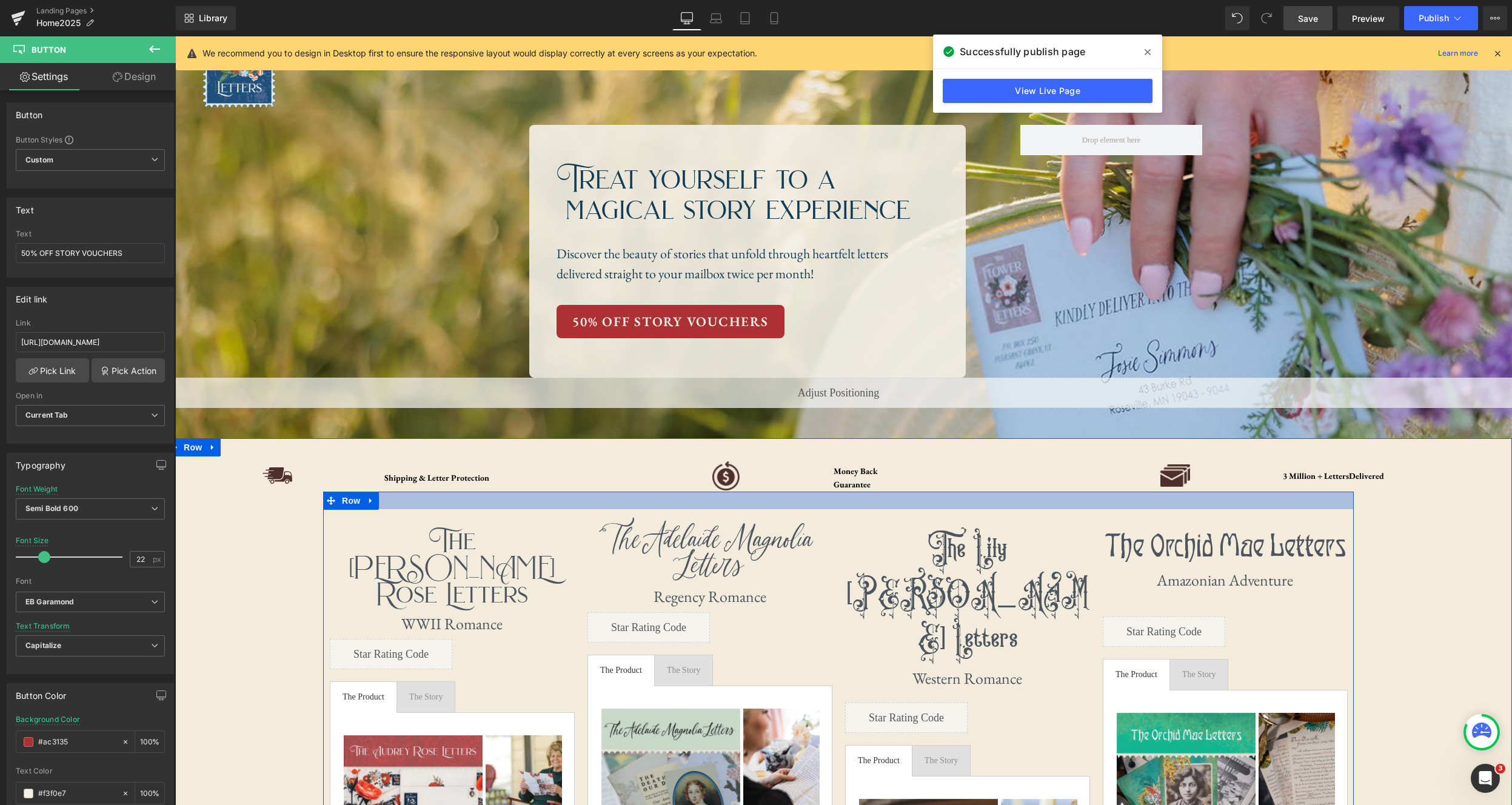
scroll to position [30, 0]
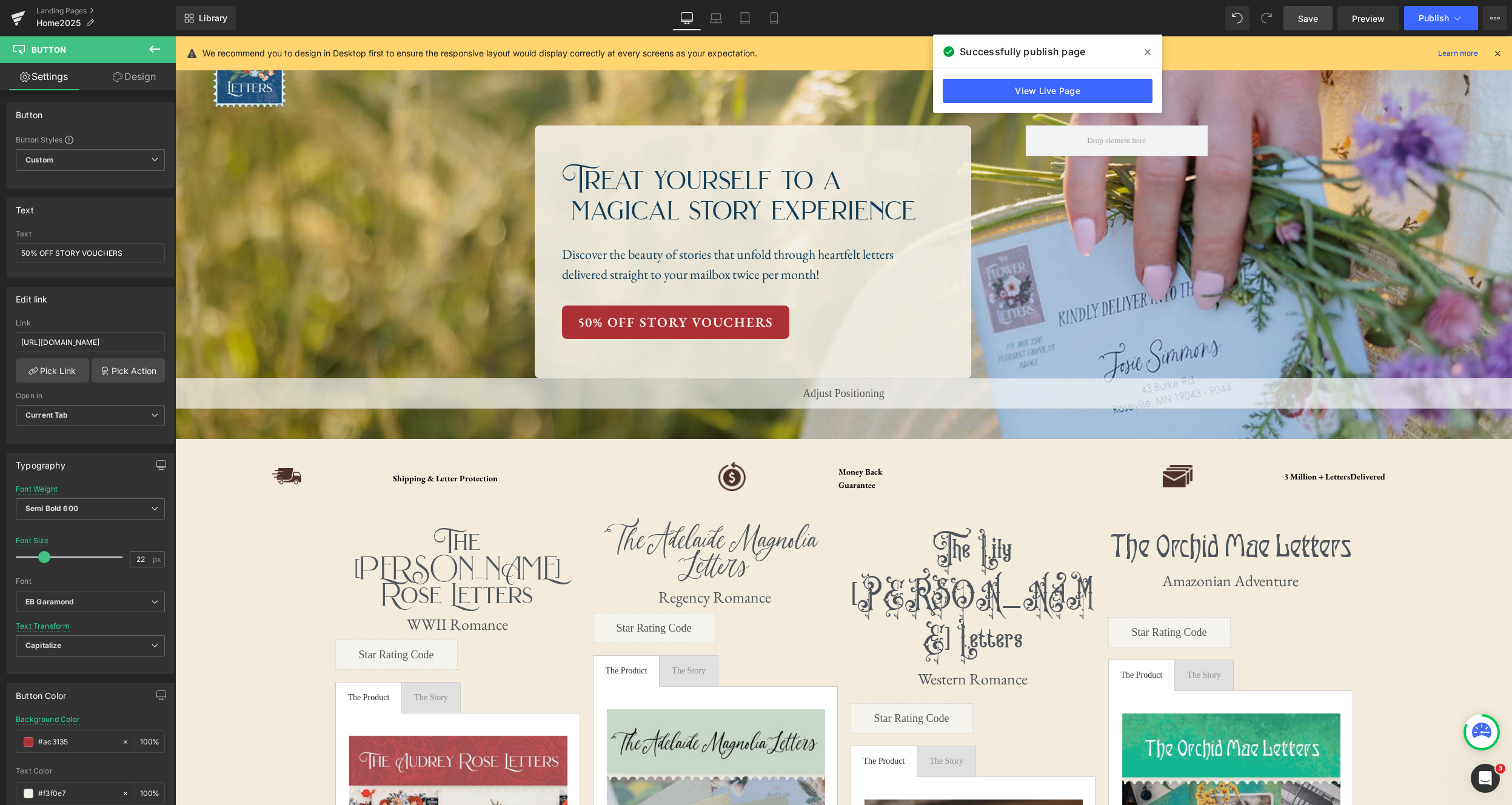
click at [154, 50] on icon at bounding box center [154, 49] width 14 height 15
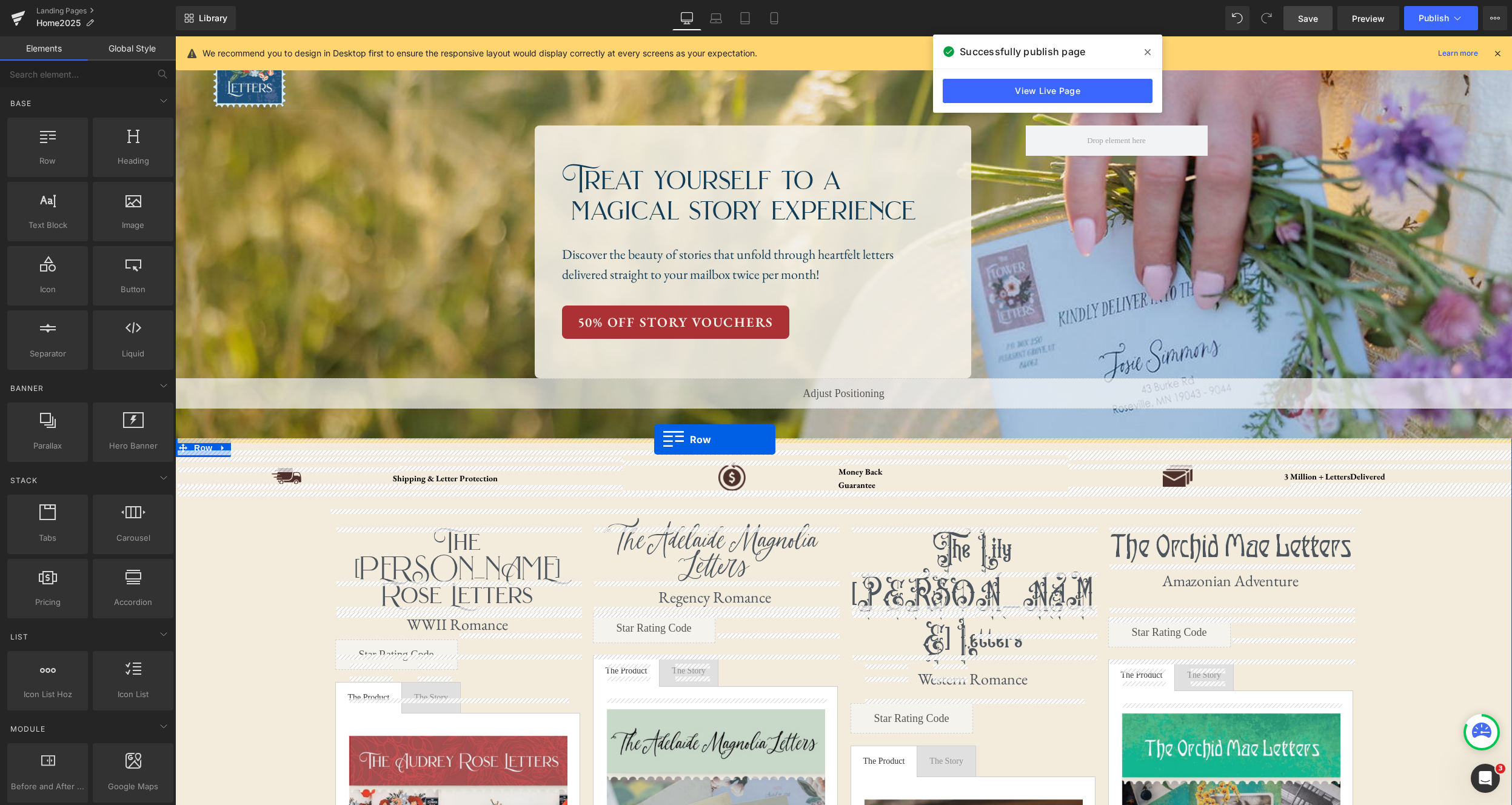
drag, startPoint x: 225, startPoint y: 180, endPoint x: 654, endPoint y: 439, distance: 501.1
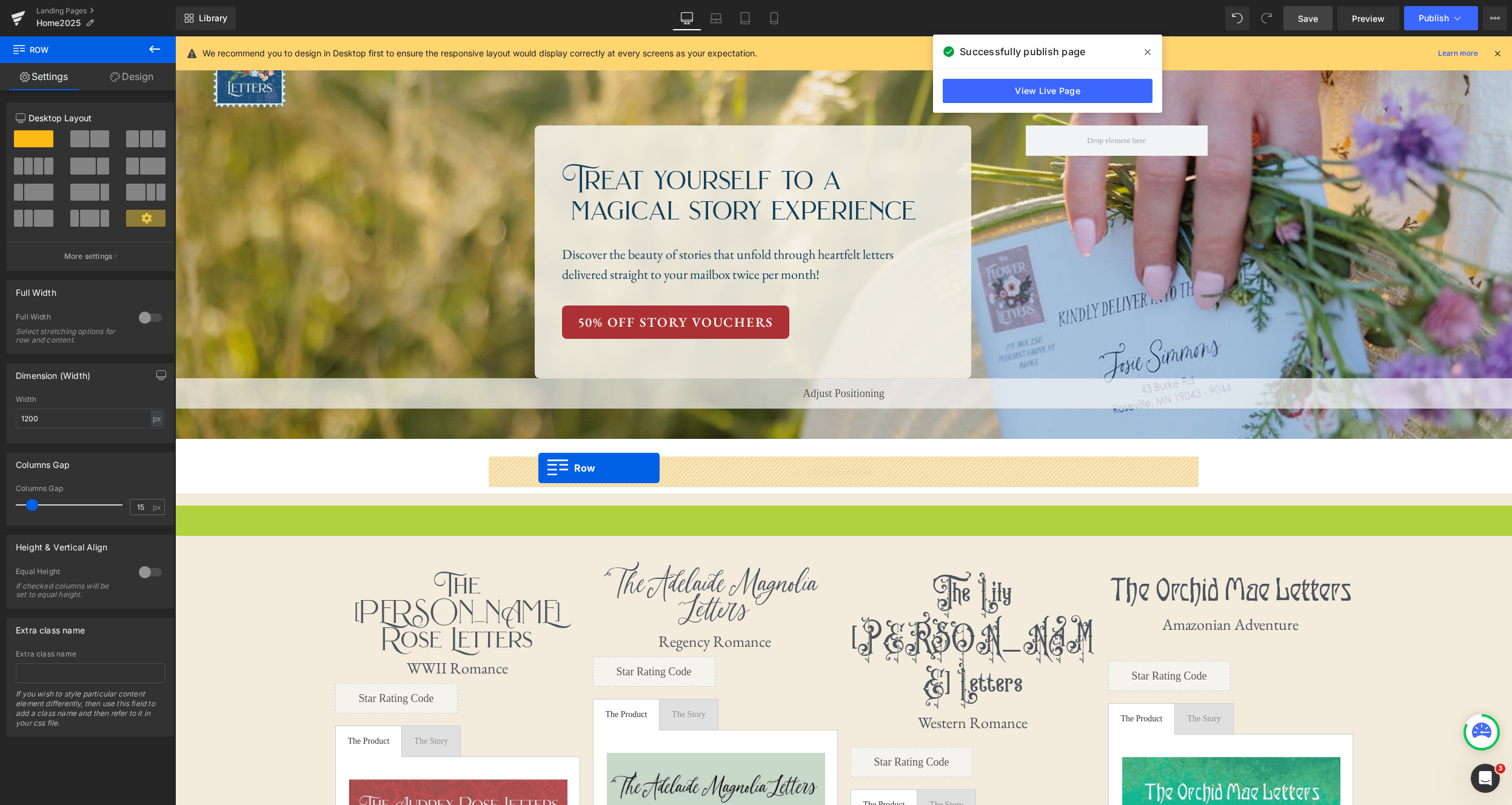
drag, startPoint x: 186, startPoint y: 518, endPoint x: 539, endPoint y: 468, distance: 356.5
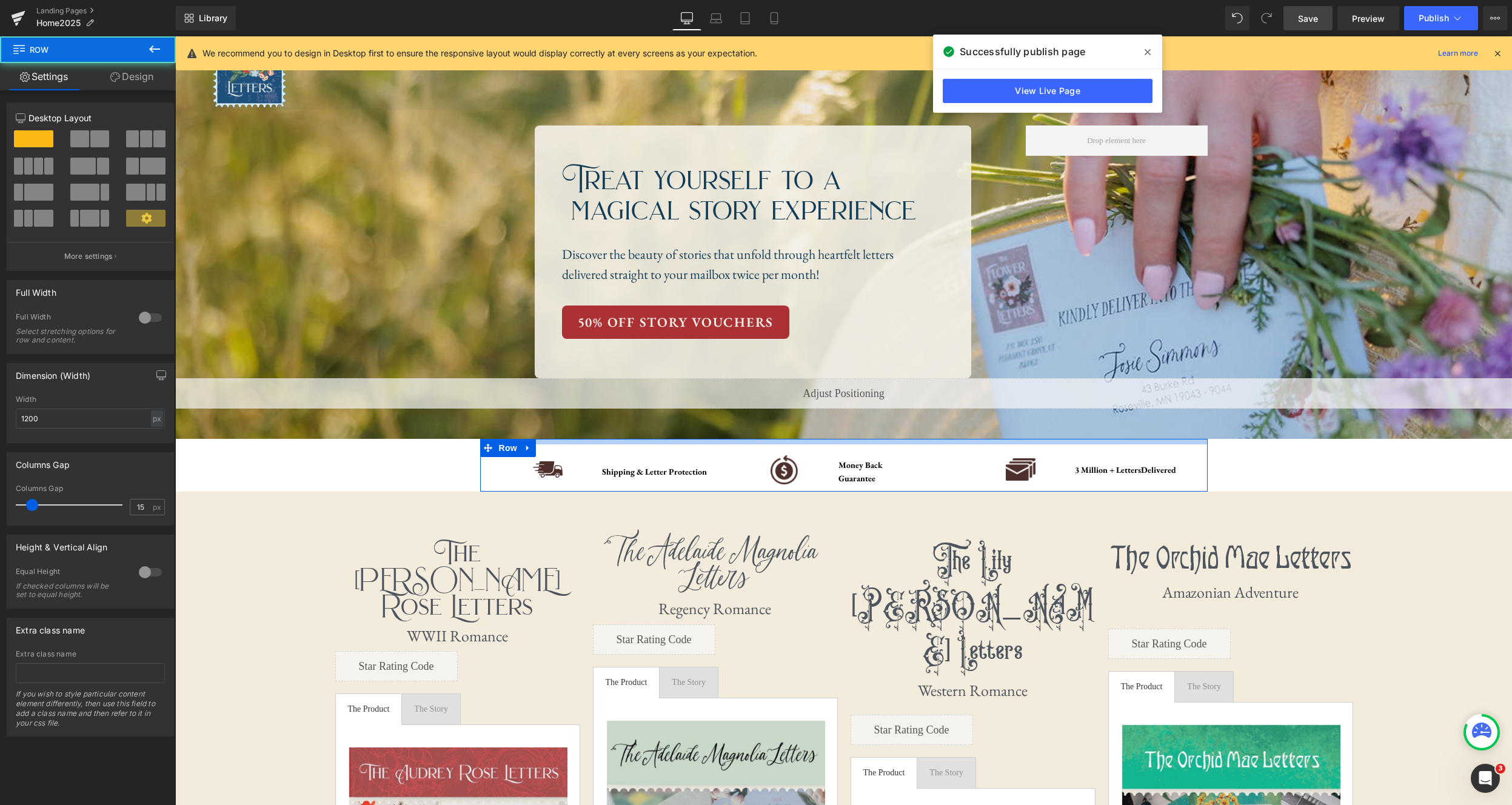
drag, startPoint x: 928, startPoint y: 455, endPoint x: 924, endPoint y: 390, distance: 65.1
click at [930, 442] on div at bounding box center [843, 442] width 727 height 6
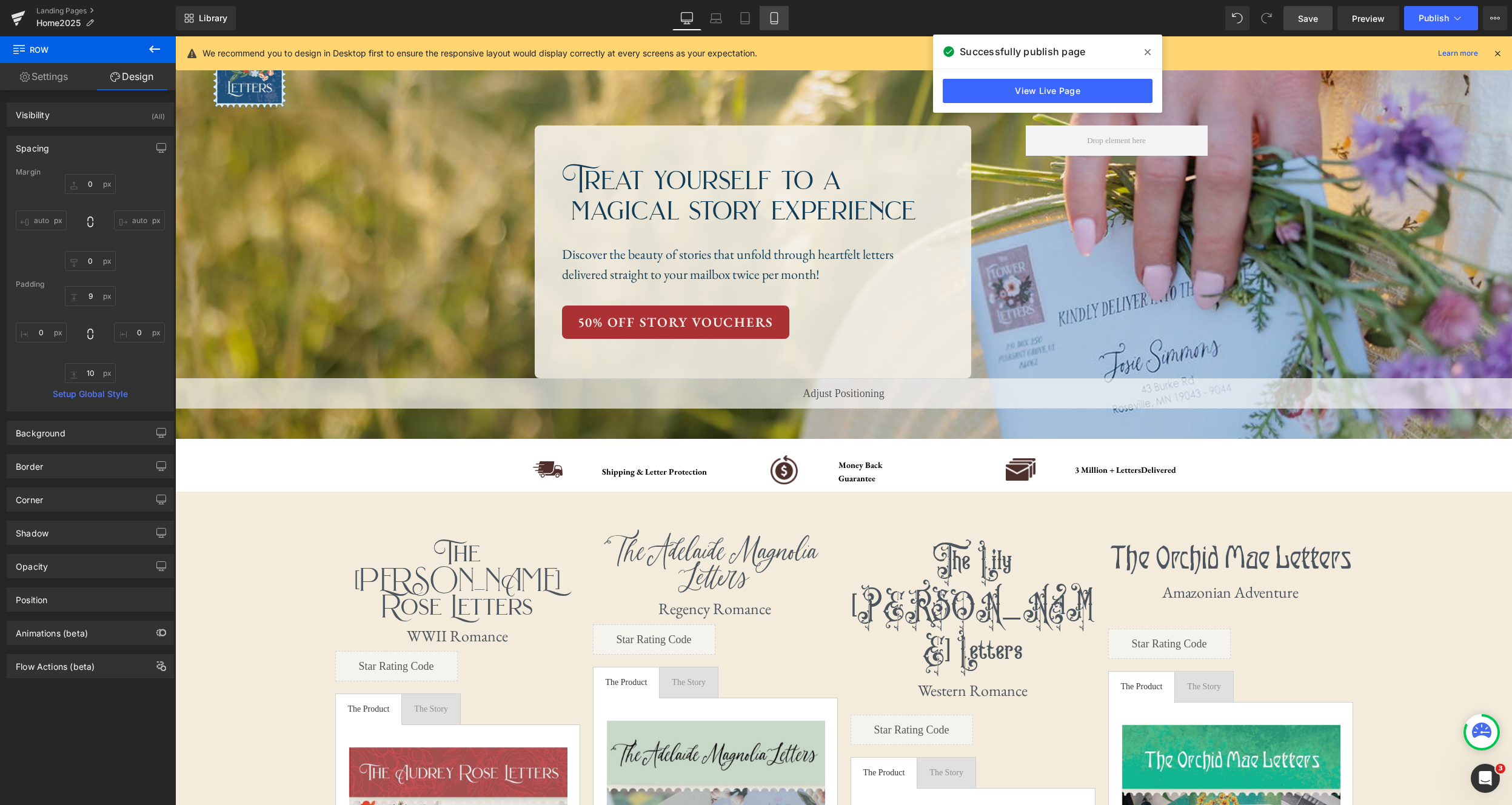
click at [776, 24] on link "Mobile" at bounding box center [774, 17] width 29 height 24
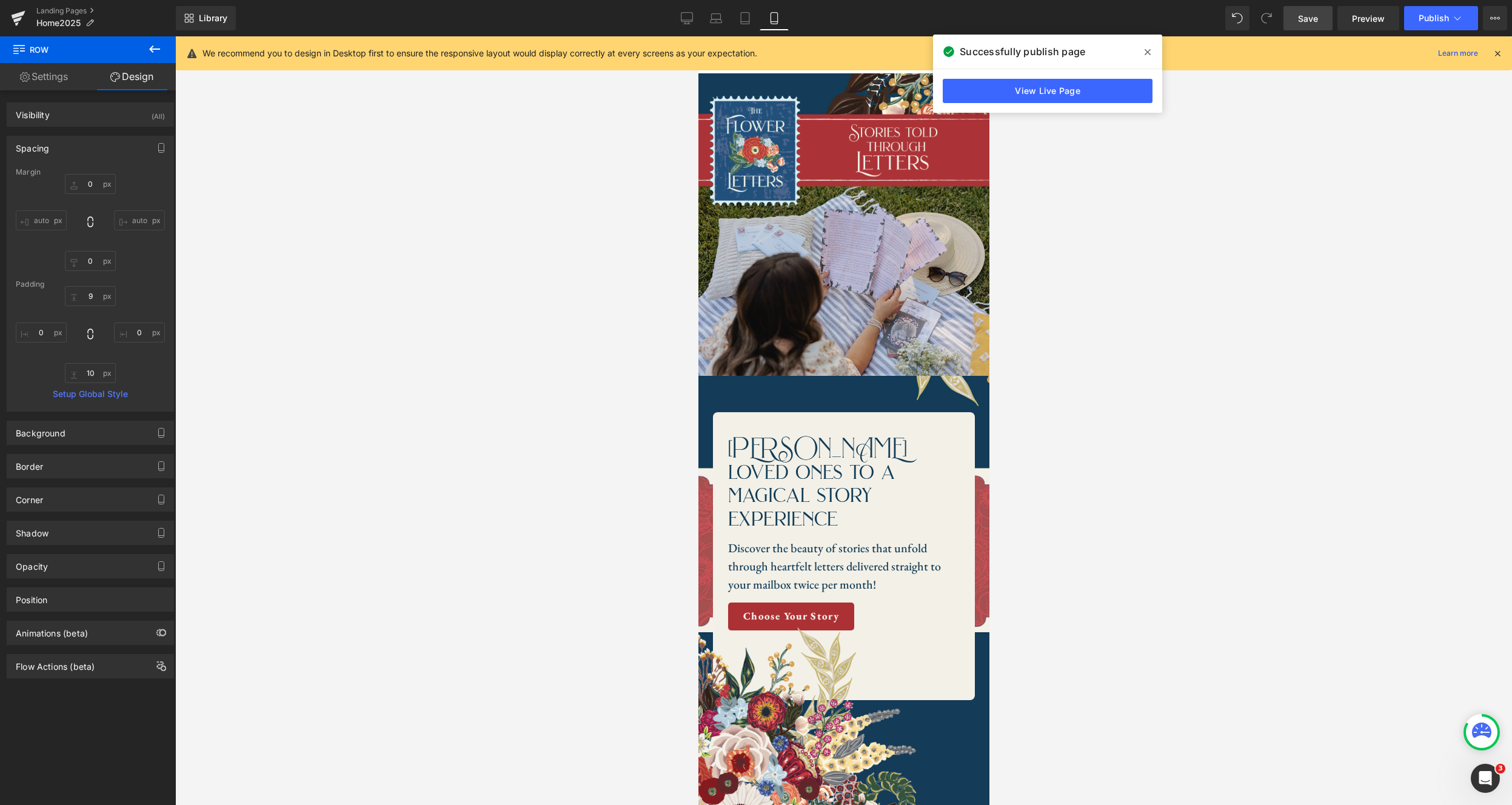
scroll to position [409, 0]
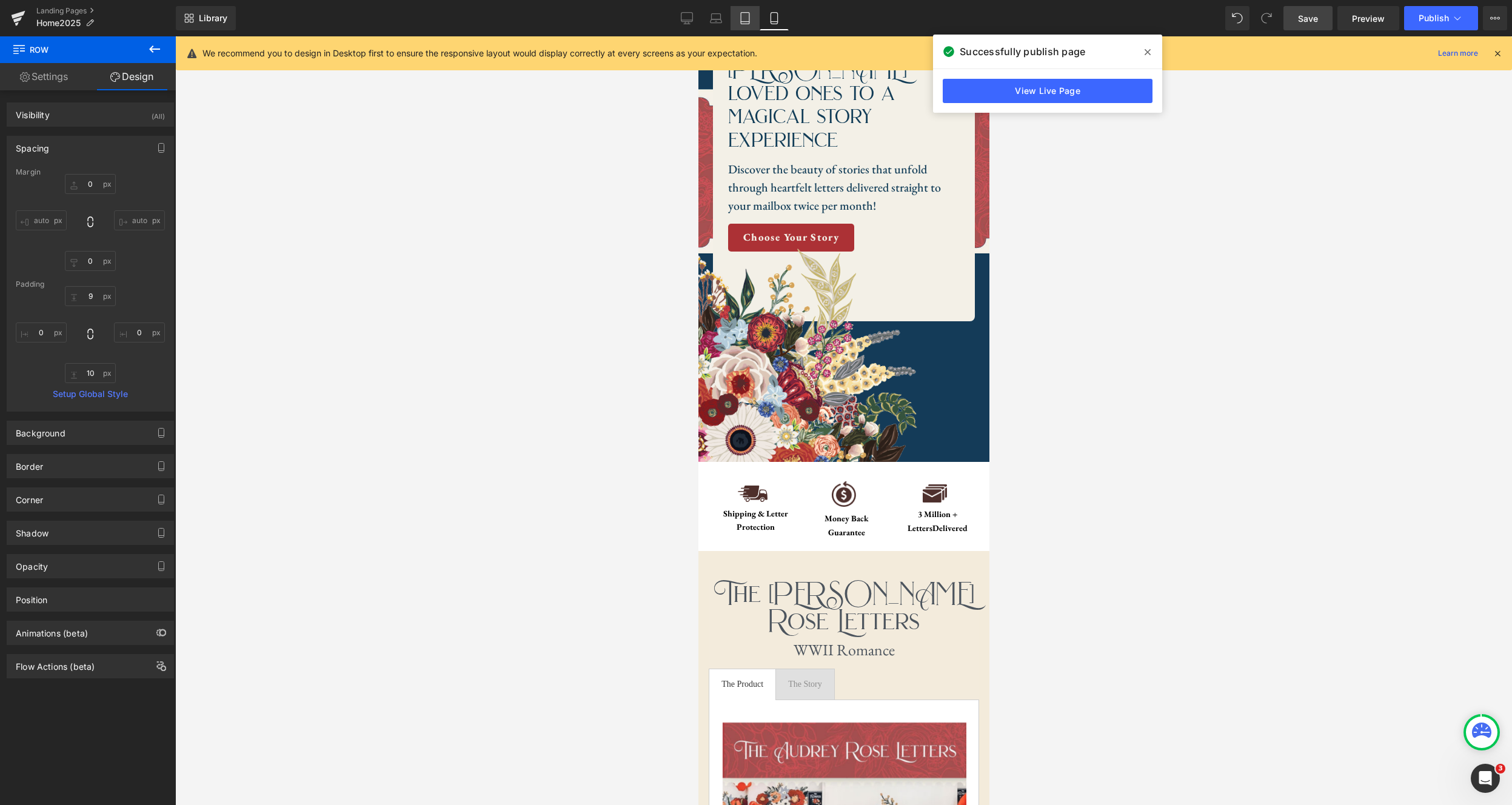
click at [750, 24] on icon at bounding box center [744, 18] width 12 height 12
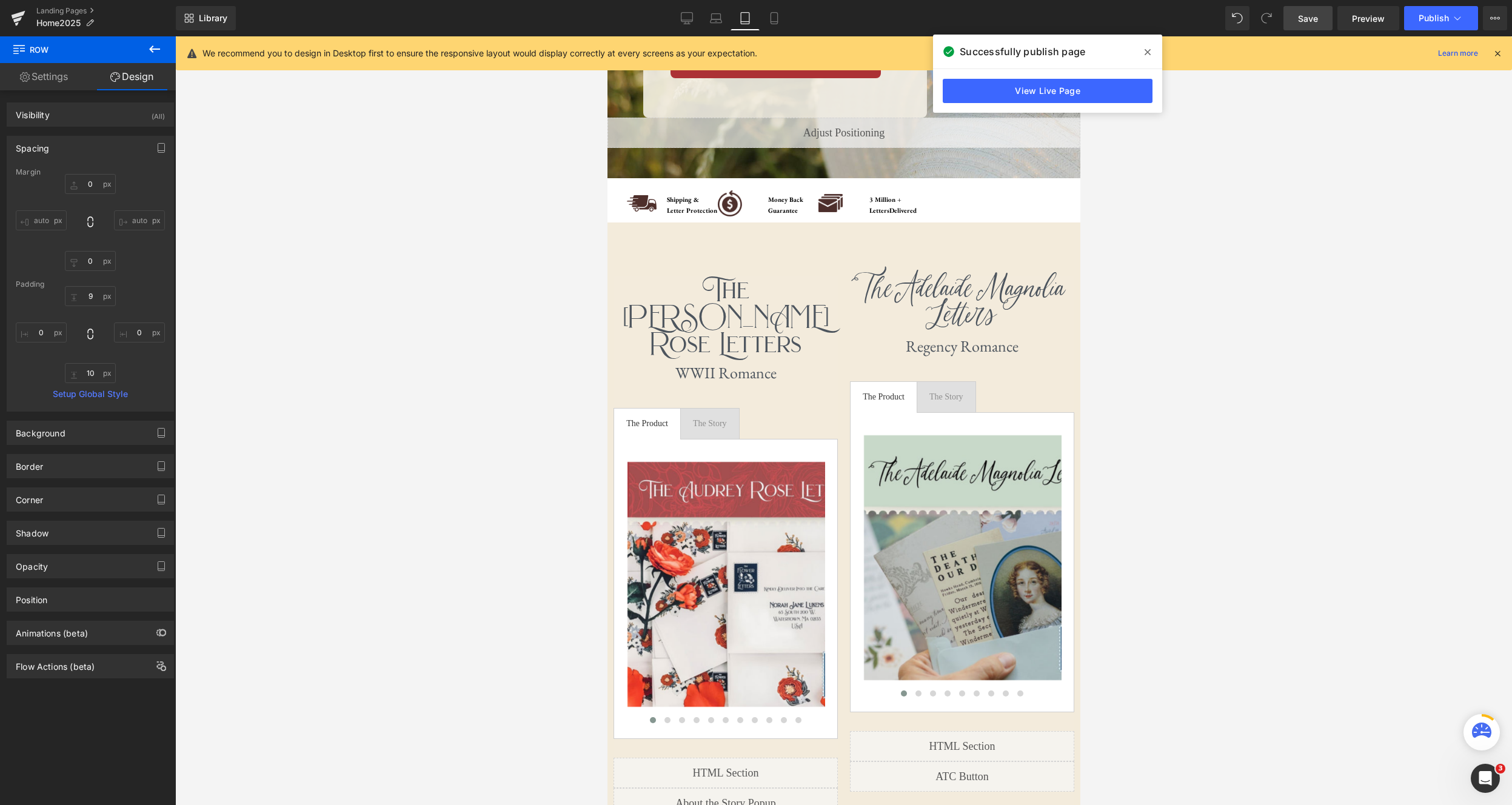
scroll to position [149, 0]
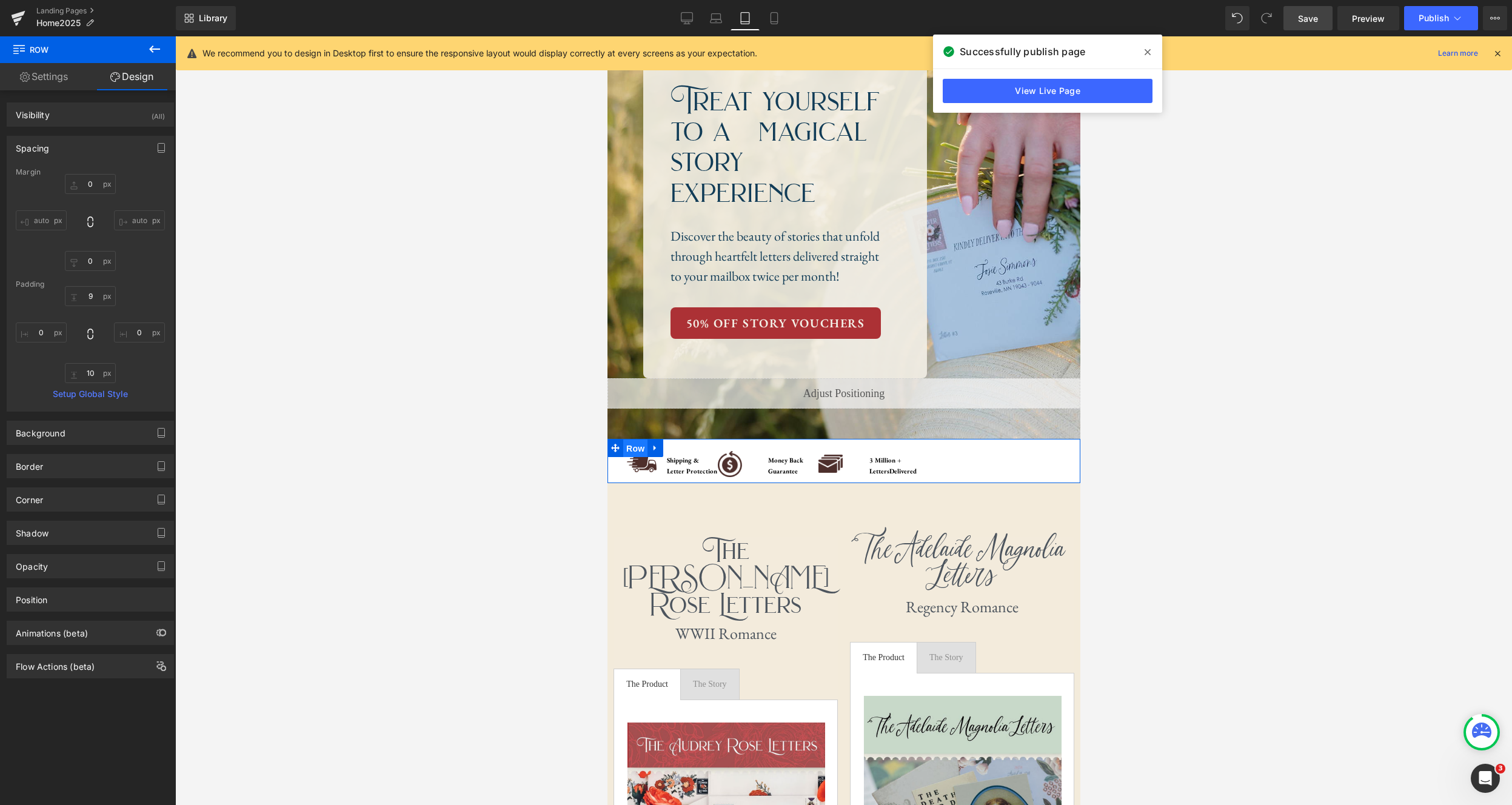
click at [642, 447] on span "Row" at bounding box center [634, 448] width 24 height 18
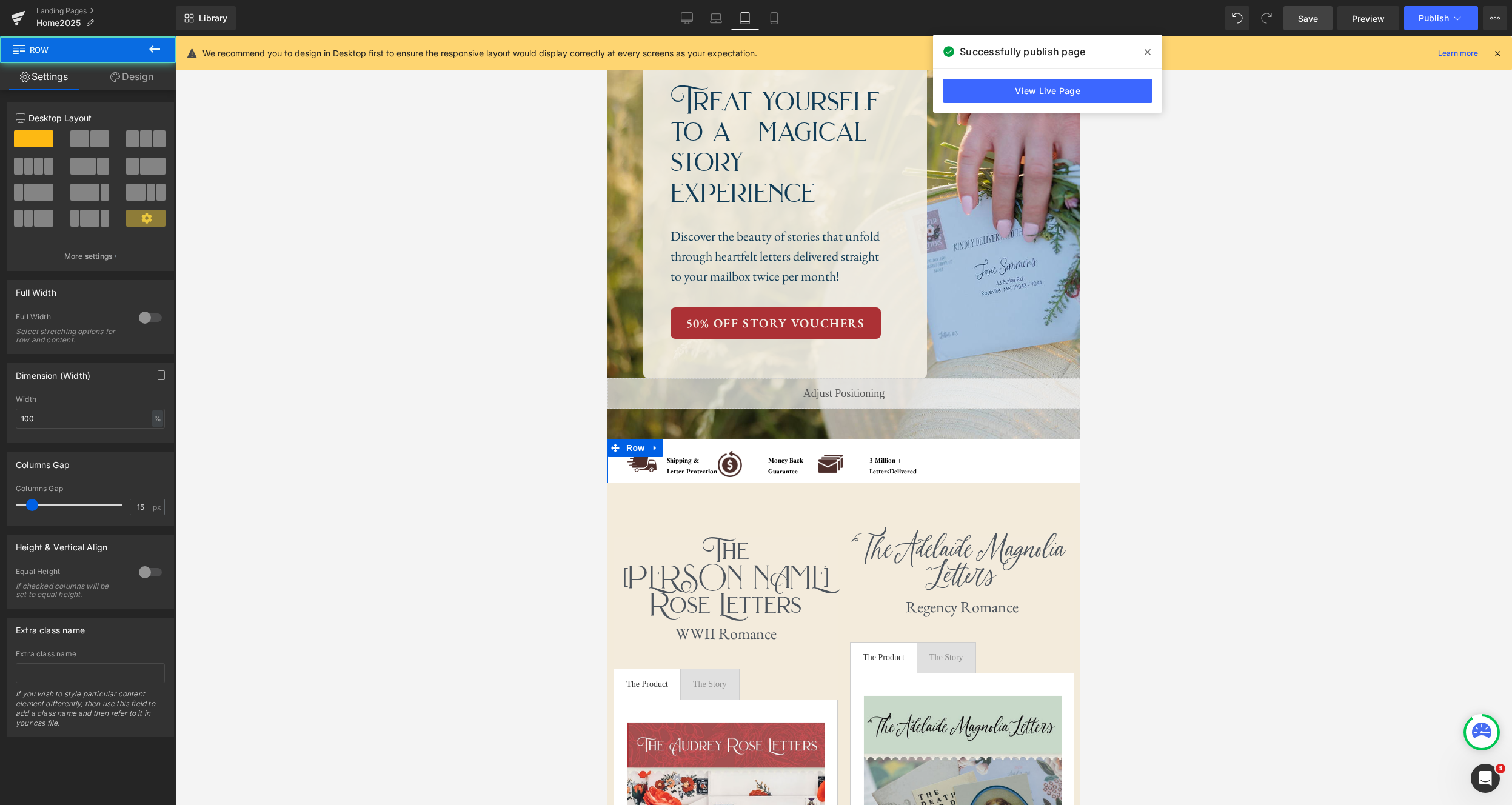
click at [963, 458] on div "Image Shipping & Letter Protection Text Block Row Image Money Back Guarantee Te…" at bounding box center [843, 461] width 473 height 33
click at [681, 16] on icon at bounding box center [687, 17] width 12 height 9
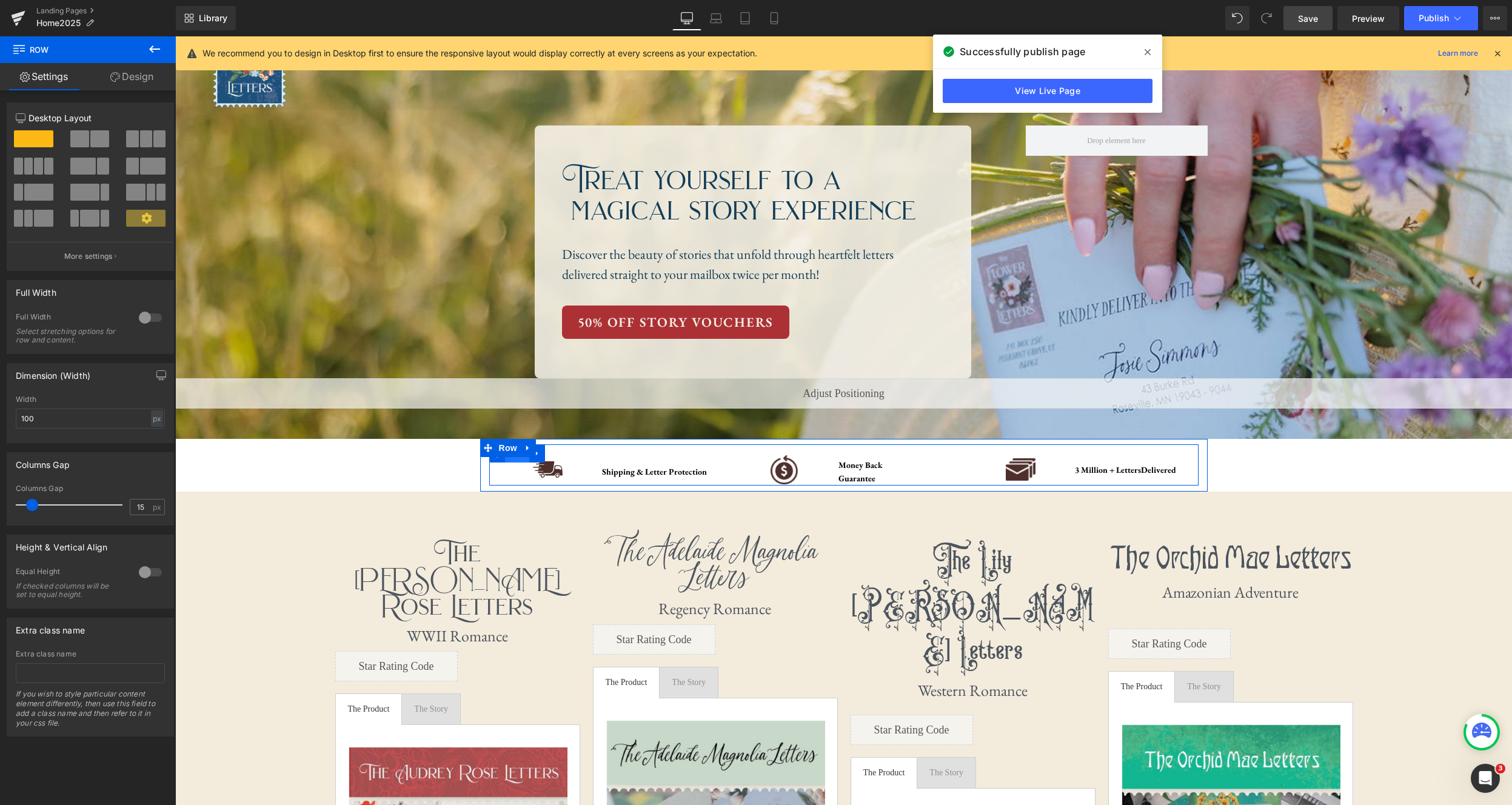
scroll to position [31, 0]
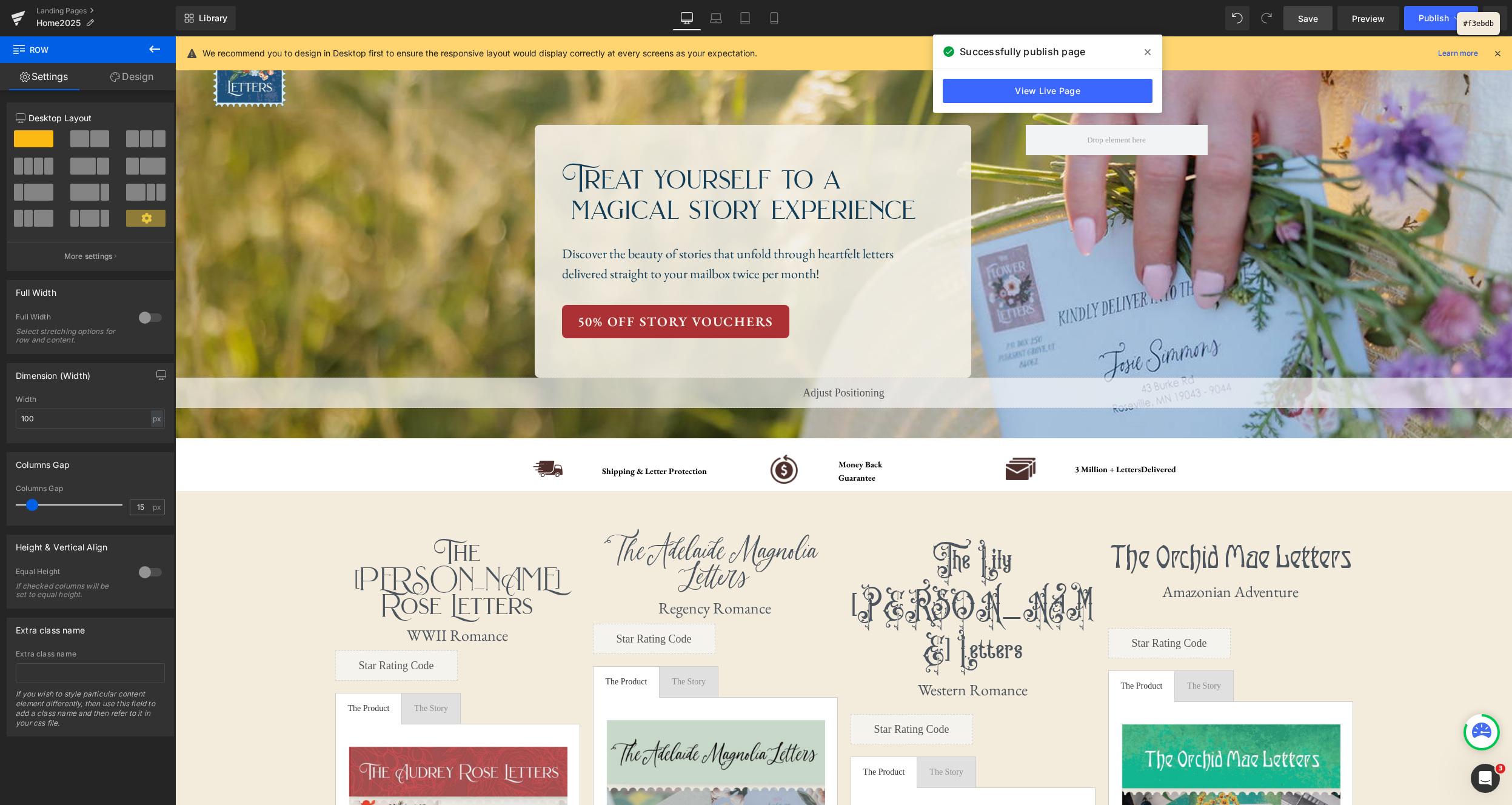
click at [1194, 539] on div at bounding box center [756, 402] width 1512 height 805
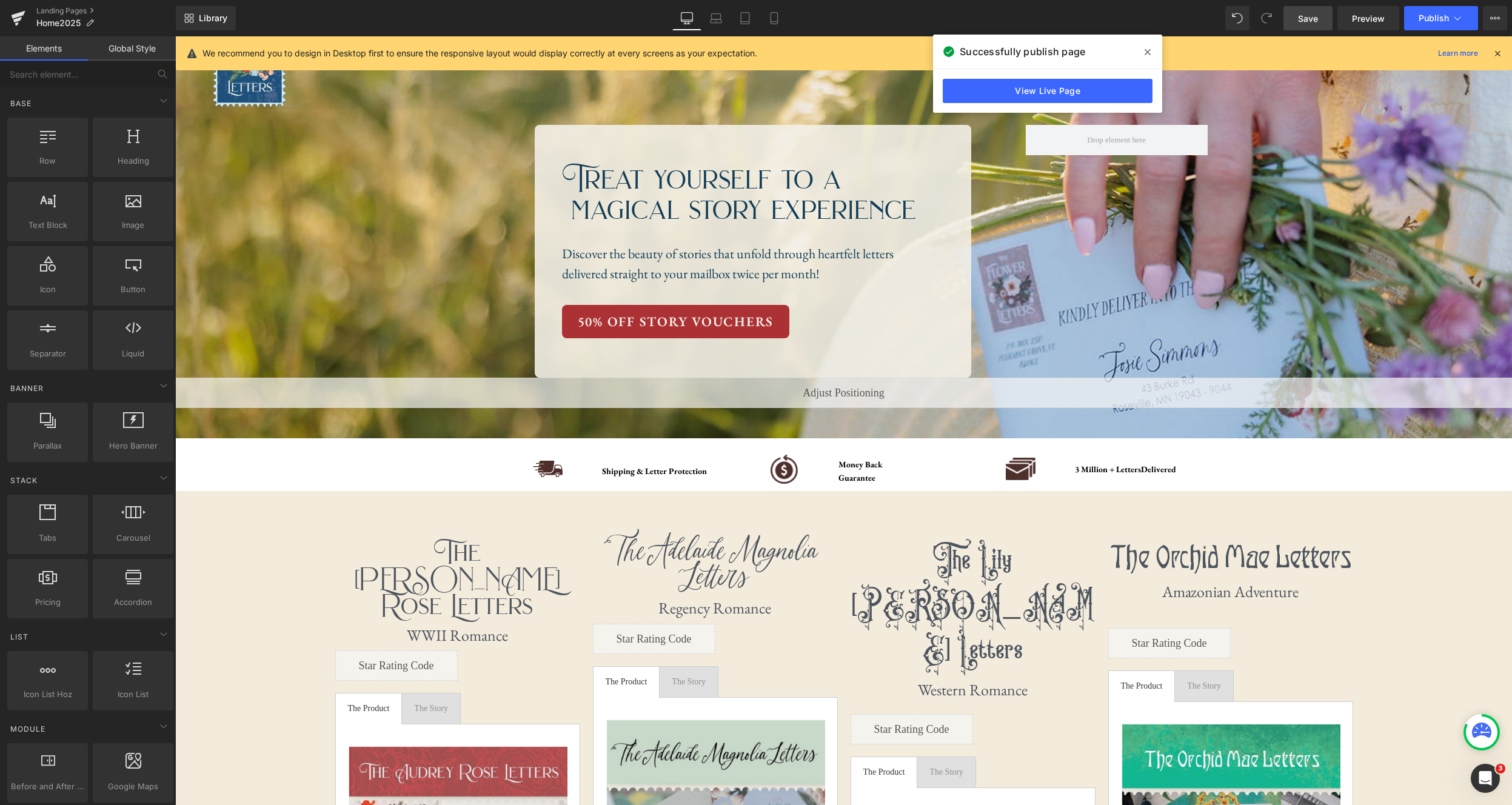
click at [508, 448] on span "Row" at bounding box center [507, 447] width 24 height 18
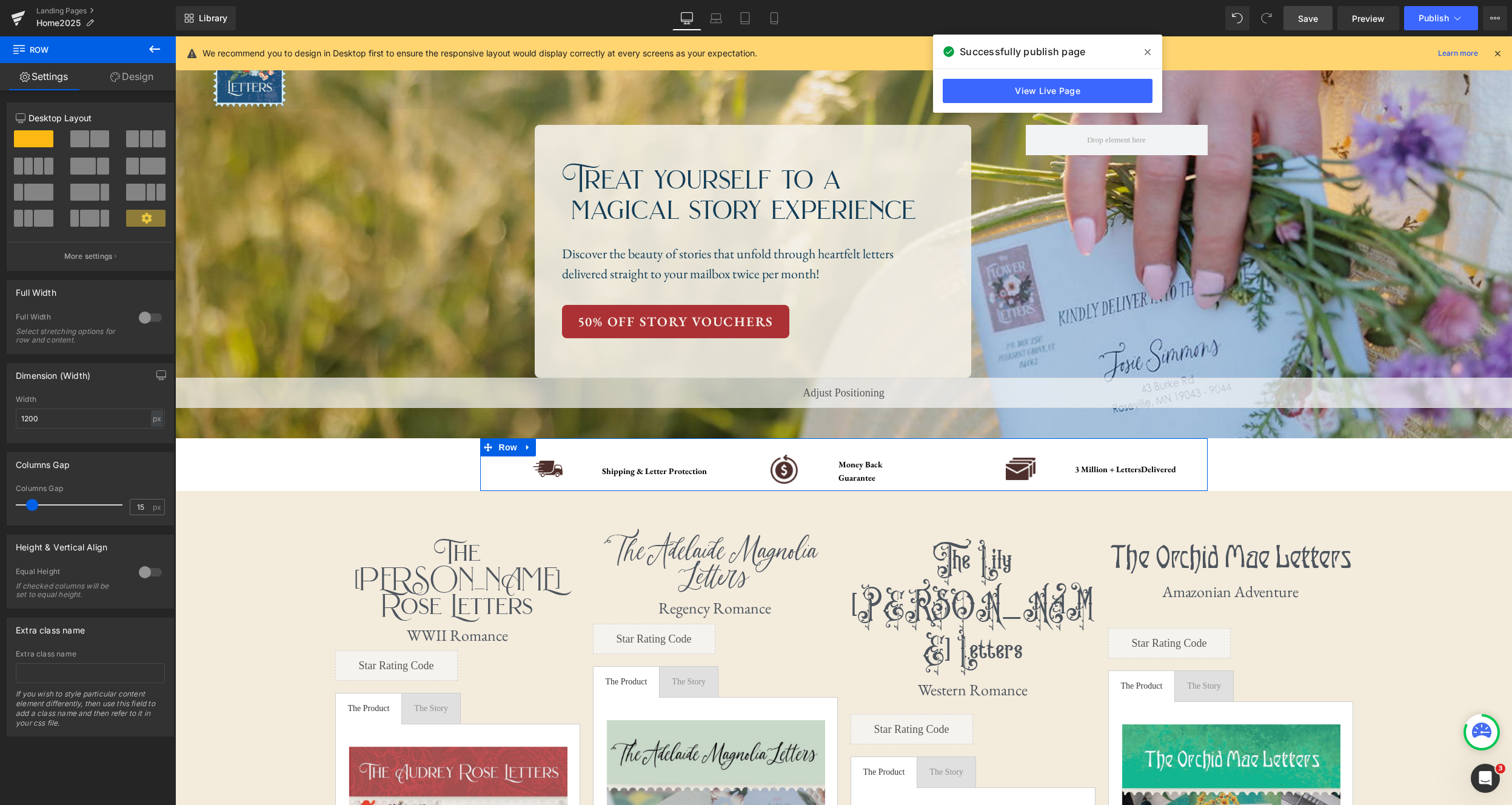
click at [145, 71] on link "Design" at bounding box center [131, 77] width 88 height 28
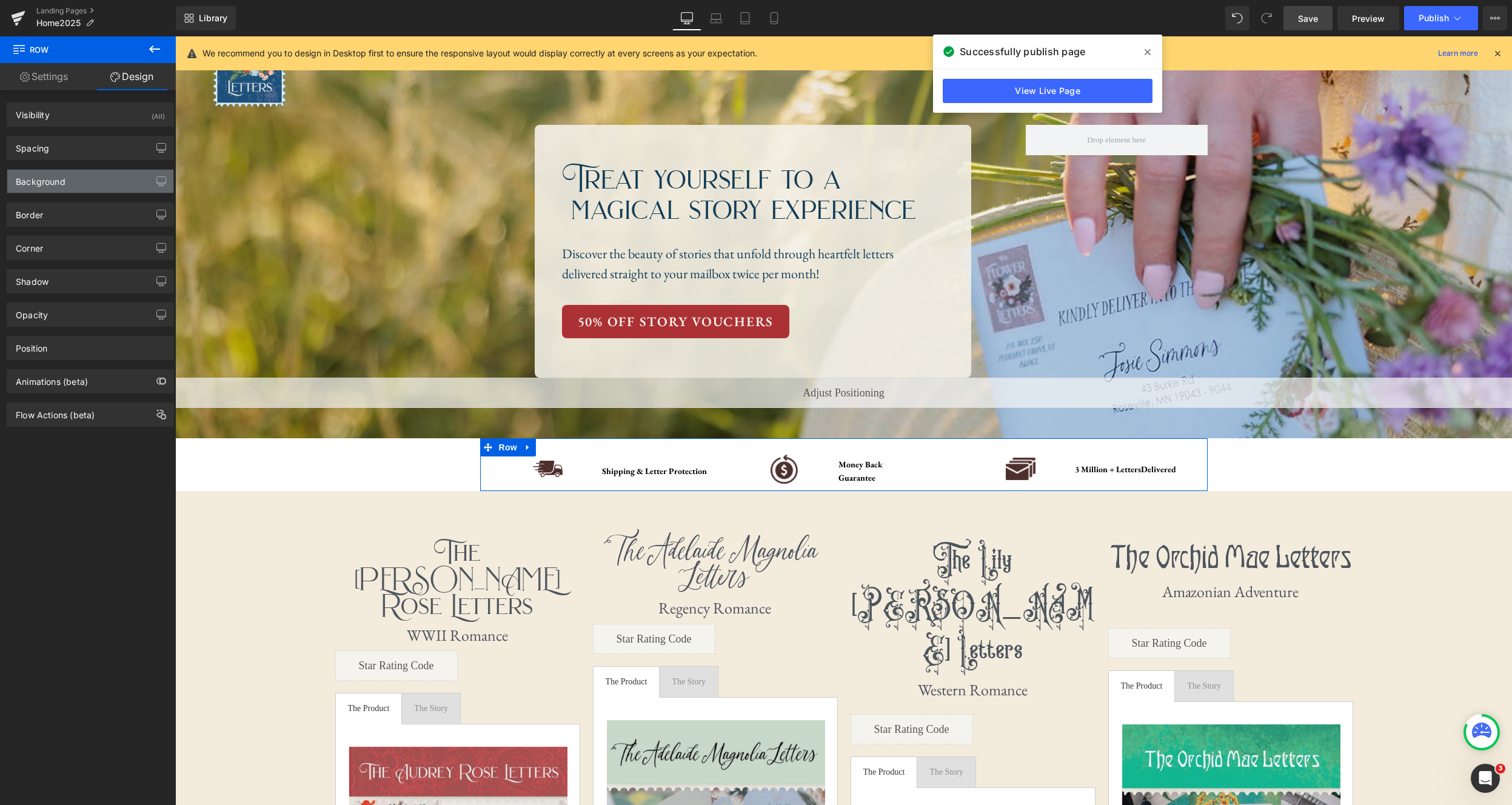
click at [110, 179] on div "Background" at bounding box center [90, 181] width 166 height 23
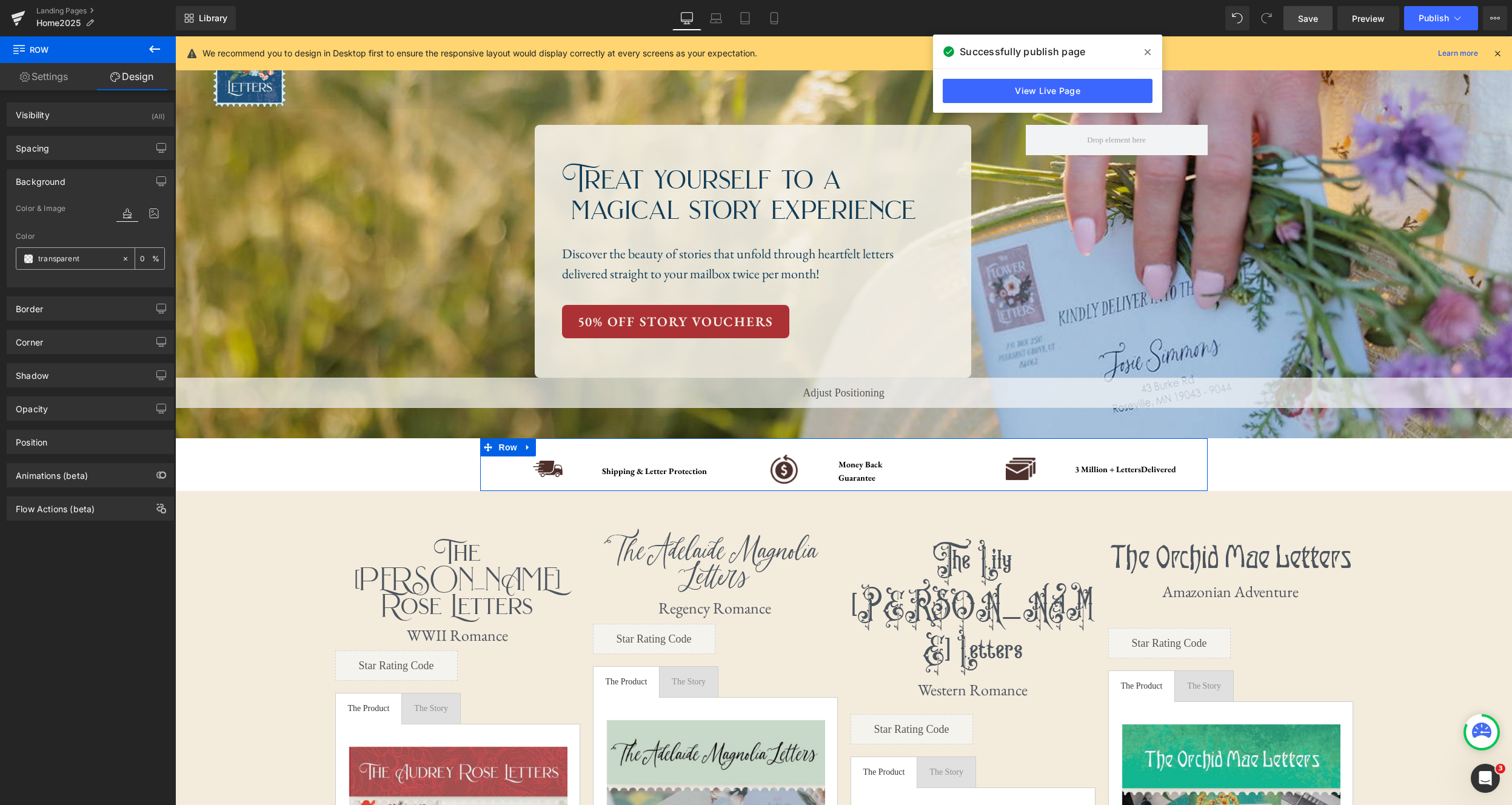
click at [83, 256] on input "transparent" at bounding box center [77, 259] width 78 height 13
paste input "#f3ebdb"
type input "#f3ebdb"
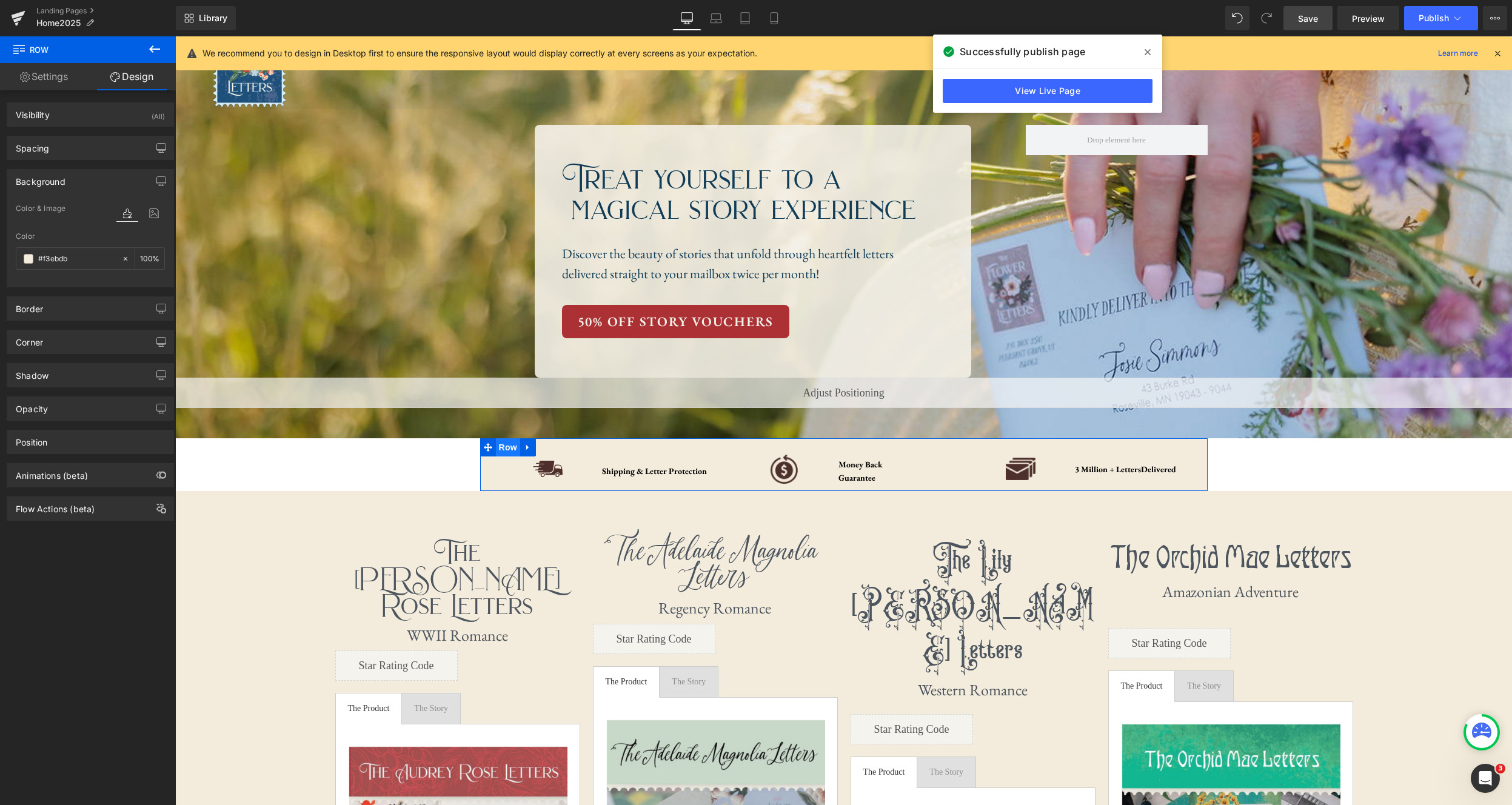
click at [500, 446] on span "Row" at bounding box center [507, 447] width 24 height 18
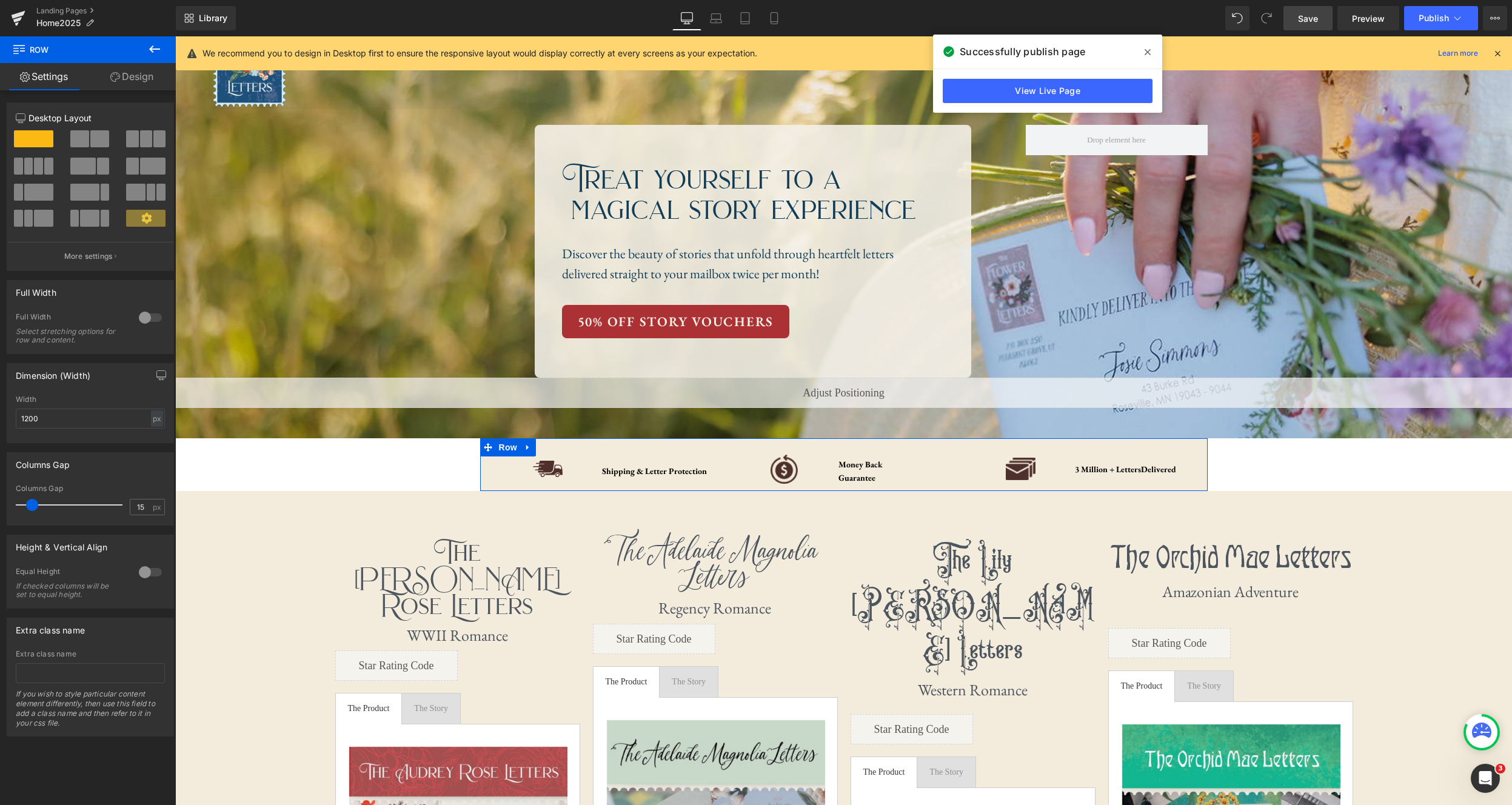
click at [152, 316] on div at bounding box center [150, 318] width 29 height 20
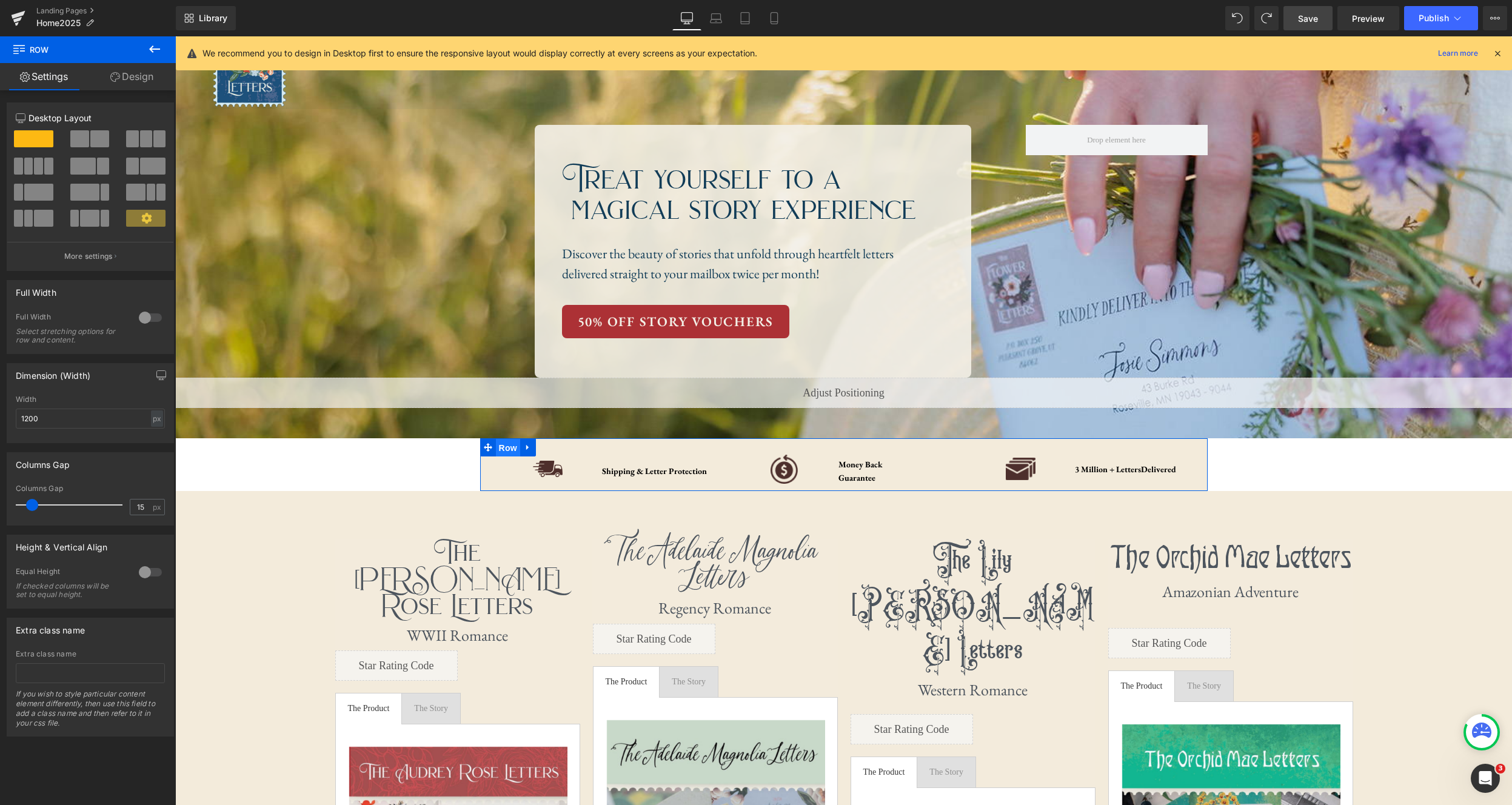
click at [503, 447] on span "Row" at bounding box center [507, 447] width 24 height 18
click at [146, 318] on div at bounding box center [150, 318] width 29 height 20
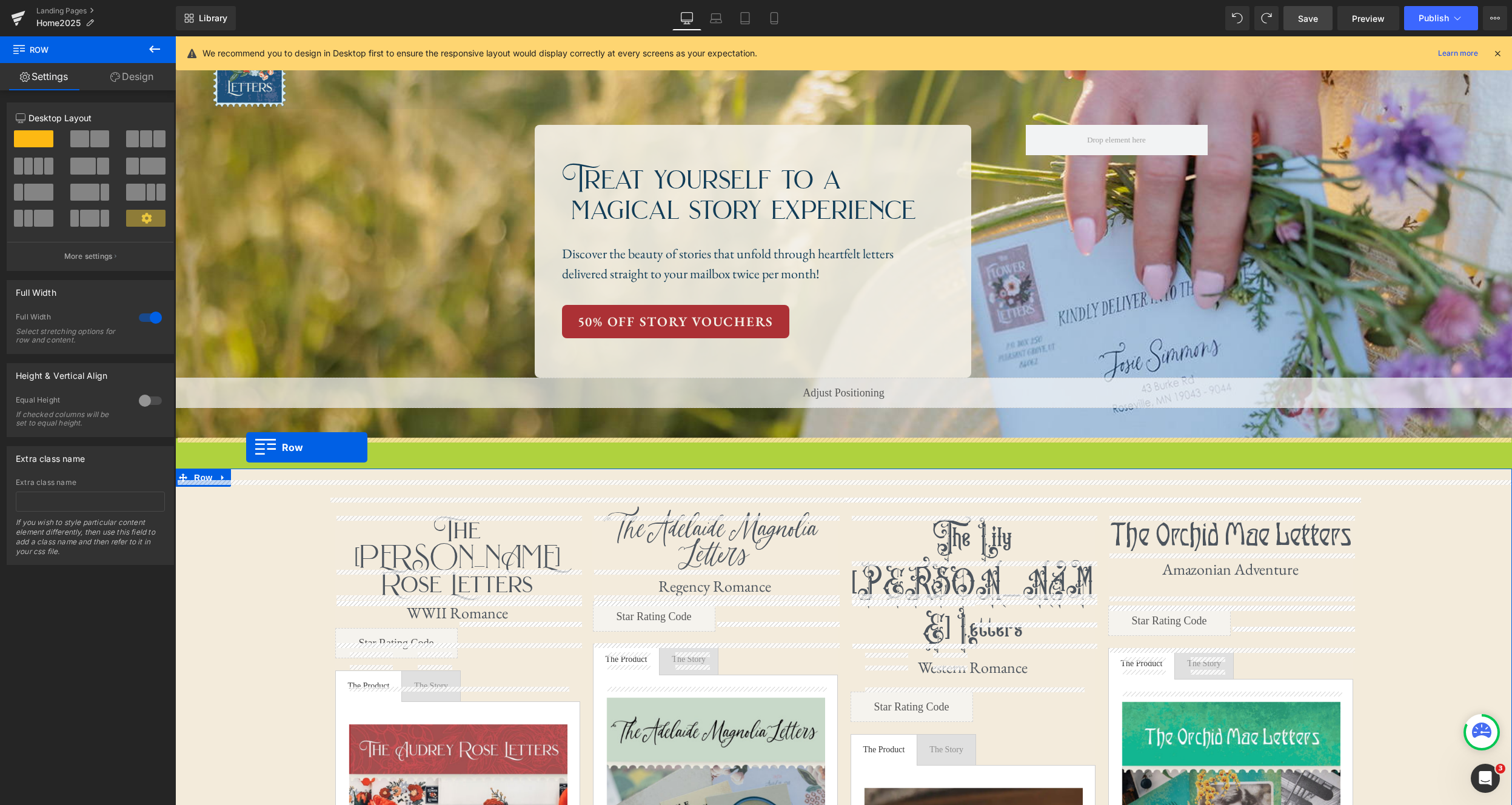
drag, startPoint x: 185, startPoint y: 447, endPoint x: 246, endPoint y: 447, distance: 61.0
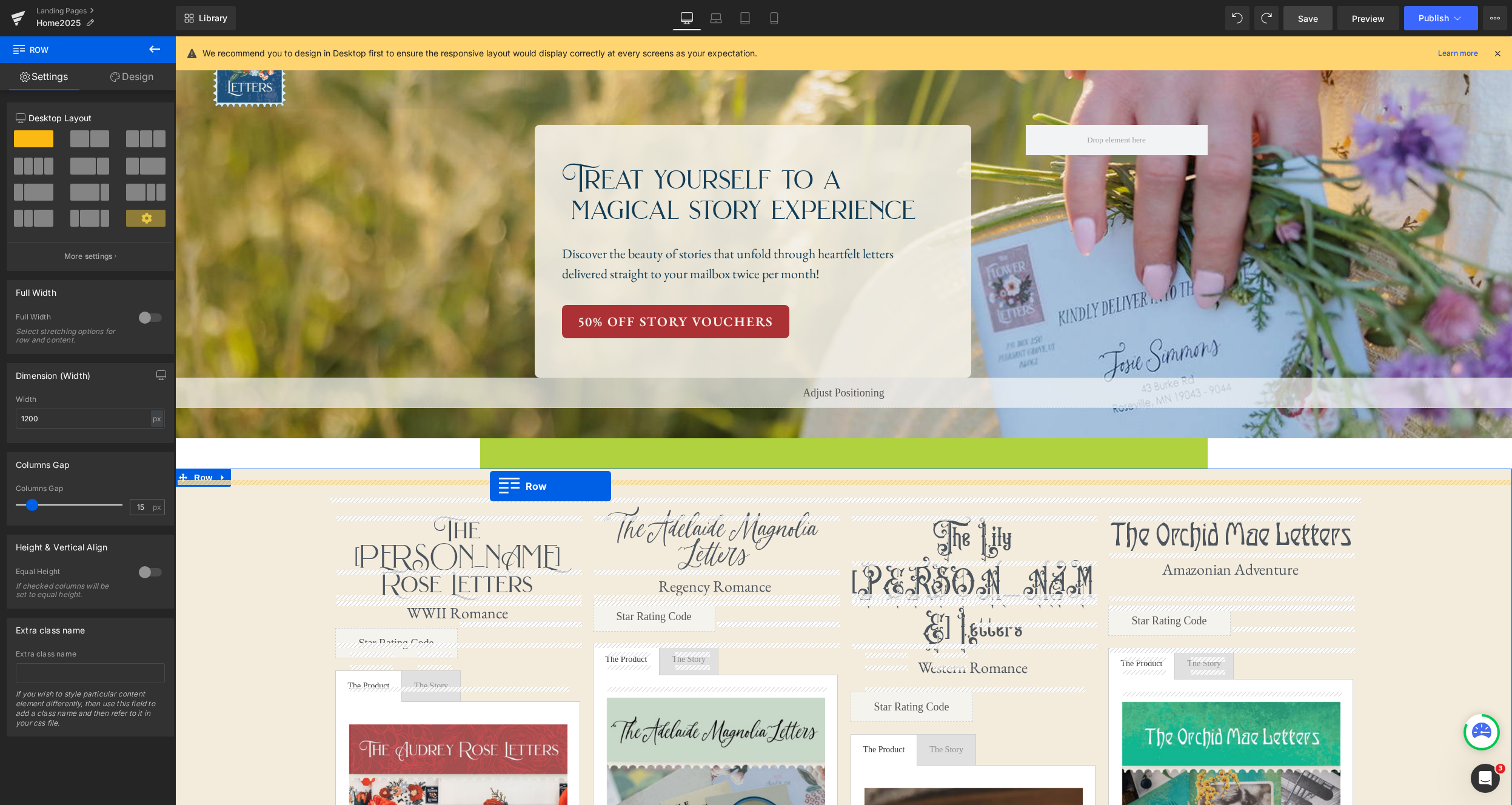
drag, startPoint x: 487, startPoint y: 446, endPoint x: 490, endPoint y: 486, distance: 40.1
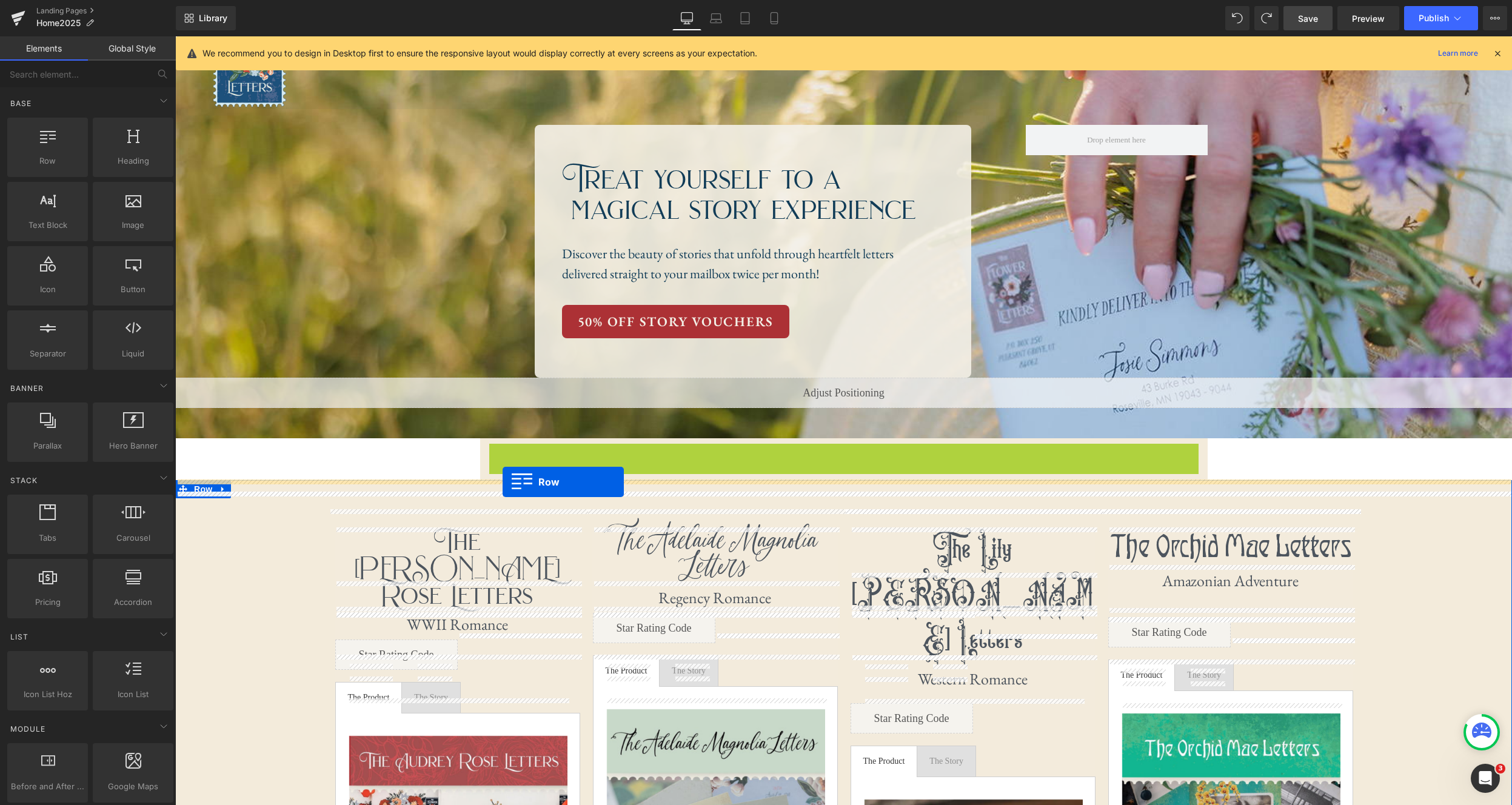
drag, startPoint x: 495, startPoint y: 458, endPoint x: 502, endPoint y: 482, distance: 25.0
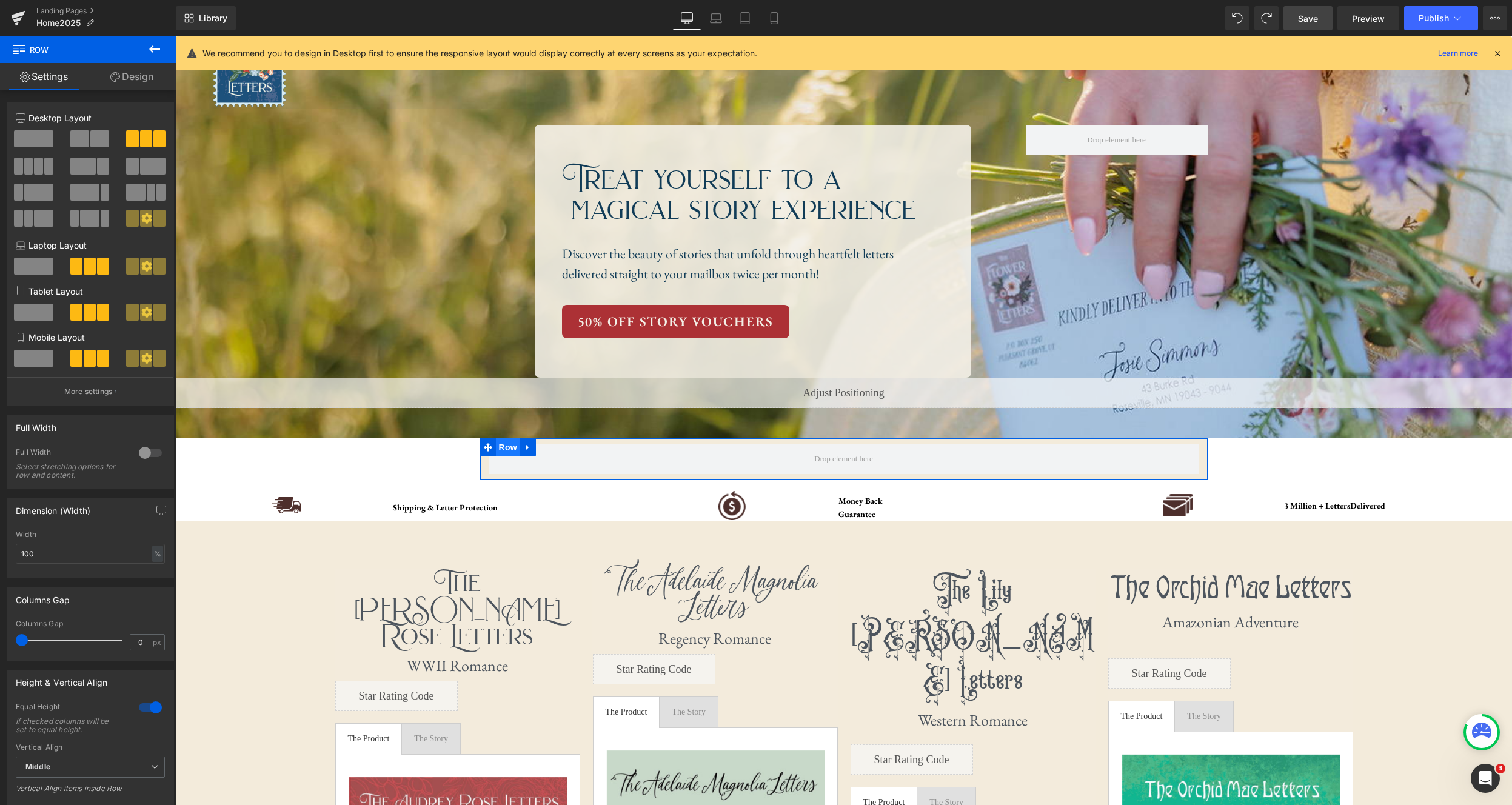
click at [510, 448] on span "Row" at bounding box center [507, 447] width 24 height 18
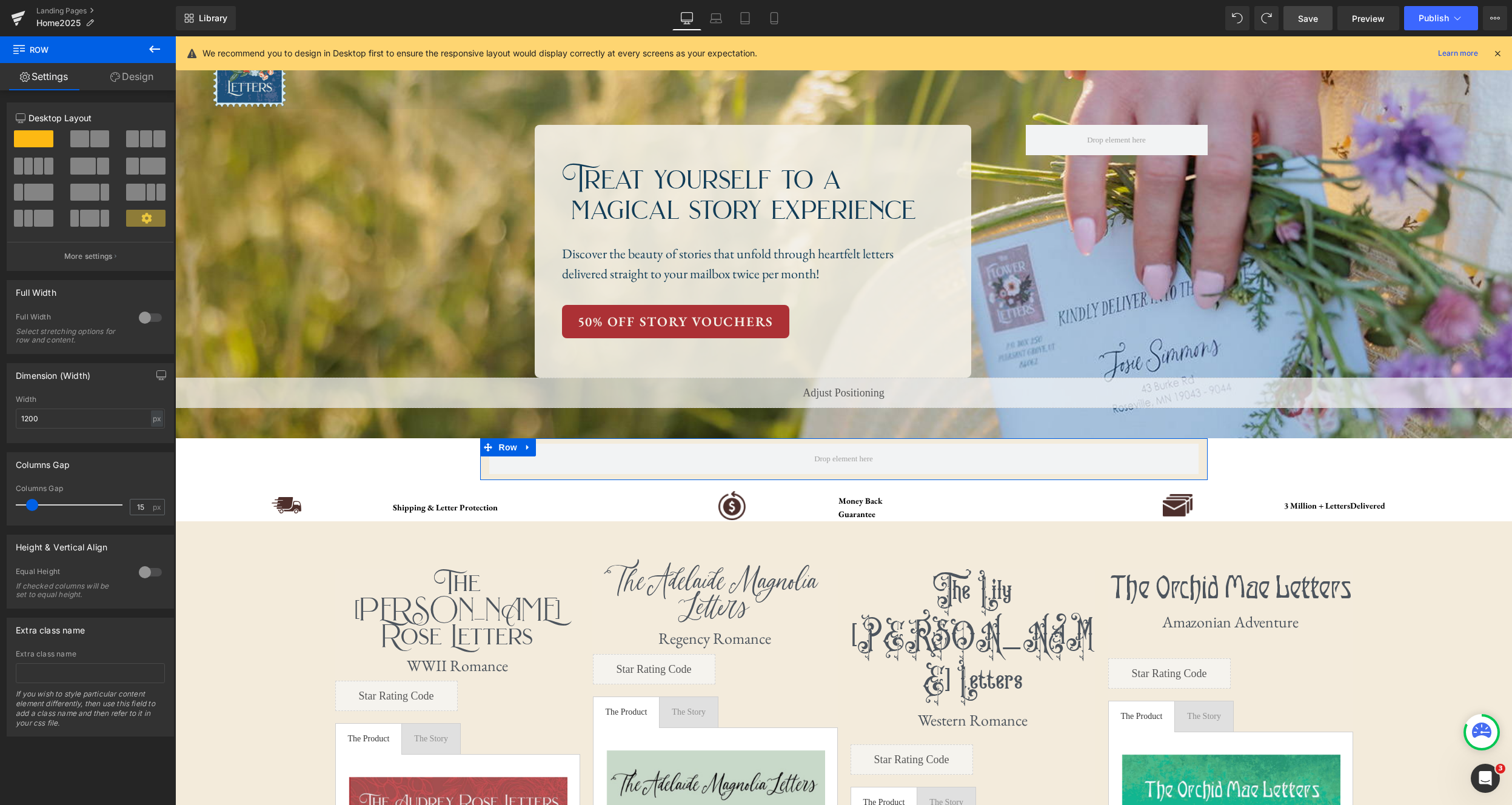
click at [151, 326] on div at bounding box center [150, 318] width 29 height 20
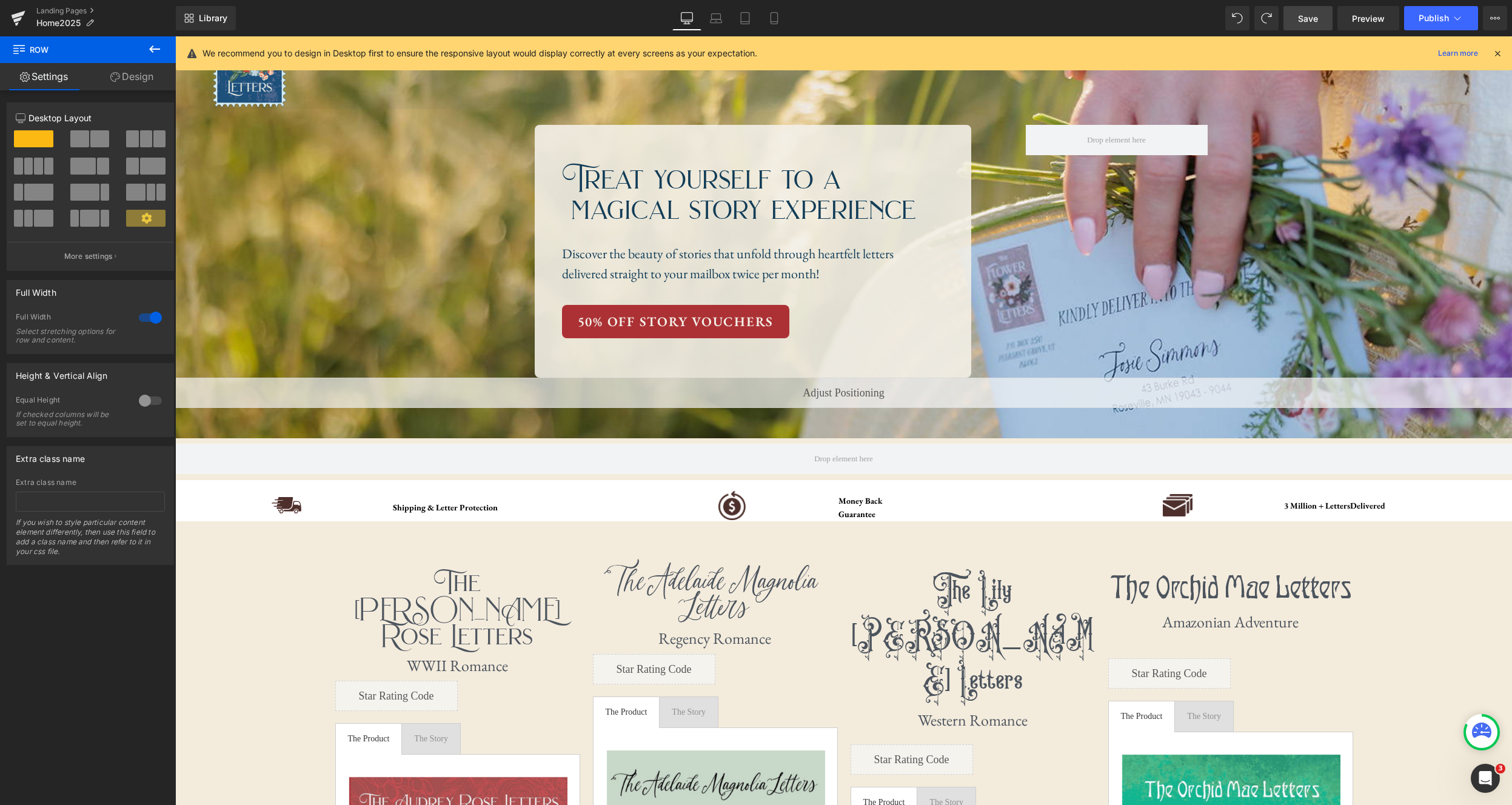
click at [155, 46] on icon at bounding box center [154, 49] width 14 height 15
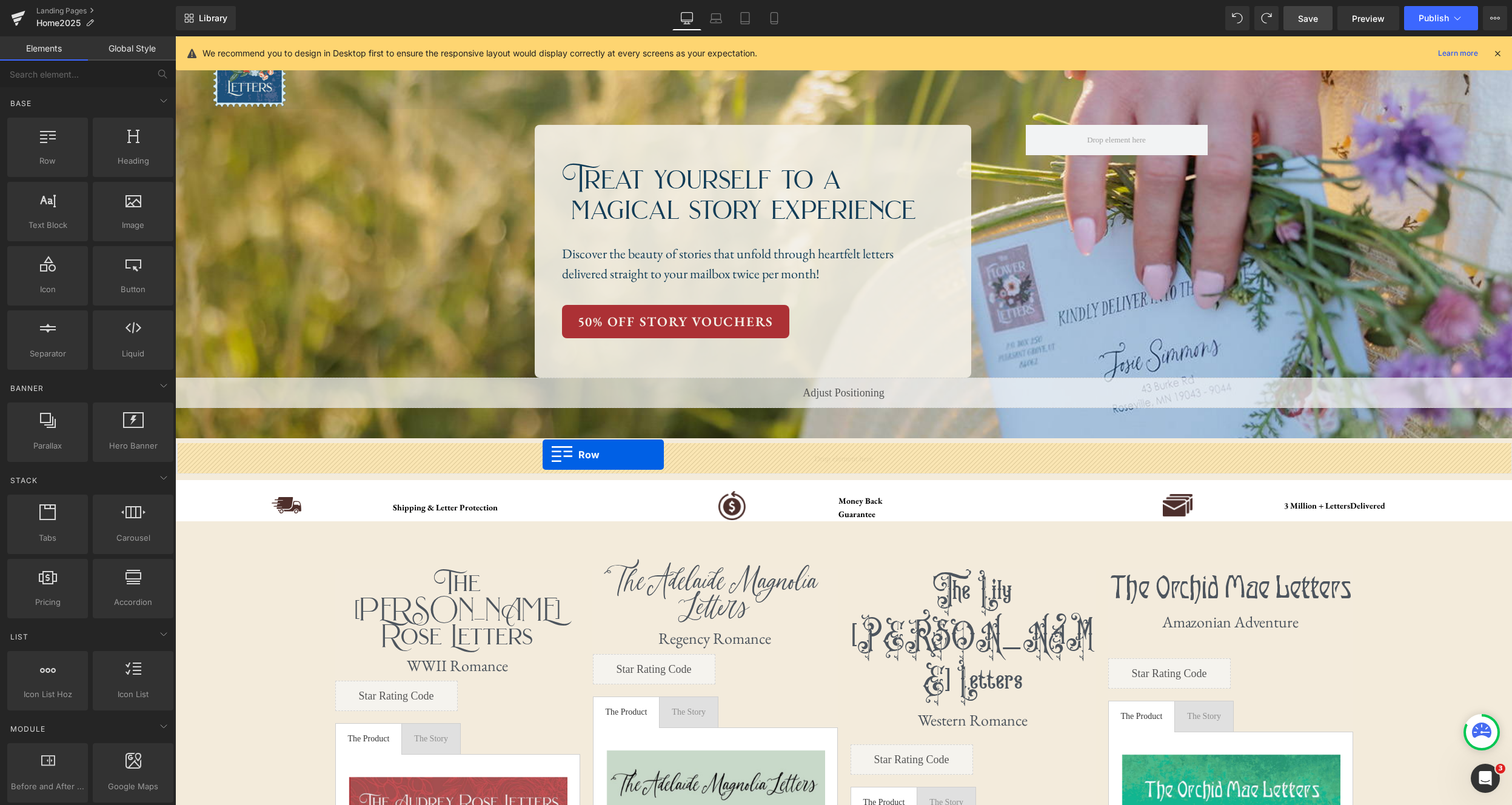
drag, startPoint x: 212, startPoint y: 186, endPoint x: 542, endPoint y: 455, distance: 425.7
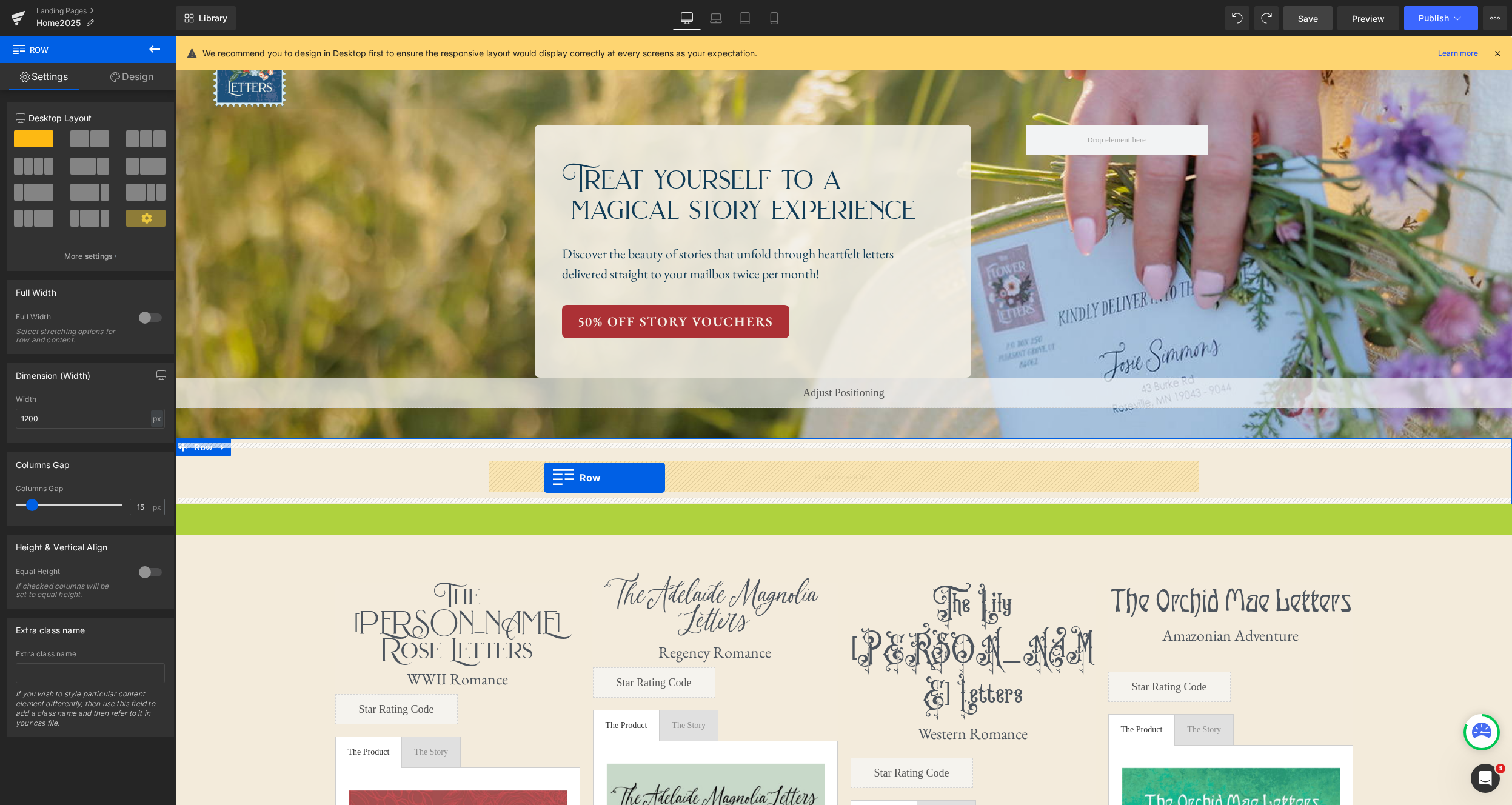
drag, startPoint x: 183, startPoint y: 513, endPoint x: 544, endPoint y: 478, distance: 362.7
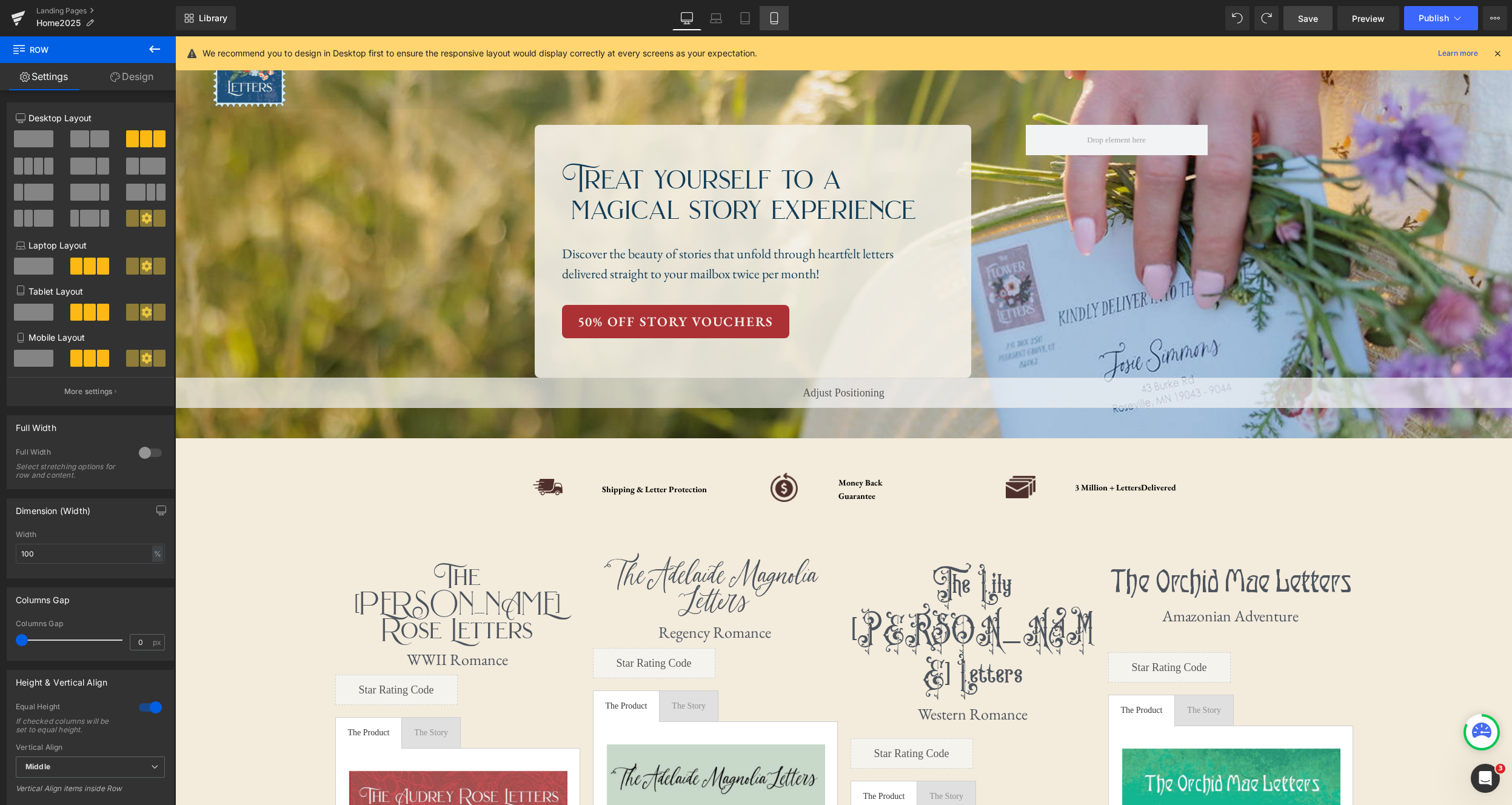
click at [772, 15] on icon at bounding box center [773, 18] width 12 height 12
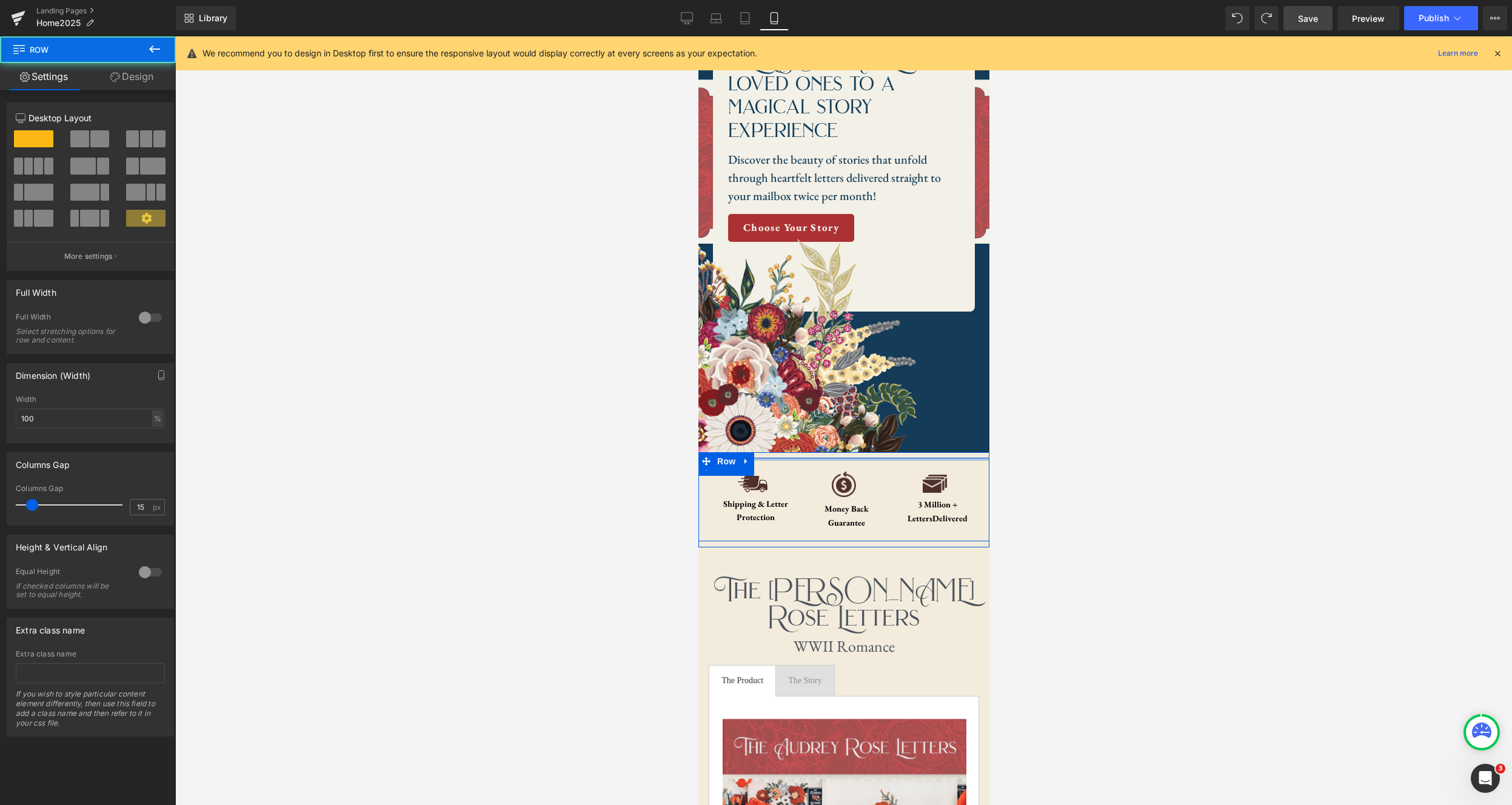
drag, startPoint x: 870, startPoint y: 452, endPoint x: 871, endPoint y: 430, distance: 22.0
click at [871, 453] on div "Image Shipping & Letter Protection Text Block Row Image Money Back Guarantee Te…" at bounding box center [842, 500] width 291 height 96
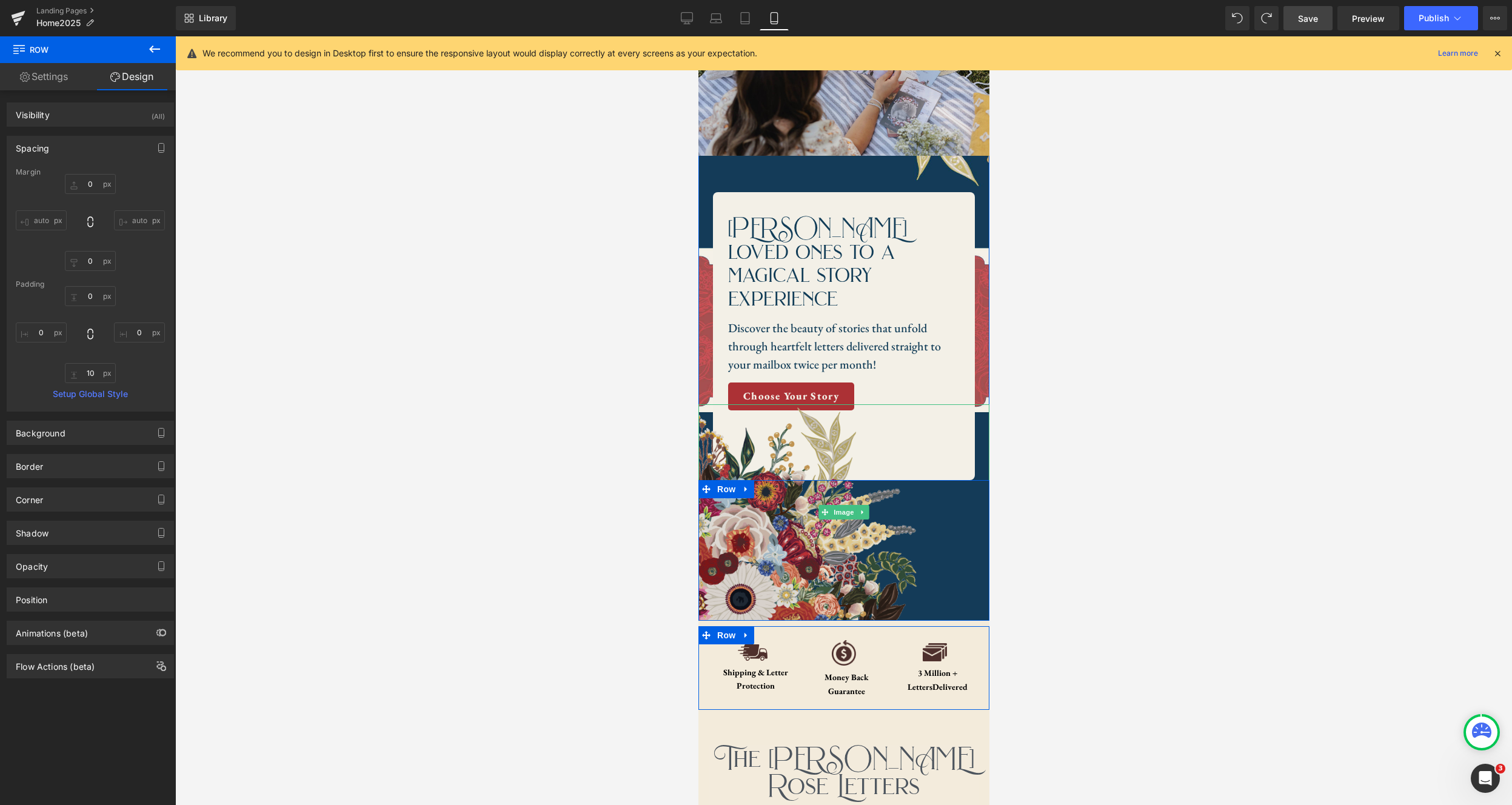
scroll to position [199, 0]
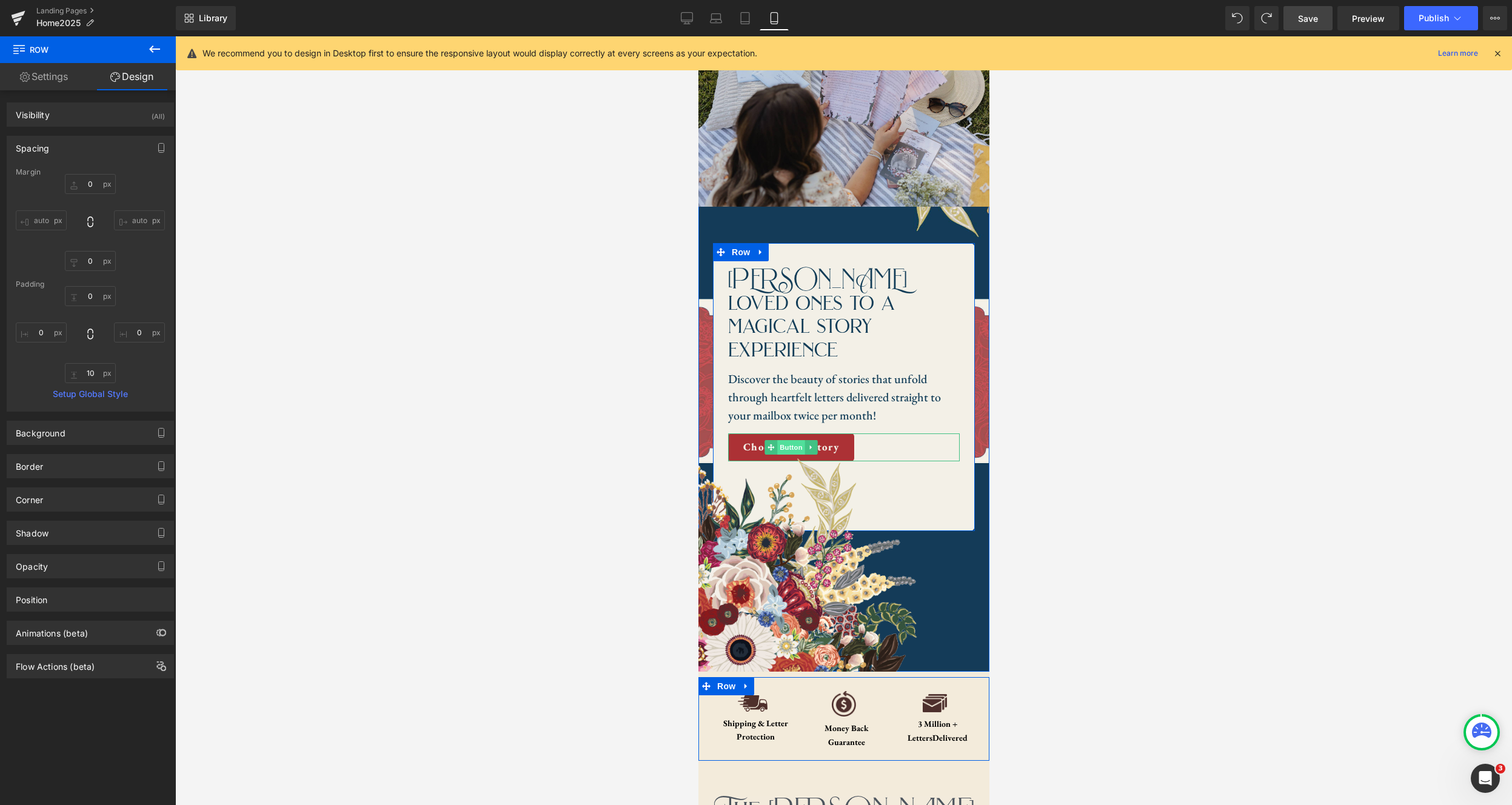
click at [789, 440] on span "Button" at bounding box center [790, 447] width 28 height 15
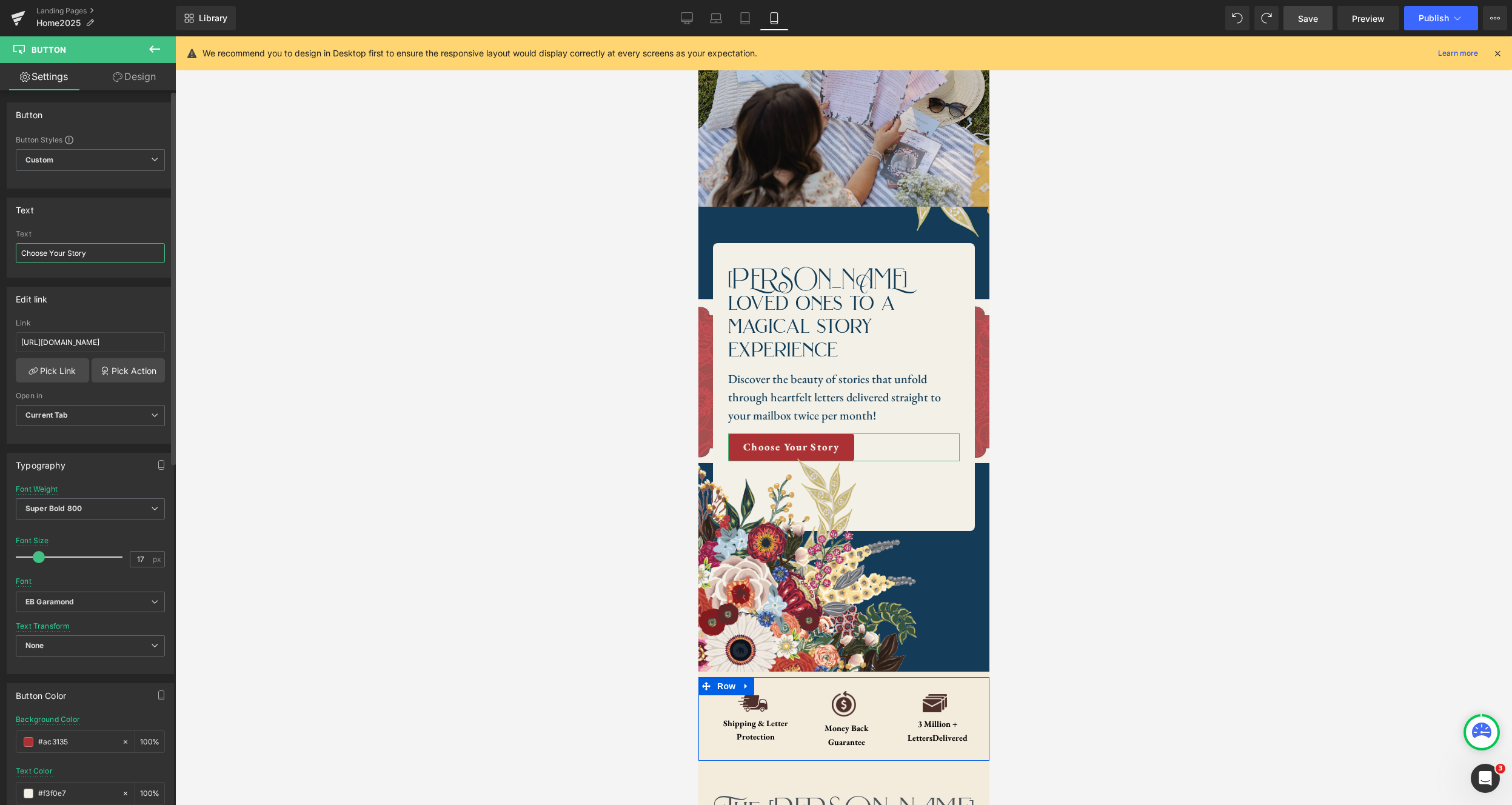
click at [115, 257] on input "Choose Your Story" at bounding box center [91, 253] width 149 height 20
type input "50% OFF STORY VOUCHERS"
click at [89, 340] on input "https://theflowerletters.com/collections/all-letter-stories" at bounding box center [91, 342] width 149 height 20
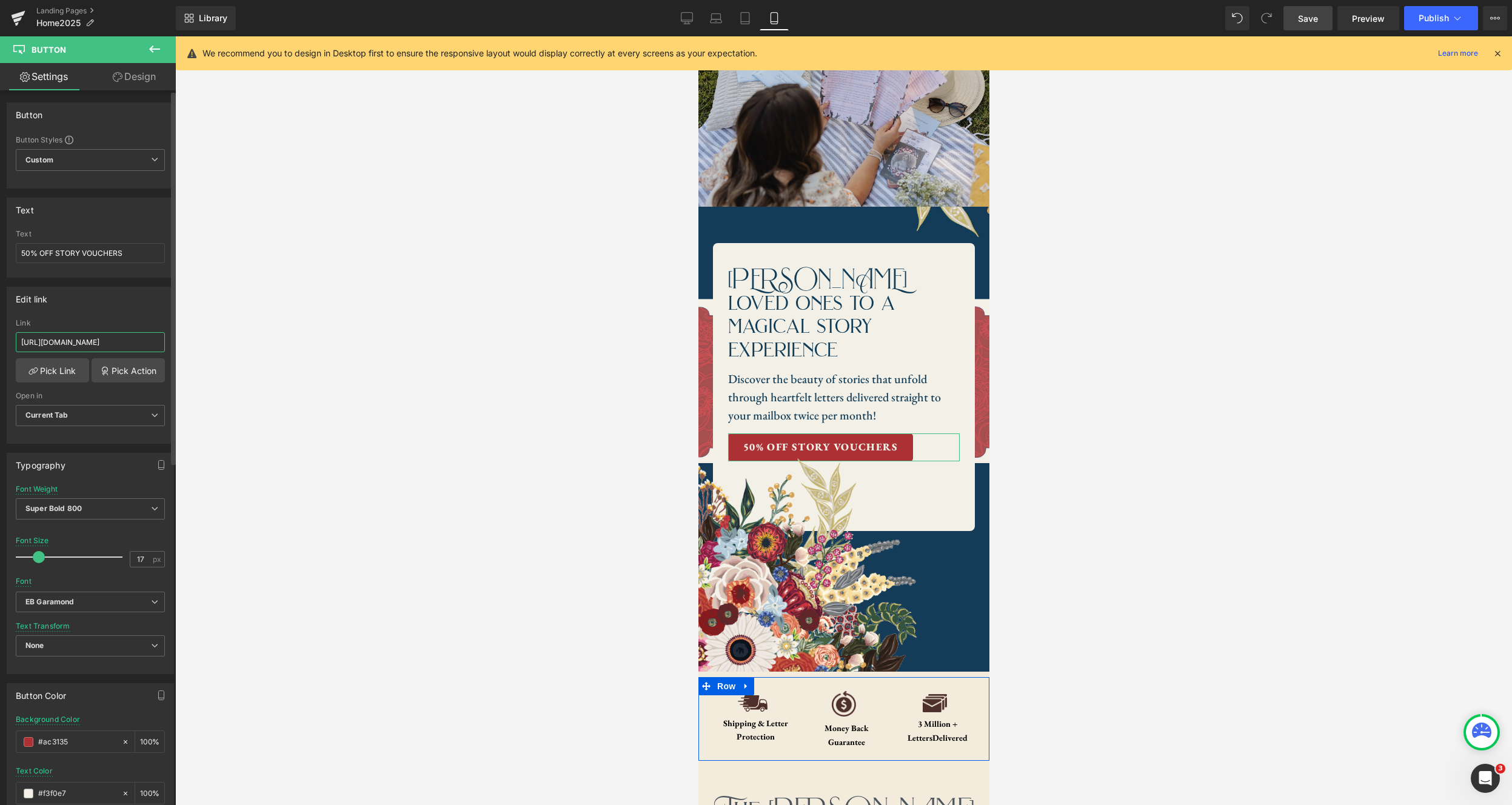
click at [89, 340] on input "https://theflowerletters.com/collections/all-letter-stories" at bounding box center [91, 342] width 149 height 20
paste input "#f3ebdb"
type input "#"
click at [128, 341] on input "text" at bounding box center [91, 342] width 149 height 20
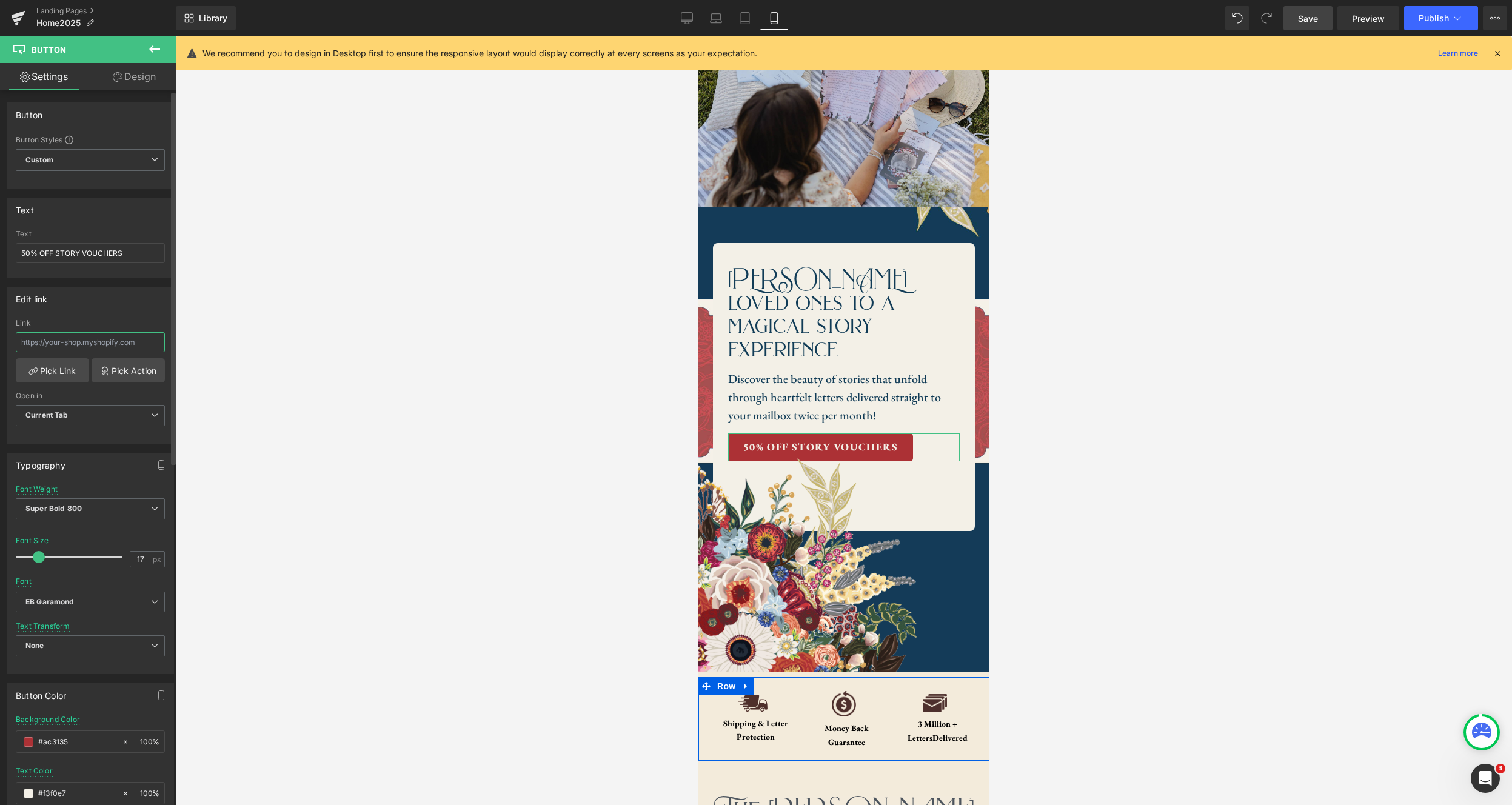
paste input "https://theflowerletters.com/products/gift-the-flower-letters-story-redemption-…"
type input "https://theflowerletters.com/products/gift-the-flower-letters-story-redemption-…"
click at [139, 303] on div "Edit link" at bounding box center [90, 299] width 166 height 23
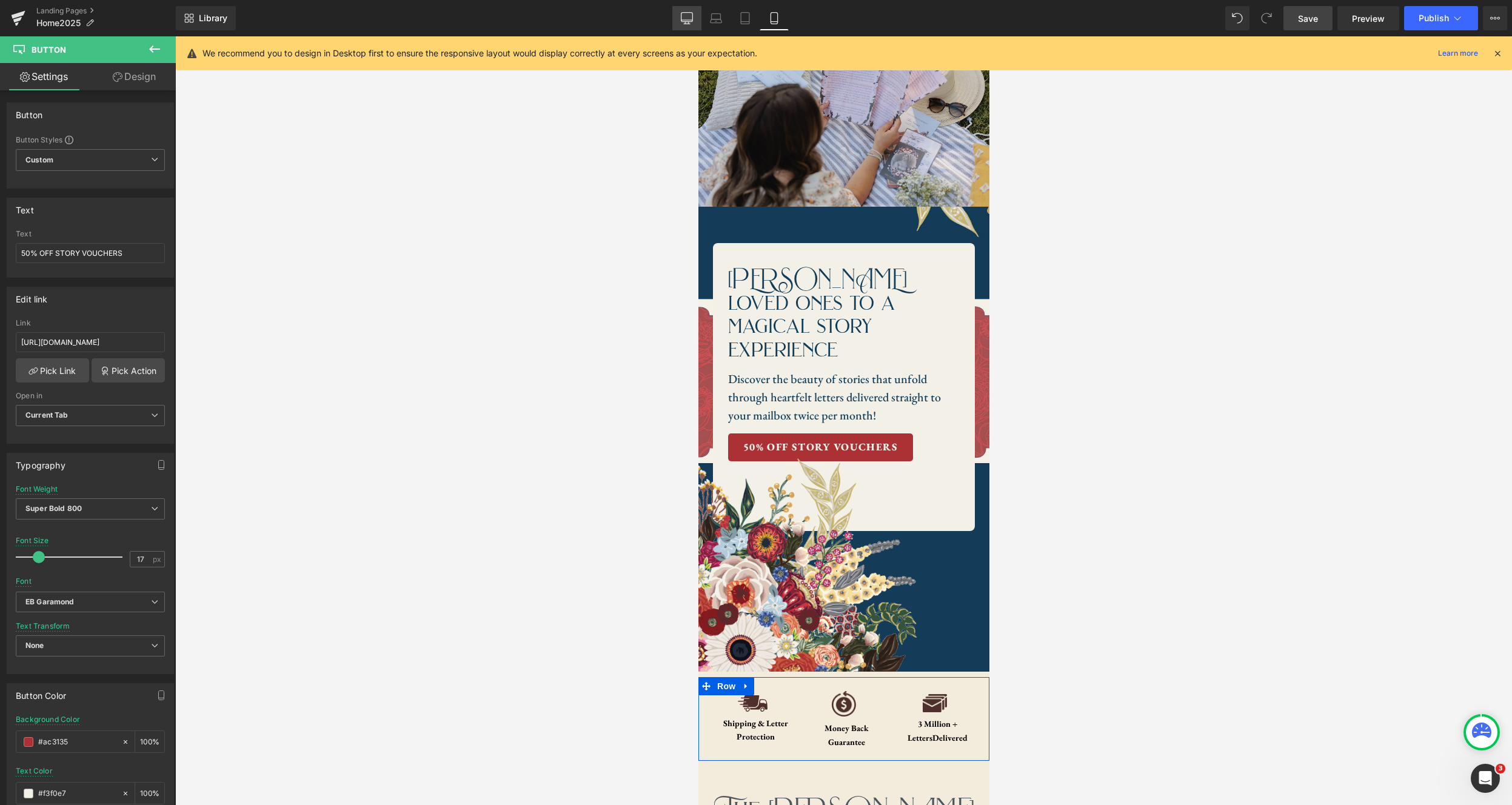
click at [691, 17] on icon at bounding box center [686, 18] width 12 height 12
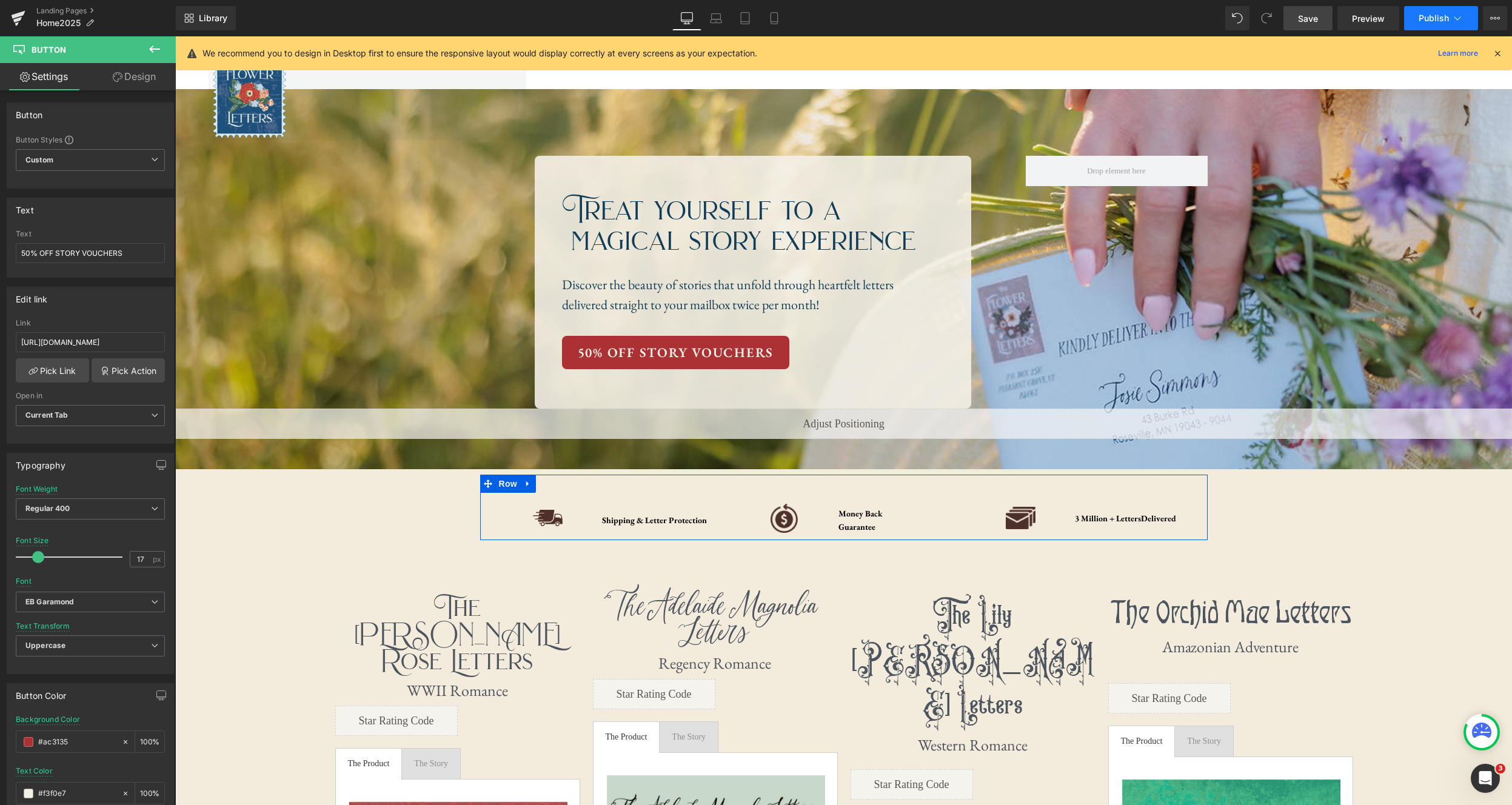
click at [1194, 20] on icon at bounding box center [1457, 18] width 12 height 12
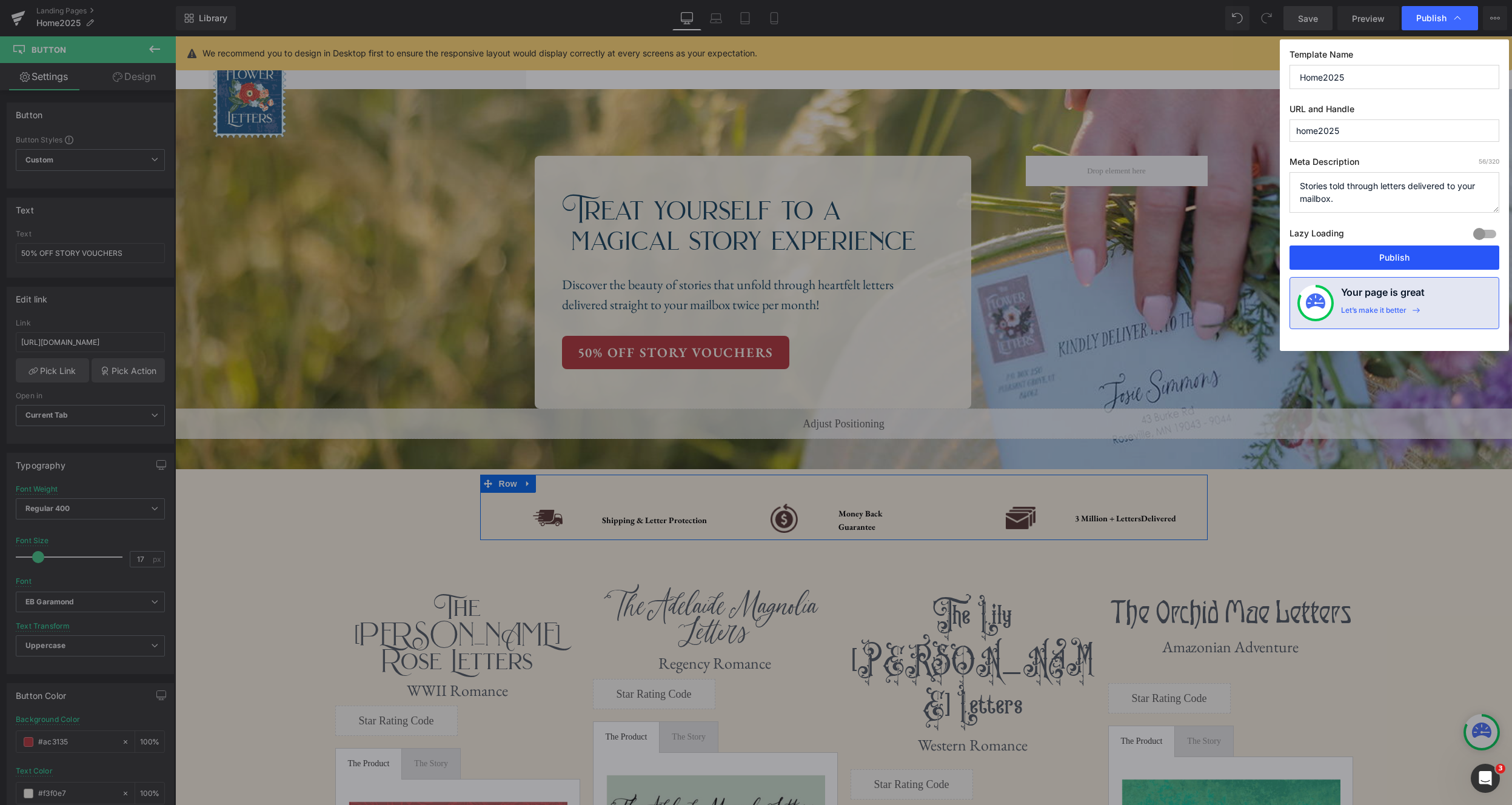
drag, startPoint x: 1413, startPoint y: 259, endPoint x: 954, endPoint y: 103, distance: 484.8
click at [1194, 259] on button "Publish" at bounding box center [1394, 257] width 209 height 24
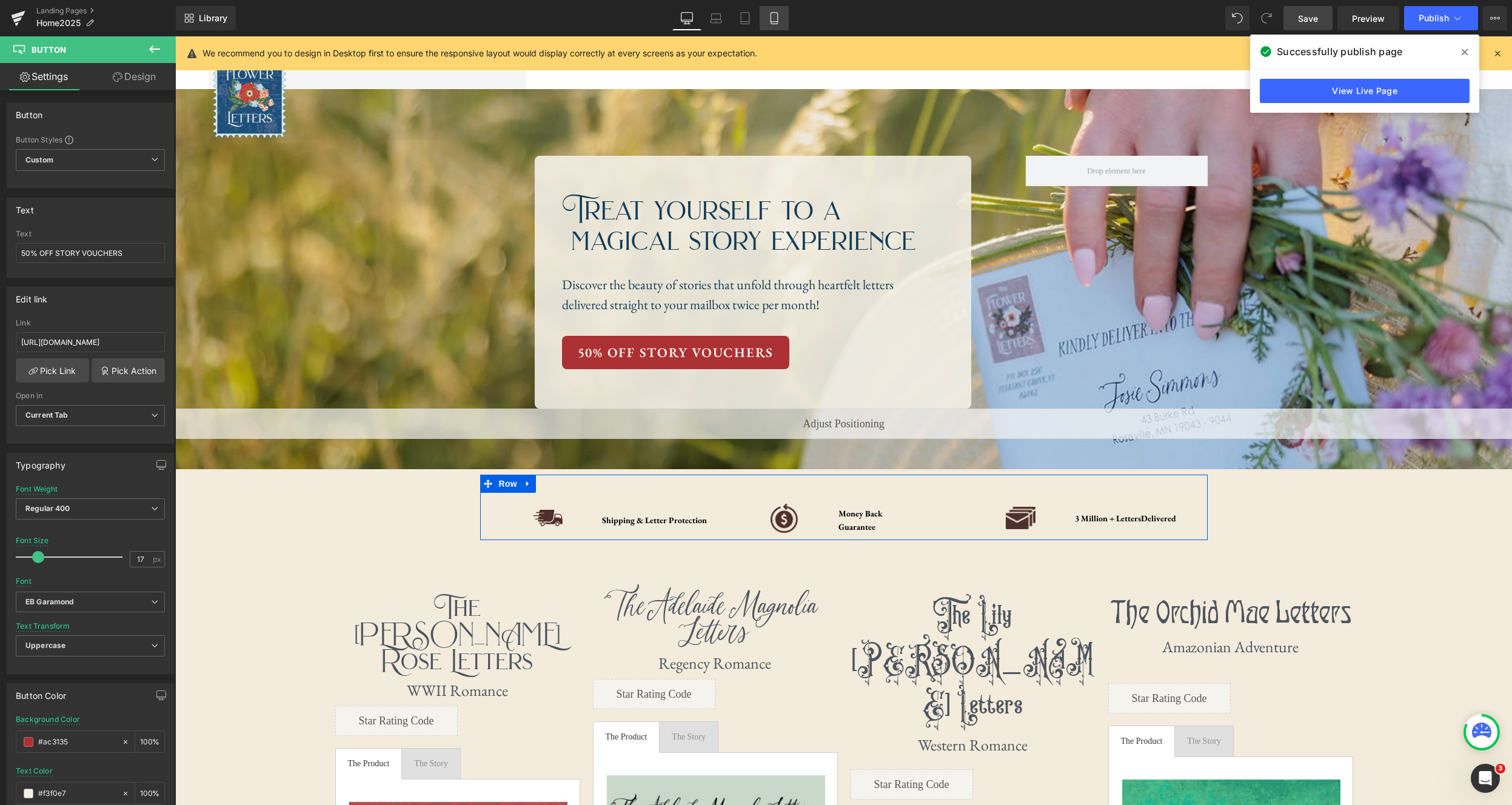
click at [776, 17] on icon at bounding box center [773, 18] width 12 height 12
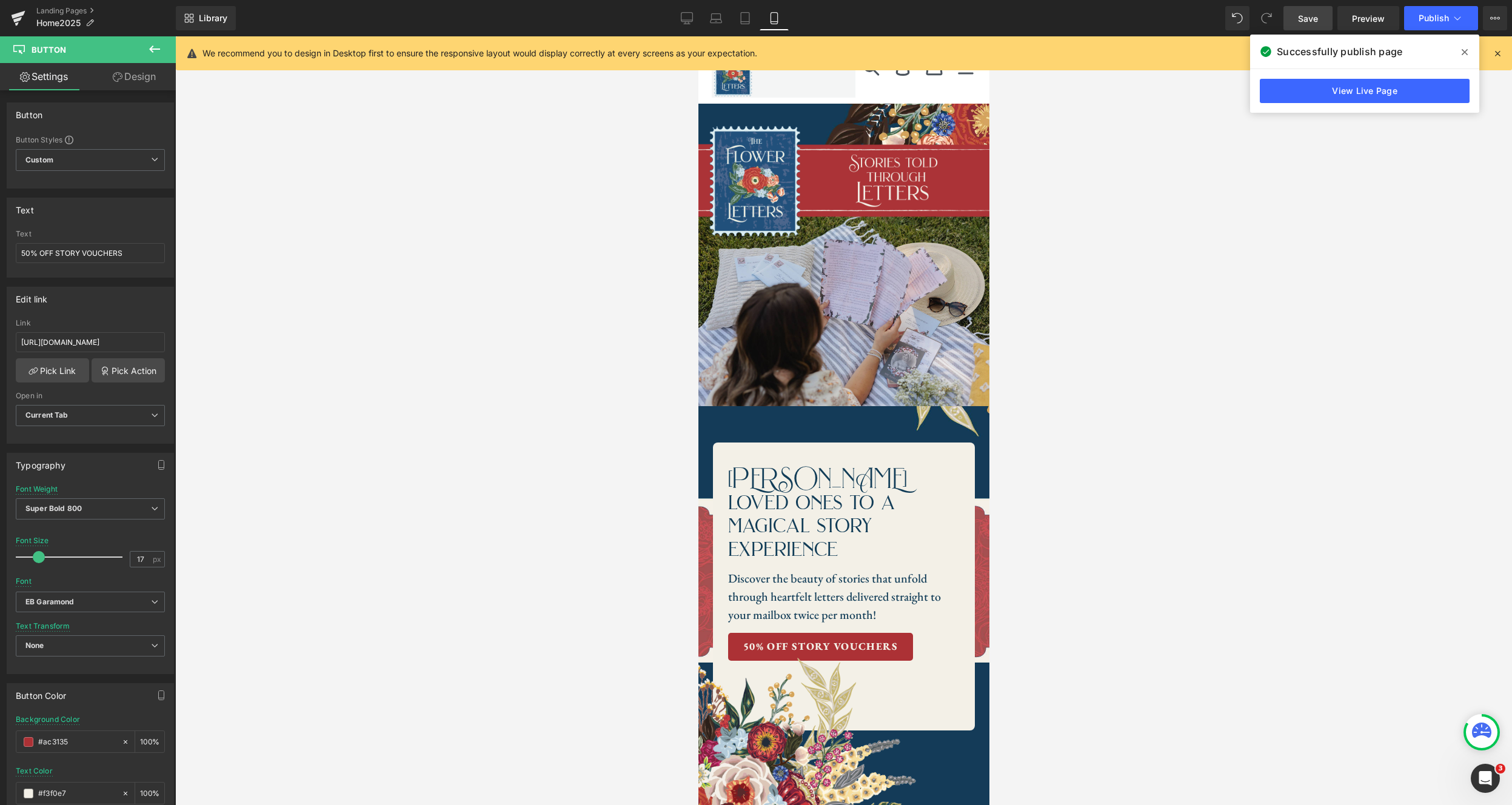
scroll to position [315, 0]
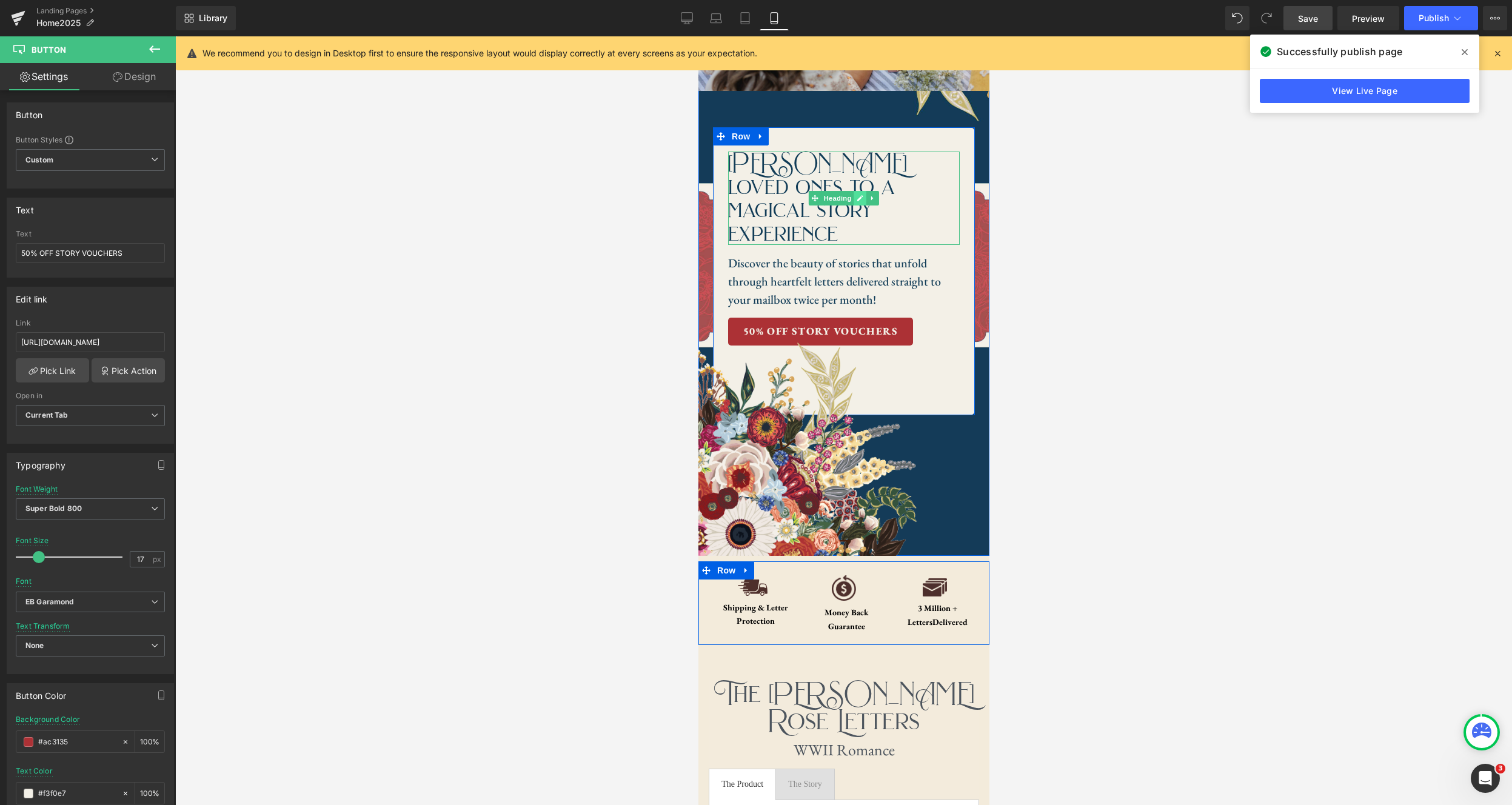
click at [857, 194] on icon at bounding box center [859, 198] width 7 height 7
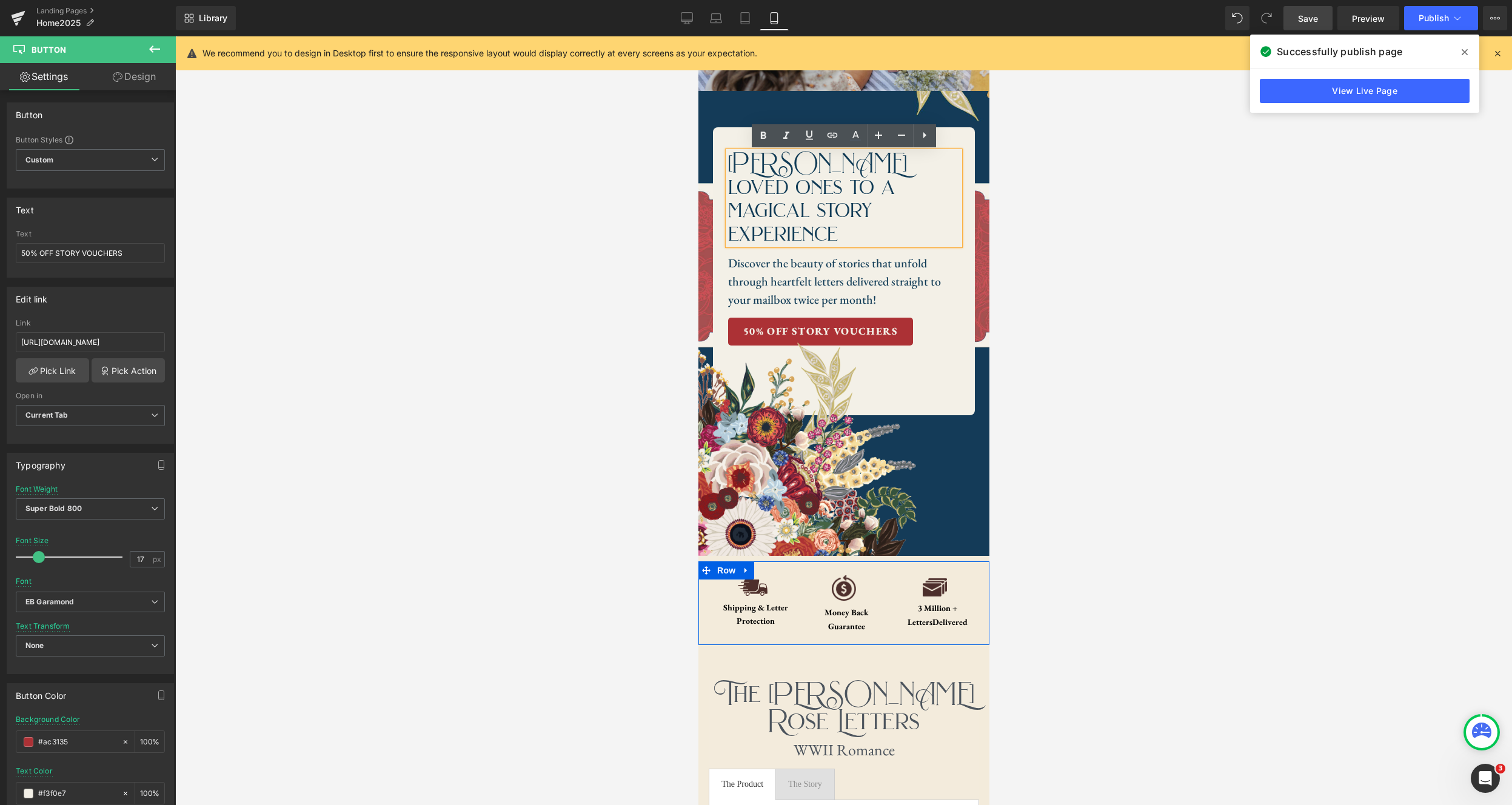
drag, startPoint x: 820, startPoint y: 170, endPoint x: 807, endPoint y: 168, distance: 13.2
click at [820, 170] on h1 "Treat loved ones to a magical story experience" at bounding box center [842, 198] width 231 height 94
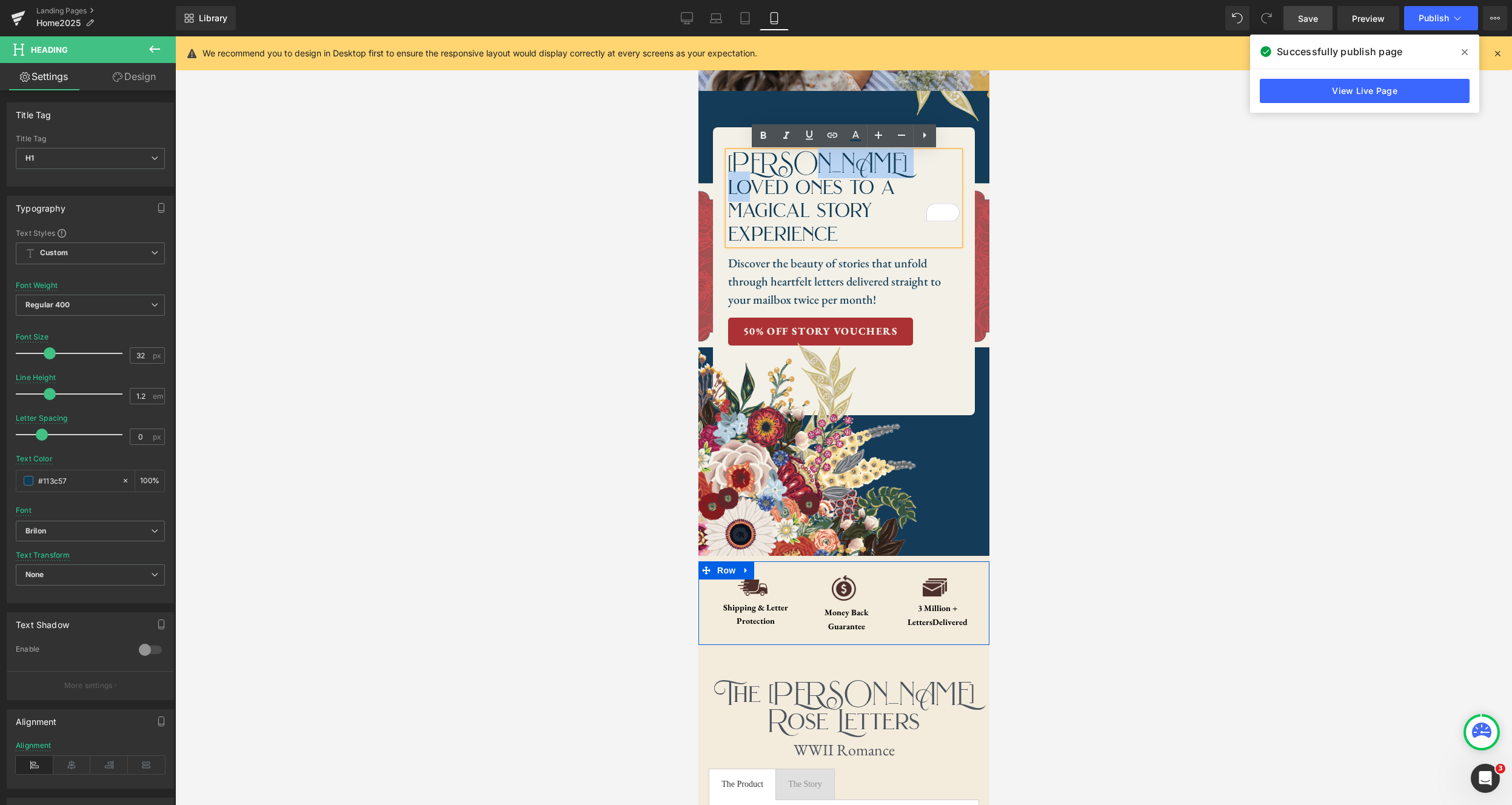
drag, startPoint x: 794, startPoint y: 165, endPoint x: 907, endPoint y: 164, distance: 113.0
click at [907, 164] on h1 "Treat loved ones to a magical story experience" at bounding box center [842, 198] width 231 height 94
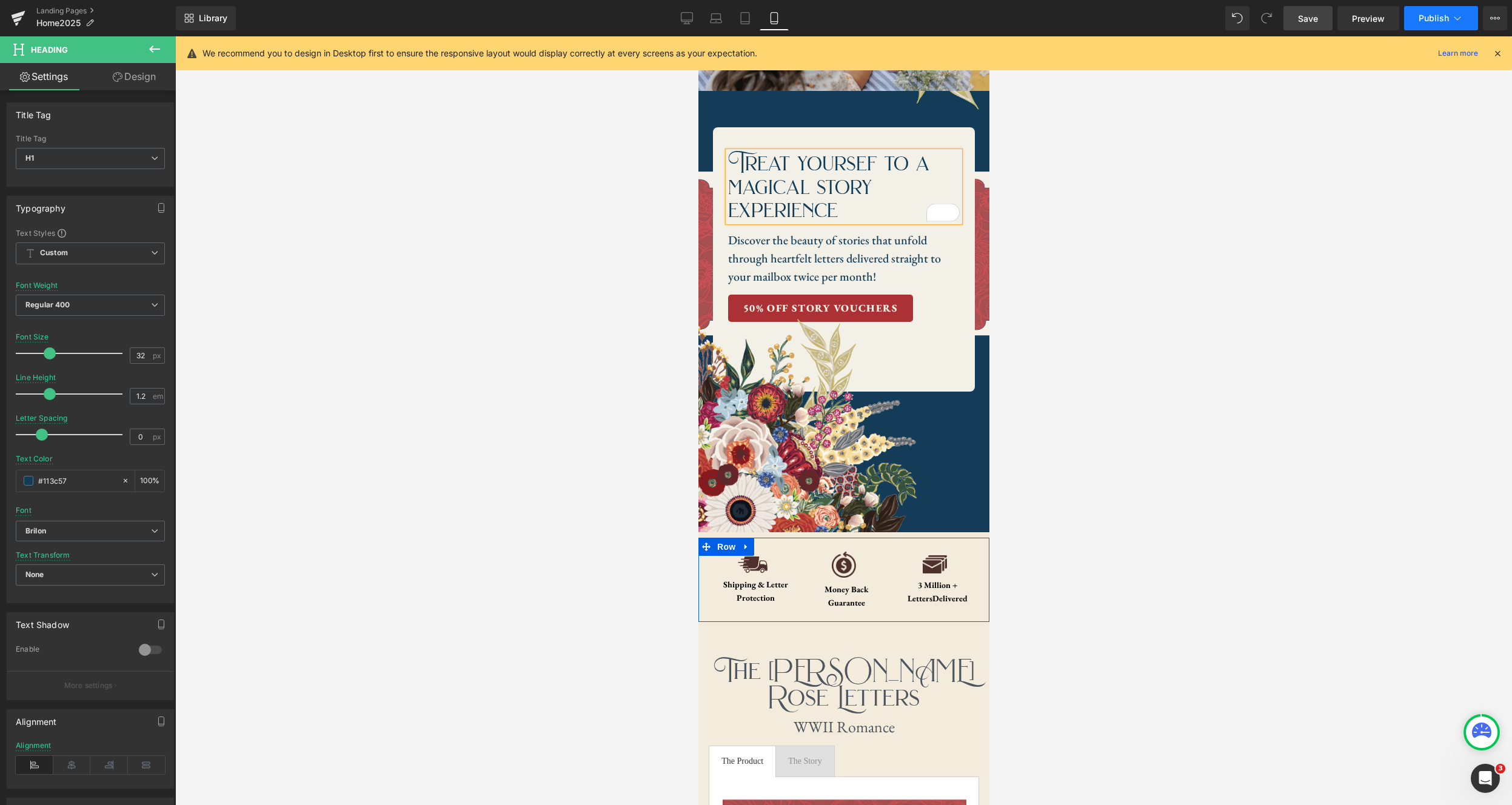
click at [1194, 15] on span "Publish" at bounding box center [1434, 17] width 30 height 9
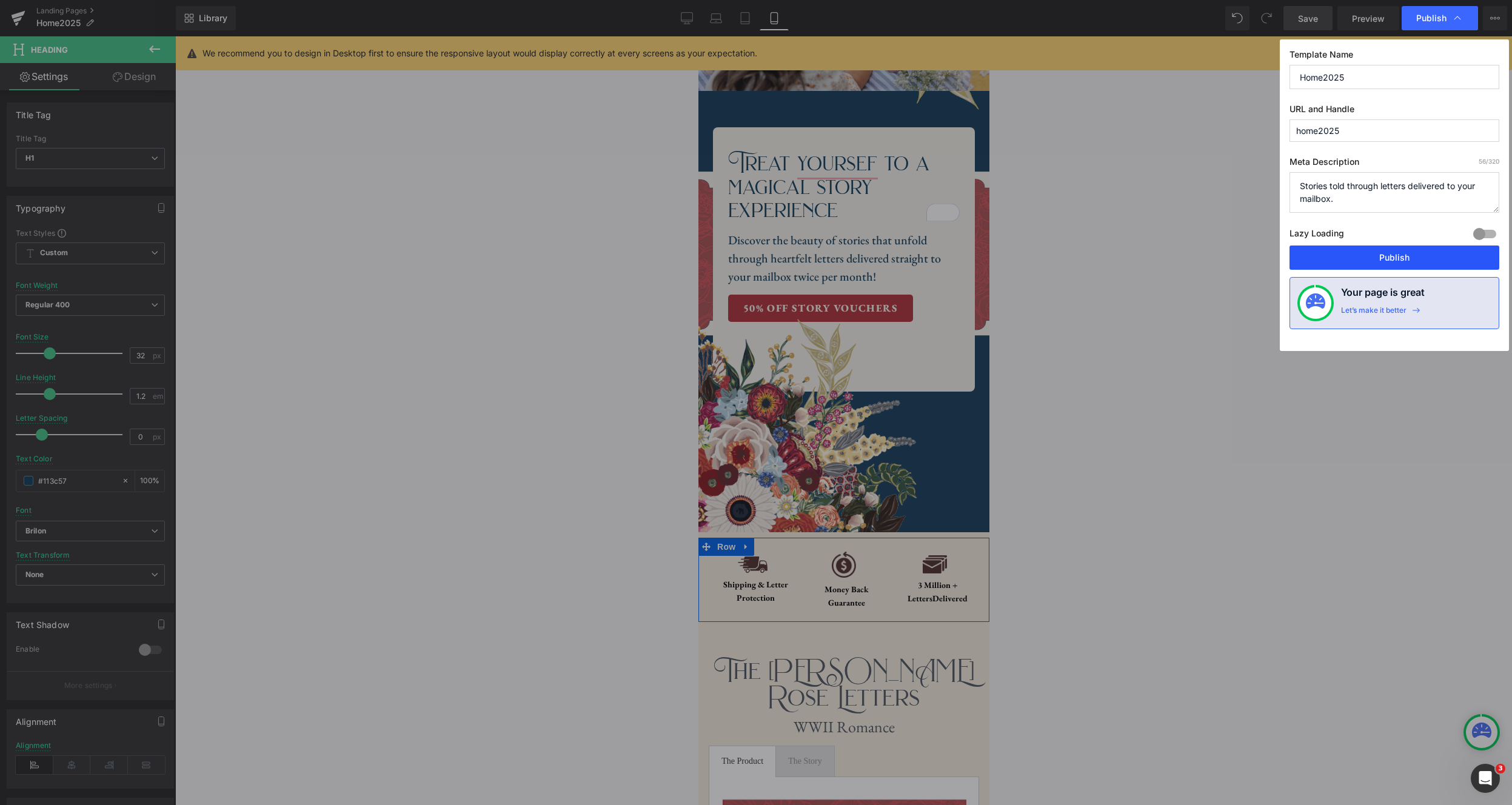
click at [1194, 265] on button "Publish" at bounding box center [1394, 257] width 209 height 24
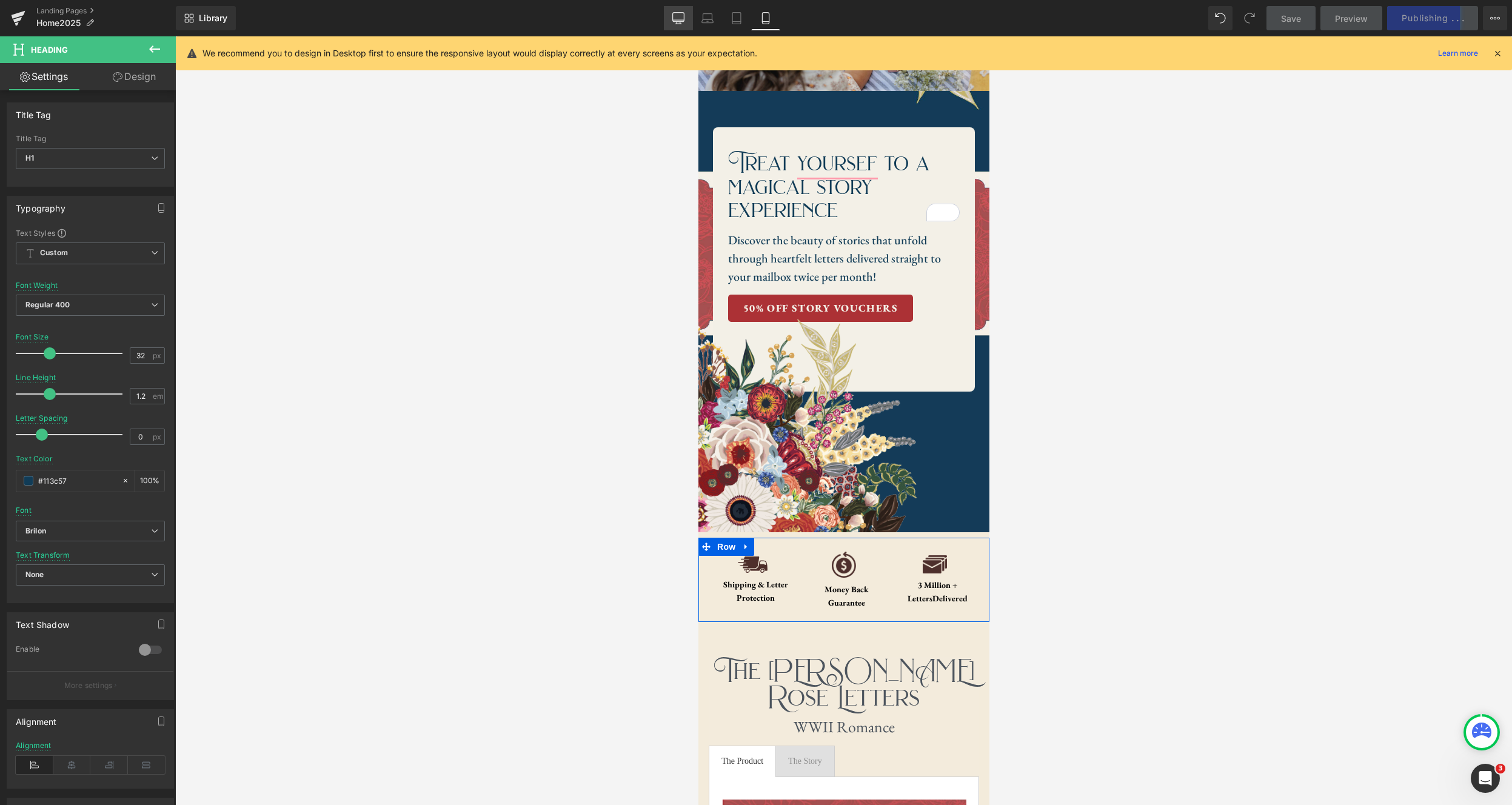
click at [676, 24] on link "Desktop" at bounding box center [678, 17] width 29 height 24
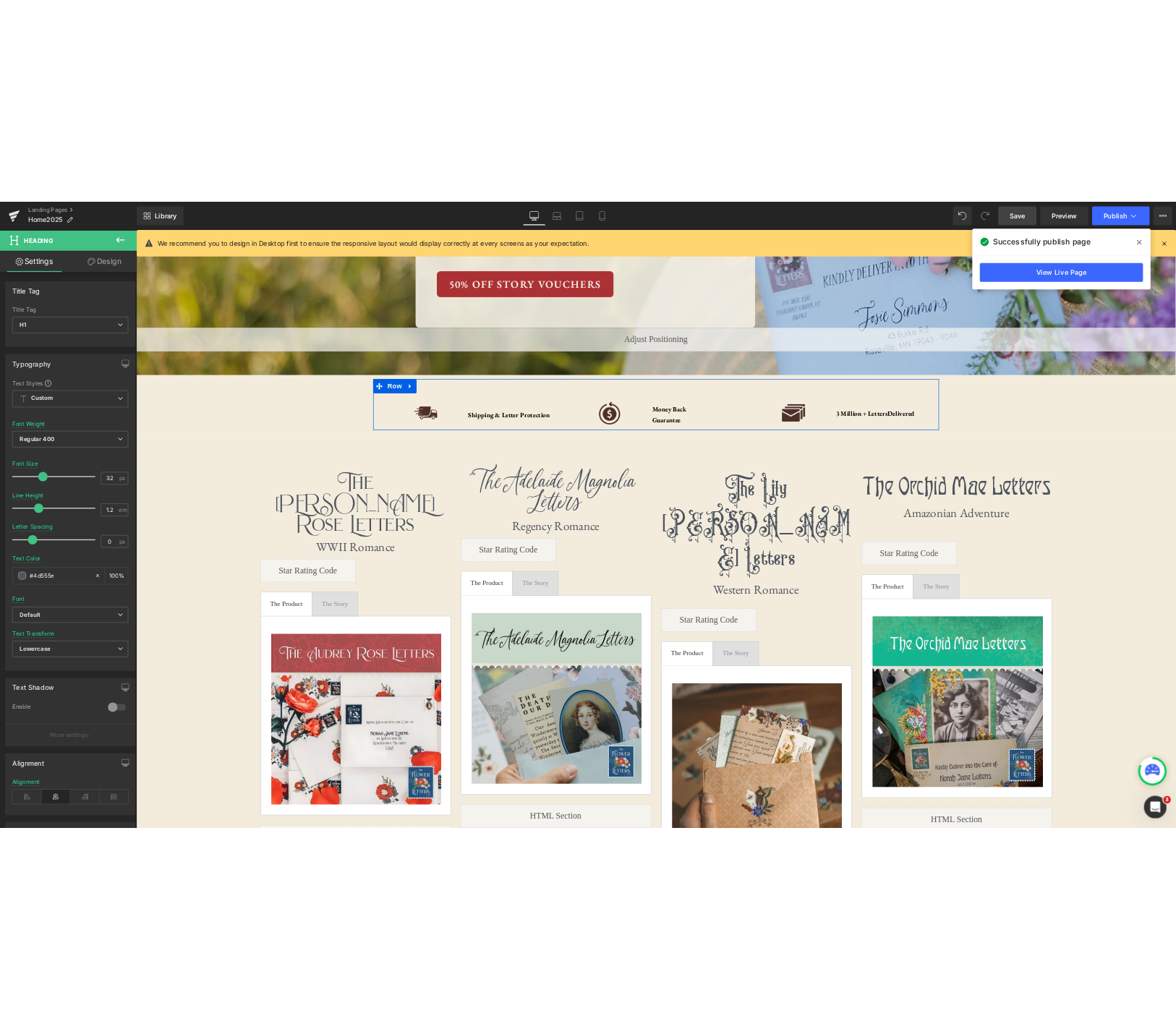
scroll to position [0, 0]
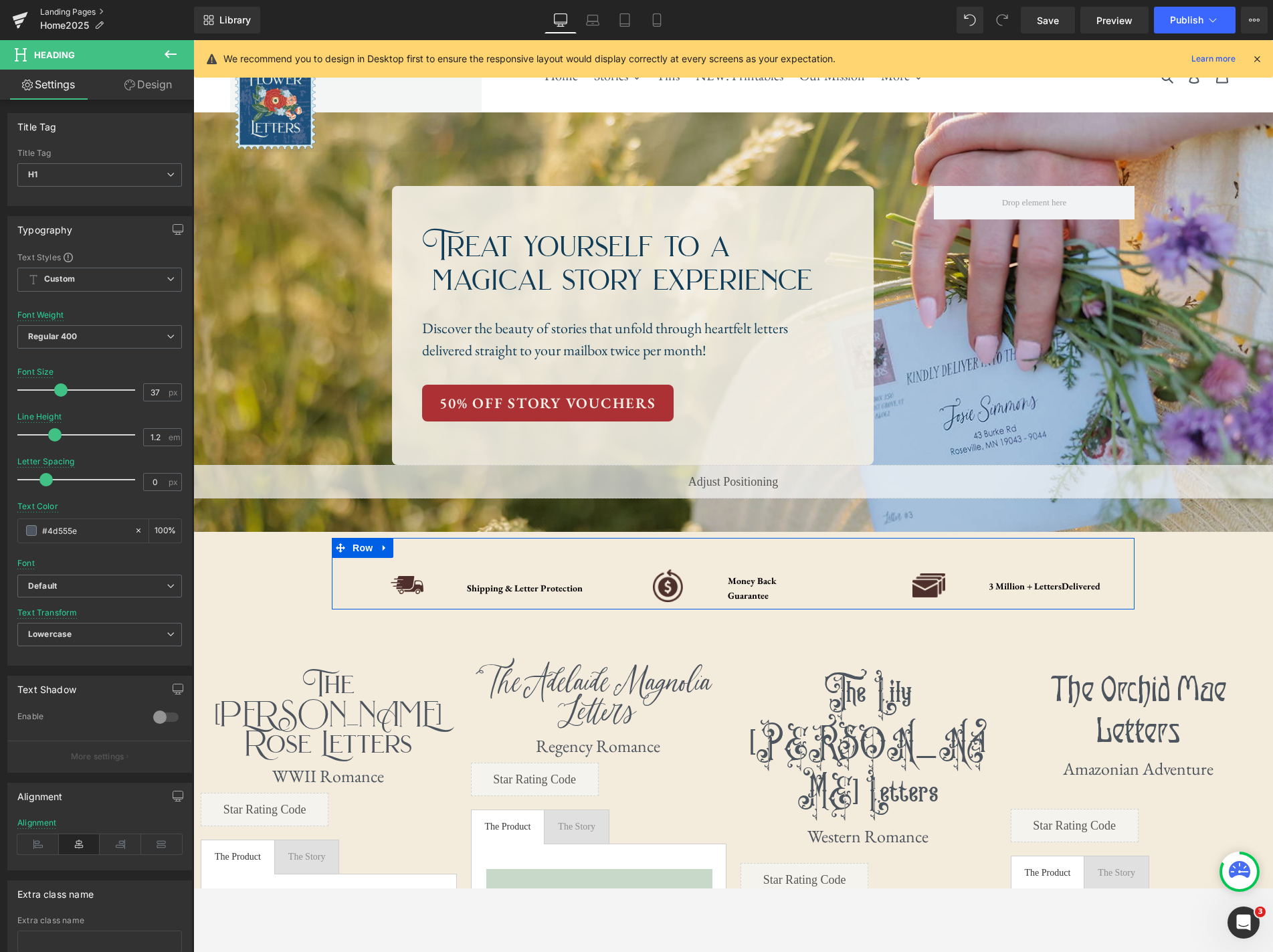
click at [71, 12] on link "Landing Pages" at bounding box center [117, 11] width 154 height 10
